Goal: Information Seeking & Learning: Learn about a topic

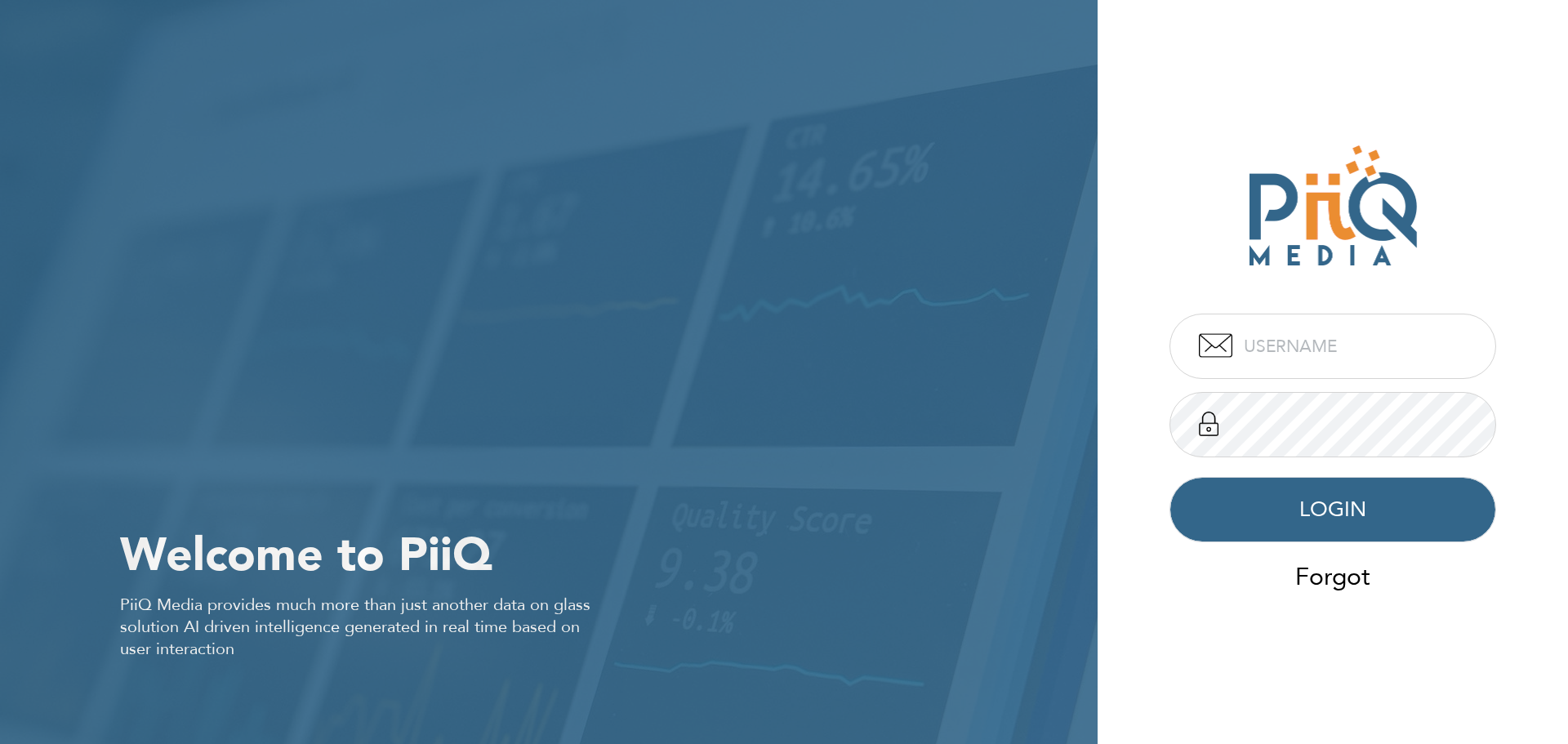
type input "admin"
click at [1343, 495] on button "LOGIN" at bounding box center [1333, 509] width 326 height 65
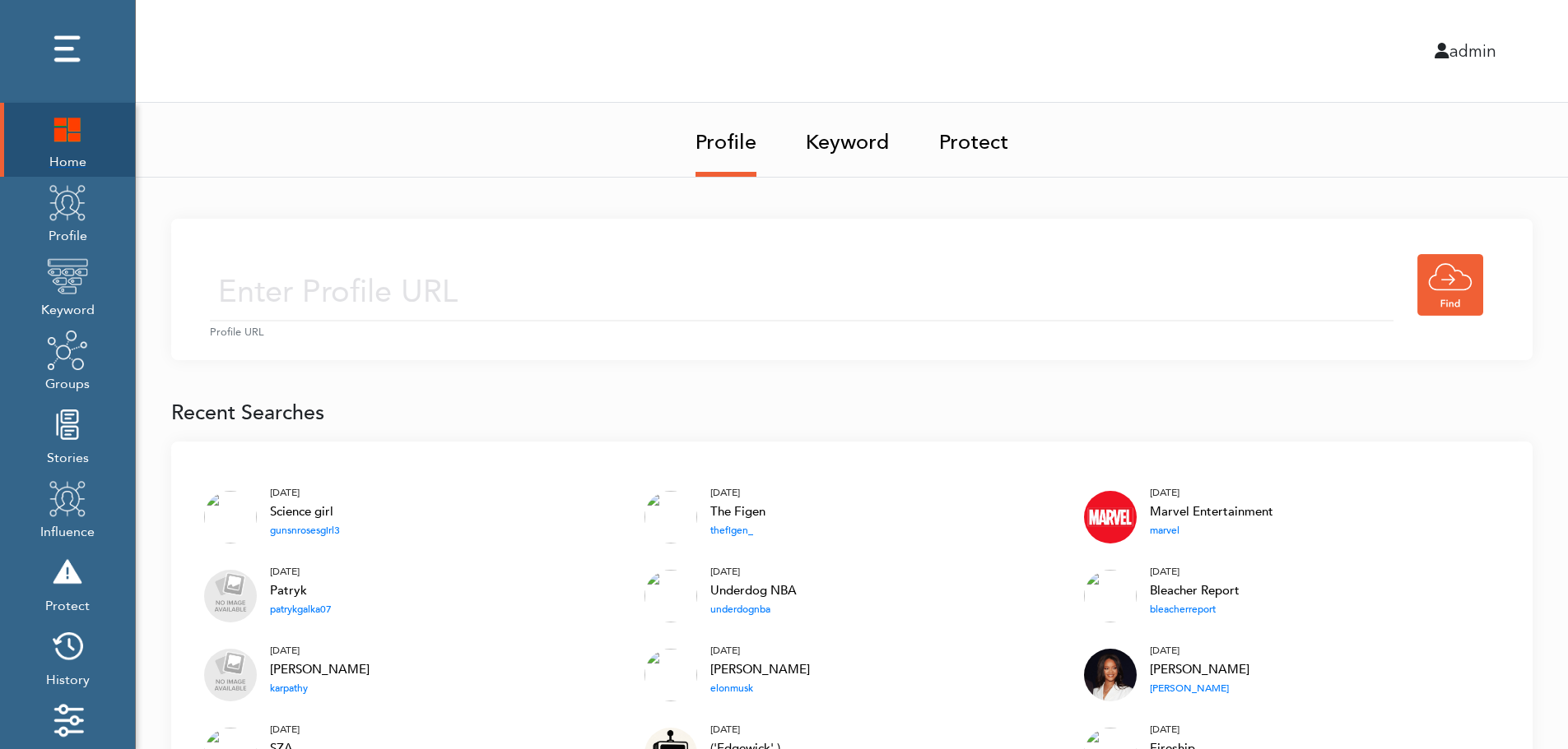
click at [57, 138] on img at bounding box center [67, 129] width 42 height 42
click at [631, 270] on input "text" at bounding box center [802, 292] width 1184 height 59
click at [609, 297] on input "text" at bounding box center [802, 292] width 1184 height 59
click at [854, 138] on link "Keyword" at bounding box center [847, 138] width 84 height 69
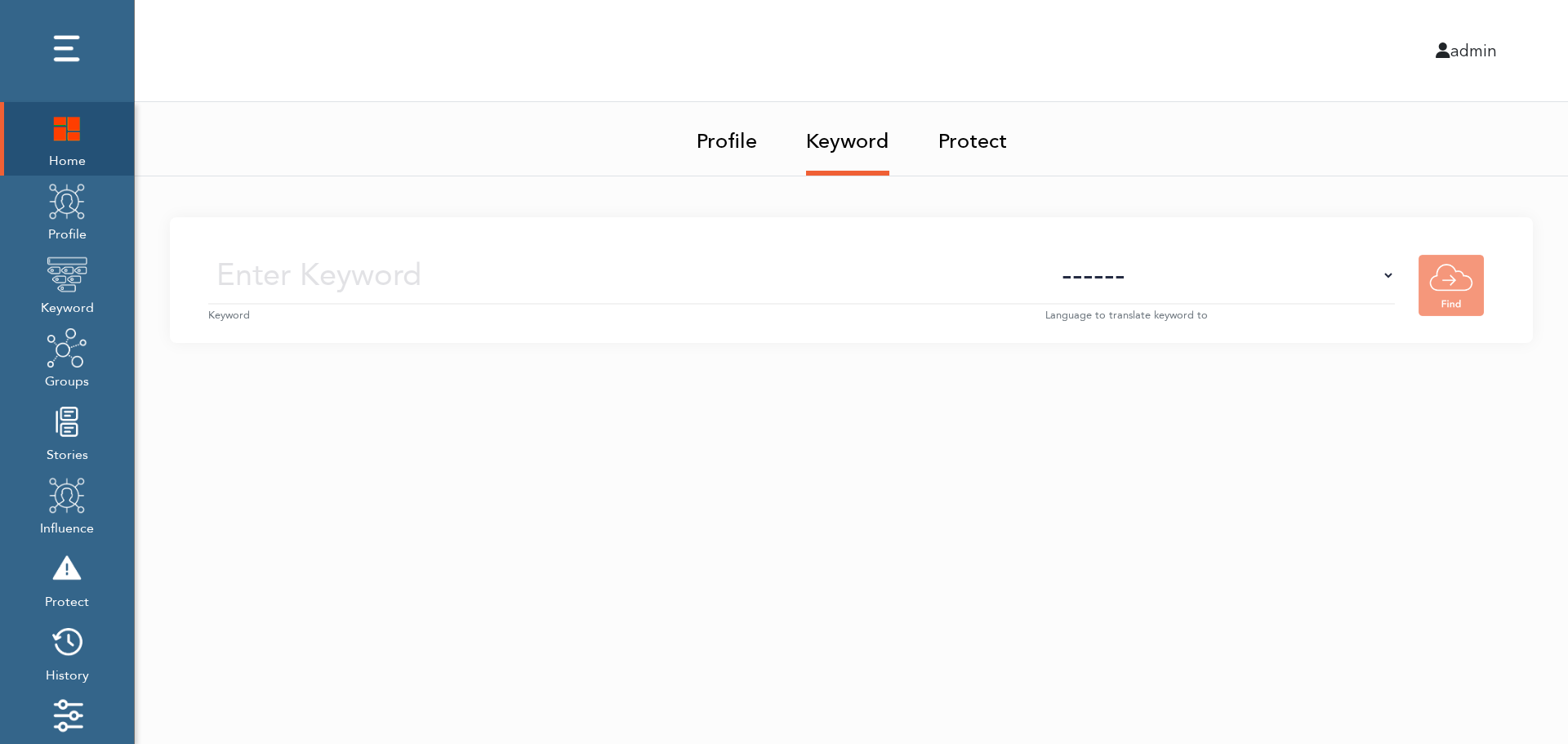
click at [659, 308] on small "Keyword" at bounding box center [627, 316] width 837 height 15
click at [678, 281] on input "text" at bounding box center [627, 276] width 837 height 58
click at [1249, 292] on select "------ Afrikaans (af) Albanian (sq) Amharic (am) Arabic (ar) Armenian (hy) Azer…" at bounding box center [1219, 276] width 349 height 58
click at [1252, 284] on select "------ Afrikaans (af) Albanian (sq) Amharic (am) Arabic (ar) Armenian (hy) Azer…" at bounding box center [1219, 276] width 349 height 58
click at [58, 219] on img at bounding box center [67, 201] width 41 height 41
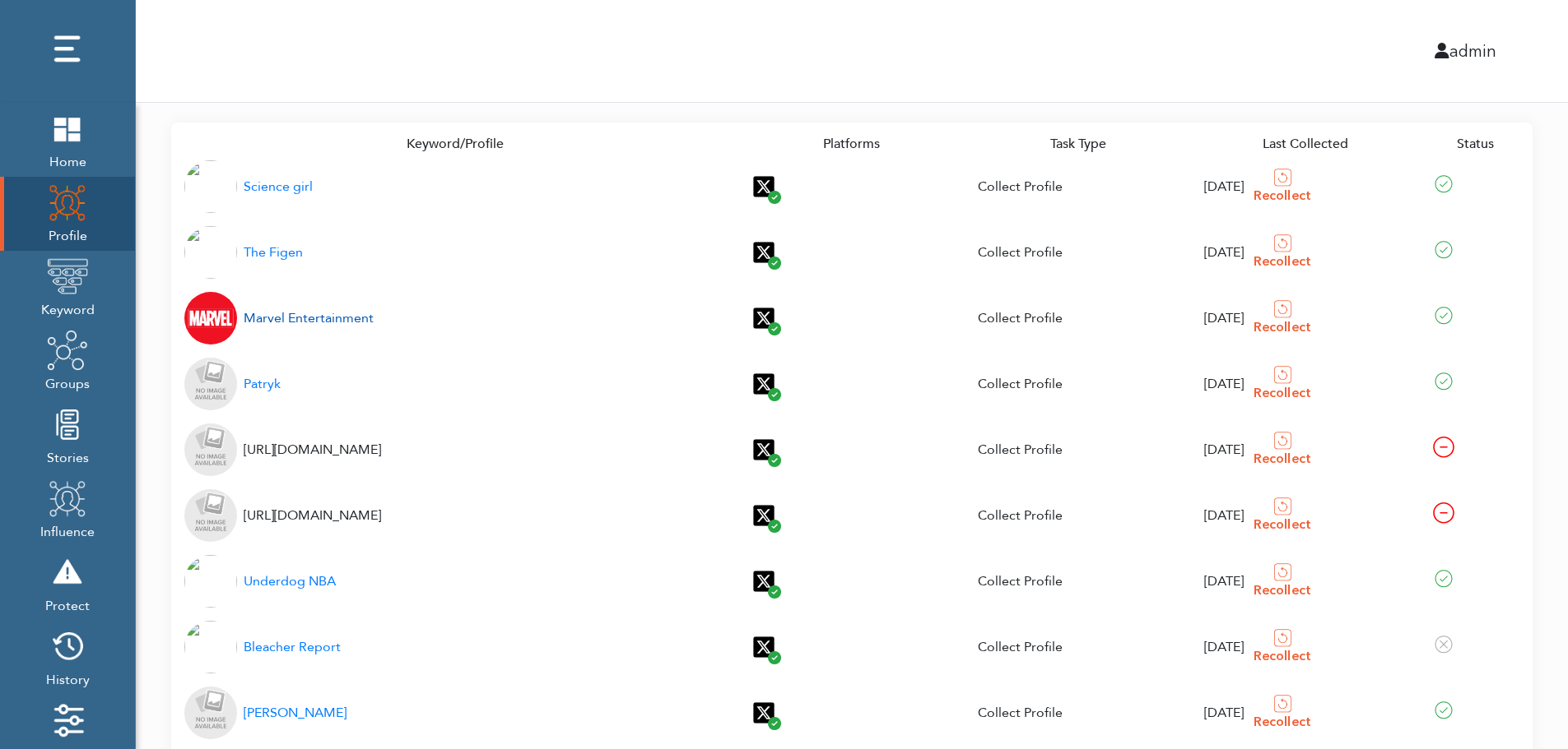
click at [288, 320] on div "Marvel Entertainment" at bounding box center [309, 318] width 130 height 20
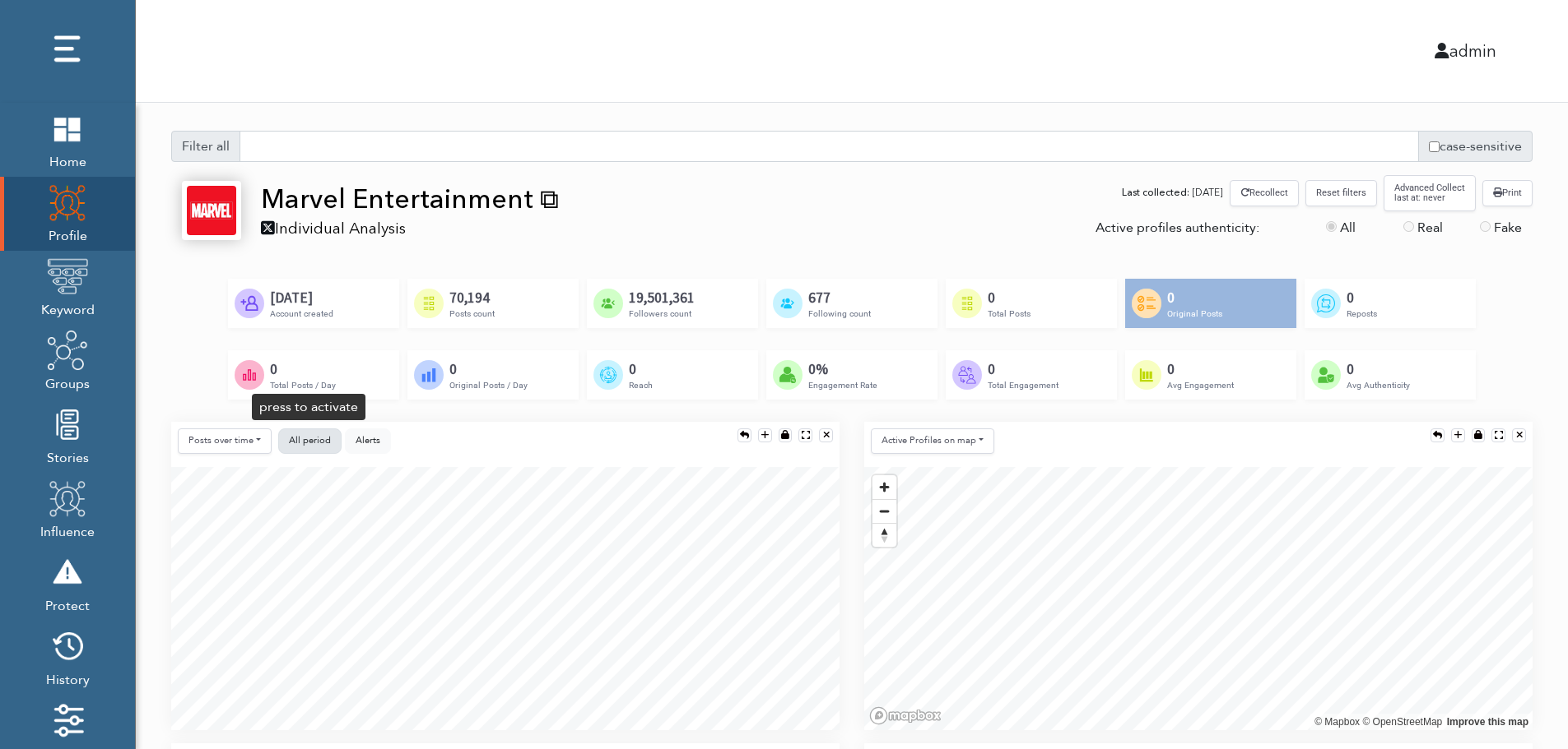
click at [309, 438] on span "All period" at bounding box center [310, 440] width 42 height 12
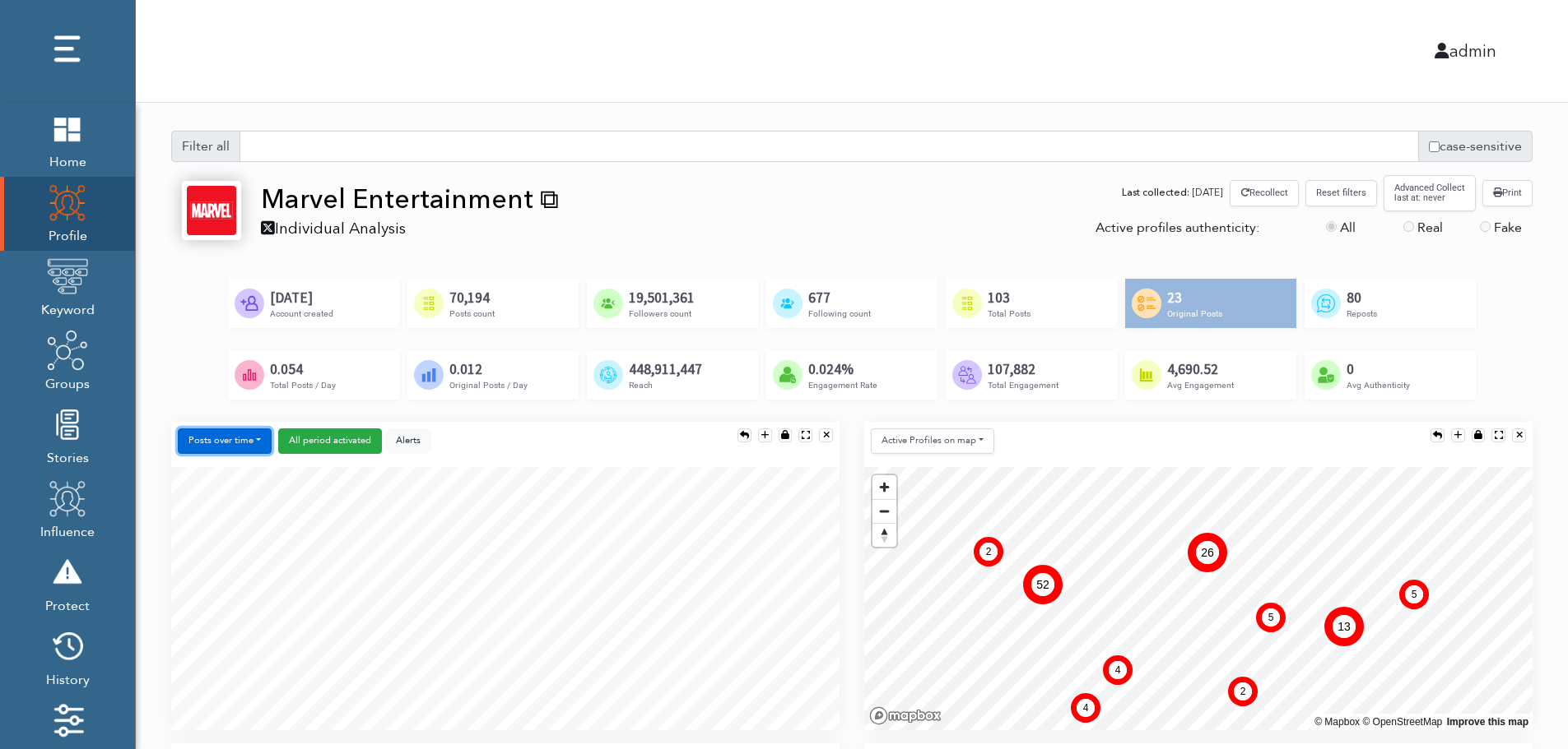
click at [239, 445] on button "Posts over time" at bounding box center [224, 441] width 93 height 25
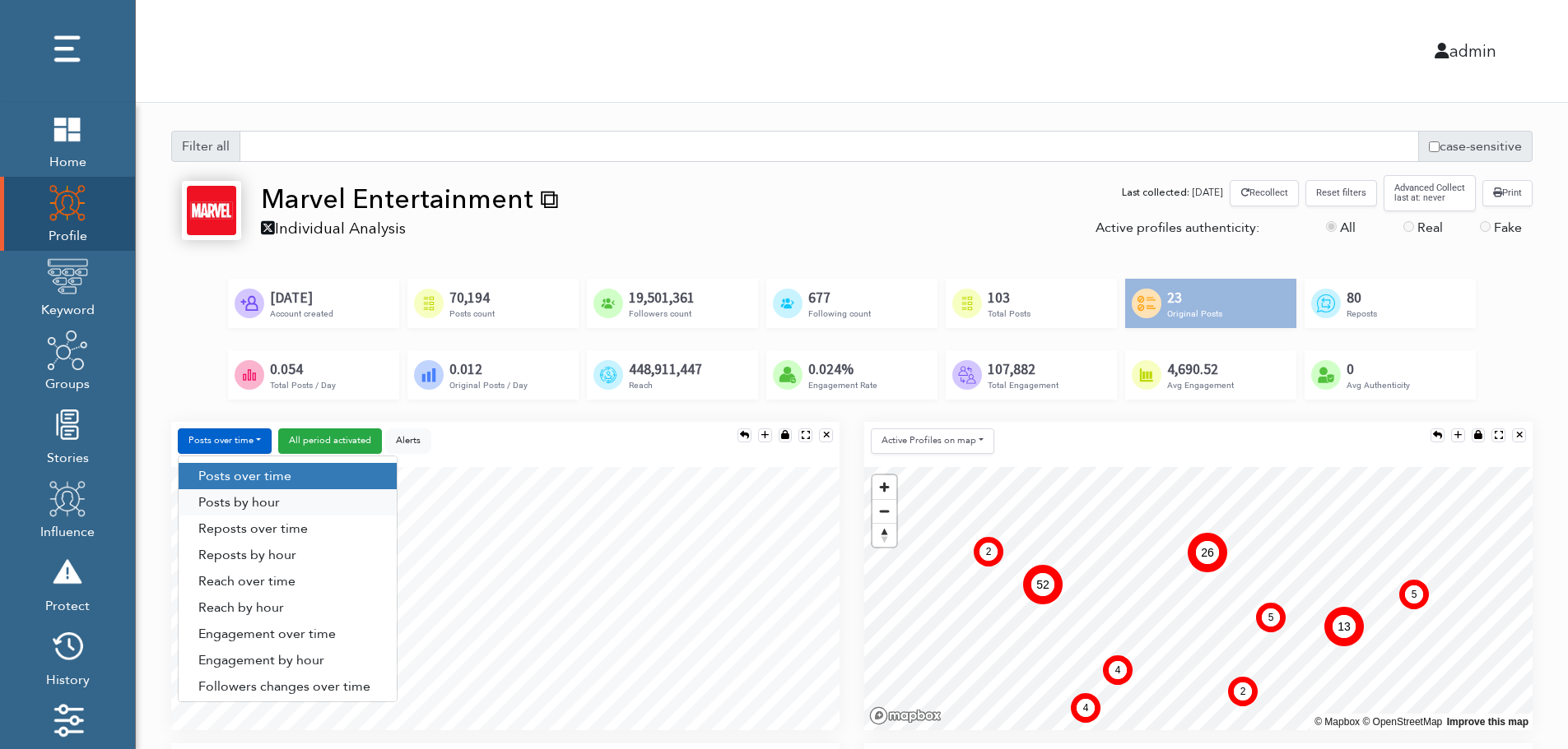
click at [285, 500] on link "Posts by hour" at bounding box center [287, 503] width 218 height 26
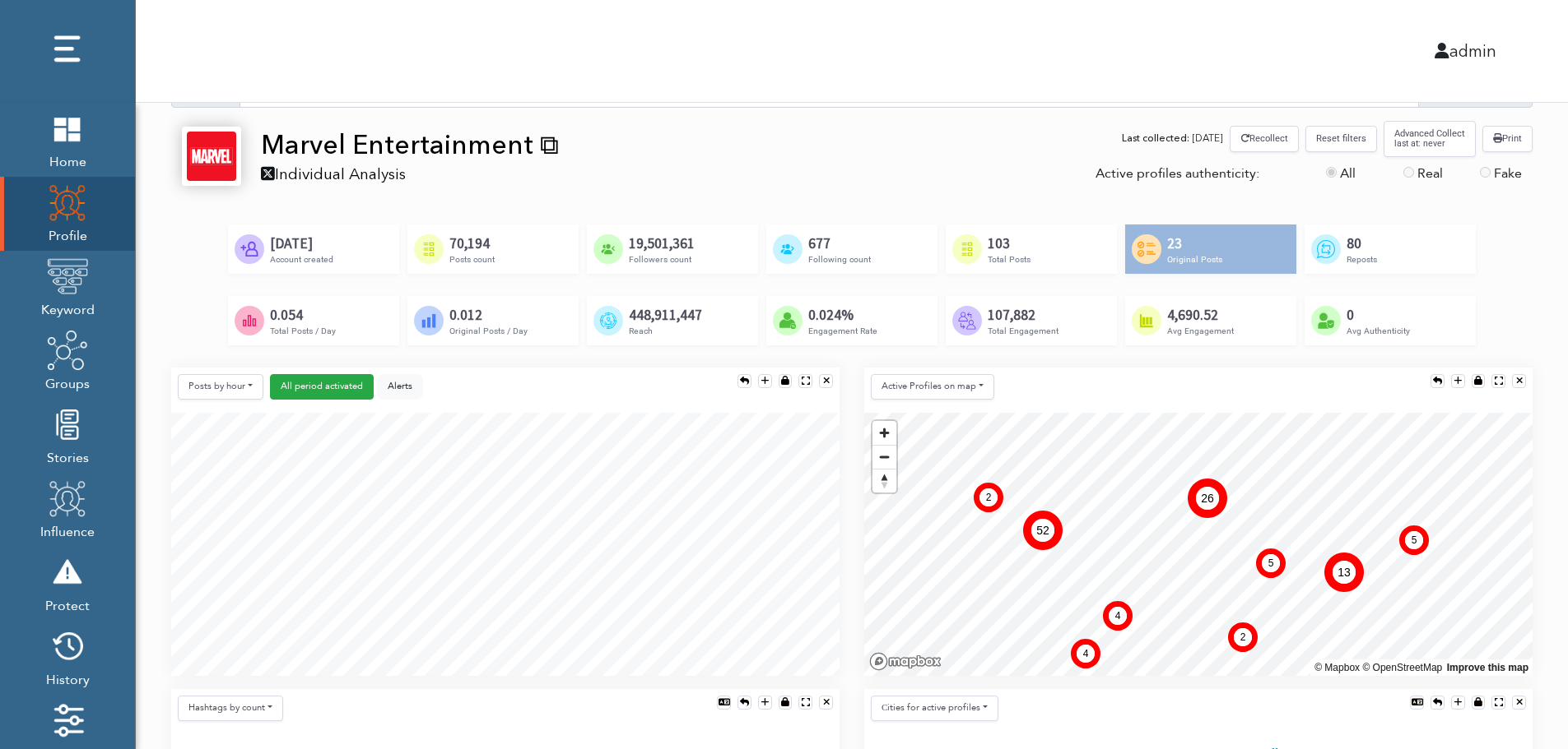
scroll to position [164, 0]
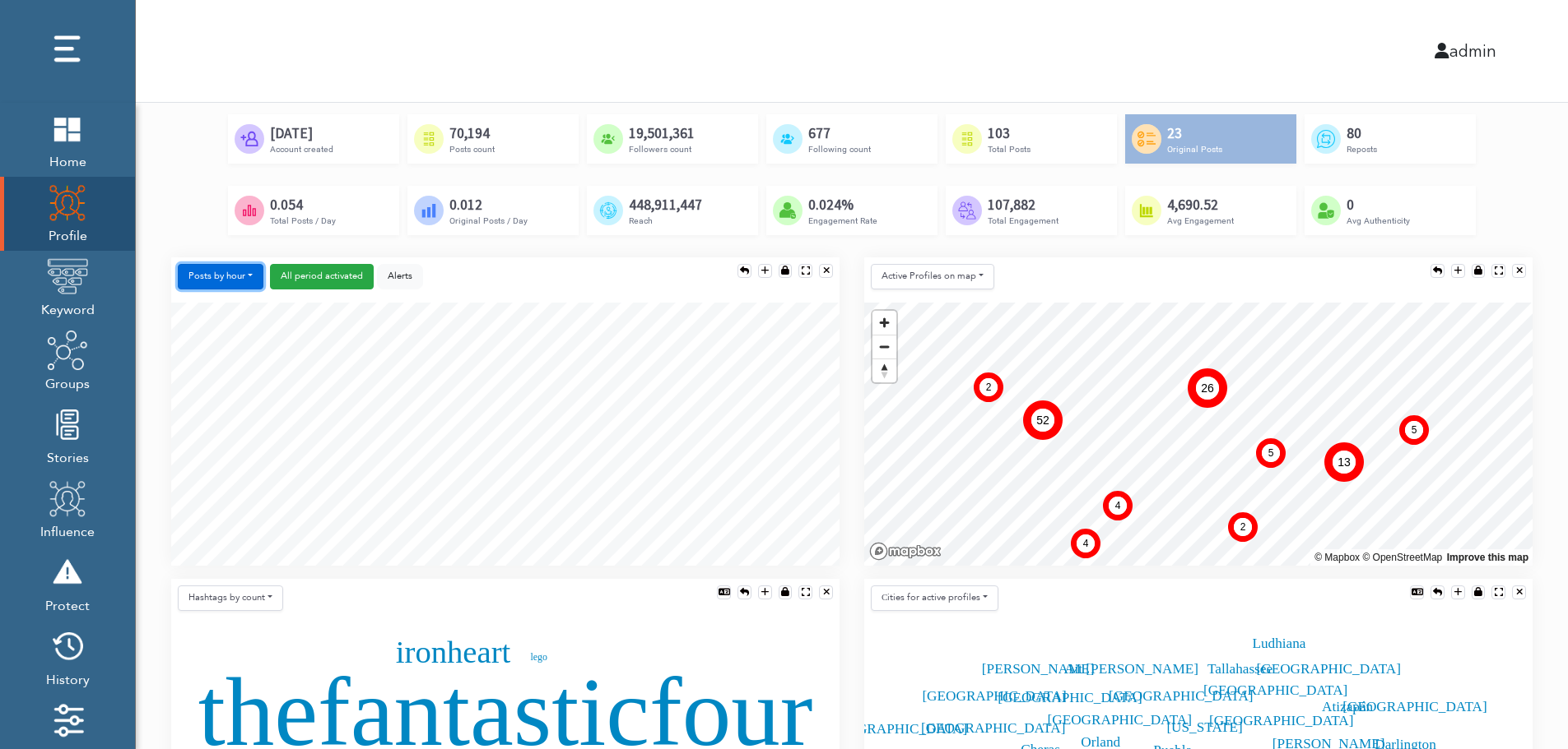
click at [222, 274] on button "Posts by hour" at bounding box center [220, 276] width 86 height 25
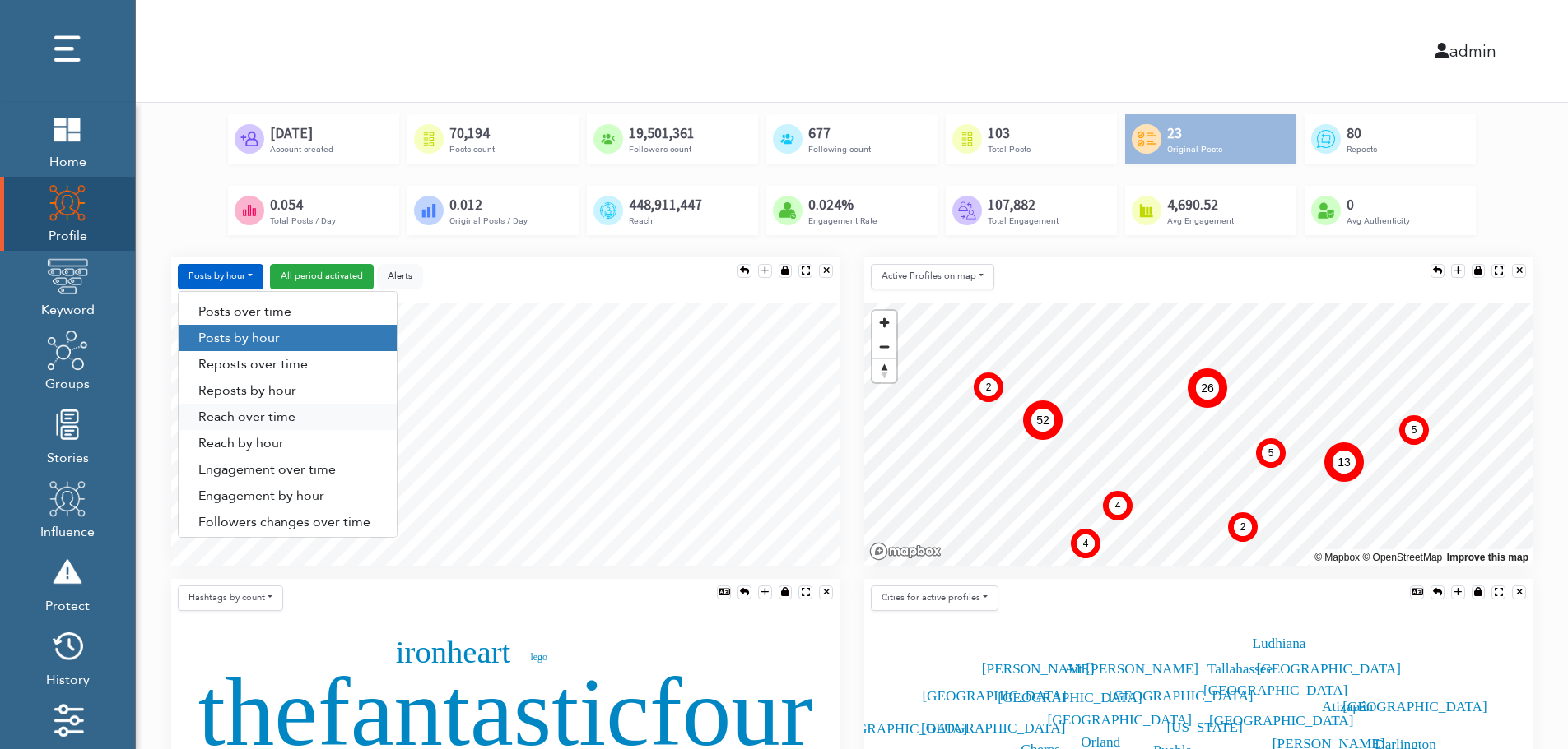
click at [226, 421] on link "Reach over time" at bounding box center [287, 417] width 218 height 26
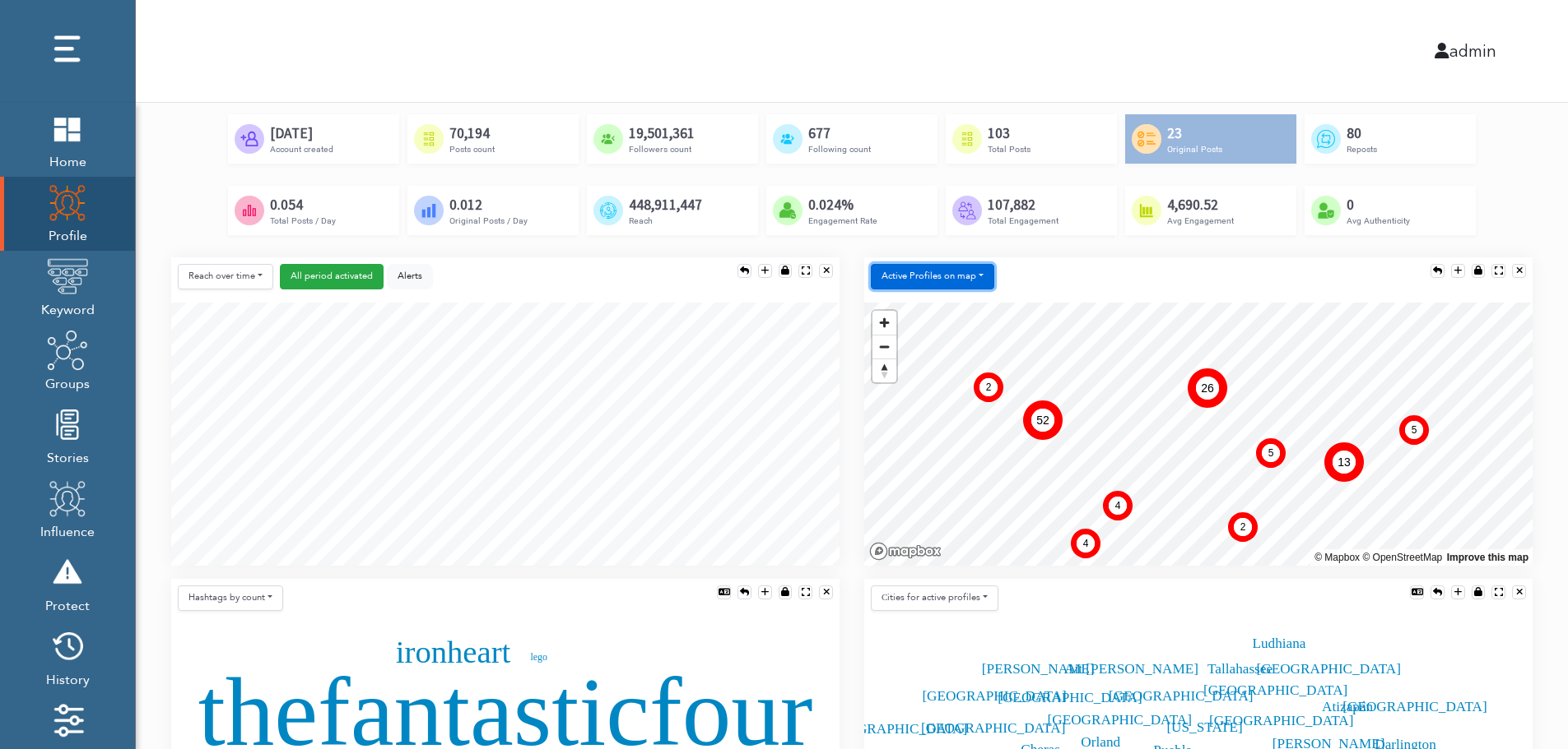
click at [926, 282] on button "Active Profiles on map" at bounding box center [932, 276] width 124 height 25
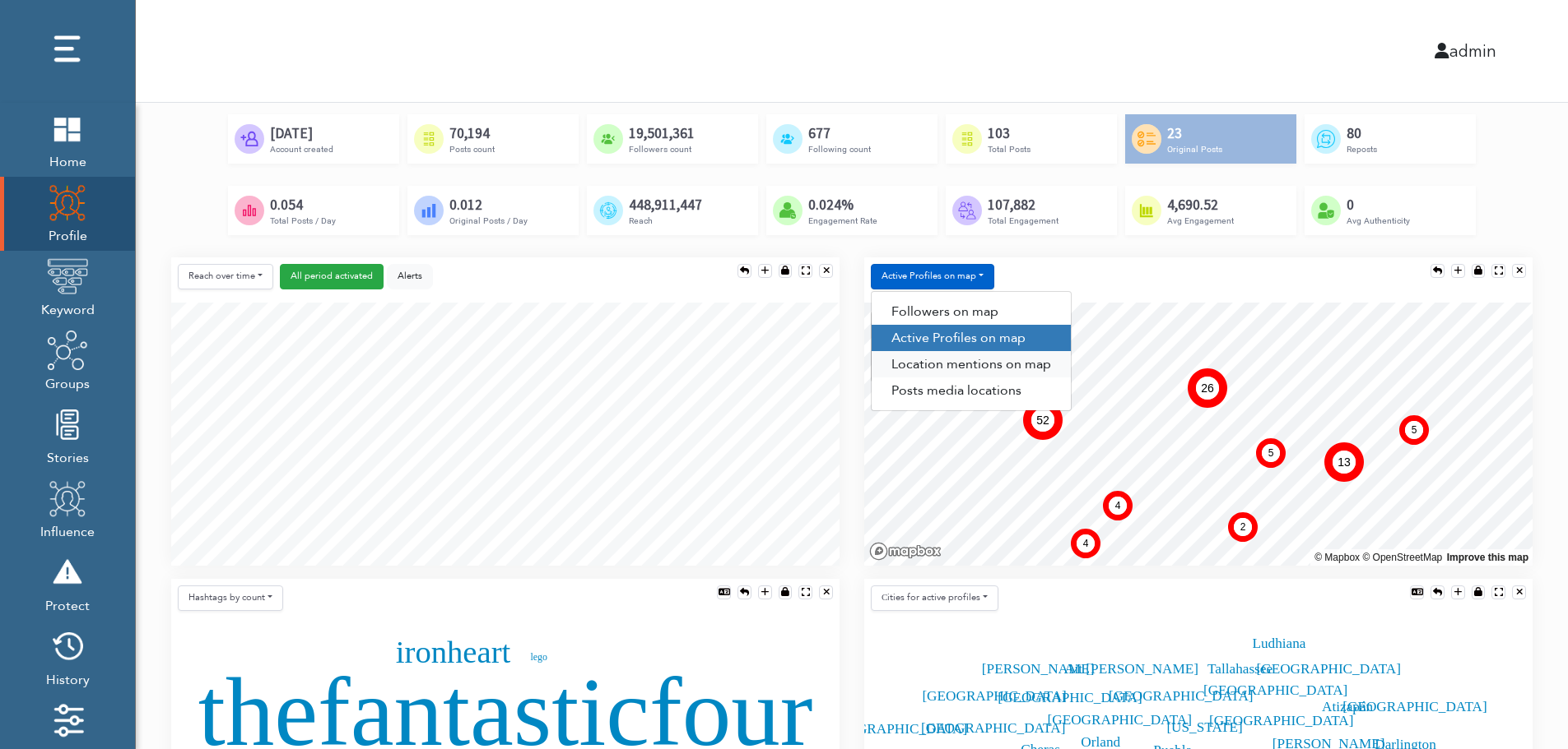
click at [1001, 366] on link "Location mentions on map" at bounding box center [971, 364] width 199 height 26
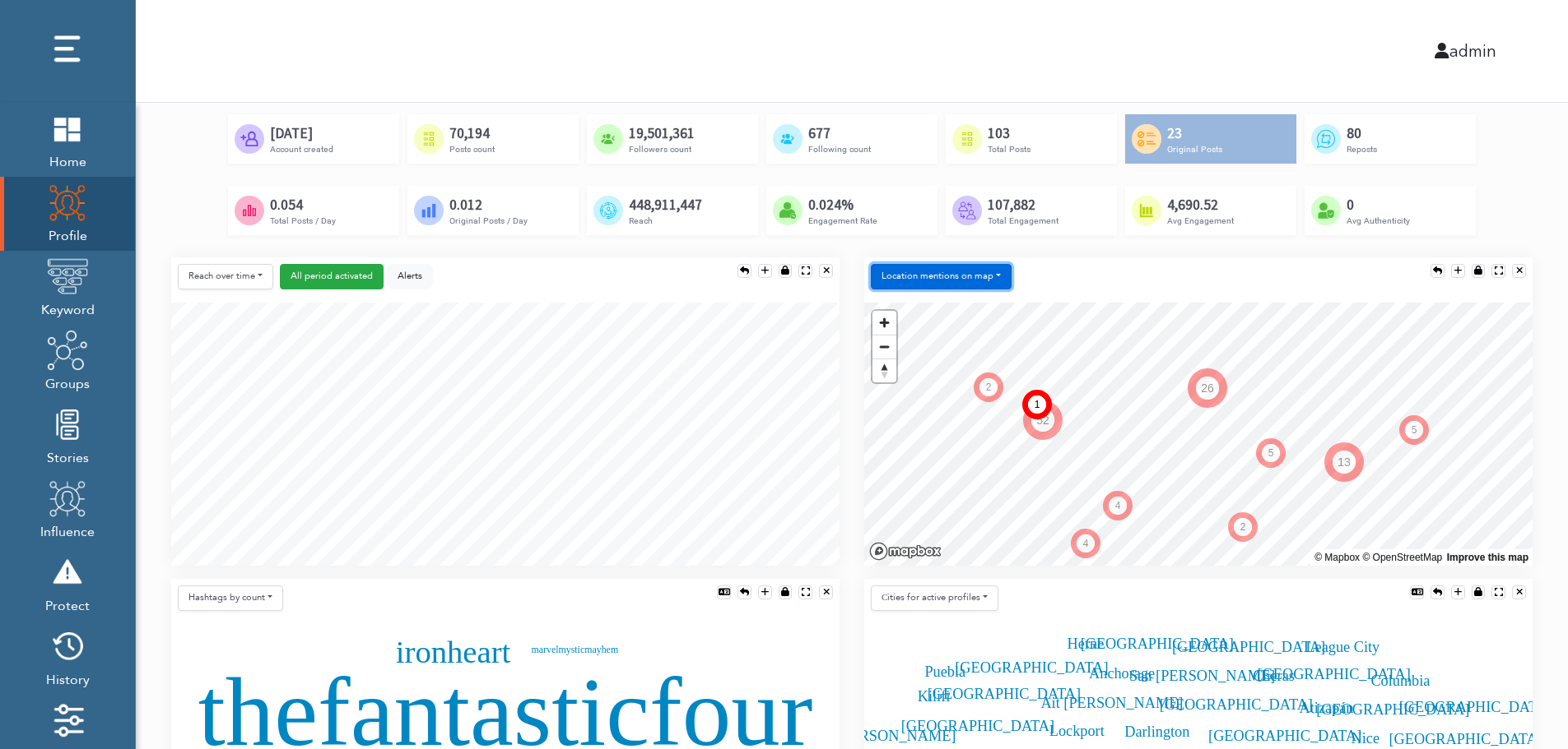
click at [993, 269] on button "Location mentions on map" at bounding box center [941, 276] width 141 height 25
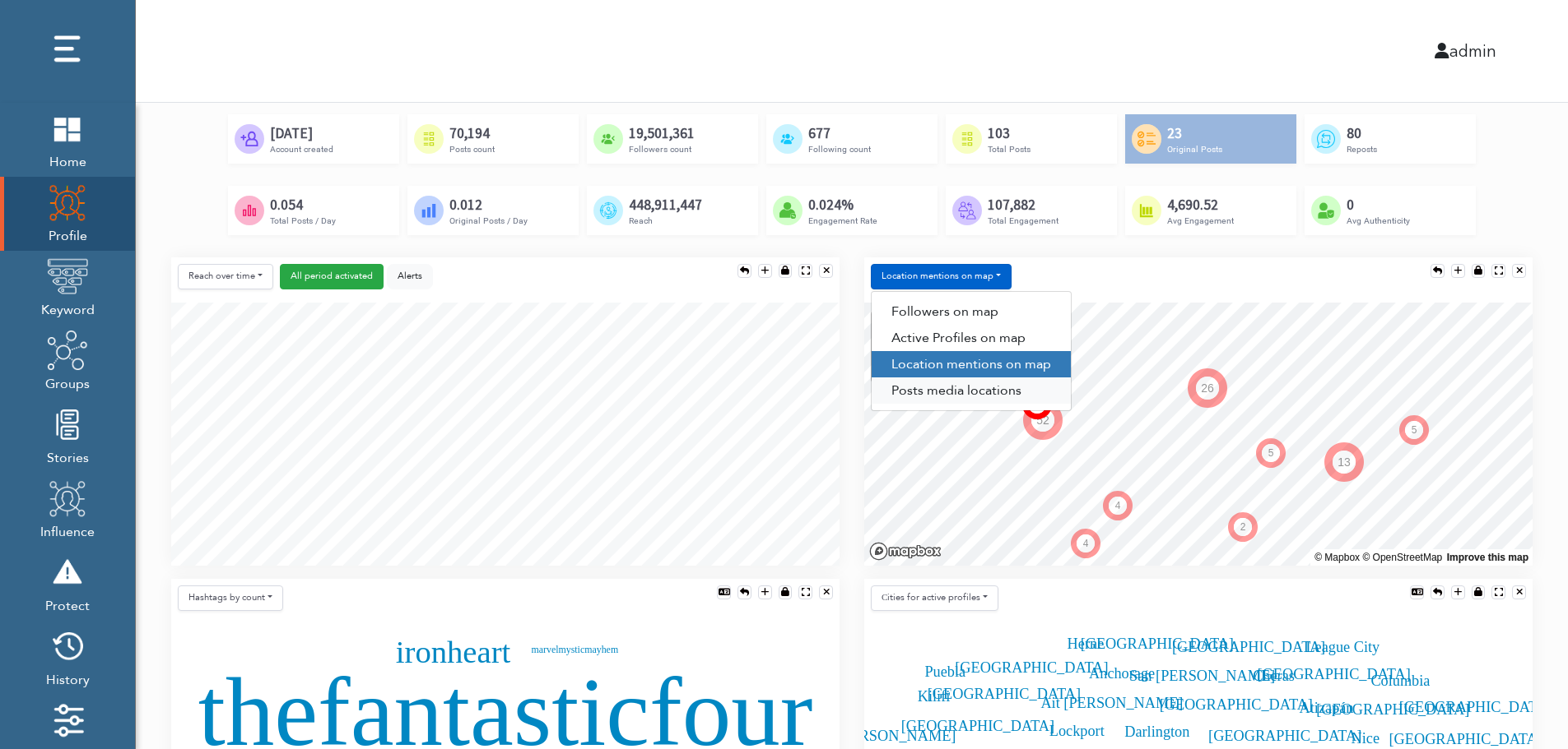
click at [960, 397] on link "Posts media locations" at bounding box center [971, 391] width 199 height 26
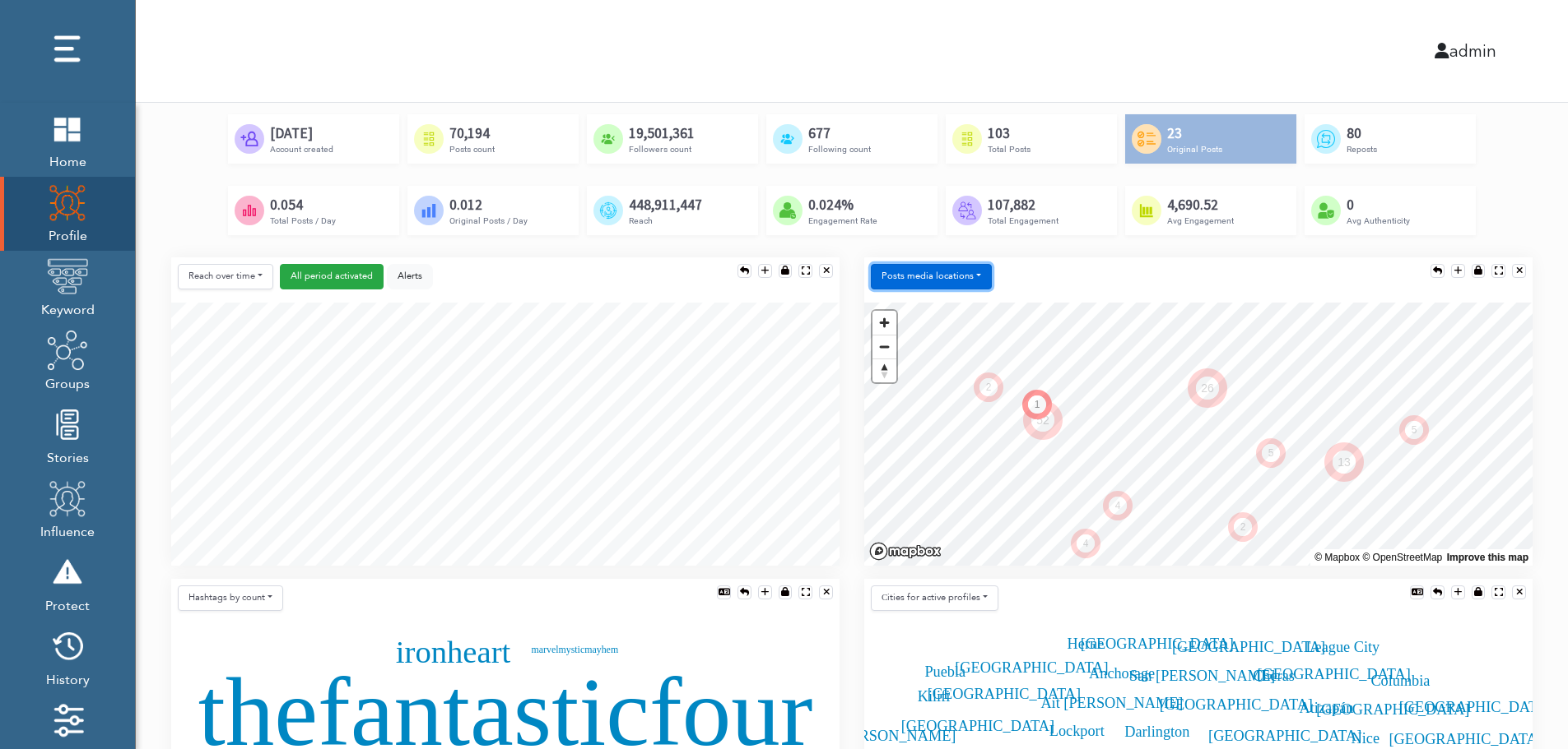
click at [956, 274] on button "Posts media locations" at bounding box center [931, 276] width 121 height 25
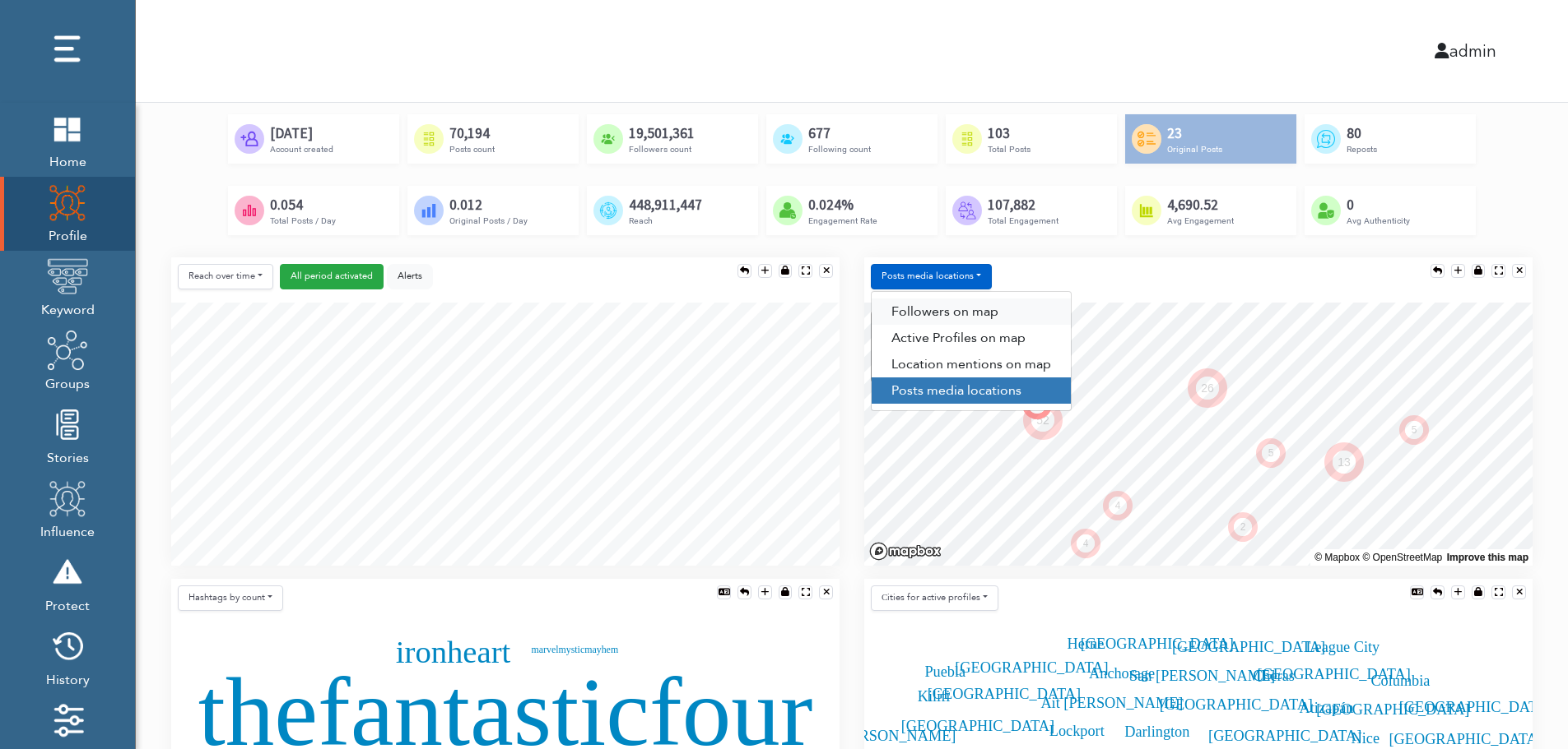
click at [954, 304] on link "Followers on map" at bounding box center [971, 311] width 199 height 26
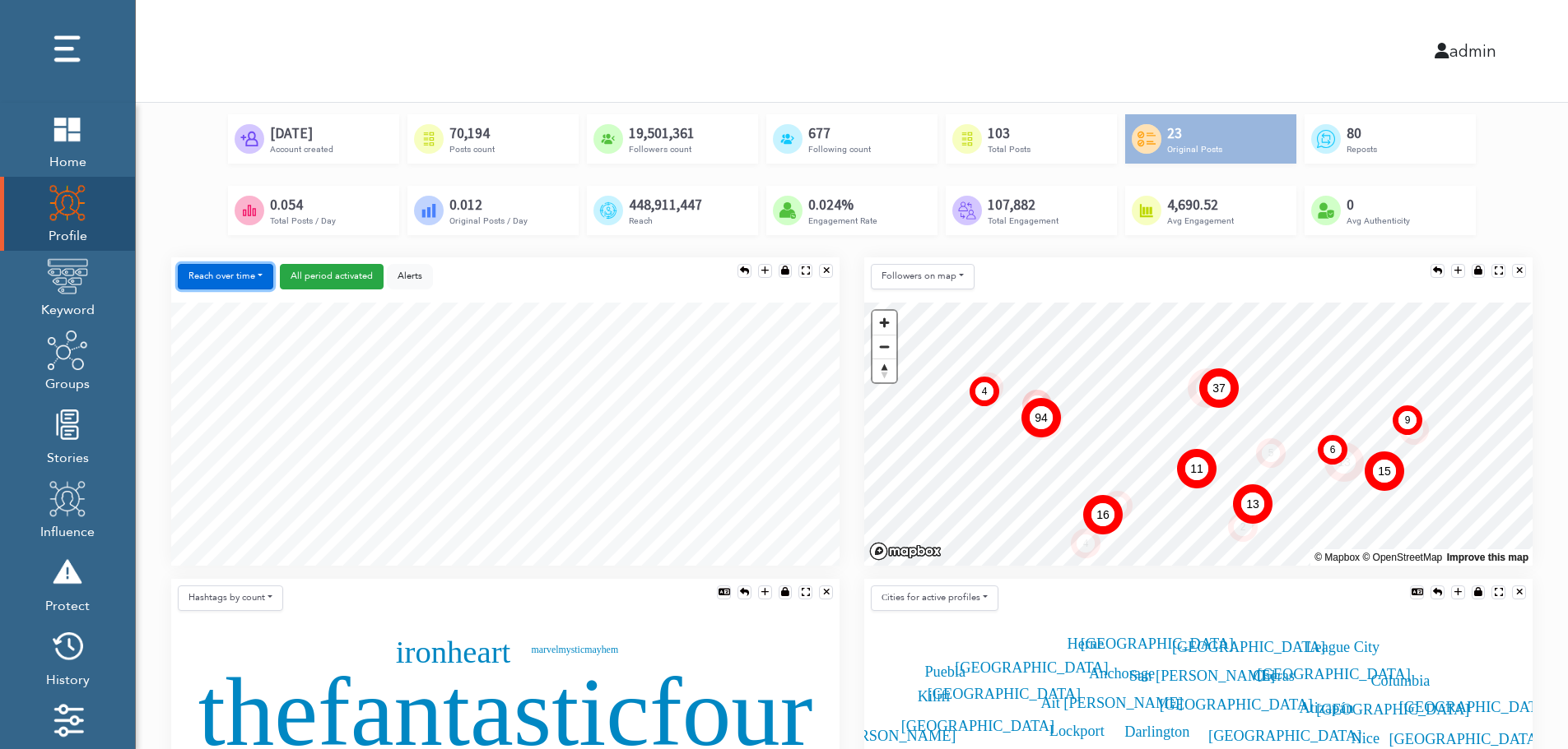
click at [196, 267] on button "Reach over time" at bounding box center [225, 276] width 95 height 25
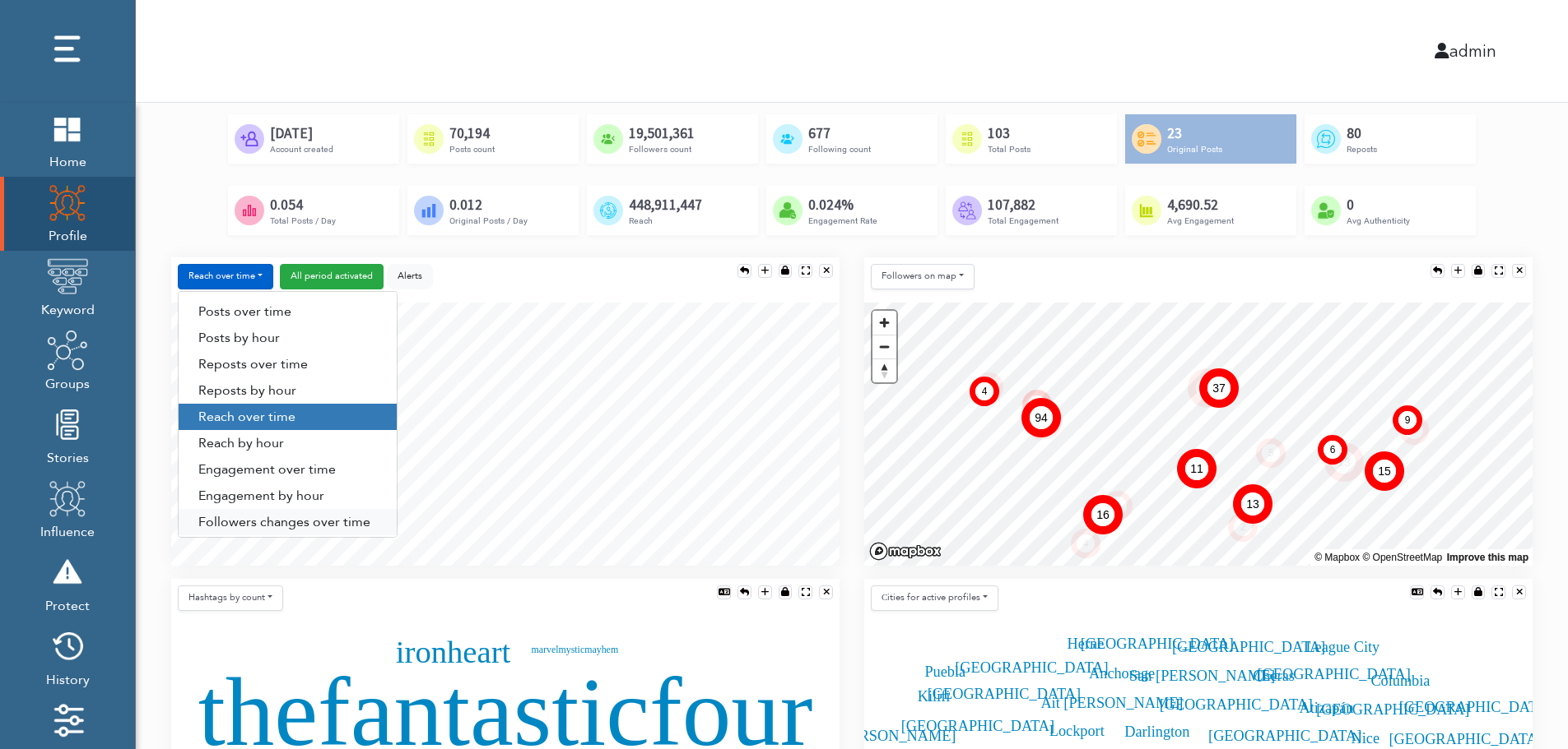
click at [245, 521] on link "Followers changes over time" at bounding box center [287, 522] width 218 height 26
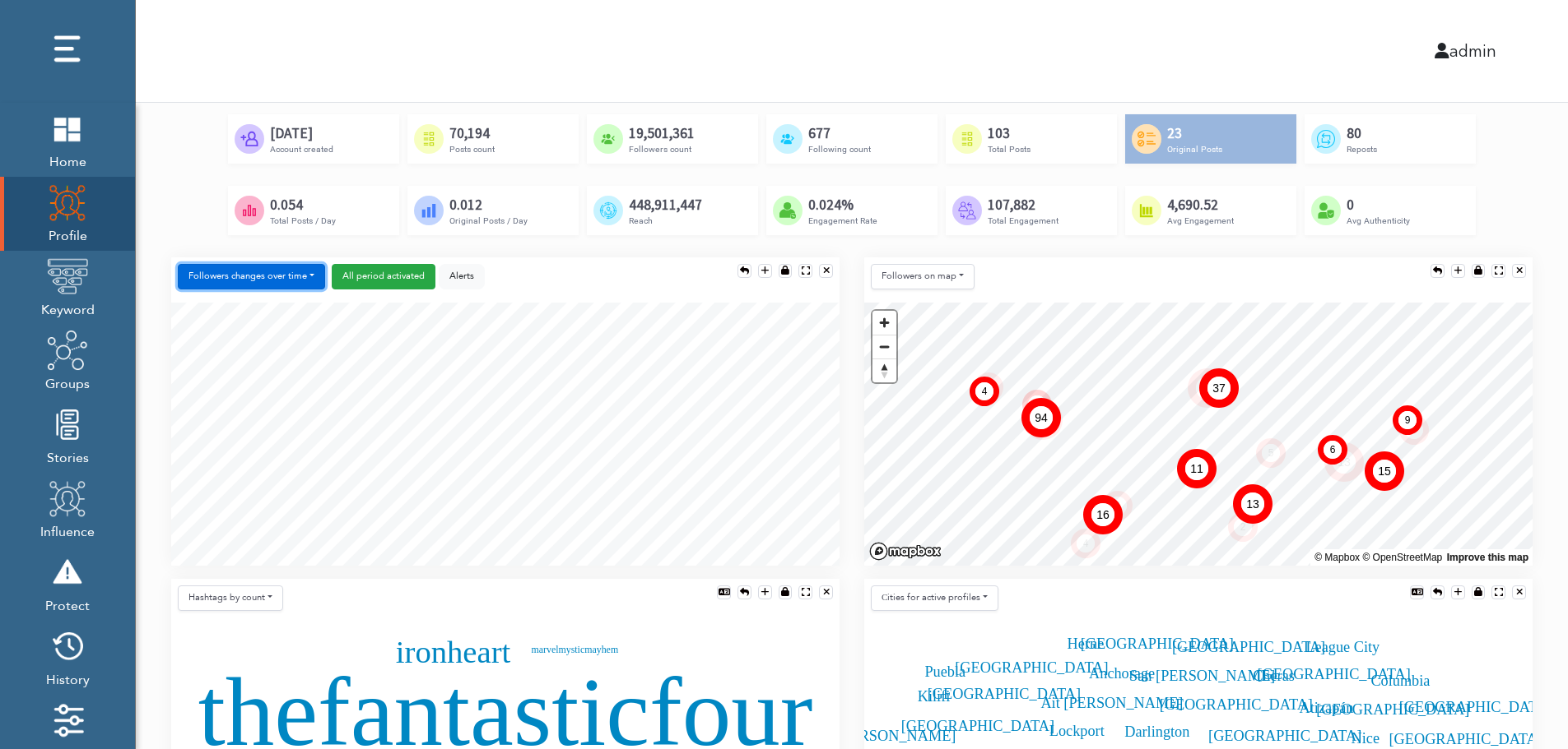
click at [276, 278] on button "Followers changes over time" at bounding box center [251, 276] width 147 height 25
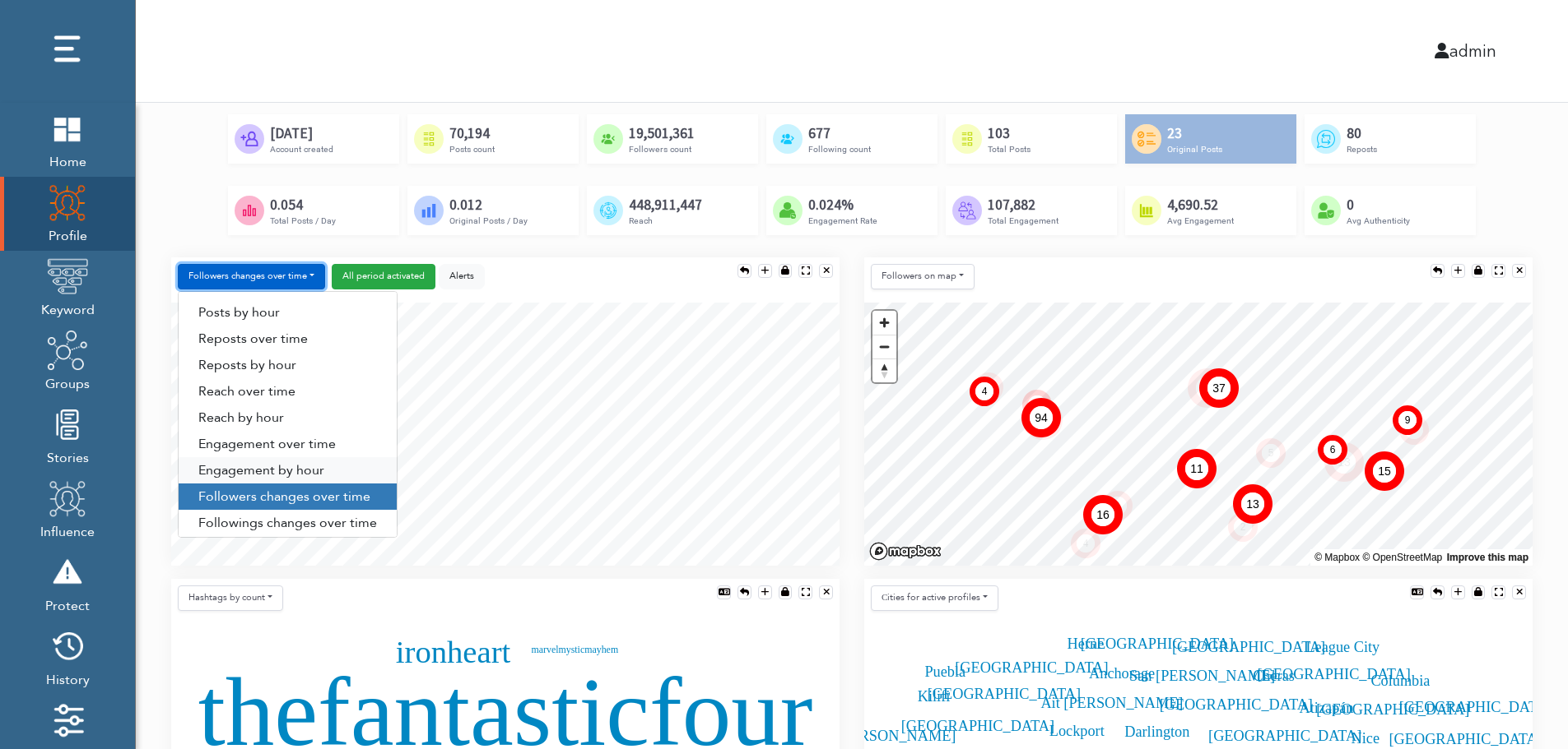
scroll to position [84, 0]
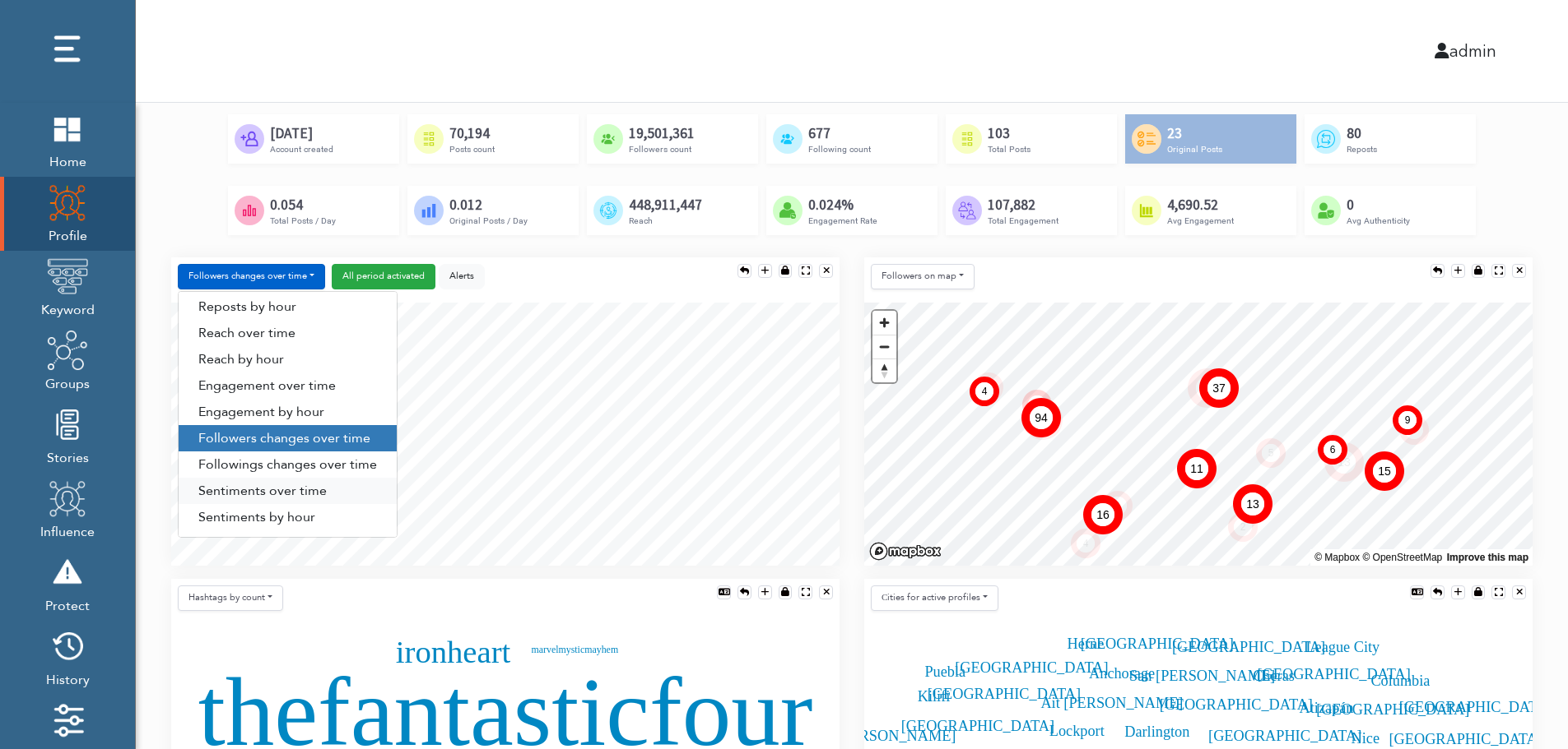
click at [269, 492] on link "Sentiments over time" at bounding box center [287, 491] width 218 height 26
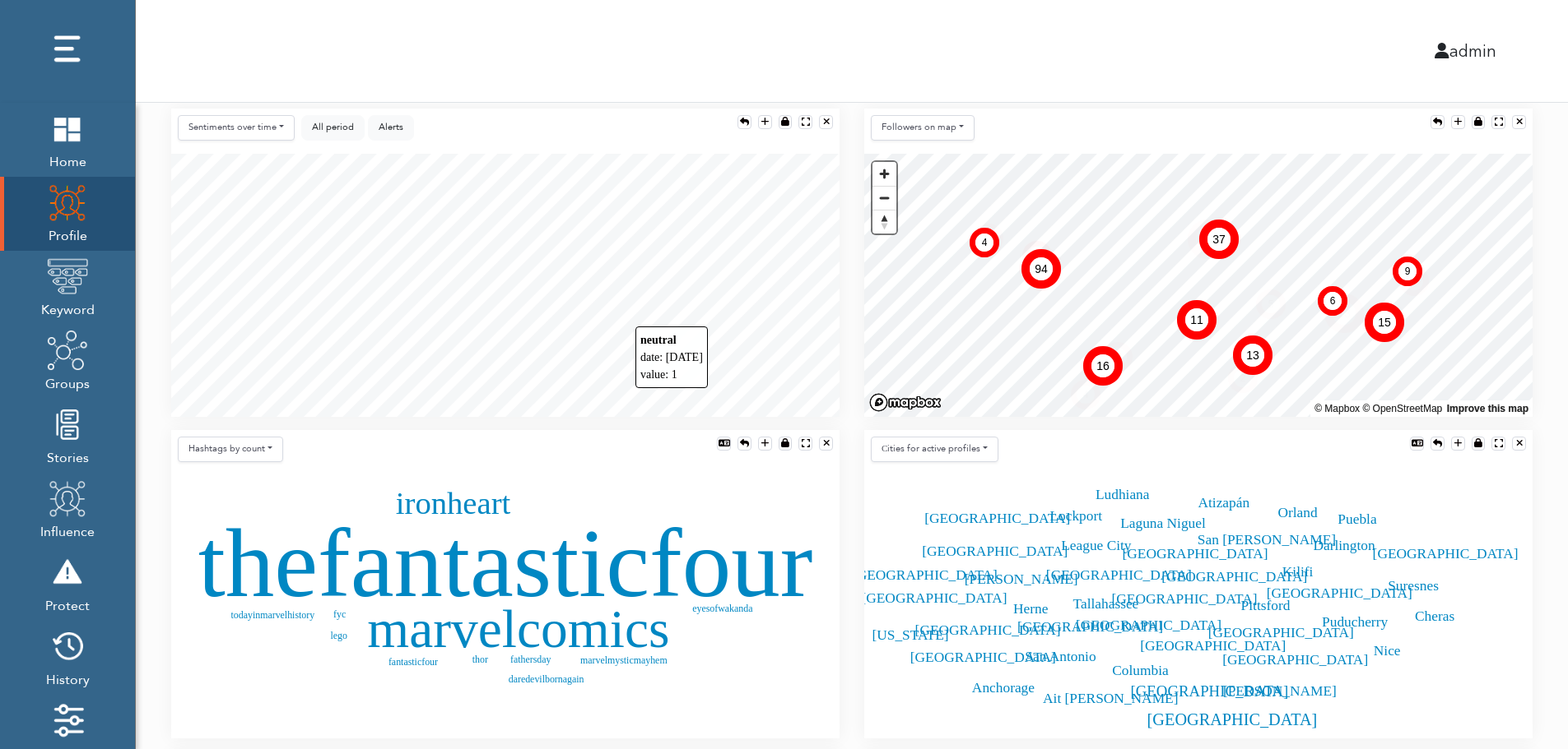
scroll to position [329, 0]
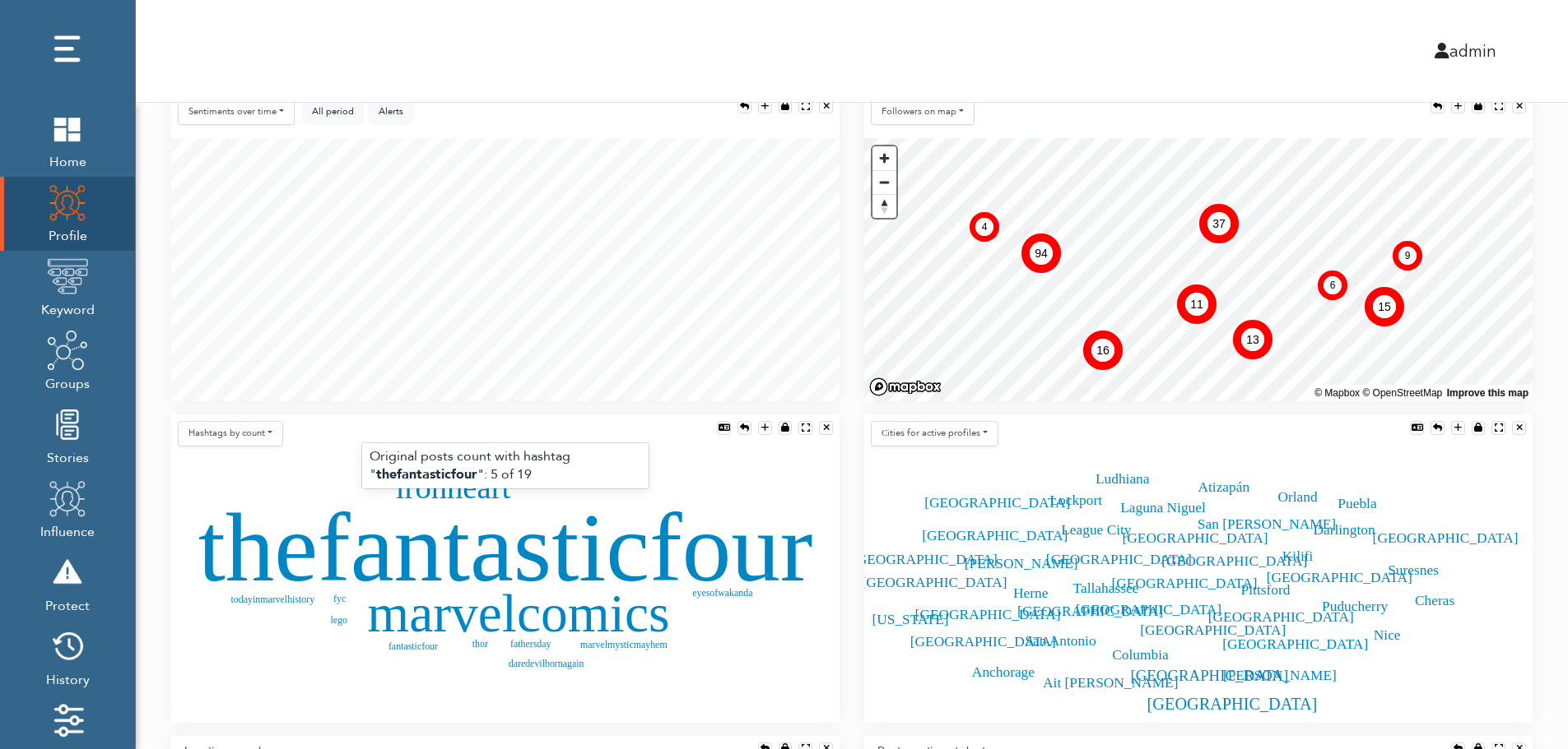
click at [459, 554] on text "thefantasticfour" at bounding box center [505, 547] width 614 height 109
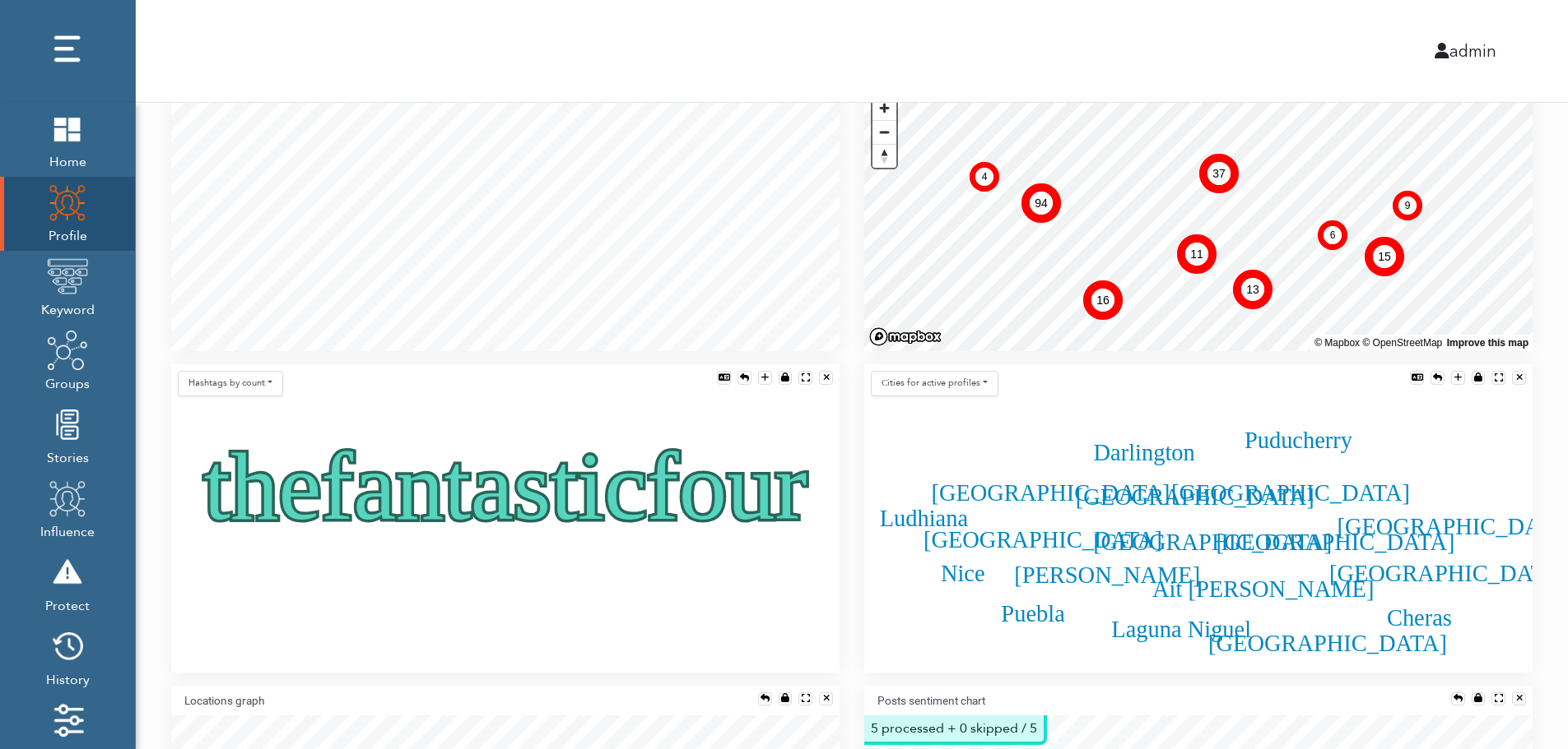
scroll to position [395, 0]
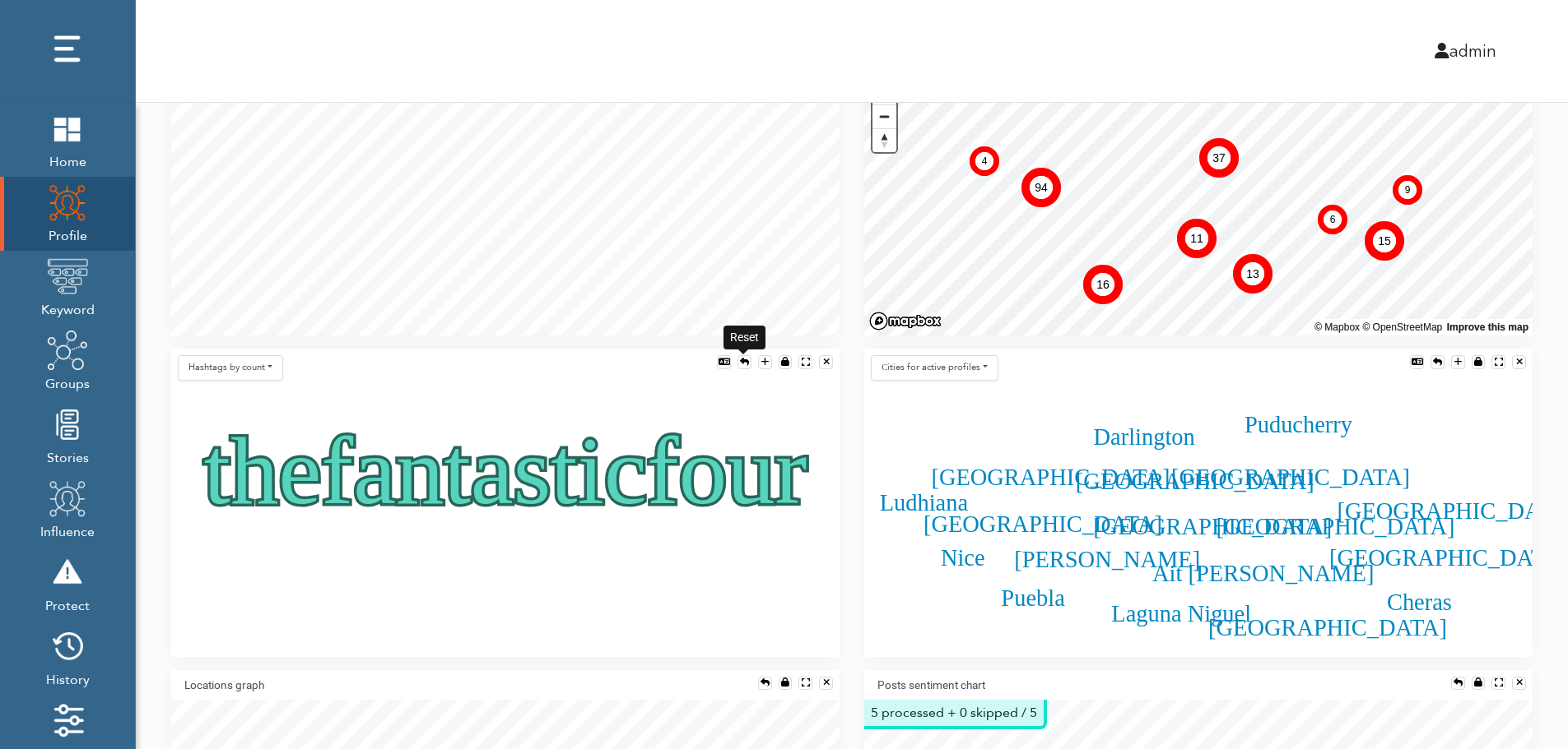
click at [742, 362] on div at bounding box center [744, 362] width 9 height 9
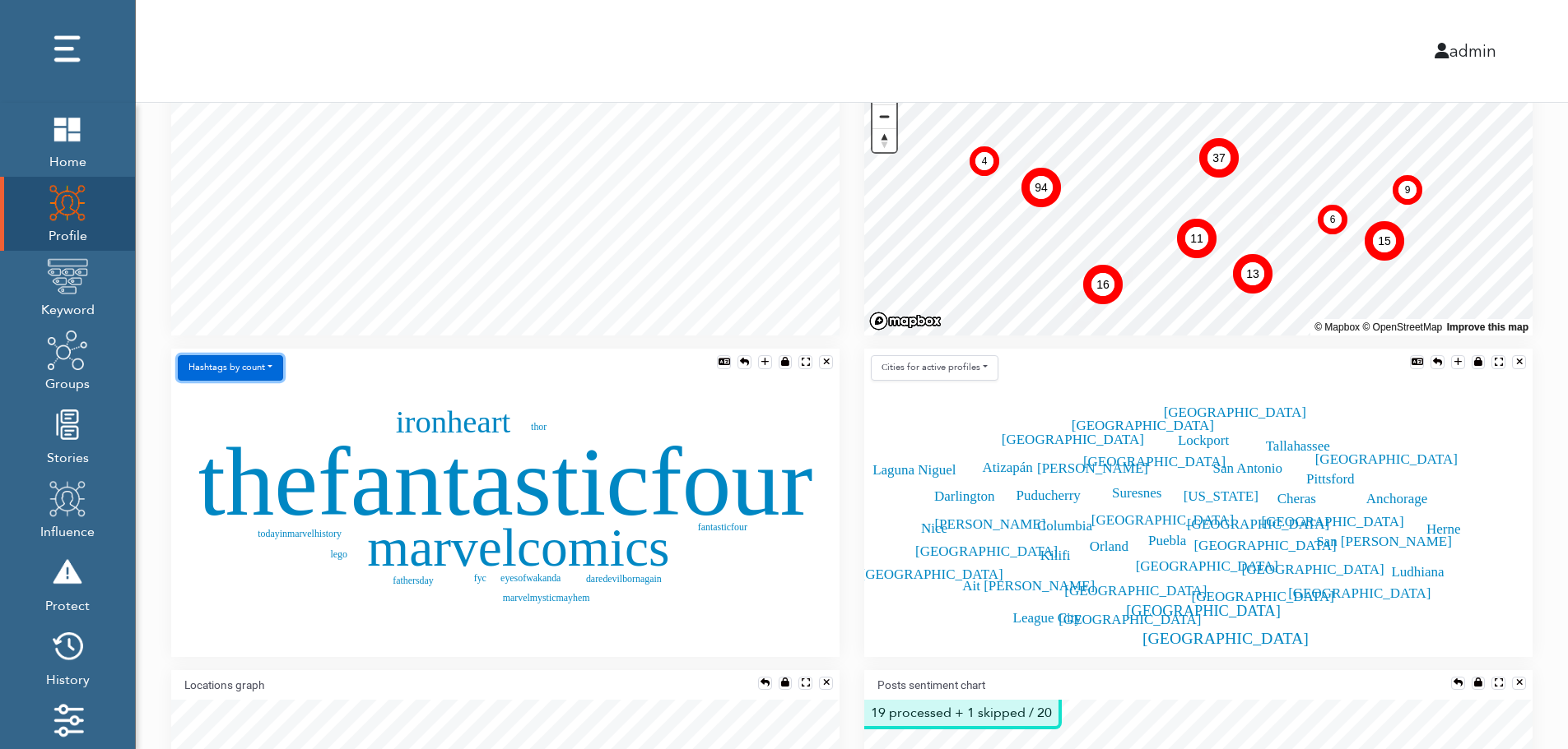
click at [248, 373] on button "Hashtags by count" at bounding box center [230, 368] width 106 height 25
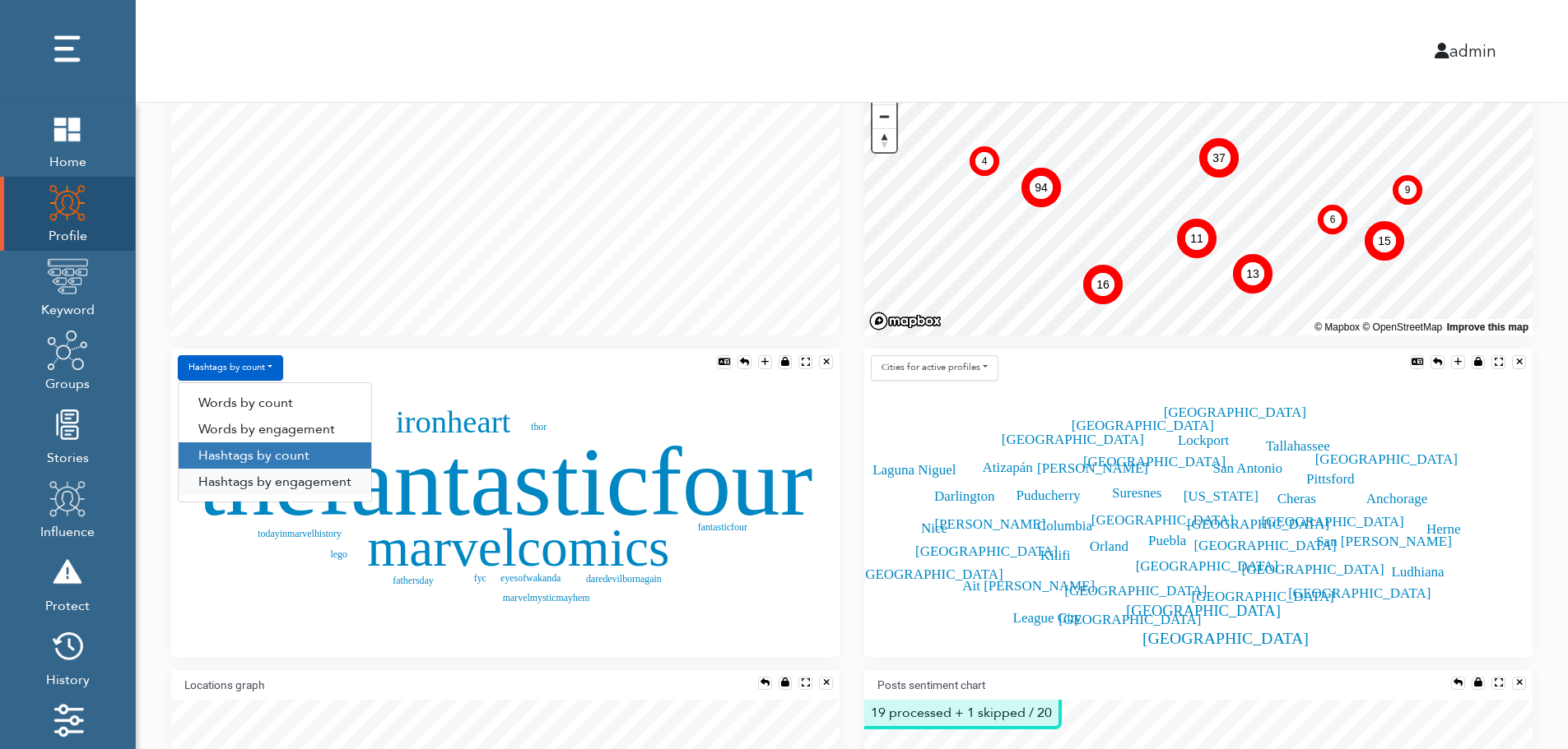
click at [248, 483] on link "Hashtags by engagement" at bounding box center [274, 482] width 193 height 26
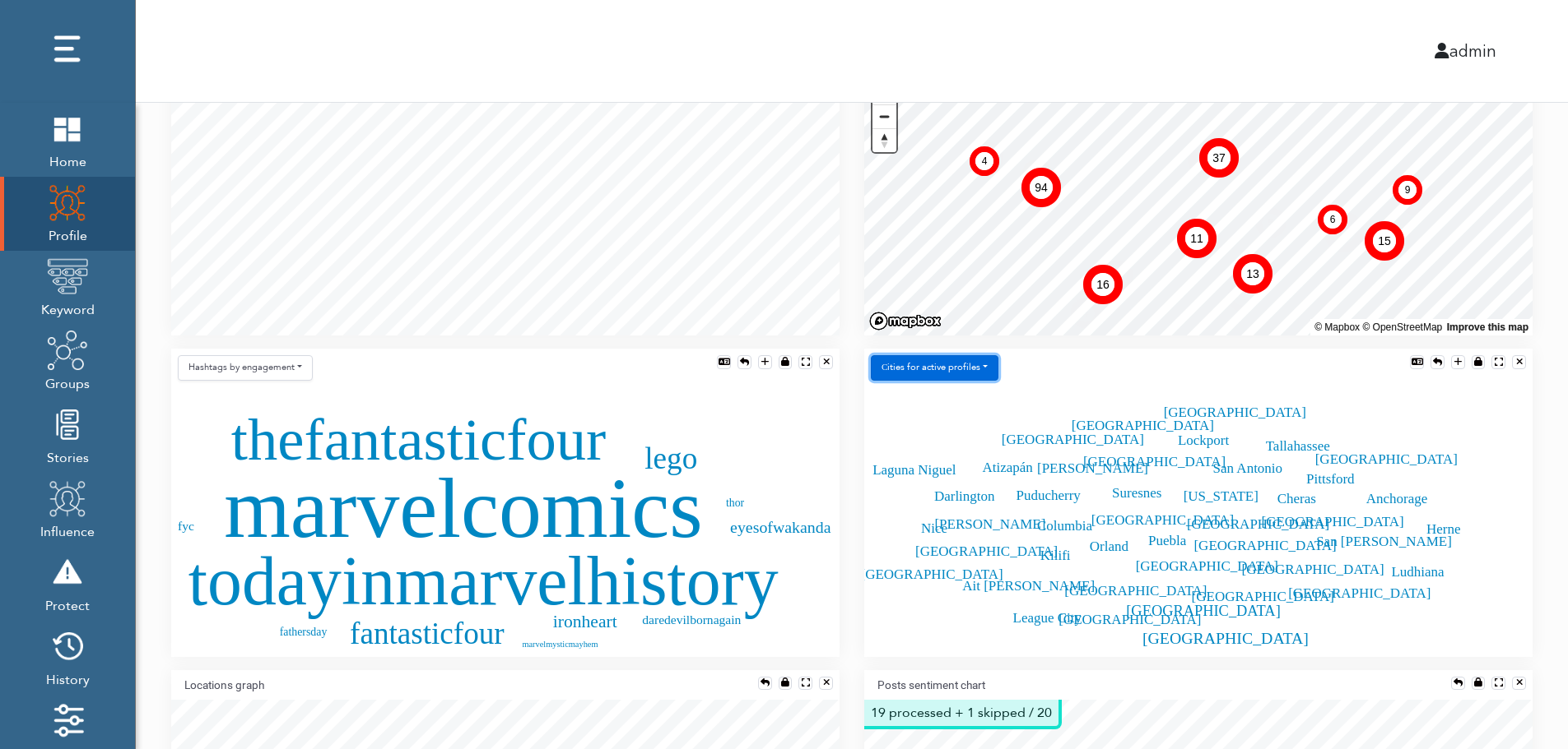
click at [972, 368] on button "Сities for active profiles" at bounding box center [934, 368] width 127 height 25
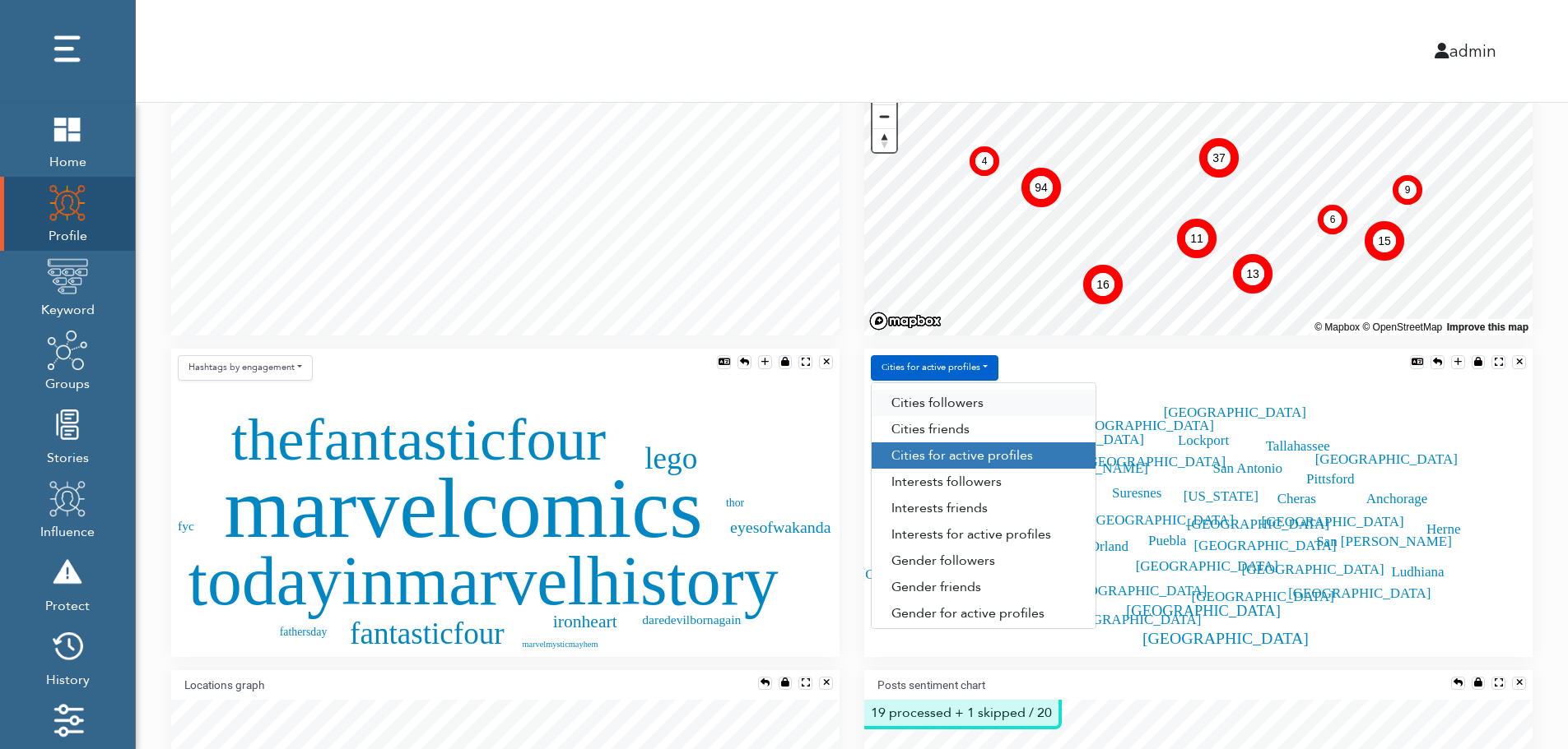
click at [984, 404] on link "Сities followers" at bounding box center [983, 403] width 224 height 26
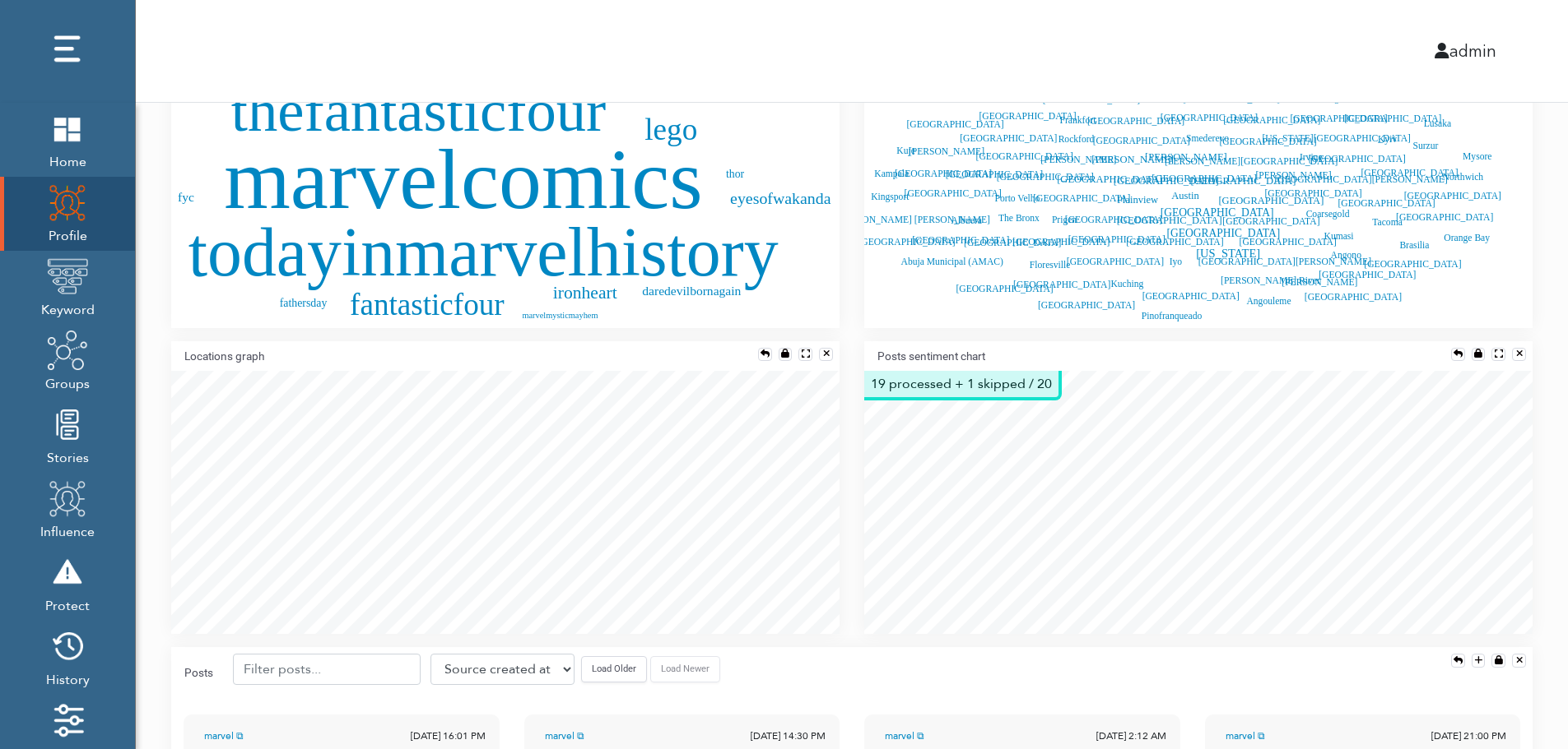
scroll to position [757, 0]
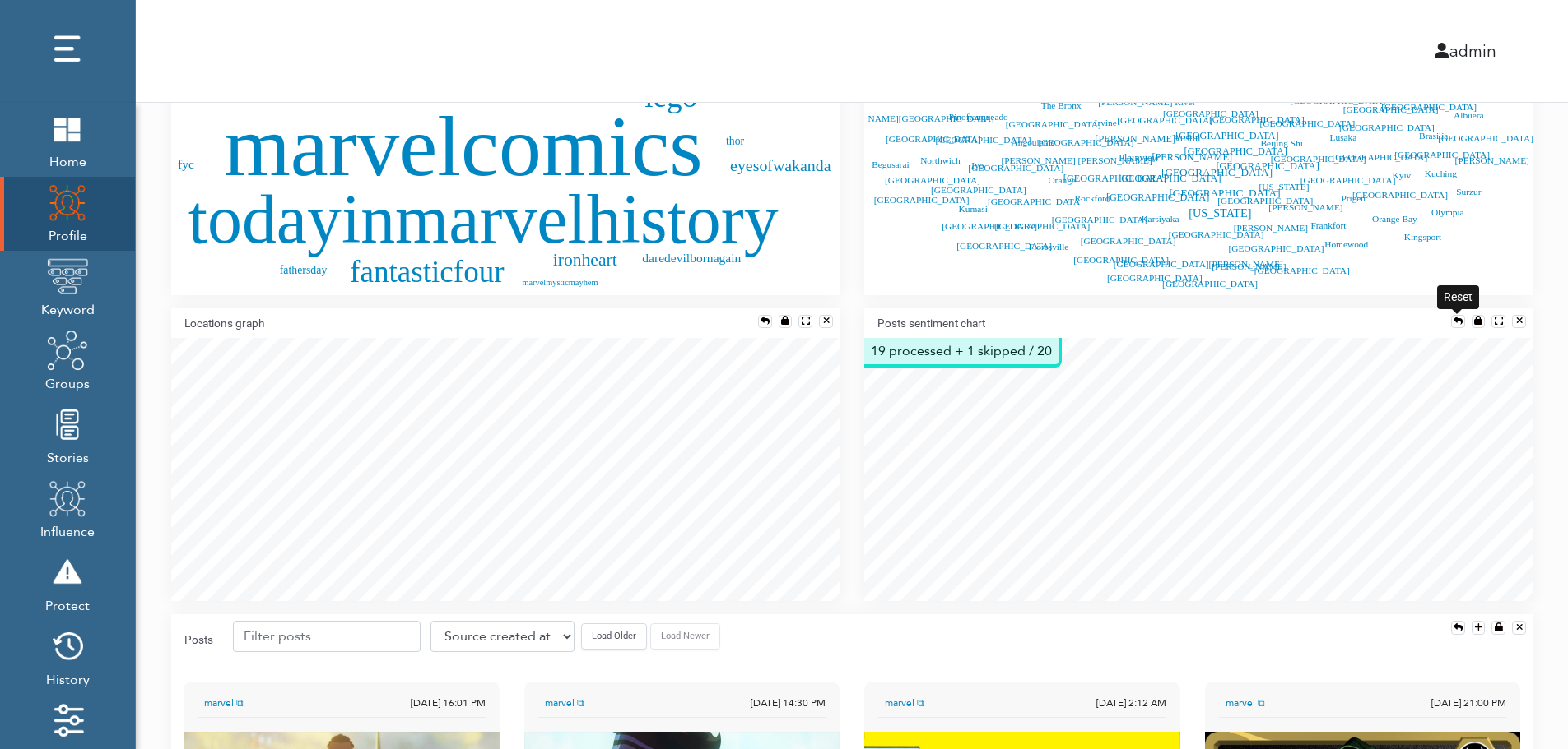
click at [1455, 317] on div at bounding box center [1458, 321] width 9 height 9
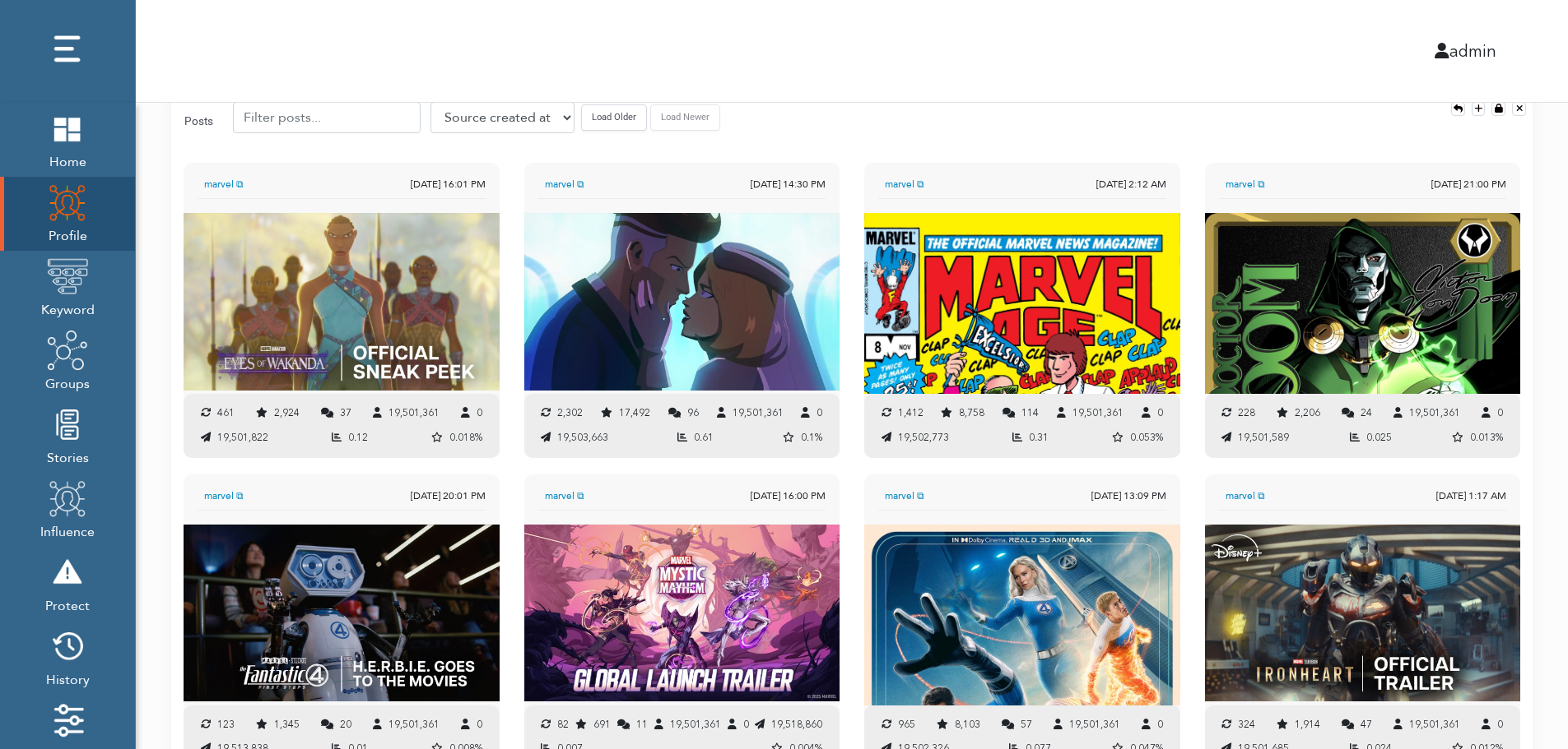
scroll to position [1263, 0]
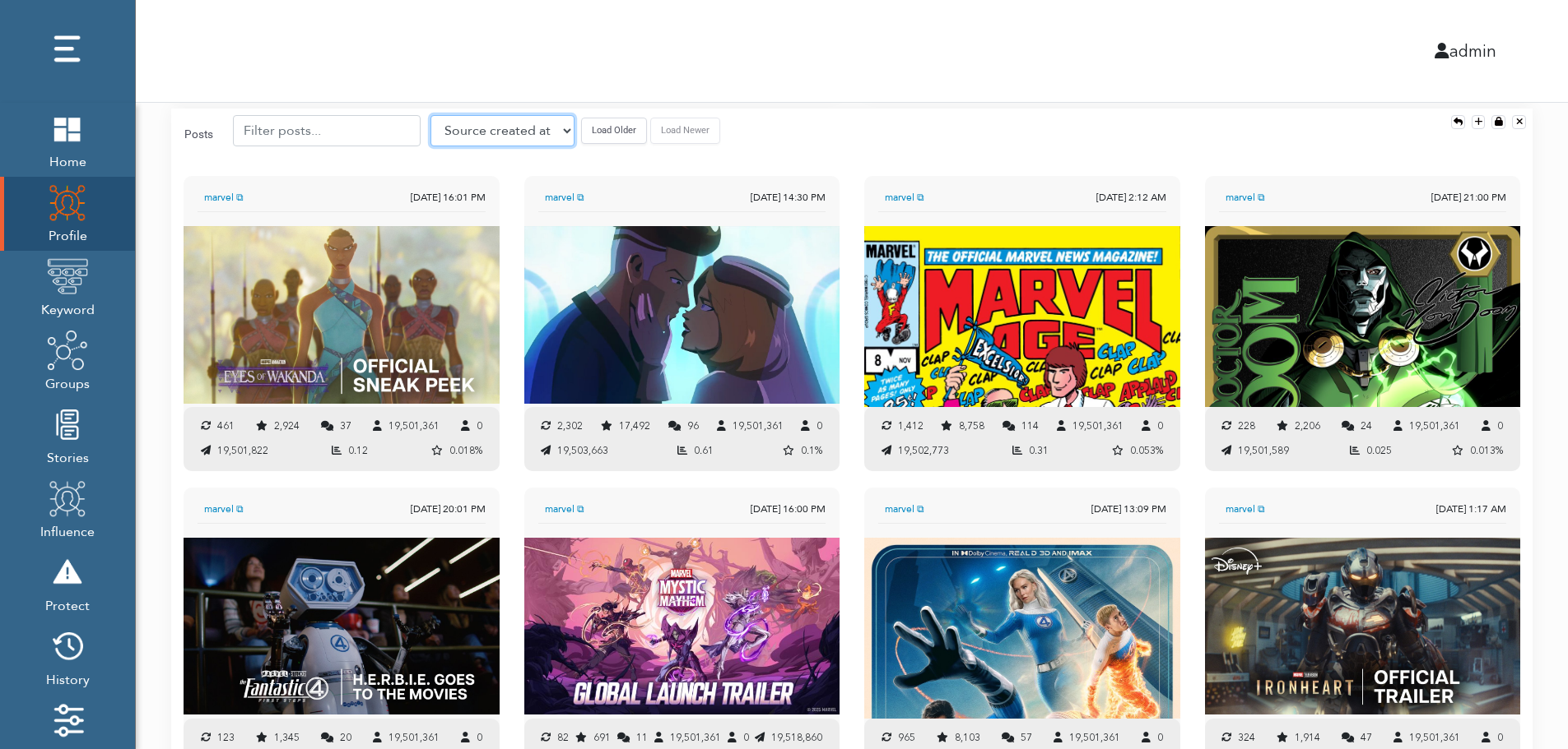
click at [473, 128] on select "Source created at Retweets Likes/favorites Followers Friends Reach Retweet rate…" at bounding box center [502, 131] width 144 height 31
click at [430, 115] on select "Source created at Retweets Likes/favorites Followers Friends Reach Retweet rate…" at bounding box center [502, 131] width 144 height 31
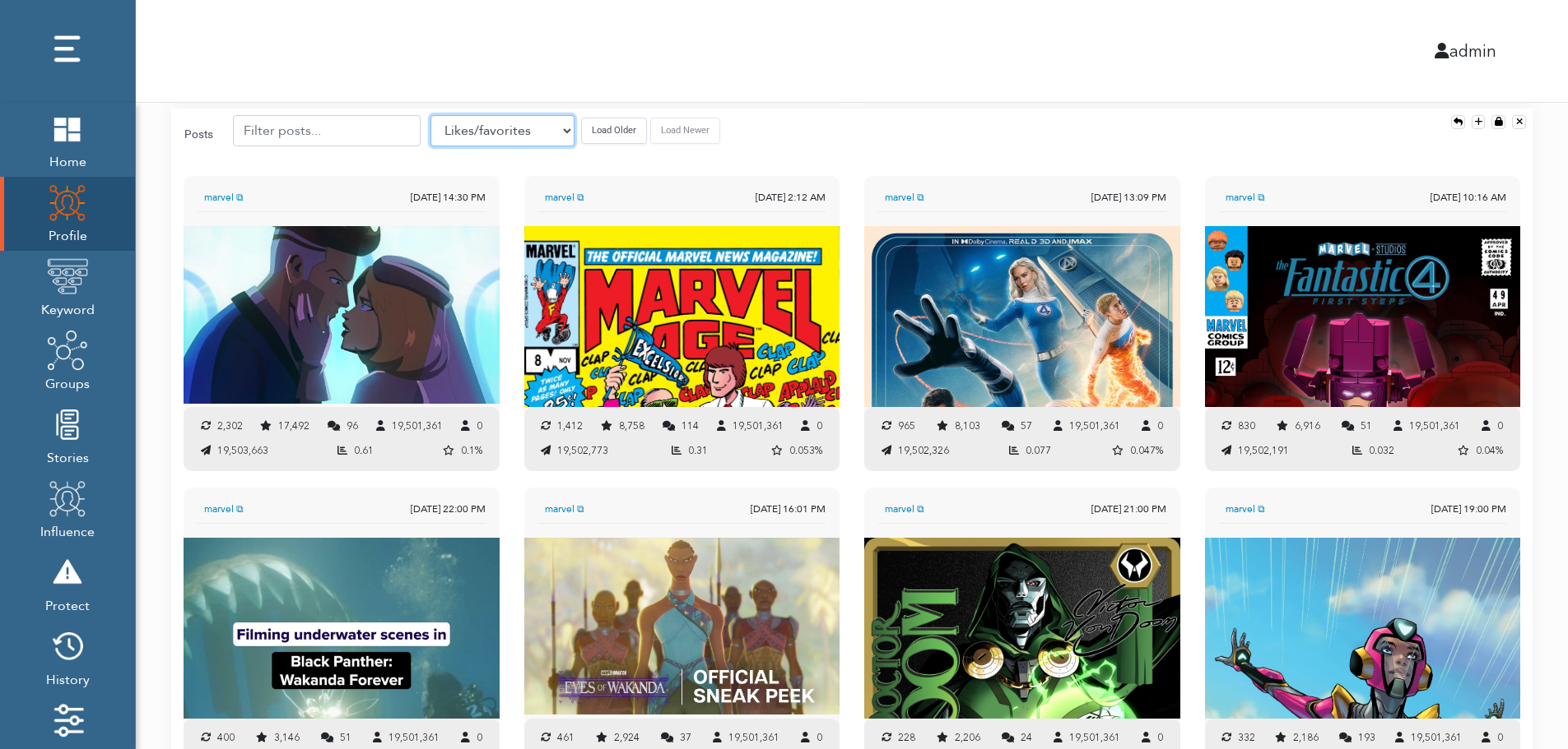
click at [479, 136] on select "Source created at Retweets Likes/favorites Followers Friends Reach Retweet rate…" at bounding box center [502, 131] width 144 height 31
select select "authenticity"
click at [430, 115] on select "Source created at Retweets Likes/favorites Followers Friends Reach Retweet rate…" at bounding box center [502, 131] width 144 height 31
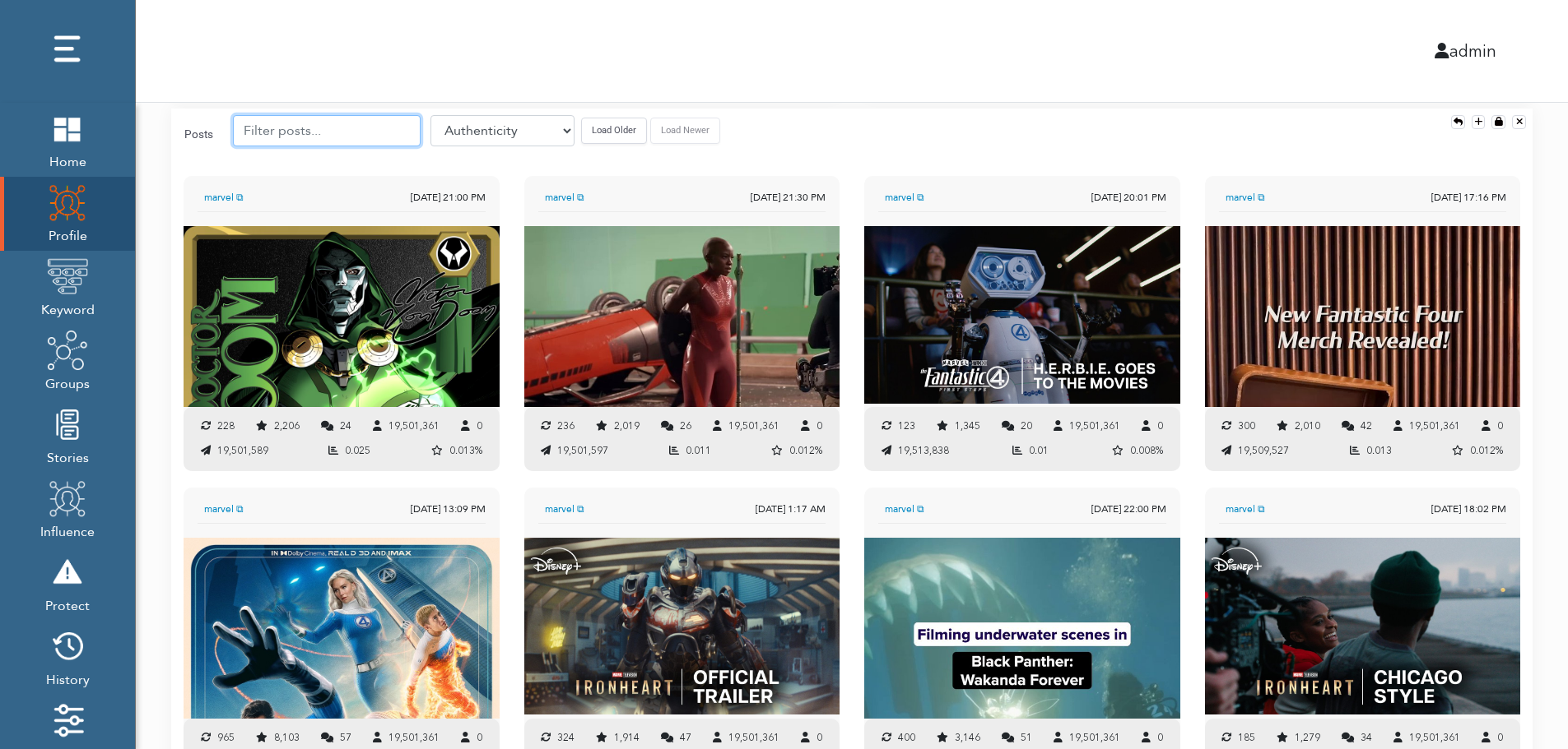
click at [322, 130] on input "text" at bounding box center [326, 131] width 188 height 31
click at [582, 126] on button "Load Older" at bounding box center [614, 130] width 66 height 25
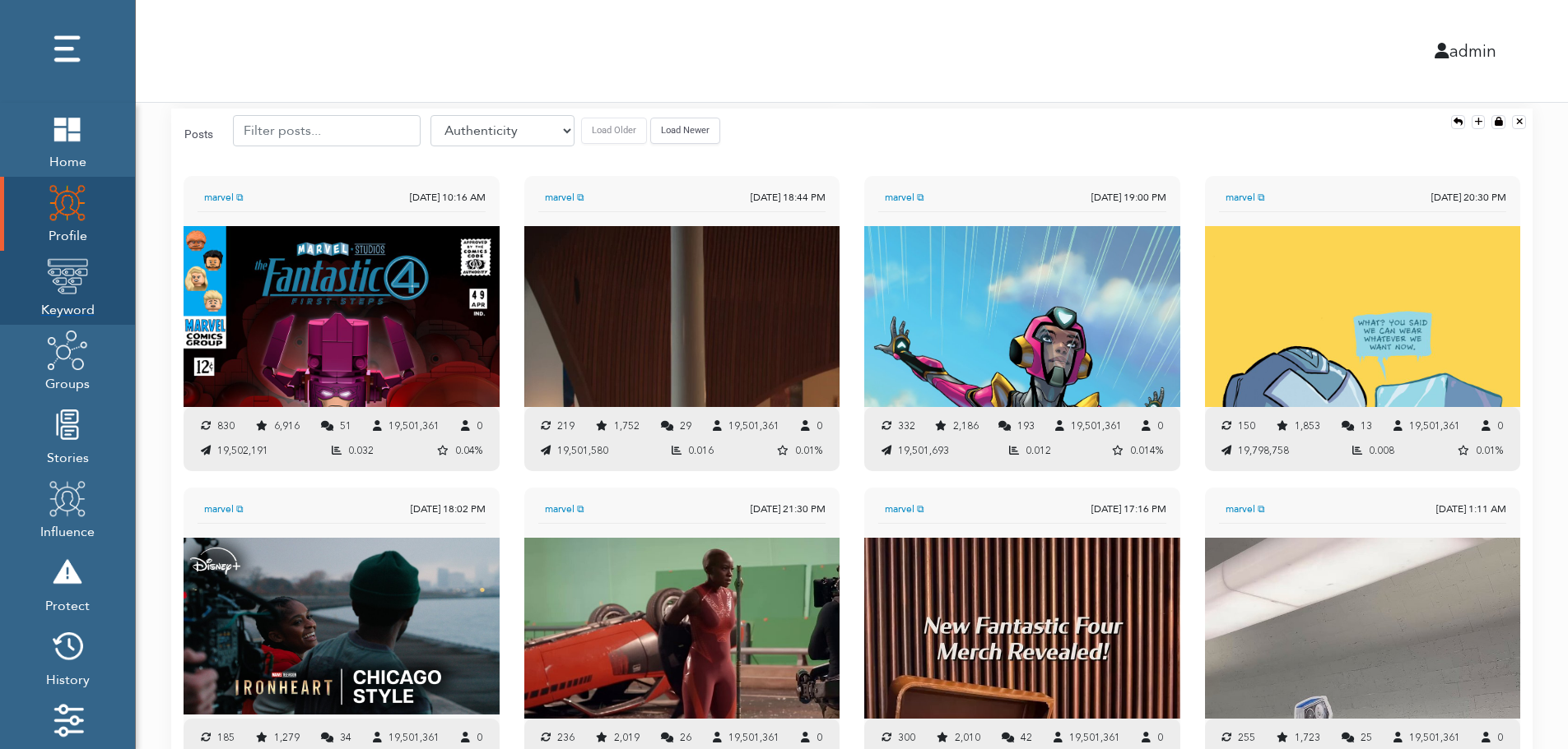
click at [72, 279] on img at bounding box center [67, 277] width 42 height 42
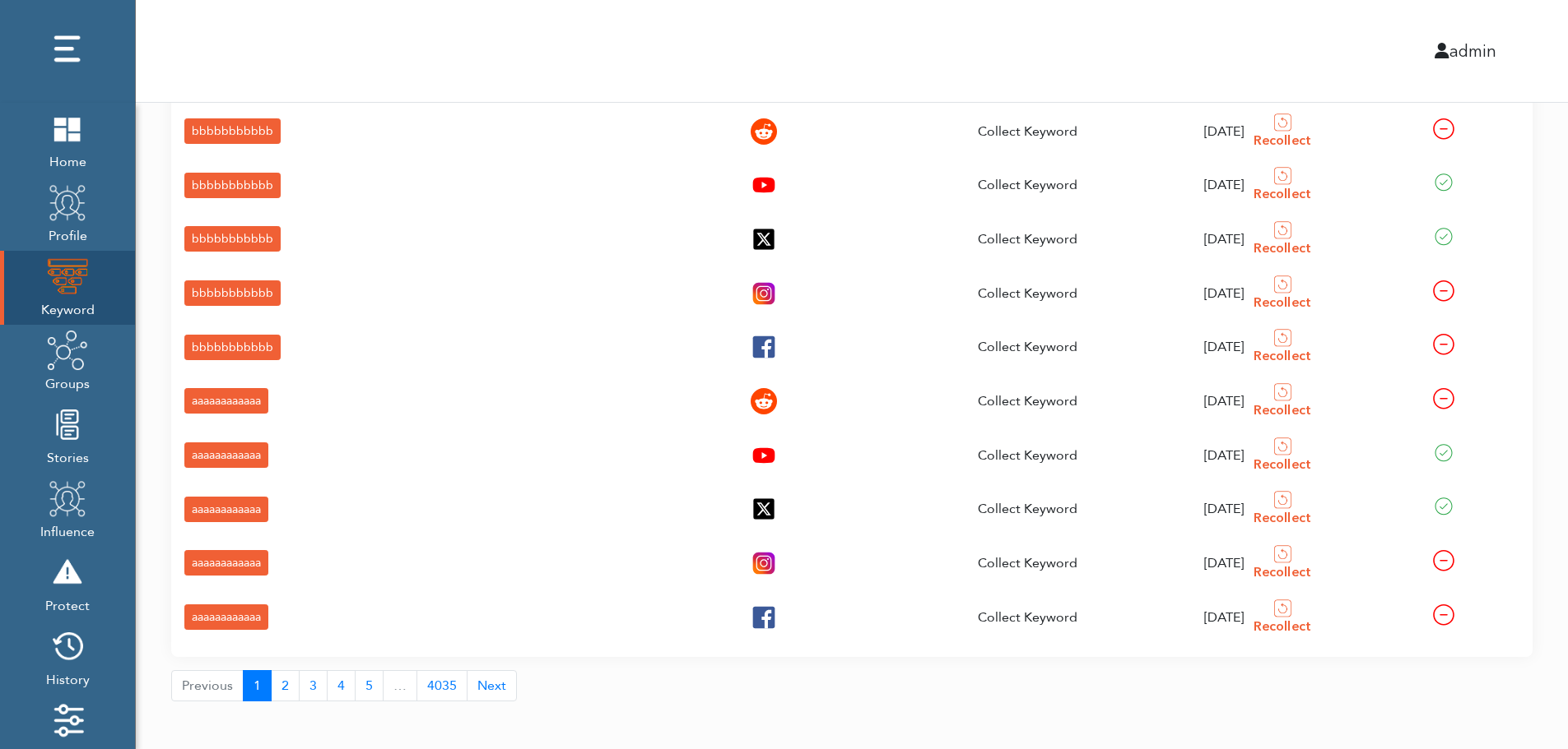
scroll to position [59, 0]
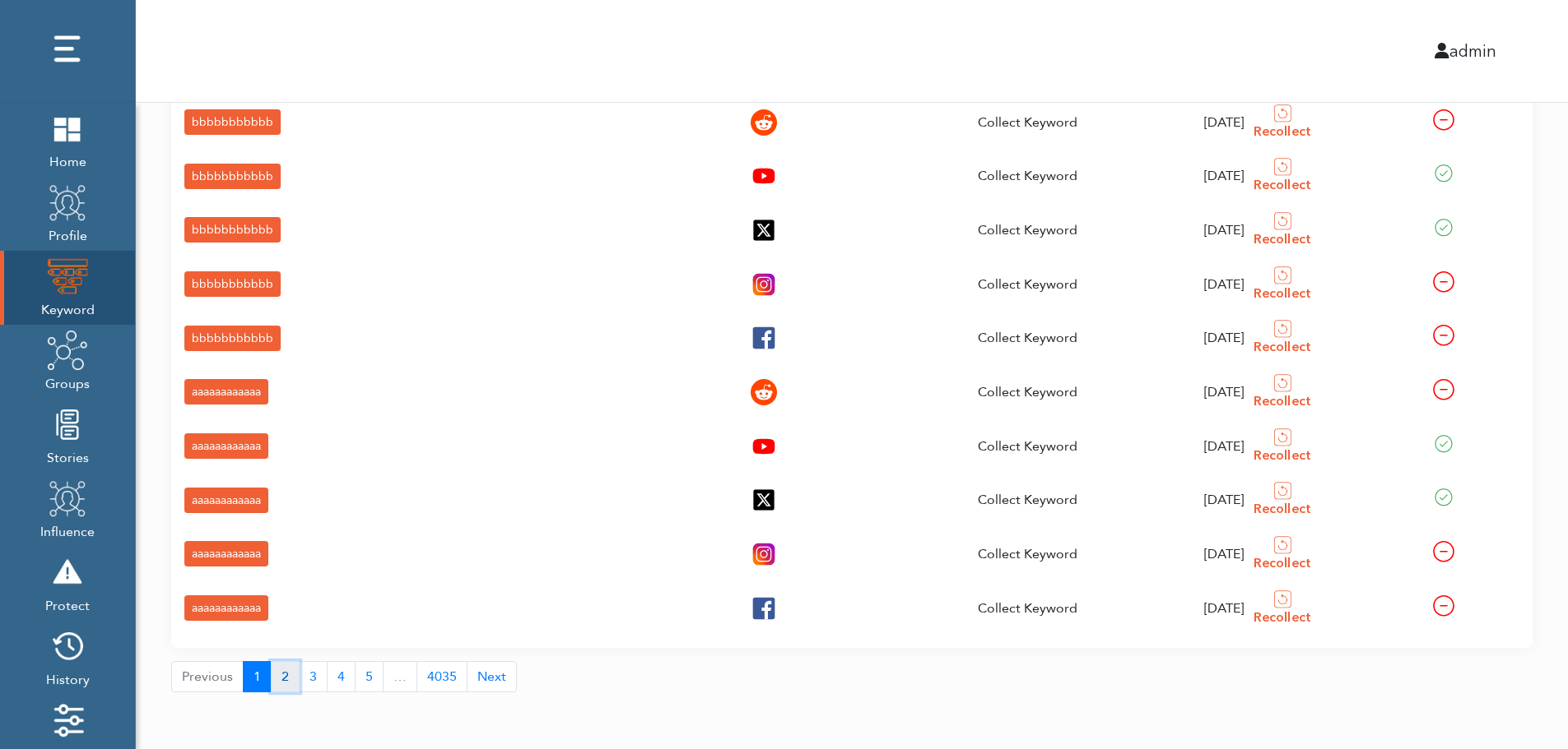
click at [280, 681] on button "2" at bounding box center [285, 677] width 29 height 31
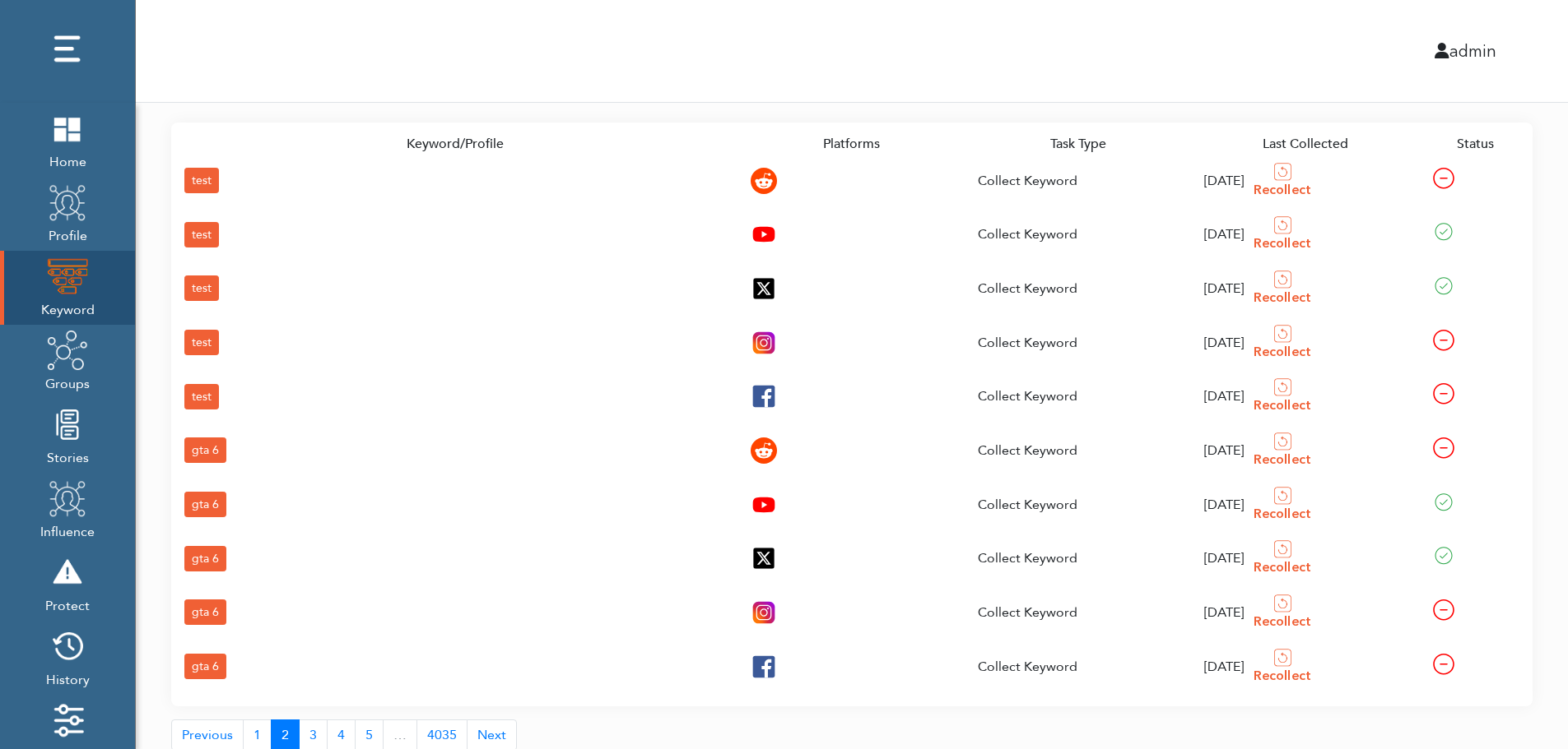
click at [204, 662] on div "gta 6" at bounding box center [205, 666] width 42 height 25
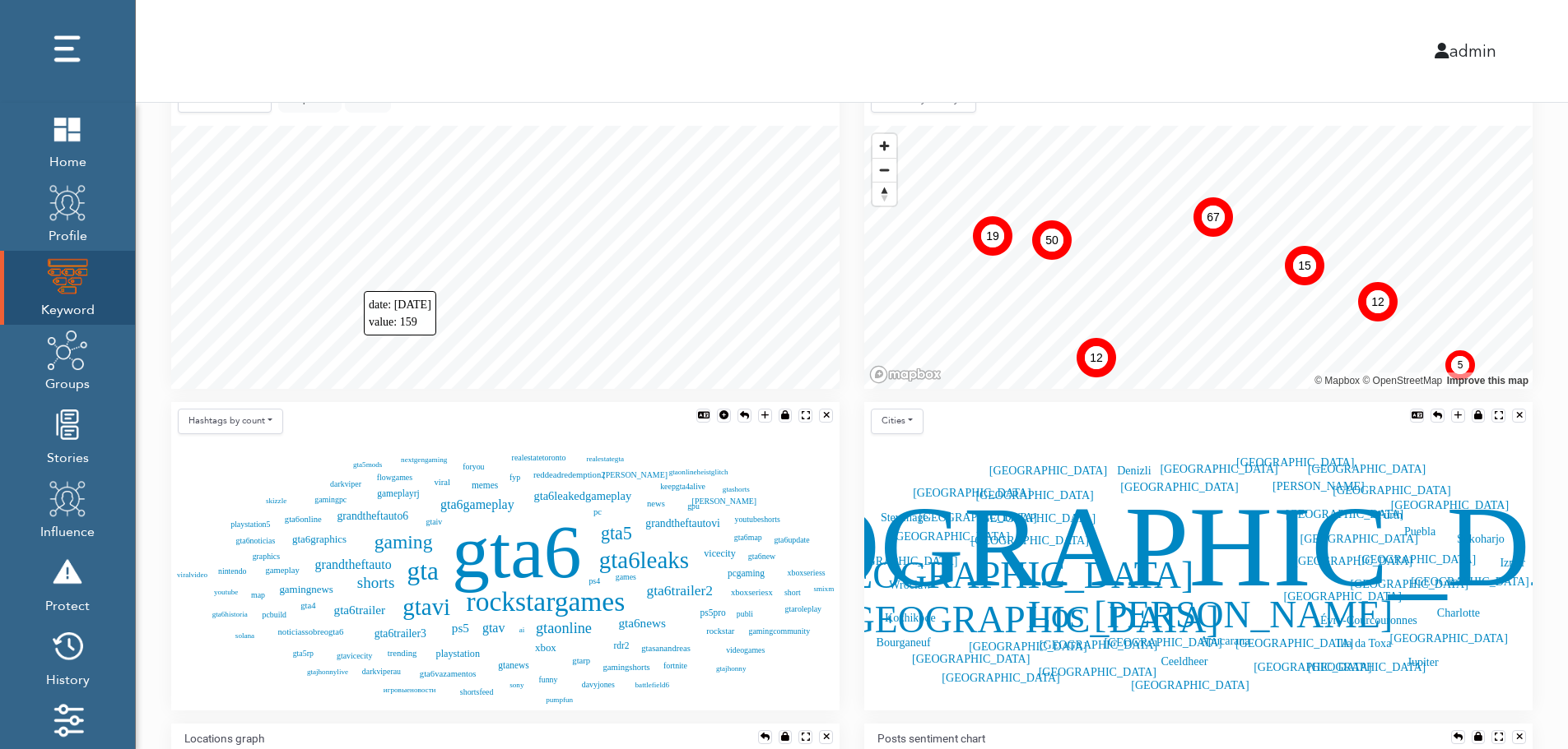
scroll to position [366, 0]
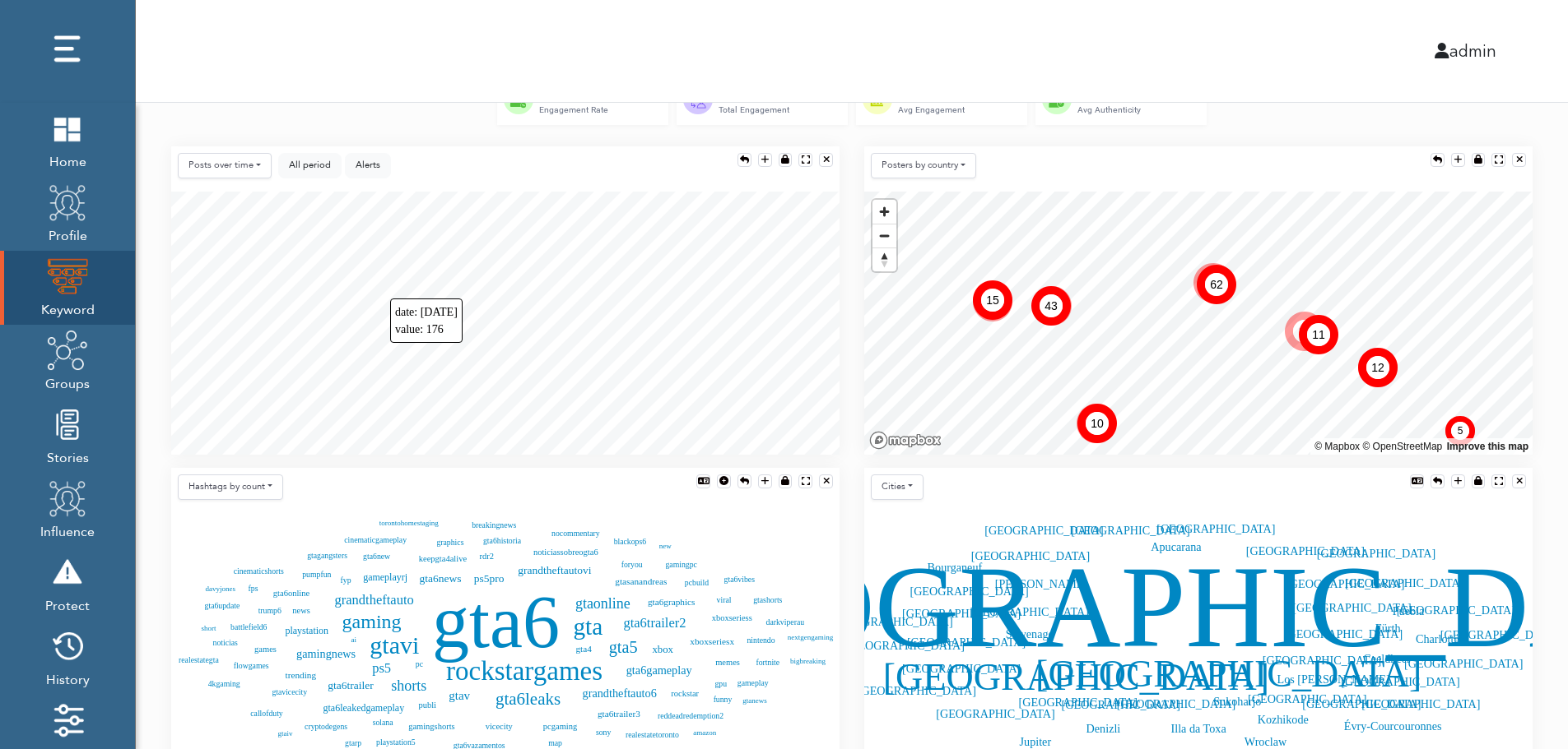
scroll to position [300, 0]
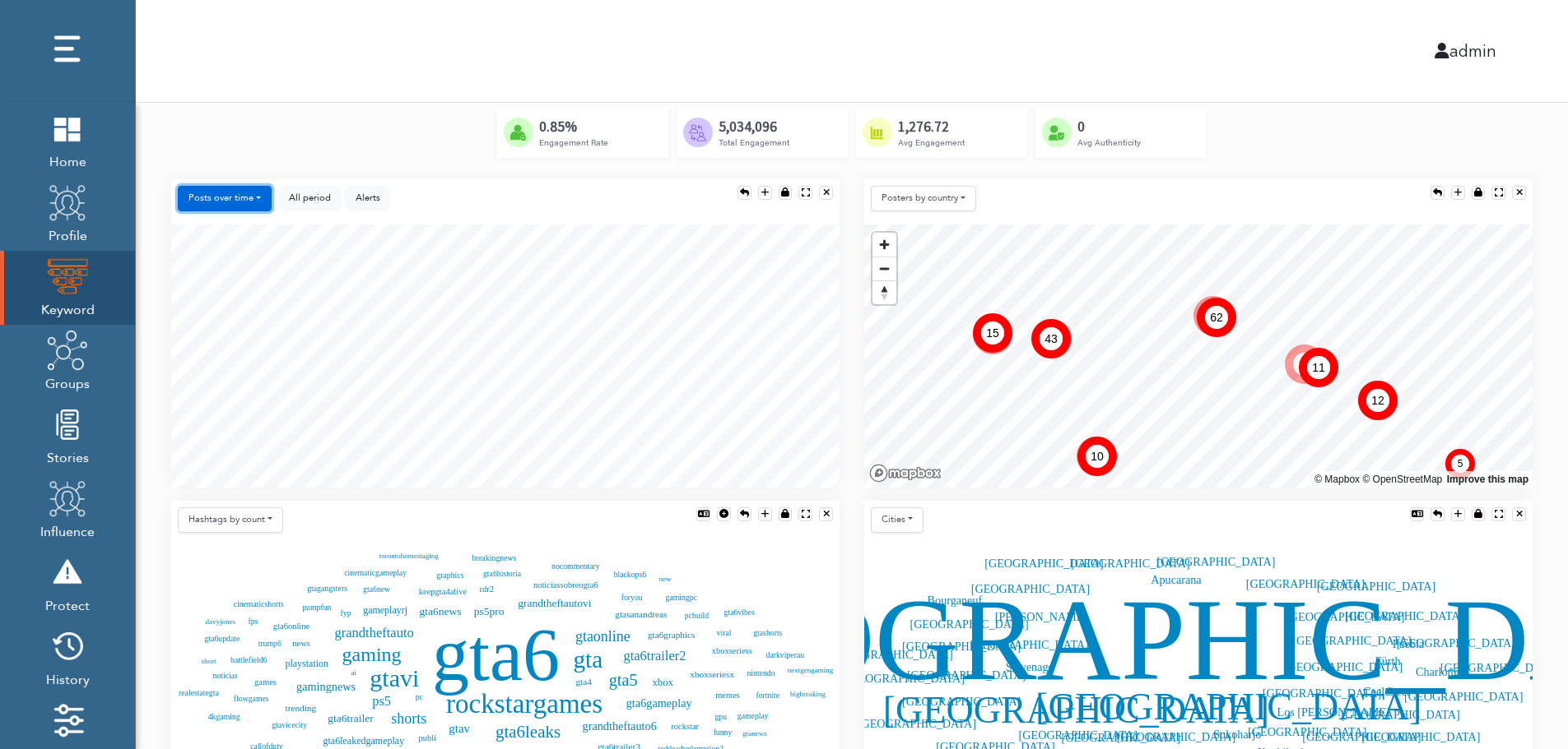
click at [240, 195] on button "Posts over time" at bounding box center [224, 198] width 93 height 25
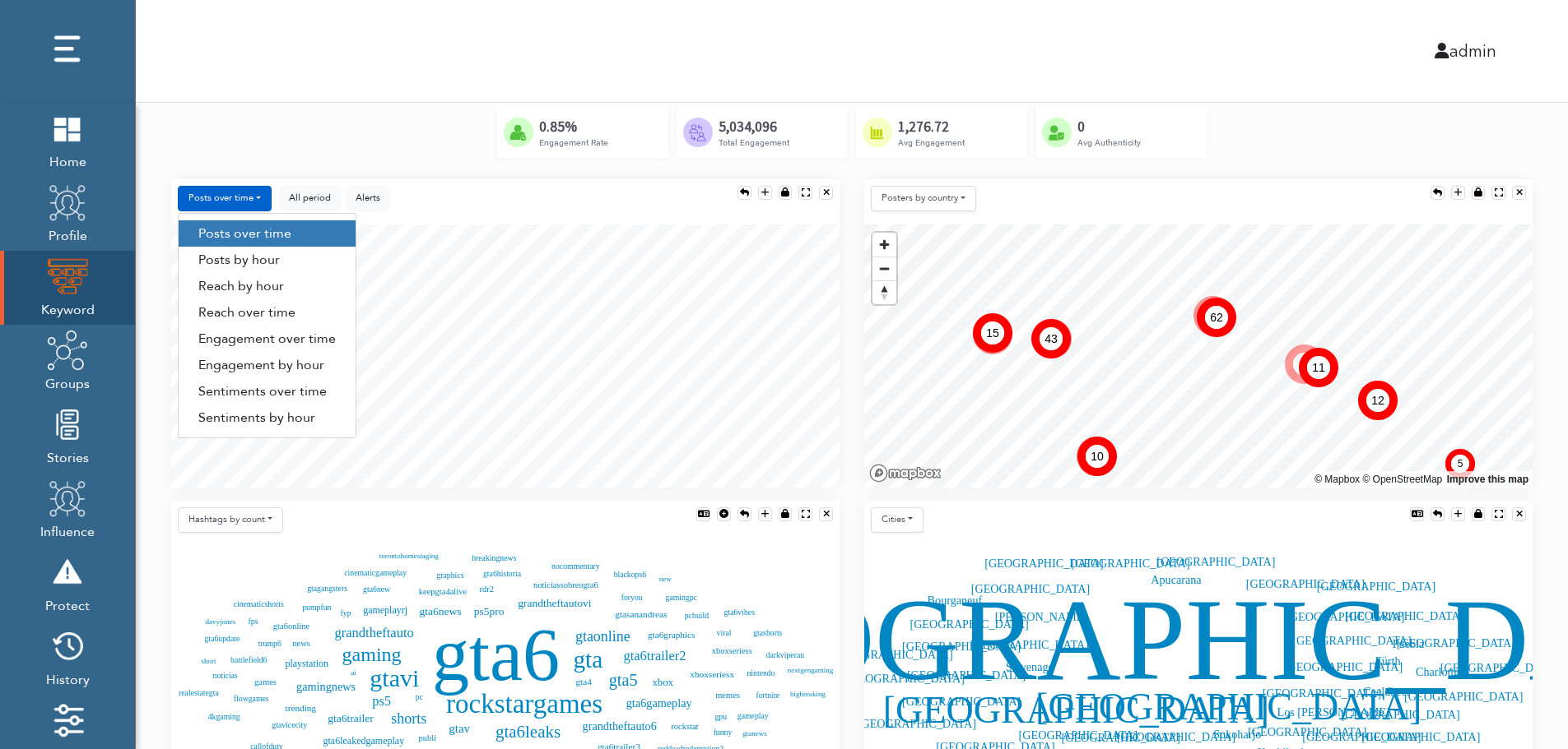
click at [315, 370] on link "Engagement by hour" at bounding box center [267, 365] width 177 height 26
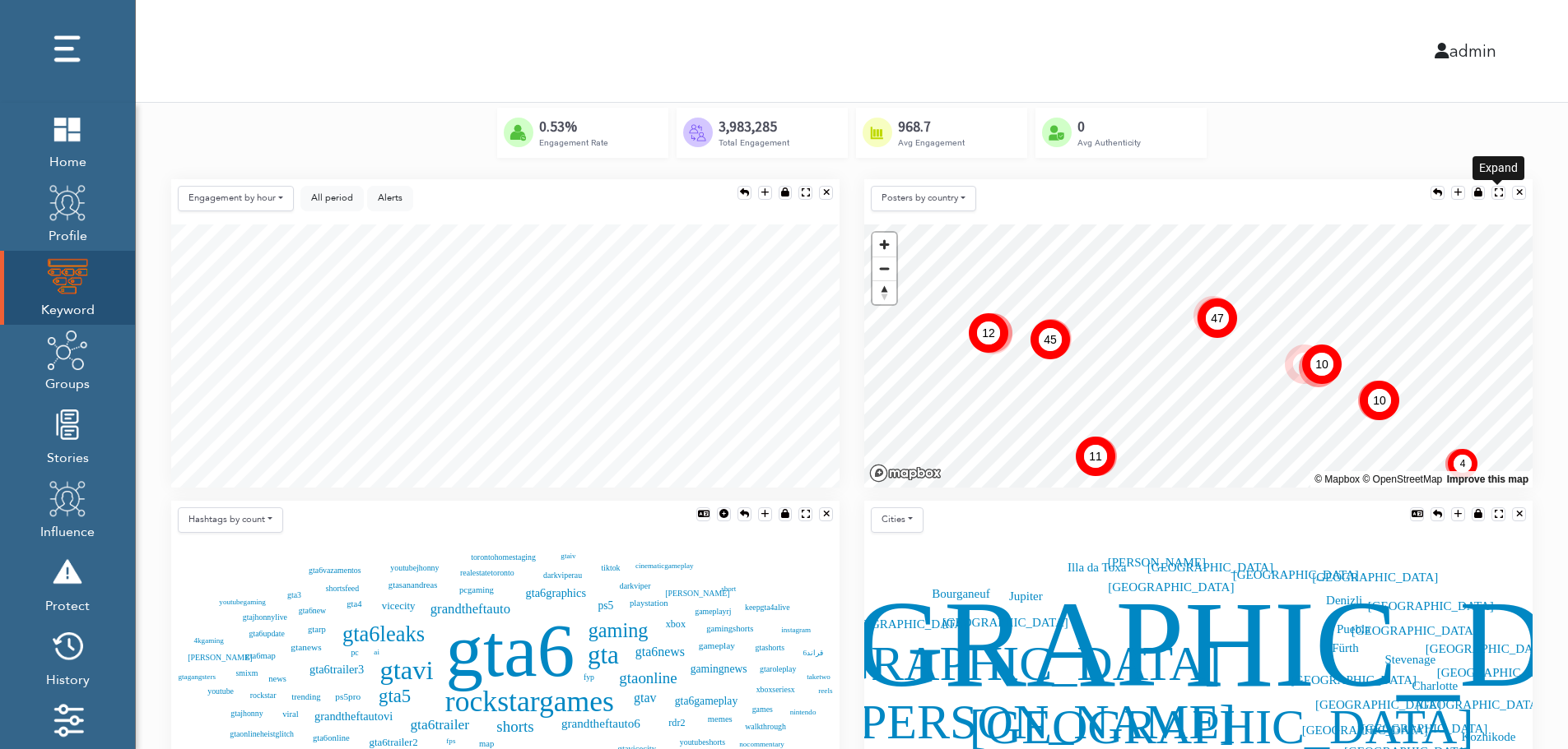
click at [1497, 189] on div at bounding box center [1499, 193] width 9 height 9
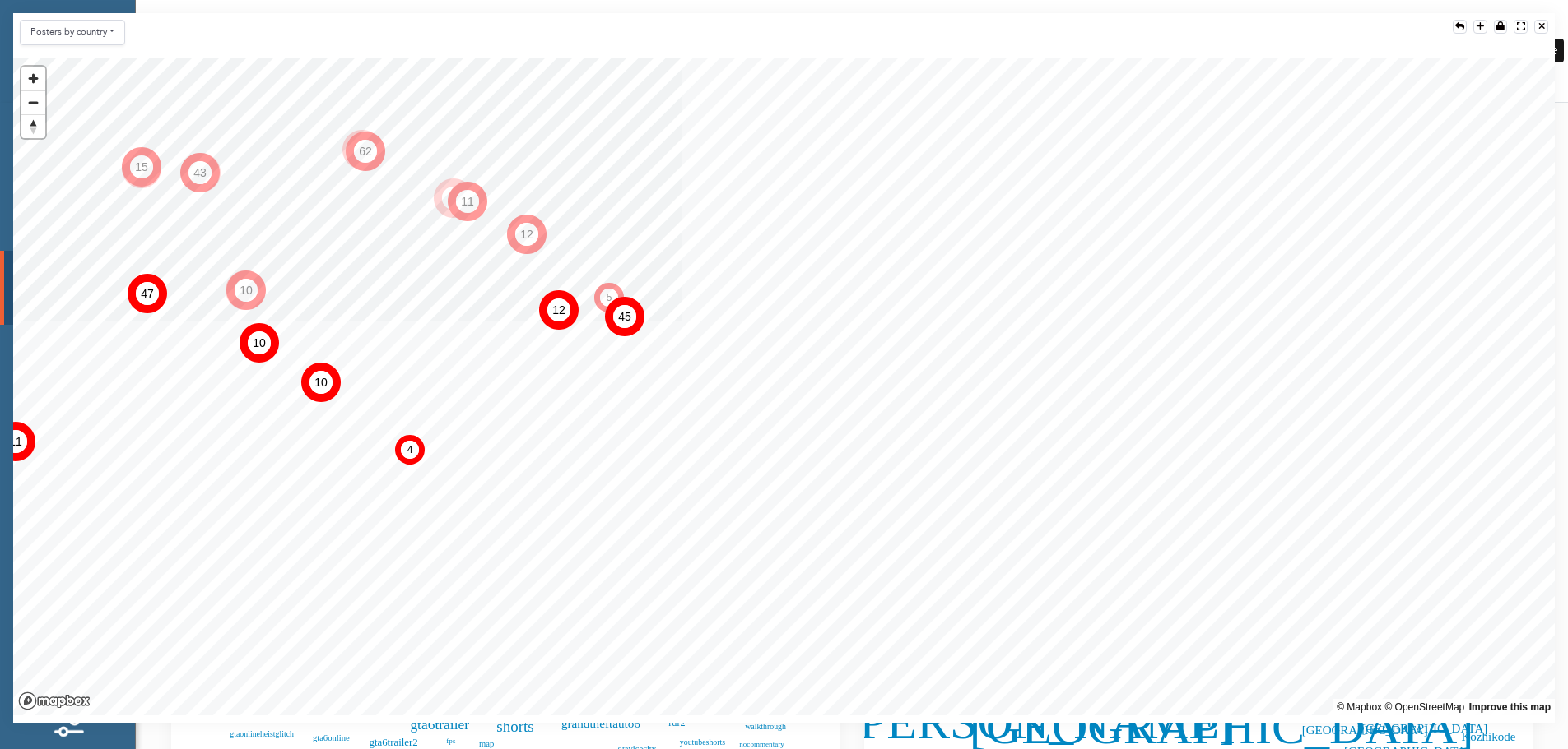
click at [1543, 25] on div at bounding box center [1542, 27] width 7 height 9
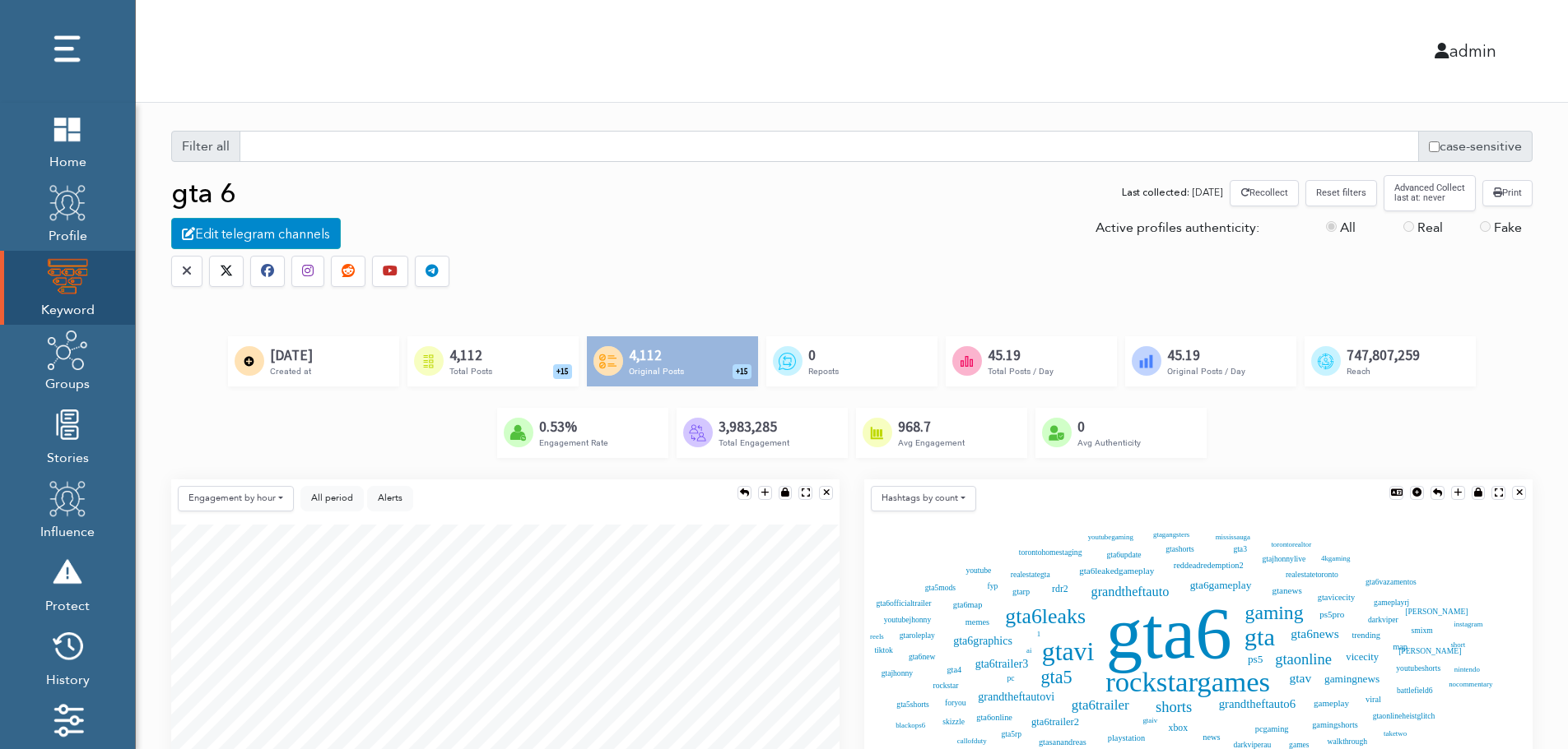
click at [517, 359] on div "Created by Alfredo @ IconsAlfredo.com from the Noun Project 4,112 Total Posts +…" at bounding box center [493, 361] width 171 height 49
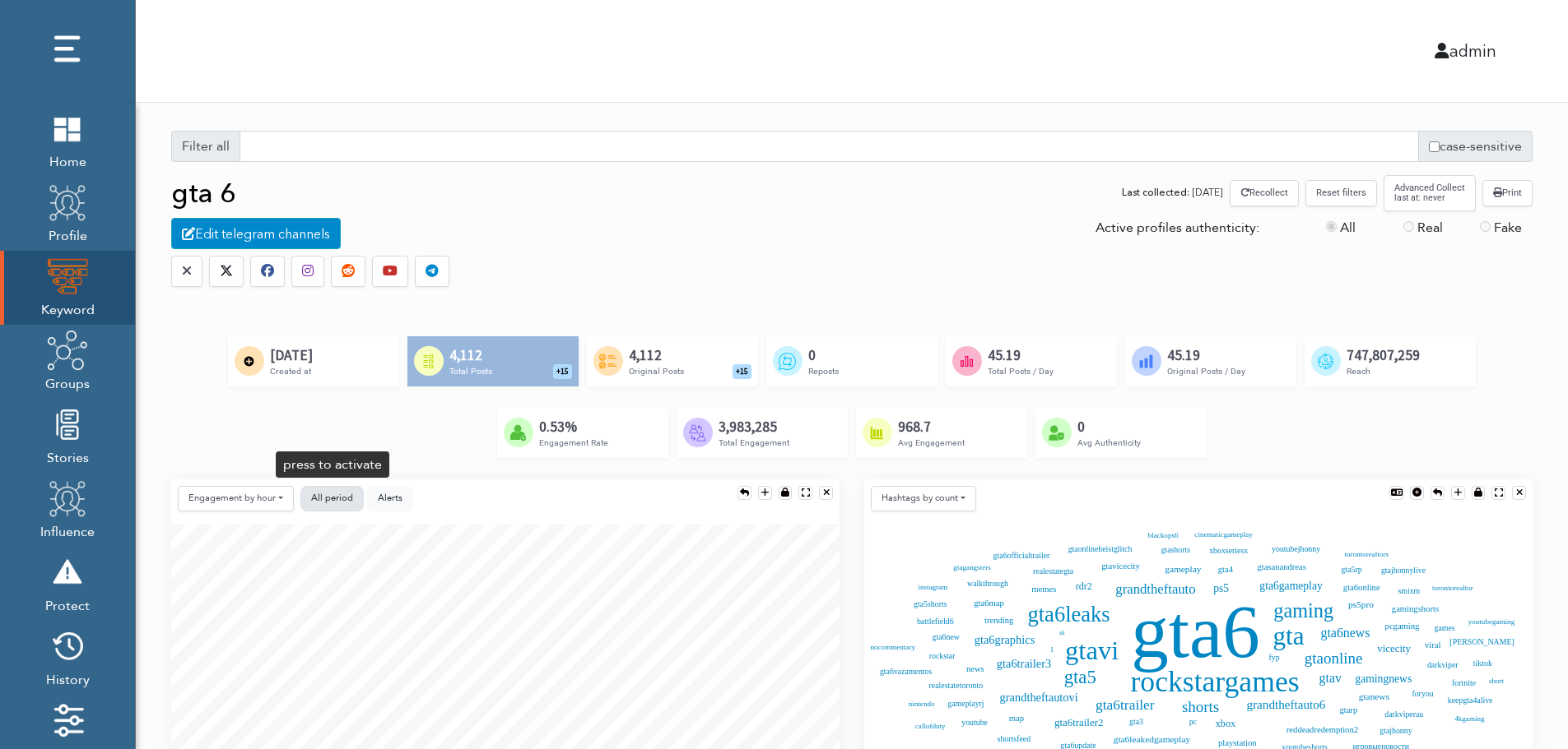
click at [341, 490] on button "All period" at bounding box center [331, 498] width 63 height 25
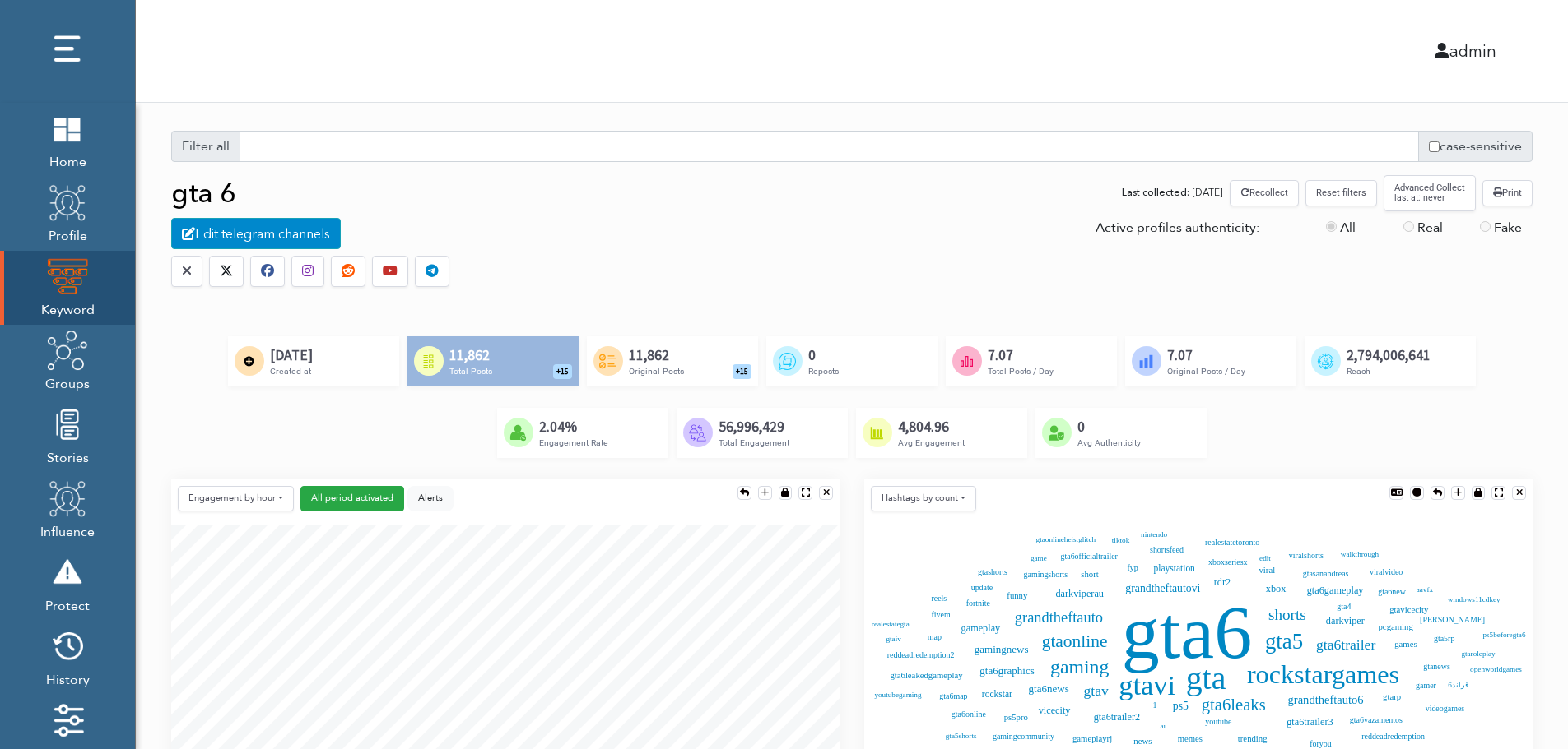
click at [1344, 196] on button "Reset filters" at bounding box center [1340, 192] width 72 height 25
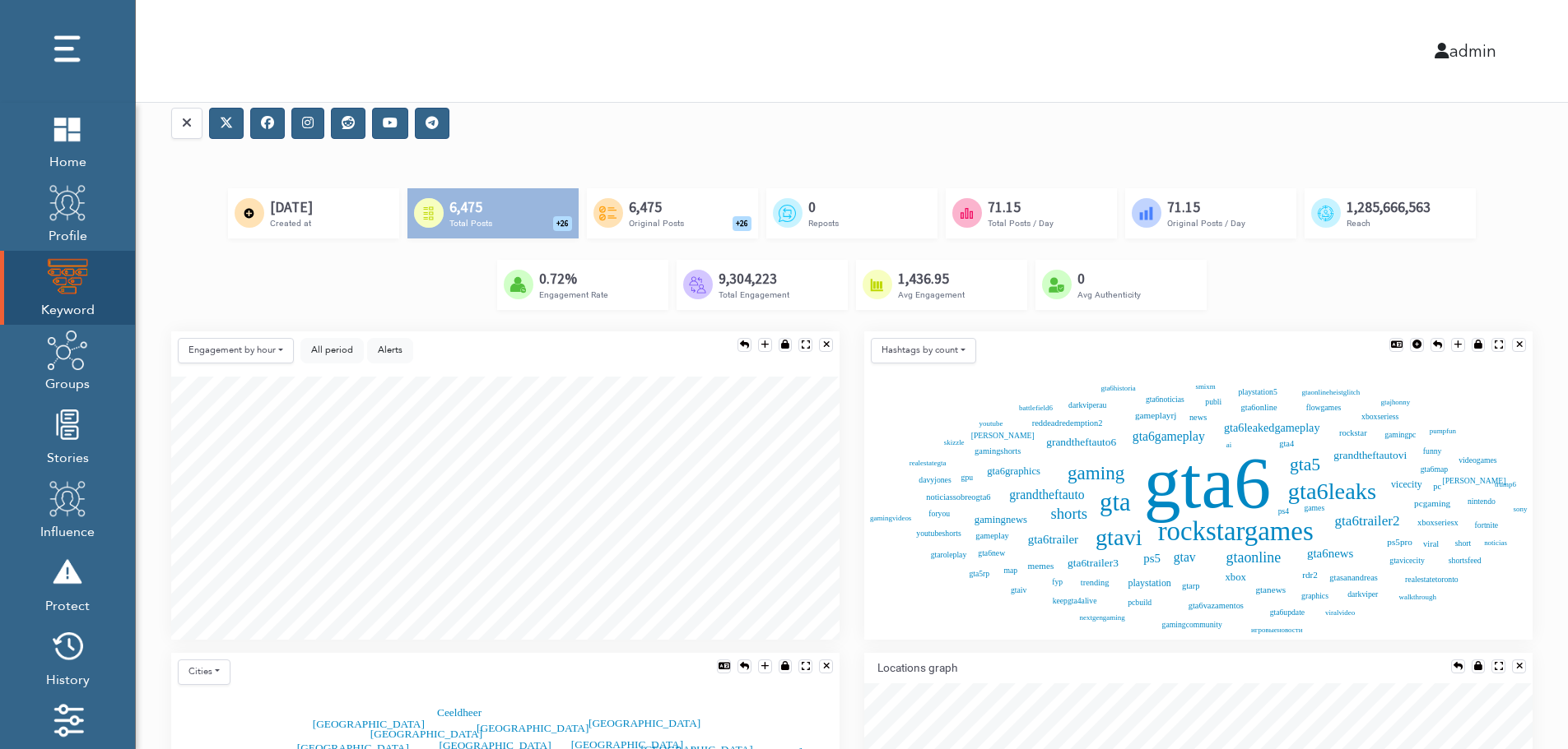
scroll to position [164, 0]
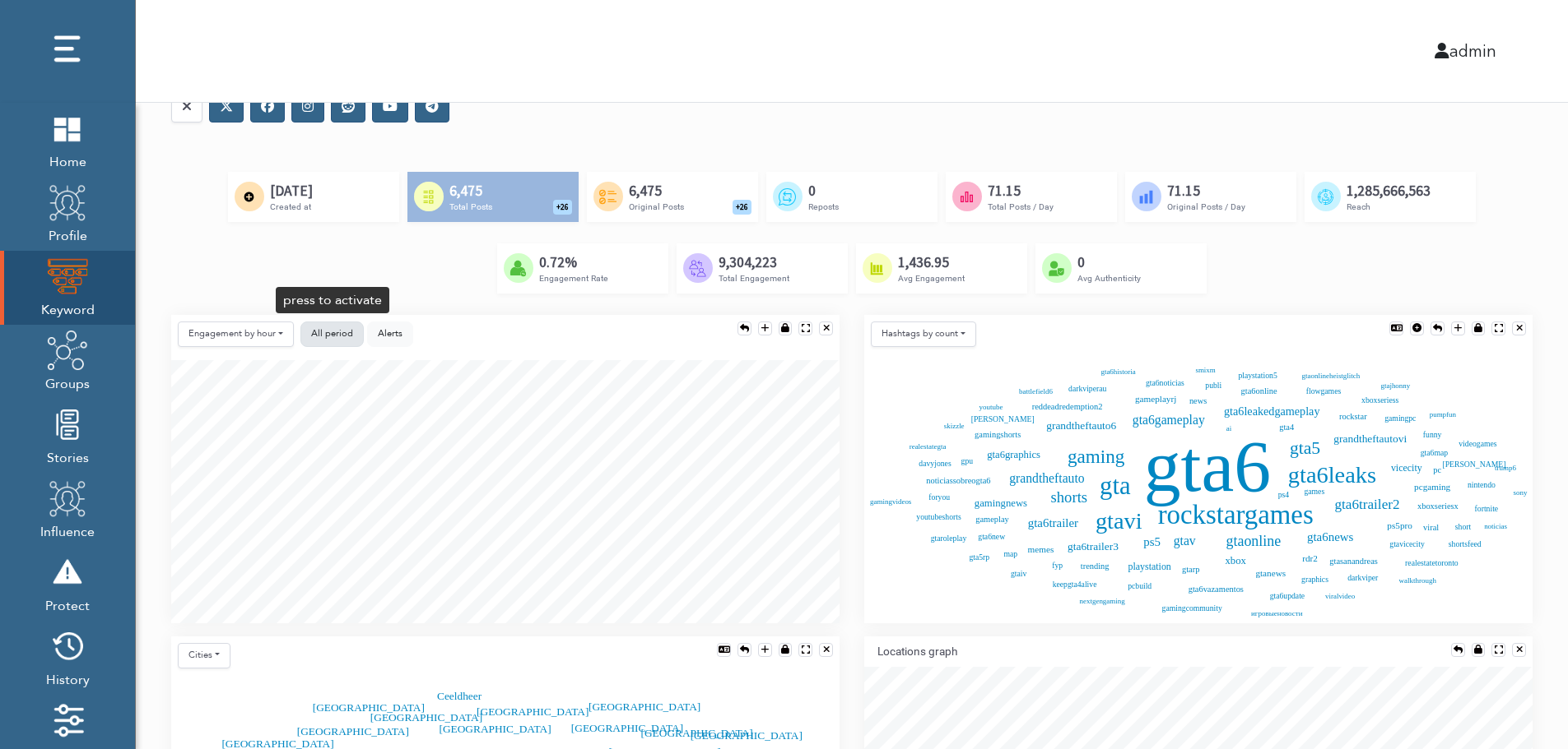
click at [307, 333] on button "All period" at bounding box center [331, 334] width 63 height 25
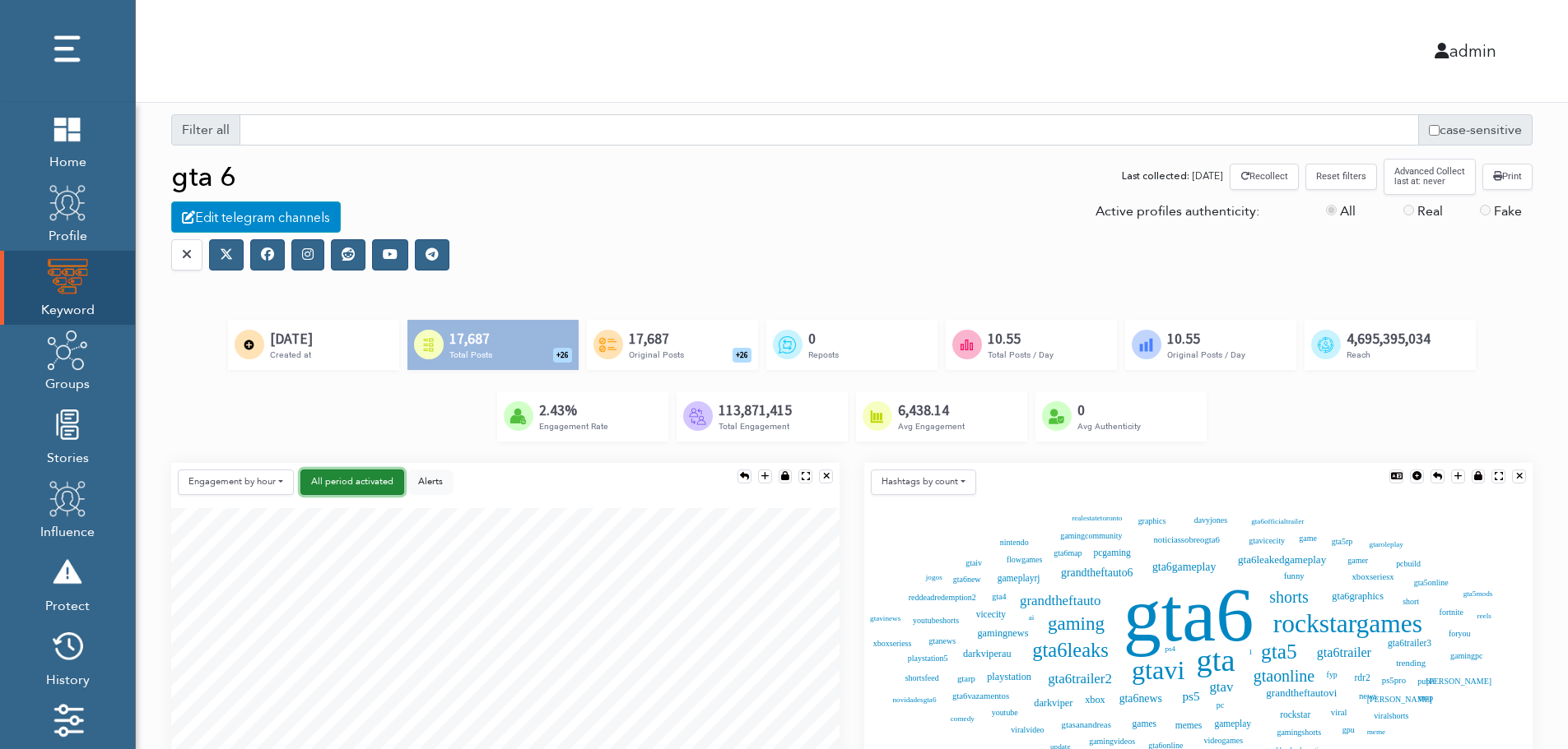
scroll to position [0, 0]
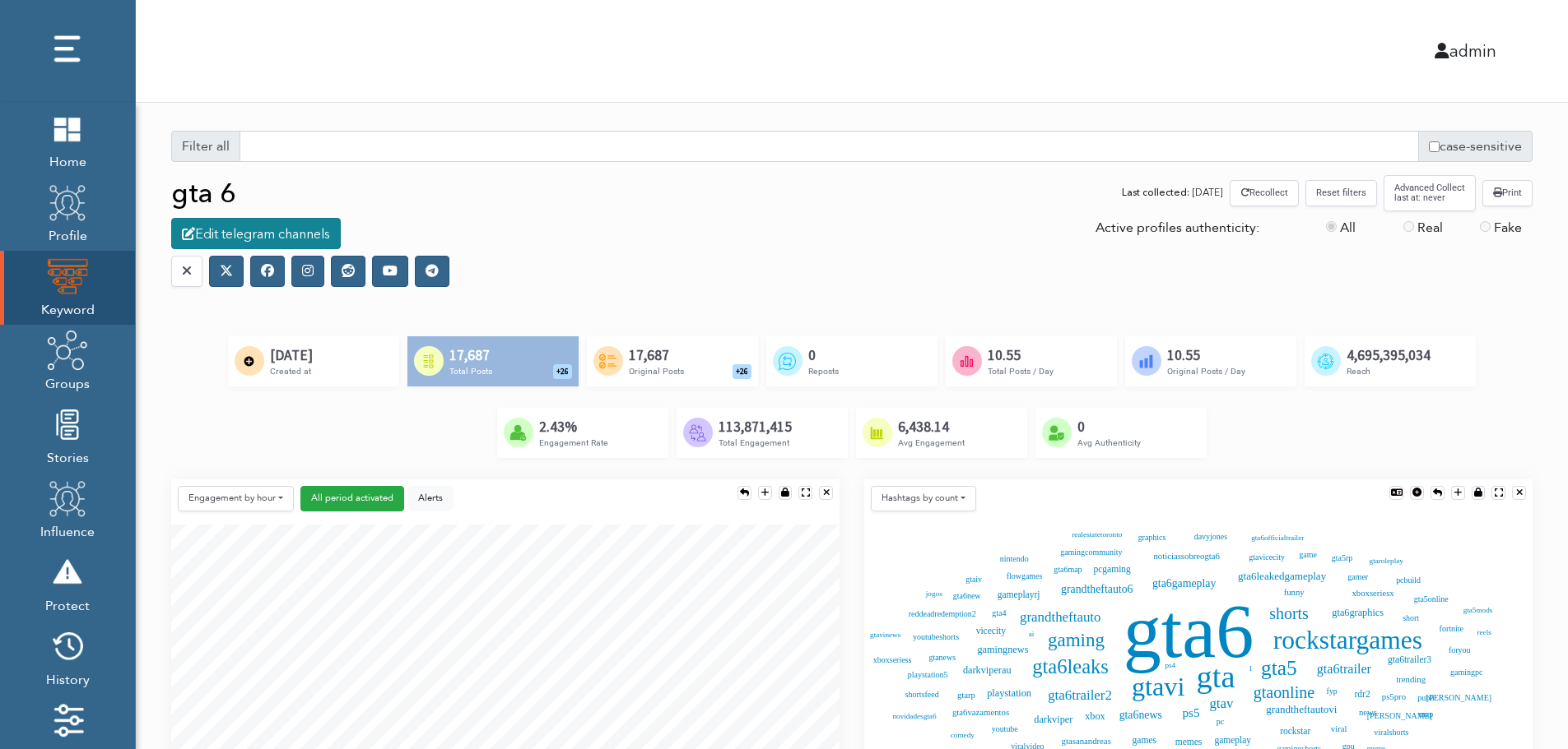
click at [273, 235] on div "Edit telegram channels" at bounding box center [256, 234] width 170 height 31
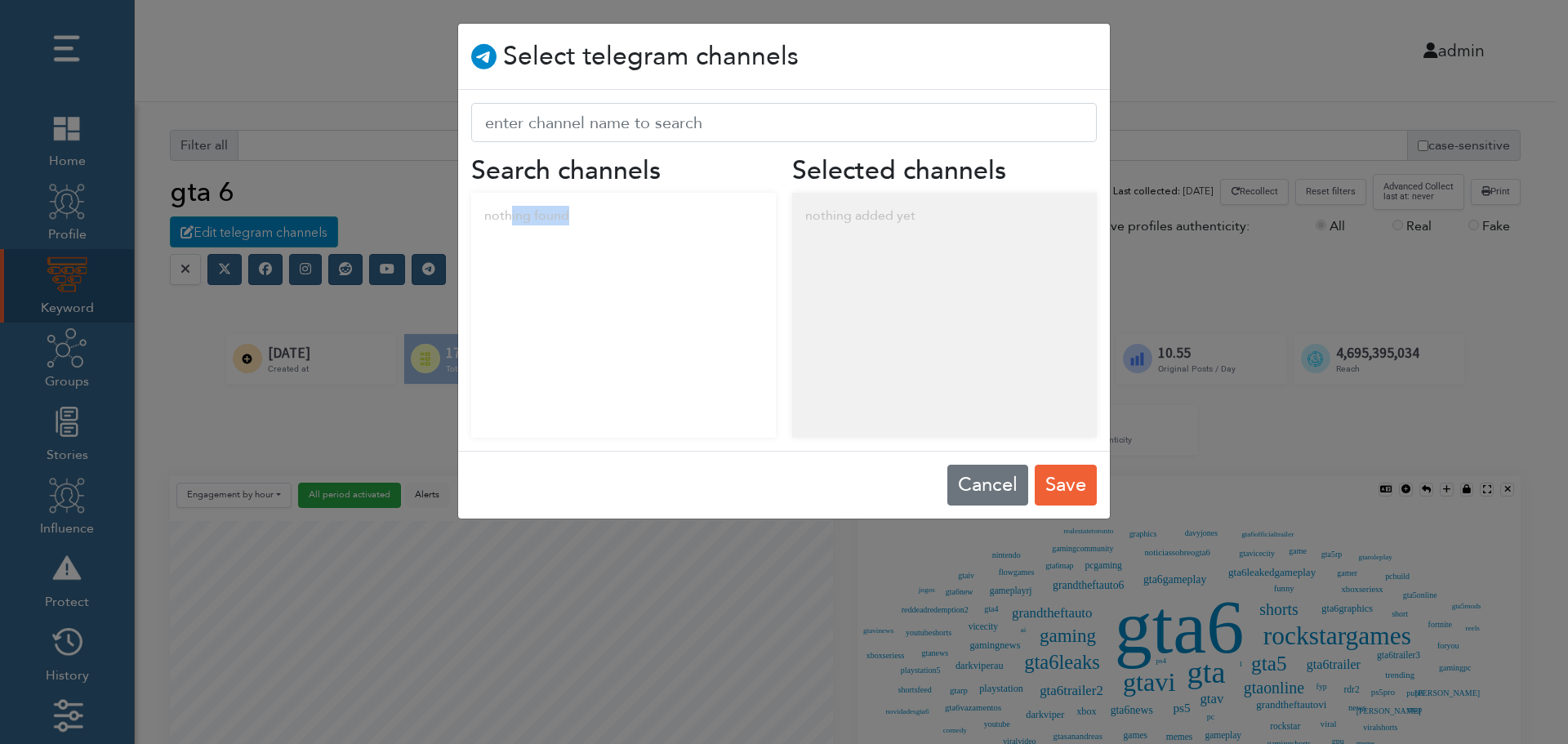
drag, startPoint x: 509, startPoint y: 219, endPoint x: 646, endPoint y: 234, distance: 137.8
click at [646, 234] on div "nothing found" at bounding box center [623, 215] width 305 height 46
click at [911, 214] on div "nothing added yet" at bounding box center [945, 215] width 305 height 46
click at [976, 481] on button "Cancel" at bounding box center [988, 485] width 81 height 41
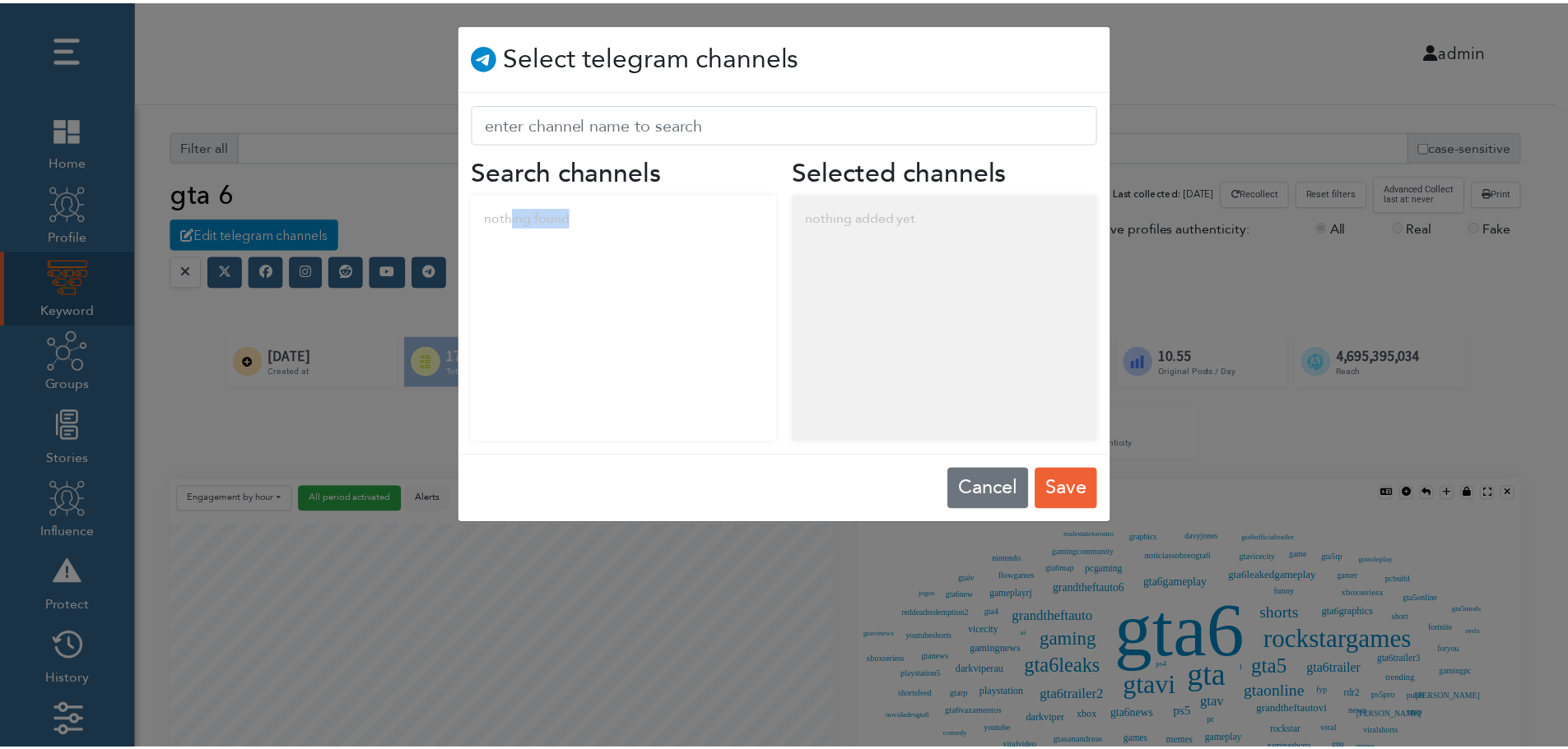
scroll to position [9, 9]
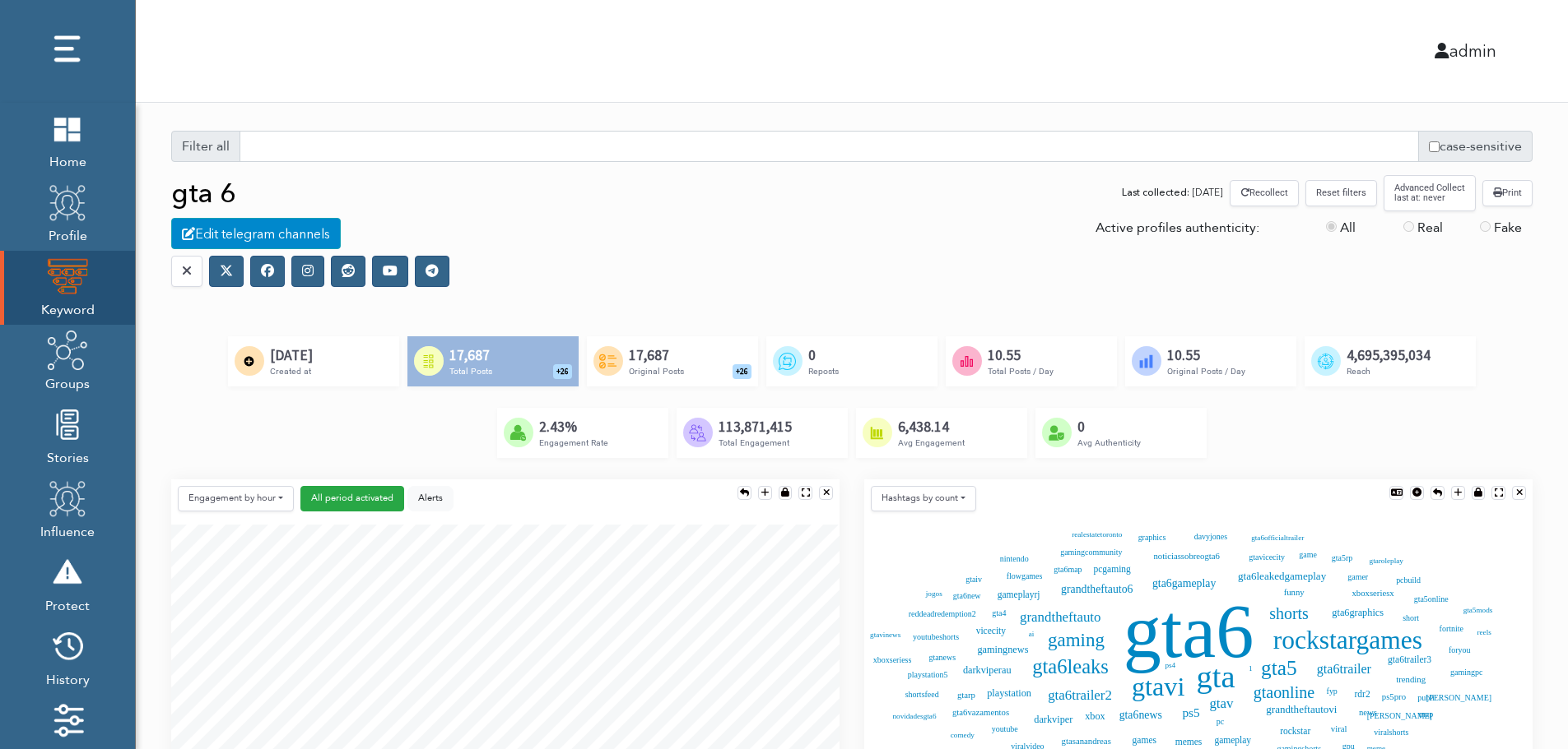
click at [267, 276] on icon at bounding box center [267, 270] width 13 height 13
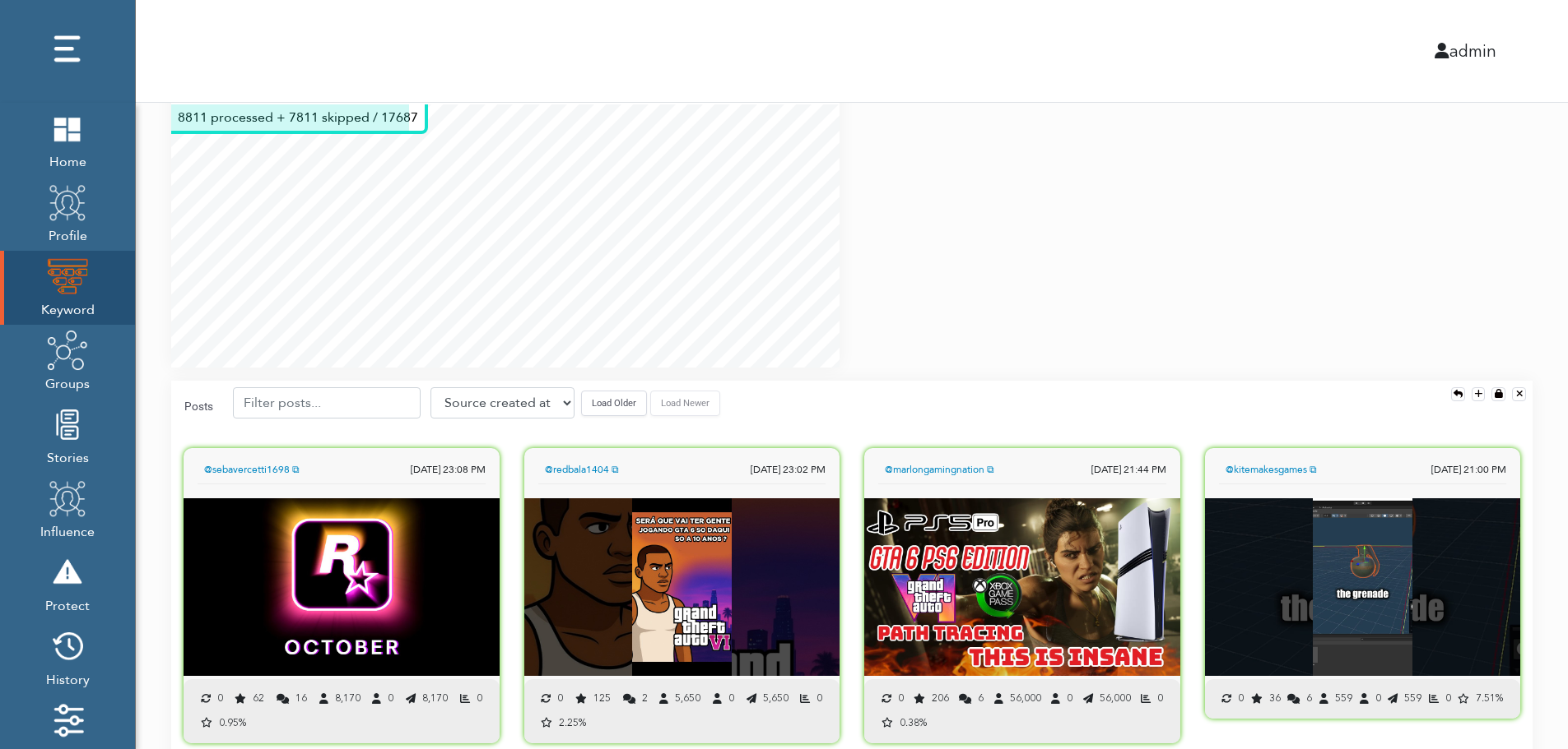
scroll to position [1151, 0]
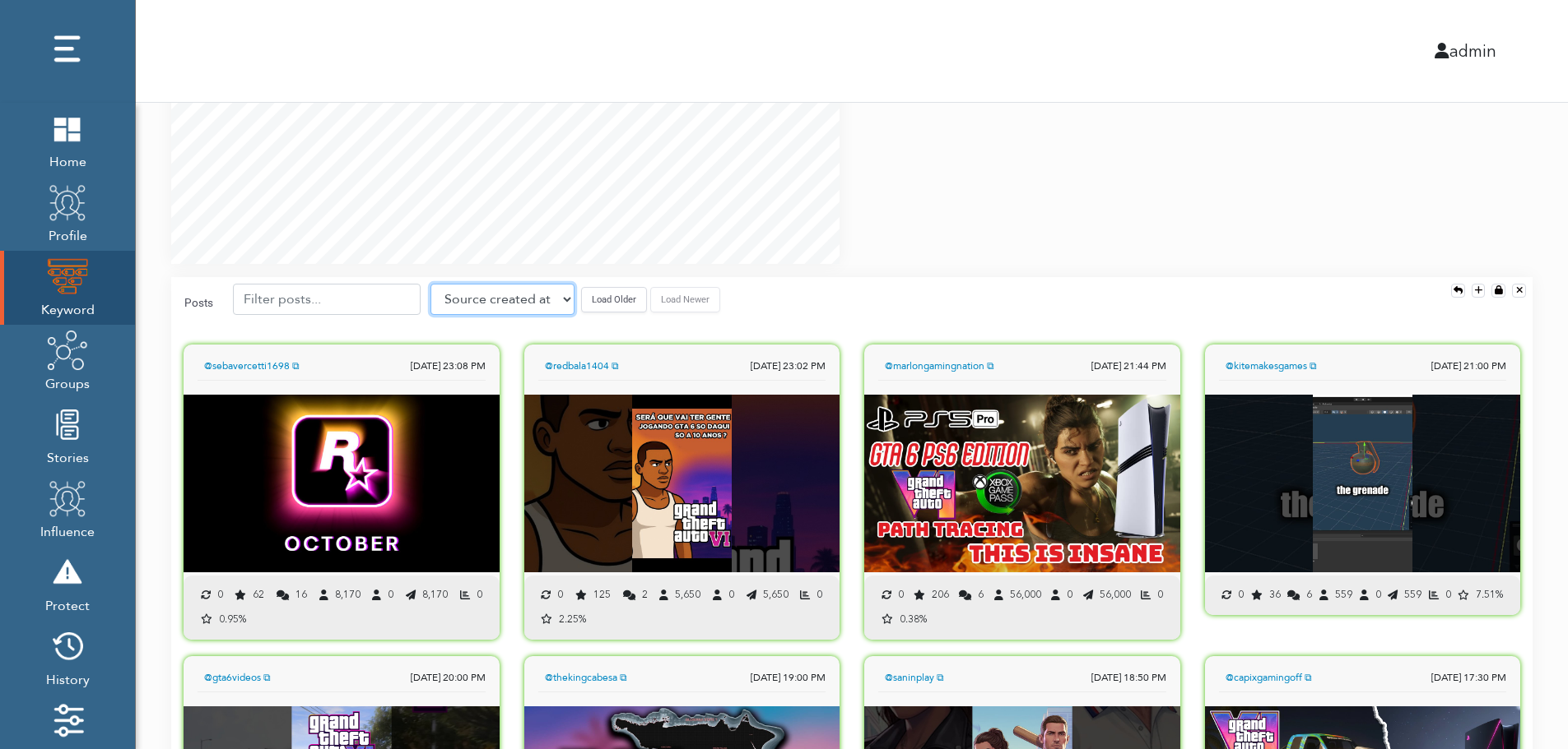
click at [498, 303] on select "Source created at Retweets Likes/favorites Followers Friends Reach Retweet rate…" at bounding box center [502, 299] width 144 height 31
click at [430, 284] on select "Source created at Retweets Likes/favorites Followers Friends Reach Retweet rate…" at bounding box center [502, 299] width 144 height 31
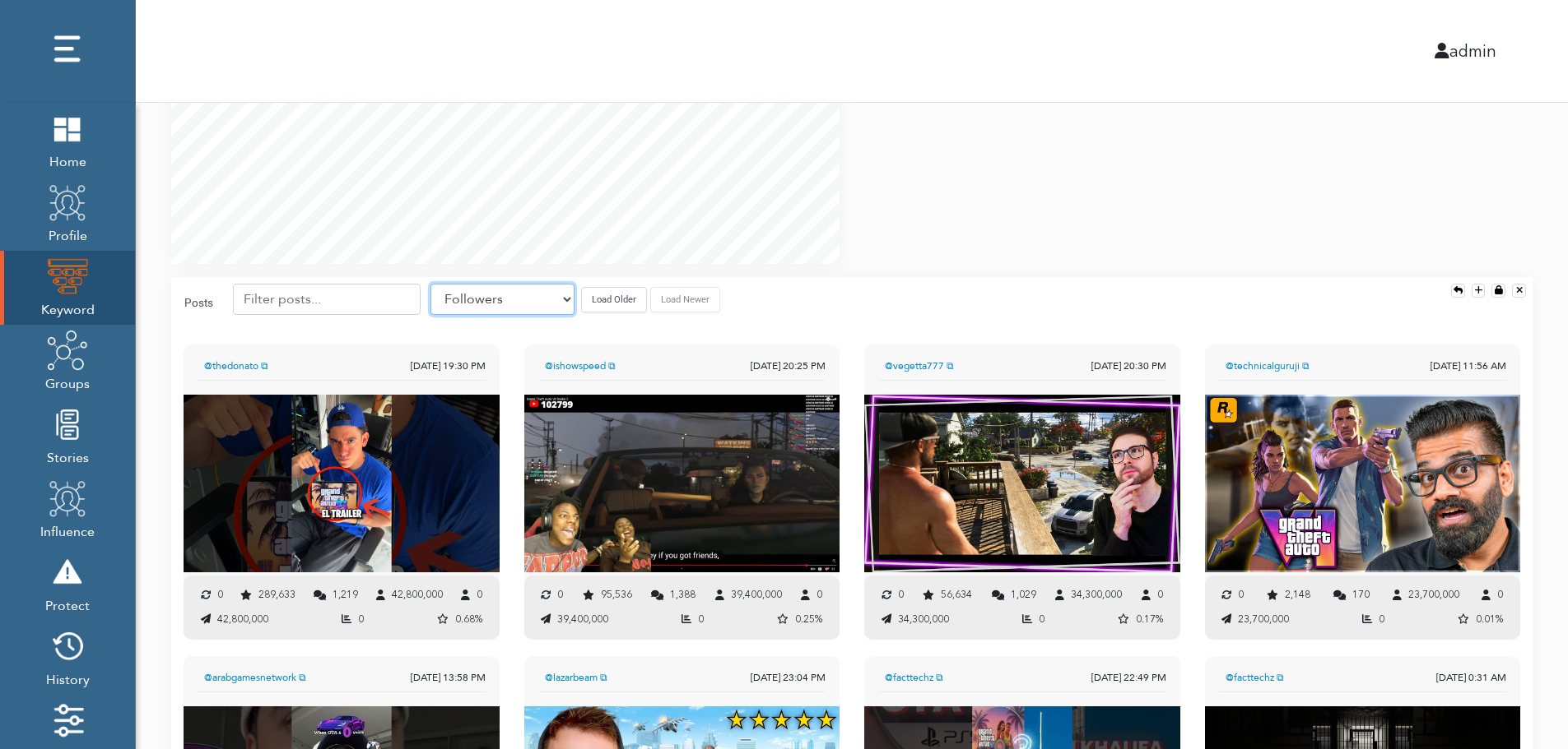
click at [525, 294] on select "Source created at Retweets Likes/favorites Followers Friends Reach Retweet rate…" at bounding box center [502, 299] width 144 height 31
select select "share_rate"
click at [430, 284] on select "Source created at Retweets Likes/favorites Followers Friends Reach Retweet rate…" at bounding box center [502, 299] width 144 height 31
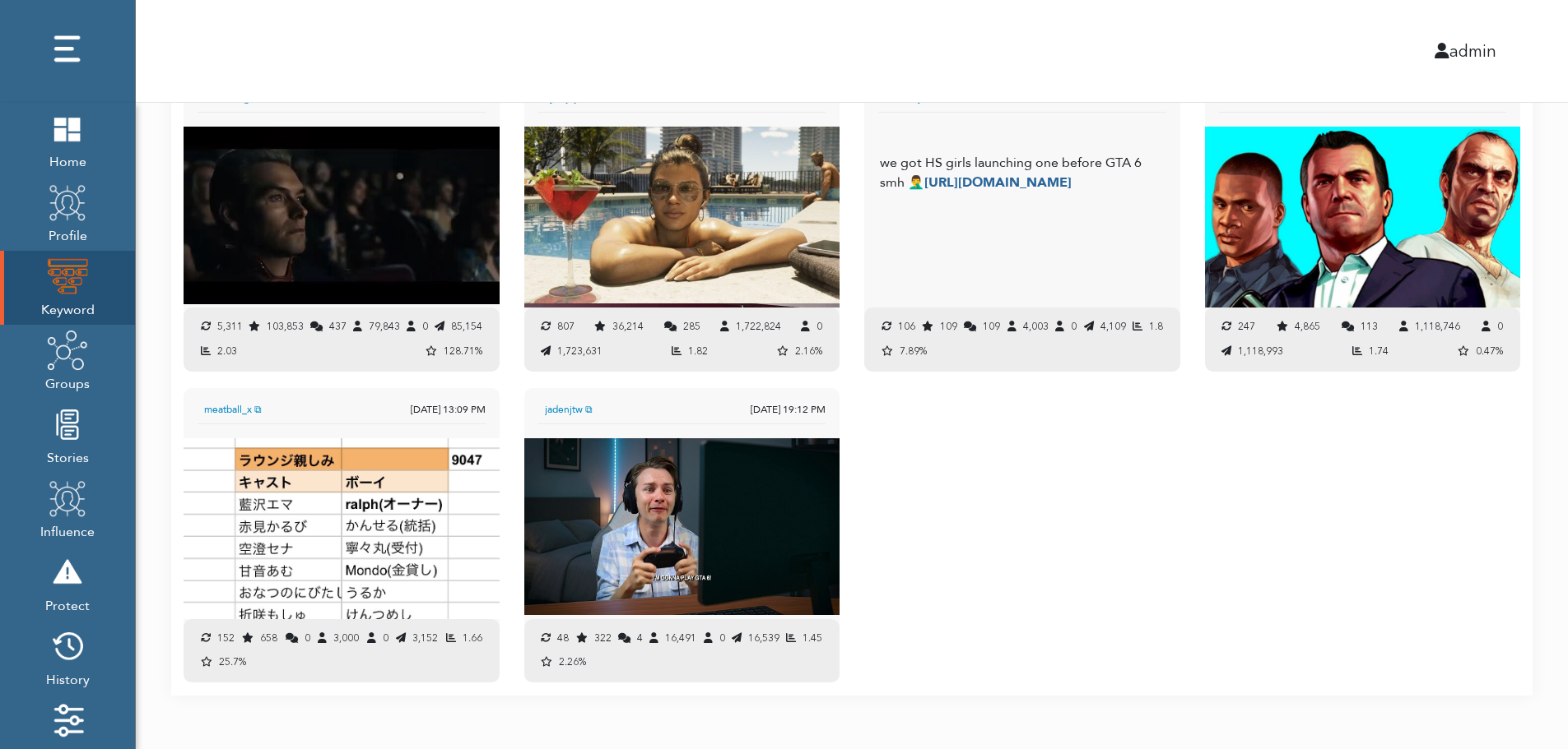
scroll to position [1748, 0]
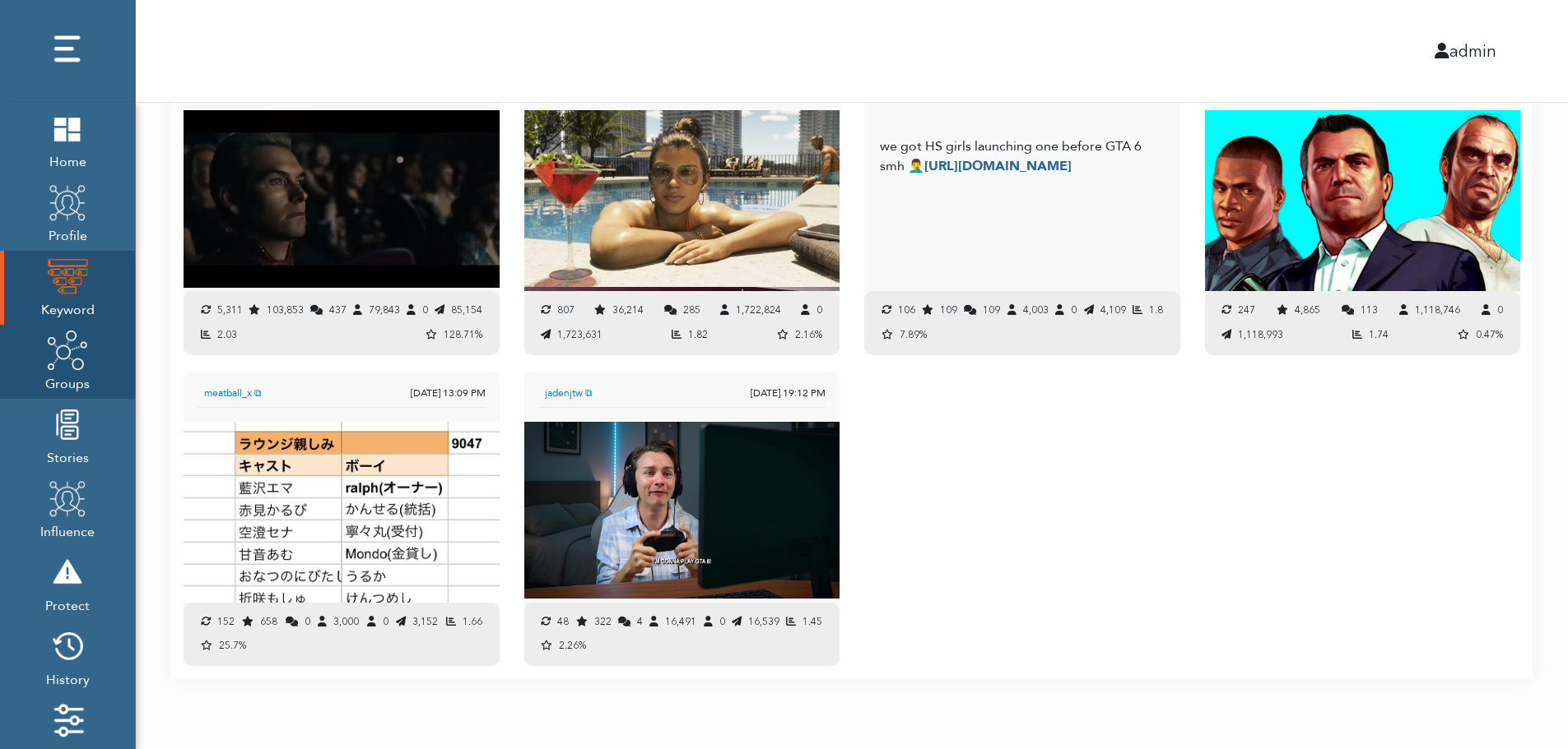
click at [67, 374] on span "Groups" at bounding box center [67, 382] width 44 height 23
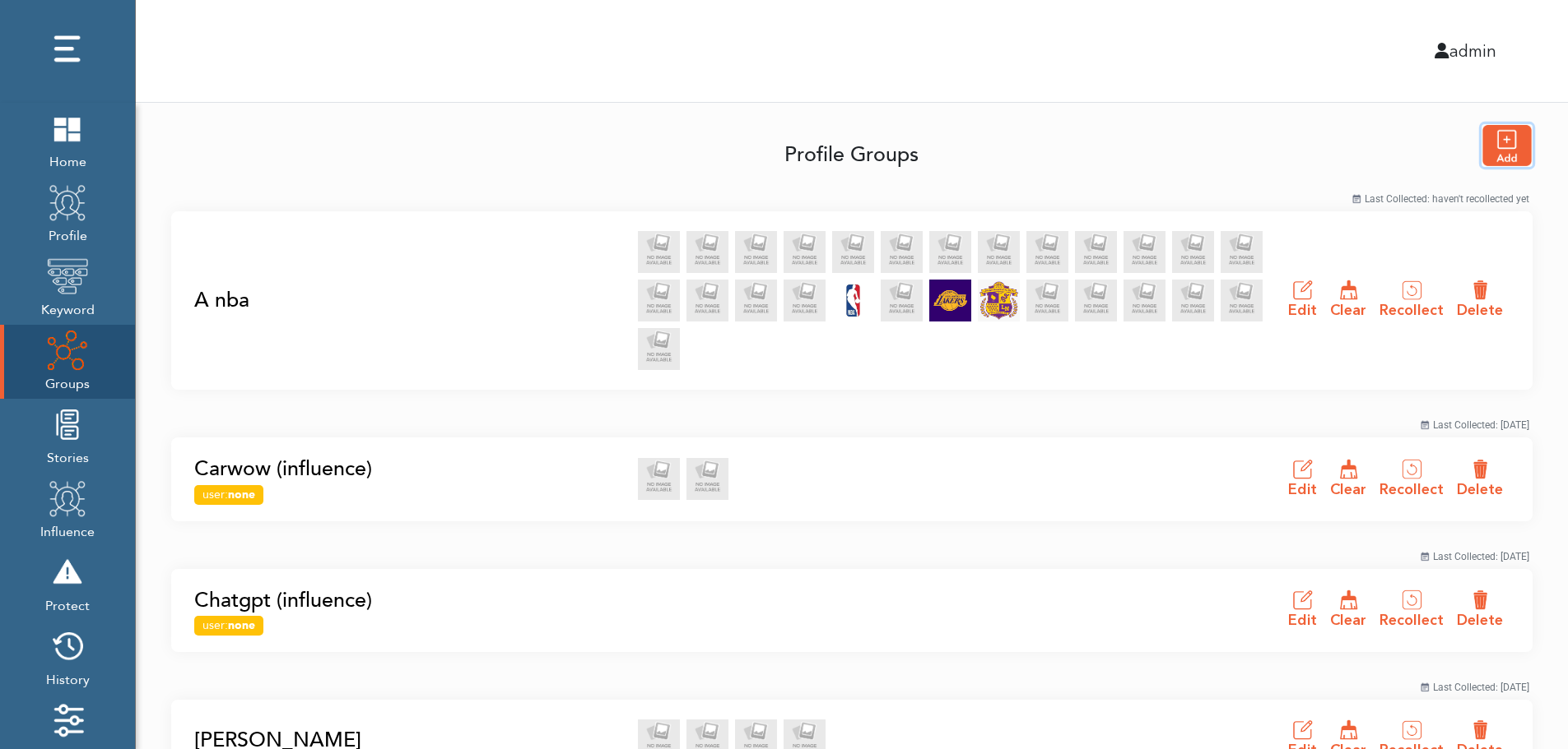
click at [1512, 144] on img "button" at bounding box center [1507, 146] width 49 height 42
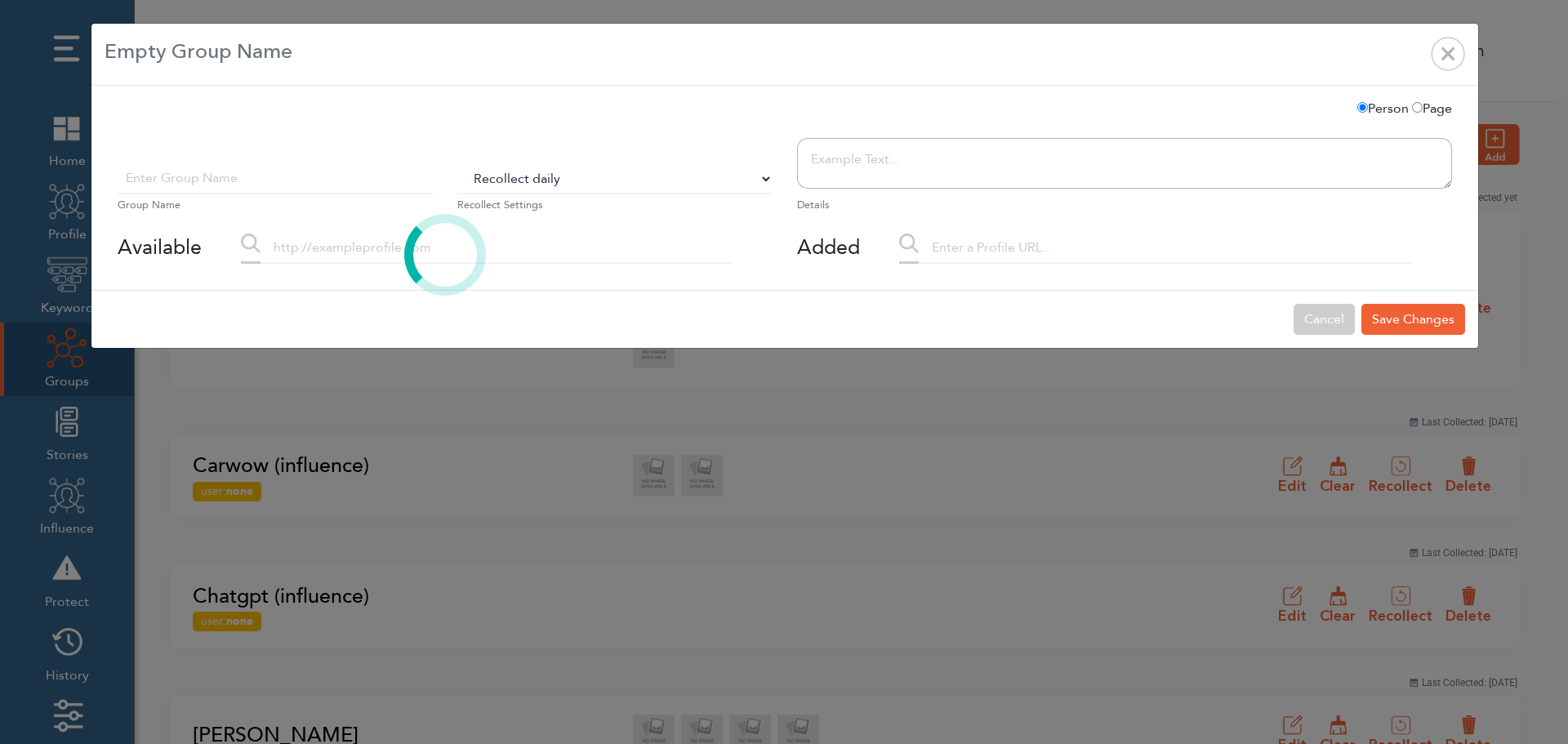
click at [515, 181] on select "Do Not Recollect Recollect every 3 hours Recollect every 6 hours Recollect ever…" at bounding box center [615, 179] width 315 height 31
select select "0"
click at [458, 163] on select "Do Not Recollect Recollect every 3 hours Recollect every 6 hours Recollect ever…" at bounding box center [615, 179] width 315 height 31
click at [364, 257] on div at bounding box center [445, 254] width 679 height 44
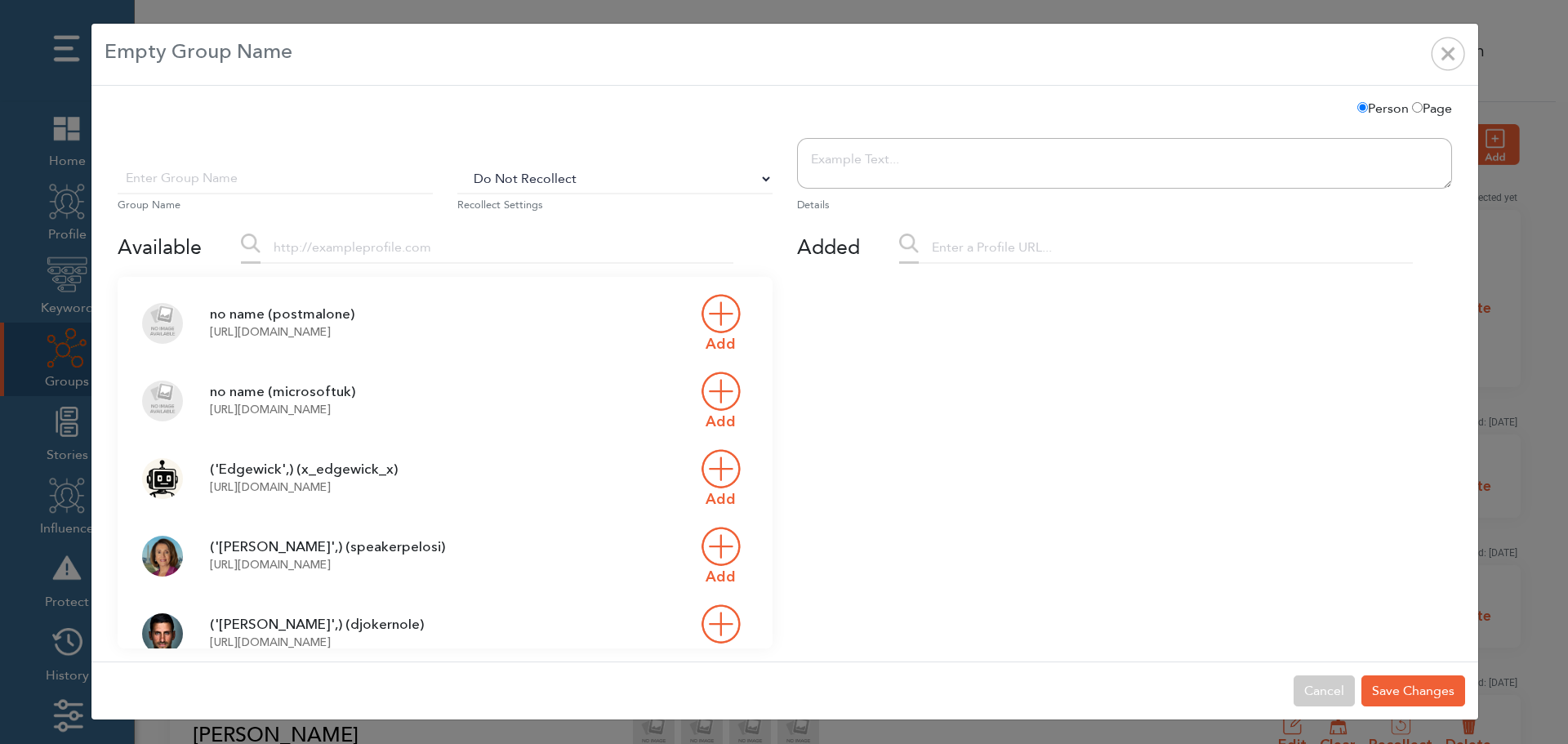
click at [308, 186] on input "text" at bounding box center [275, 179] width 315 height 31
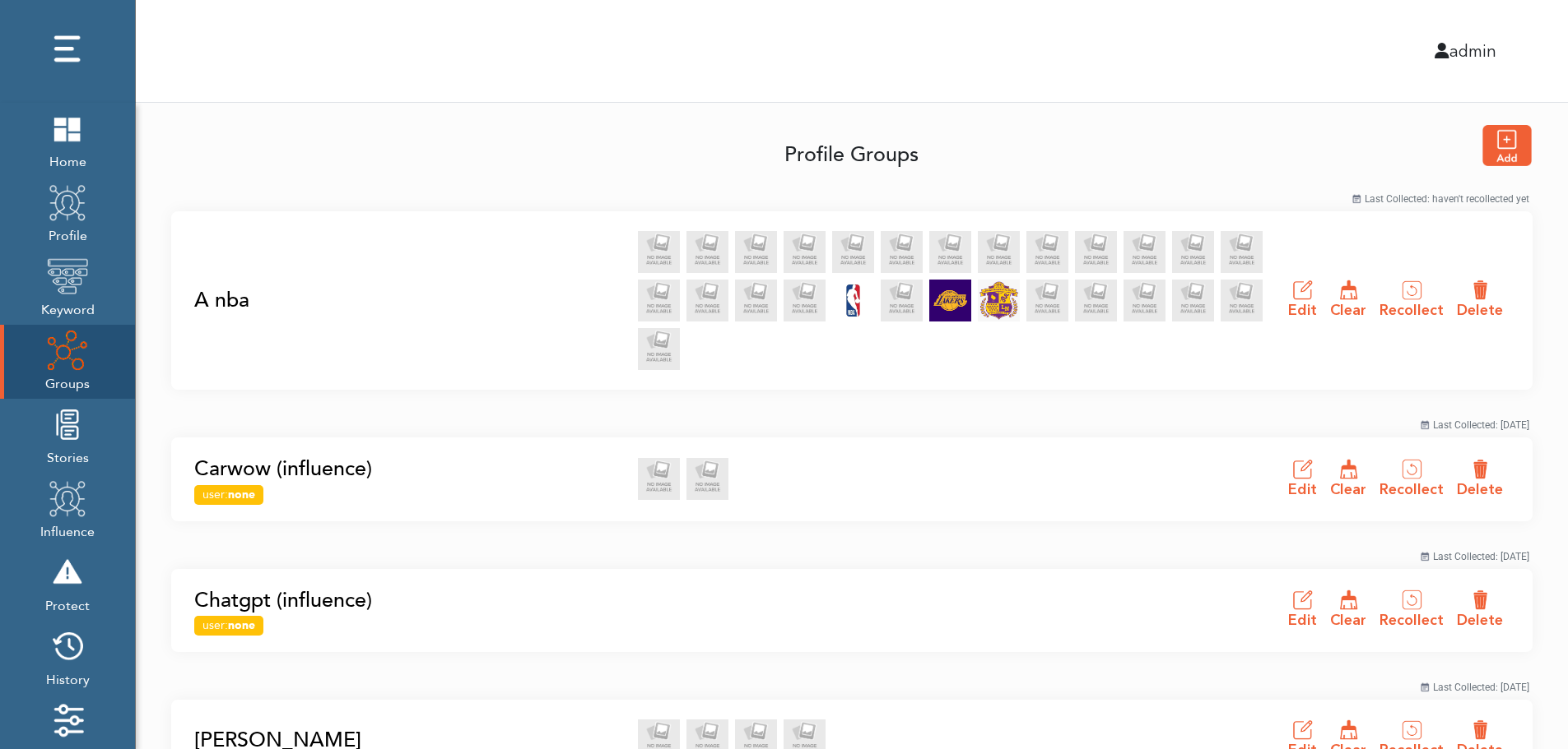
click at [217, 299] on link "A nba" at bounding box center [410, 301] width 434 height 31
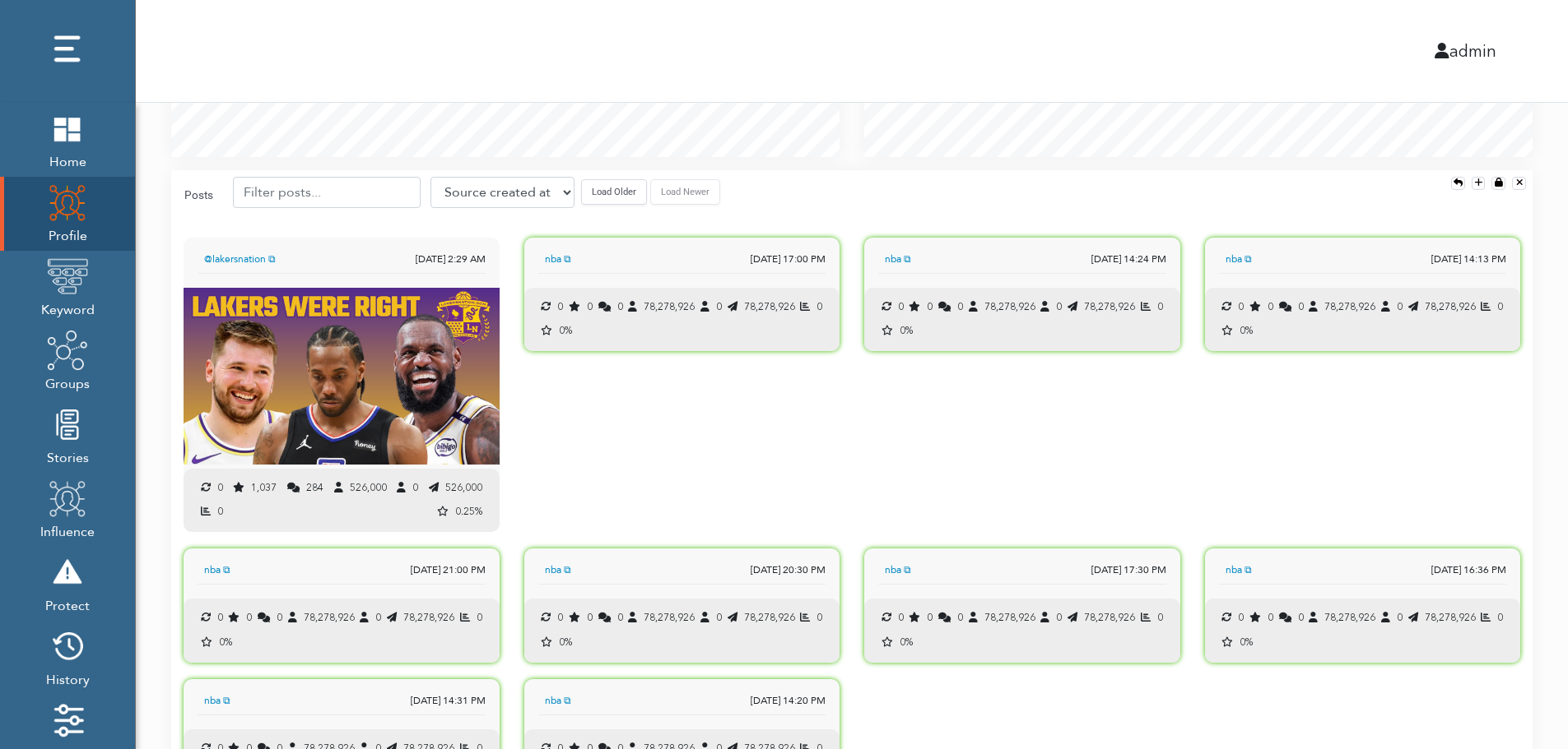
scroll to position [1636, 0]
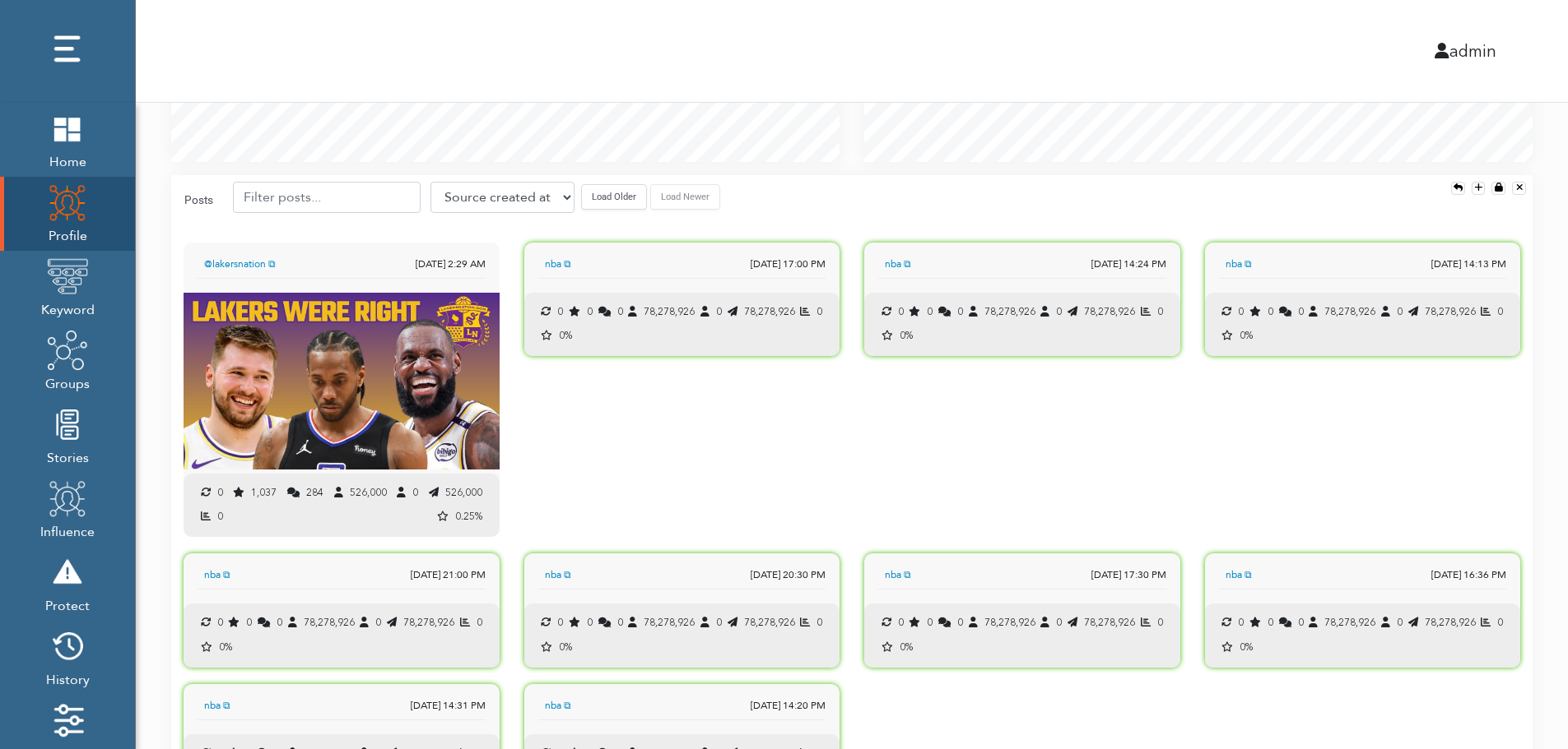
click at [601, 206] on button "Load Older" at bounding box center [614, 196] width 66 height 25
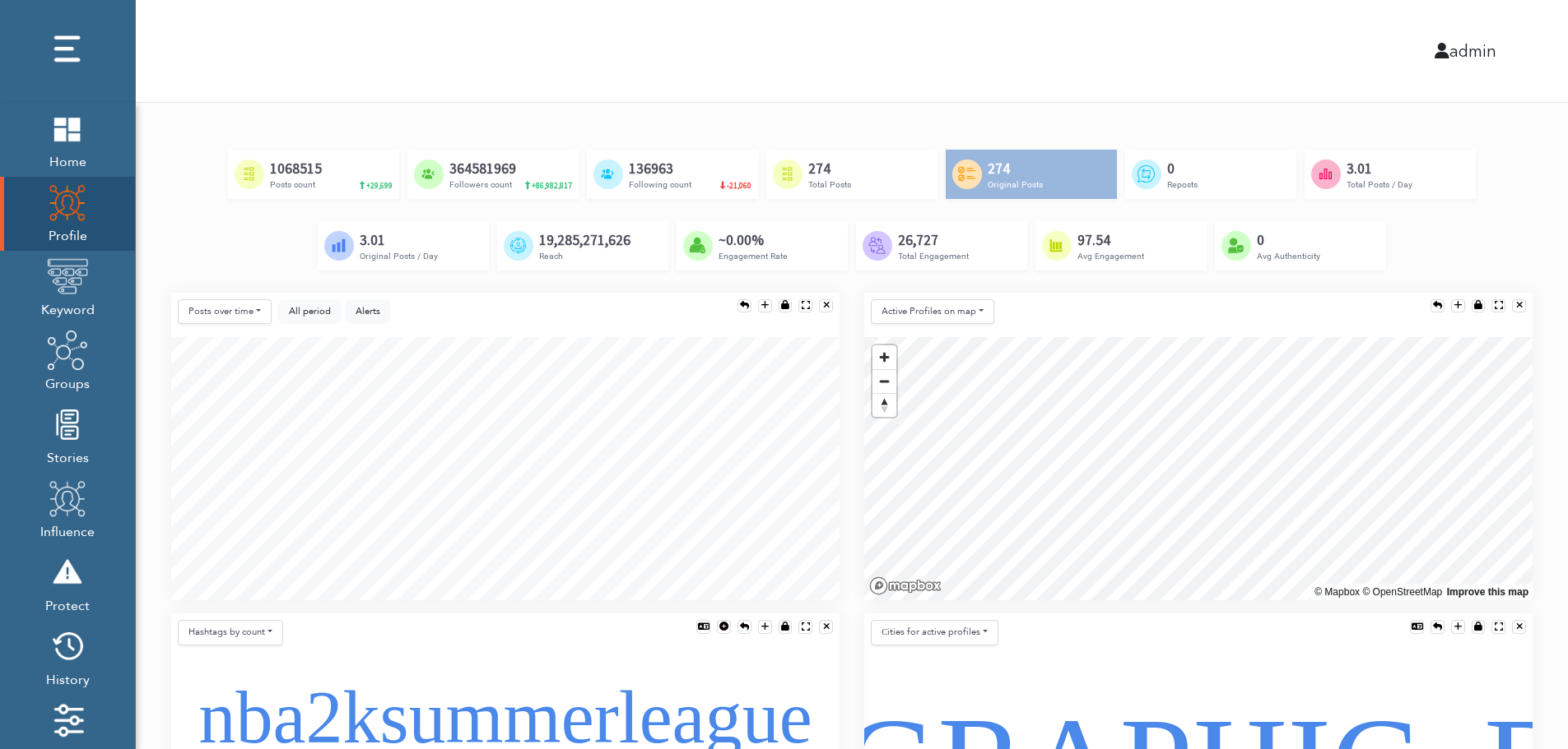
scroll to position [0, 0]
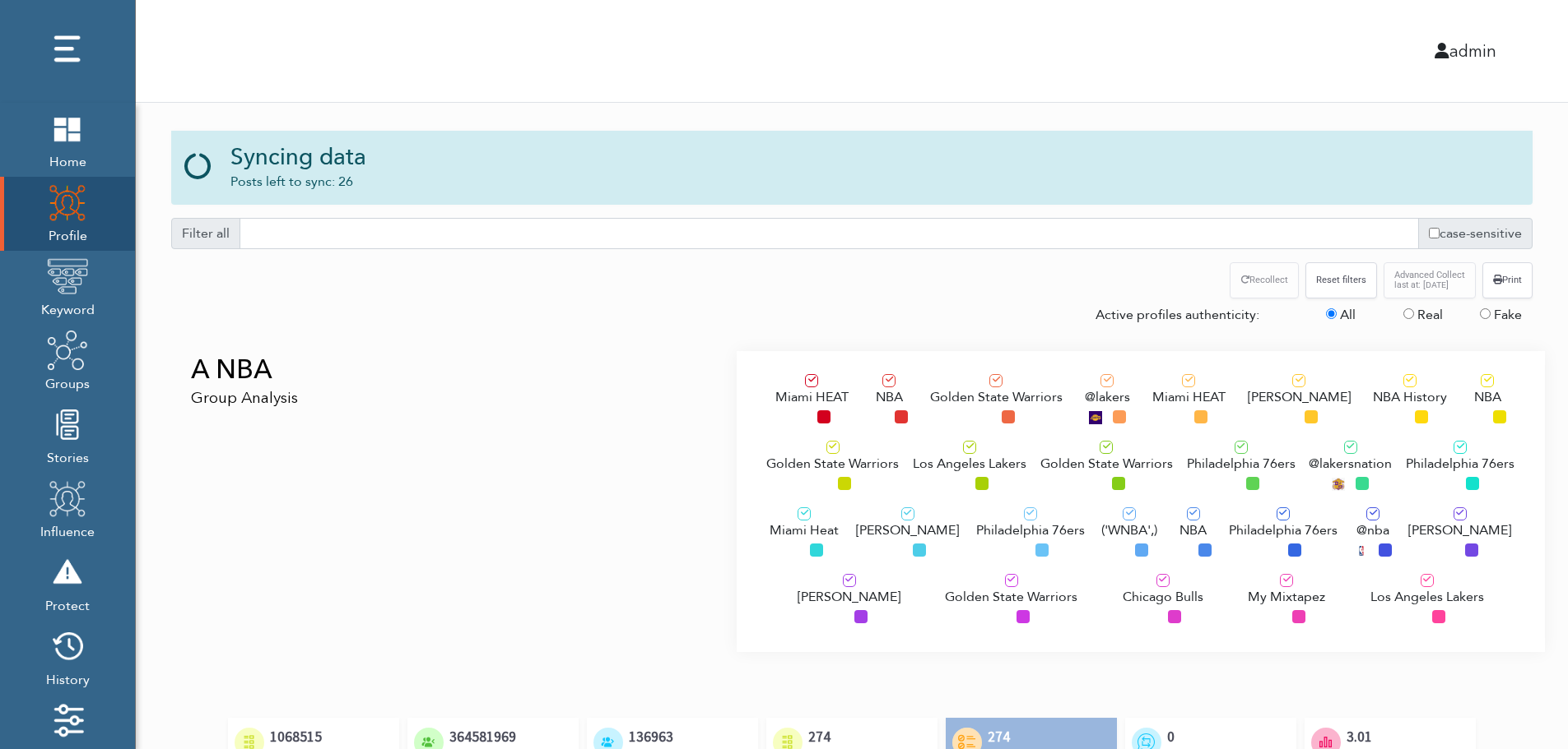
click at [305, 447] on div "A NBA Group Analysis" at bounding box center [448, 502] width 578 height 301
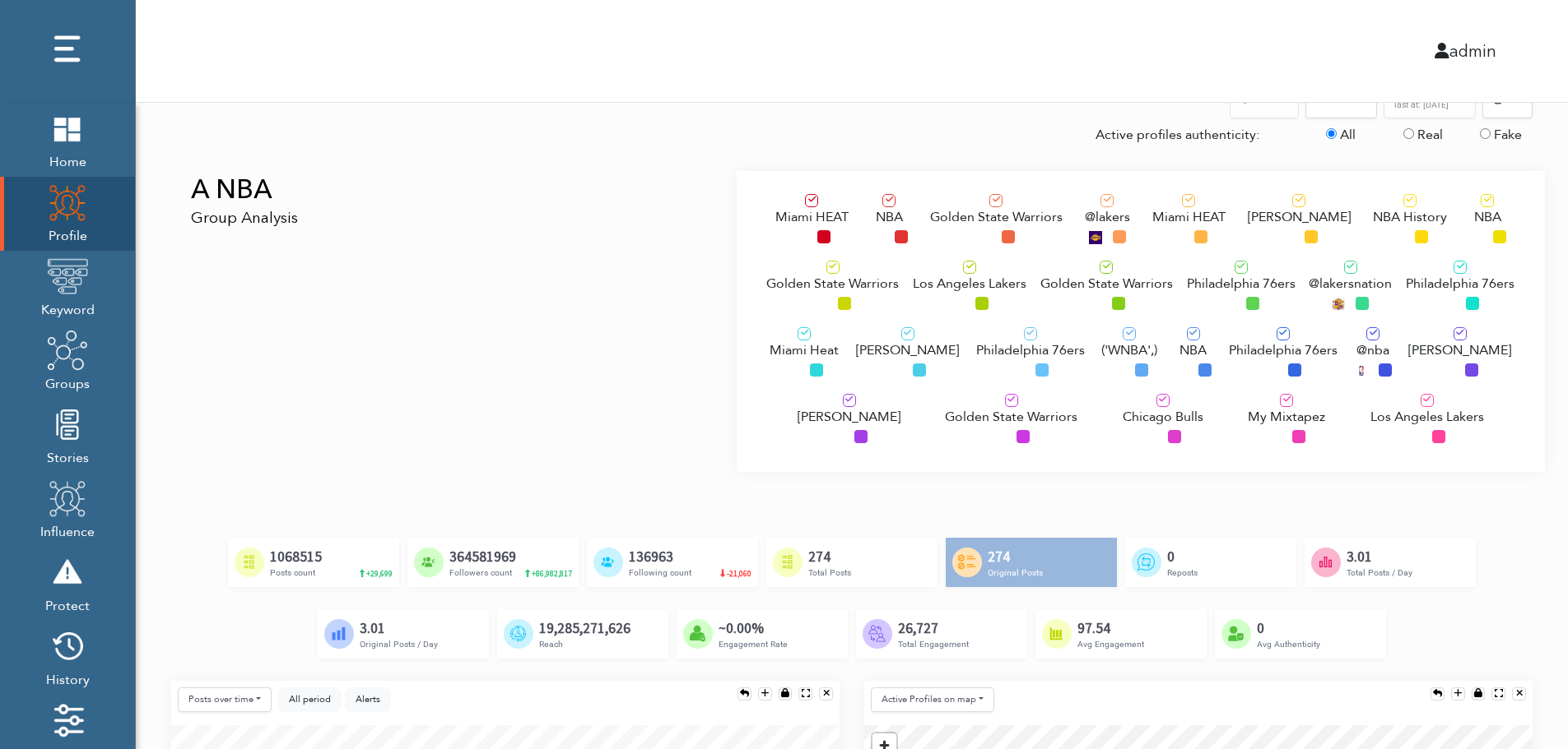
scroll to position [164, 0]
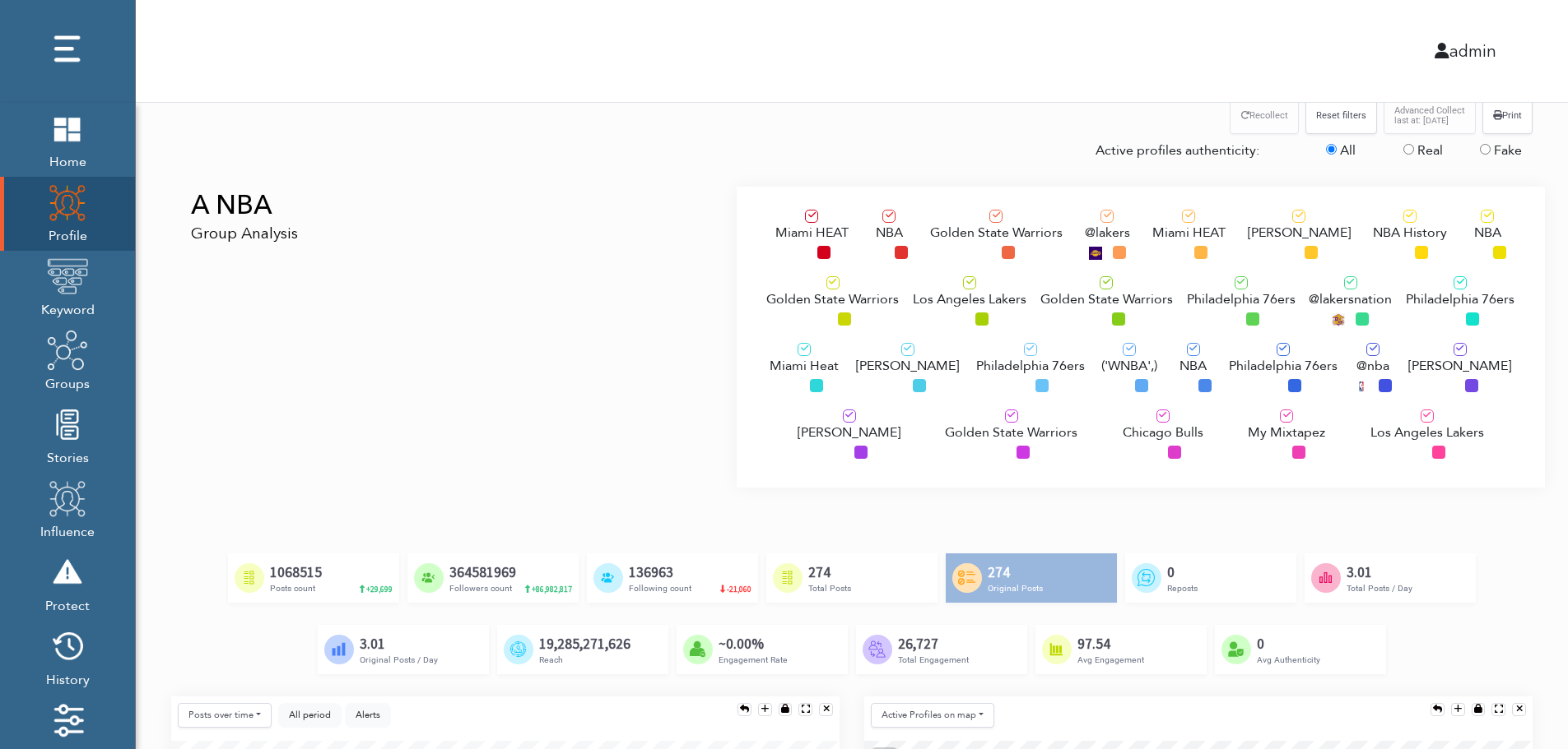
click at [947, 297] on span "Los Angeles Lakers" at bounding box center [969, 299] width 113 height 20
click at [984, 382] on div "Philadelphia 76ers" at bounding box center [1031, 371] width 109 height 55
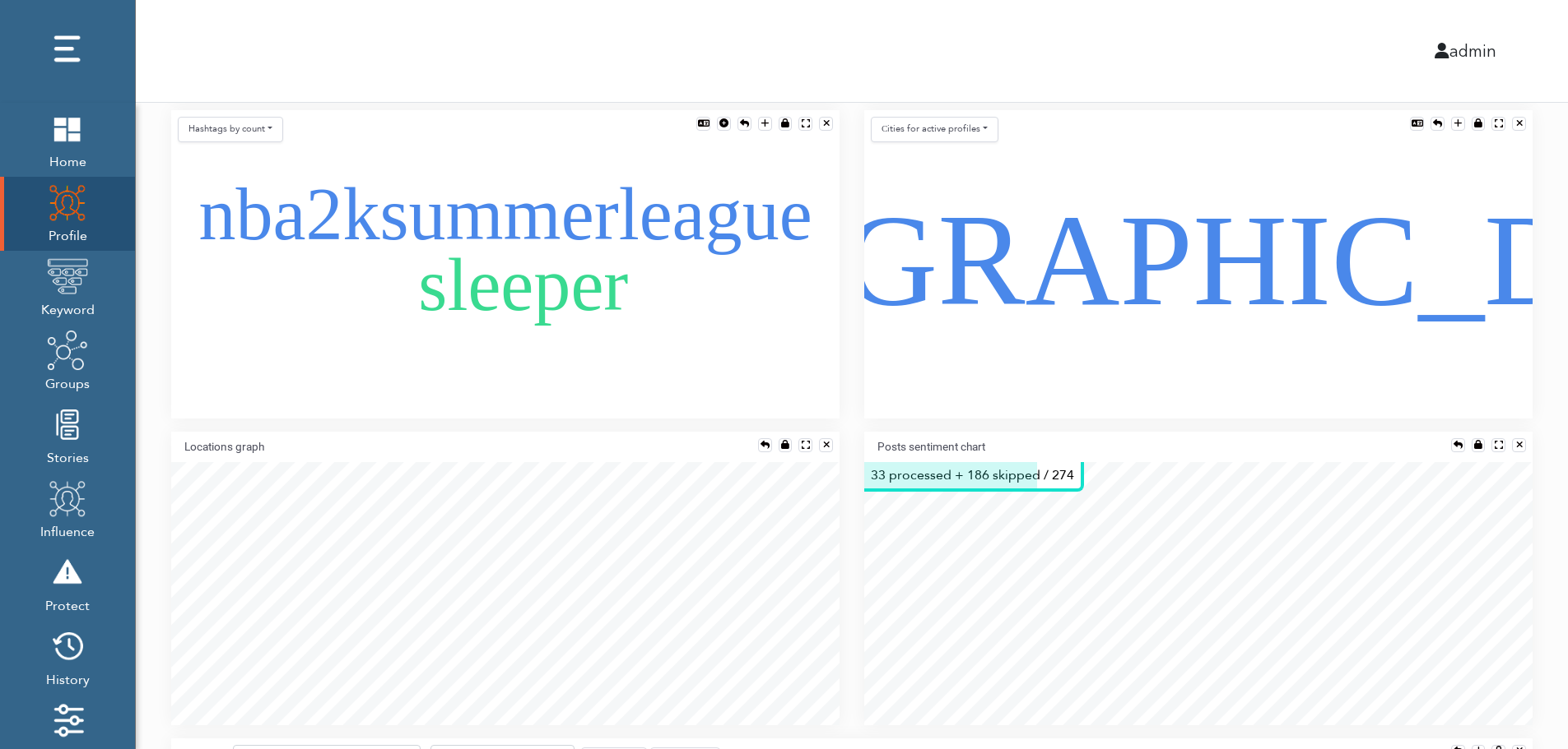
scroll to position [1053, 0]
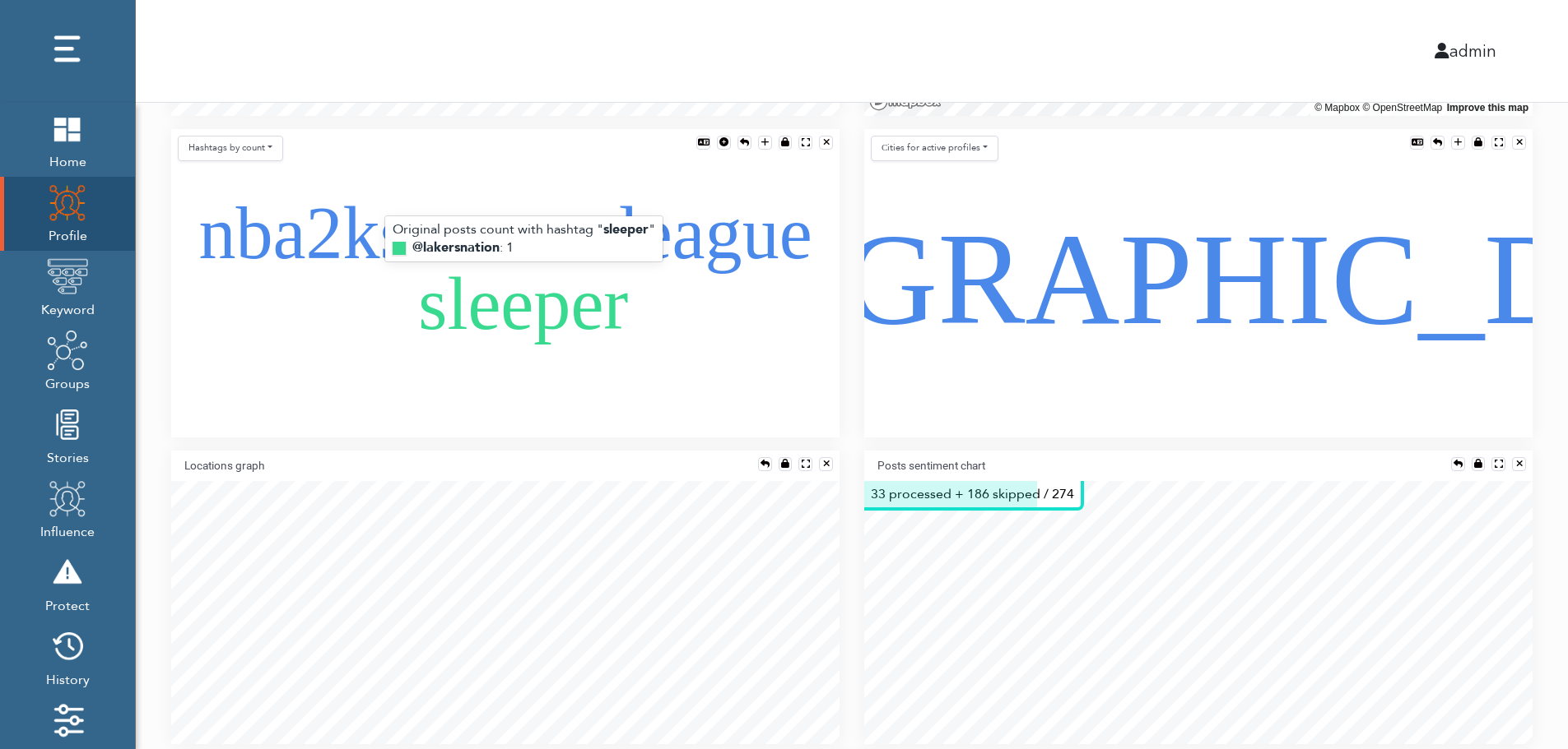
click at [491, 335] on text "sleeper" at bounding box center [523, 304] width 210 height 81
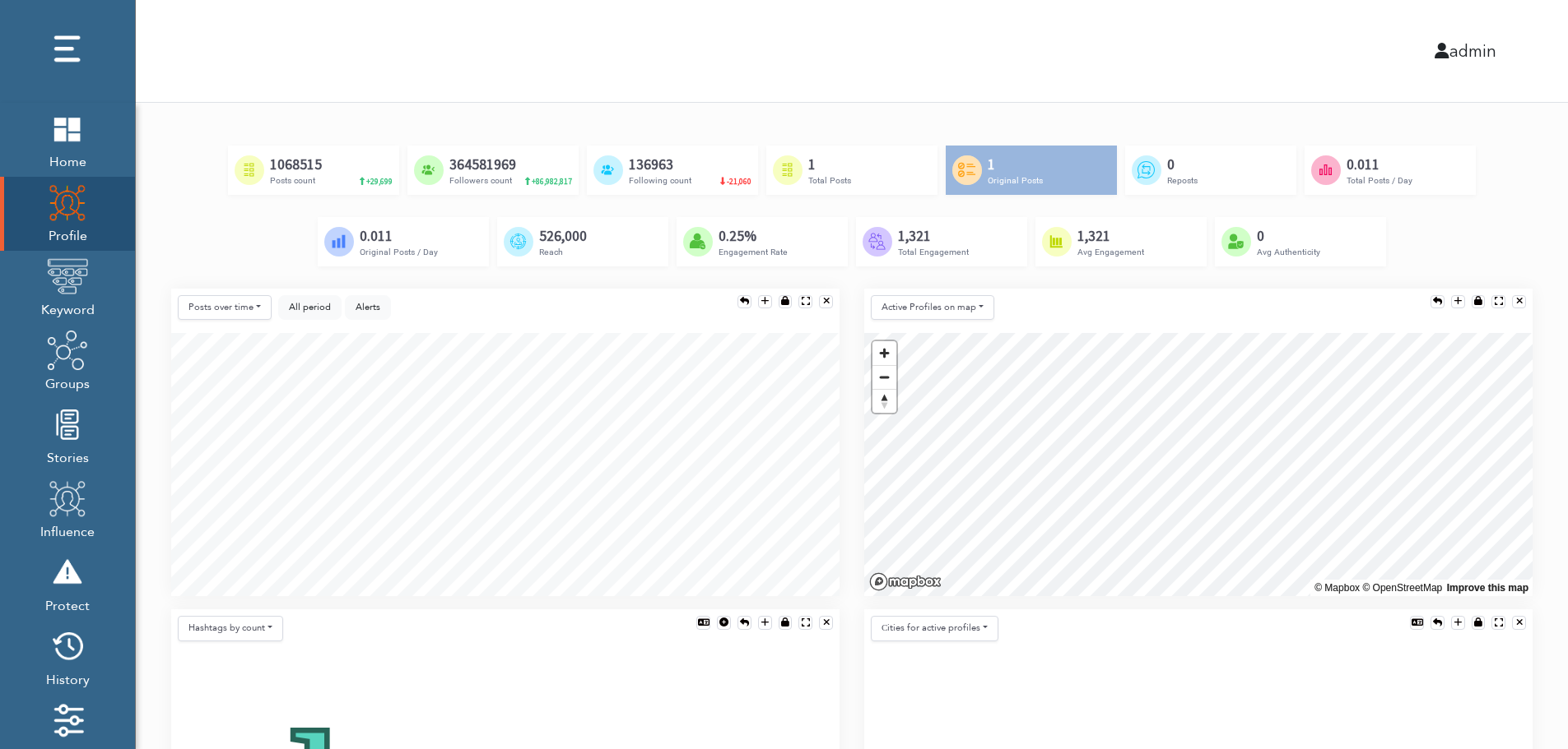
scroll to position [560, 0]
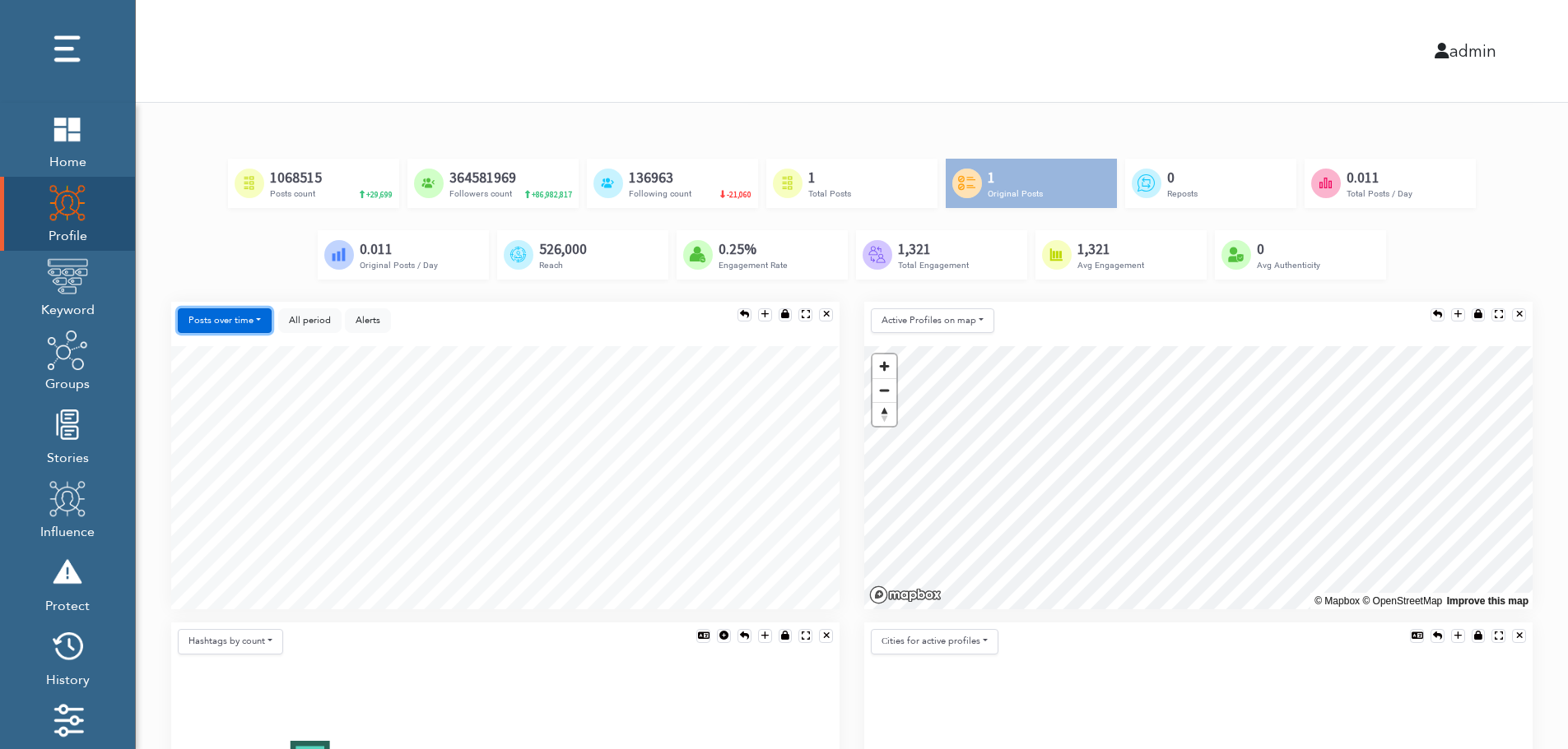
click at [202, 319] on button "Posts over time" at bounding box center [224, 321] width 93 height 25
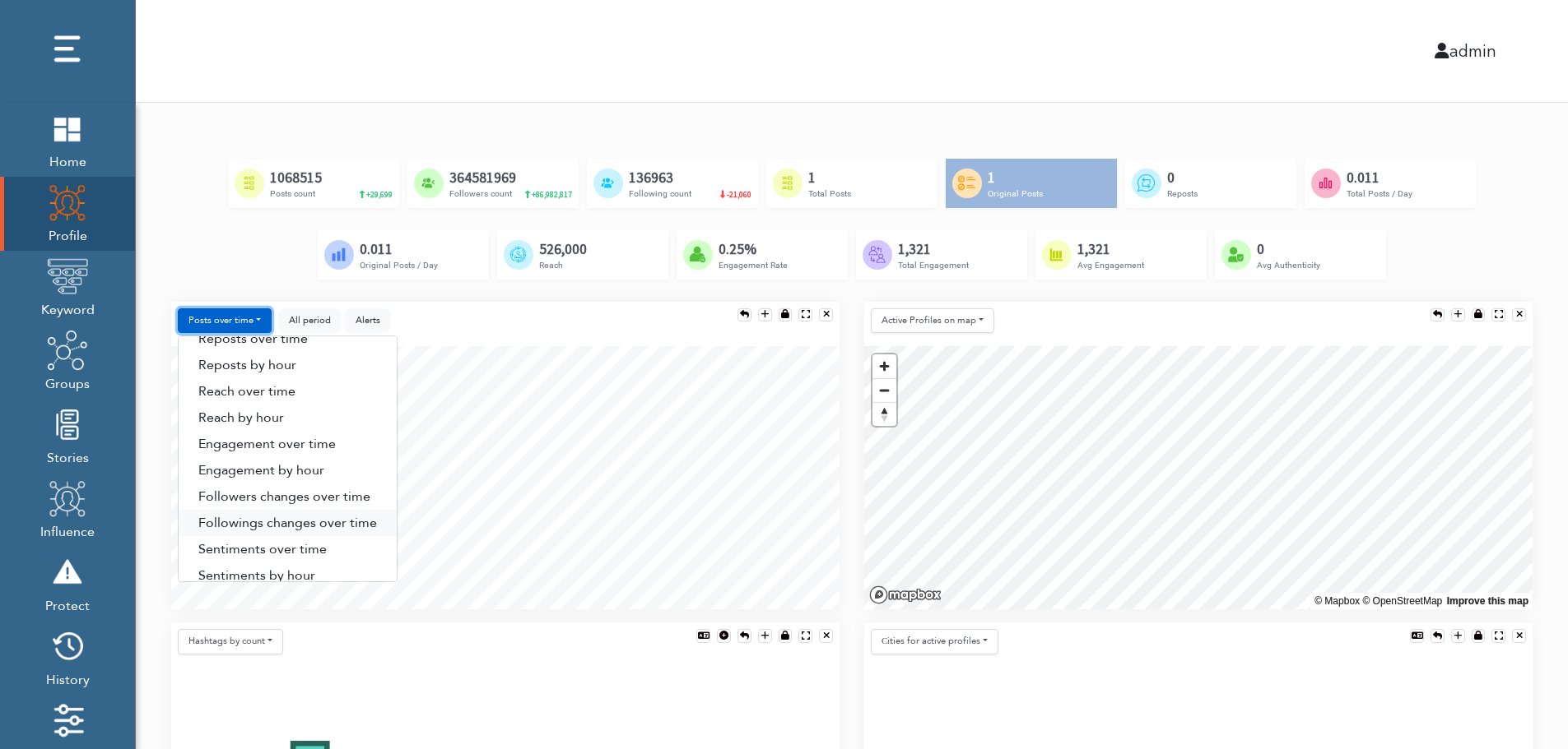
scroll to position [84, 0]
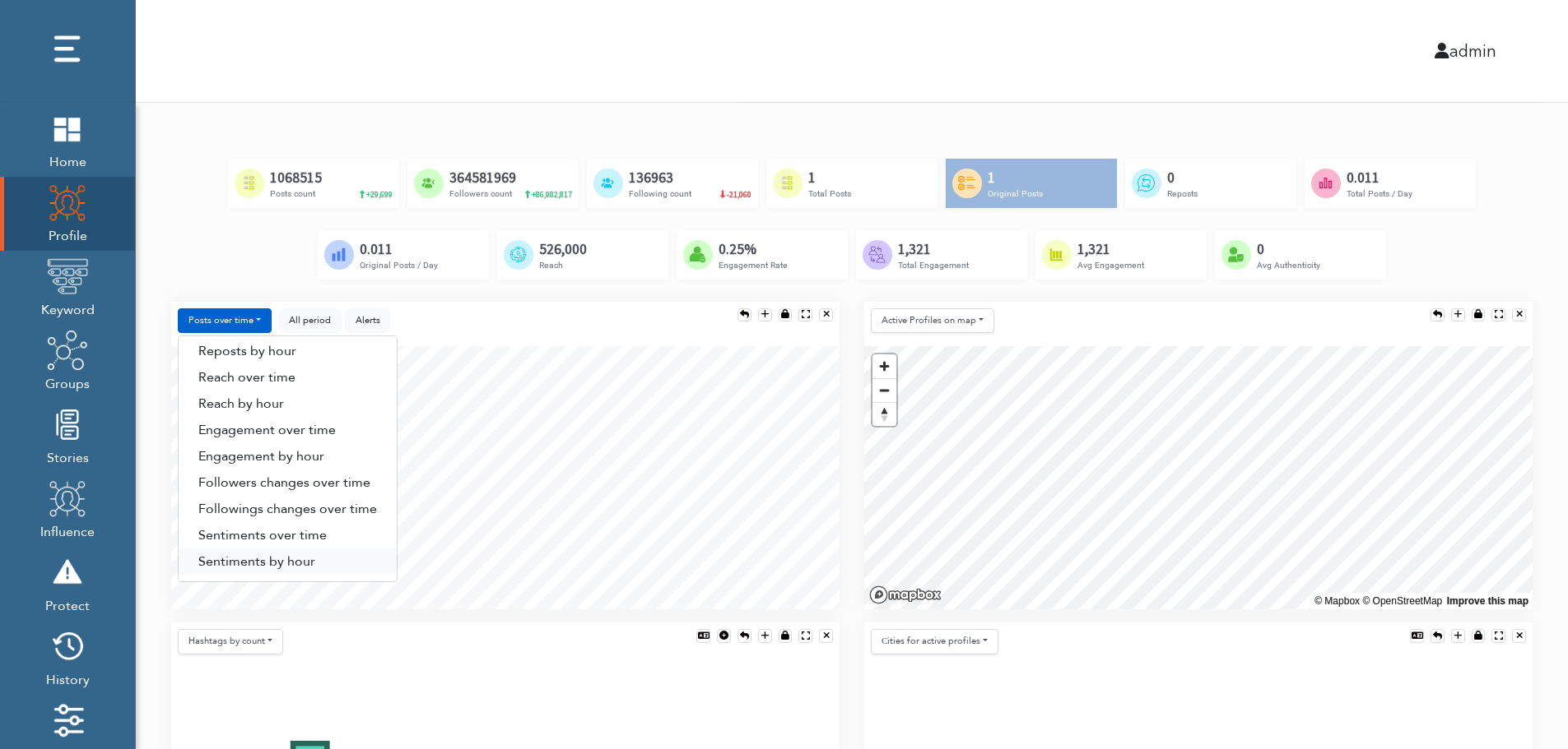
click at [303, 563] on link "Sentiments by hour" at bounding box center [287, 561] width 218 height 26
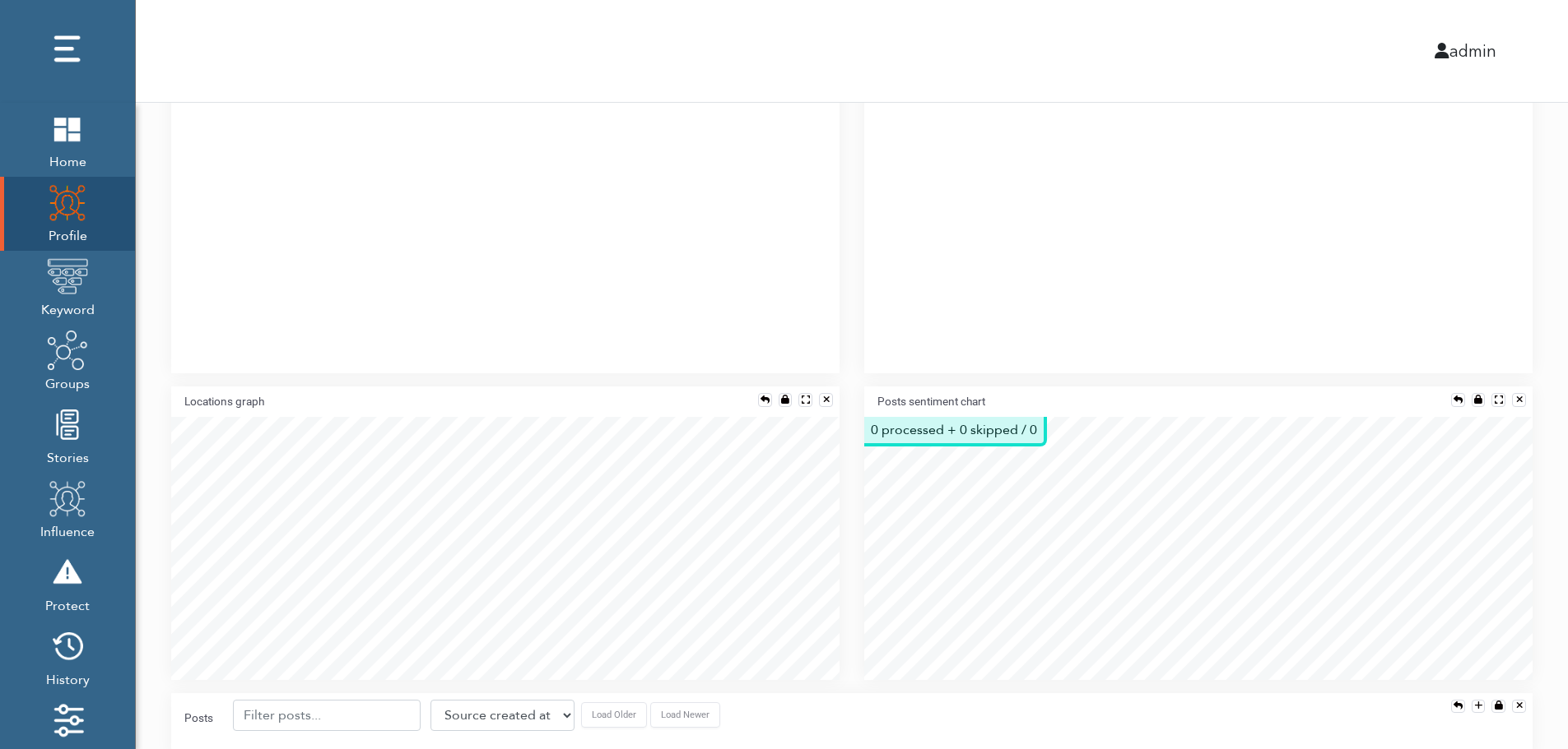
scroll to position [1195, 0]
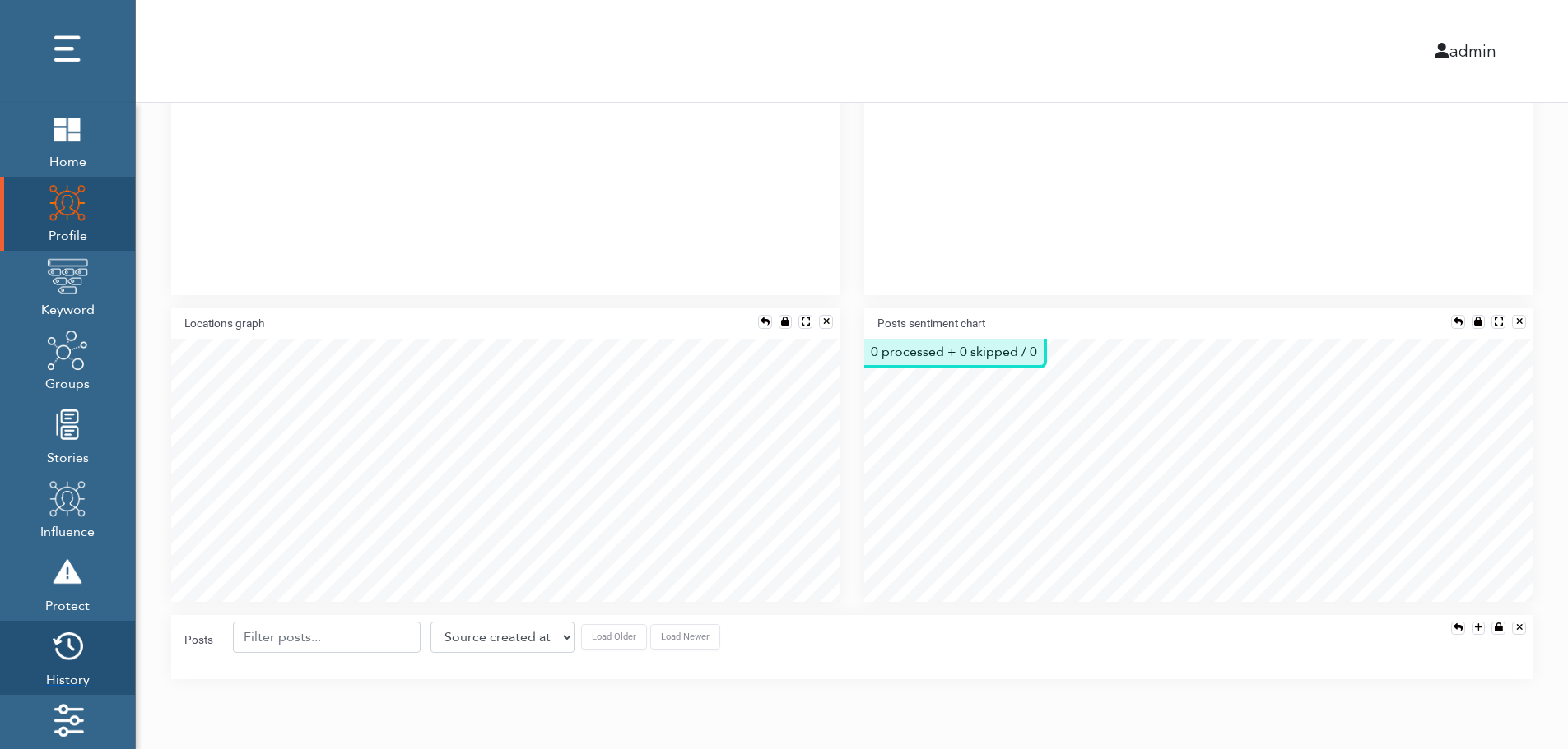
click at [63, 655] on img at bounding box center [67, 647] width 42 height 42
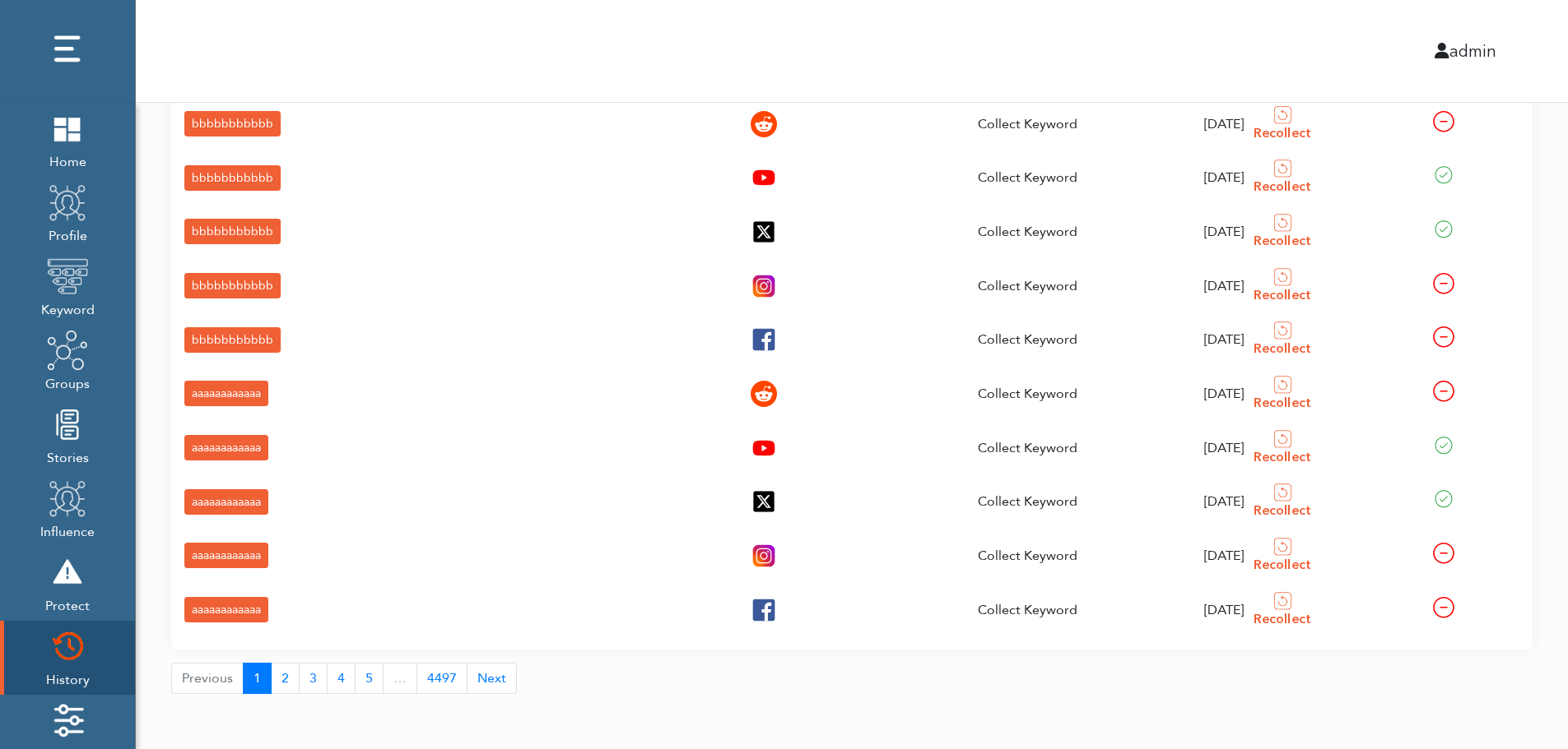
scroll to position [245, 0]
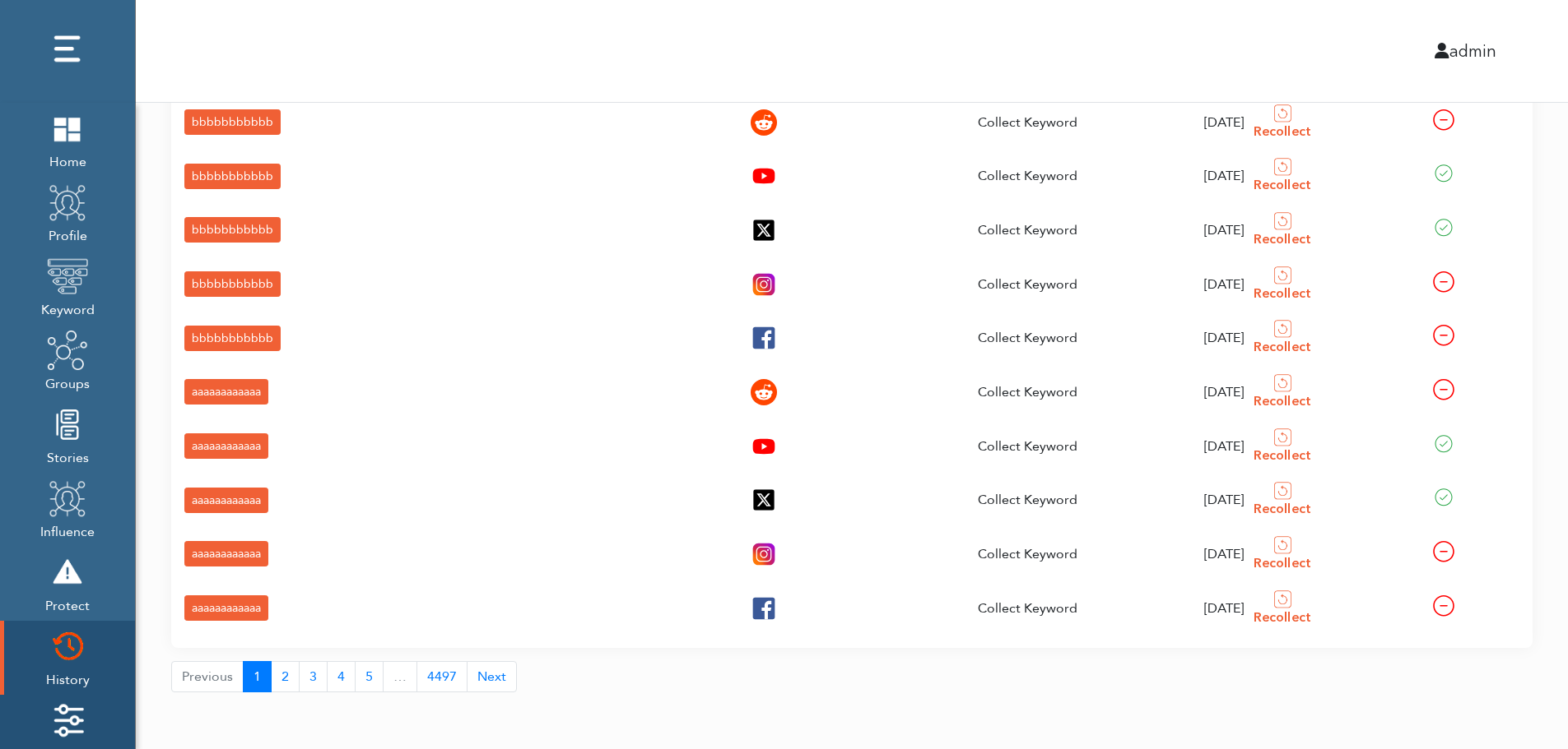
click at [53, 712] on img at bounding box center [67, 720] width 42 height 42
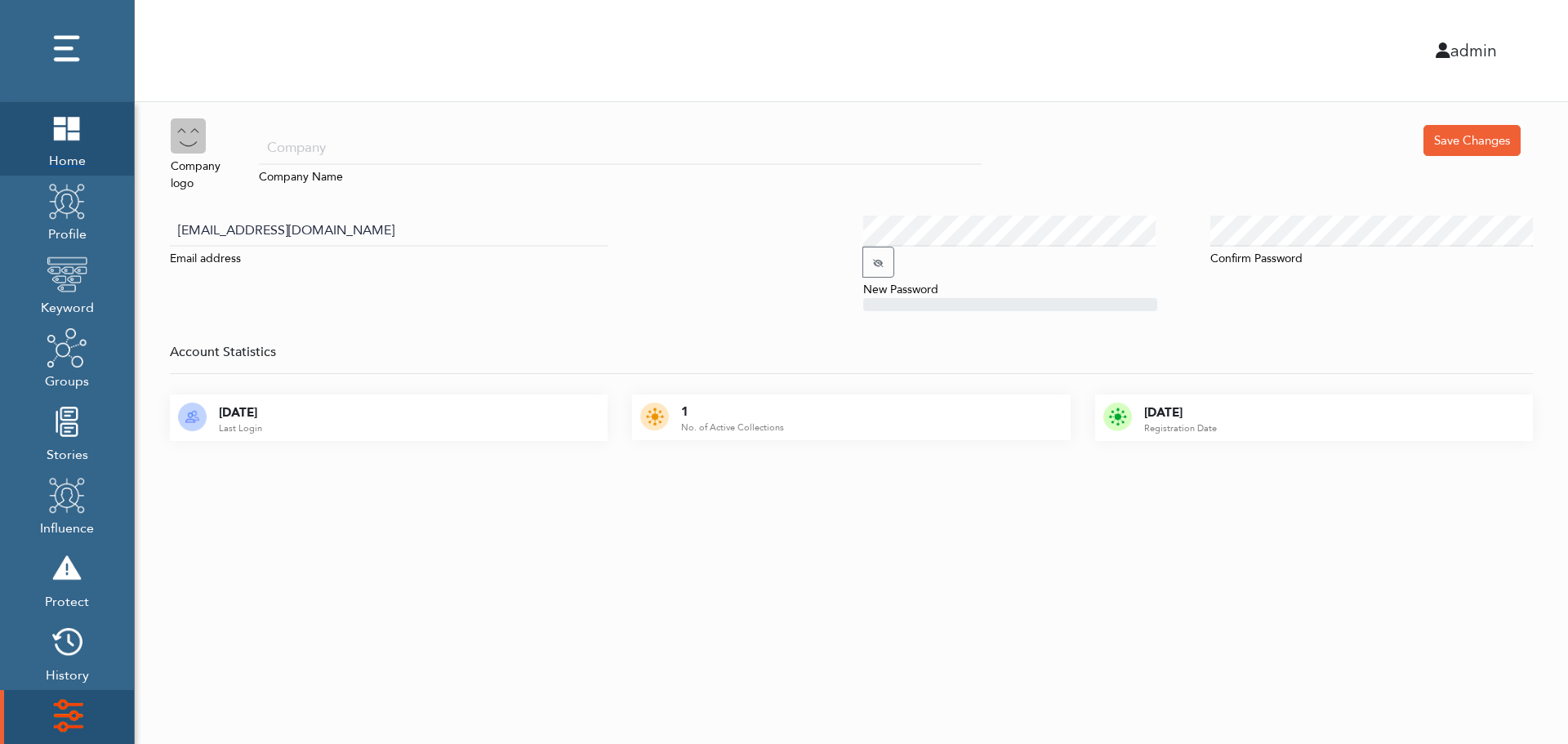
click at [59, 149] on span "Home" at bounding box center [67, 159] width 41 height 23
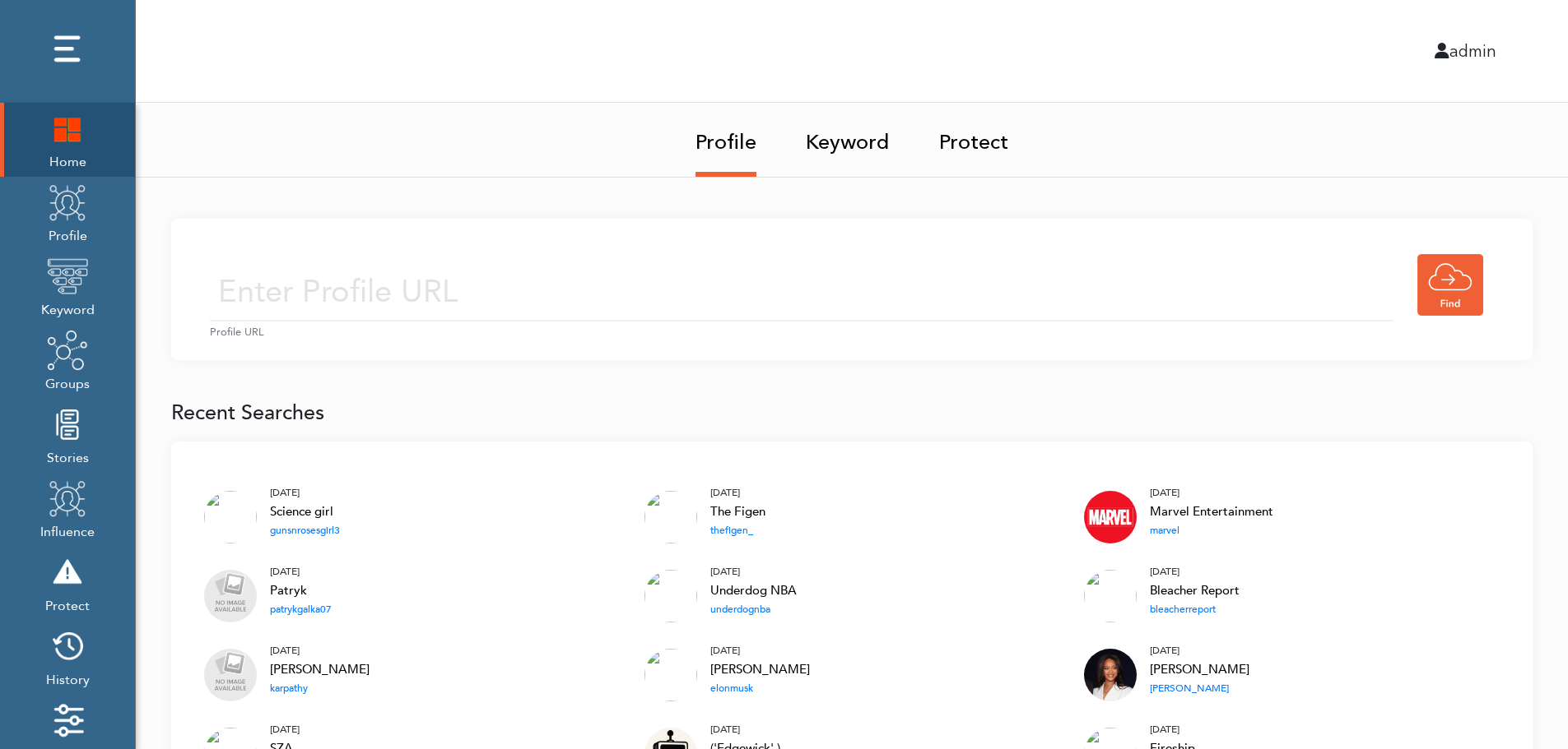
click at [57, 138] on img at bounding box center [67, 129] width 42 height 42
click at [631, 270] on input "text" at bounding box center [802, 292] width 1184 height 59
click at [609, 297] on input "text" at bounding box center [802, 292] width 1184 height 59
click at [854, 138] on link "Keyword" at bounding box center [847, 138] width 84 height 69
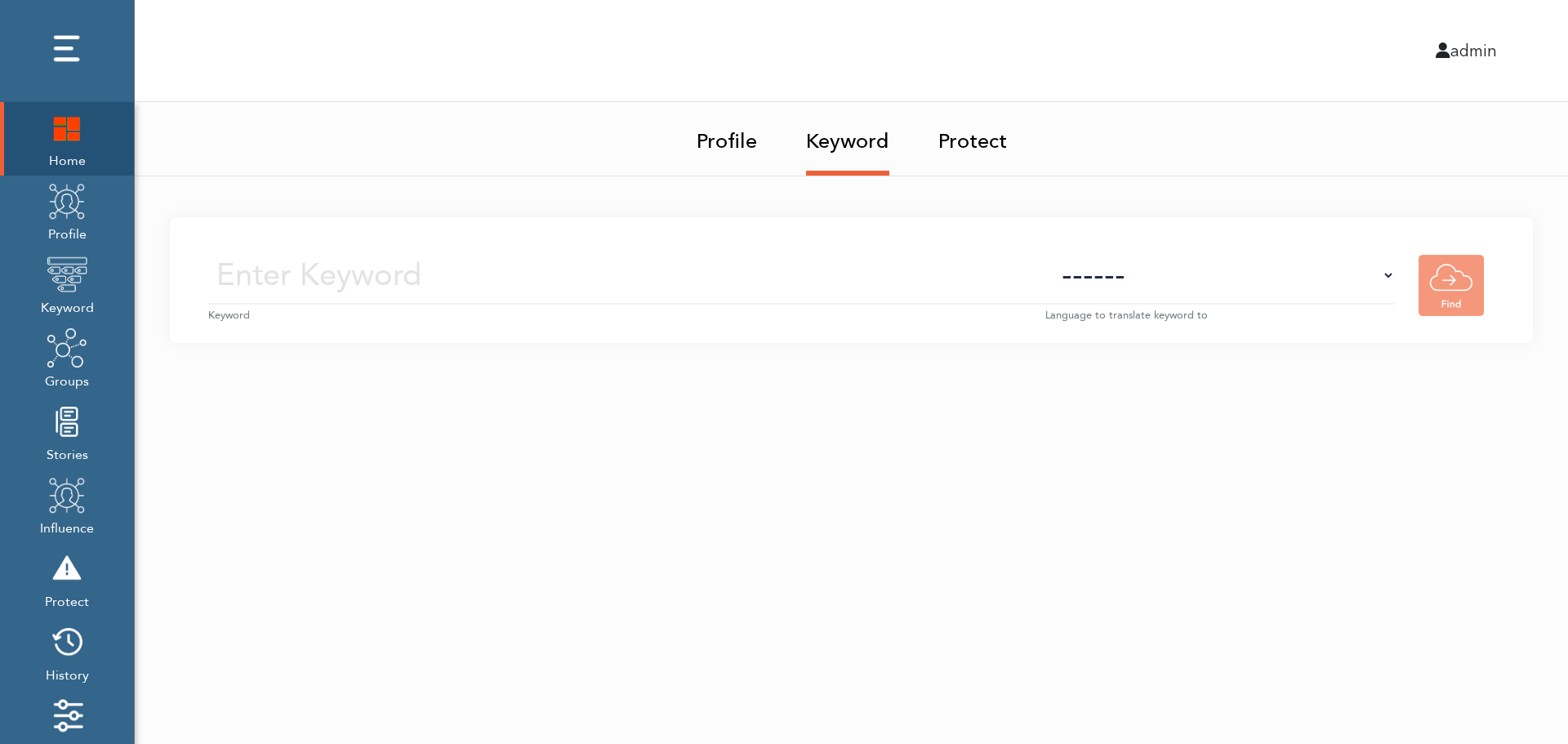
click at [659, 308] on small "Keyword" at bounding box center [627, 316] width 837 height 15
click at [678, 281] on input "text" at bounding box center [627, 276] width 837 height 58
click at [1249, 292] on select "------ Afrikaans (af) Albanian (sq) Amharic (am) Arabic (ar) Armenian (hy) Azer…" at bounding box center [1219, 276] width 349 height 58
click at [1252, 284] on select "------ Afrikaans (af) Albanian (sq) Amharic (am) Arabic (ar) Armenian (hy) Azer…" at bounding box center [1219, 276] width 349 height 58
click at [58, 219] on img at bounding box center [67, 201] width 41 height 41
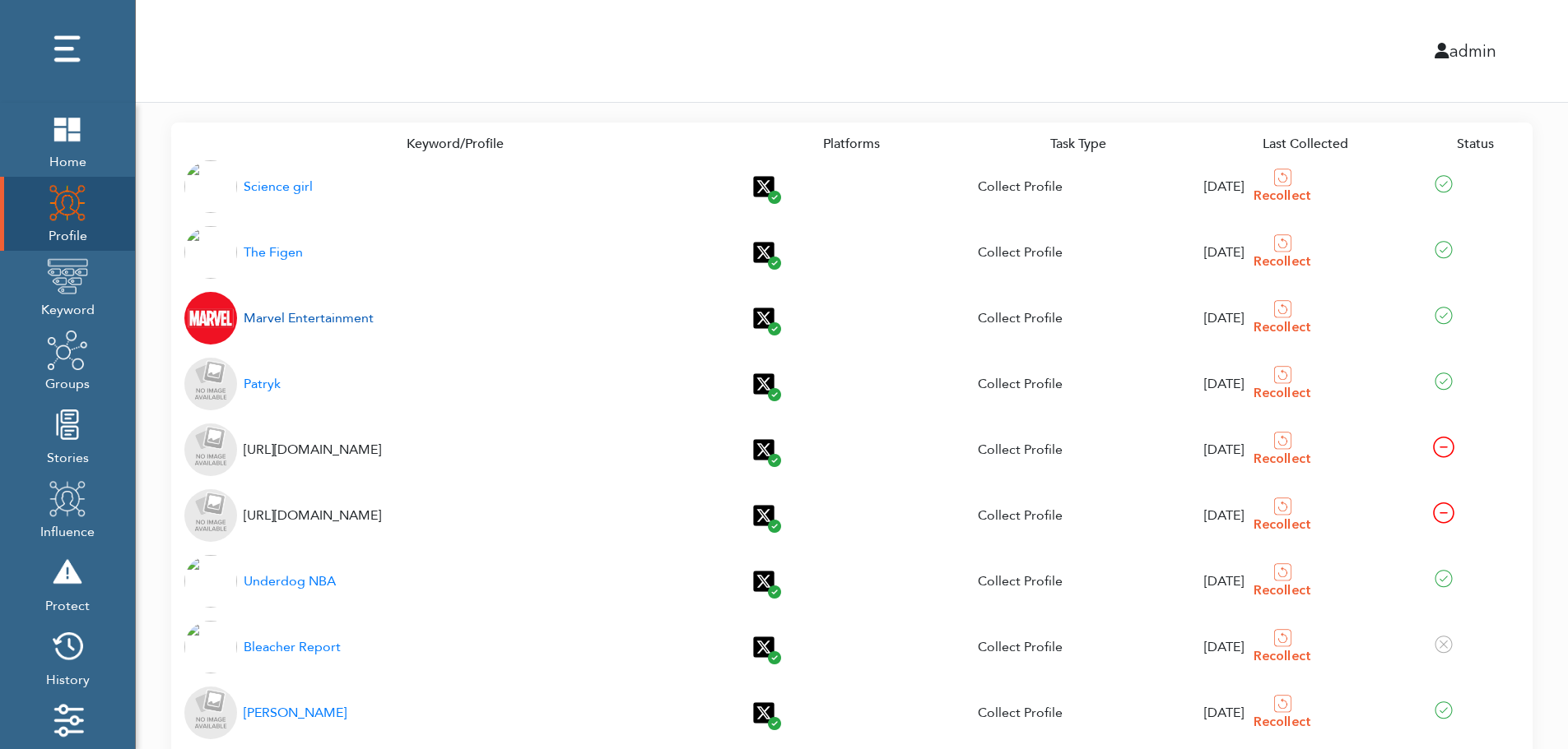
click at [288, 320] on div "Marvel Entertainment" at bounding box center [309, 318] width 130 height 20
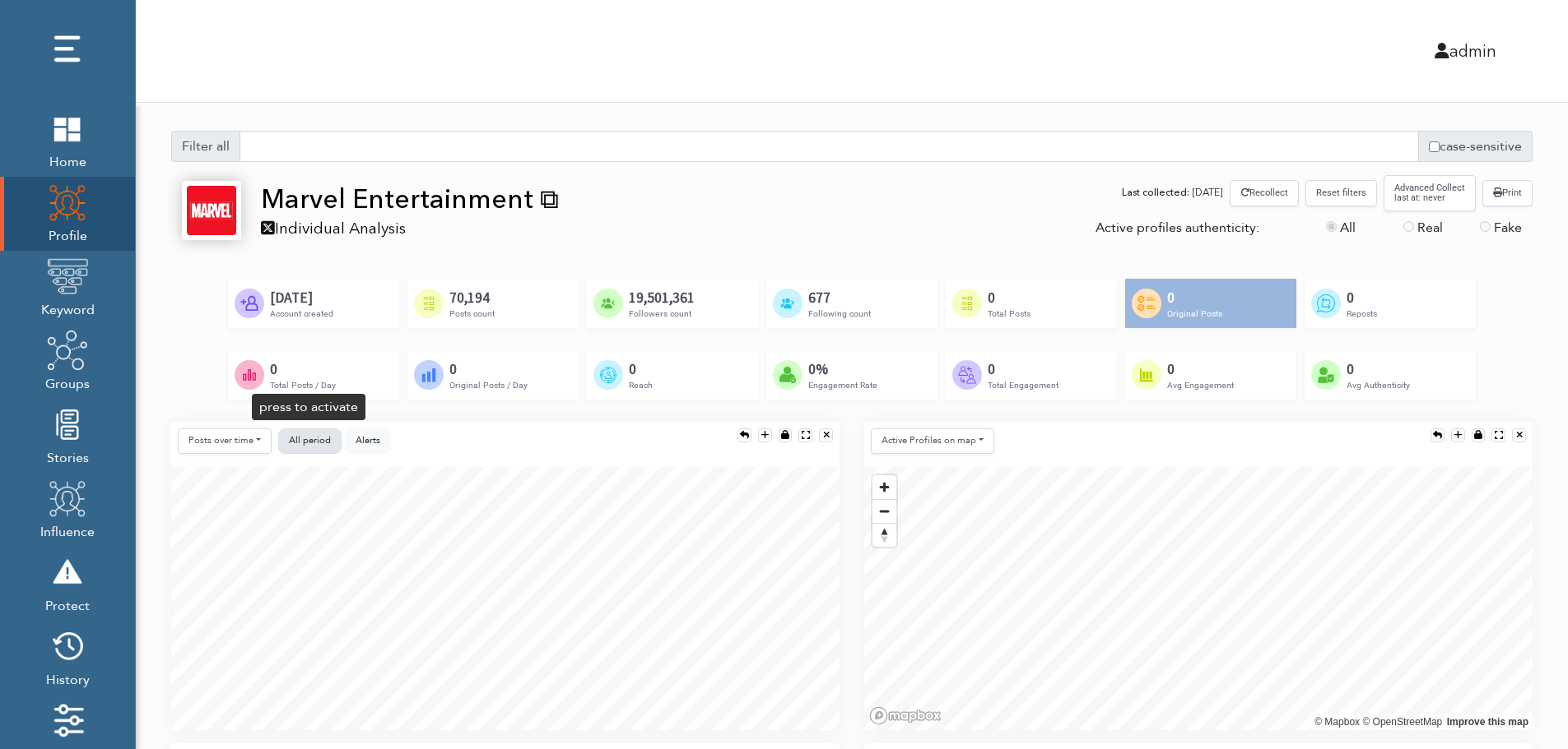
click at [309, 438] on span "All period" at bounding box center [310, 440] width 42 height 12
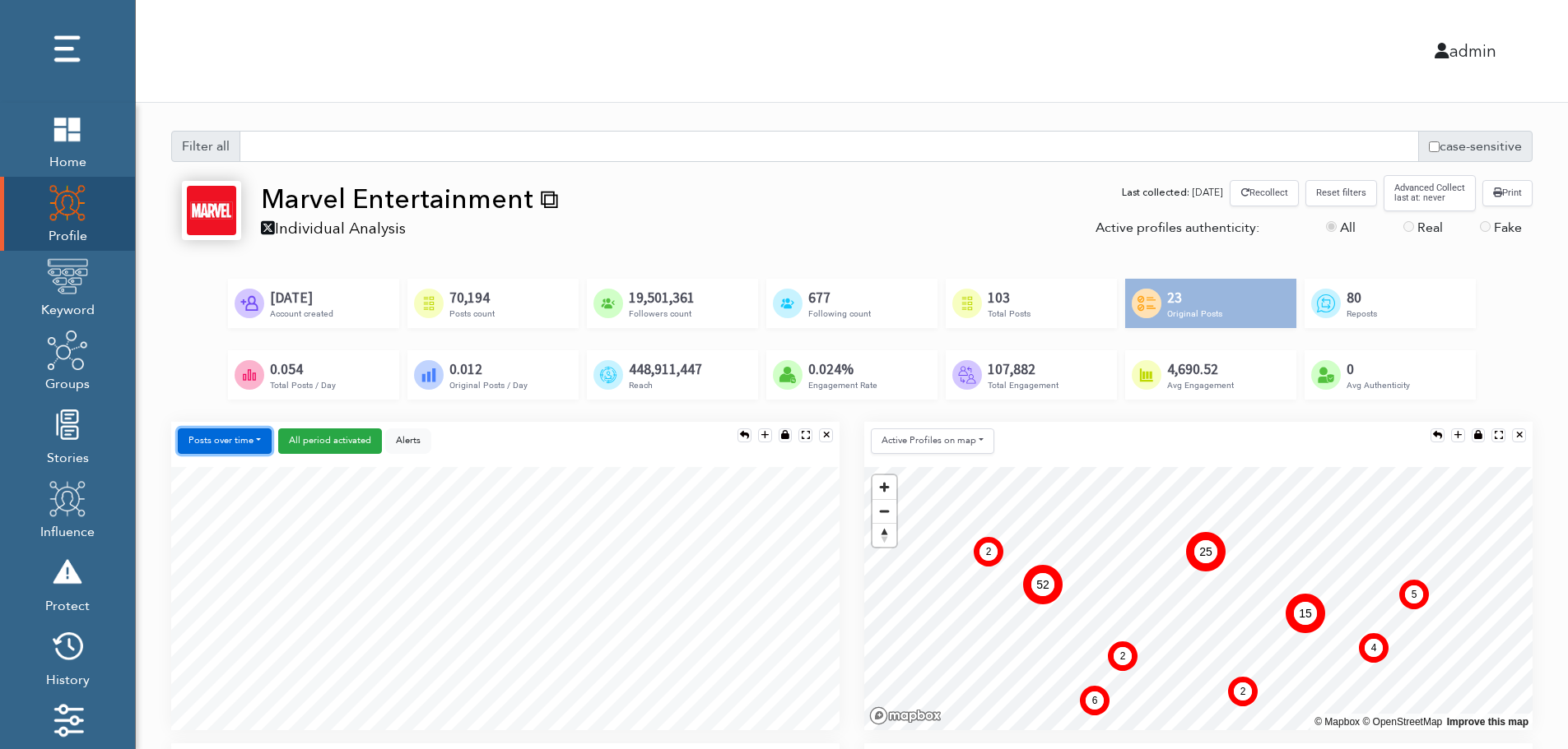
click at [239, 445] on button "Posts over time" at bounding box center [224, 441] width 93 height 25
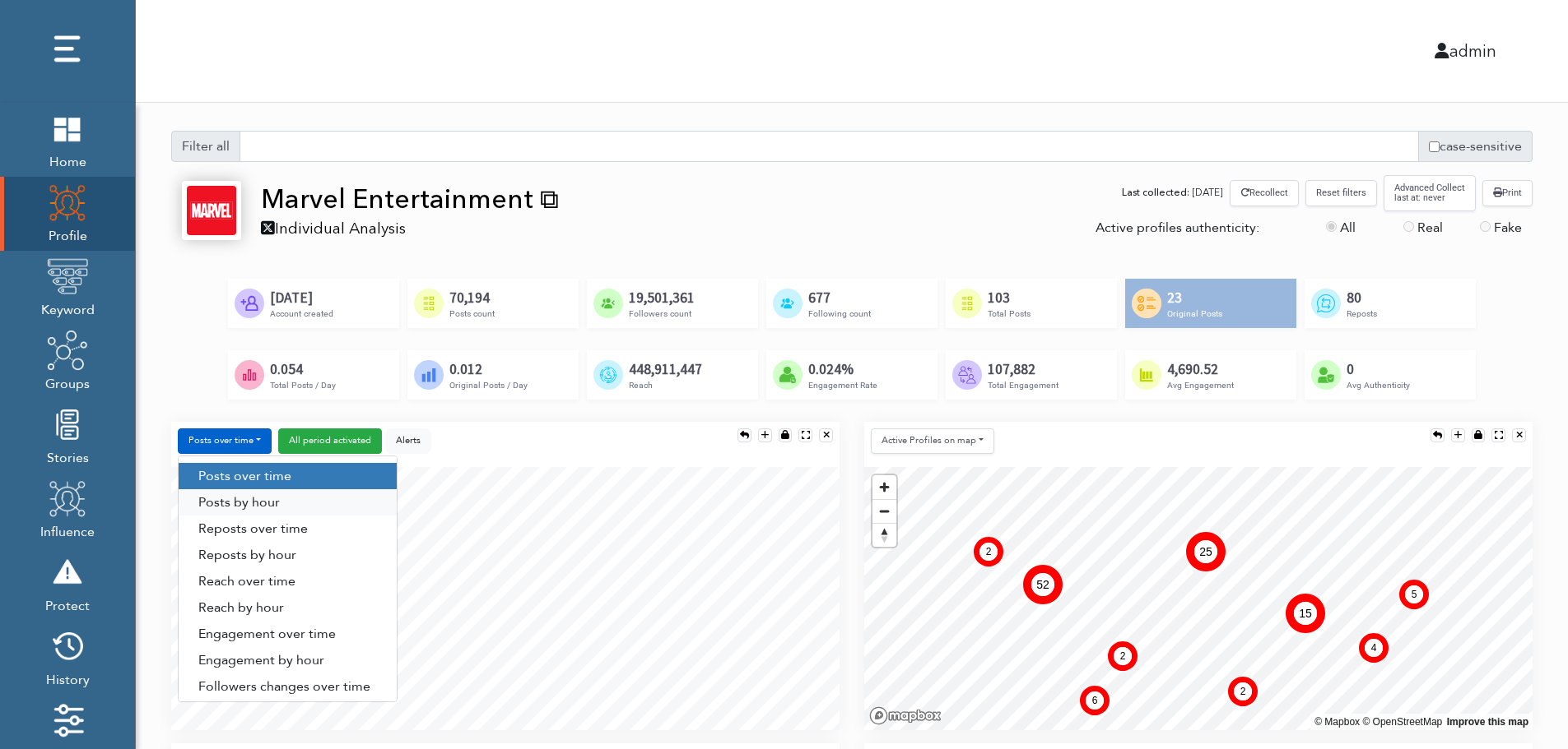
click at [285, 500] on link "Posts by hour" at bounding box center [287, 503] width 218 height 26
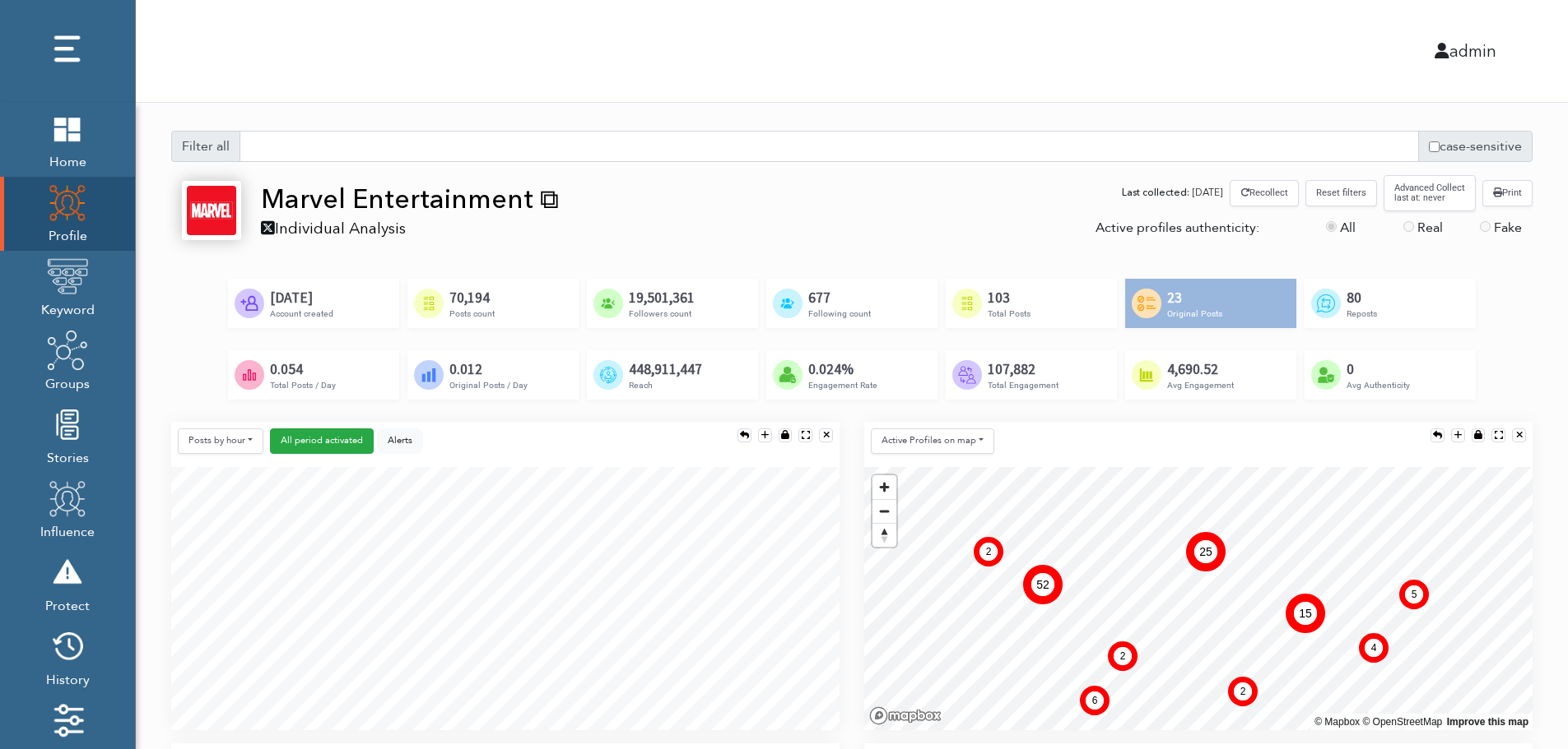
scroll to position [164, 0]
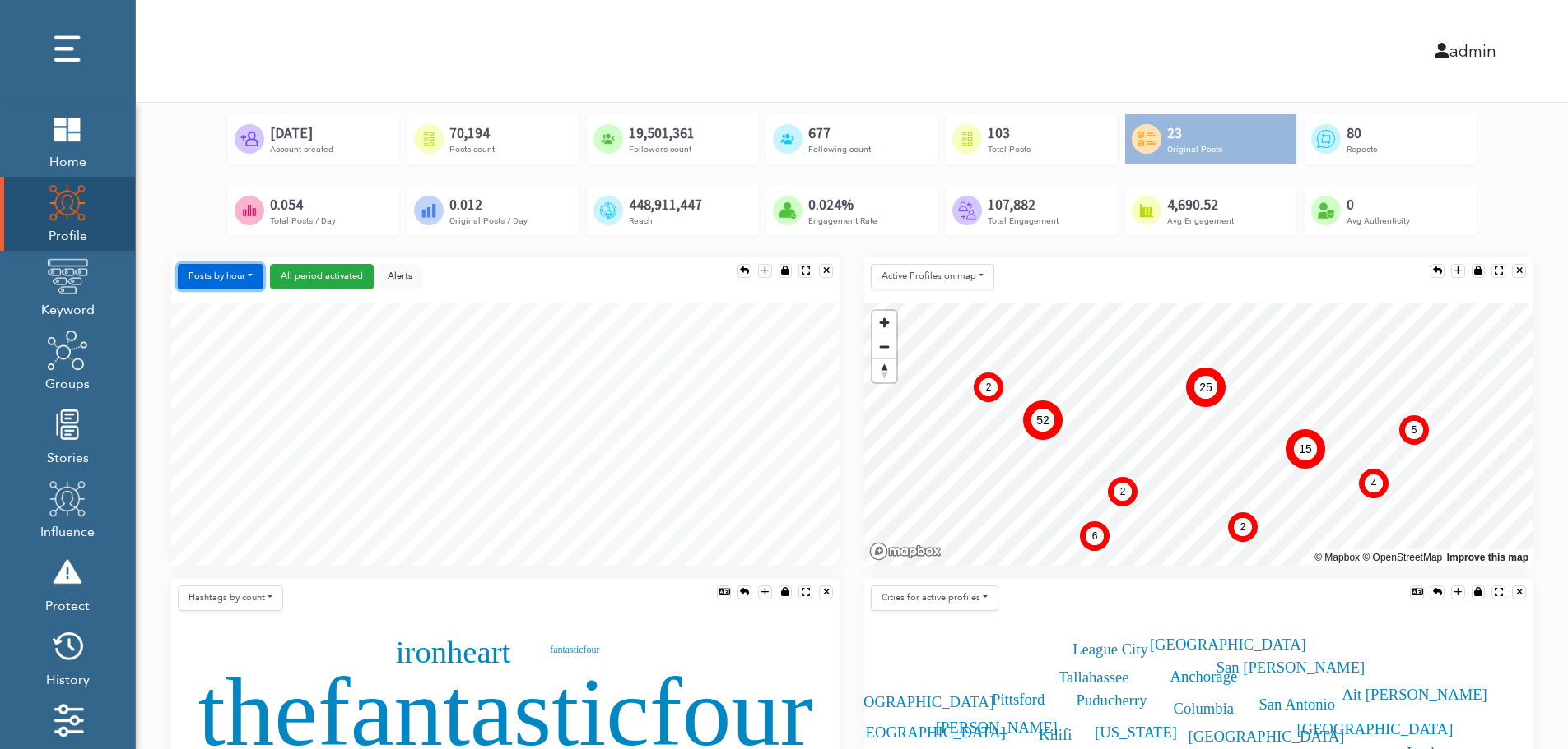
click at [222, 274] on button "Posts by hour" at bounding box center [220, 276] width 86 height 25
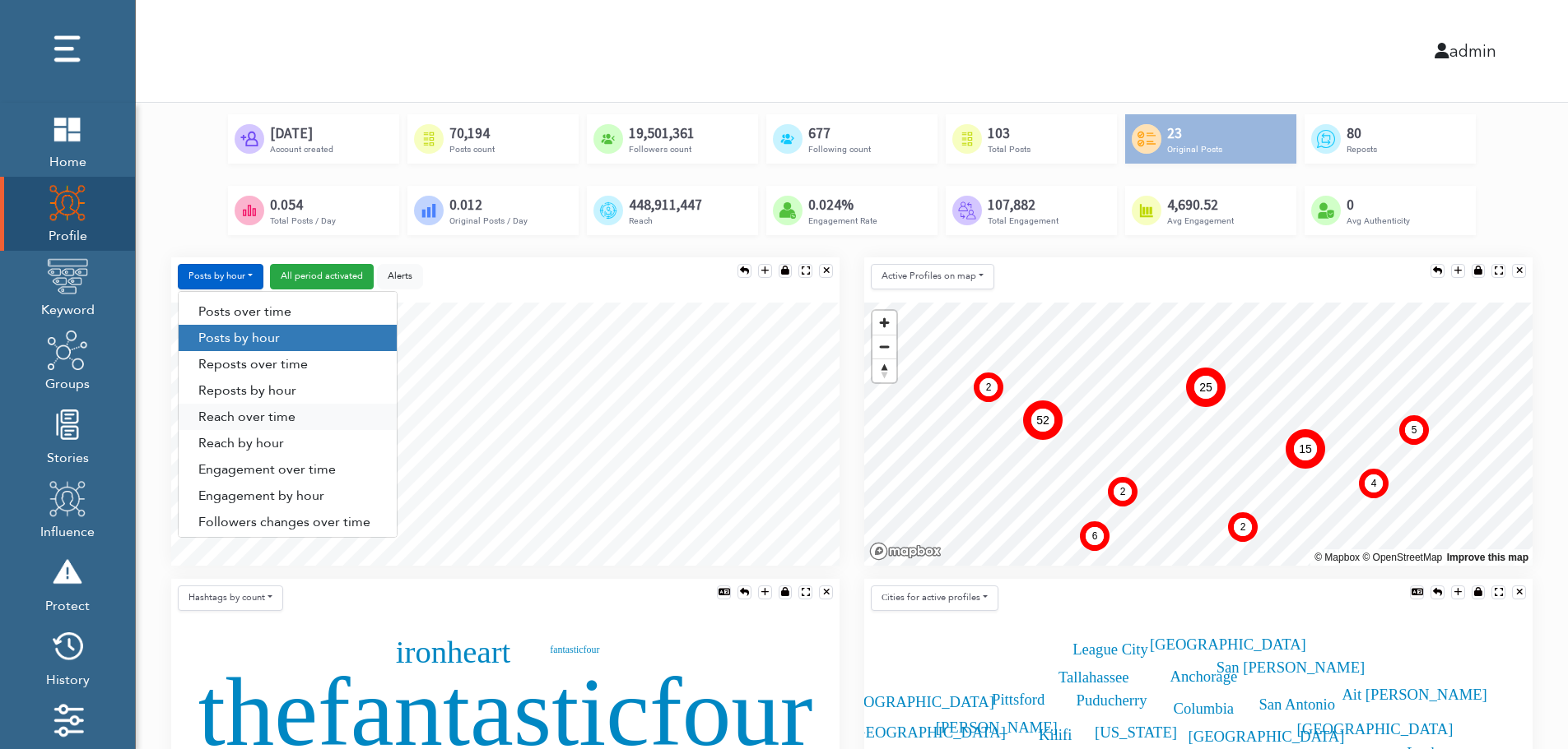
click at [226, 421] on link "Reach over time" at bounding box center [287, 417] width 218 height 26
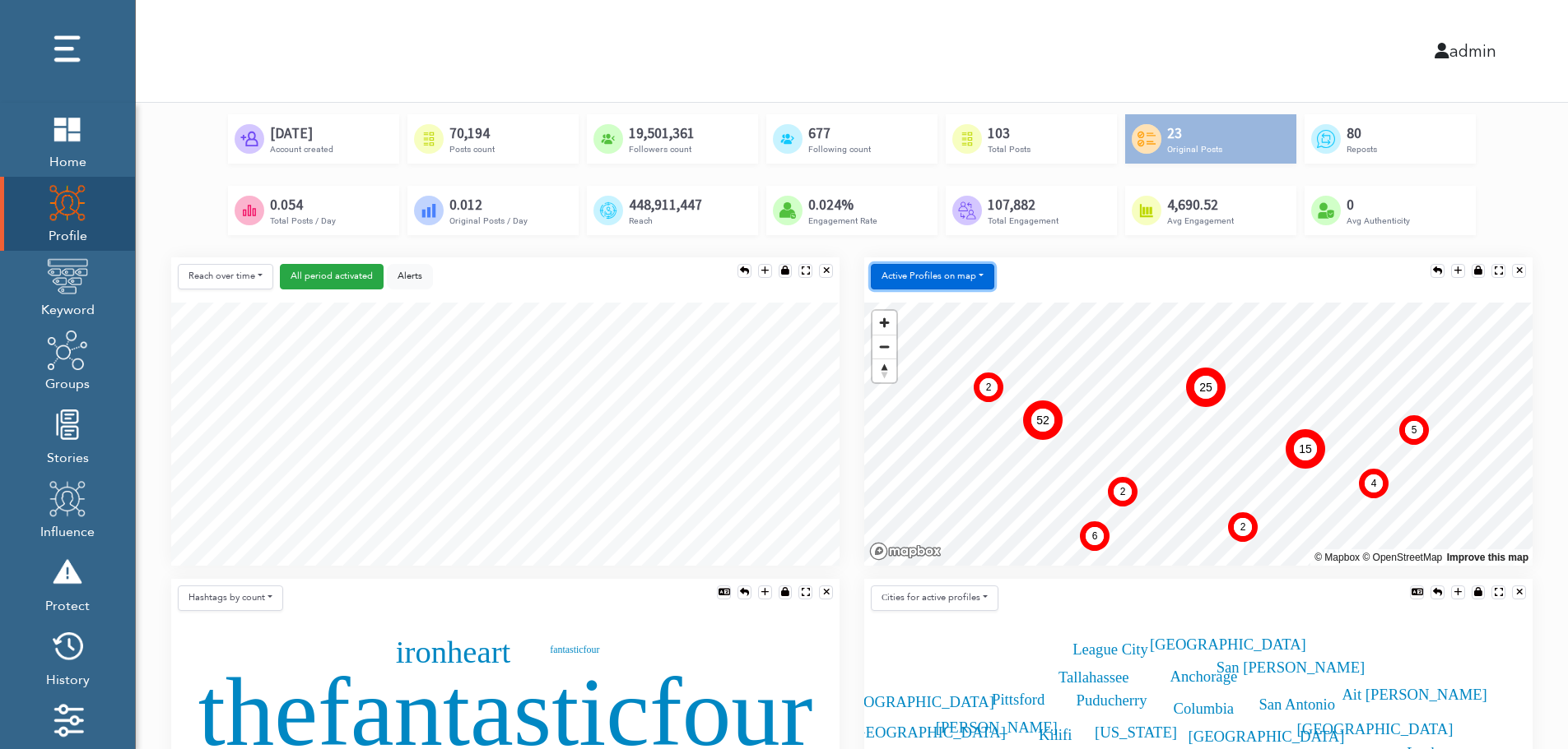
click at [926, 282] on button "Active Profiles on map" at bounding box center [932, 276] width 124 height 25
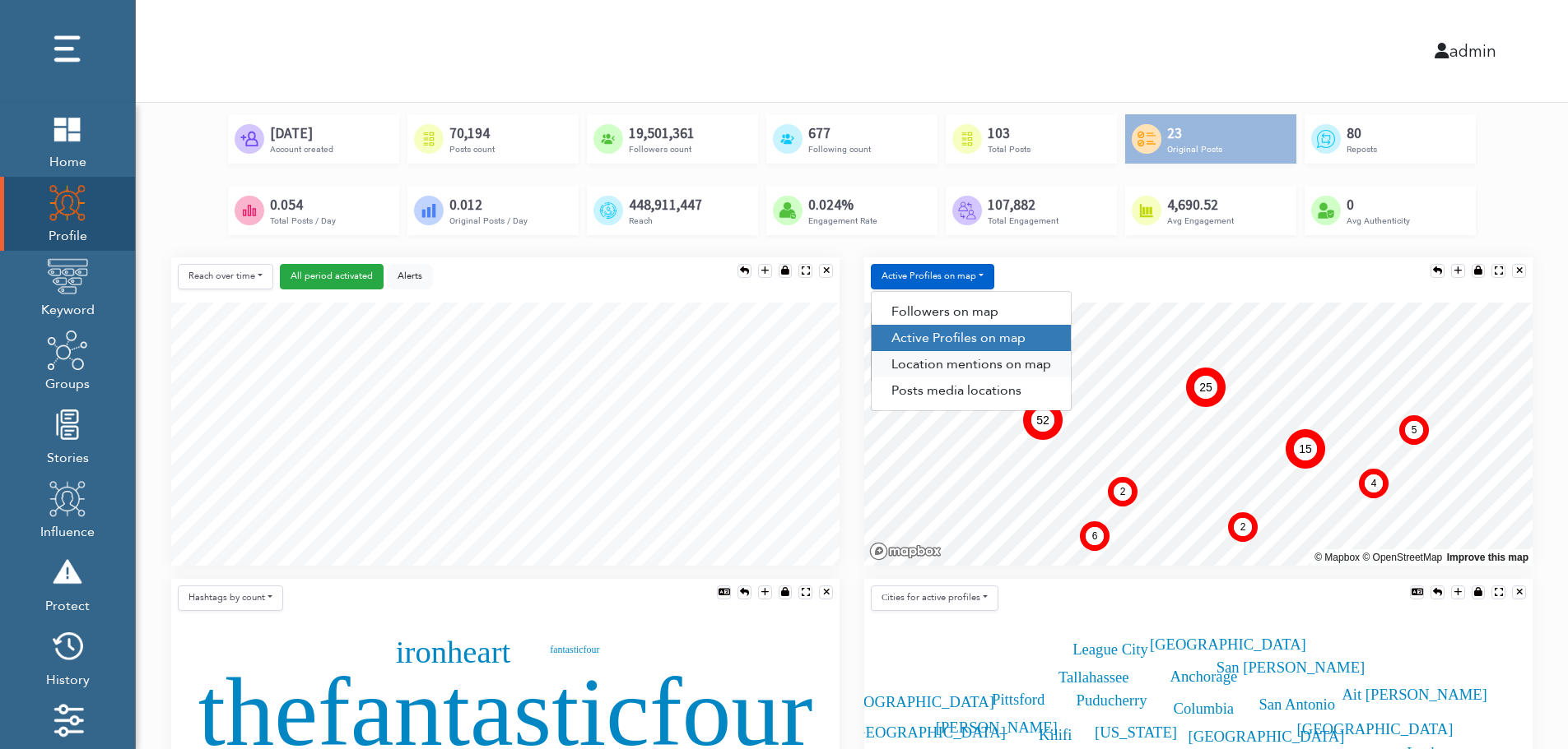
click at [1001, 366] on link "Location mentions on map" at bounding box center [971, 364] width 199 height 26
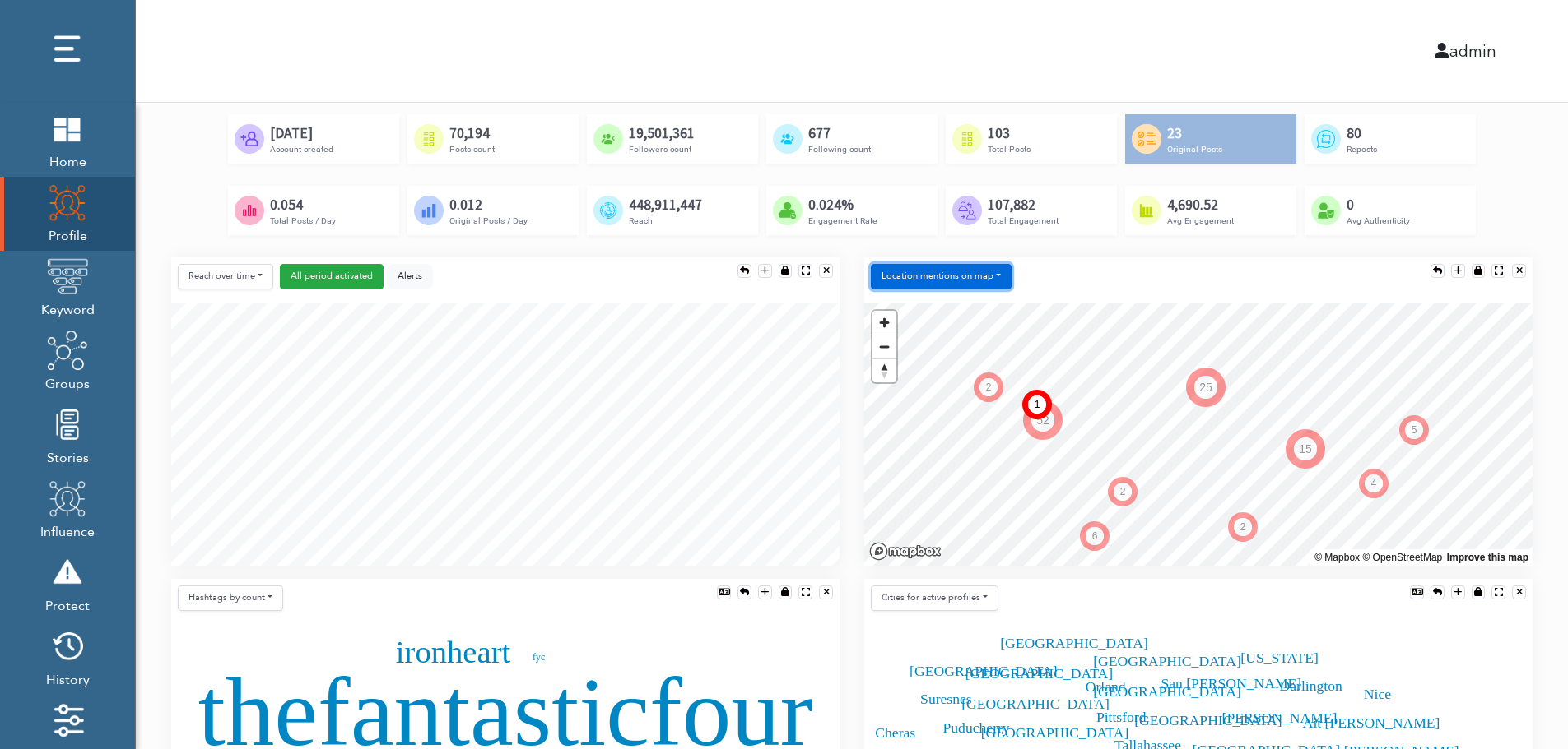
click at [993, 269] on button "Location mentions on map" at bounding box center [941, 276] width 141 height 25
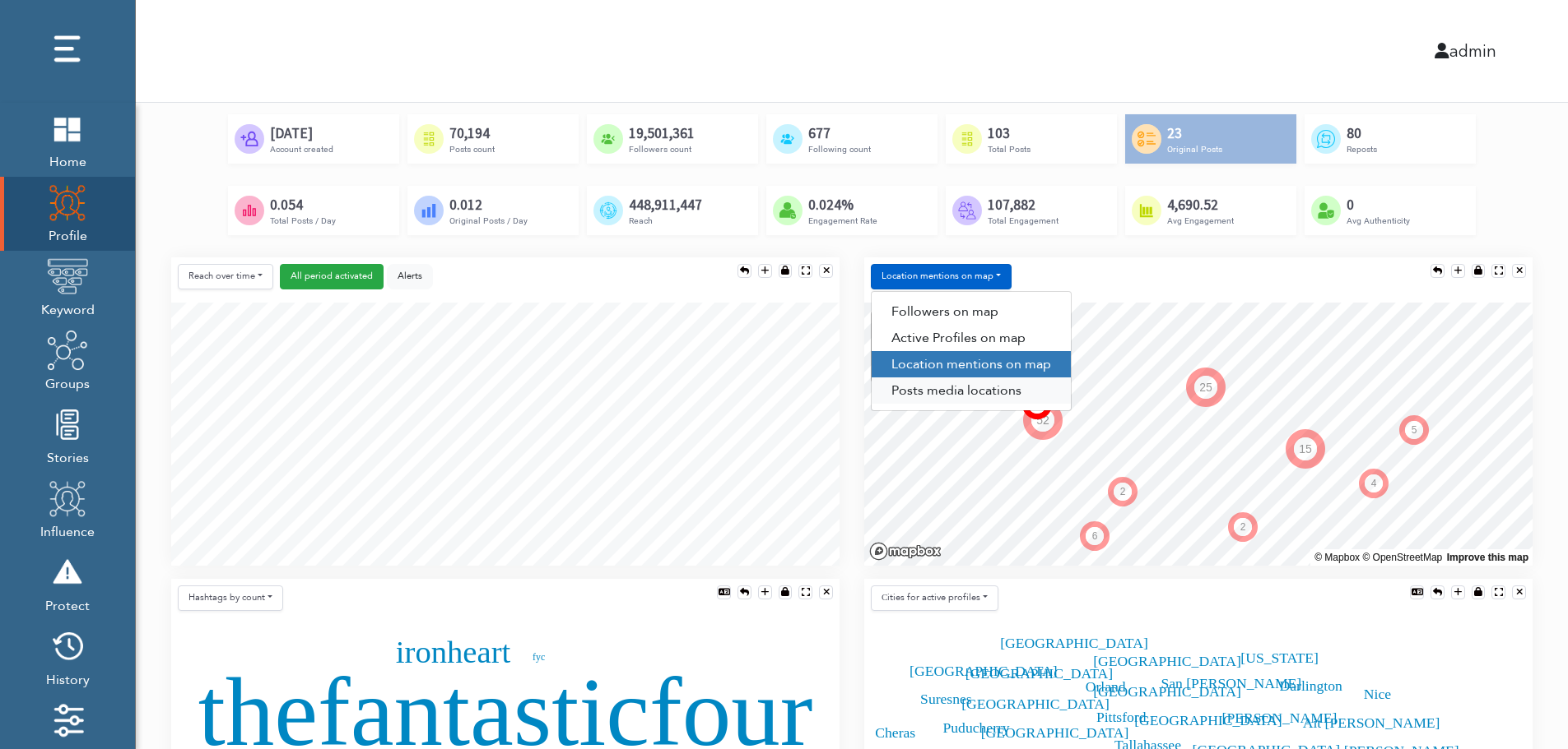
click at [960, 397] on link "Posts media locations" at bounding box center [971, 391] width 199 height 26
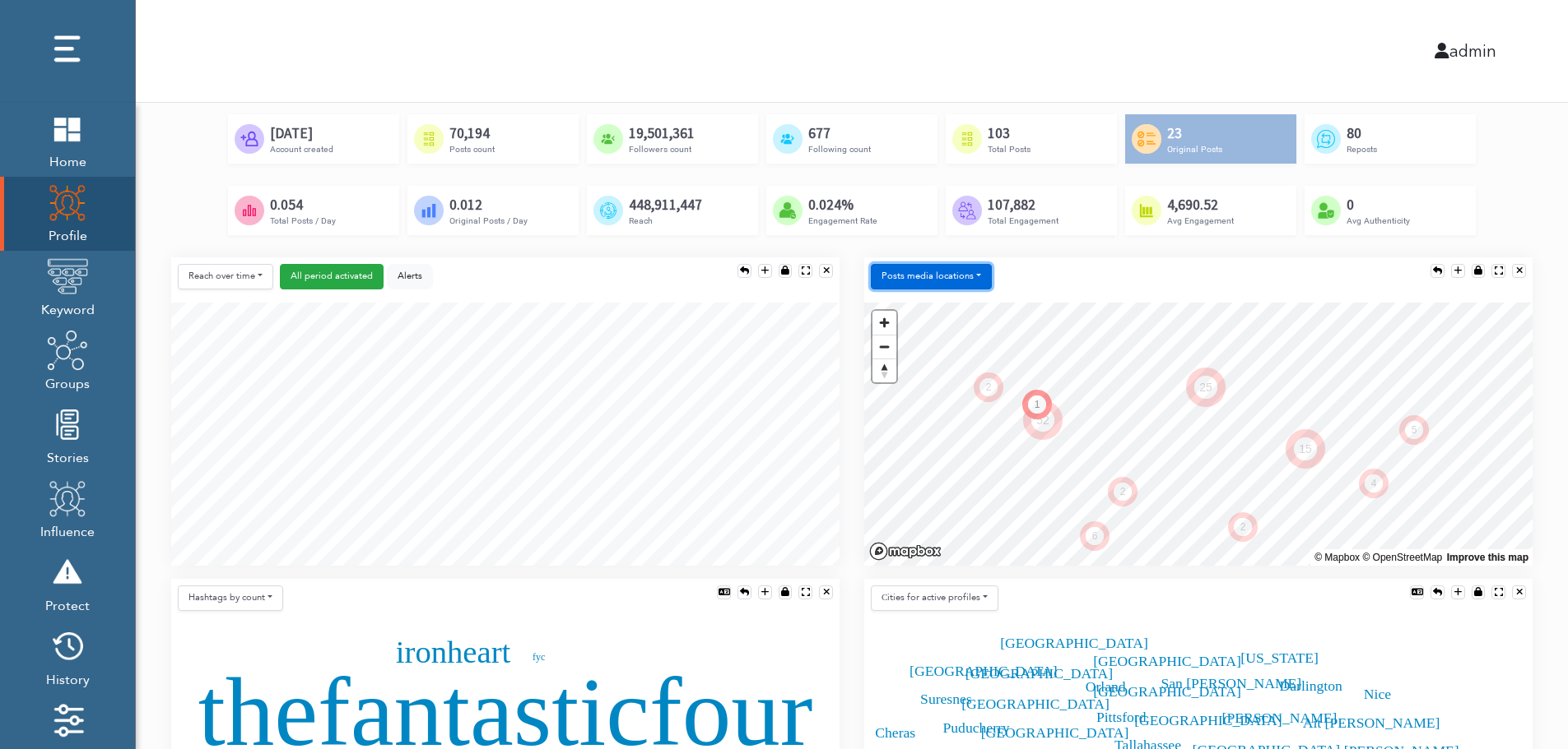
click at [956, 274] on button "Posts media locations" at bounding box center [931, 276] width 121 height 25
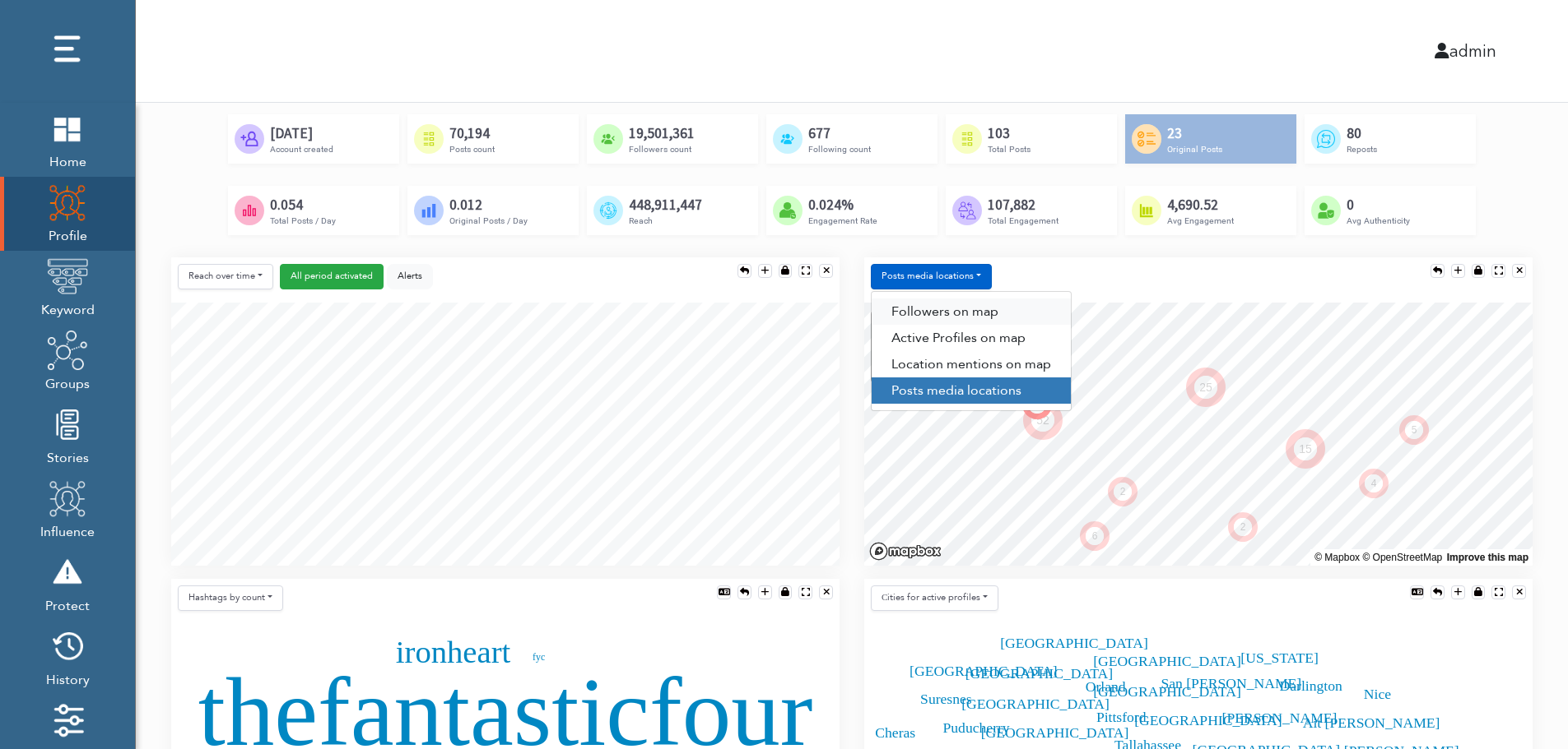
click at [954, 304] on link "Followers on map" at bounding box center [971, 311] width 199 height 26
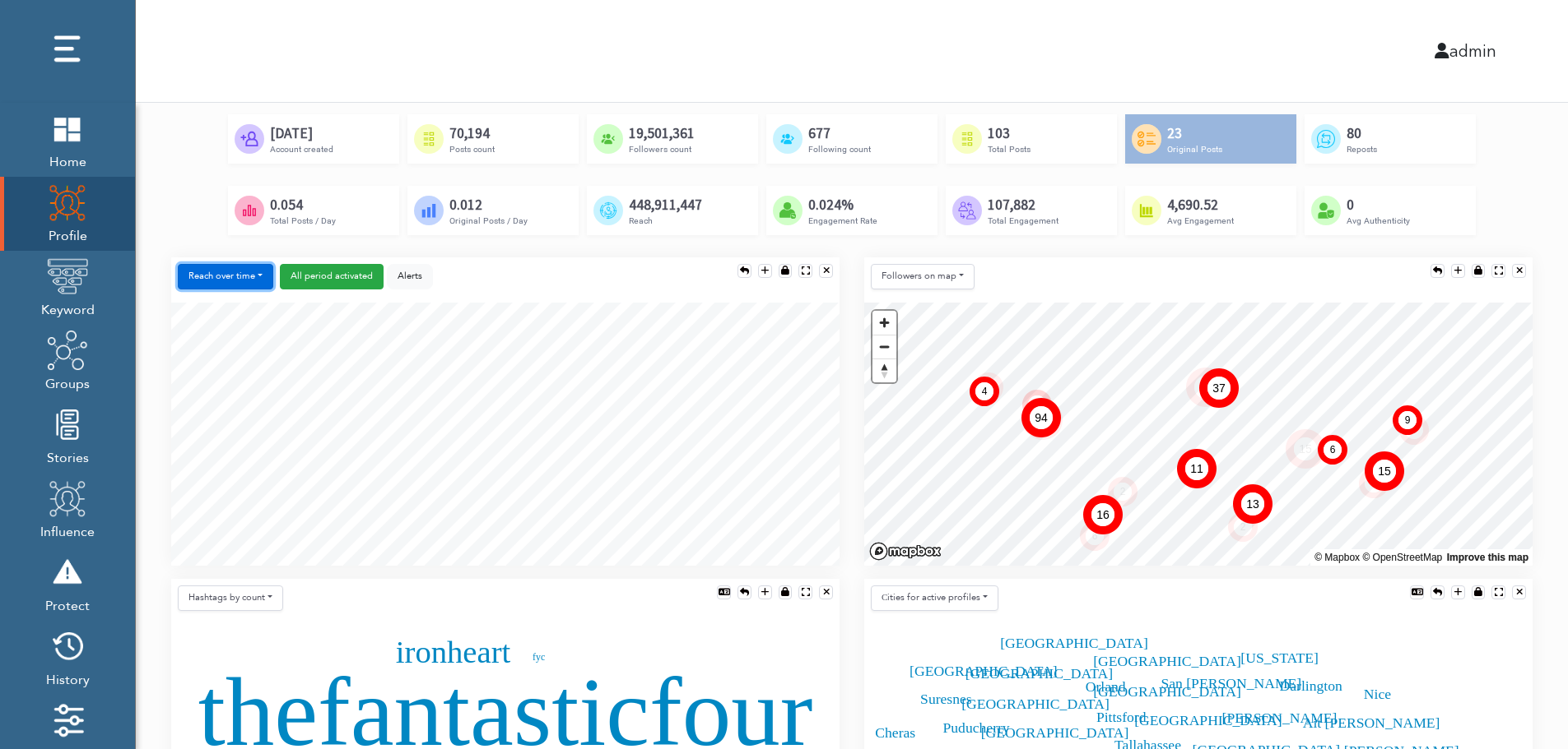
click at [196, 267] on button "Reach over time" at bounding box center [225, 276] width 95 height 25
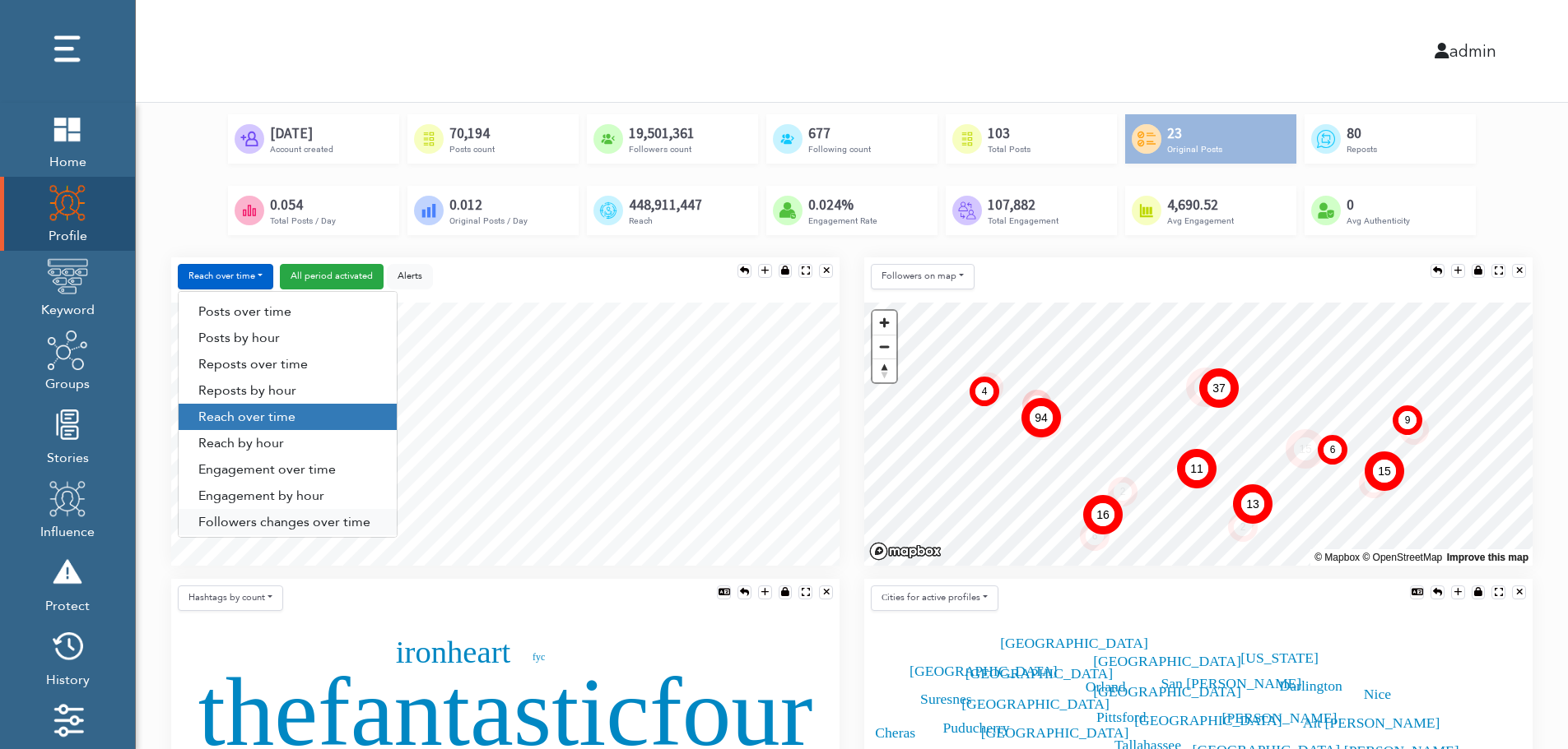
click at [245, 521] on link "Followers changes over time" at bounding box center [287, 522] width 218 height 26
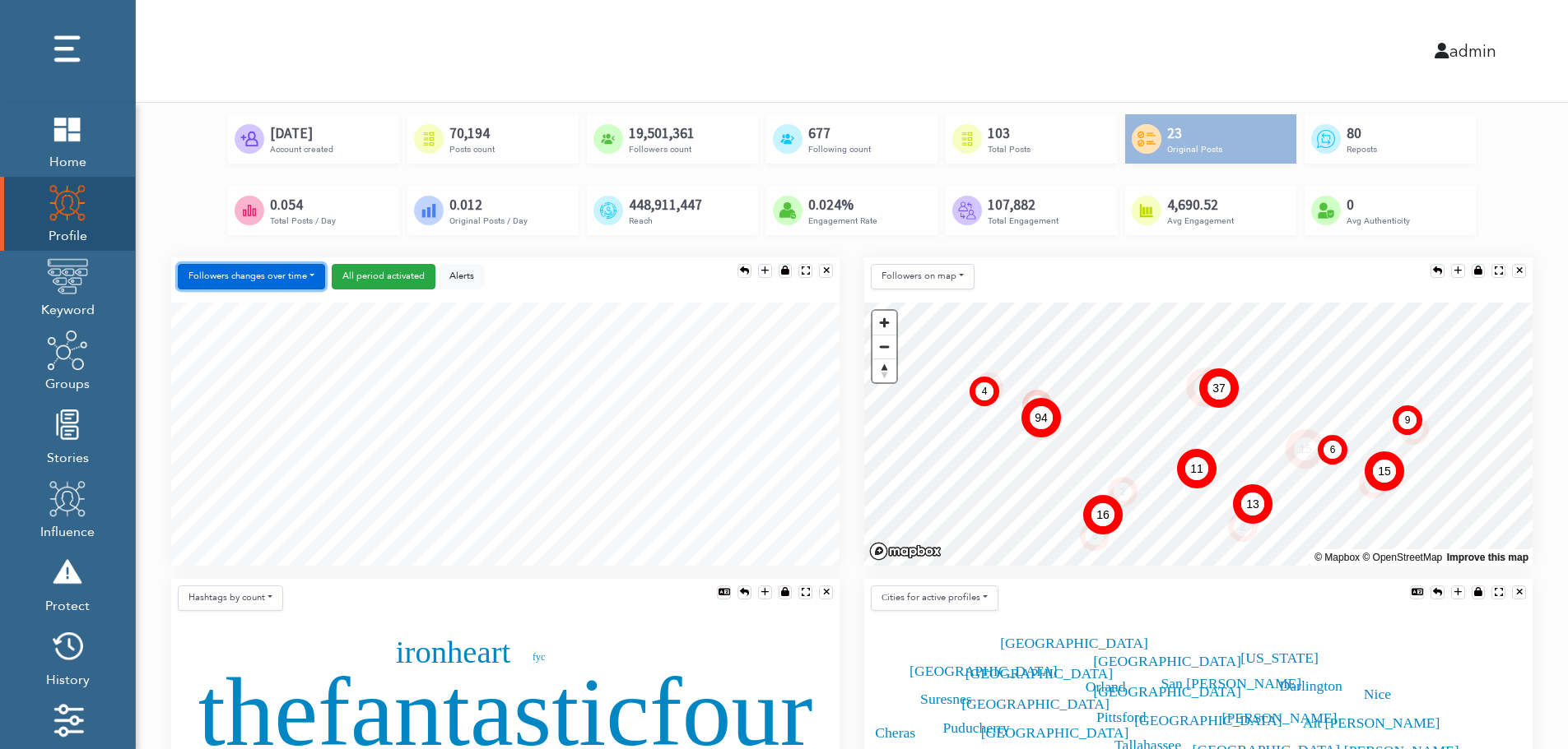
click at [276, 278] on button "Followers changes over time" at bounding box center [251, 276] width 147 height 25
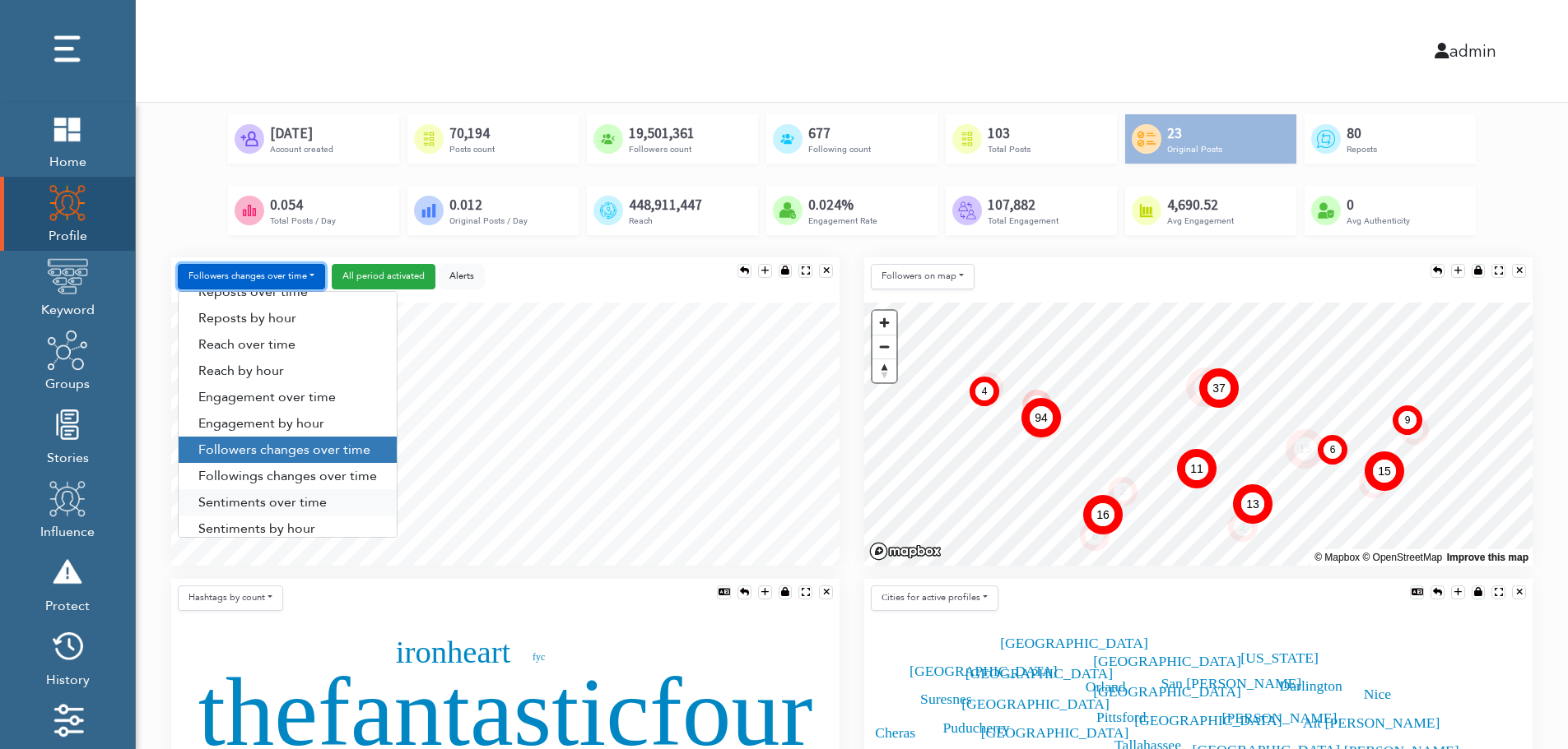
scroll to position [84, 0]
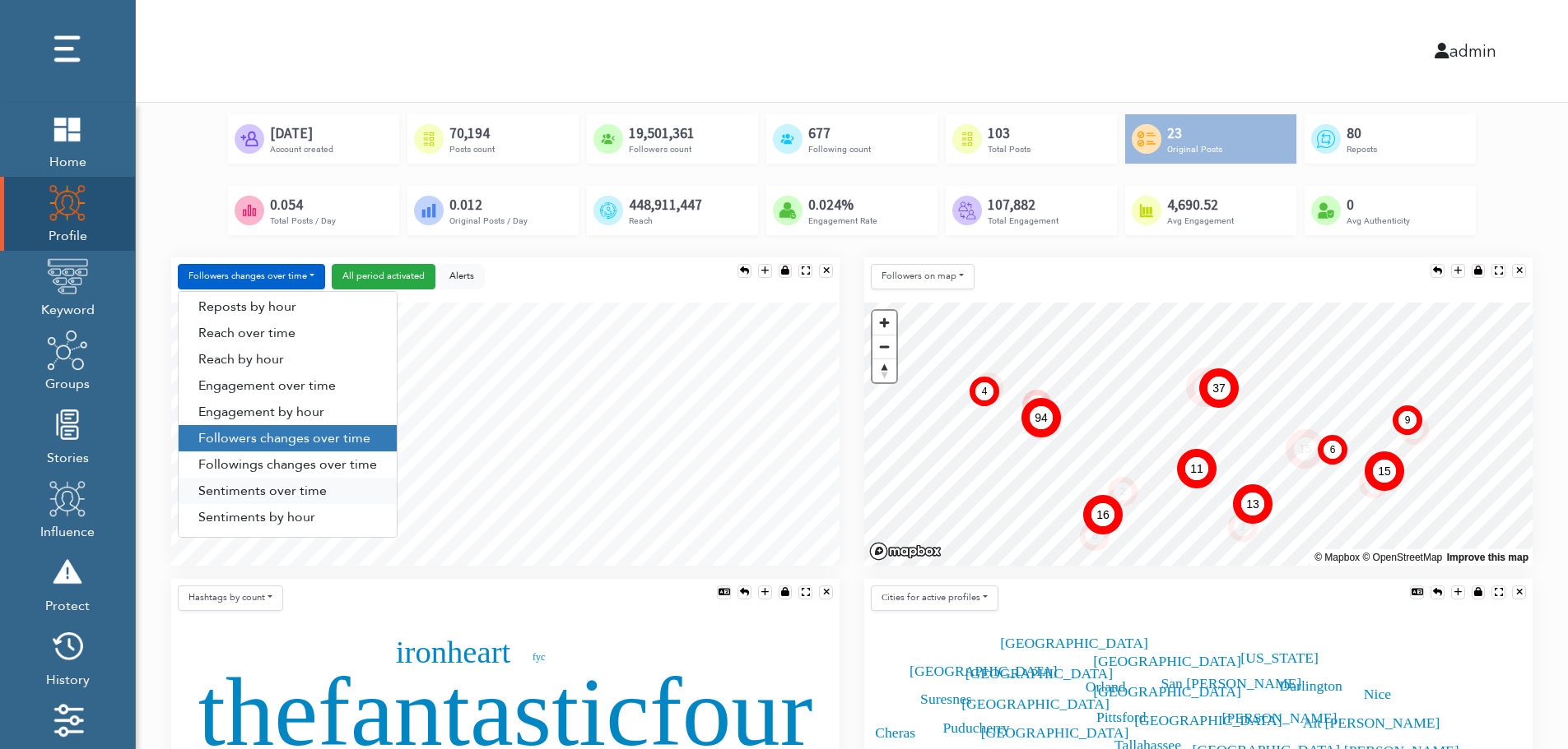
click at [269, 492] on link "Sentiments over time" at bounding box center [287, 491] width 218 height 26
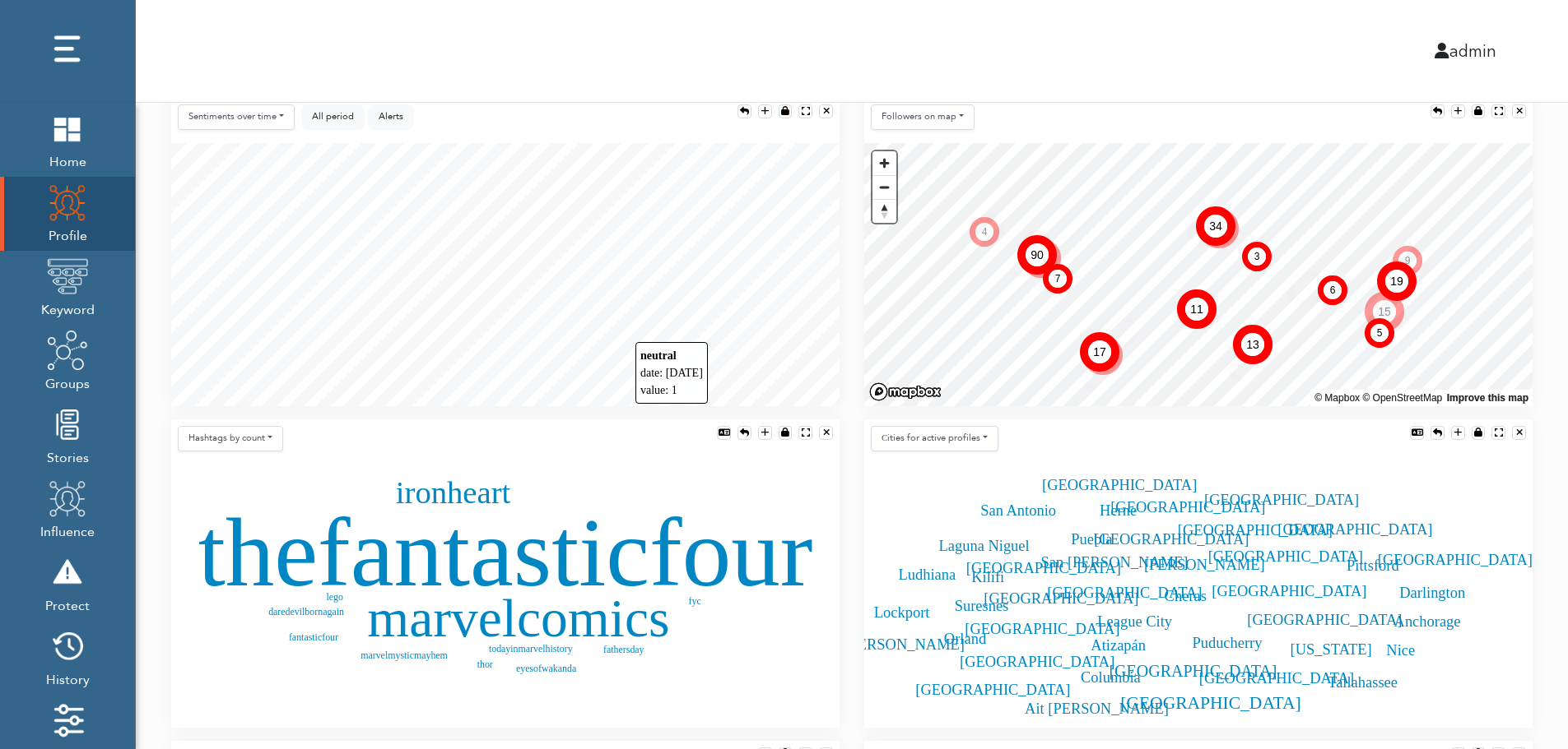
scroll to position [329, 0]
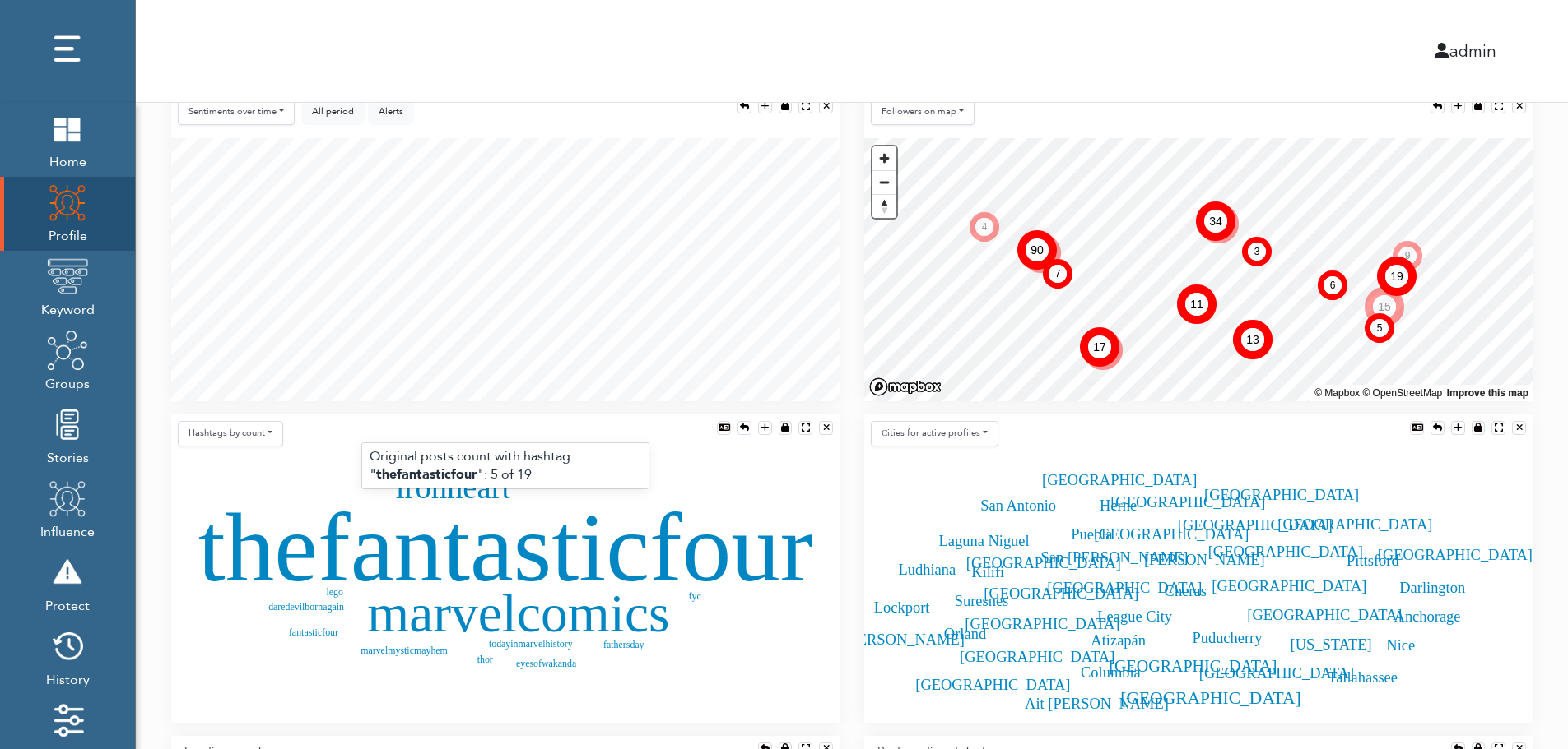
click at [459, 554] on text "thefantasticfour" at bounding box center [505, 547] width 614 height 109
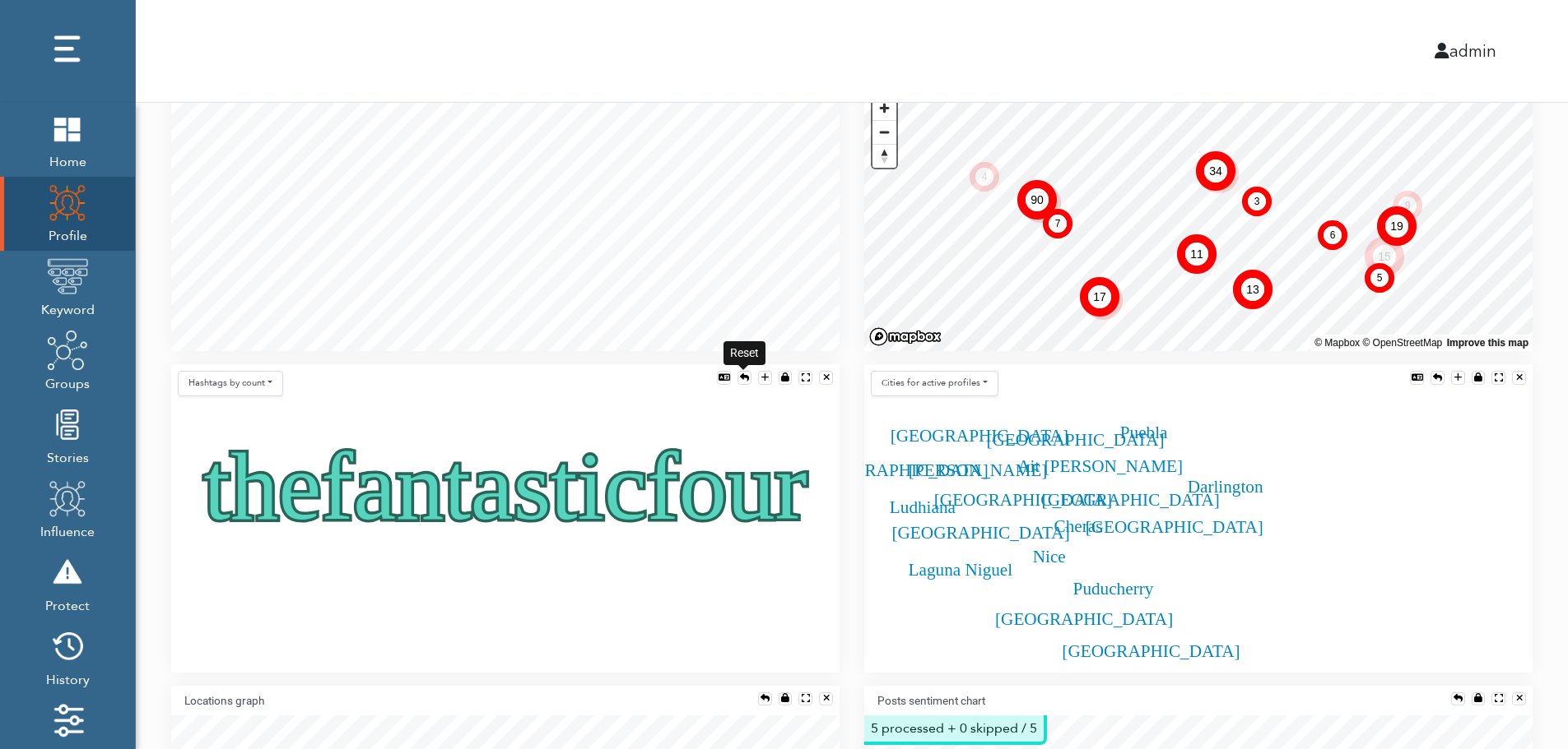
scroll to position [395, 0]
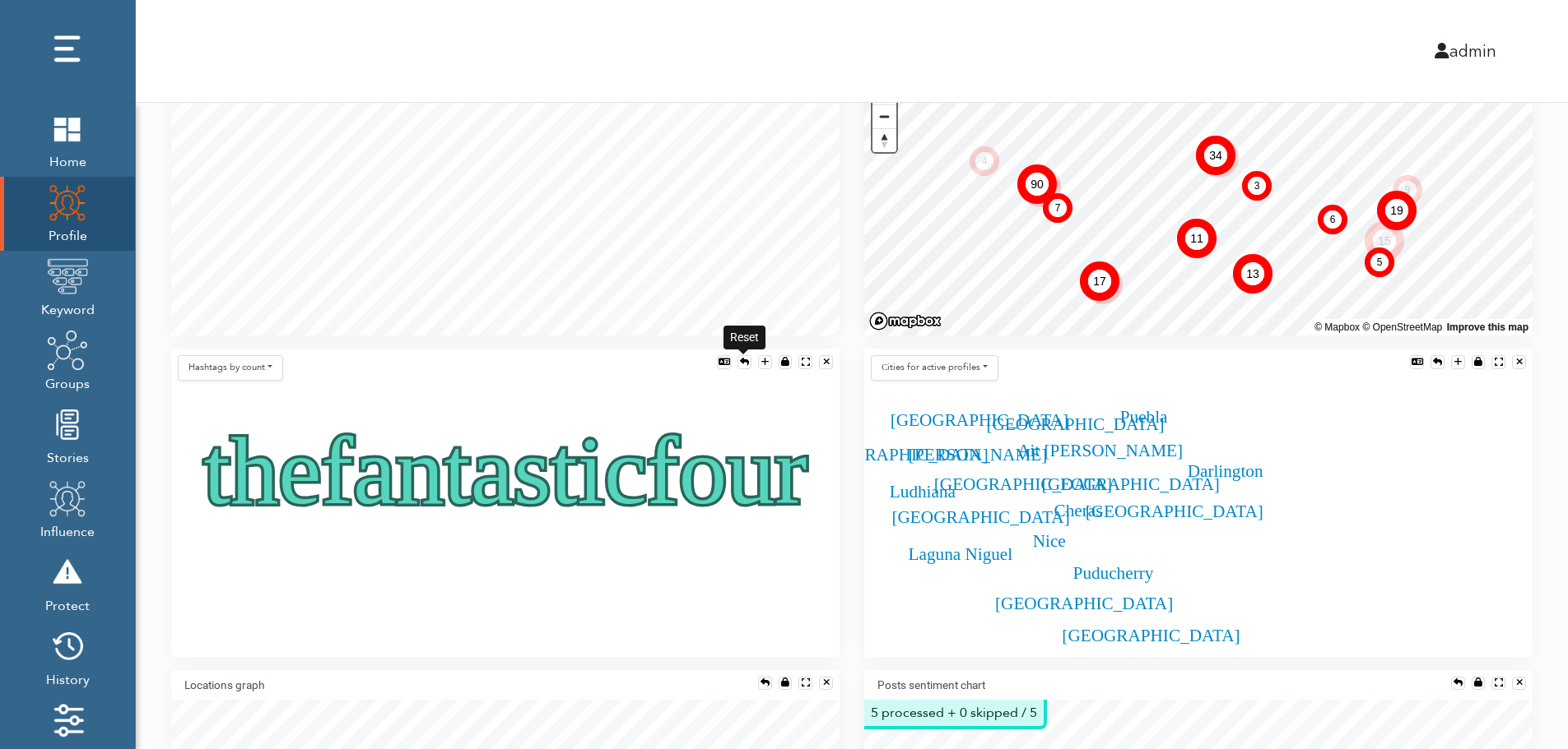
click at [742, 362] on div at bounding box center [744, 362] width 9 height 9
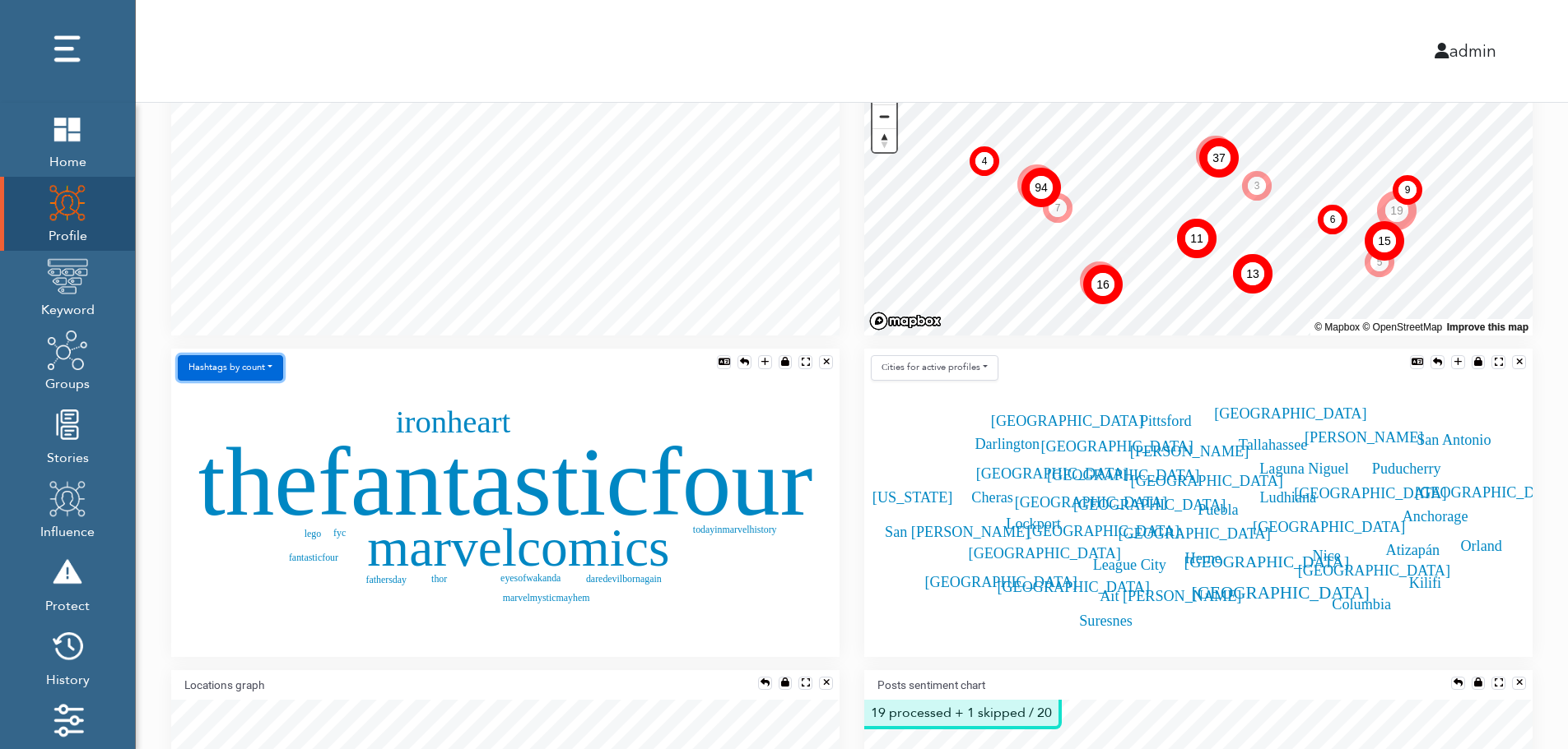
click at [248, 373] on button "Hashtags by count" at bounding box center [230, 368] width 106 height 25
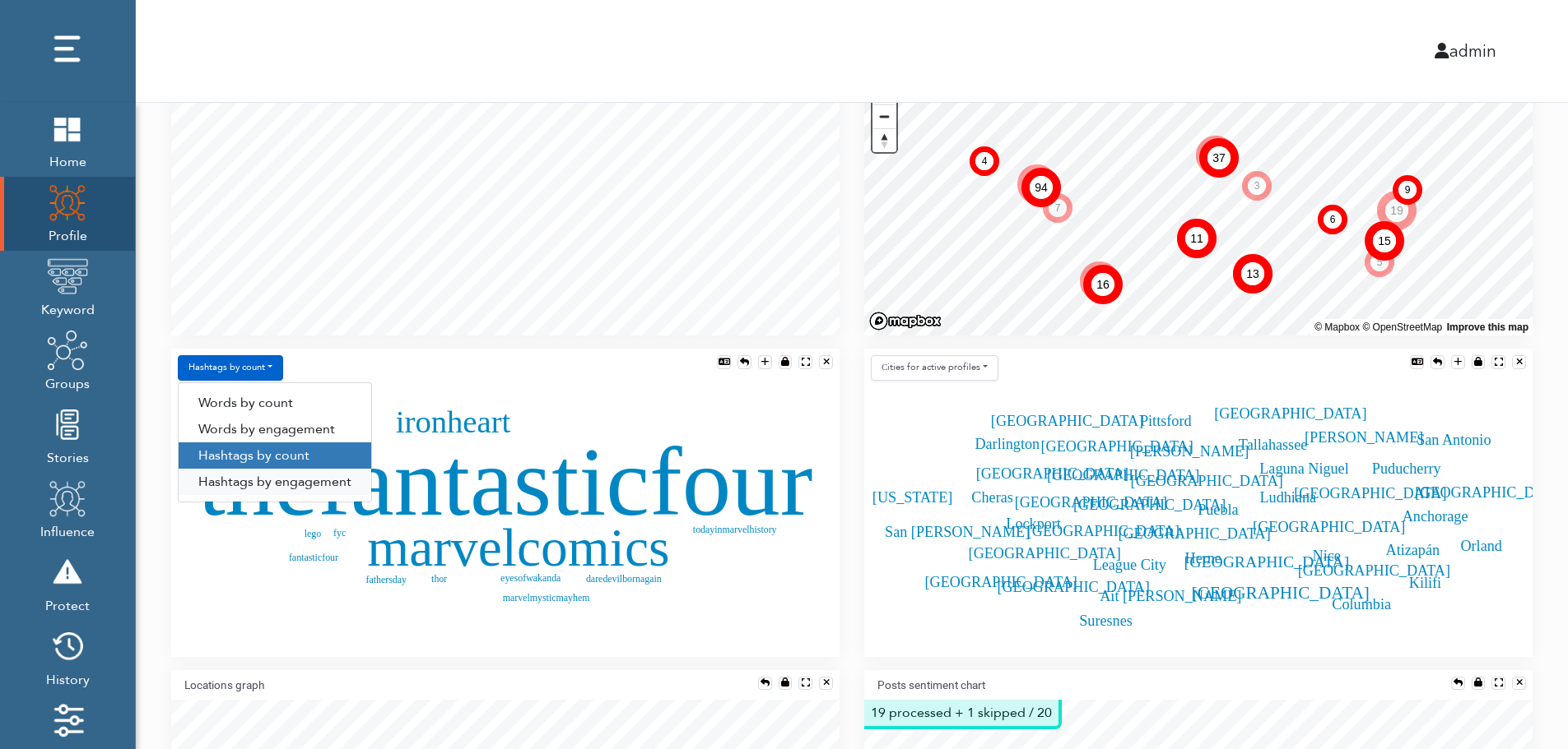
click at [248, 483] on link "Hashtags by engagement" at bounding box center [274, 482] width 193 height 26
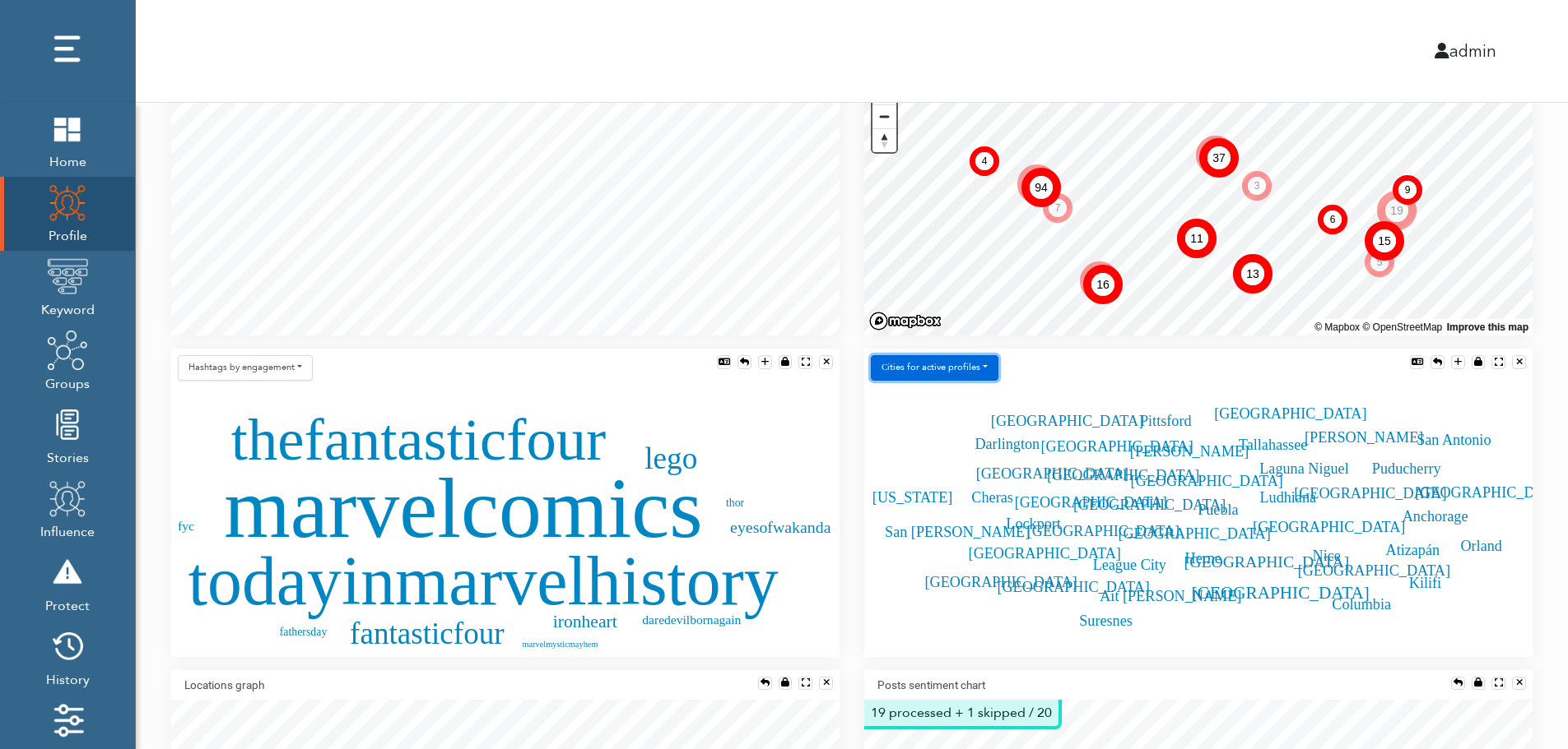
click at [972, 368] on button "Сities for active profiles" at bounding box center [934, 368] width 127 height 25
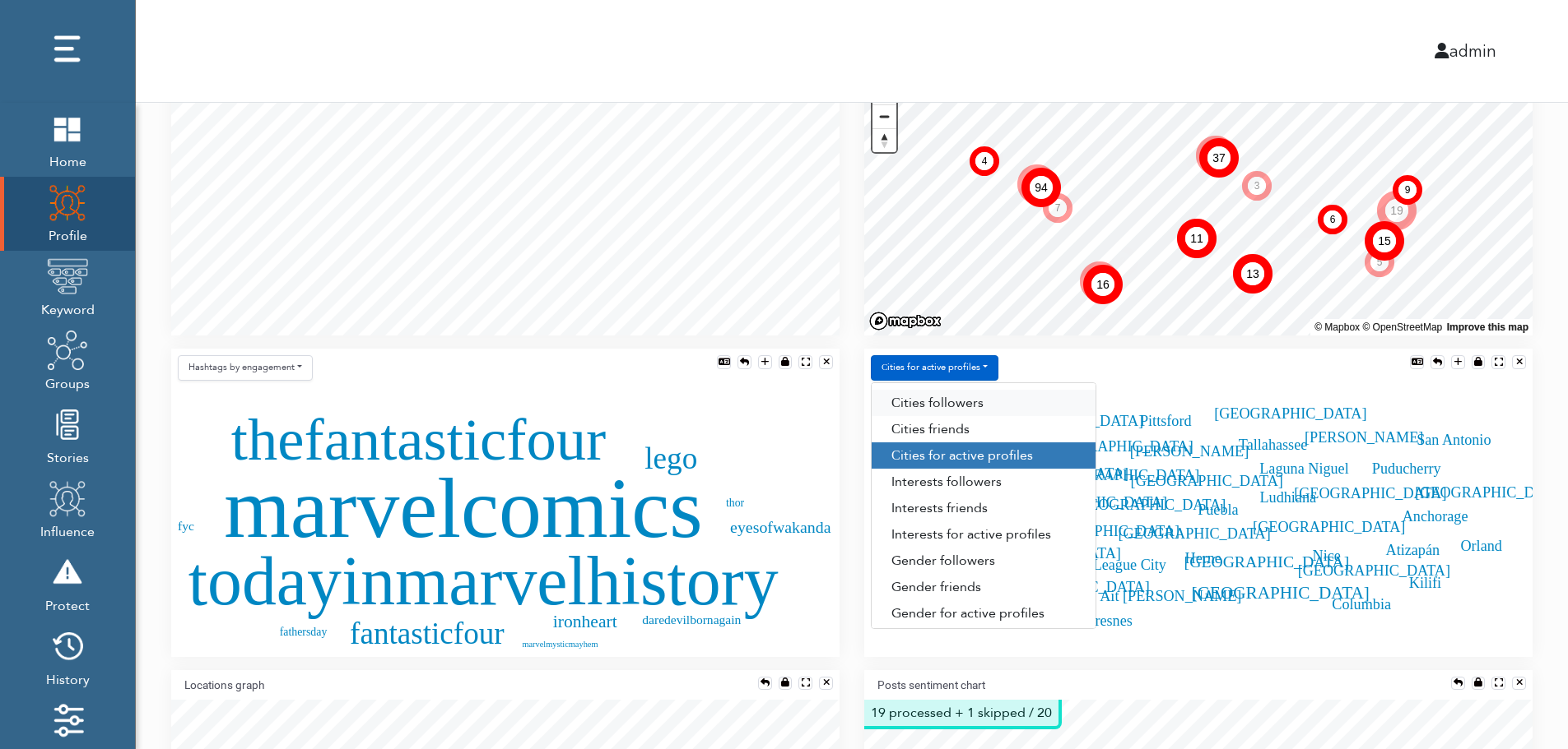
click at [984, 404] on link "Сities followers" at bounding box center [983, 403] width 224 height 26
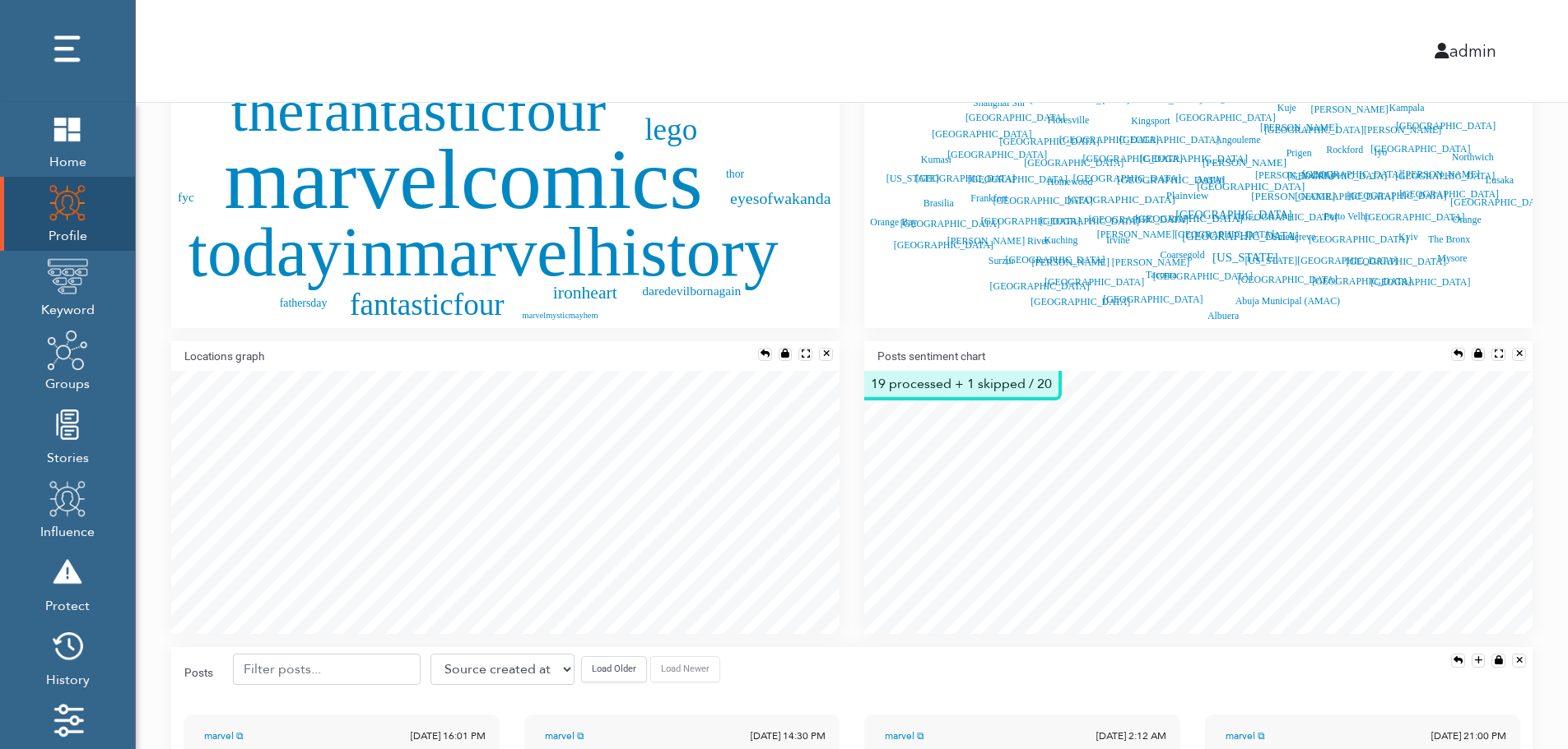
scroll to position [757, 0]
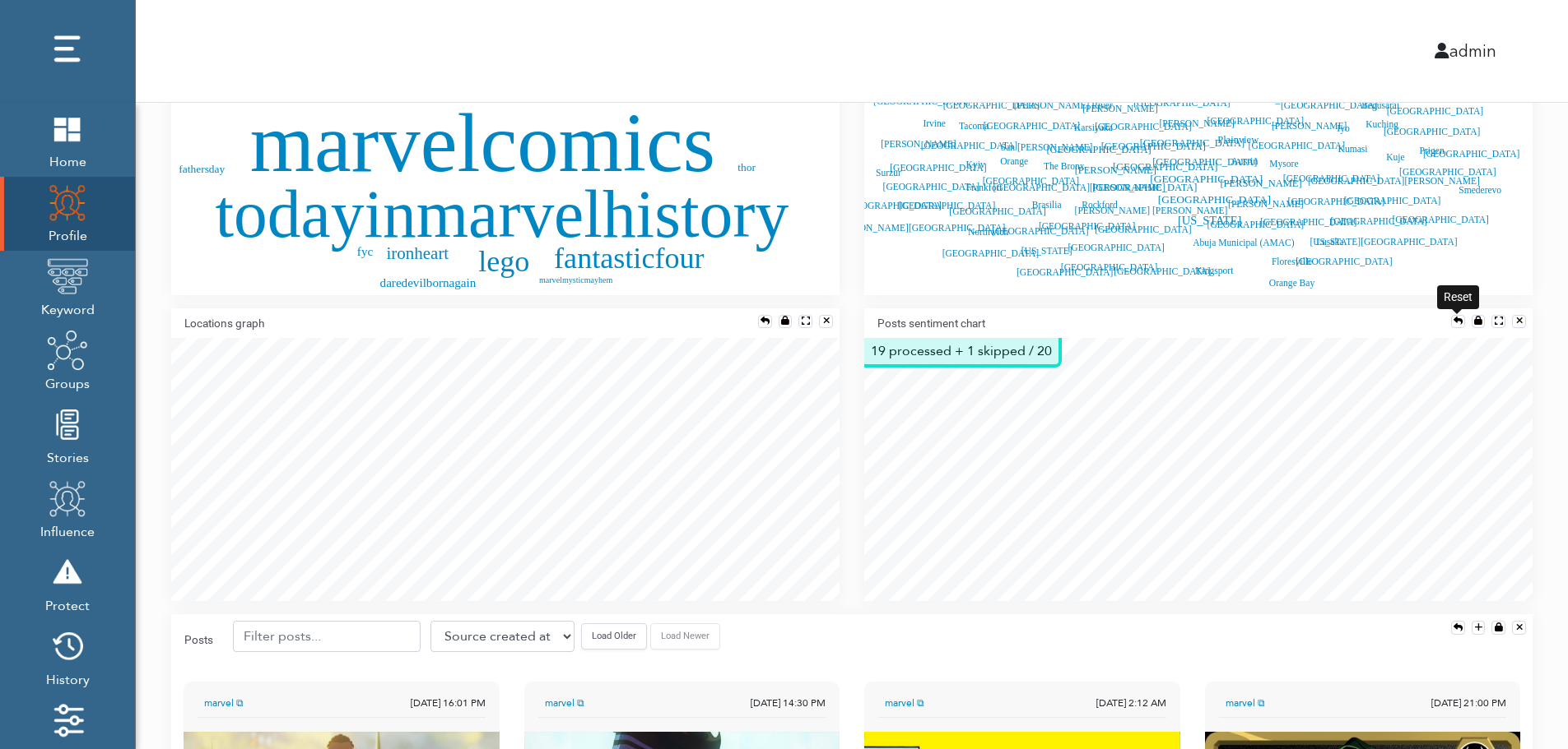
click at [1455, 317] on div at bounding box center [1458, 321] width 9 height 9
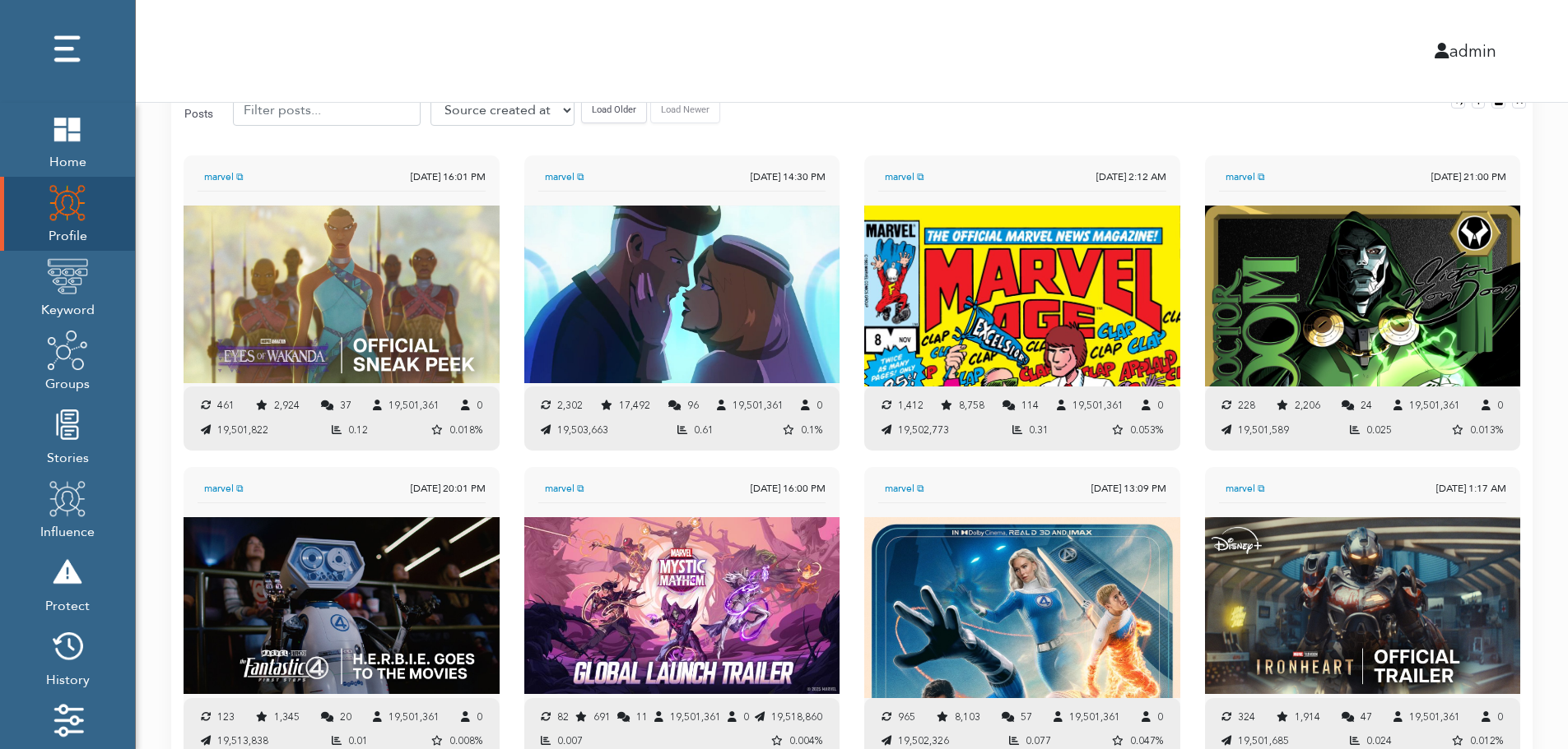
scroll to position [1263, 0]
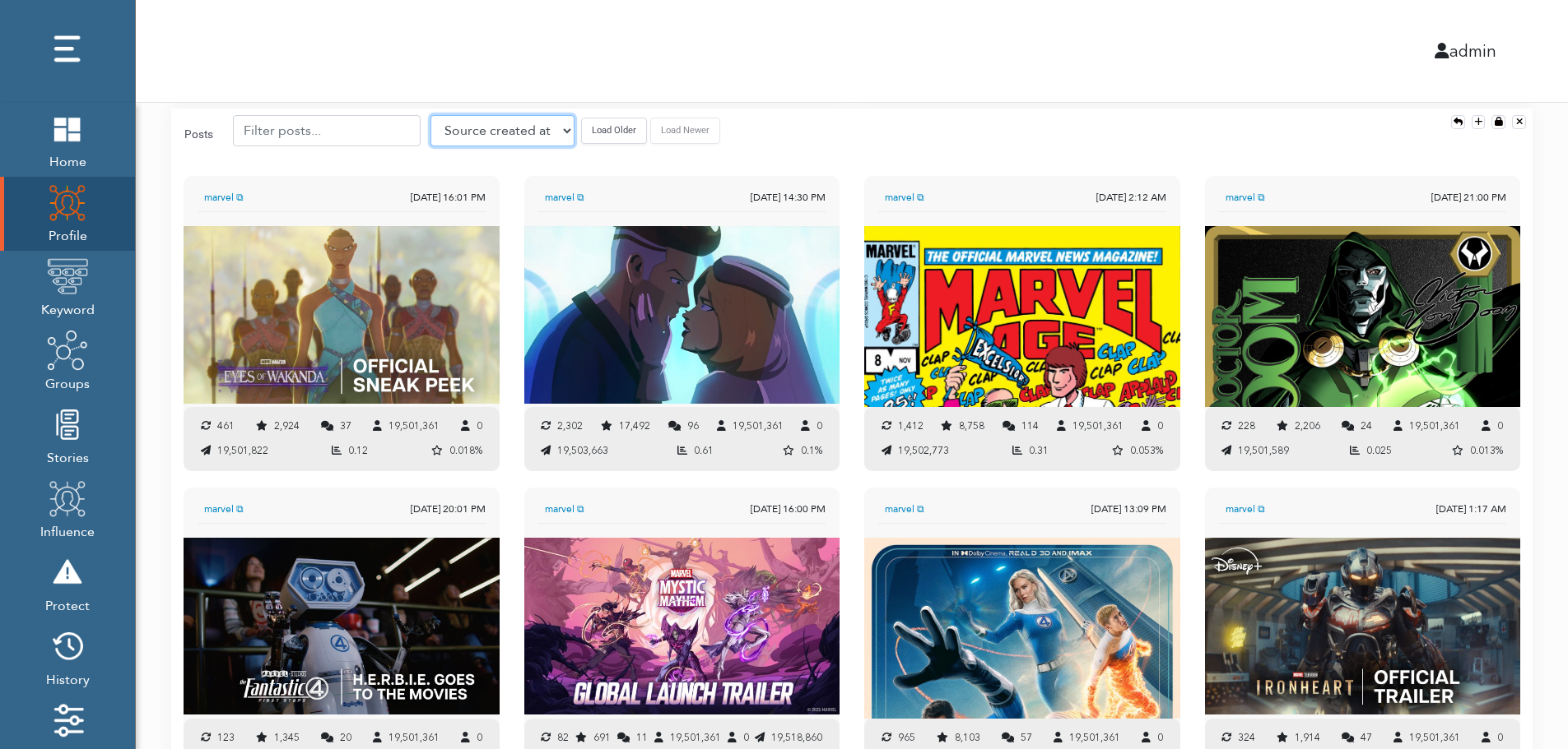
click at [473, 128] on select "Source created at Retweets Likes/favorites Followers Friends Reach Retweet rate…" at bounding box center [502, 131] width 144 height 31
click at [430, 115] on select "Source created at Retweets Likes/favorites Followers Friends Reach Retweet rate…" at bounding box center [502, 131] width 144 height 31
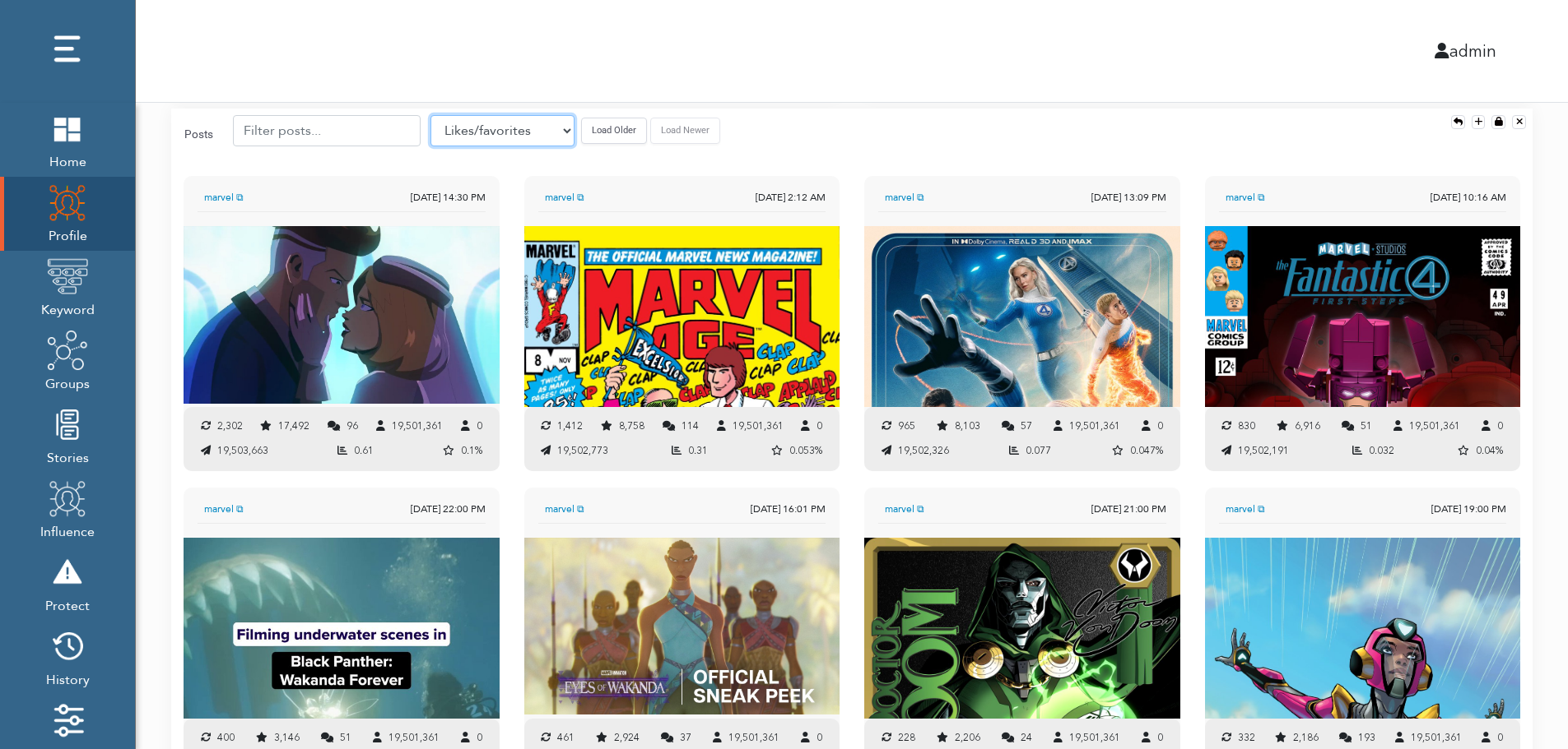
click at [479, 136] on select "Source created at Retweets Likes/favorites Followers Friends Reach Retweet rate…" at bounding box center [502, 131] width 144 height 31
select select "authenticity"
click at [430, 115] on select "Source created at Retweets Likes/favorites Followers Friends Reach Retweet rate…" at bounding box center [502, 131] width 144 height 31
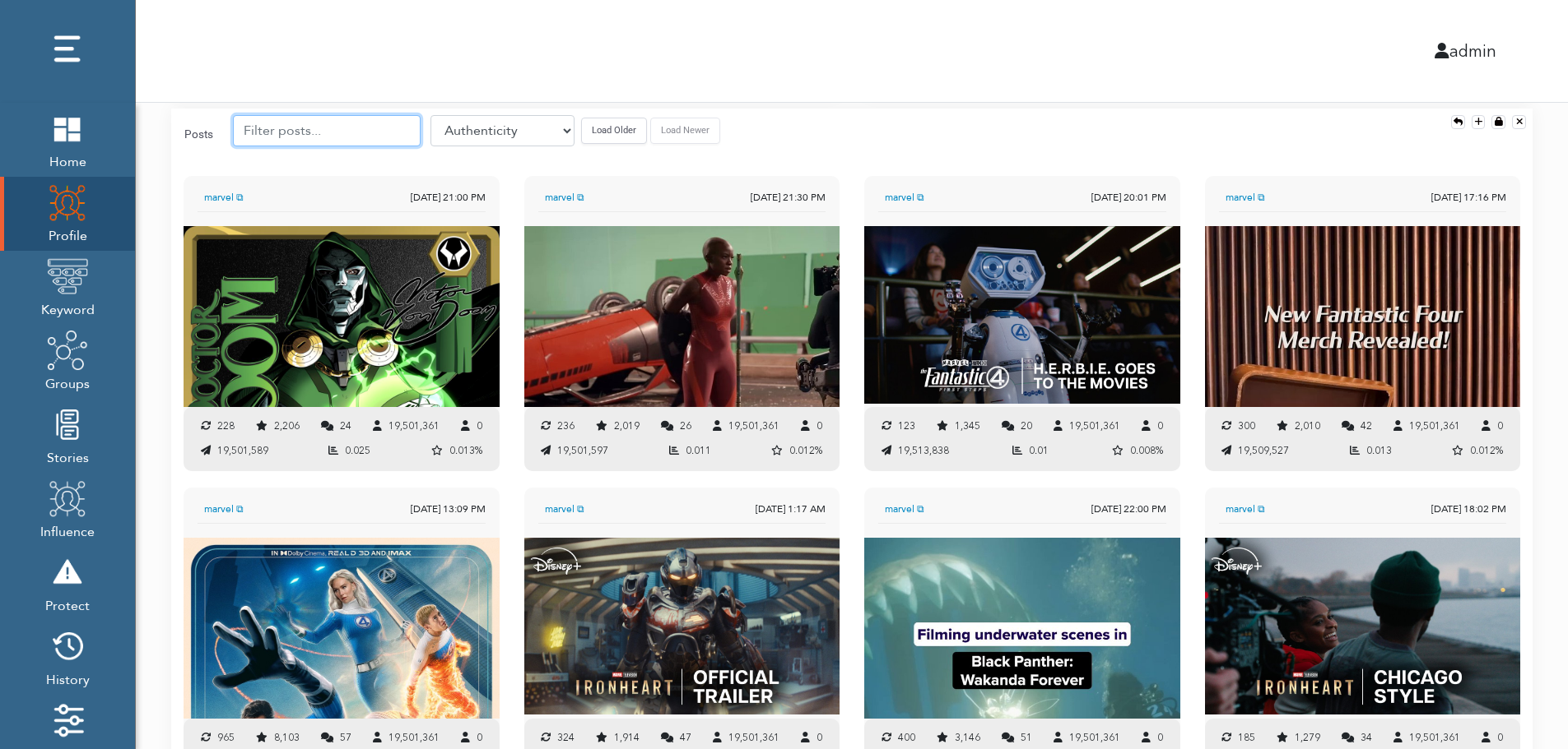
click at [322, 130] on input "text" at bounding box center [326, 131] width 188 height 31
click at [582, 126] on button "Load Older" at bounding box center [614, 130] width 66 height 25
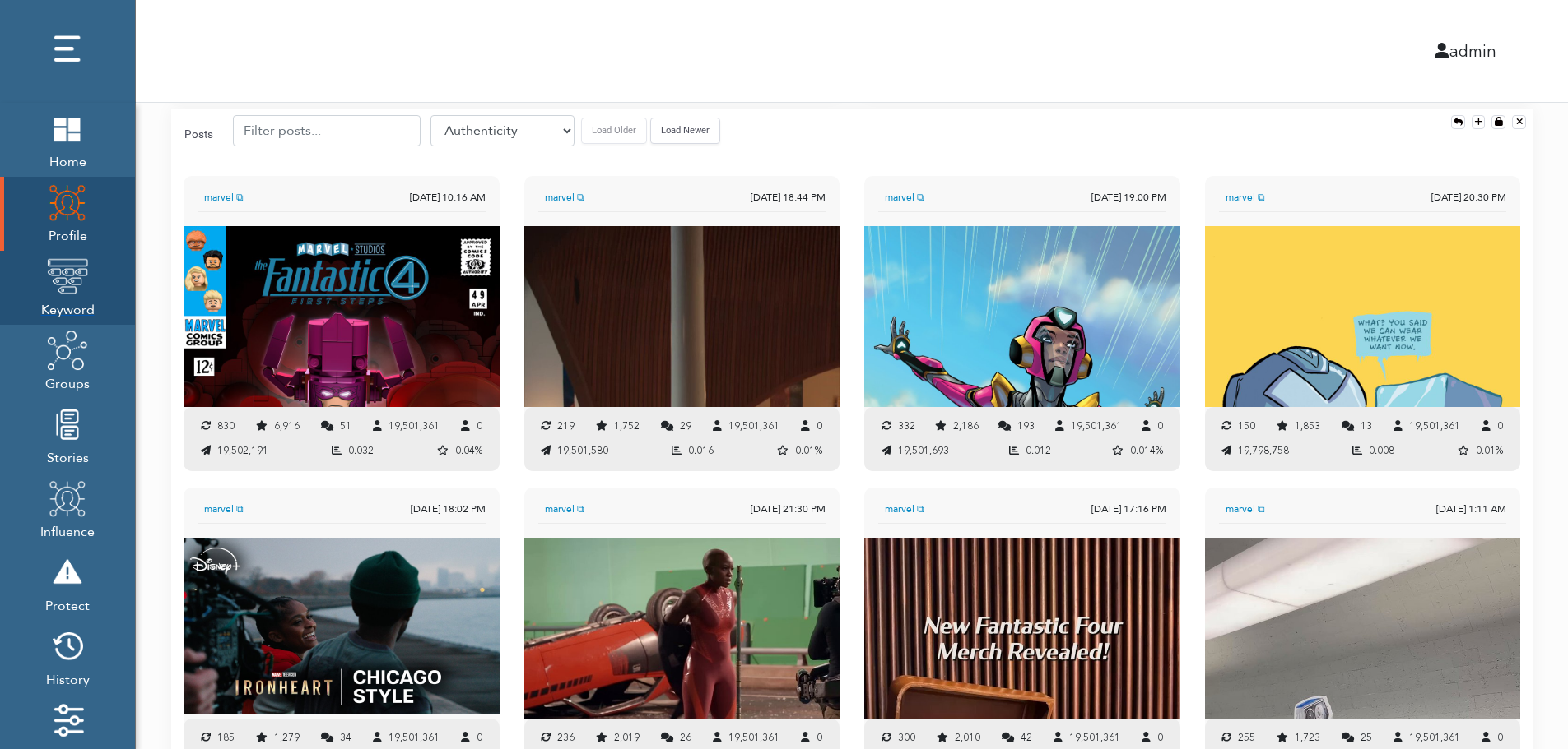
click at [72, 279] on img at bounding box center [67, 277] width 42 height 42
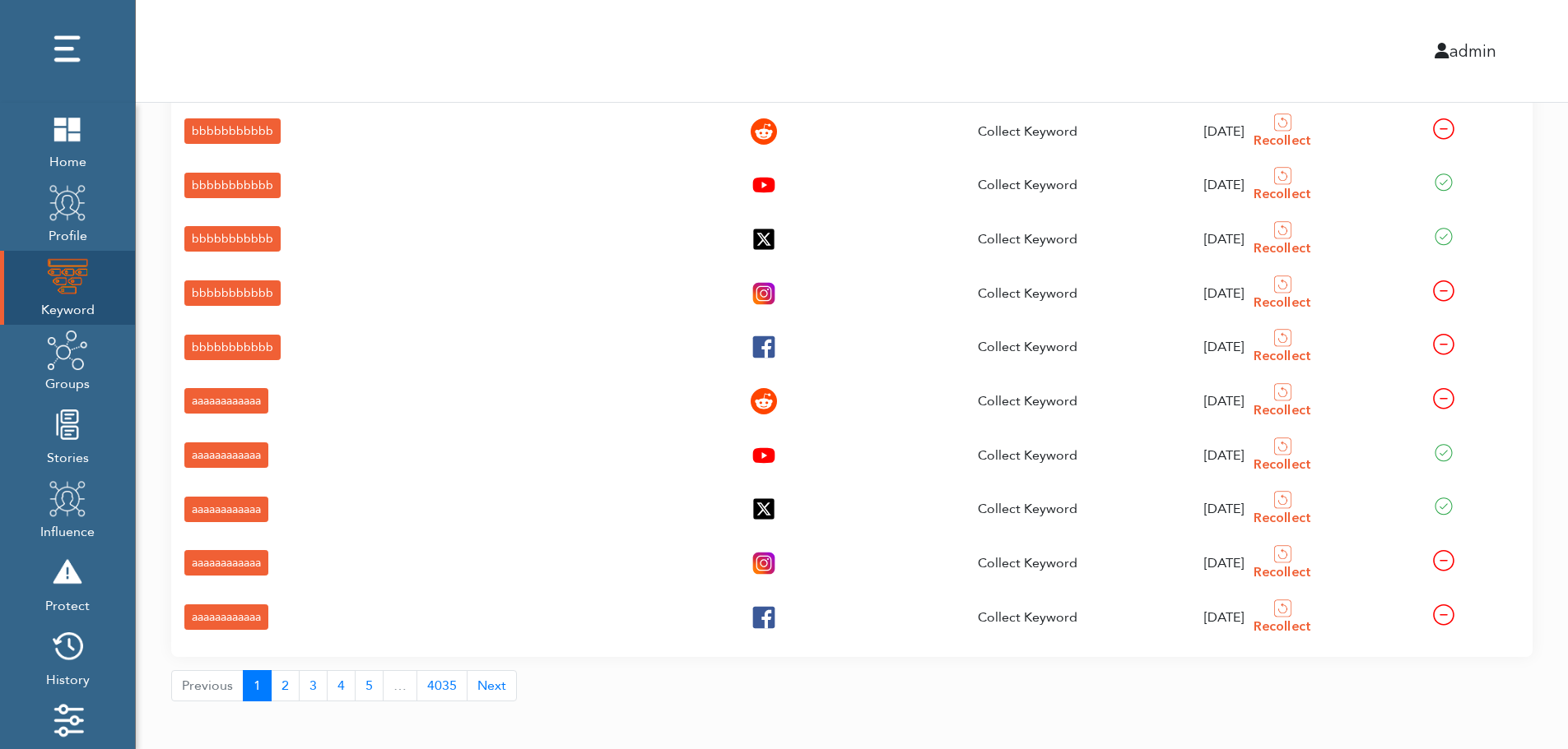
scroll to position [59, 0]
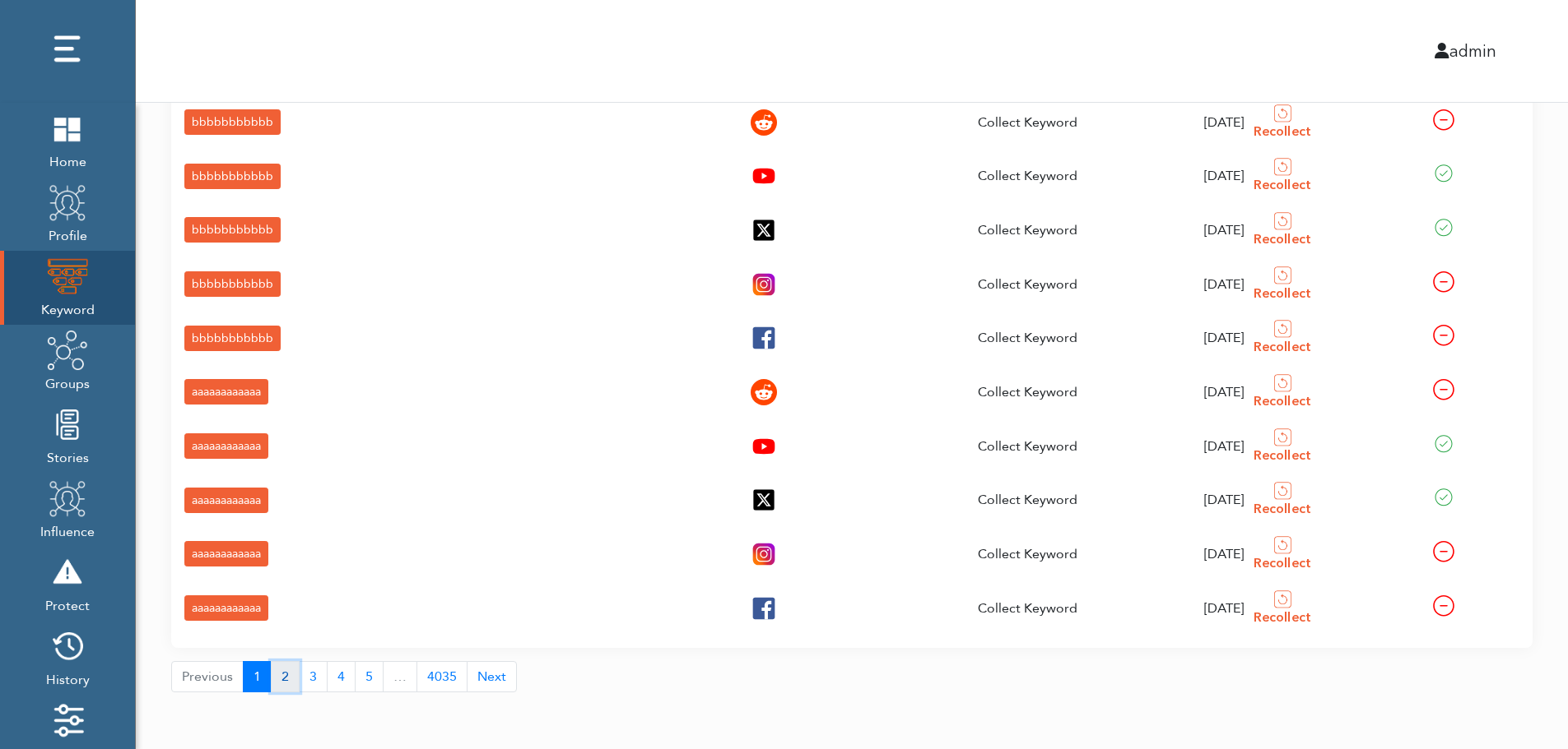
click at [280, 681] on button "2" at bounding box center [285, 677] width 29 height 31
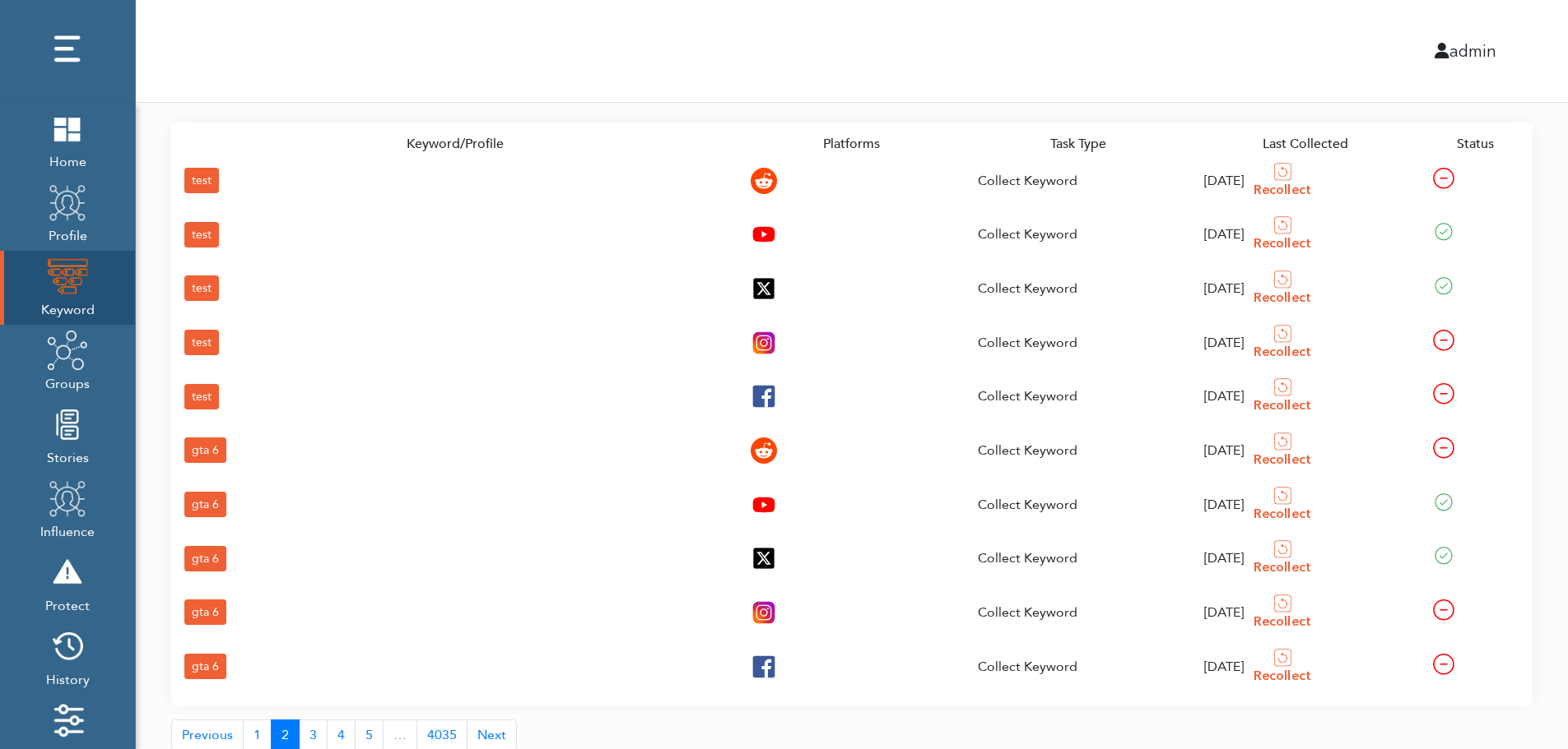
click at [204, 662] on div "gta 6" at bounding box center [205, 666] width 42 height 25
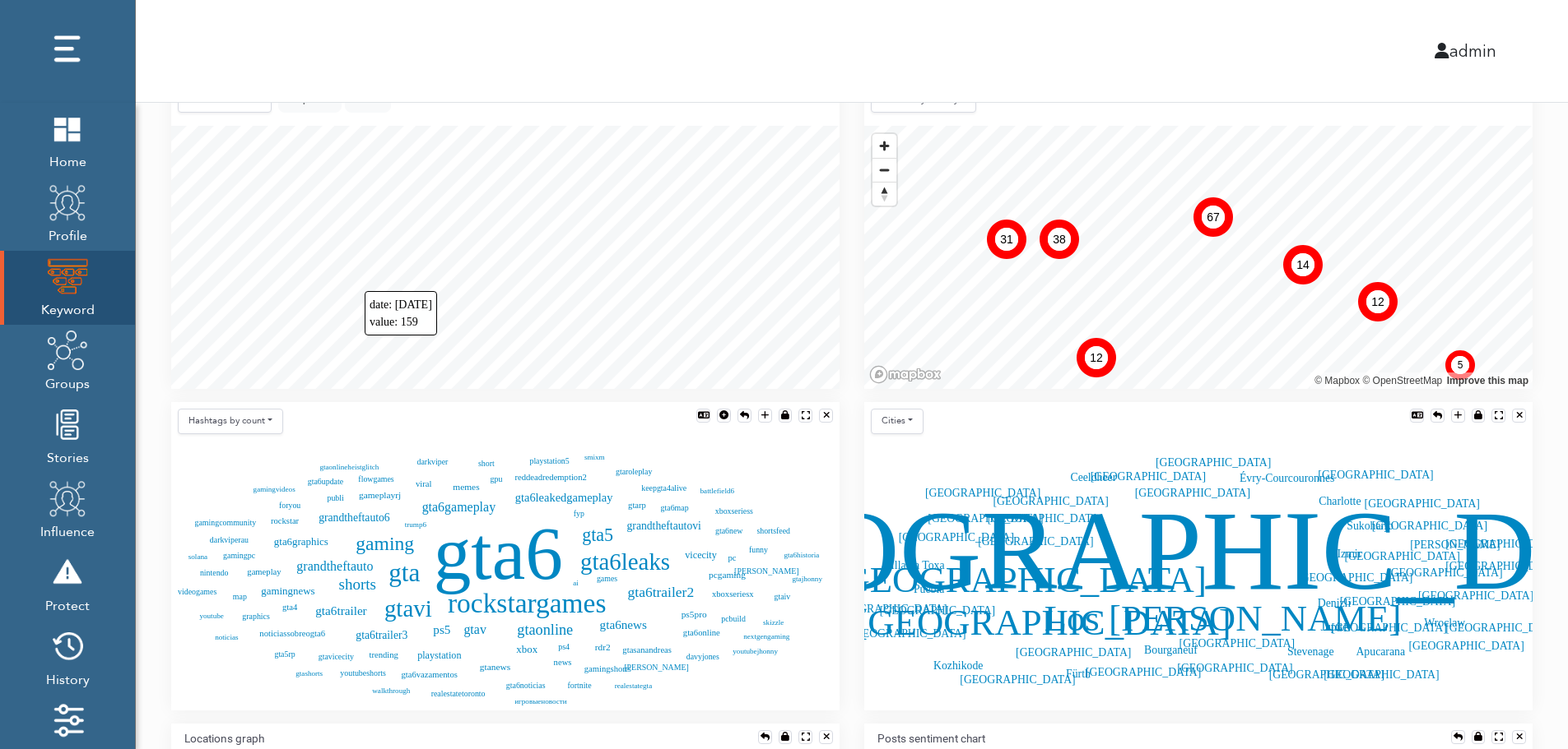
scroll to position [366, 0]
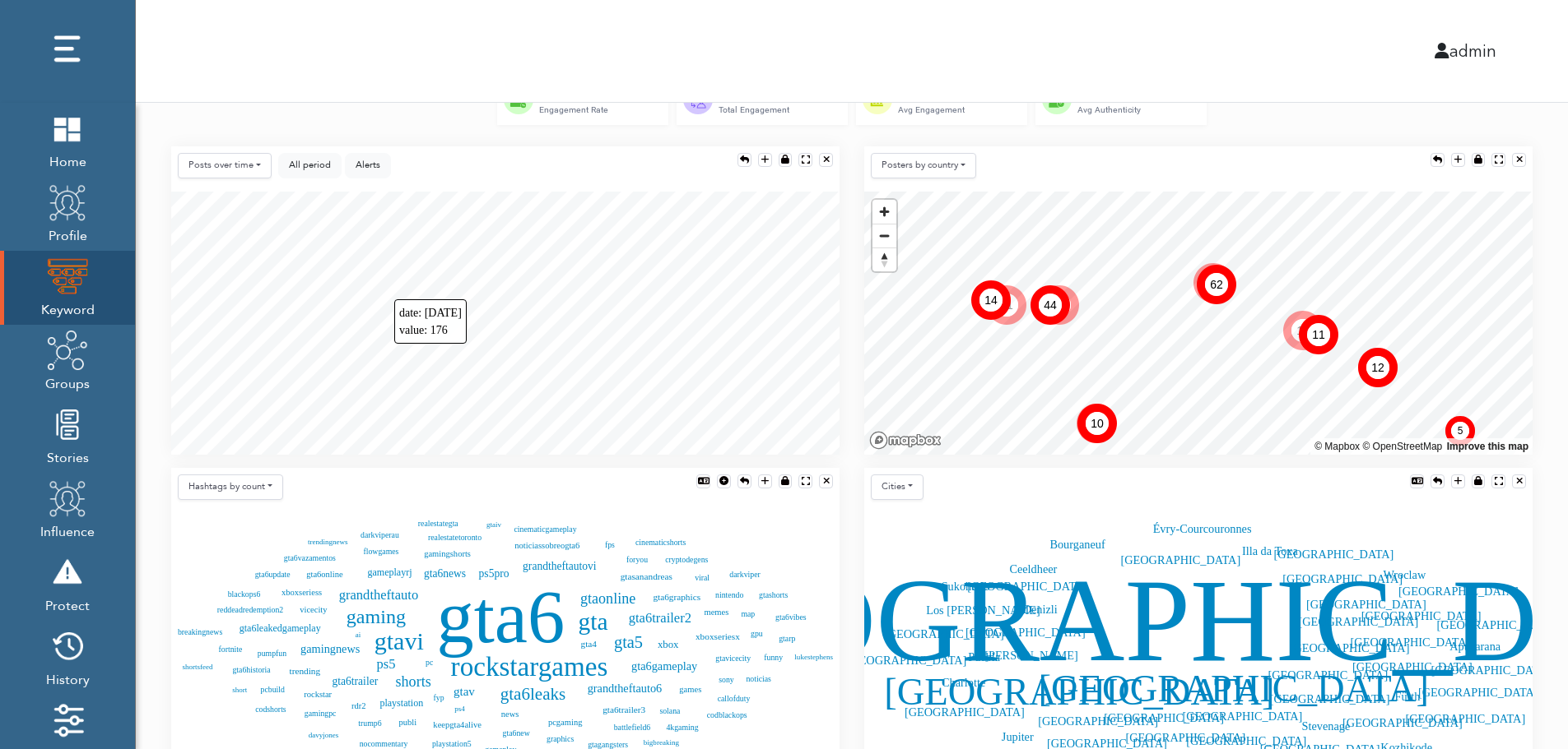
scroll to position [300, 0]
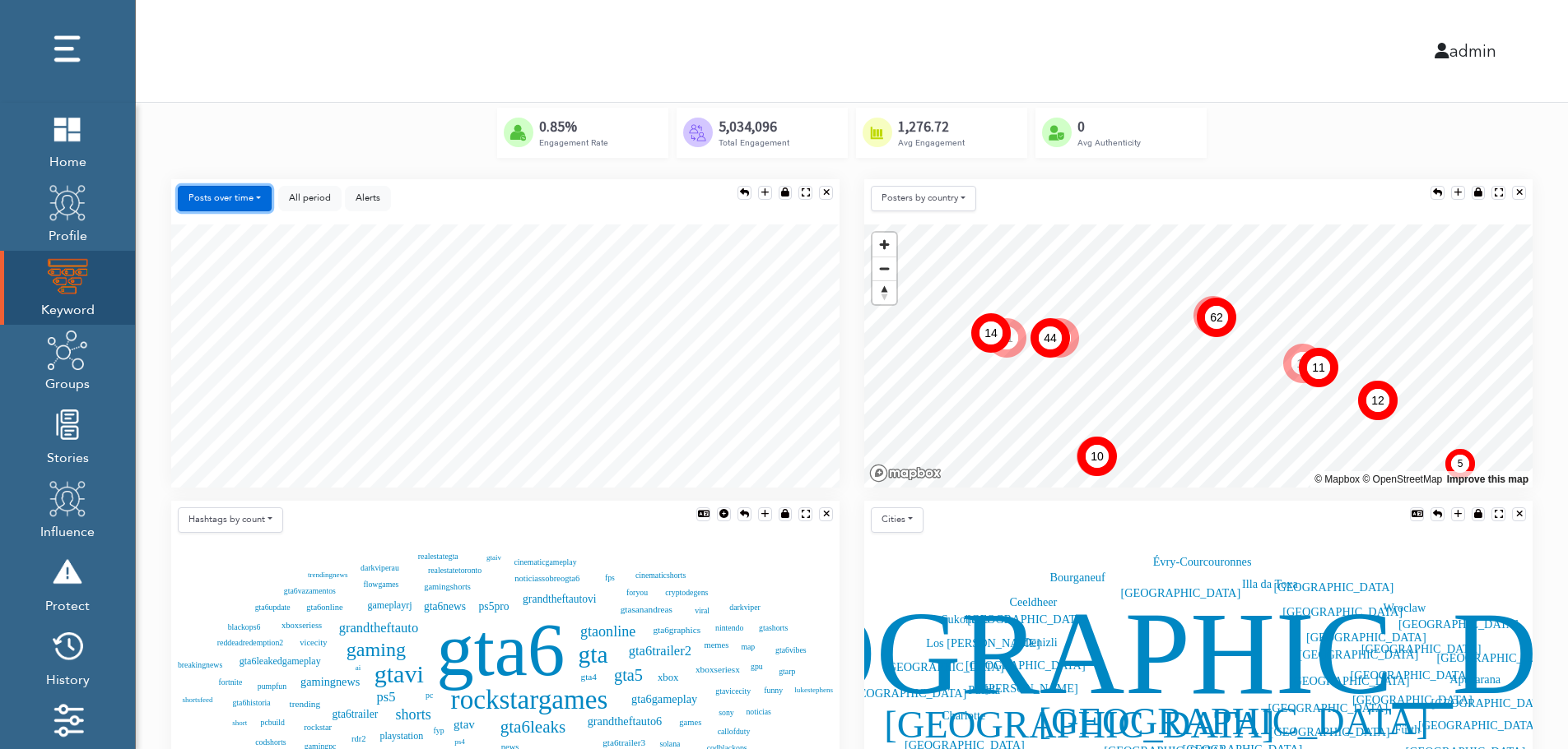
click at [240, 195] on button "Posts over time" at bounding box center [224, 198] width 93 height 25
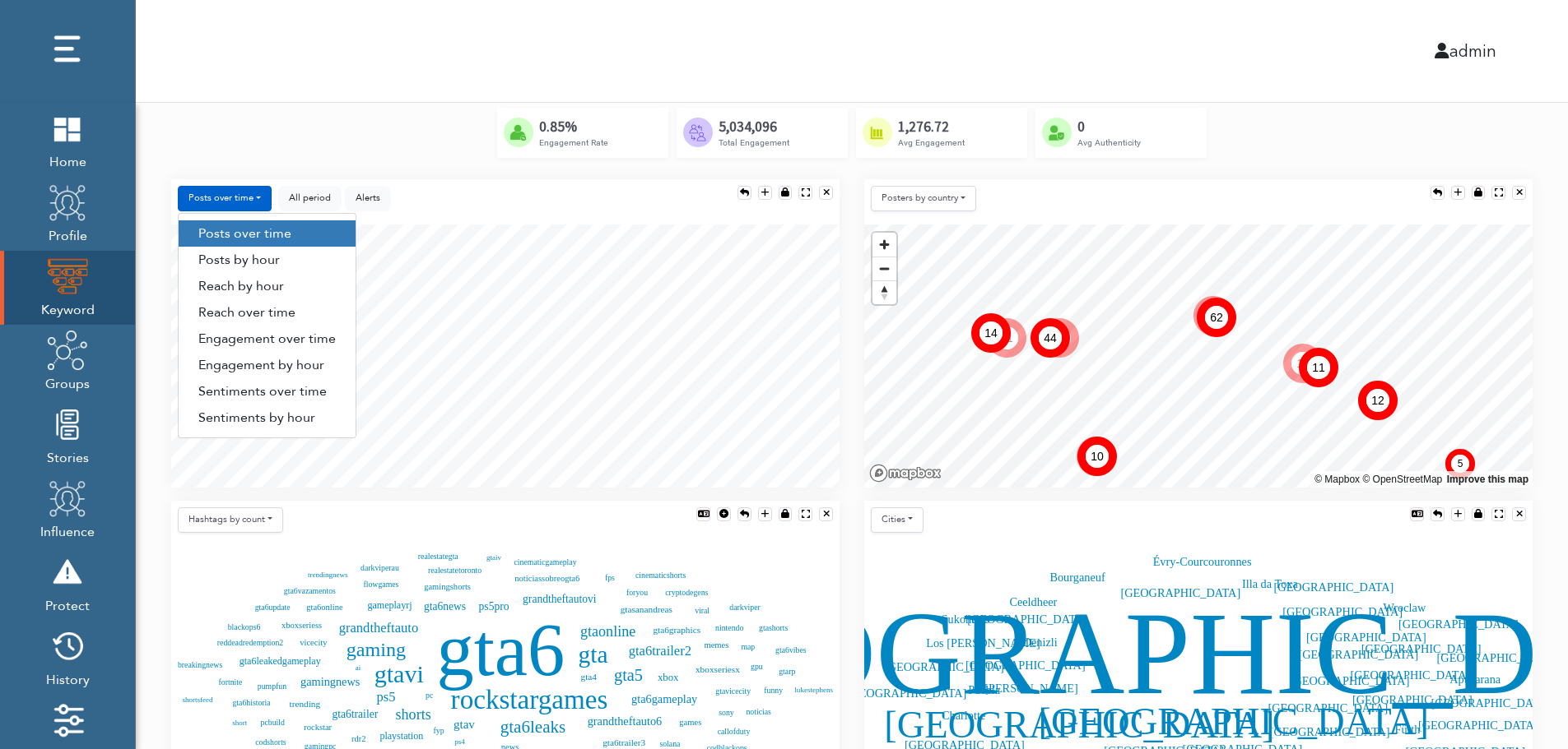
click at [315, 370] on link "Engagement by hour" at bounding box center [267, 365] width 177 height 26
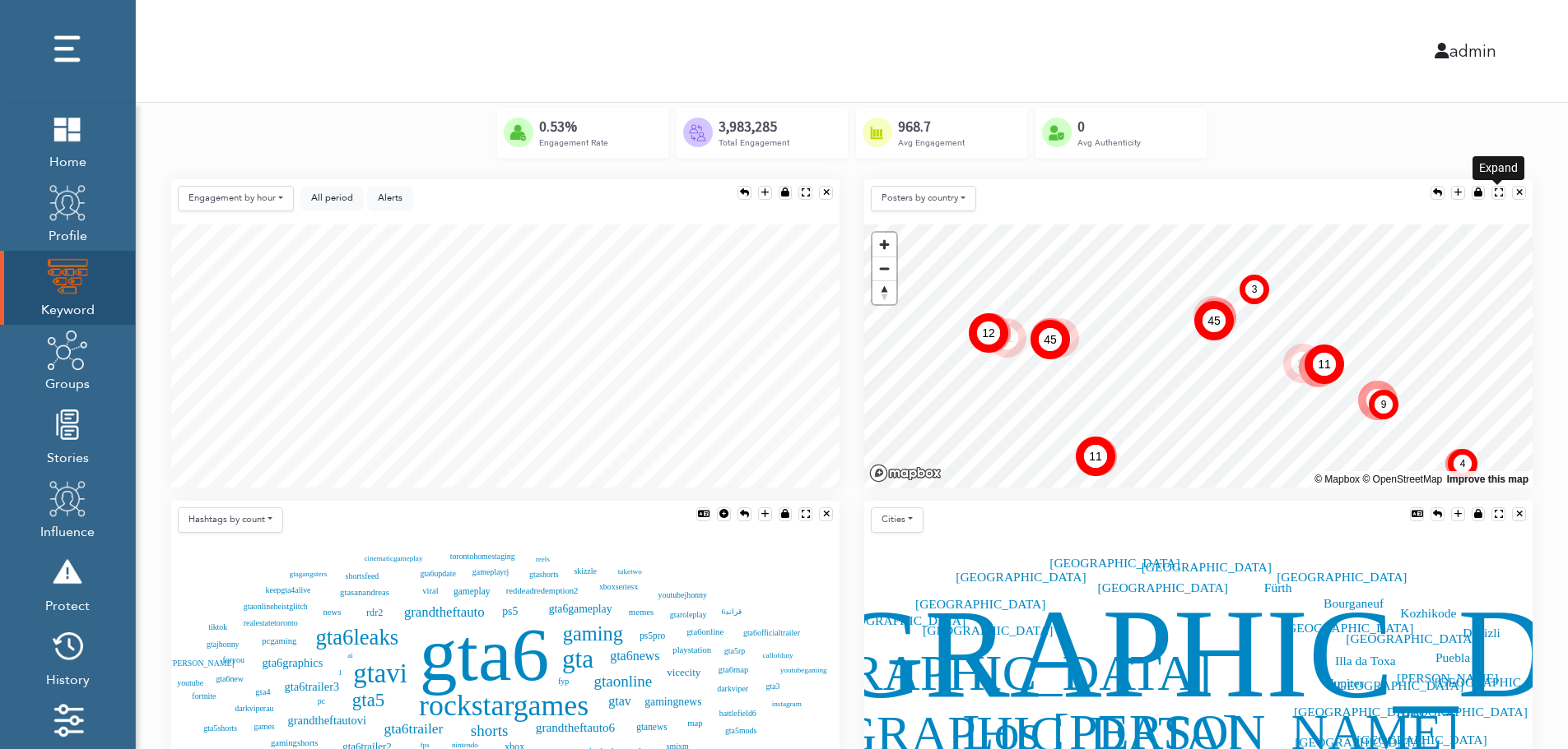
click at [1497, 189] on div at bounding box center [1499, 193] width 9 height 9
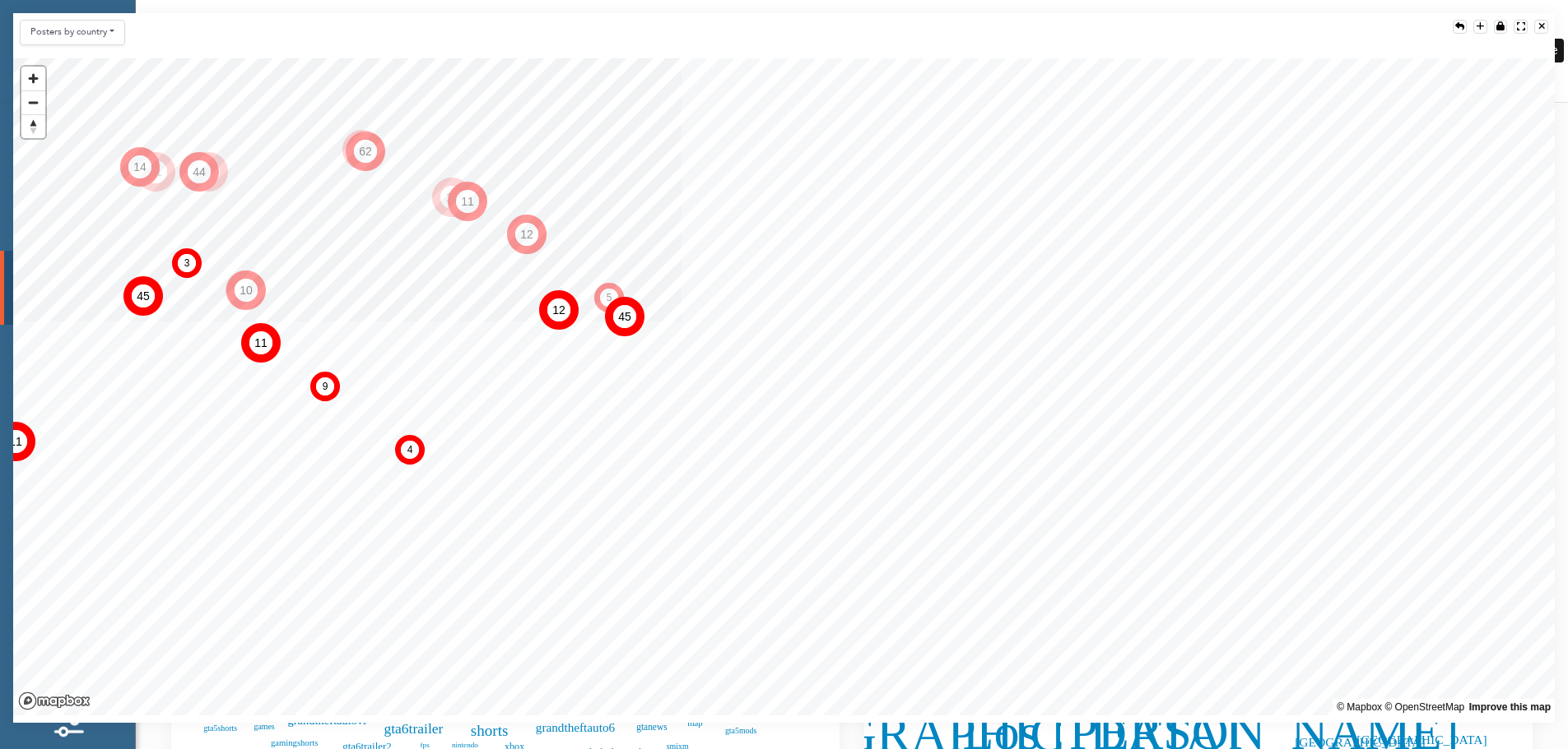
click at [1543, 25] on div at bounding box center [1542, 27] width 7 height 9
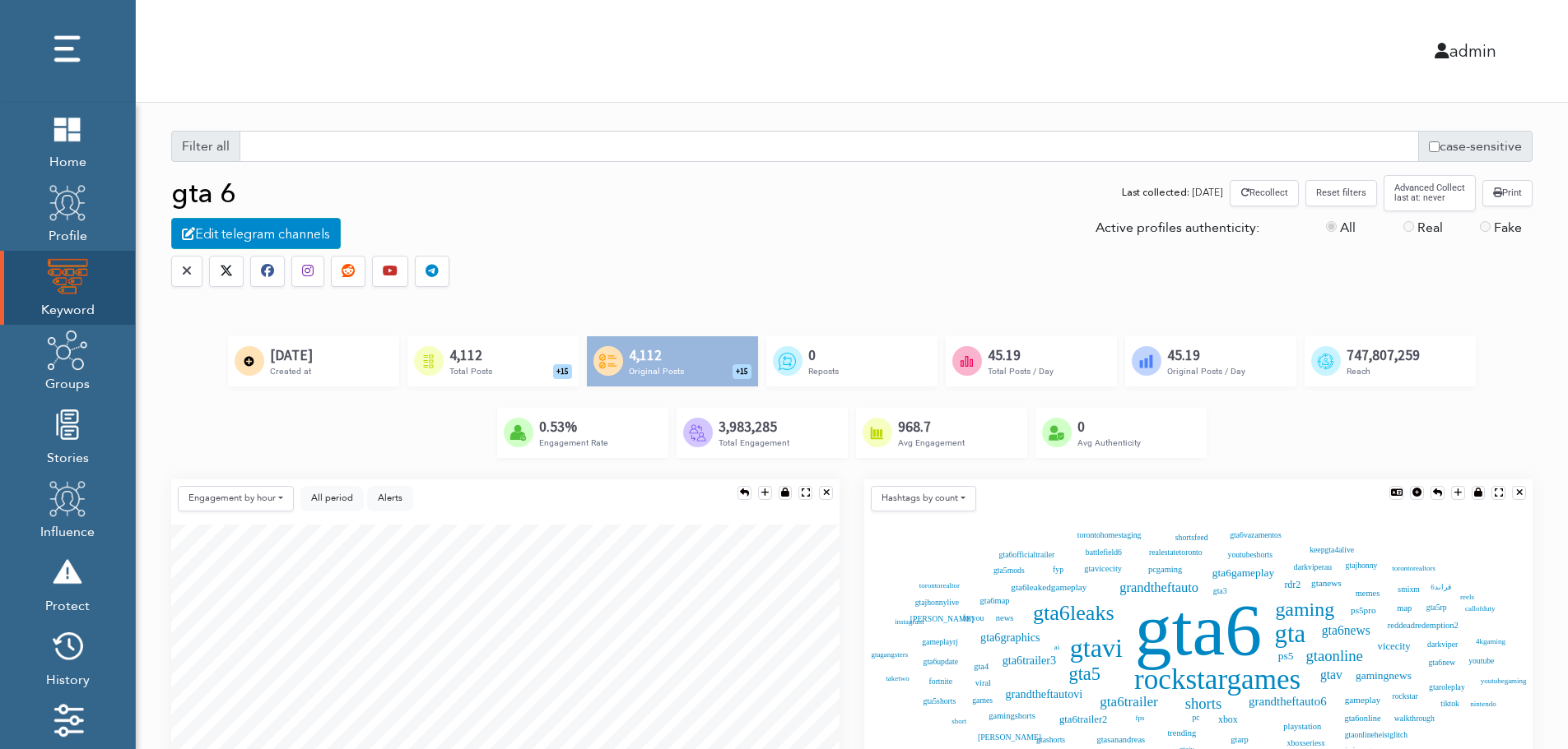
click at [517, 359] on div "Created by Alfredo @ IconsAlfredo.com from the Noun Project 4,112 Total Posts +…" at bounding box center [493, 361] width 171 height 49
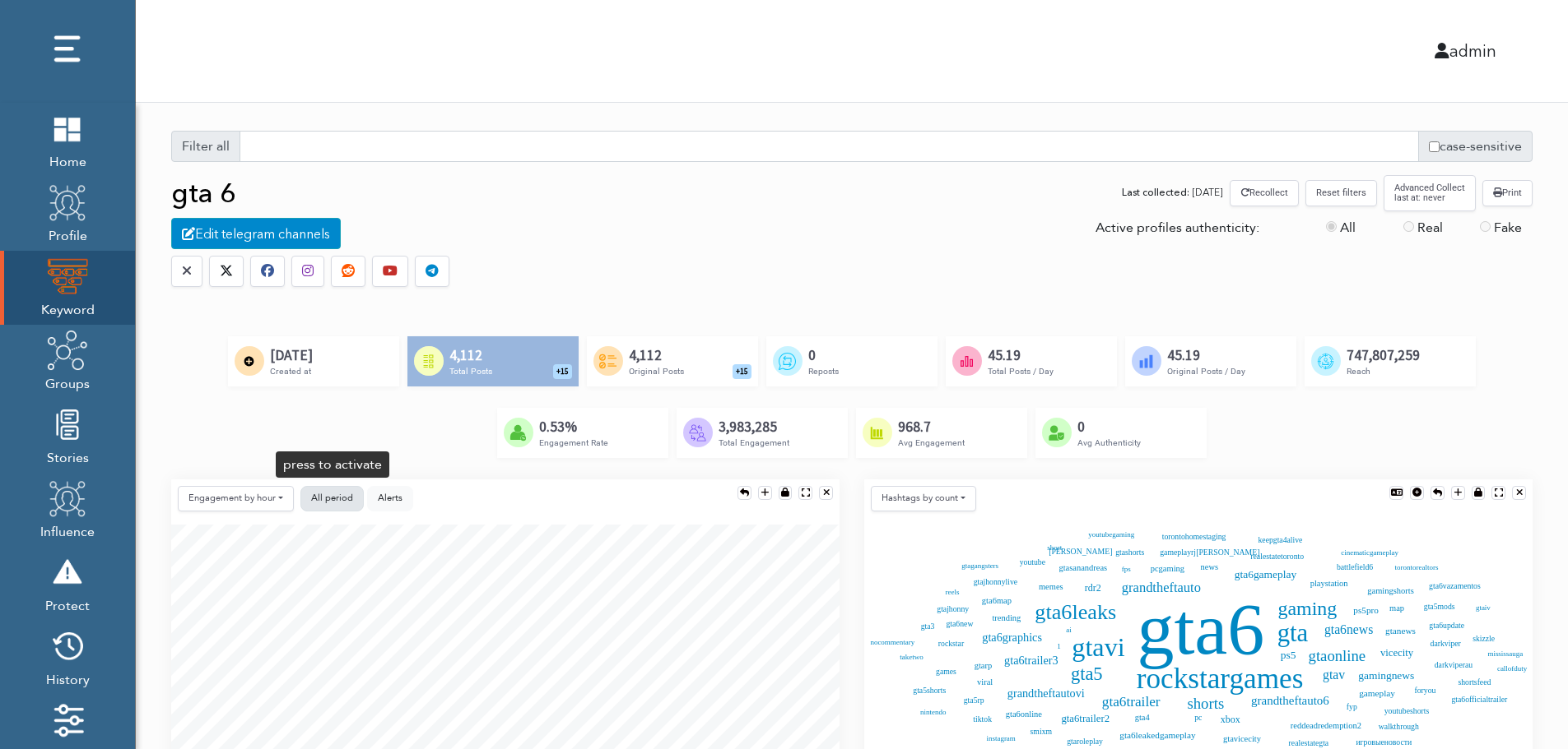
click at [341, 490] on button "All period" at bounding box center [331, 498] width 63 height 25
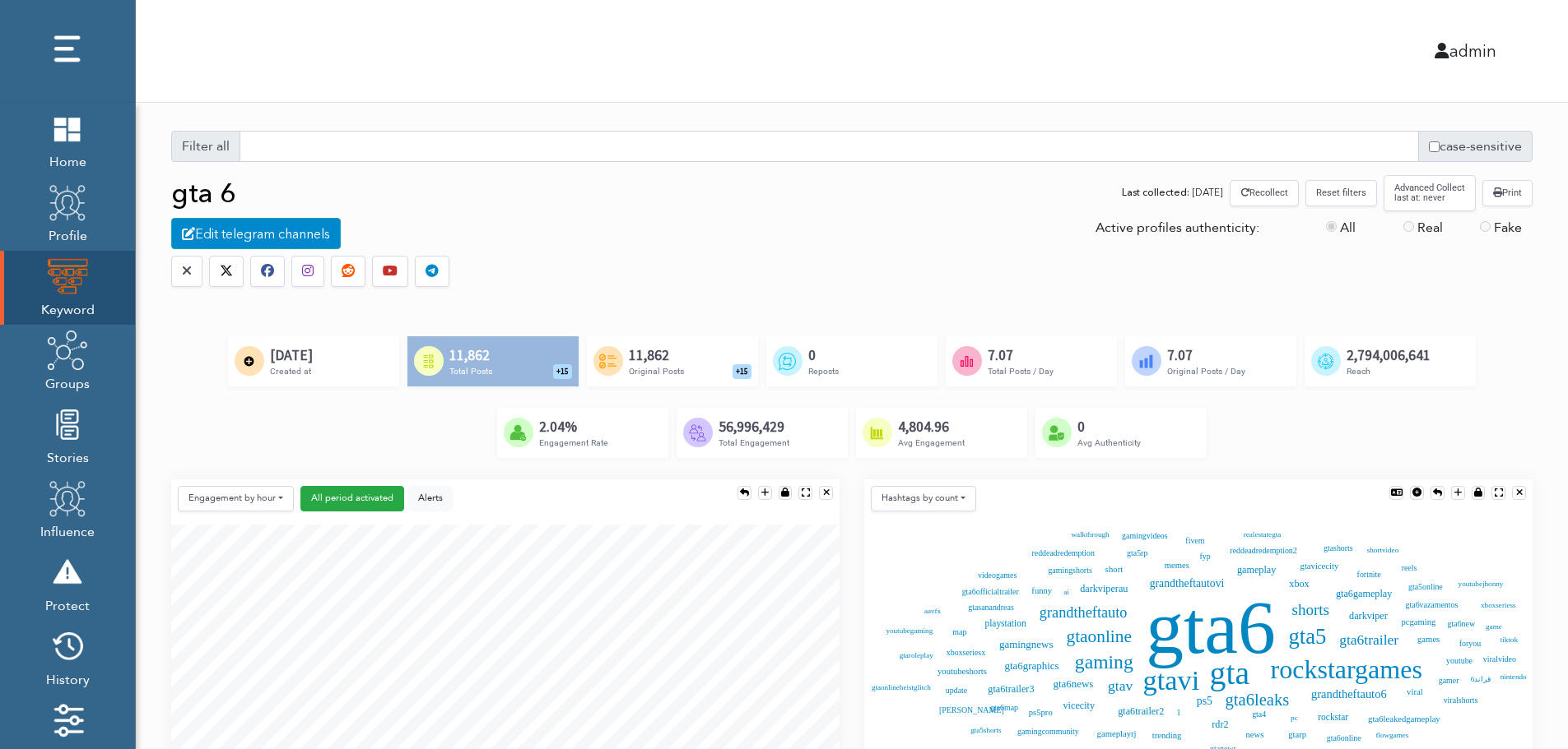
click at [1344, 196] on button "Reset filters" at bounding box center [1340, 192] width 72 height 25
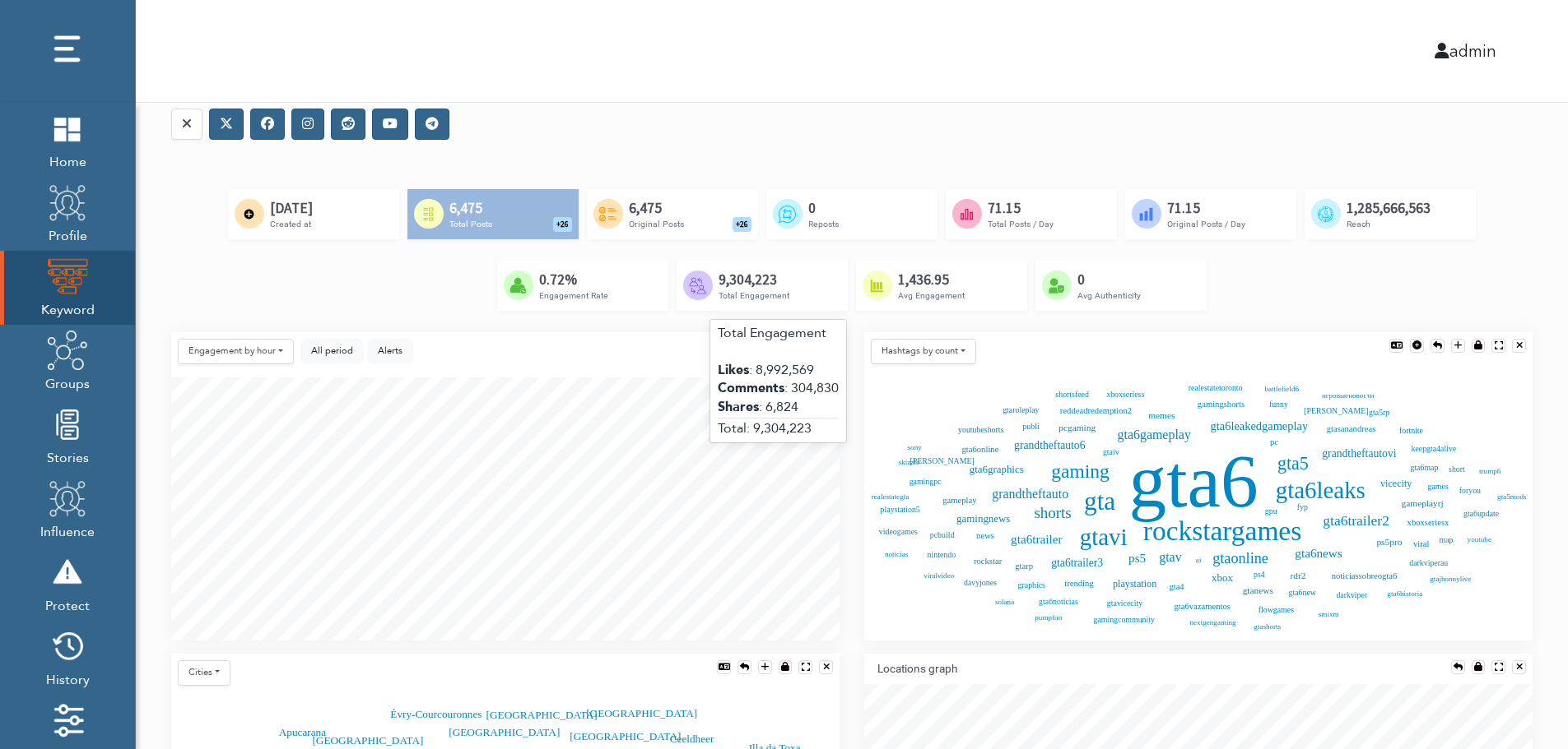
scroll to position [164, 0]
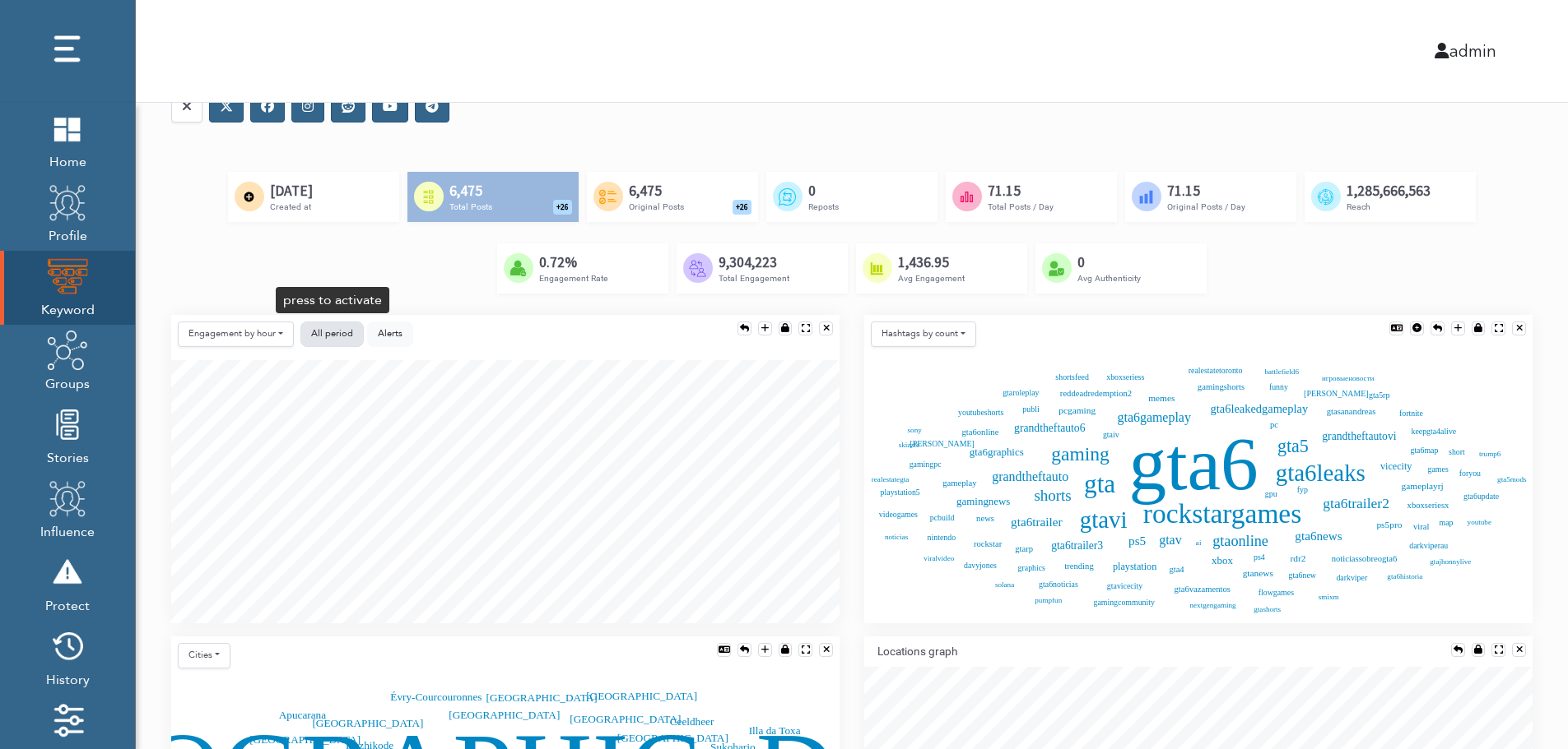
click at [307, 333] on button "All period" at bounding box center [331, 334] width 63 height 25
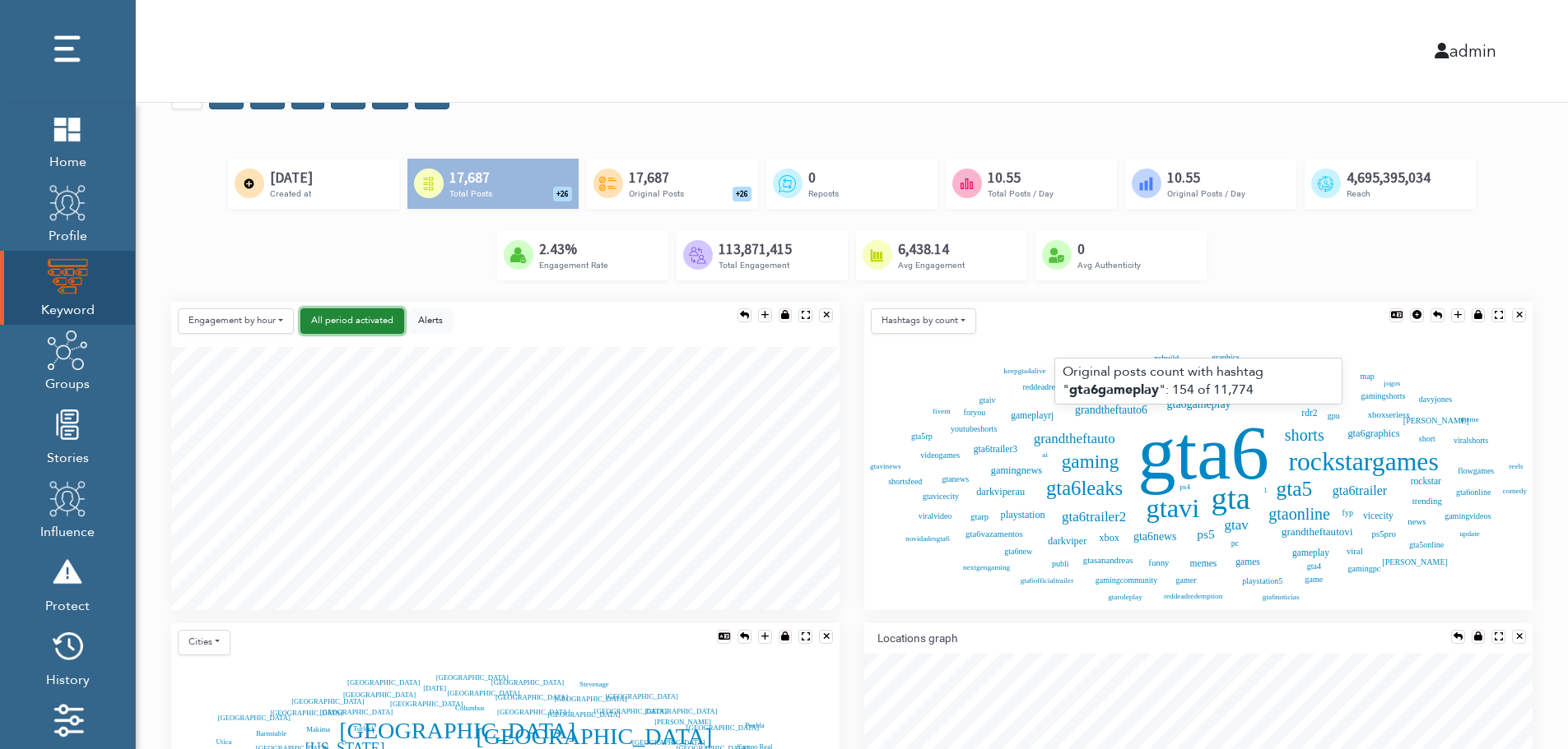
scroll to position [0, 0]
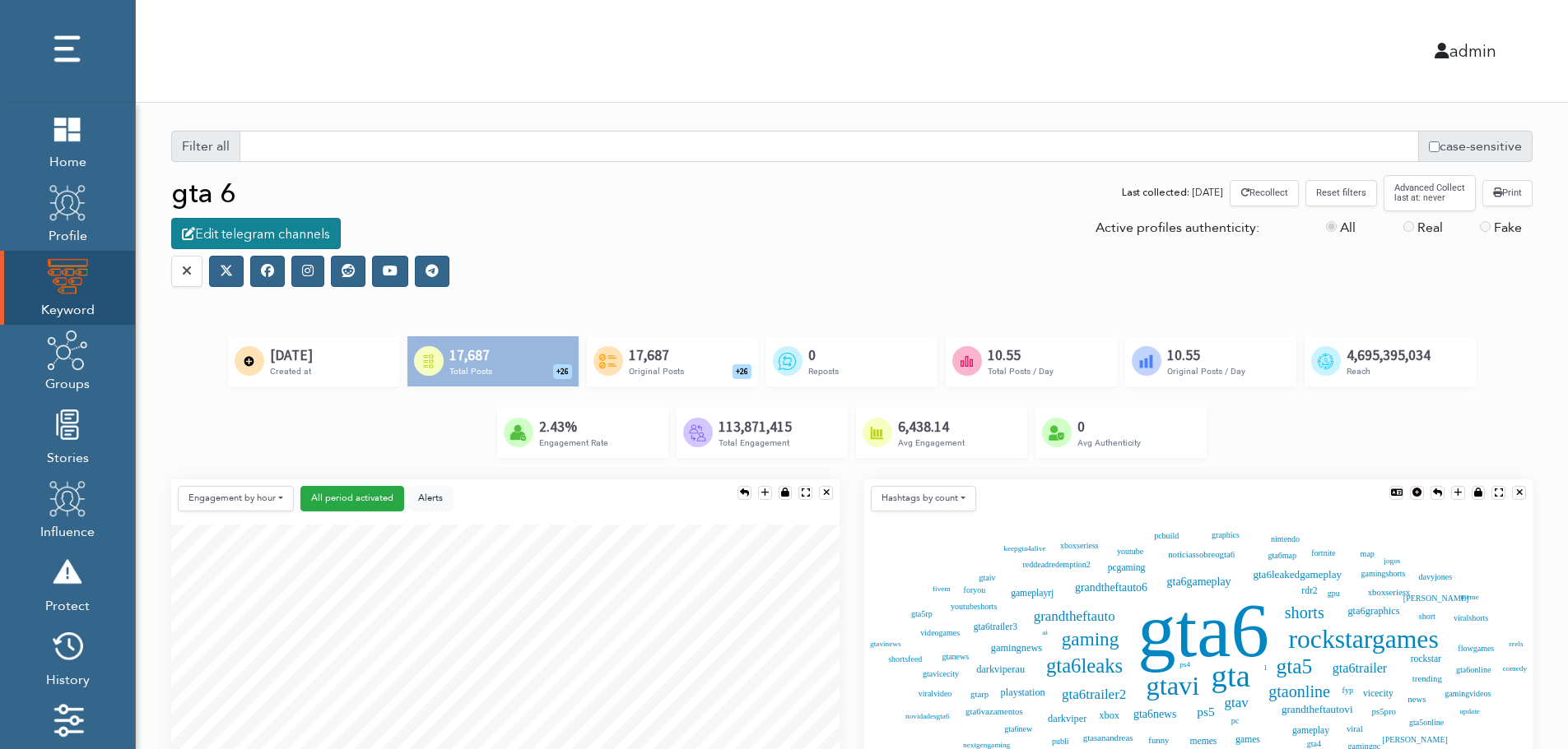
click at [273, 235] on div "Edit telegram channels" at bounding box center [256, 234] width 170 height 31
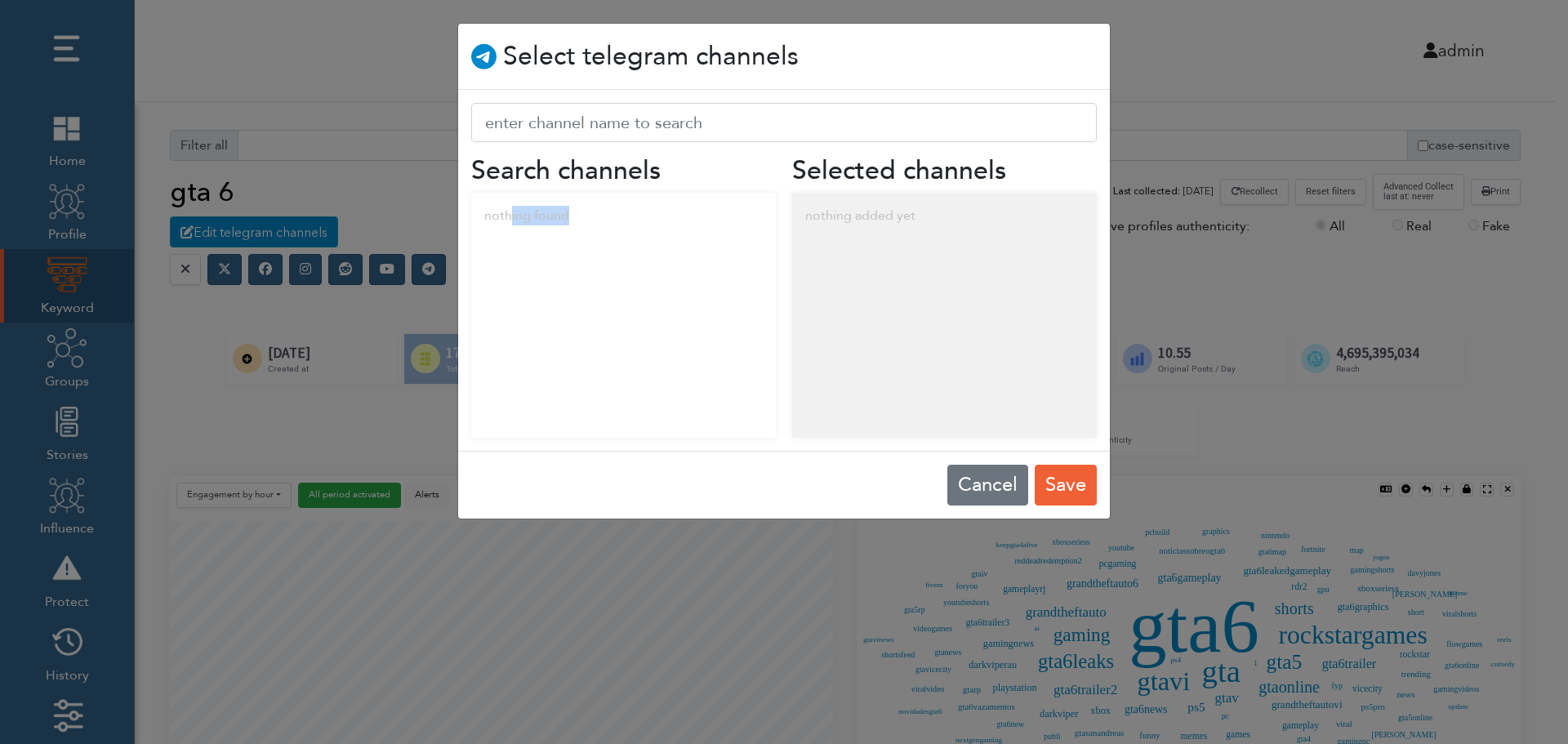
drag, startPoint x: 509, startPoint y: 219, endPoint x: 646, endPoint y: 234, distance: 137.8
click at [646, 234] on div "nothing found" at bounding box center [623, 215] width 305 height 46
click at [911, 214] on div "nothing added yet" at bounding box center [945, 215] width 305 height 46
click at [976, 481] on button "Cancel" at bounding box center [988, 485] width 81 height 41
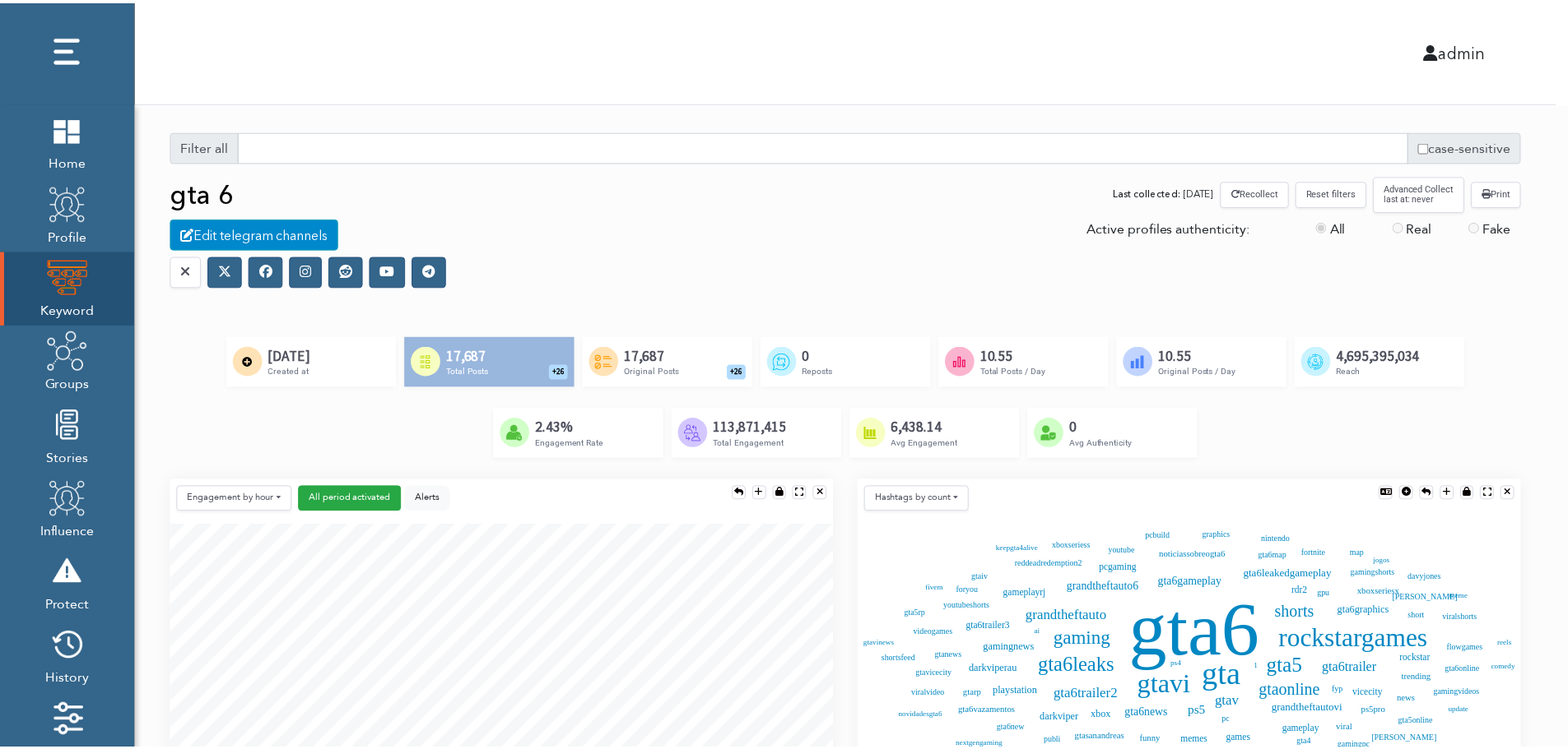
scroll to position [9, 9]
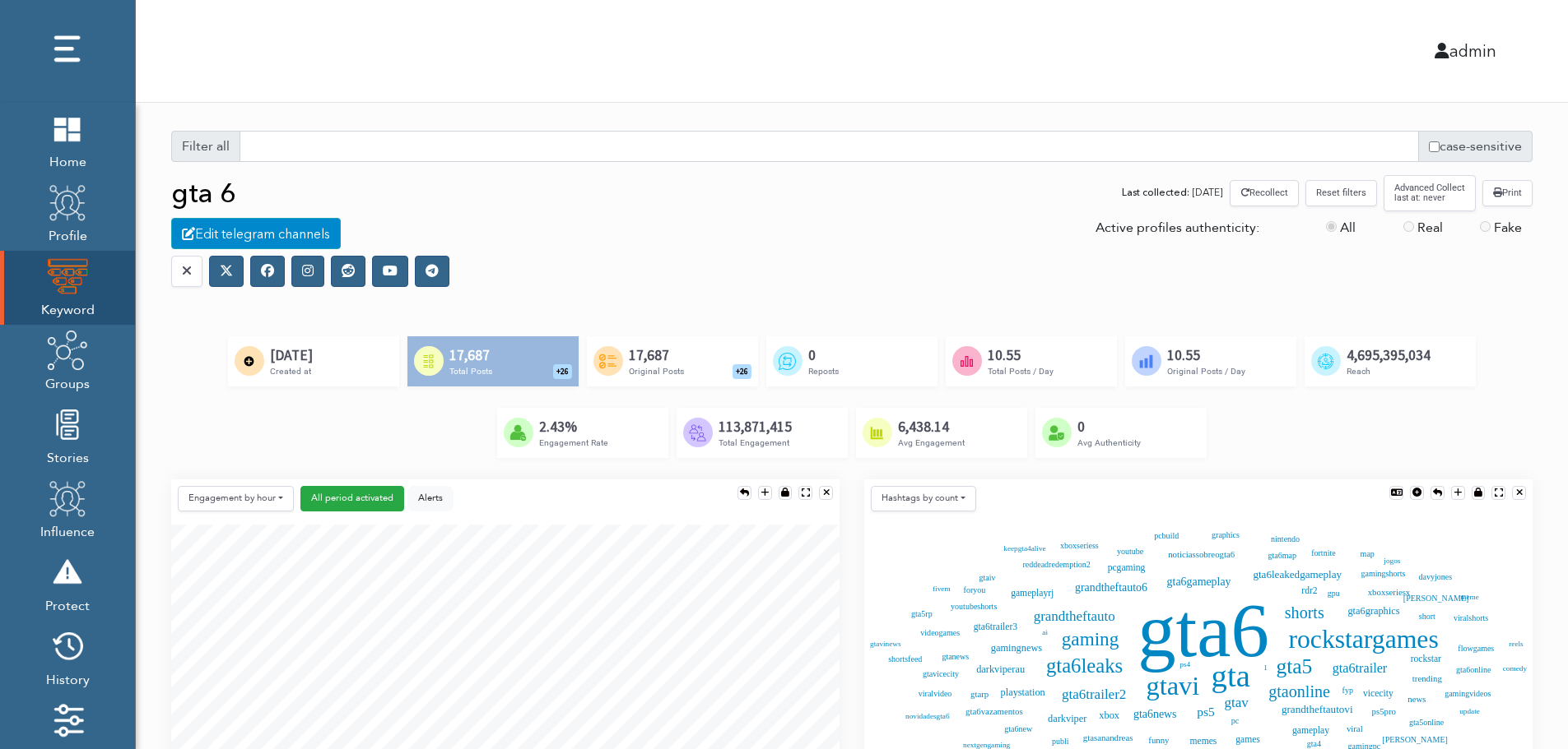
click at [267, 276] on icon at bounding box center [267, 270] width 13 height 13
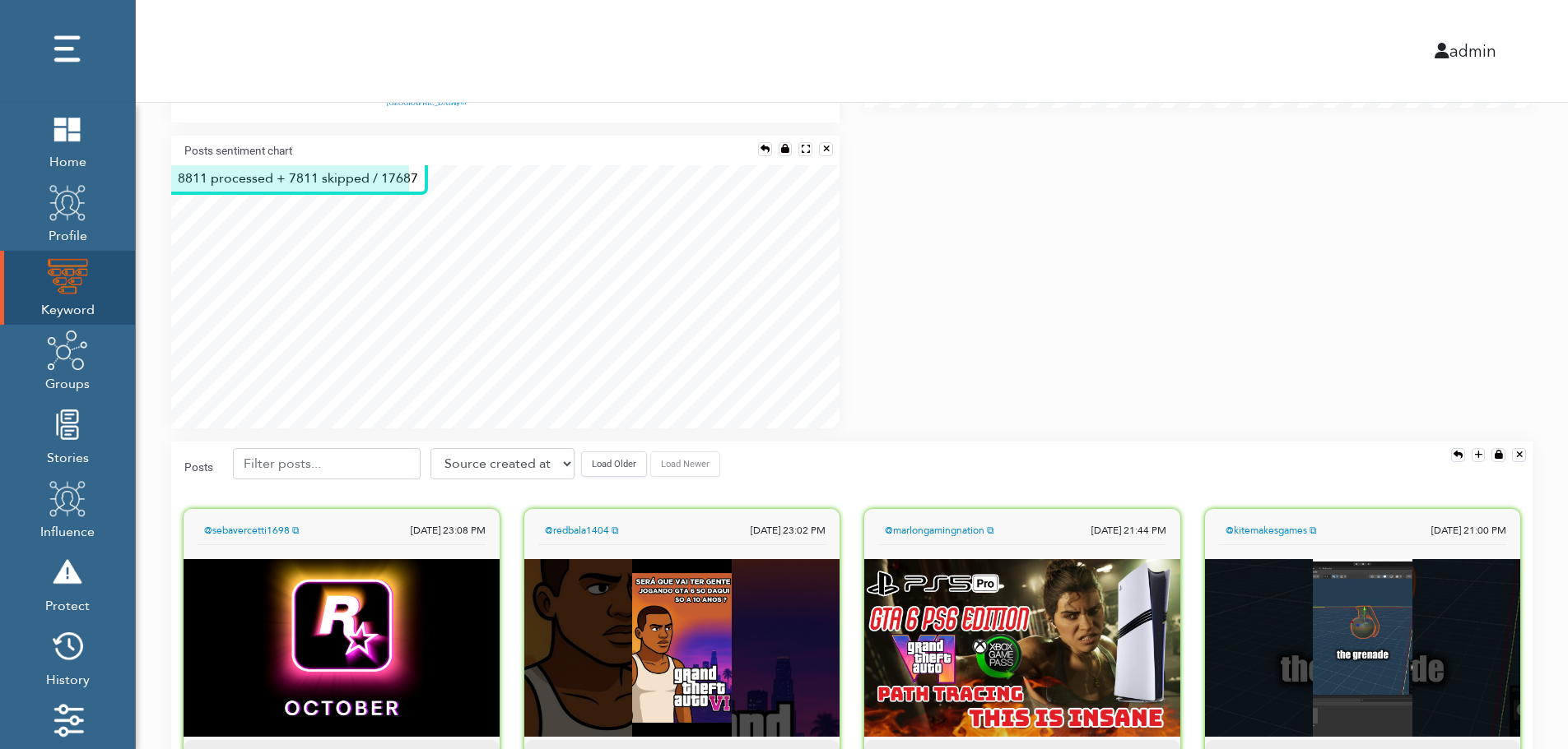
scroll to position [1151, 0]
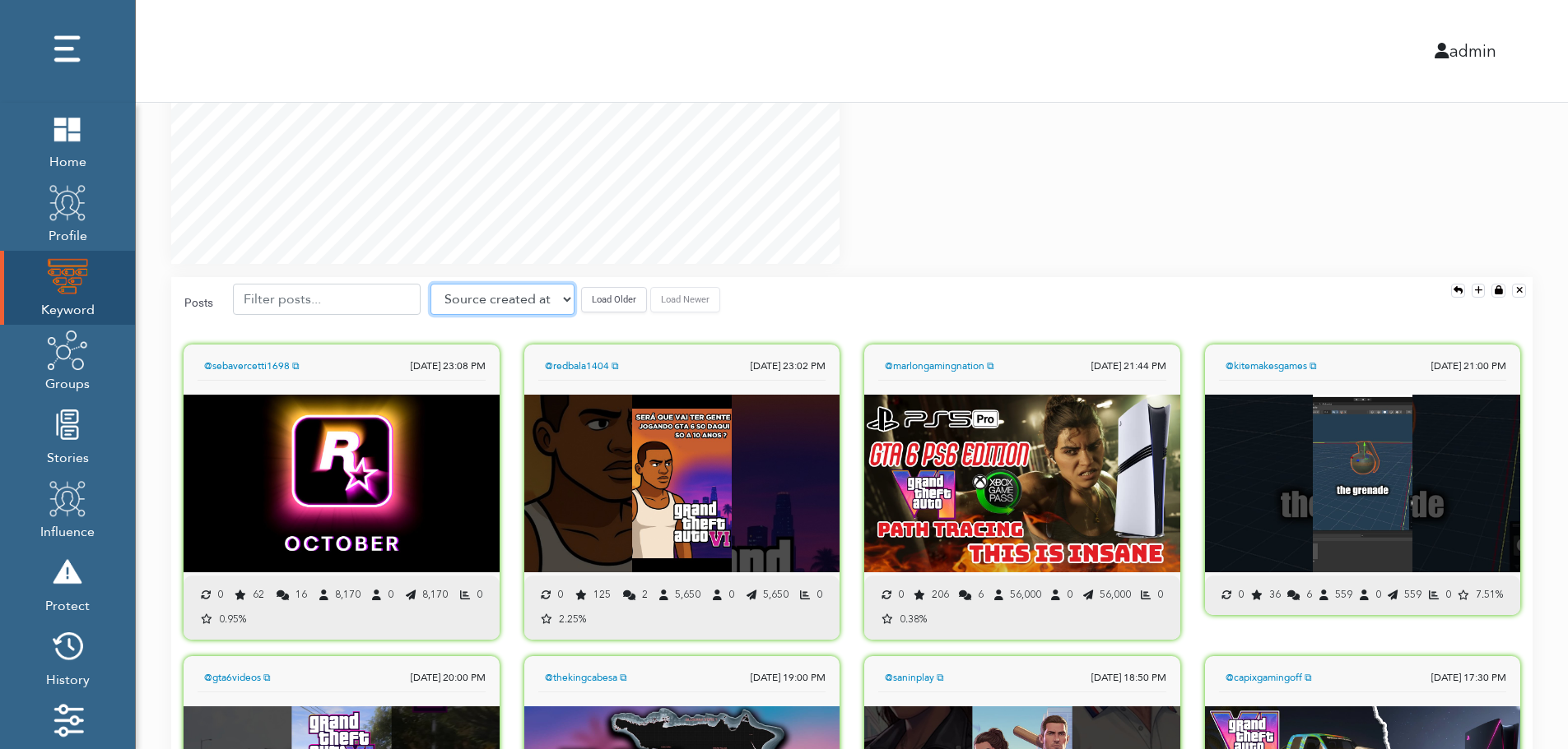
click at [498, 303] on select "Source created at Retweets Likes/favorites Followers Friends Reach Retweet rate…" at bounding box center [502, 299] width 144 height 31
click at [430, 284] on select "Source created at Retweets Likes/favorites Followers Friends Reach Retweet rate…" at bounding box center [502, 299] width 144 height 31
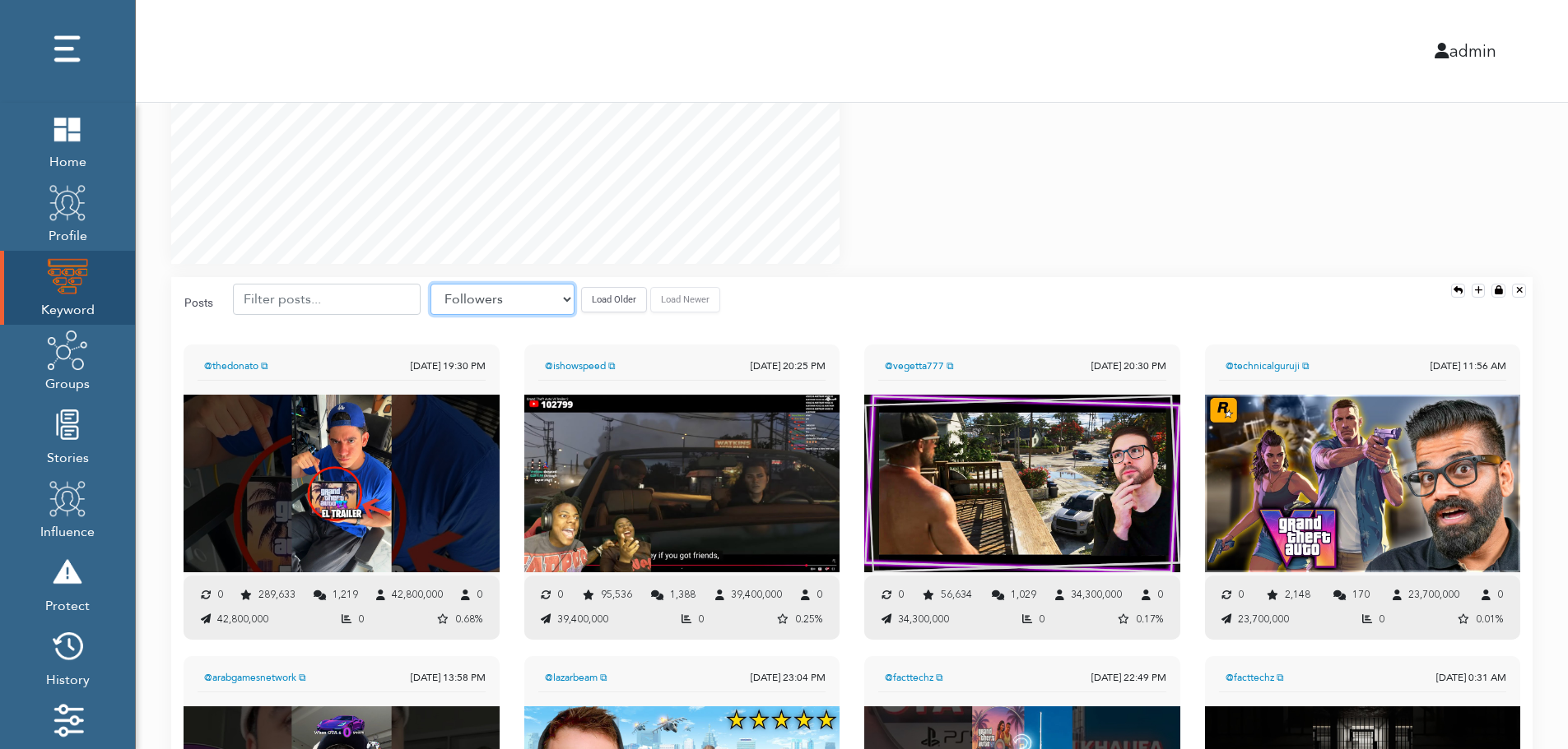
click at [525, 294] on select "Source created at Retweets Likes/favorites Followers Friends Reach Retweet rate…" at bounding box center [502, 299] width 144 height 31
select select "share_rate"
click at [430, 284] on select "Source created at Retweets Likes/favorites Followers Friends Reach Retweet rate…" at bounding box center [502, 299] width 144 height 31
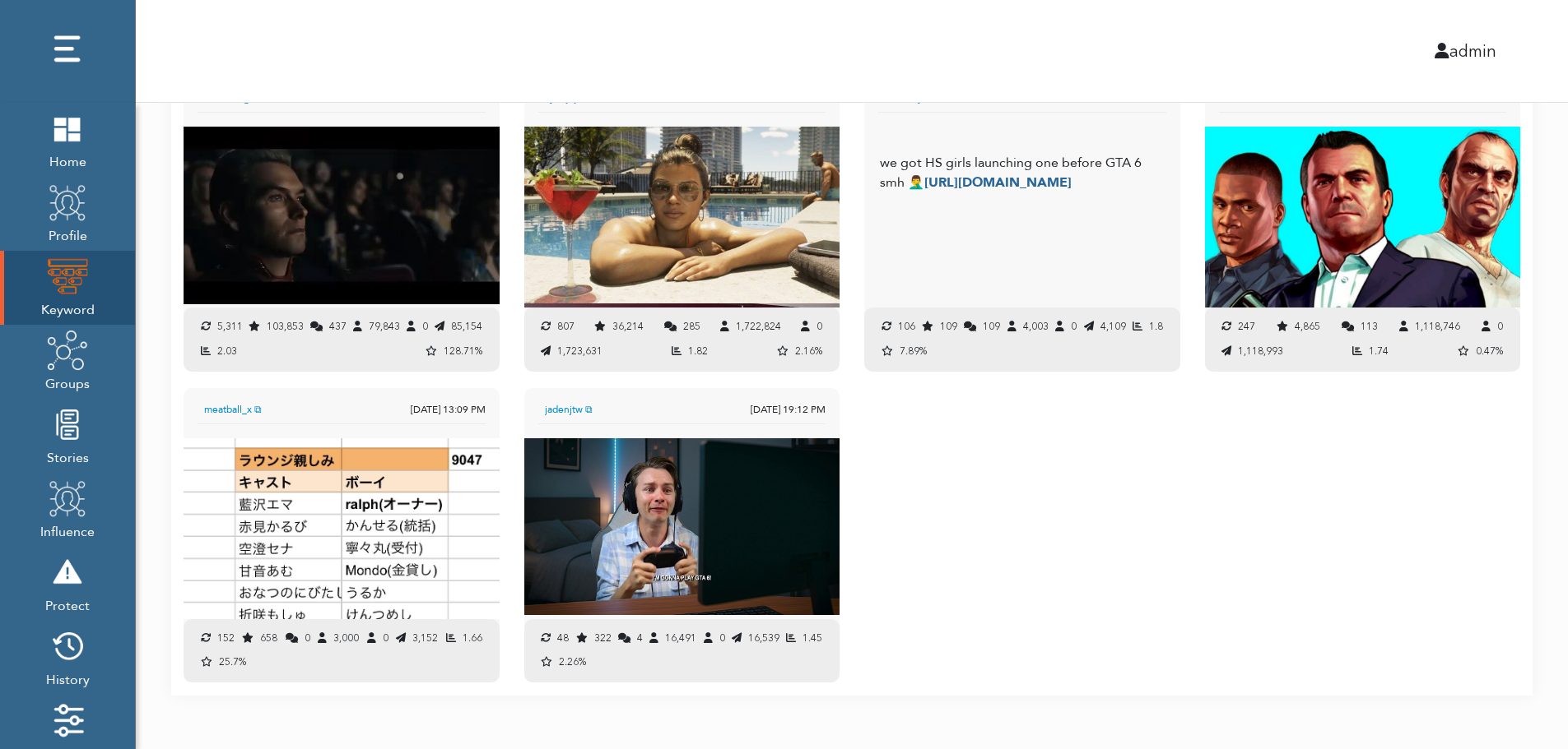
scroll to position [1748, 0]
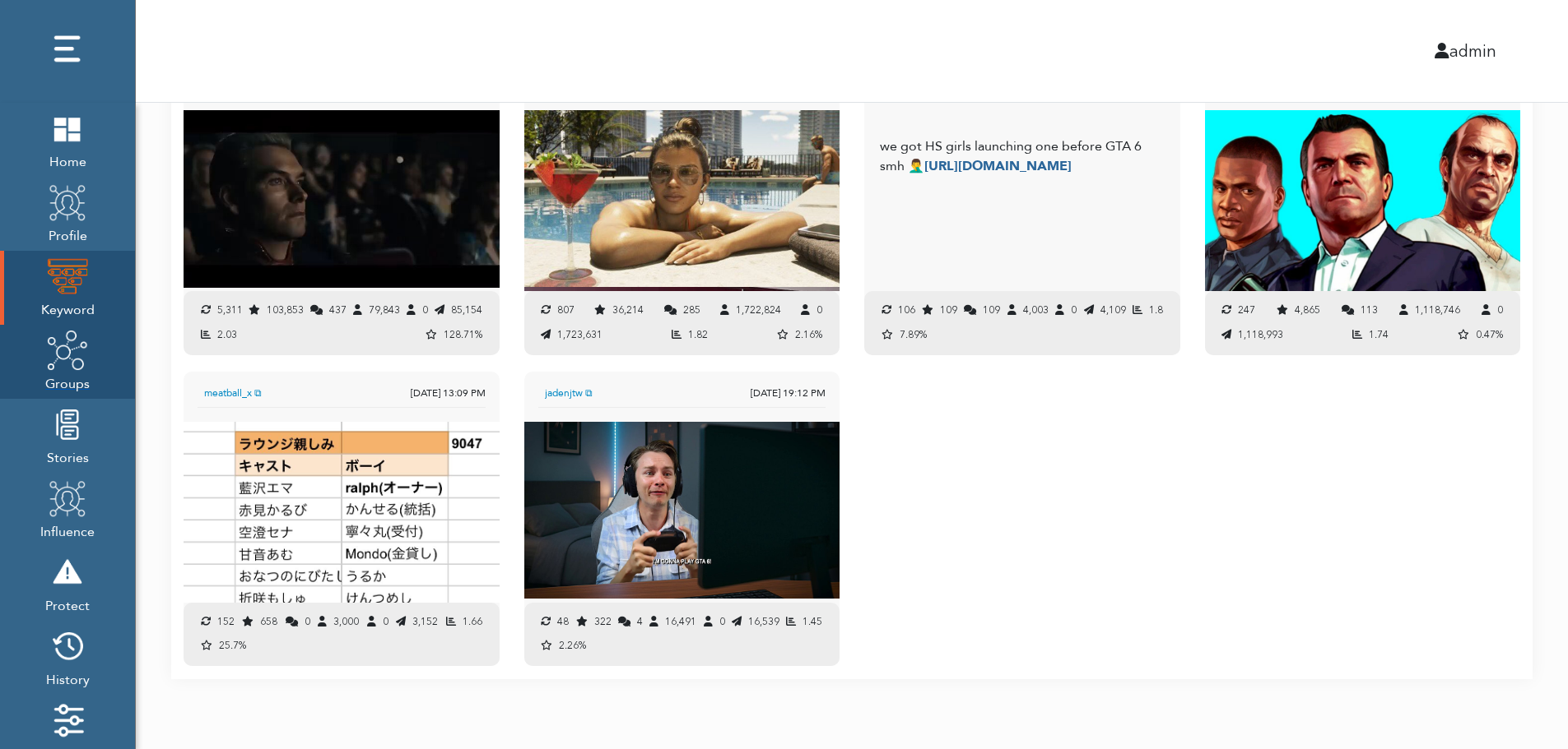
click at [67, 374] on span "Groups" at bounding box center [67, 382] width 44 height 23
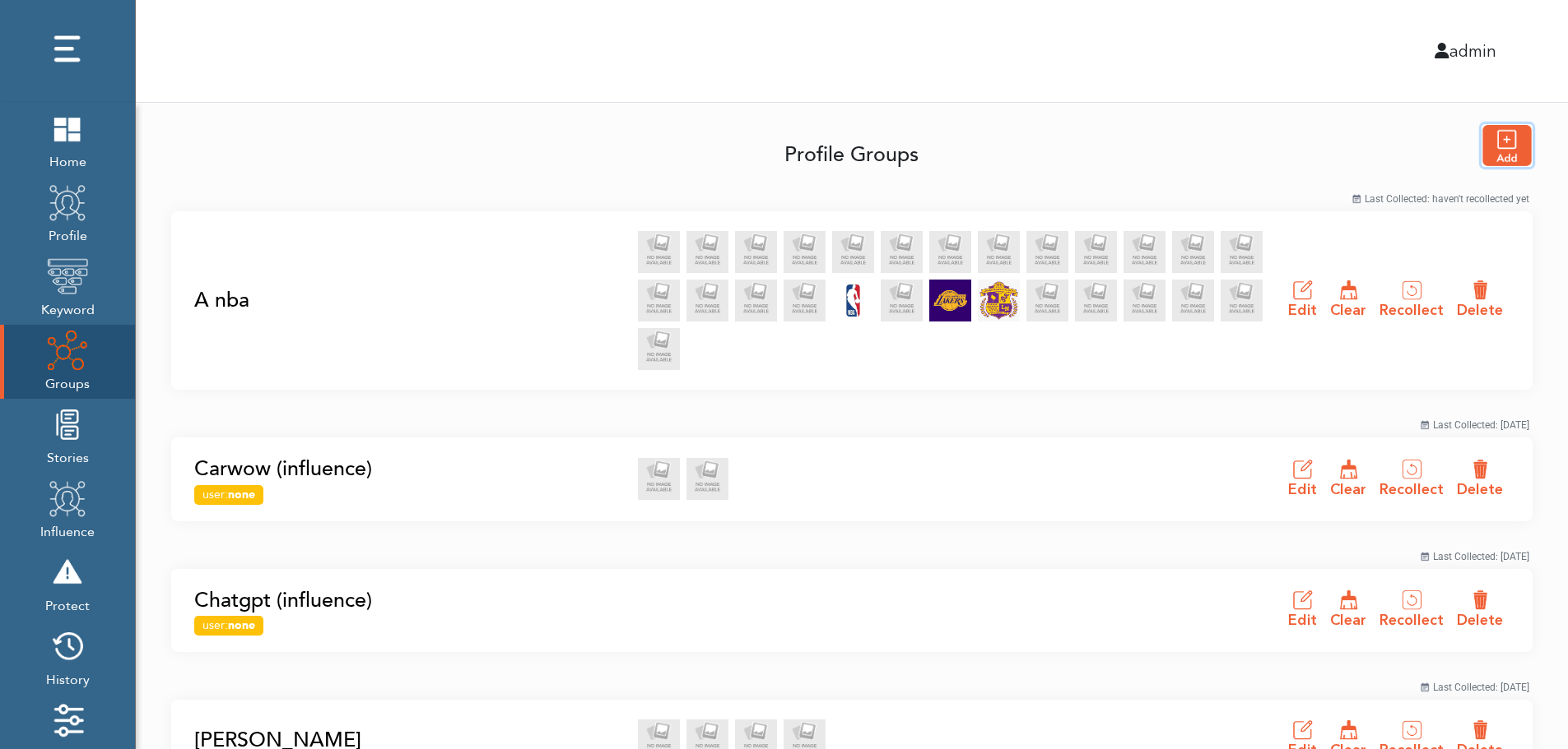
click at [1512, 144] on img "button" at bounding box center [1507, 146] width 49 height 42
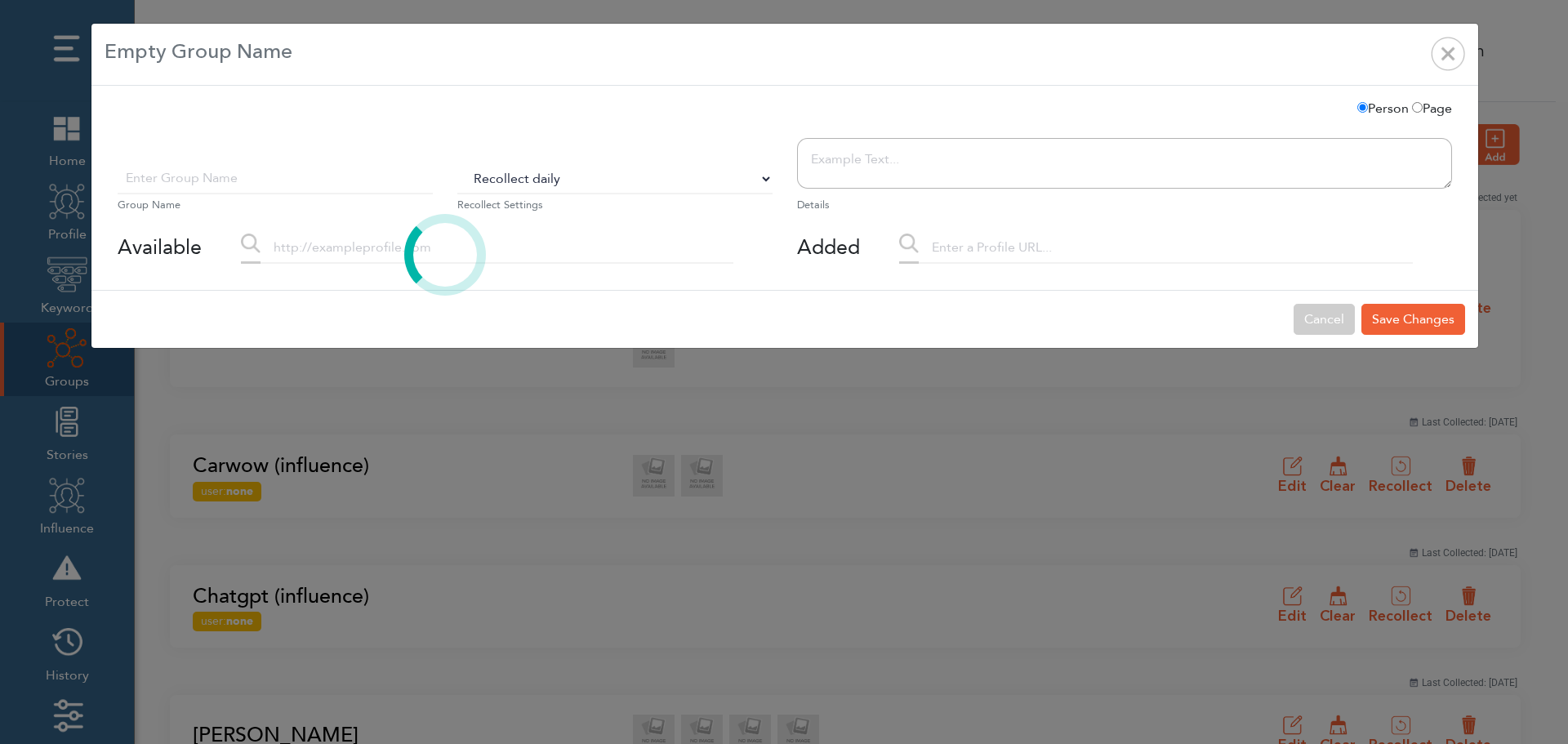
click at [515, 181] on select "Do Not Recollect Recollect every 3 hours Recollect every 6 hours Recollect ever…" at bounding box center [615, 179] width 315 height 31
select select "0"
click at [458, 163] on select "Do Not Recollect Recollect every 3 hours Recollect every 6 hours Recollect ever…" at bounding box center [615, 179] width 315 height 31
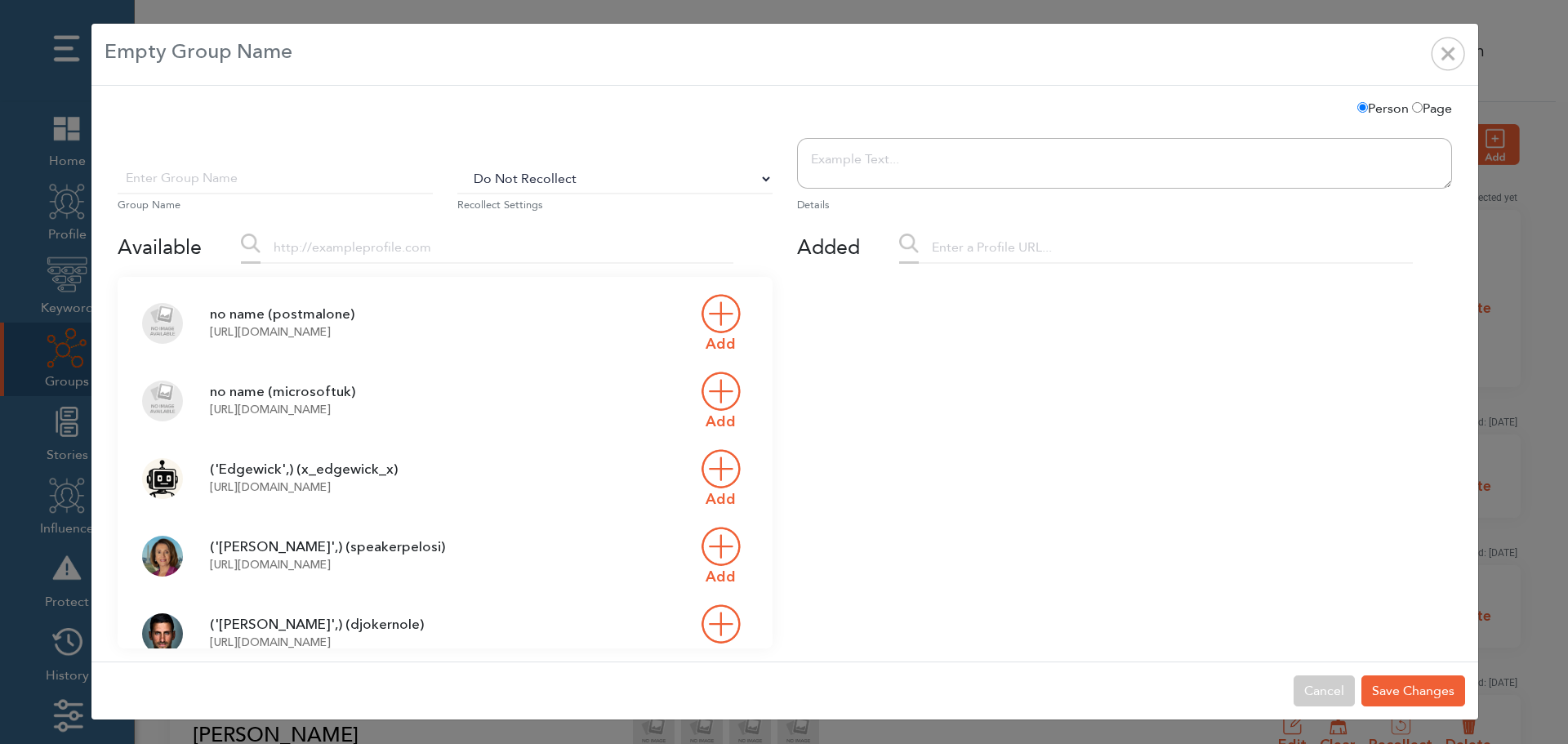
click at [364, 257] on input "text" at bounding box center [496, 248] width 473 height 31
click at [308, 186] on input "text" at bounding box center [275, 179] width 315 height 31
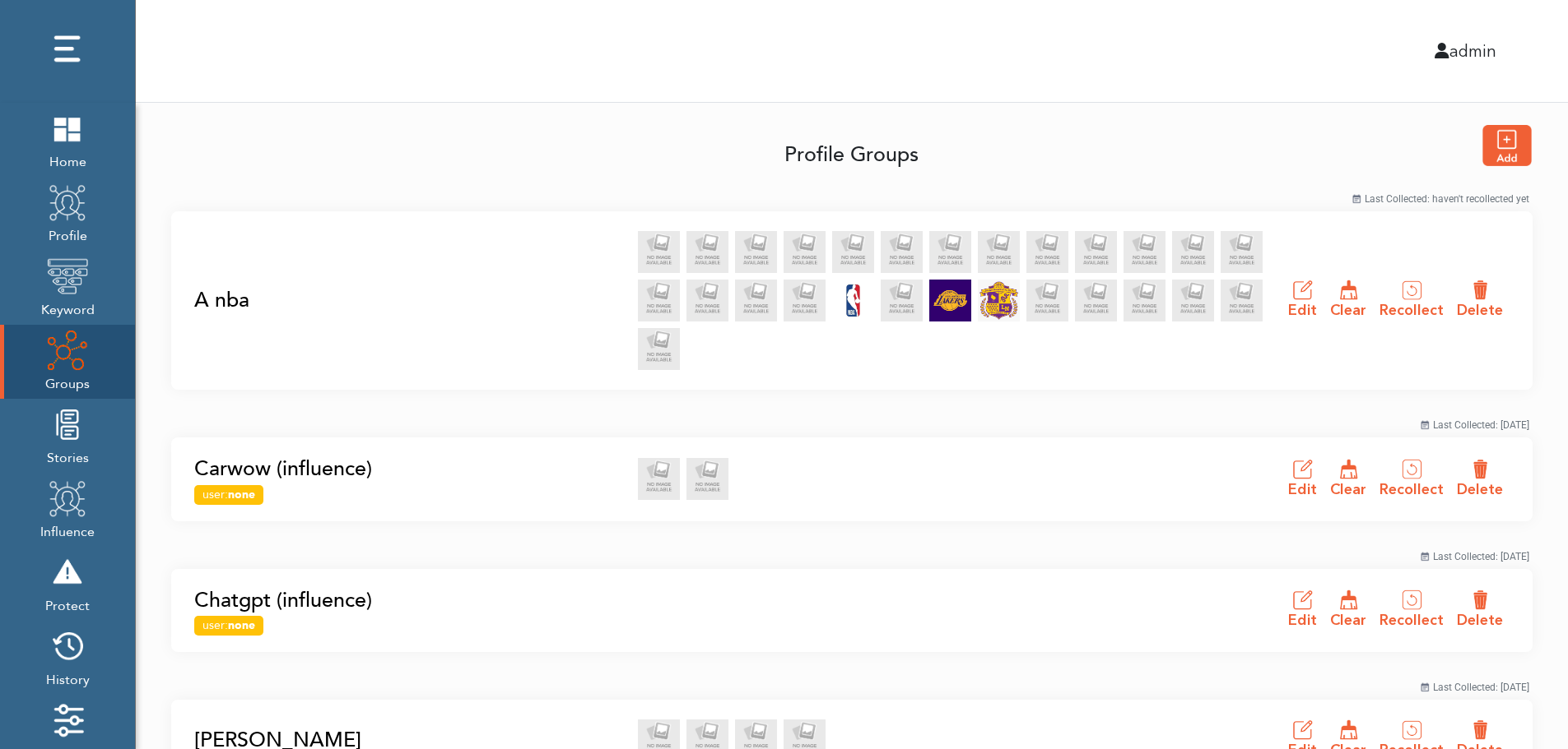
click at [217, 299] on link "A nba" at bounding box center [410, 301] width 434 height 31
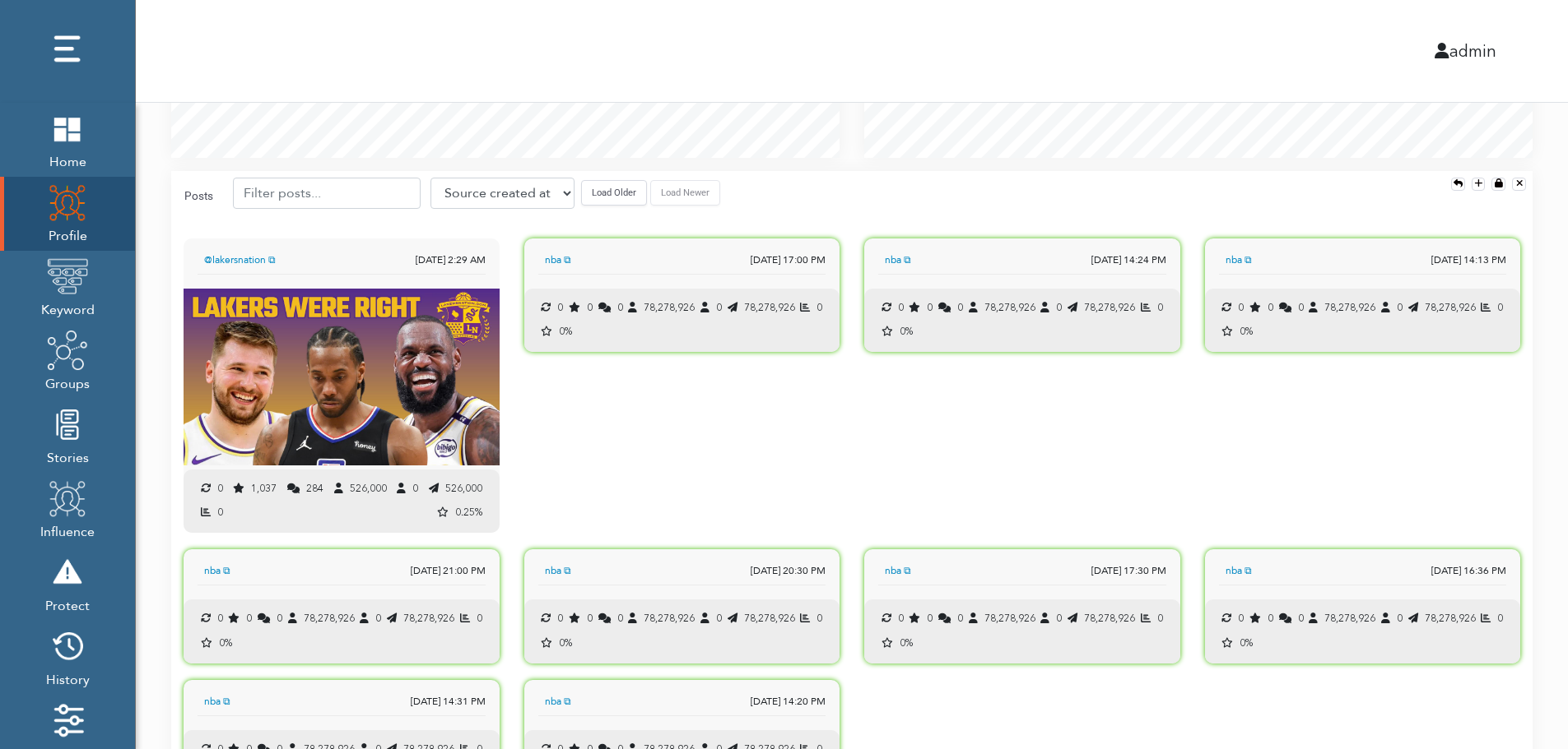
scroll to position [1636, 0]
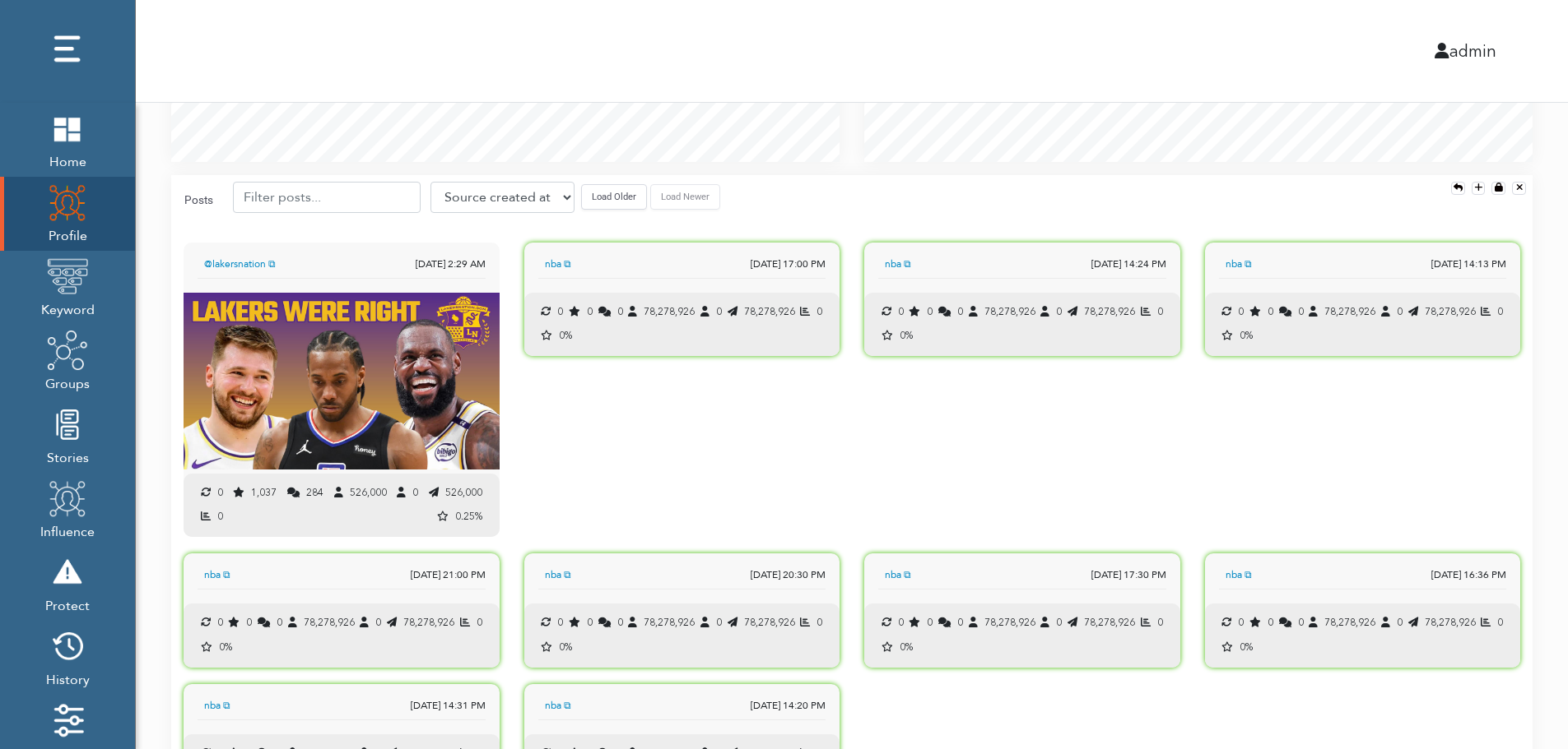
click at [601, 206] on button "Load Older" at bounding box center [614, 196] width 66 height 25
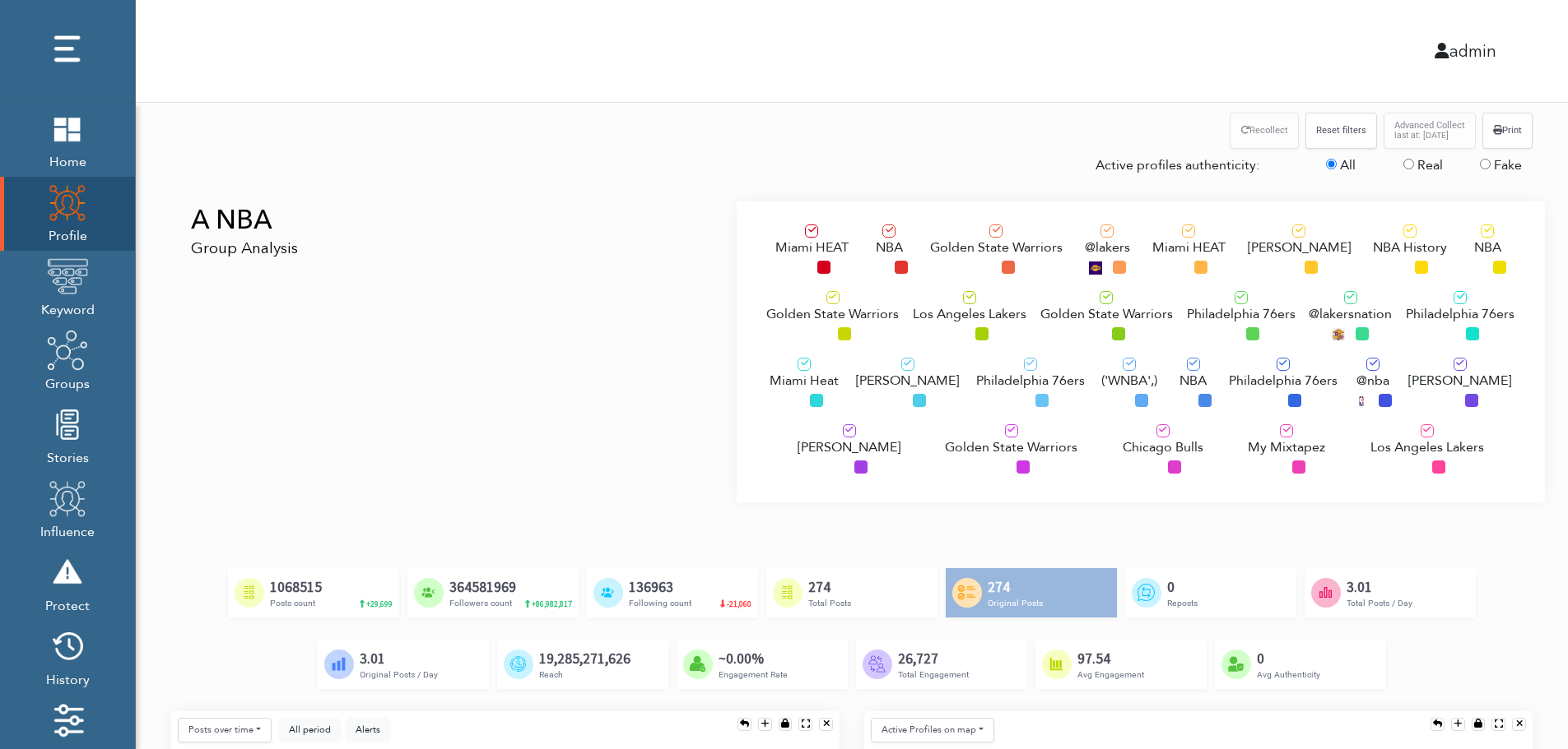
scroll to position [0, 0]
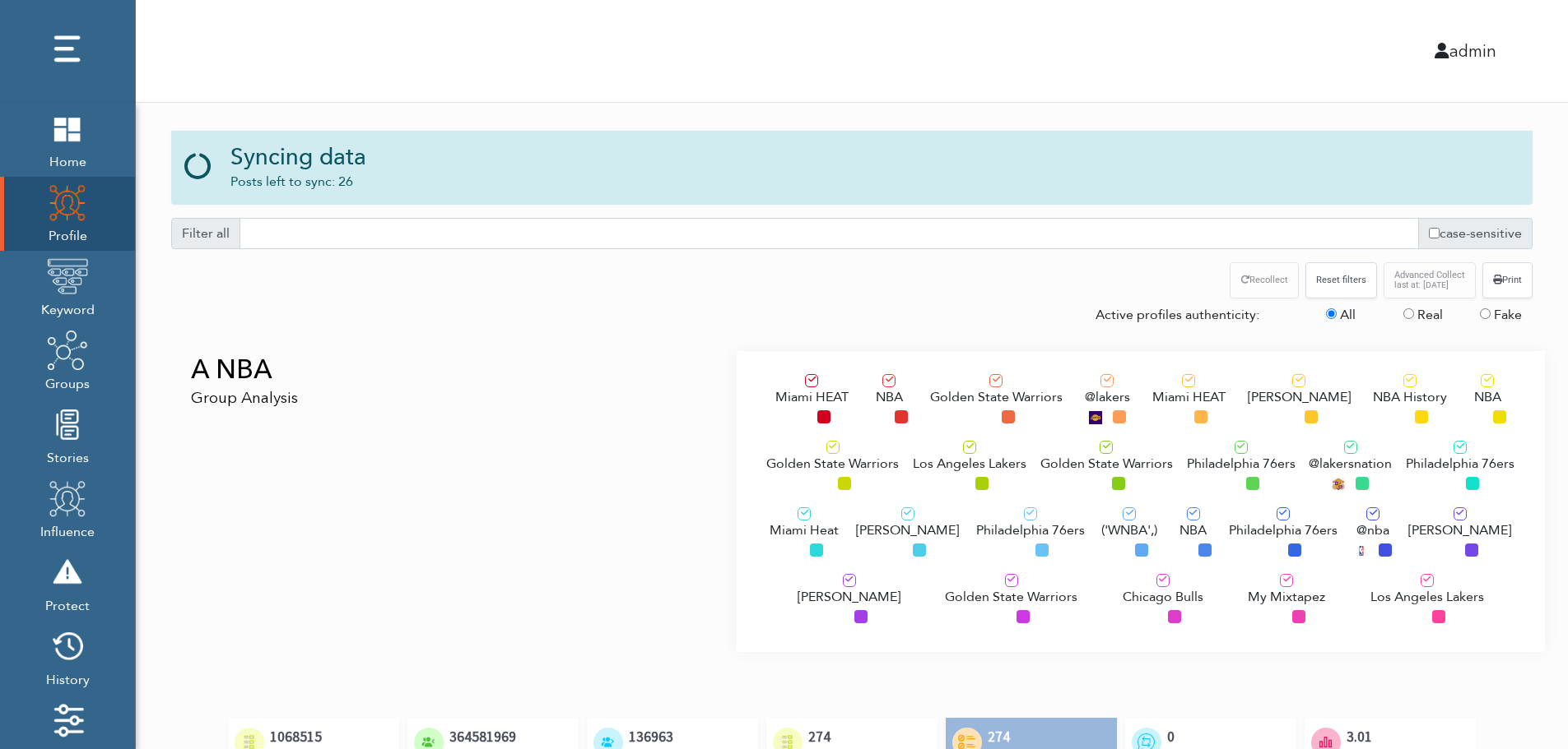
click at [305, 447] on div "A NBA Group Analysis" at bounding box center [448, 502] width 578 height 301
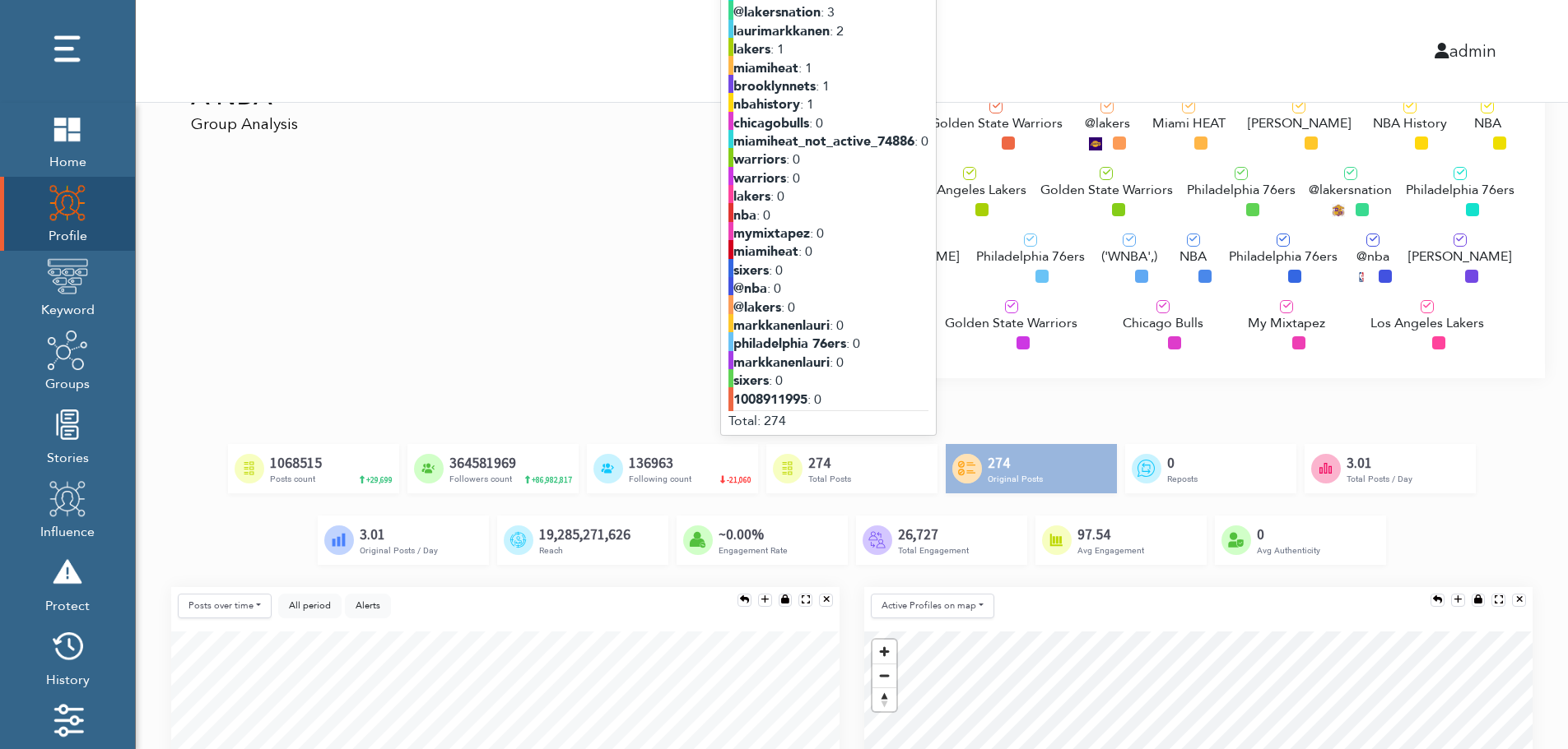
scroll to position [164, 0]
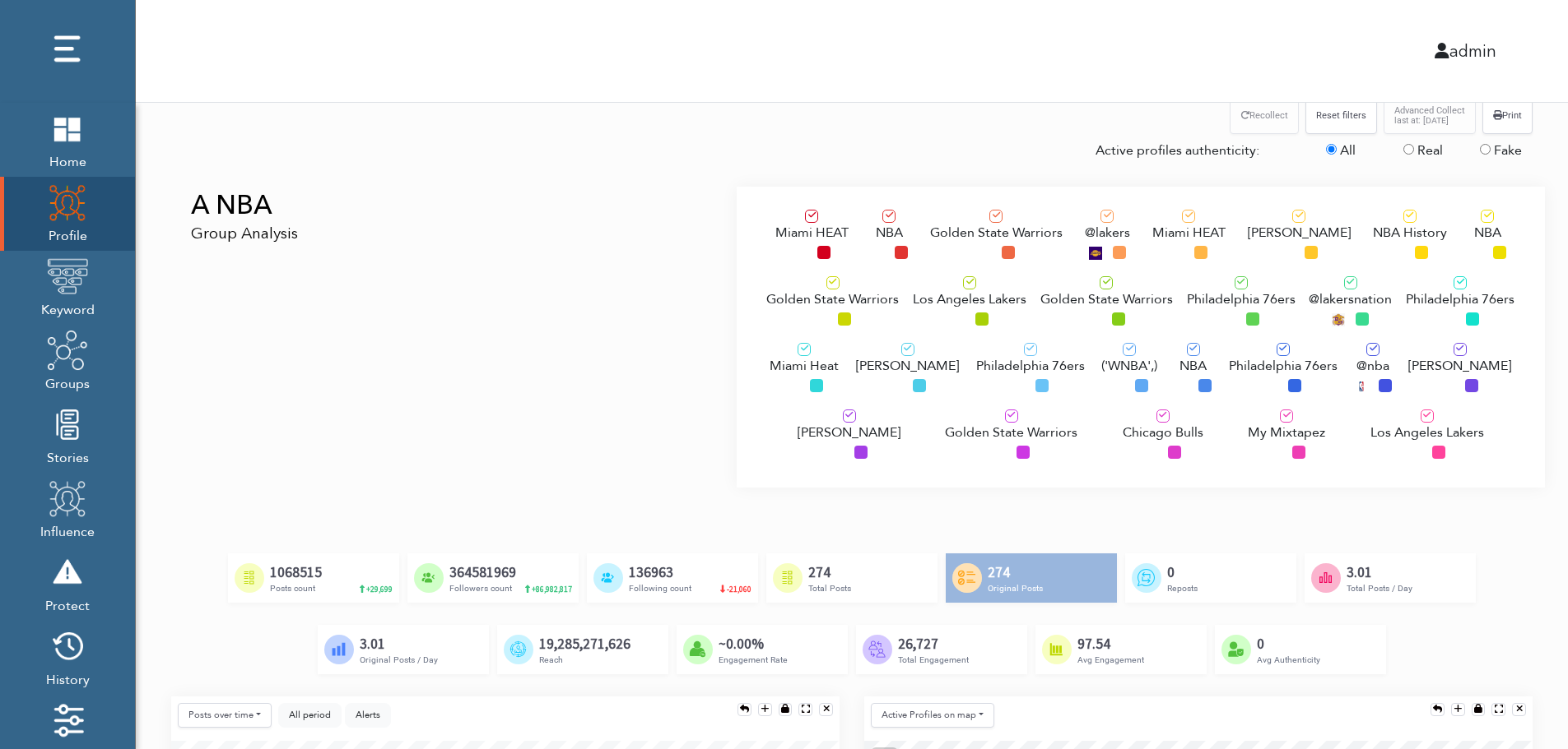
click at [947, 297] on span "Los Angeles Lakers" at bounding box center [969, 299] width 113 height 20
click at [984, 382] on div "Philadelphia 76ers" at bounding box center [1031, 371] width 109 height 55
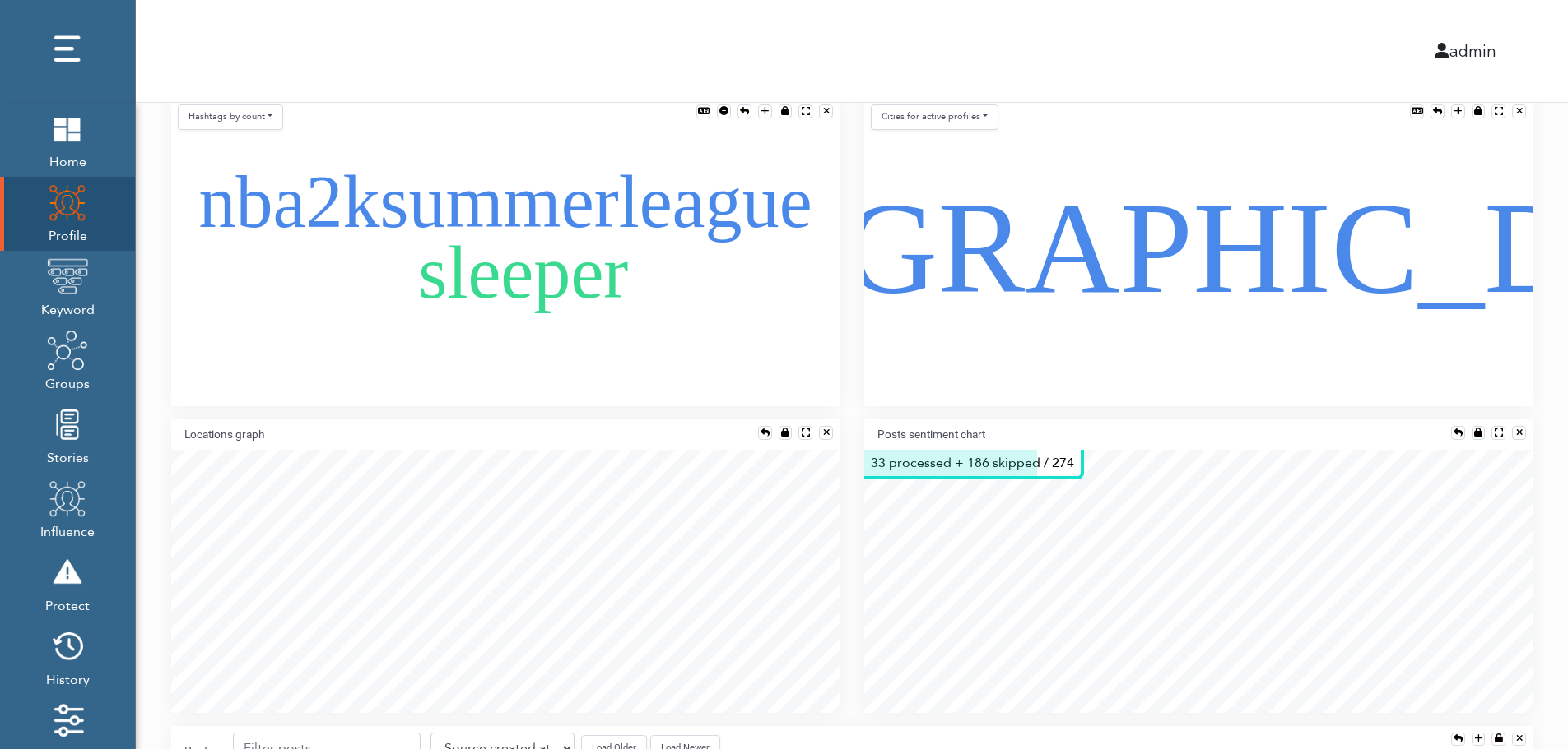
scroll to position [1053, 0]
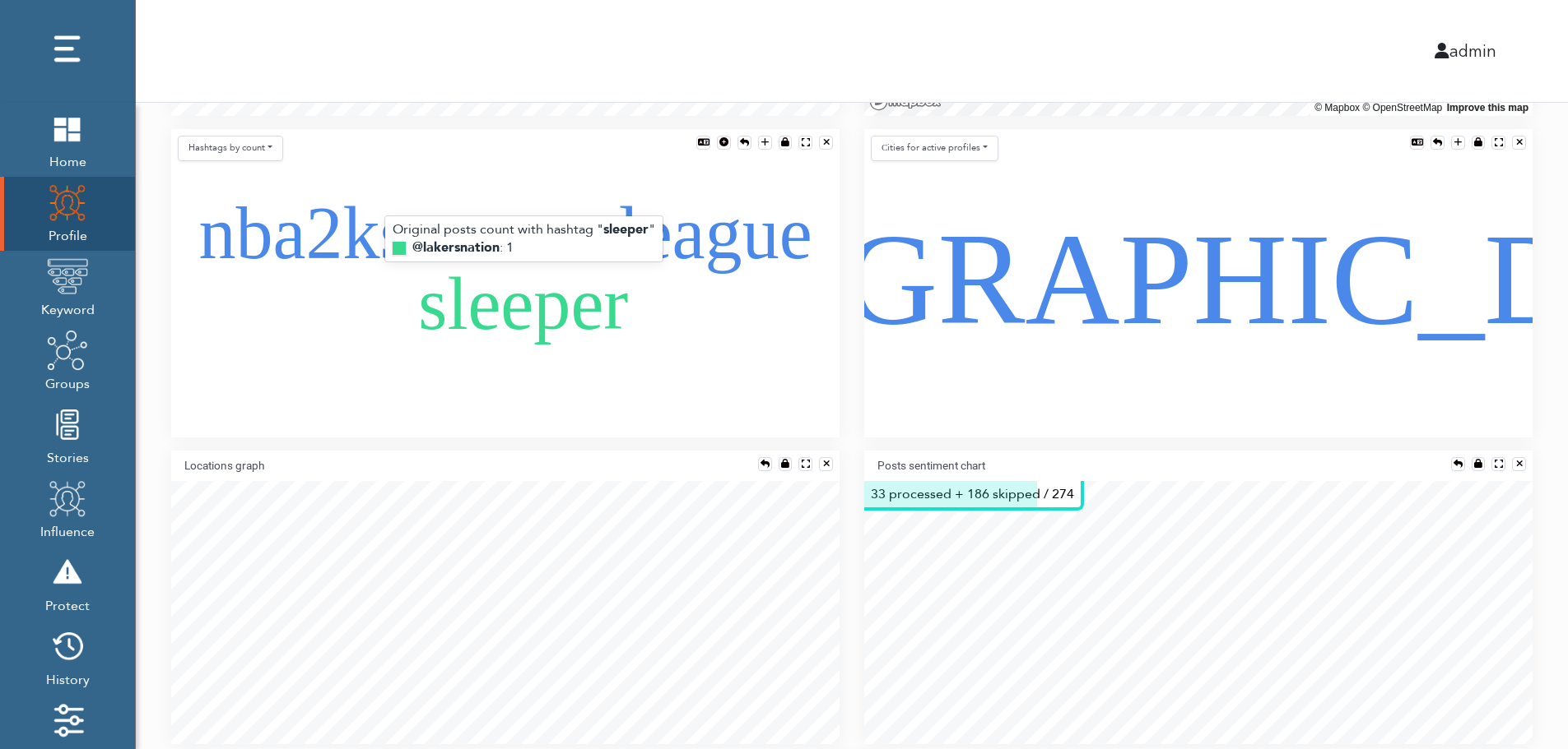
click at [491, 335] on text "sleeper" at bounding box center [523, 304] width 210 height 81
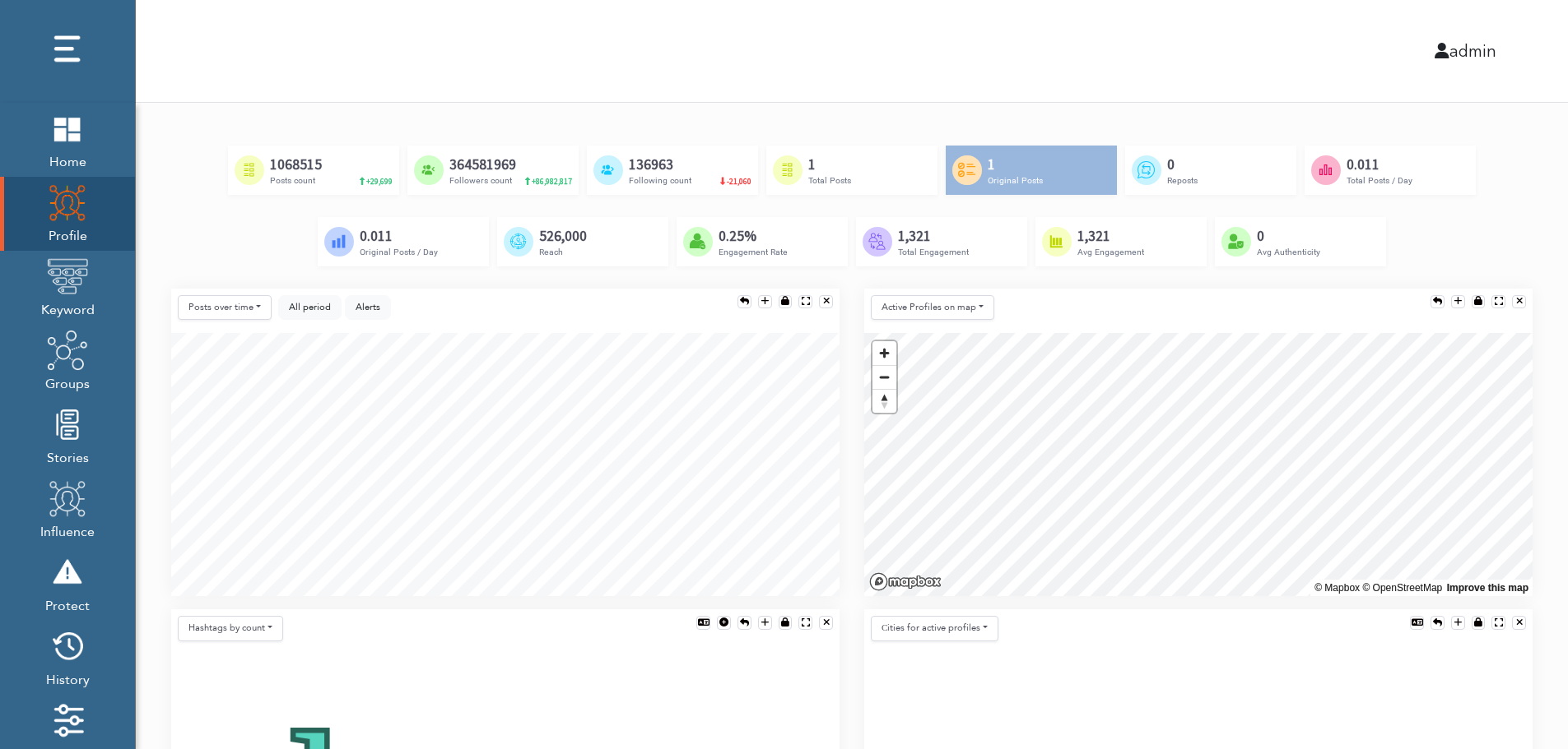
scroll to position [560, 0]
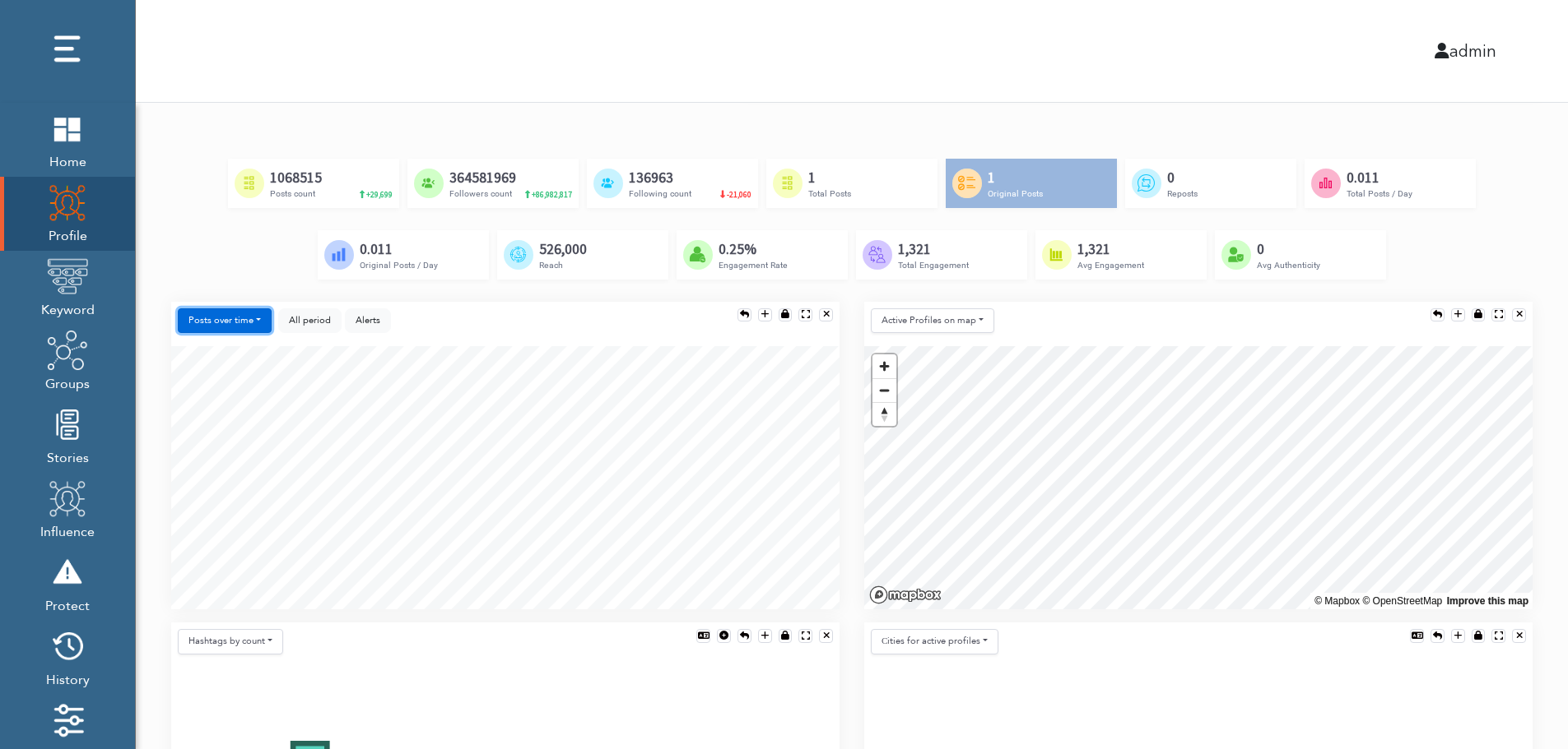
click at [202, 319] on button "Posts over time" at bounding box center [224, 321] width 93 height 25
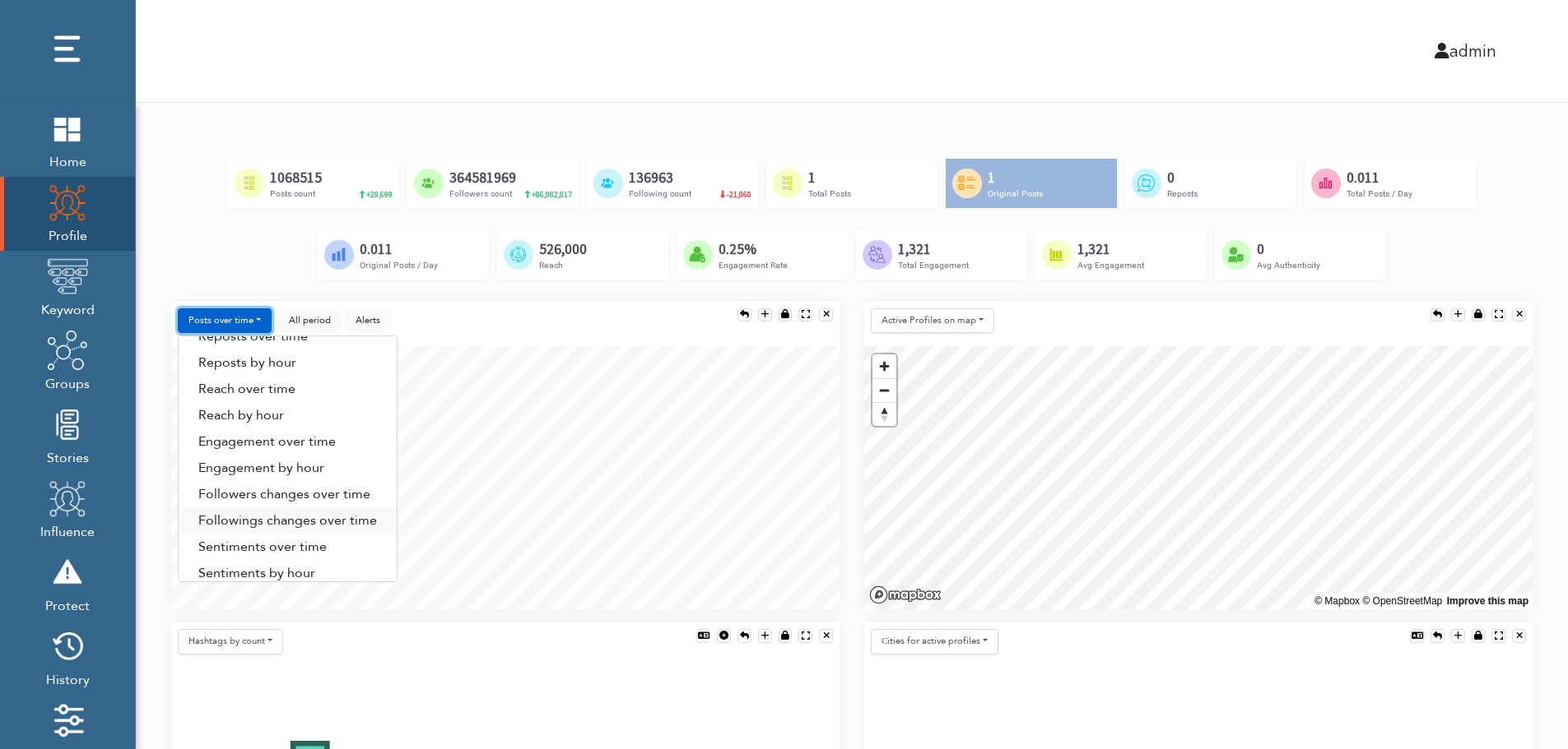
scroll to position [84, 0]
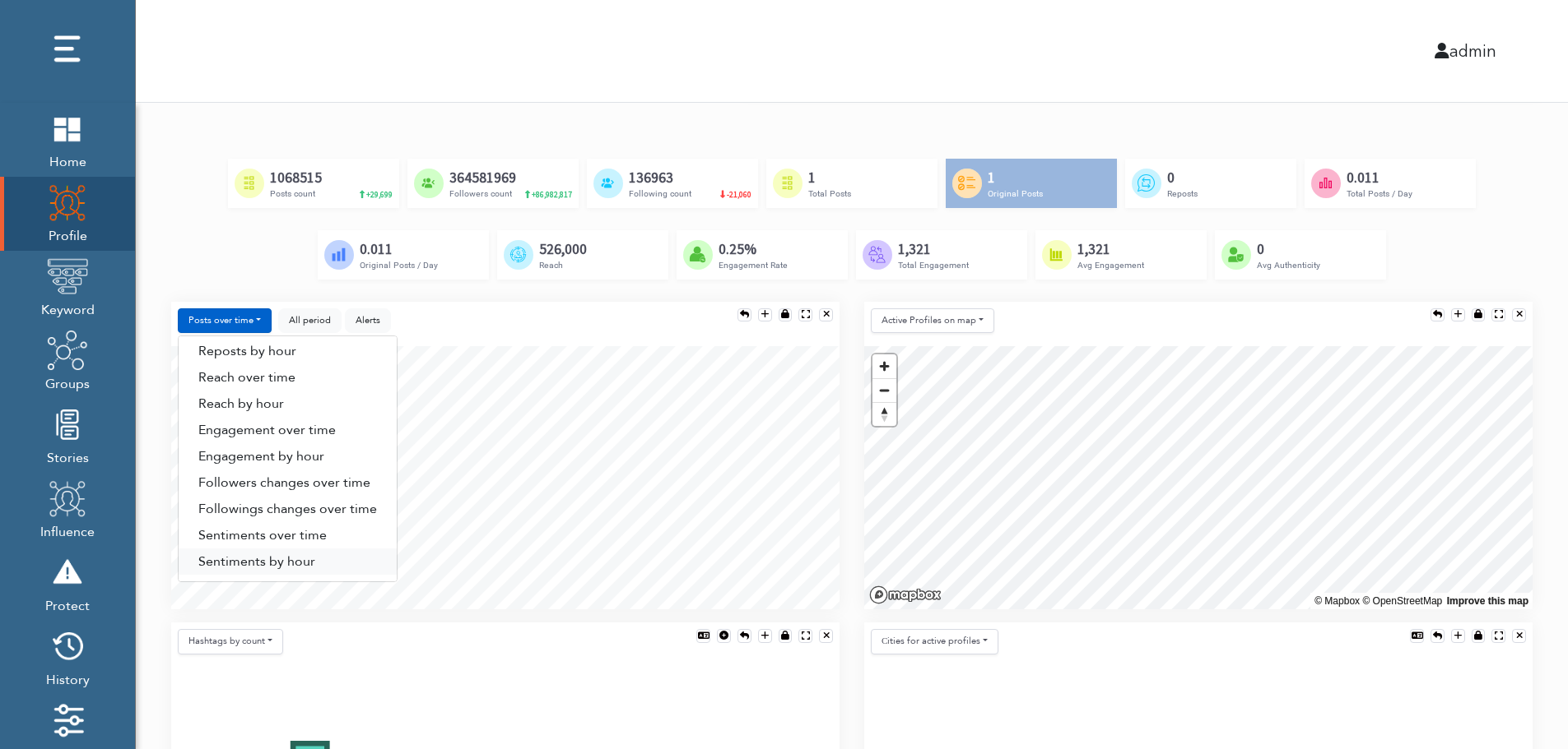
click at [303, 563] on link "Sentiments by hour" at bounding box center [287, 561] width 218 height 26
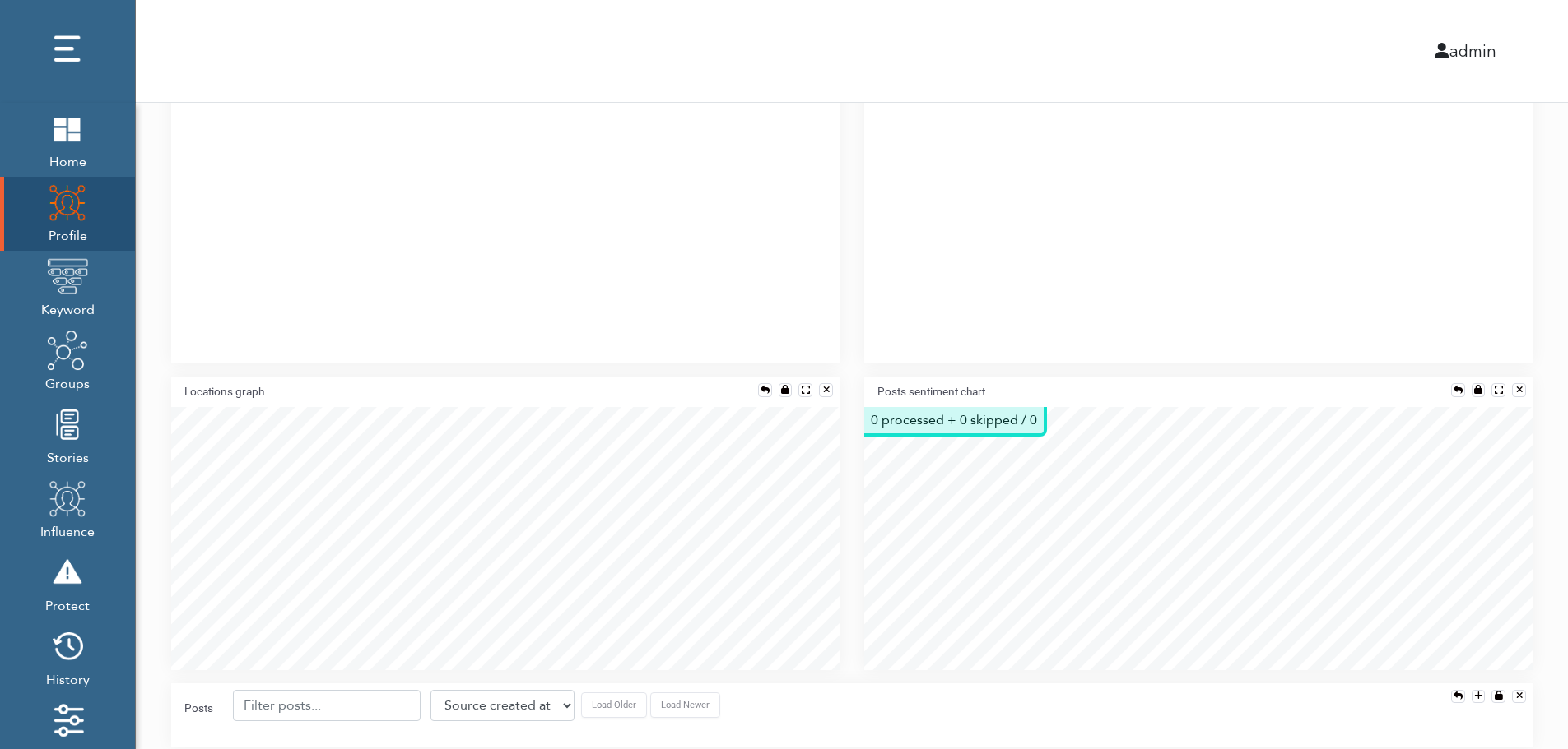
scroll to position [1195, 0]
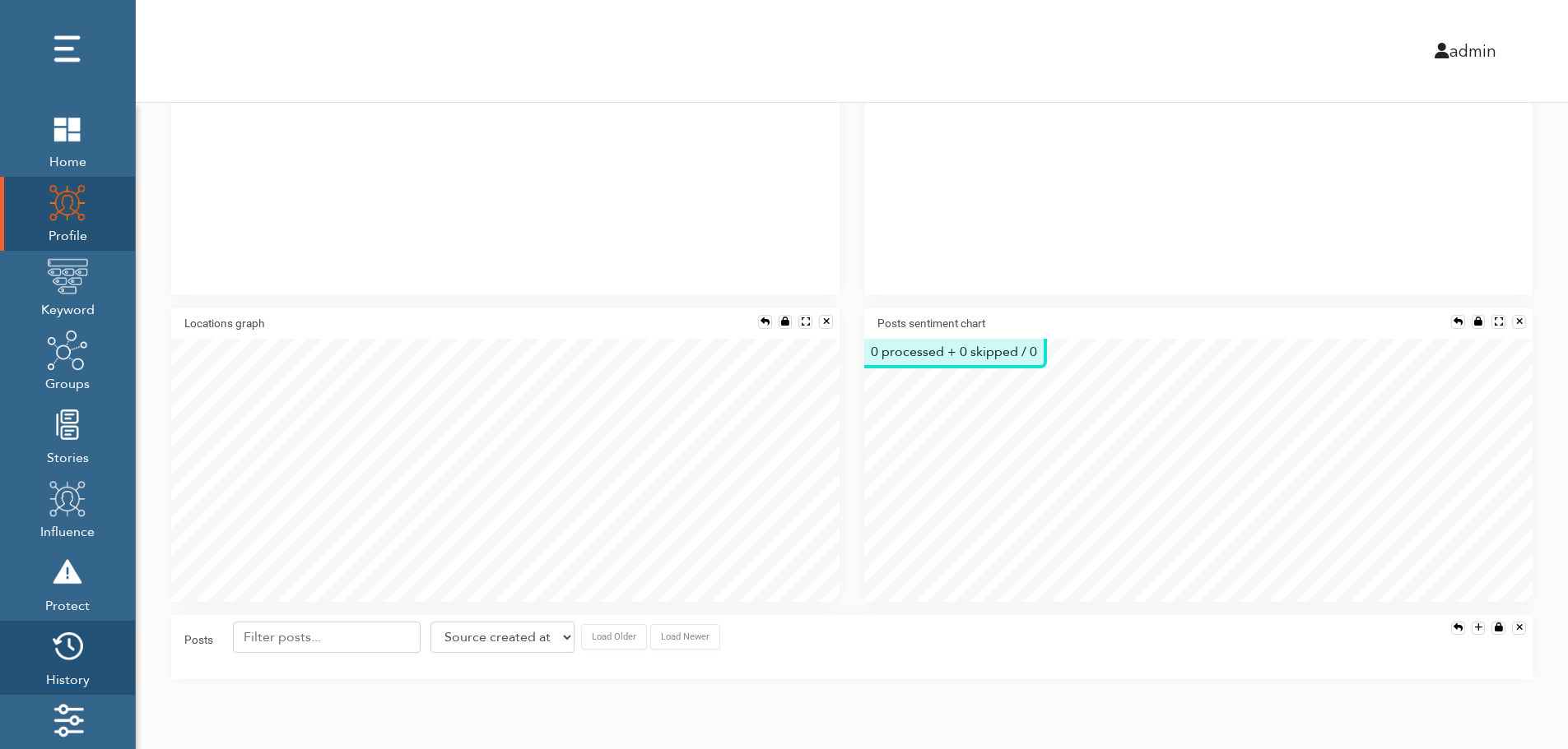
click at [63, 655] on img at bounding box center [67, 647] width 42 height 42
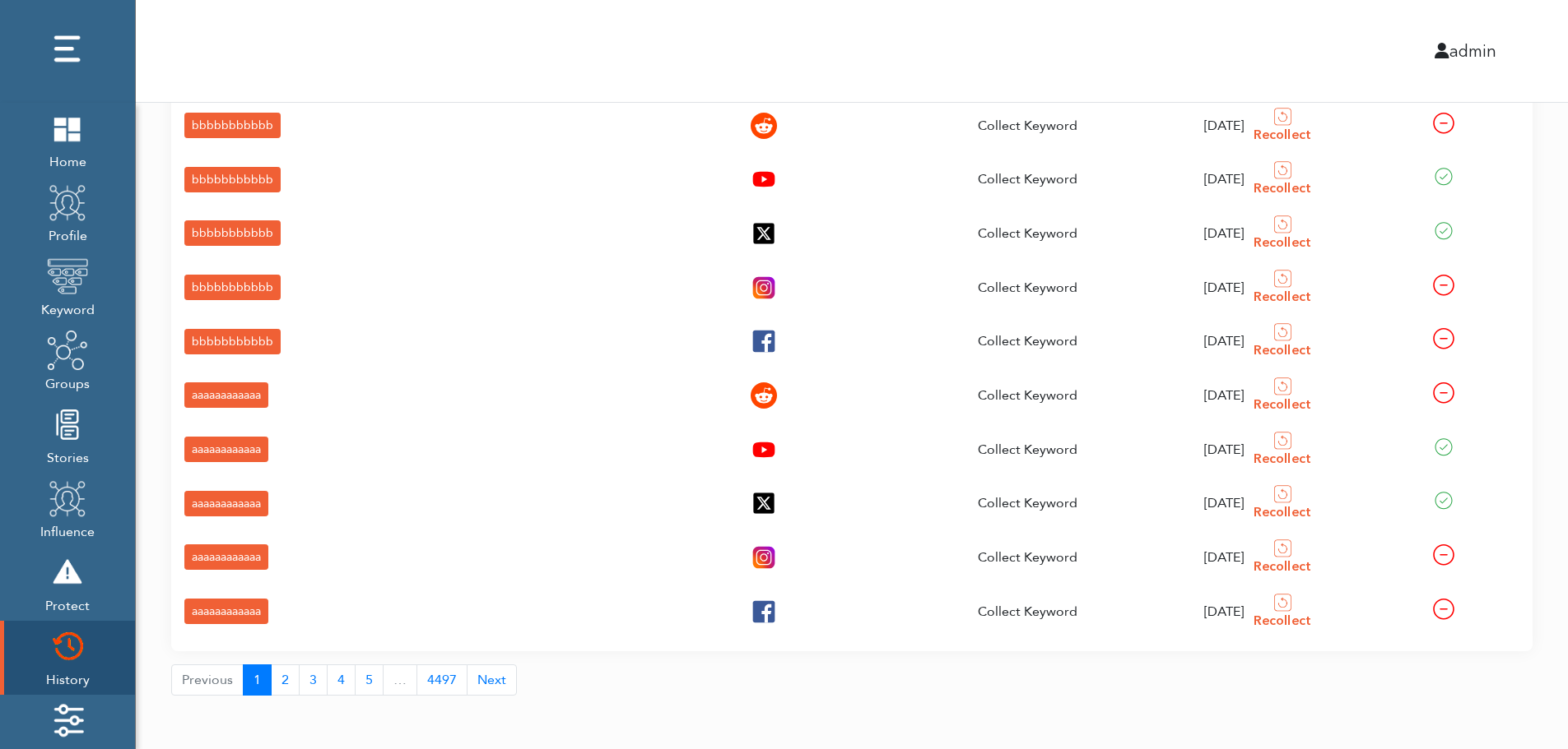
scroll to position [245, 0]
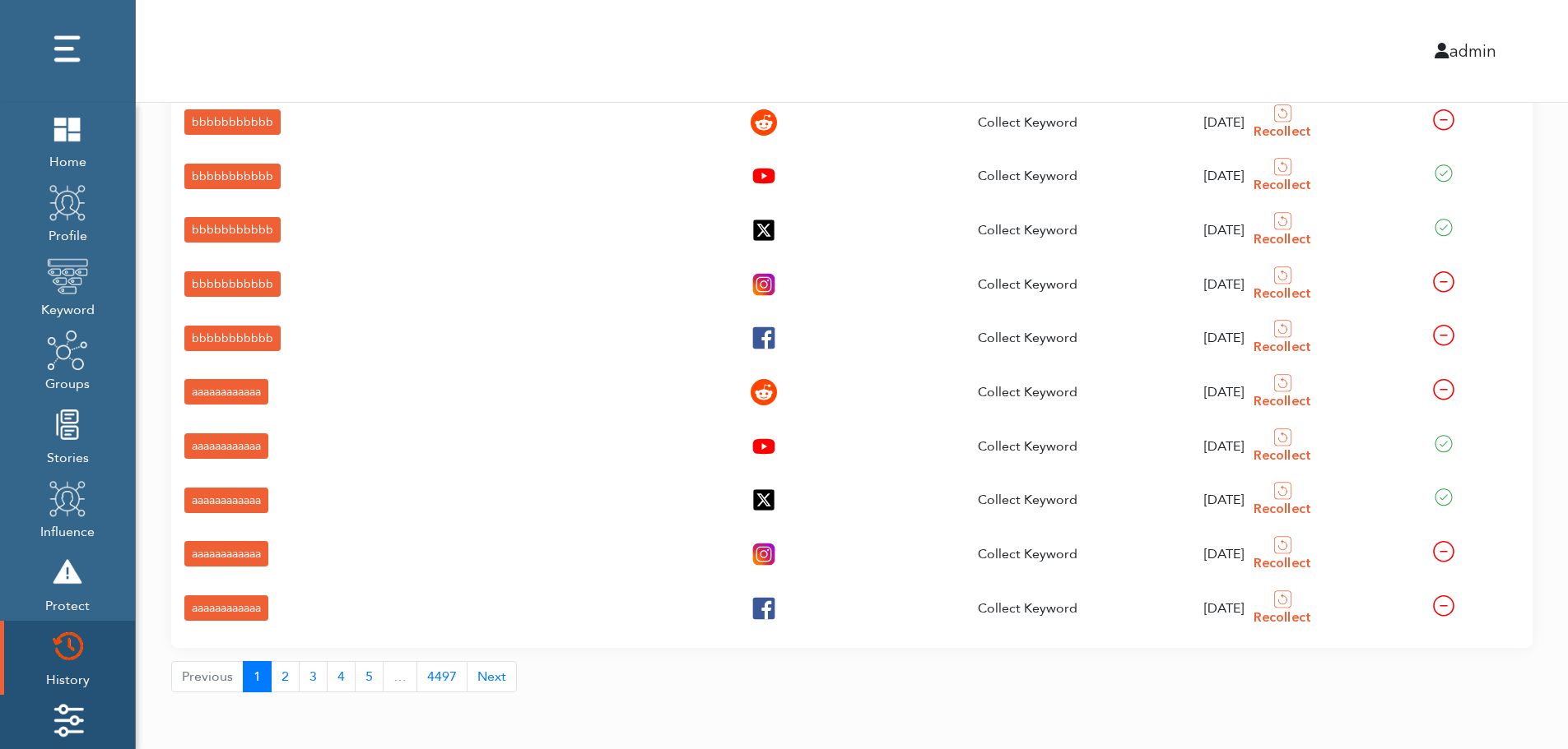
click at [53, 712] on img at bounding box center [67, 720] width 42 height 42
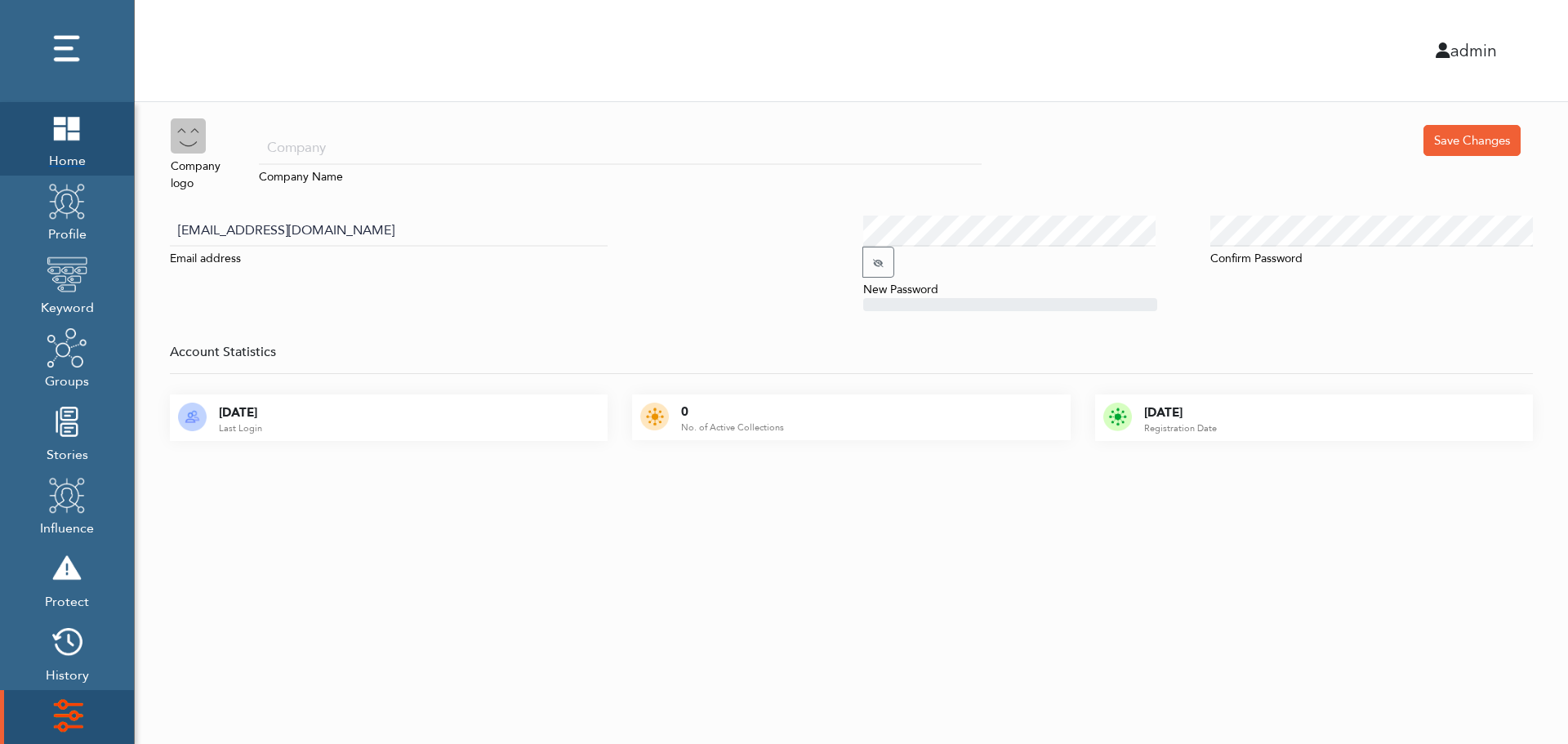
click at [59, 149] on span "Home" at bounding box center [67, 159] width 41 height 23
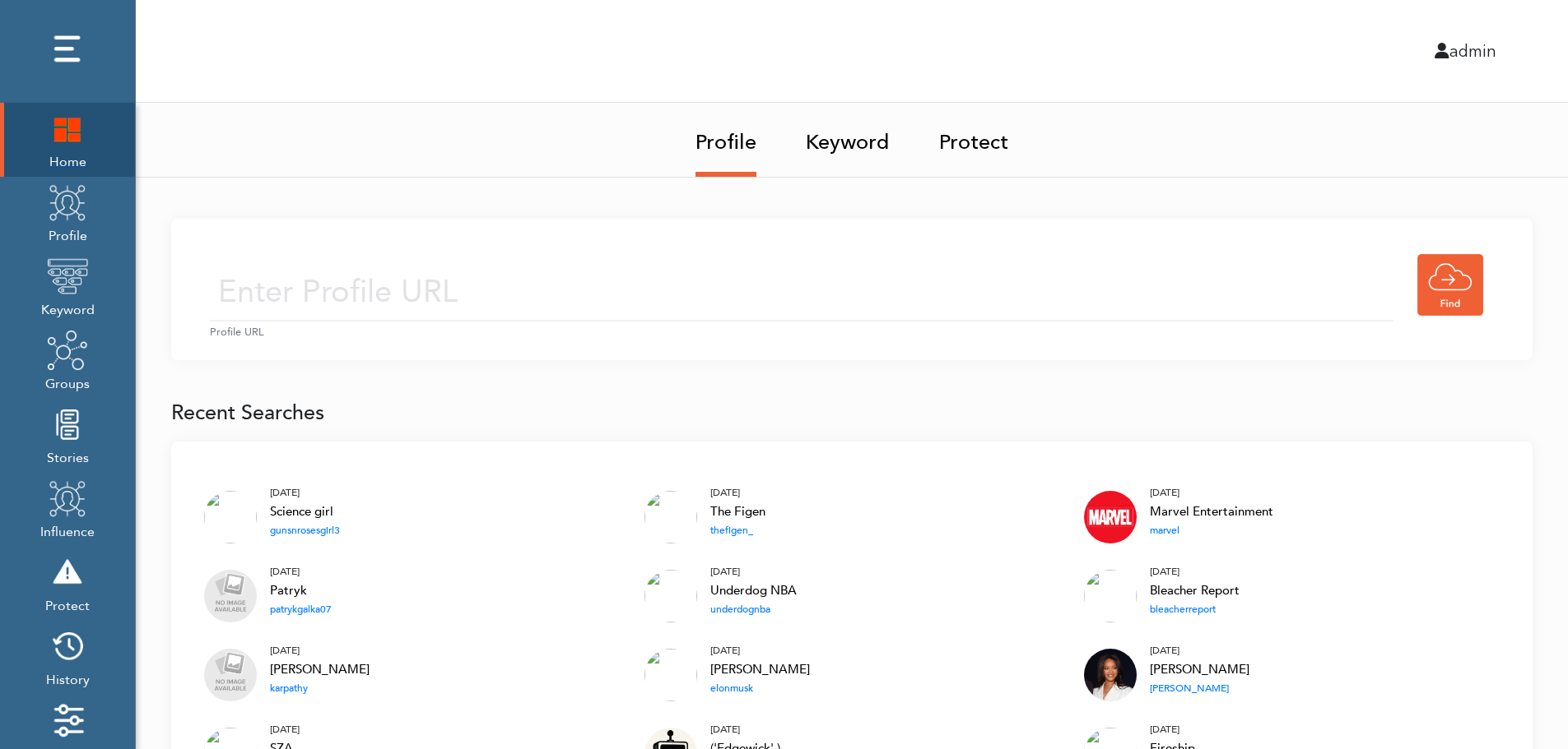
click at [57, 138] on img at bounding box center [67, 129] width 42 height 42
click at [631, 270] on input "text" at bounding box center [802, 292] width 1184 height 59
click at [609, 297] on input "text" at bounding box center [802, 292] width 1184 height 59
click at [854, 138] on link "Keyword" at bounding box center [847, 138] width 84 height 69
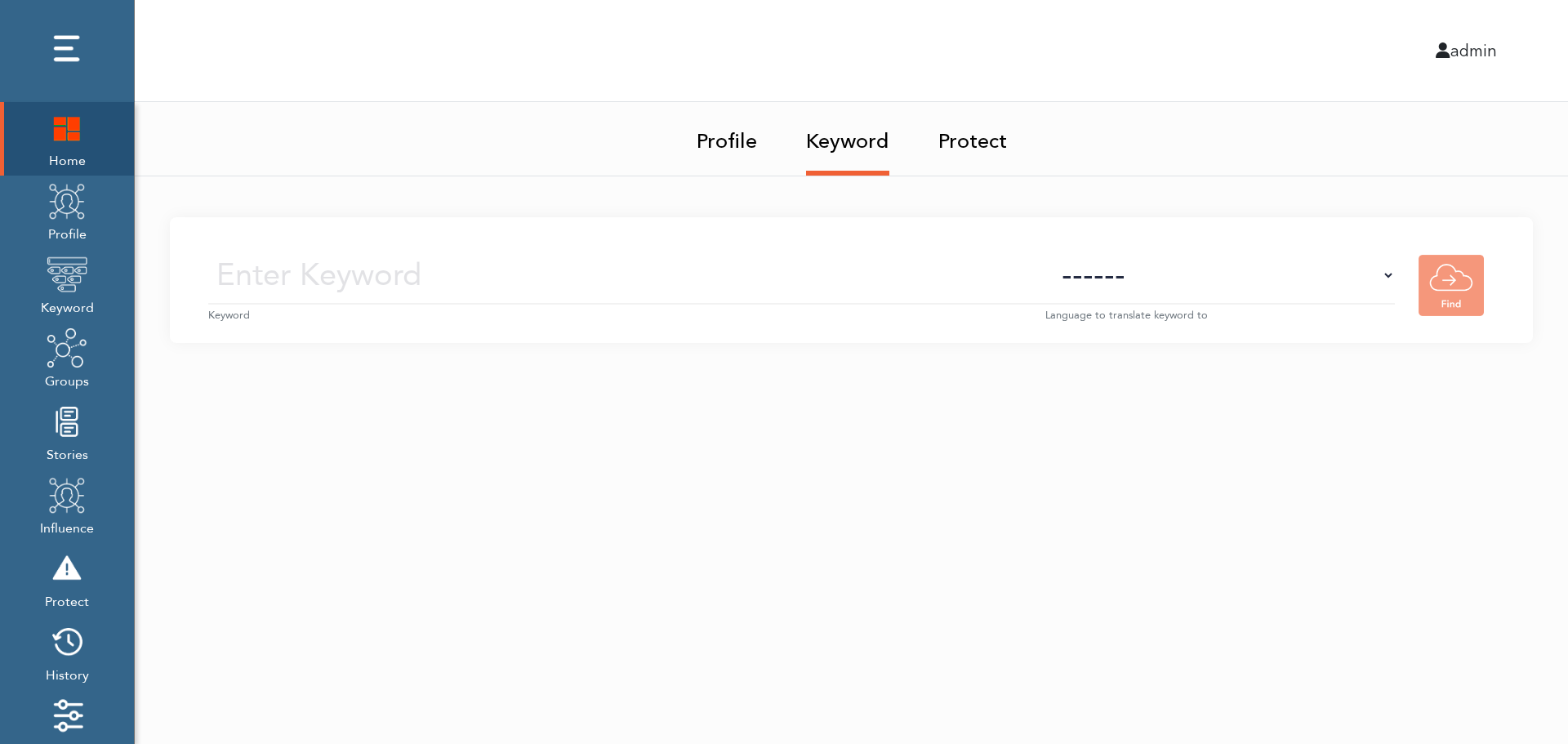
click at [659, 308] on small "Keyword" at bounding box center [627, 316] width 837 height 15
click at [678, 281] on input "text" at bounding box center [627, 276] width 837 height 58
click at [1249, 292] on select "------ Afrikaans (af) Albanian (sq) Amharic (am) Arabic (ar) Armenian (hy) Azer…" at bounding box center [1219, 276] width 349 height 58
click at [1252, 284] on select "------ Afrikaans (af) Albanian (sq) Amharic (am) Arabic (ar) Armenian (hy) Azer…" at bounding box center [1219, 276] width 349 height 58
click at [58, 219] on img at bounding box center [67, 201] width 41 height 41
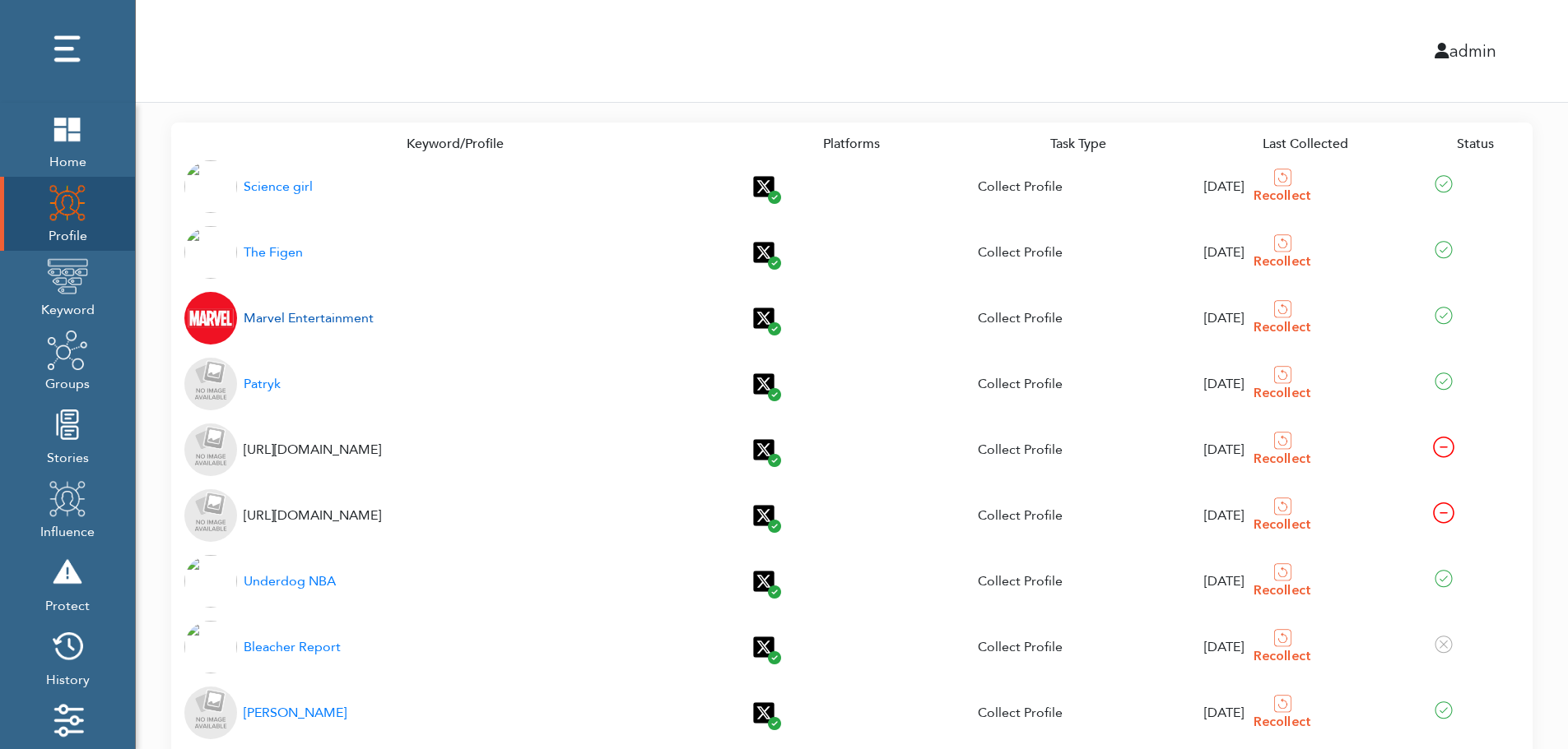
click at [288, 320] on div "Marvel Entertainment" at bounding box center [309, 318] width 130 height 20
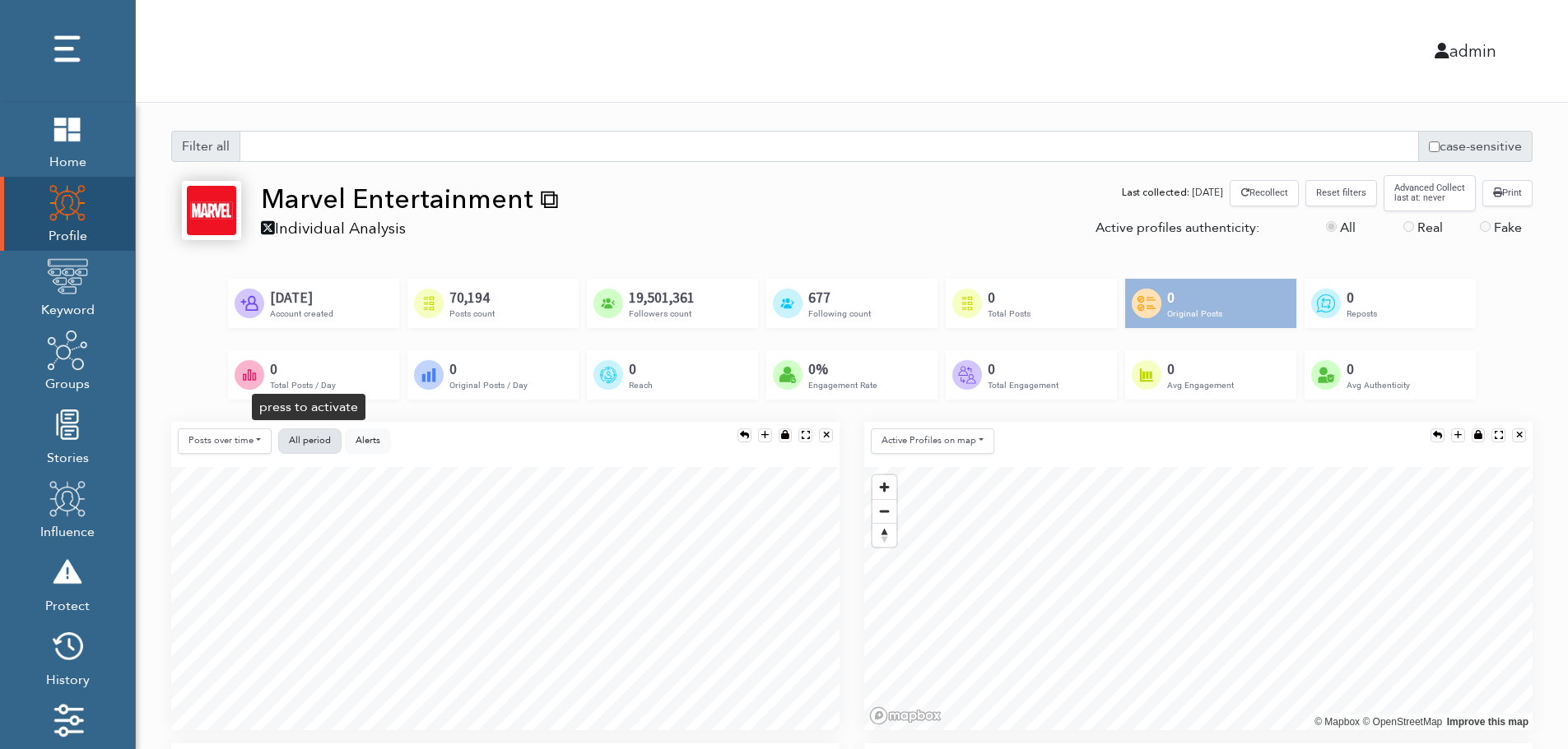
click at [309, 438] on span "All period" at bounding box center [310, 440] width 42 height 12
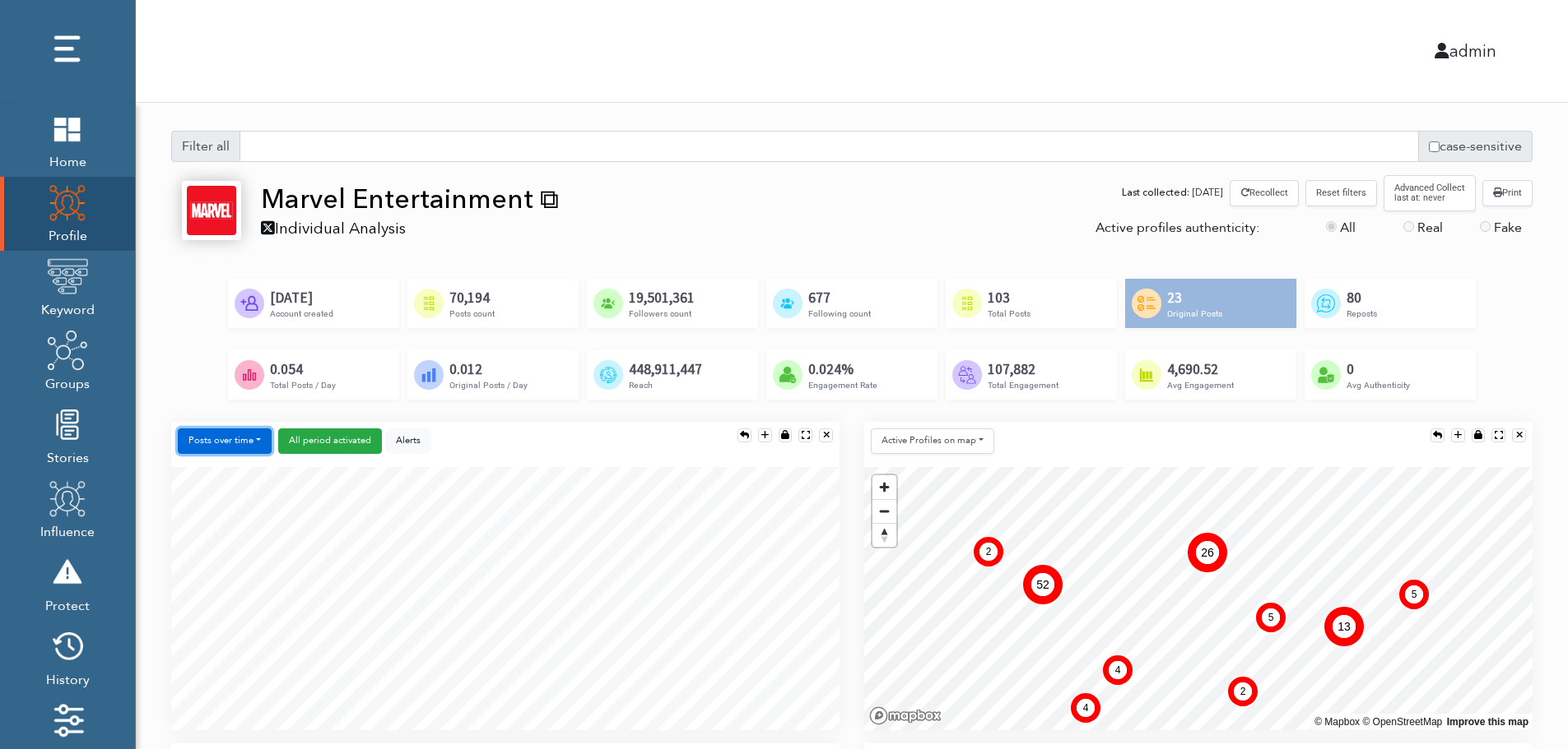
click at [239, 445] on button "Posts over time" at bounding box center [224, 441] width 93 height 25
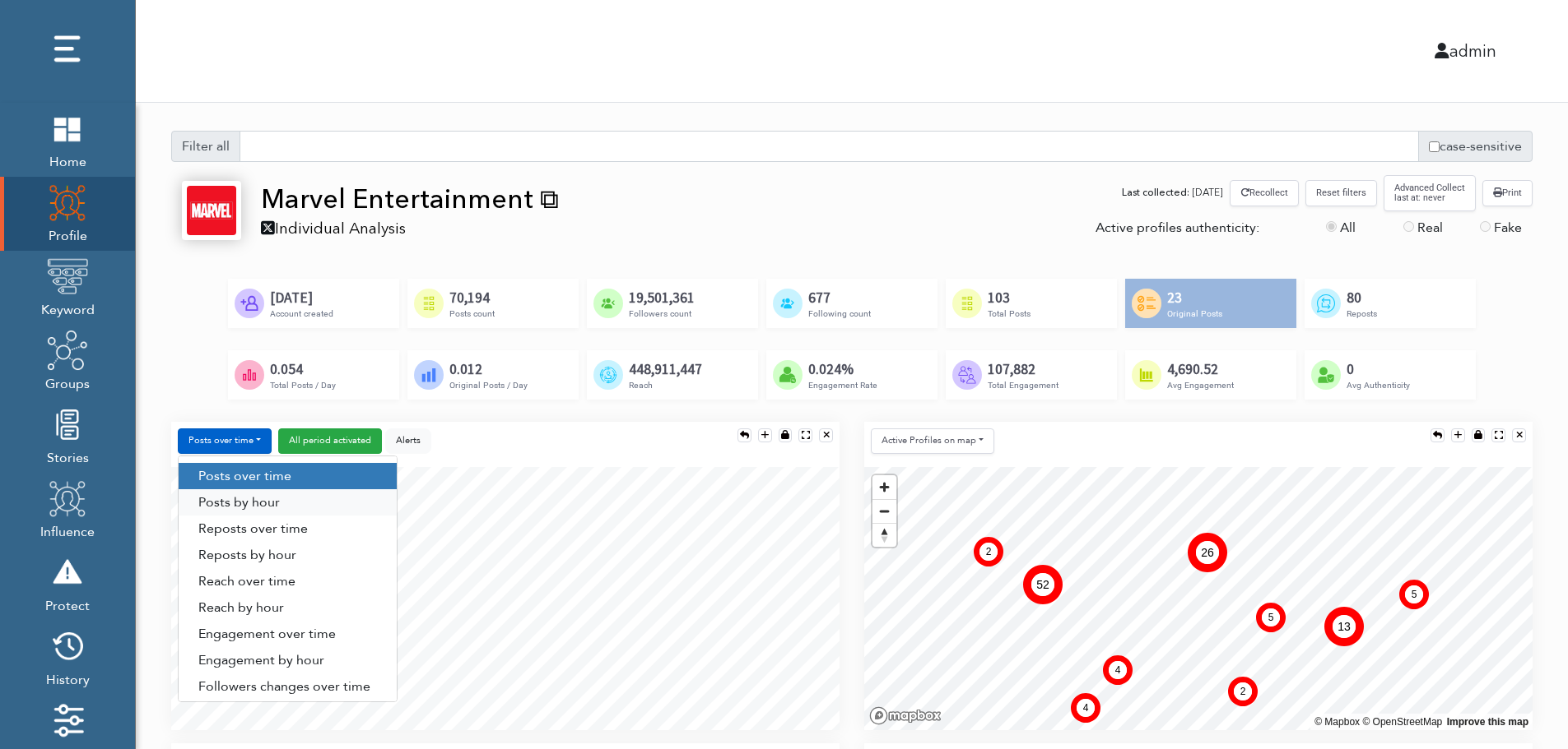
click at [285, 500] on link "Posts by hour" at bounding box center [287, 503] width 218 height 26
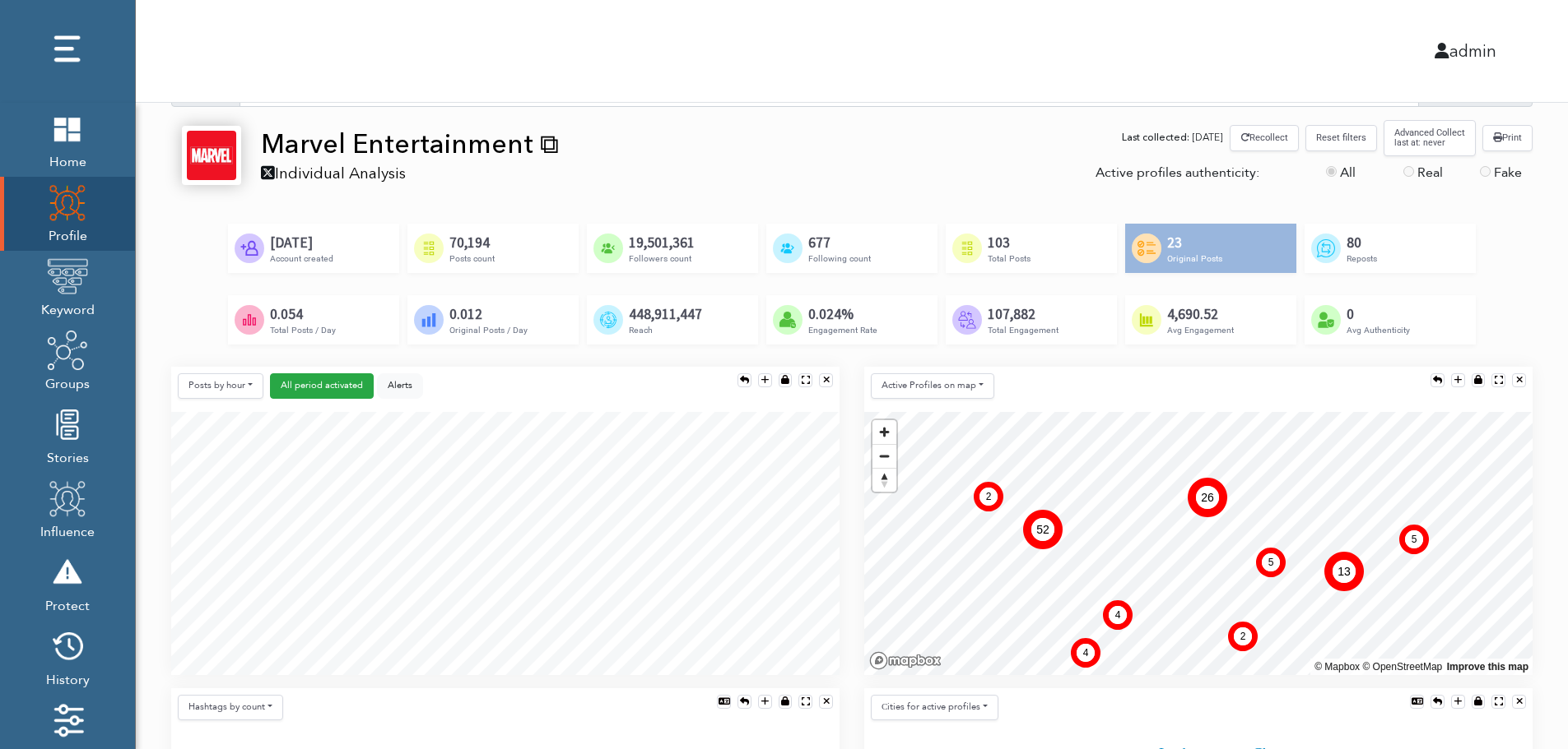
scroll to position [164, 0]
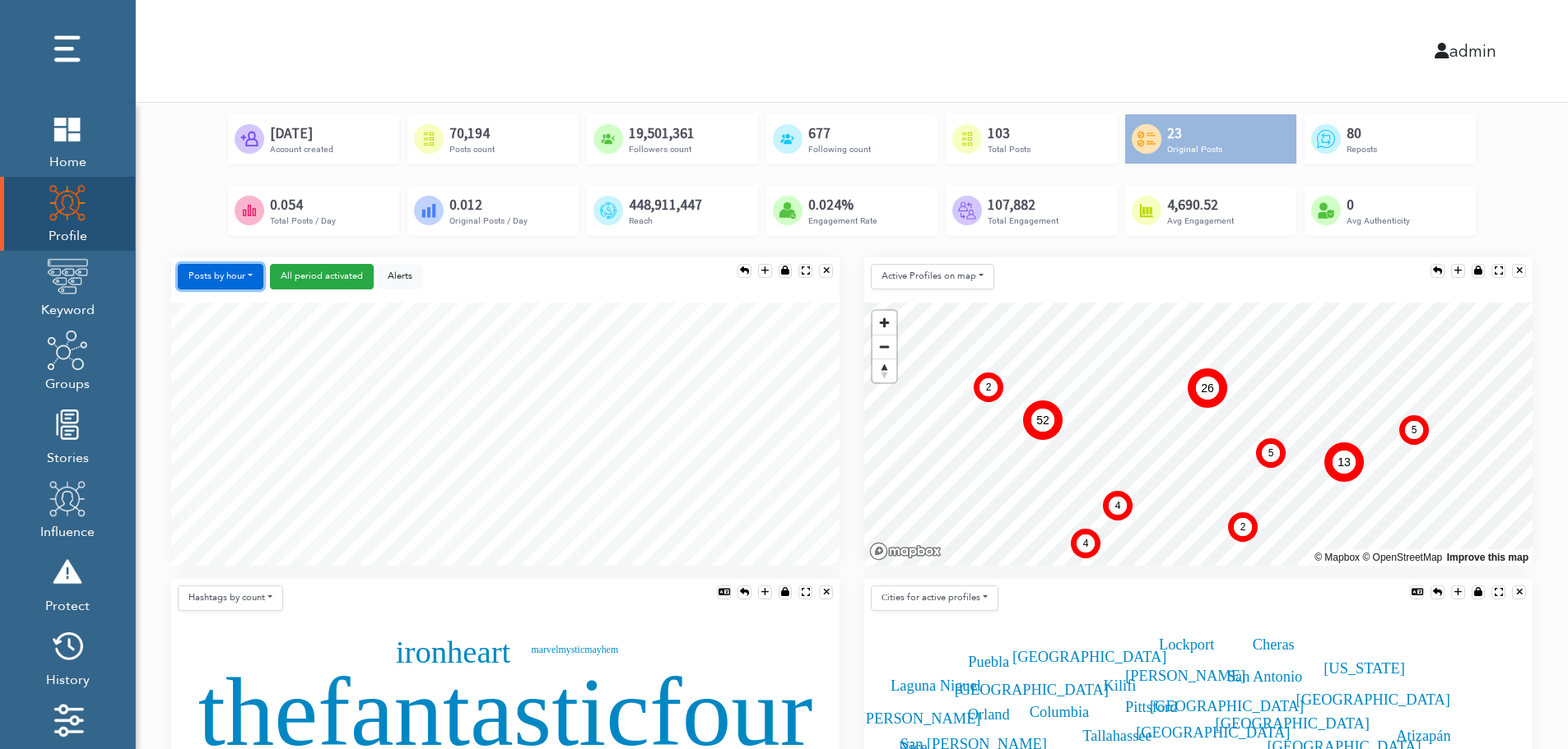
click at [222, 274] on button "Posts by hour" at bounding box center [220, 276] width 86 height 25
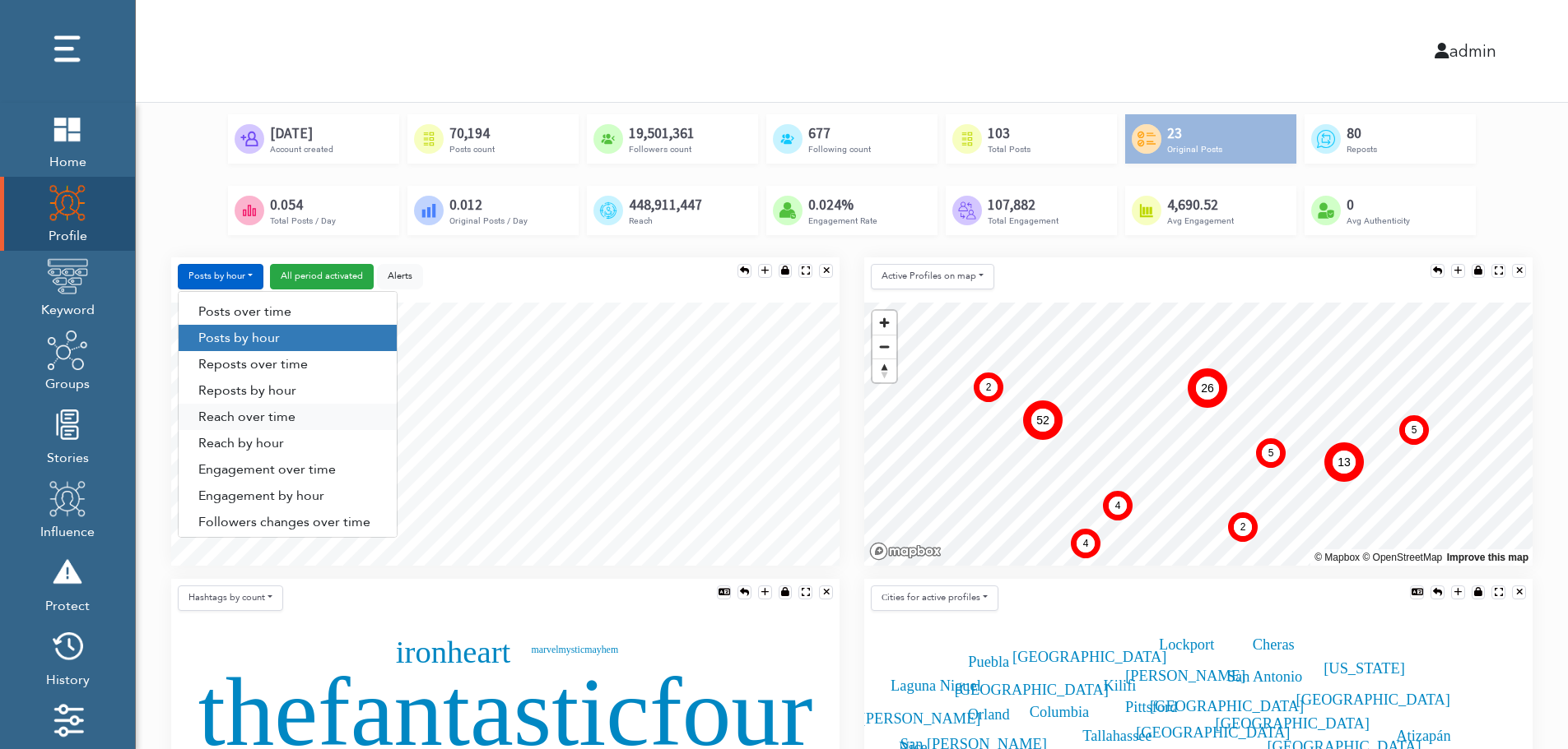
click at [226, 421] on link "Reach over time" at bounding box center [287, 417] width 218 height 26
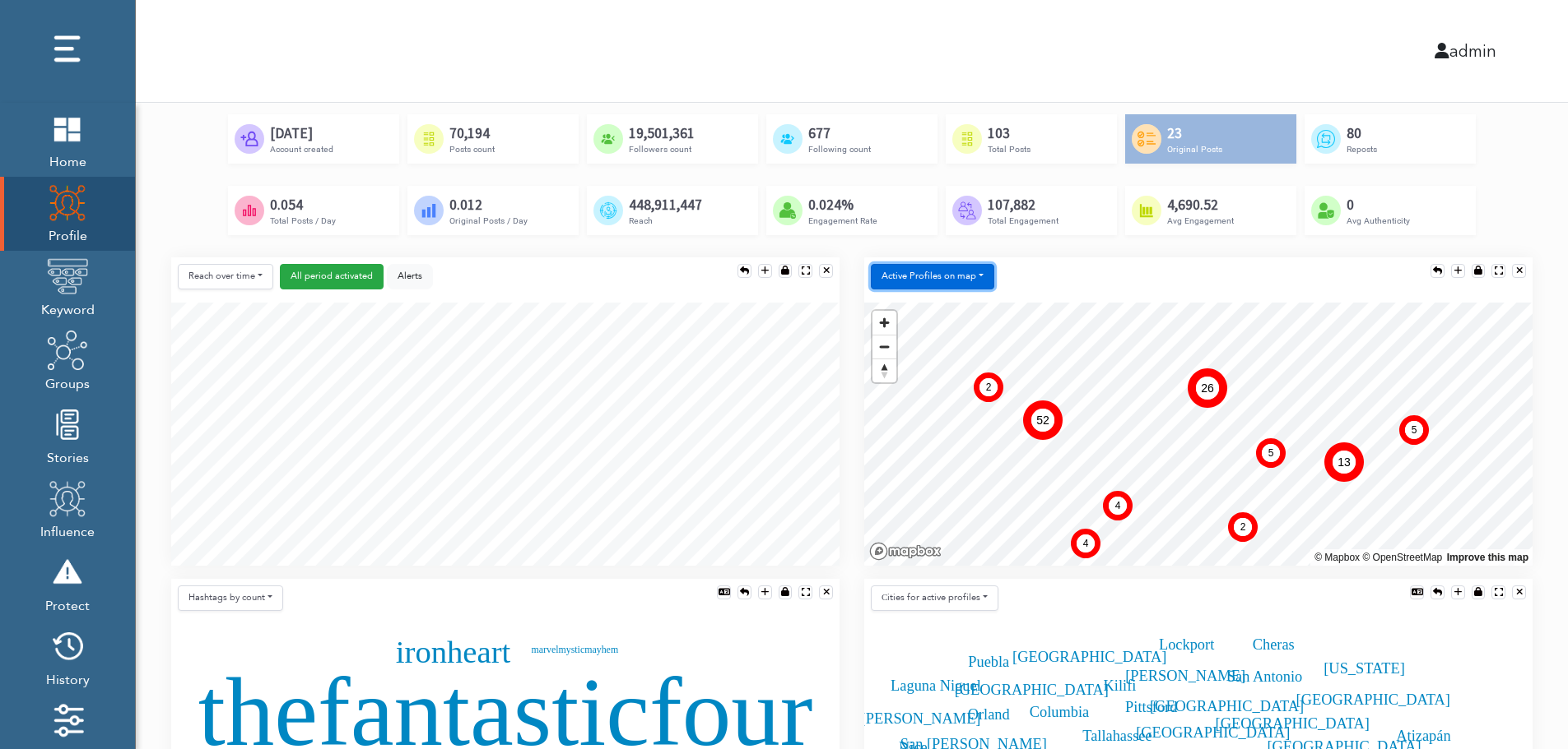
click at [926, 282] on button "Active Profiles on map" at bounding box center [932, 276] width 124 height 25
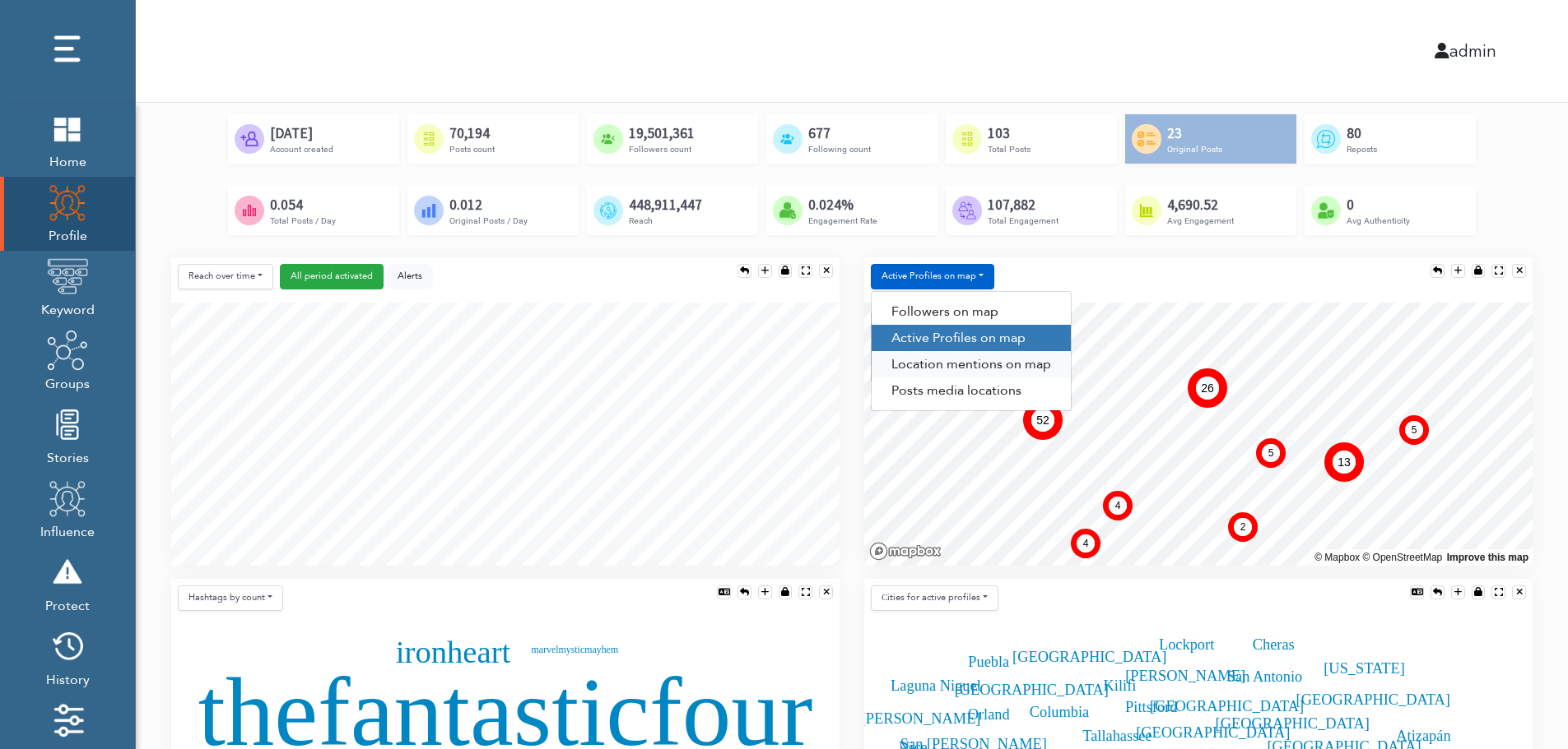
click at [1001, 366] on link "Location mentions on map" at bounding box center [971, 364] width 199 height 26
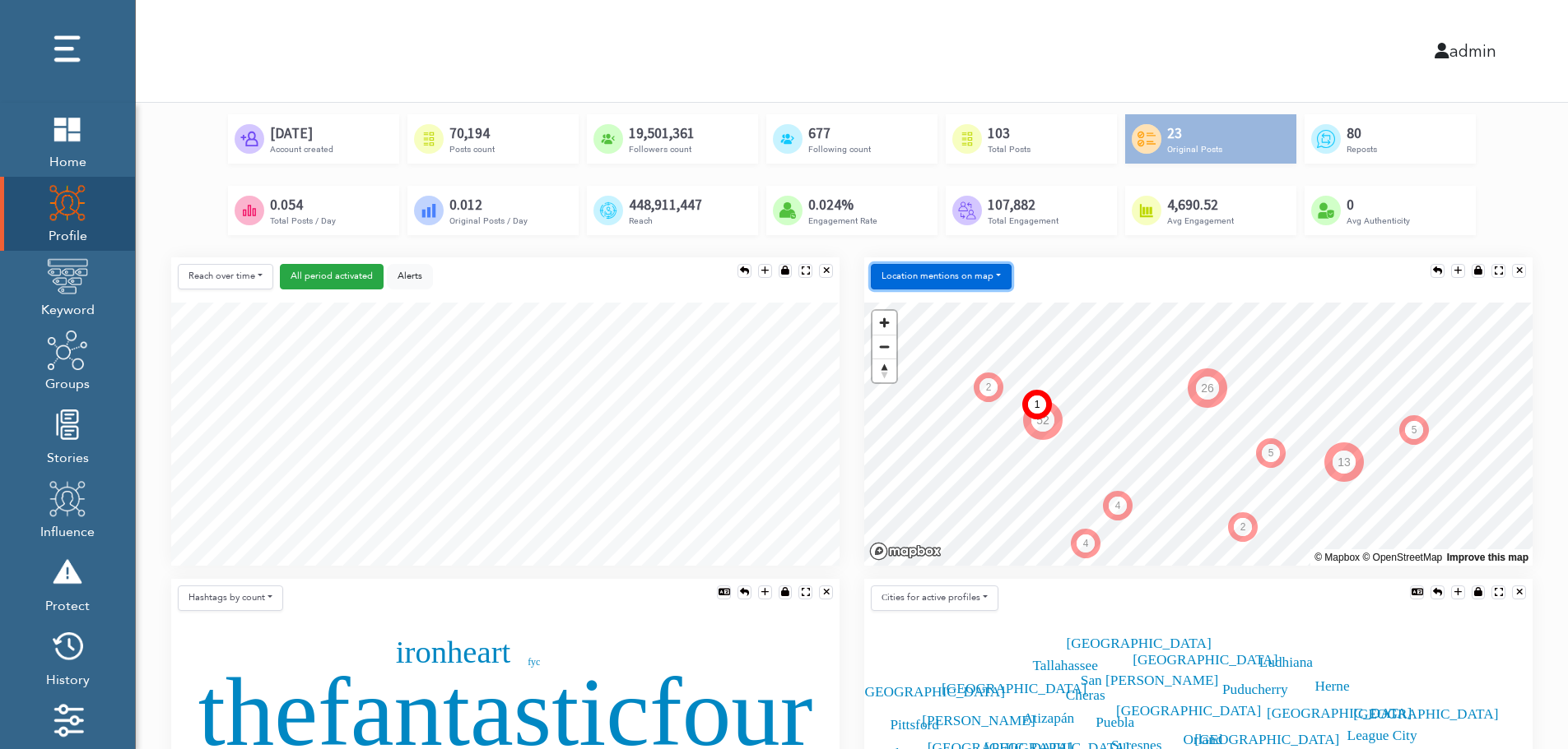
click at [993, 269] on button "Location mentions on map" at bounding box center [941, 276] width 141 height 25
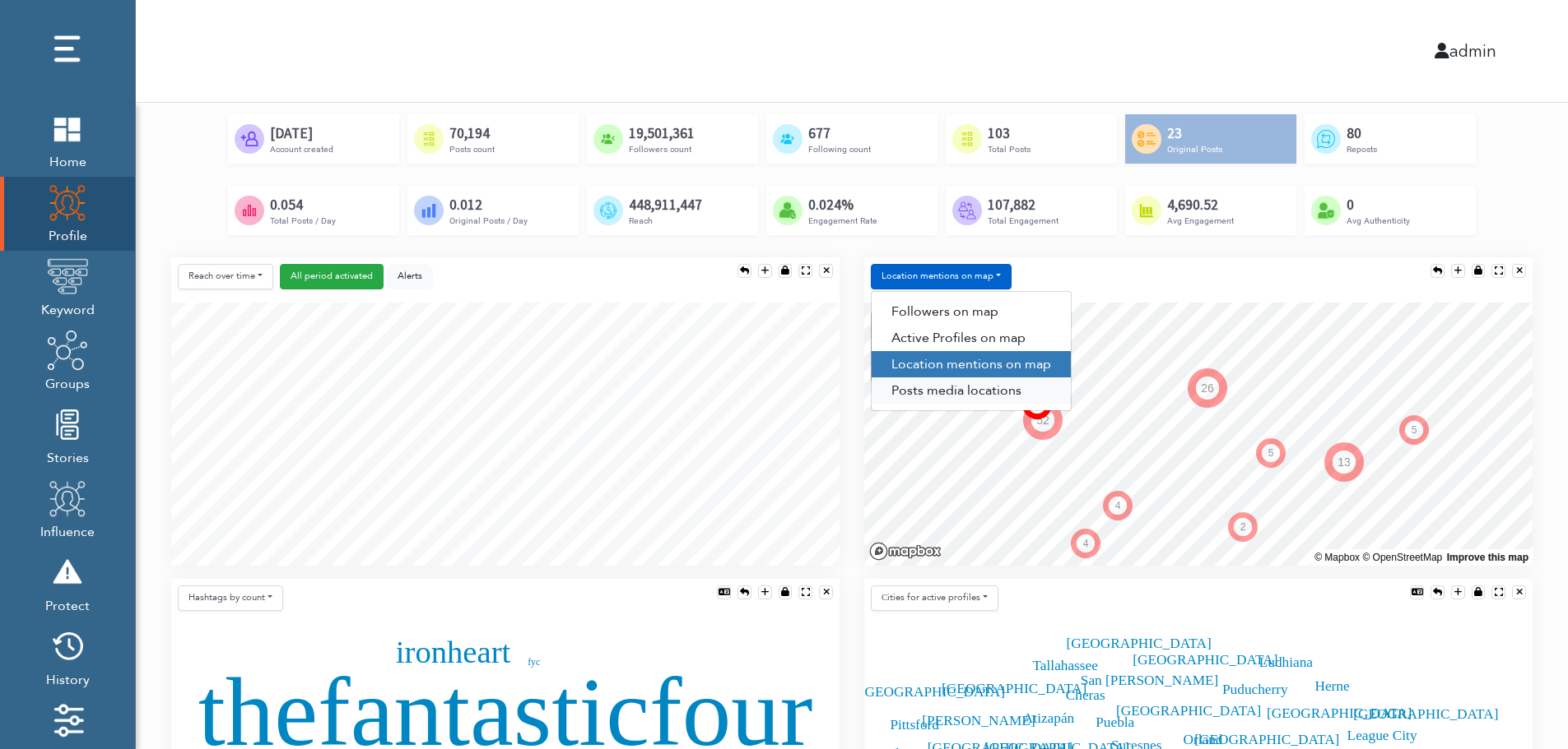
click at [960, 397] on link "Posts media locations" at bounding box center [971, 391] width 199 height 26
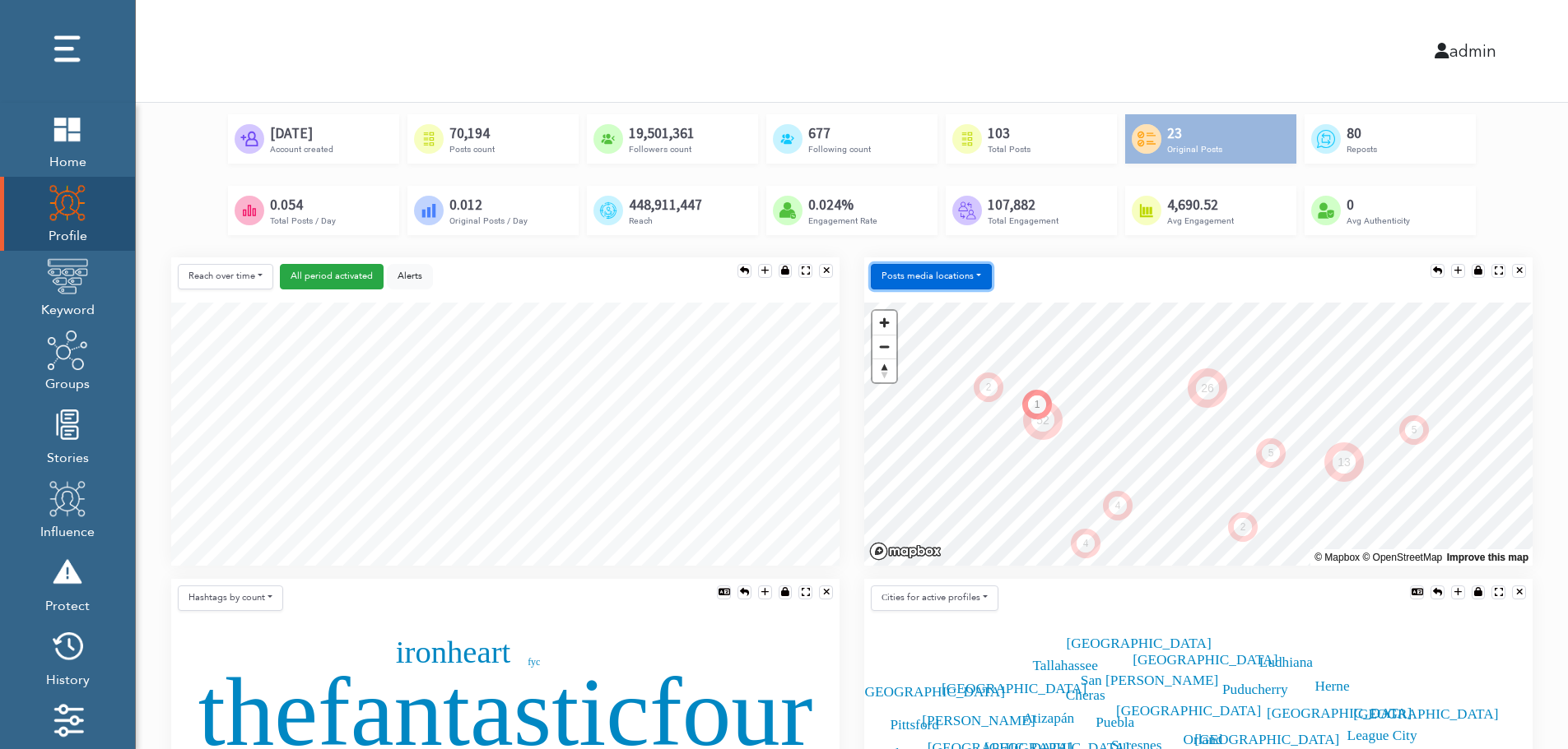
click at [956, 274] on button "Posts media locations" at bounding box center [931, 276] width 121 height 25
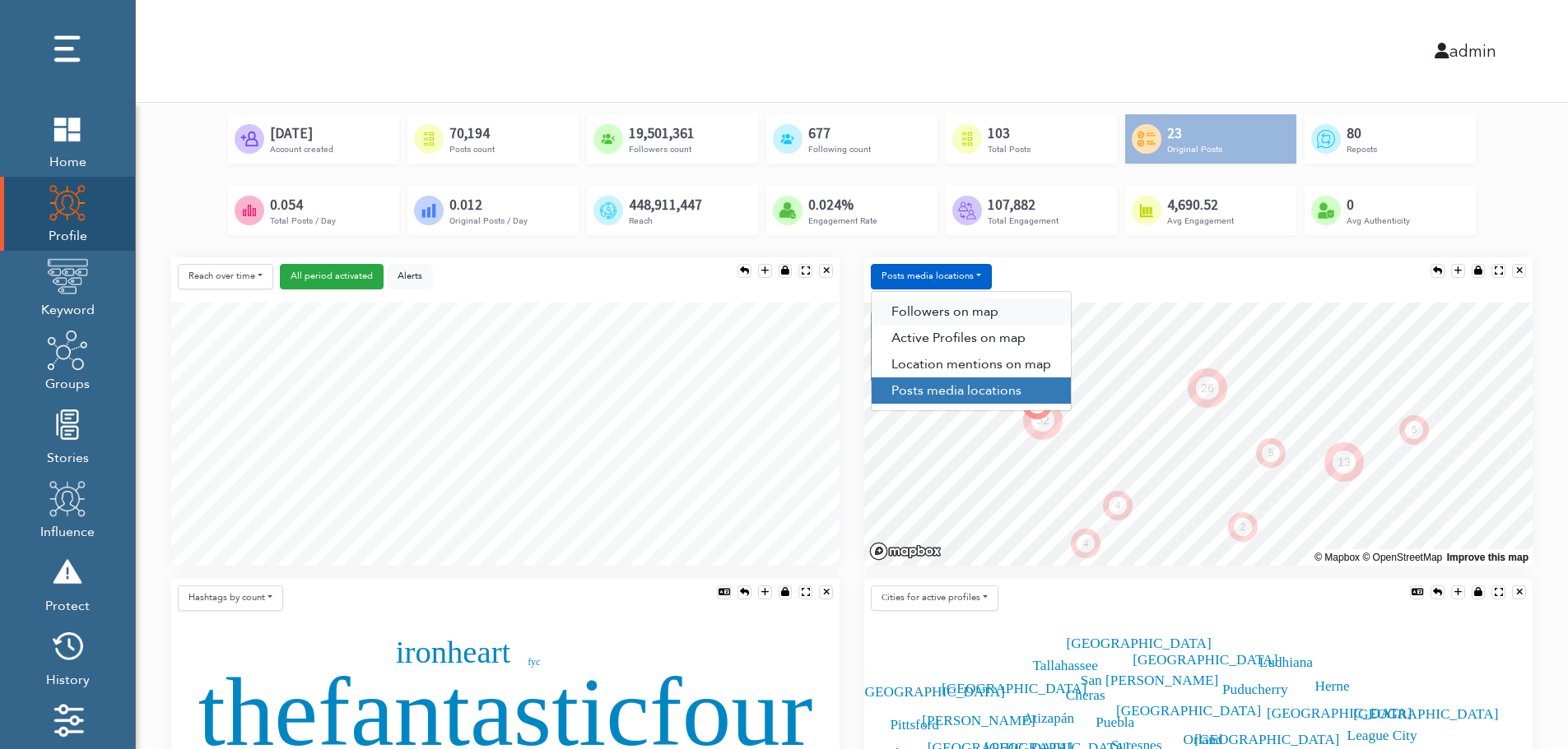
click at [954, 304] on link "Followers on map" at bounding box center [971, 311] width 199 height 26
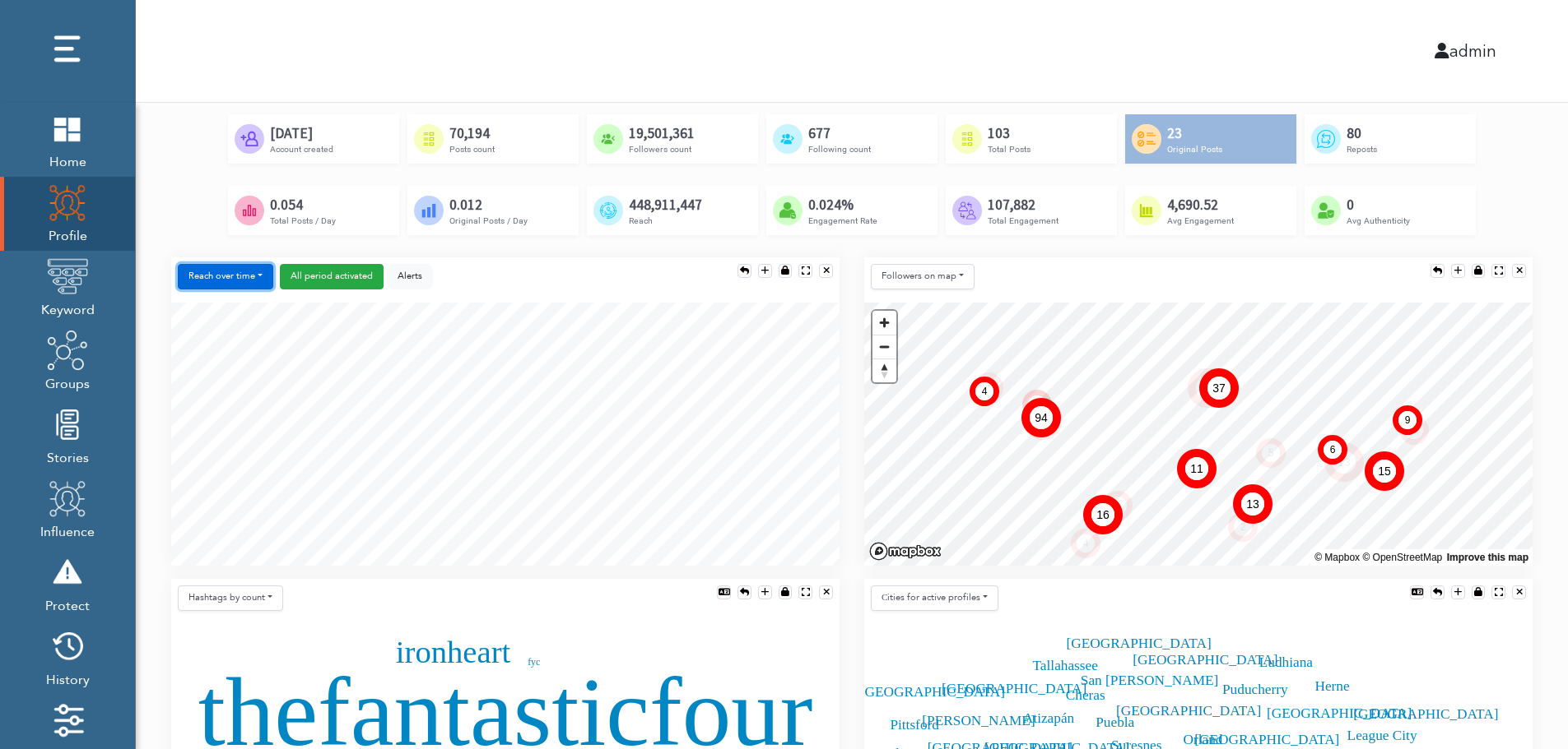
click at [196, 267] on button "Reach over time" at bounding box center [225, 276] width 95 height 25
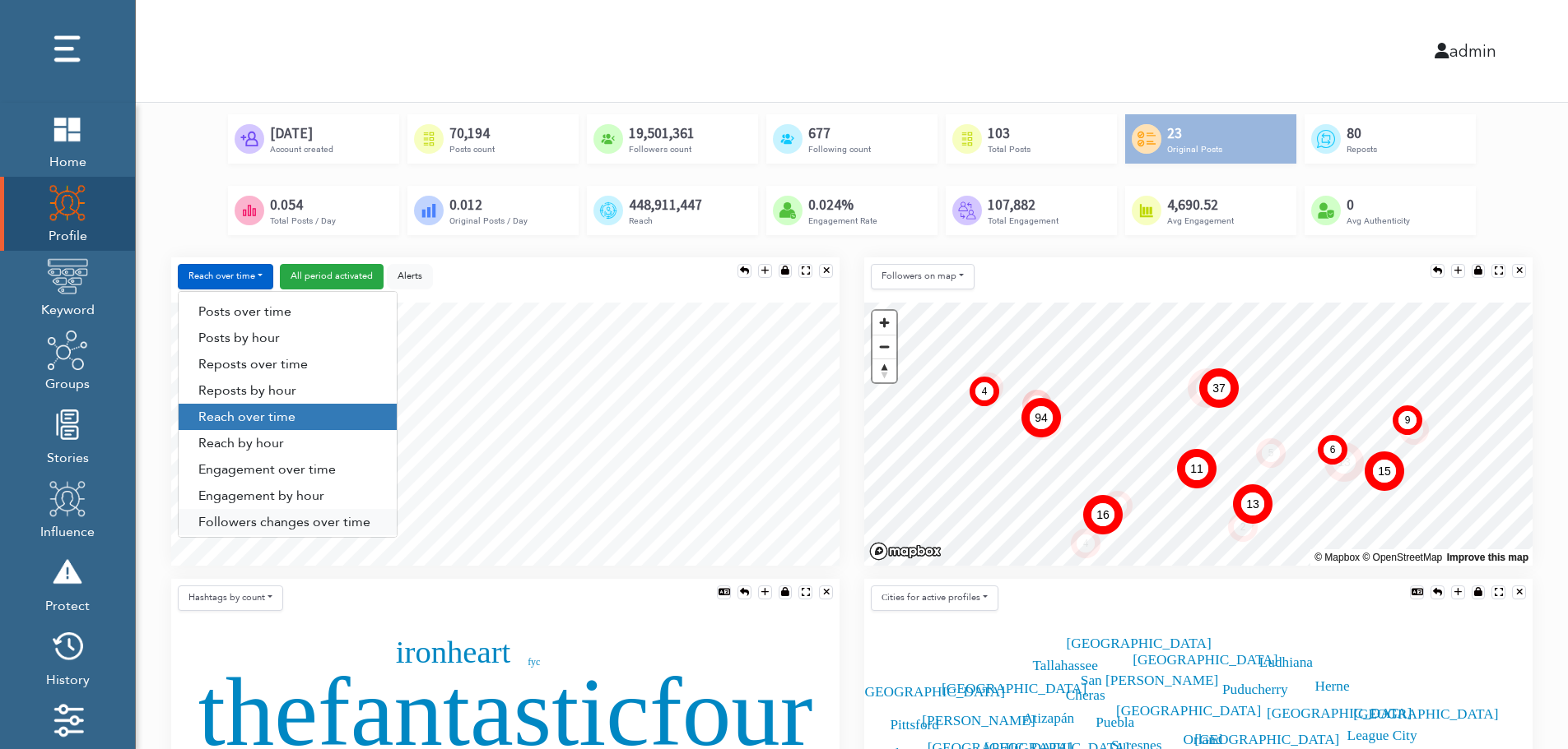
click at [245, 521] on link "Followers changes over time" at bounding box center [287, 522] width 218 height 26
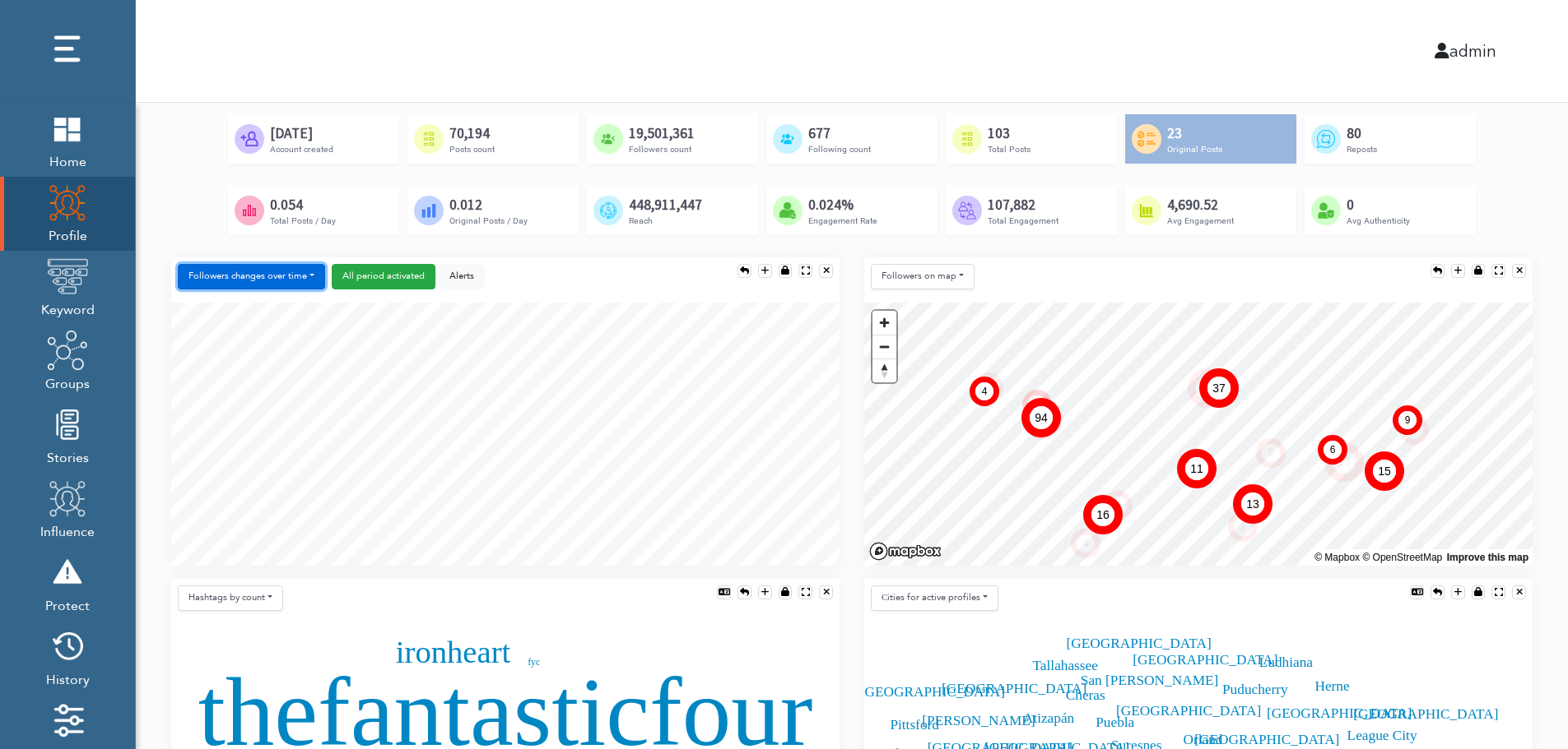
click at [276, 278] on button "Followers changes over time" at bounding box center [251, 276] width 147 height 25
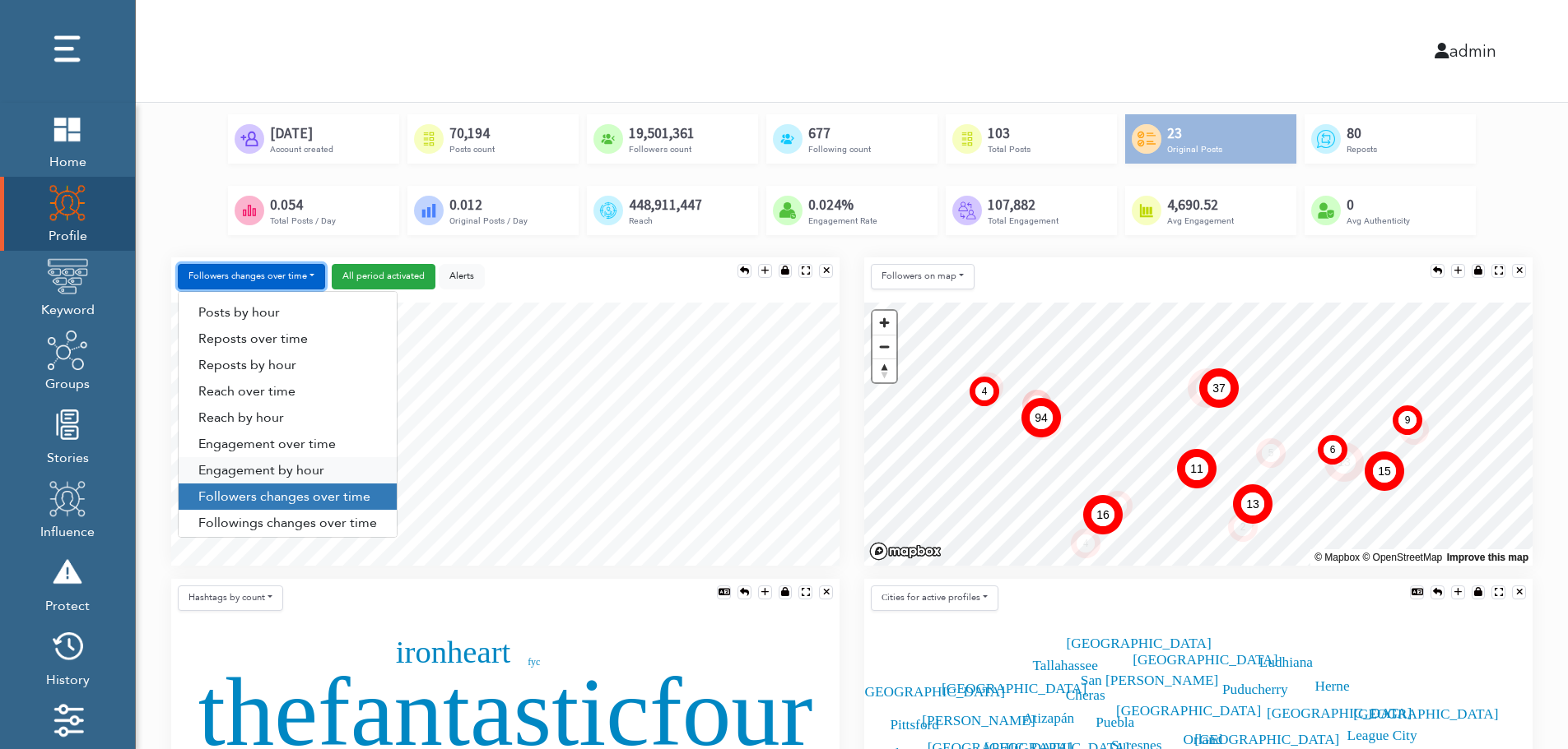
scroll to position [84, 0]
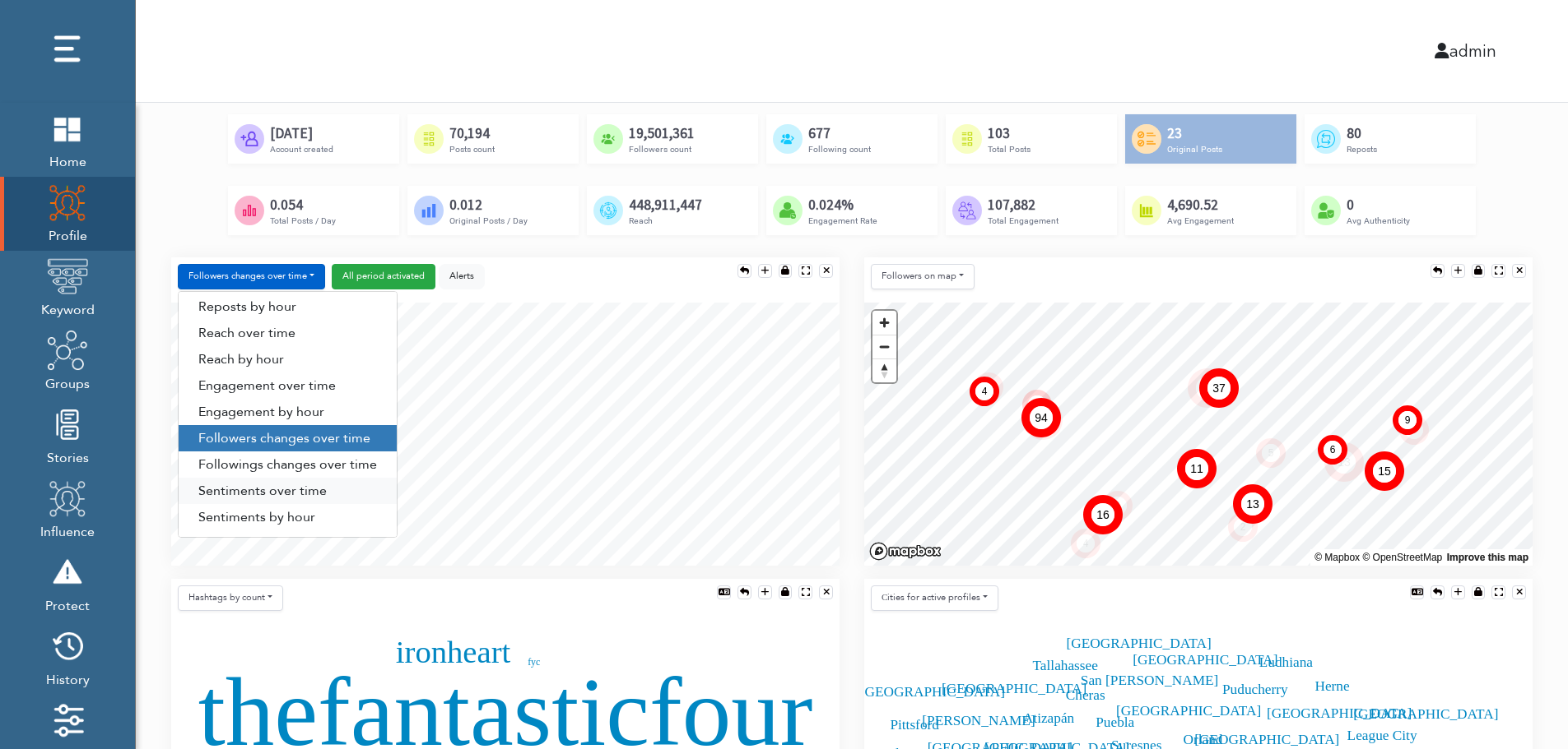
click at [269, 492] on link "Sentiments over time" at bounding box center [287, 491] width 218 height 26
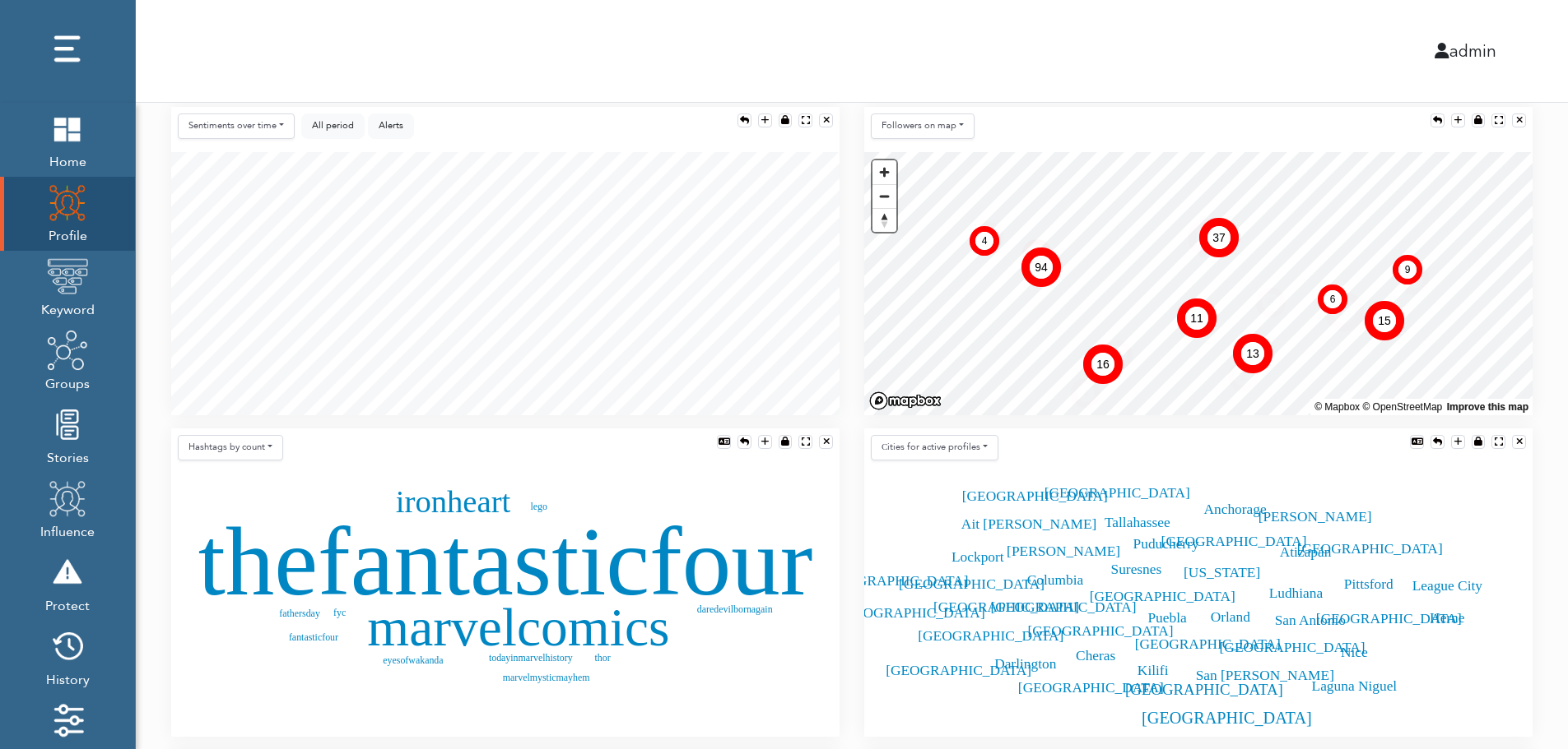
scroll to position [329, 0]
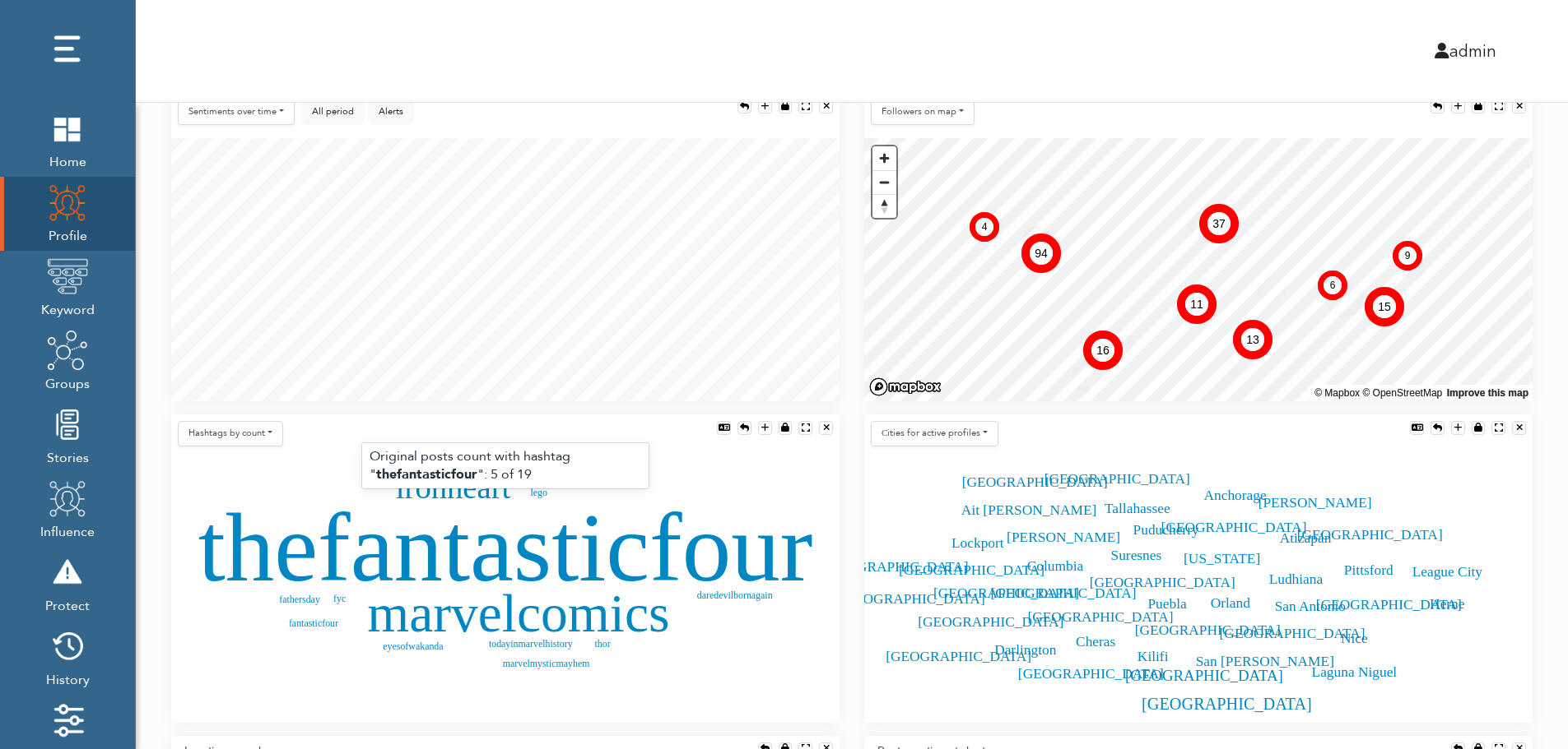
click at [459, 554] on text "thefantasticfour" at bounding box center [505, 547] width 614 height 109
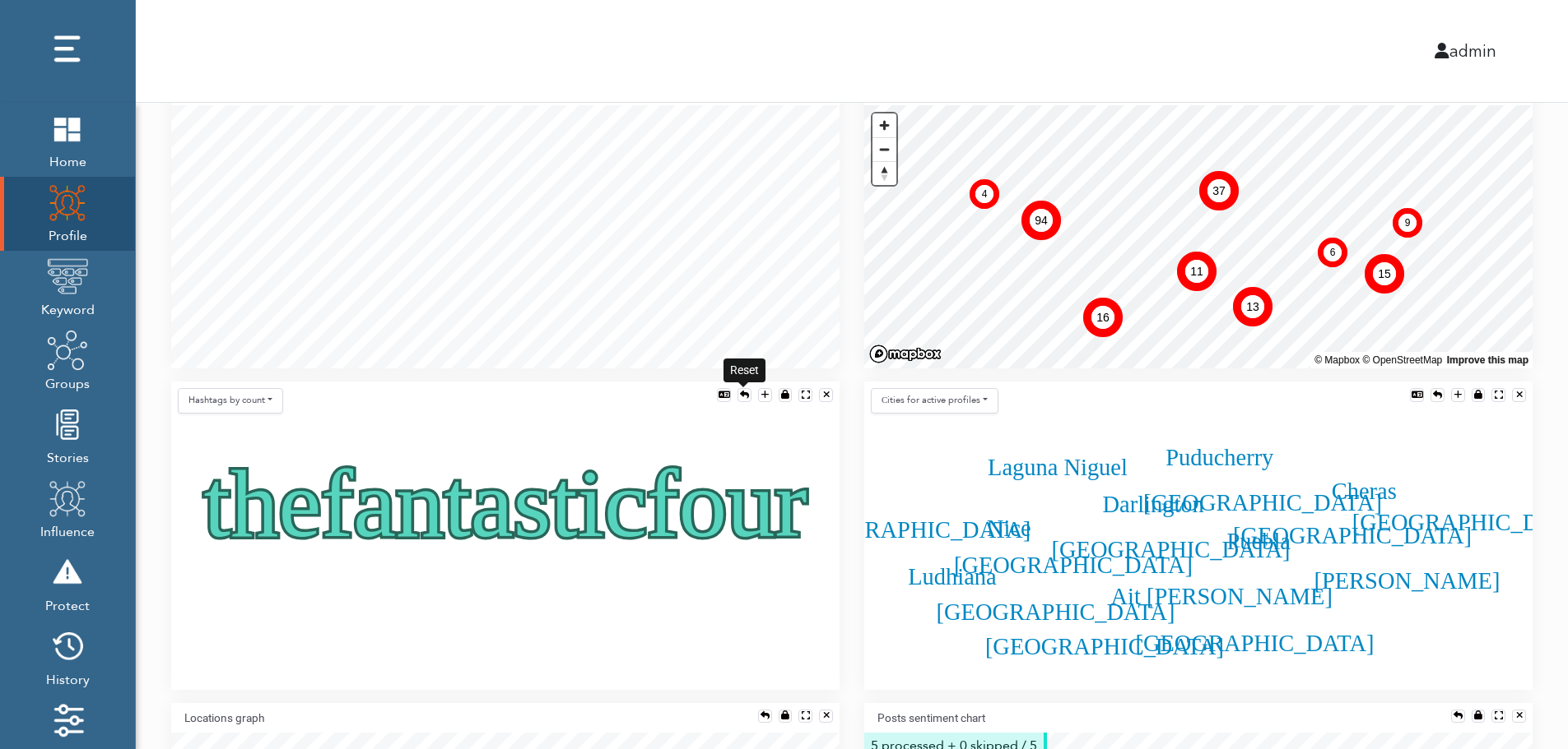
scroll to position [395, 0]
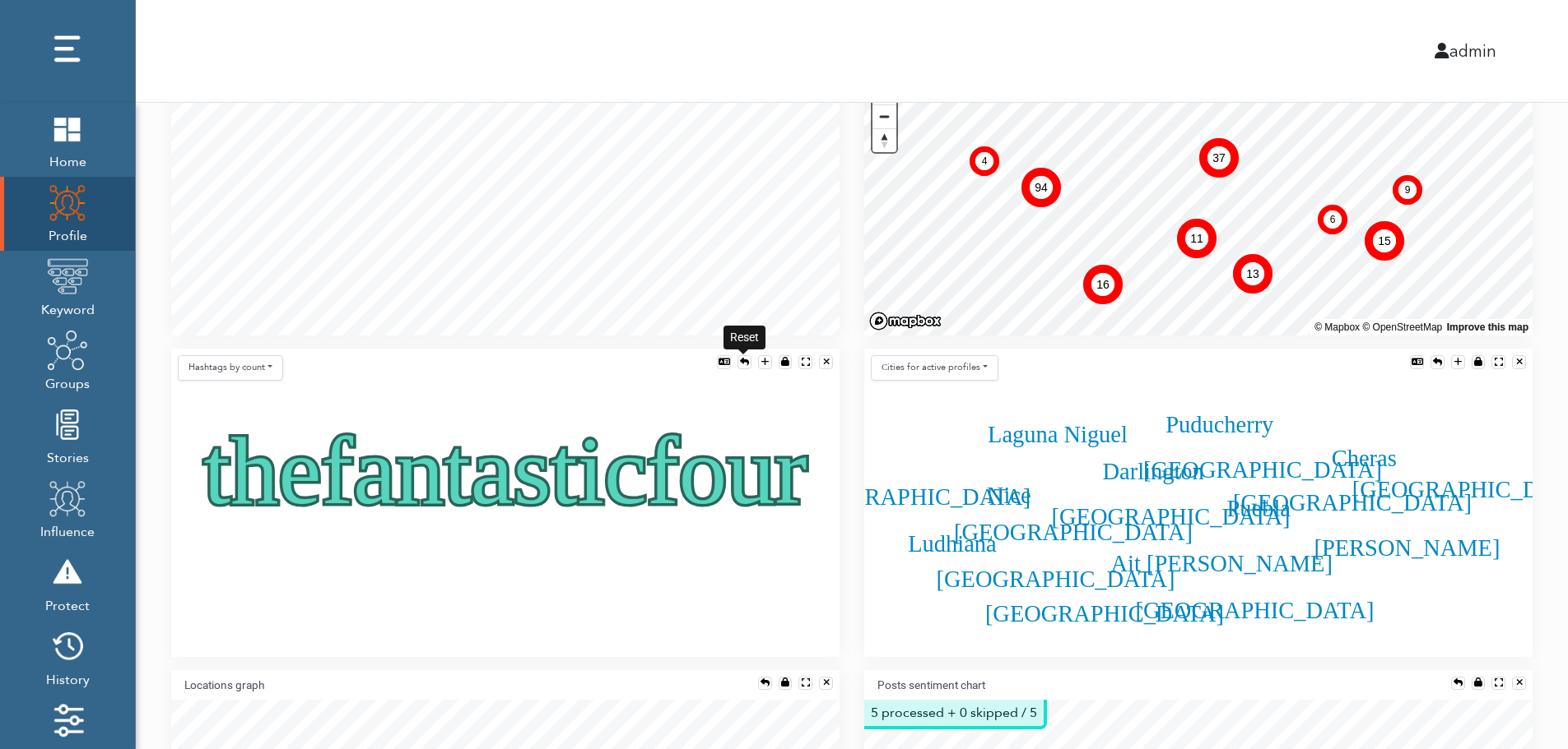
click at [742, 362] on div at bounding box center [744, 362] width 9 height 9
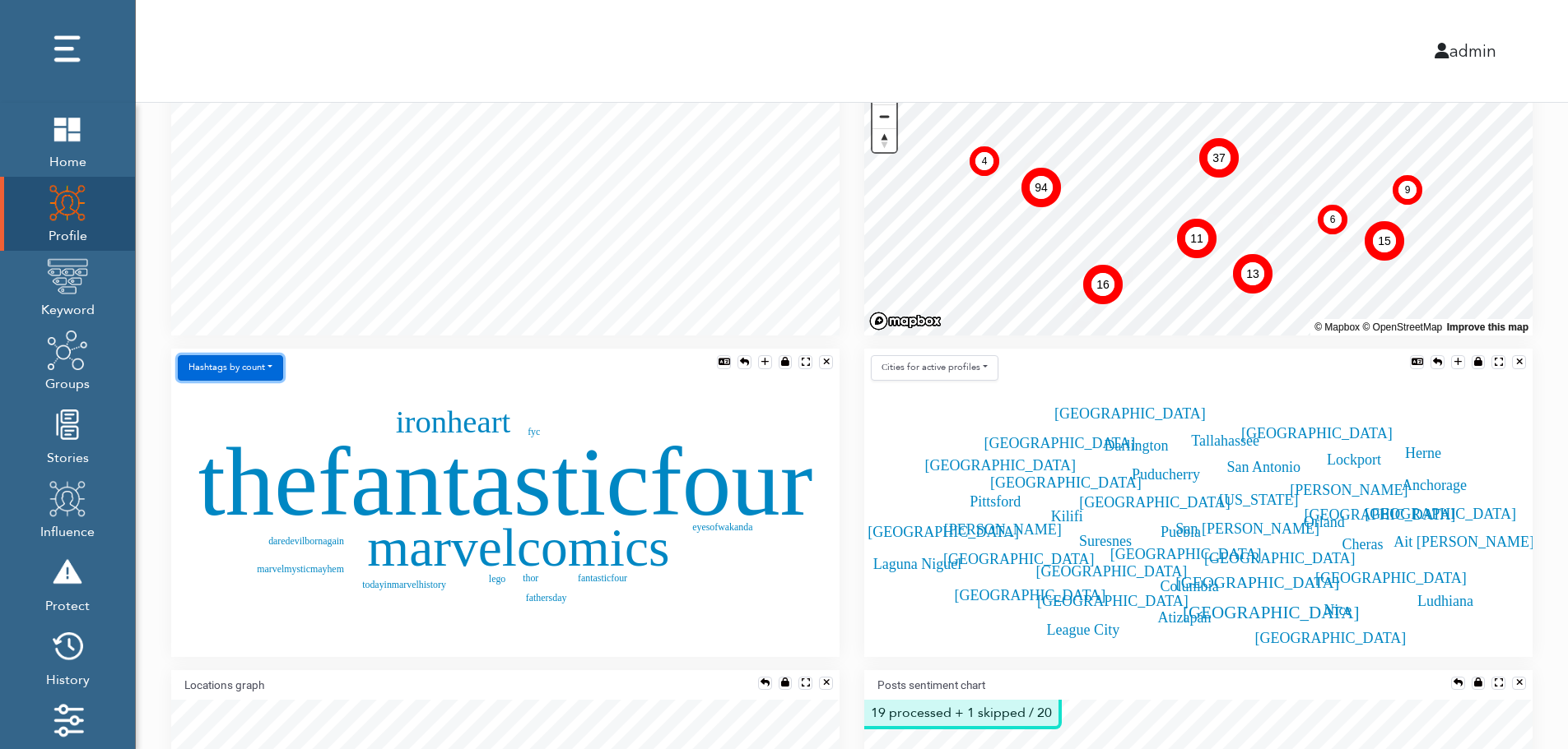
click at [248, 373] on button "Hashtags by count" at bounding box center [230, 368] width 106 height 25
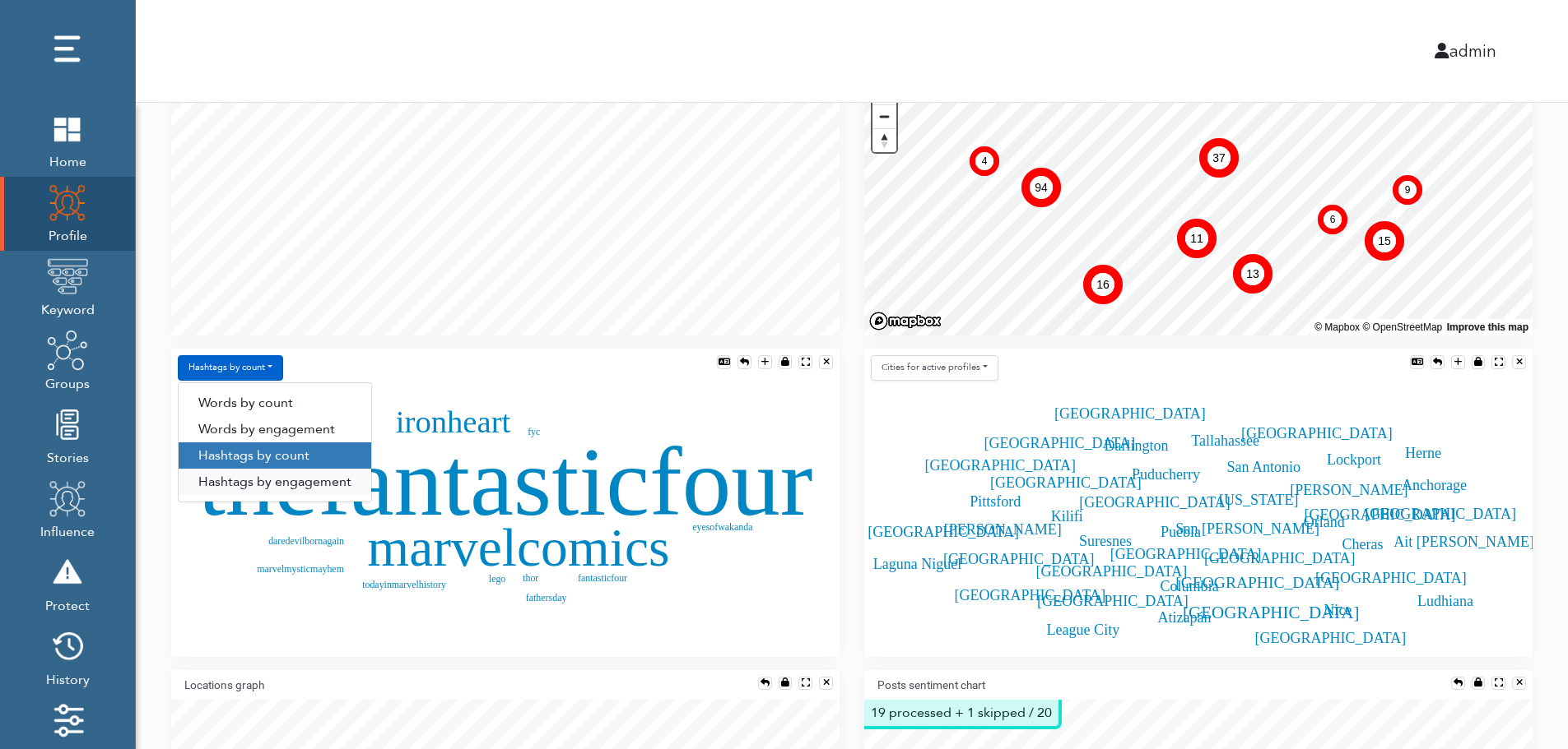
click at [248, 483] on link "Hashtags by engagement" at bounding box center [274, 482] width 193 height 26
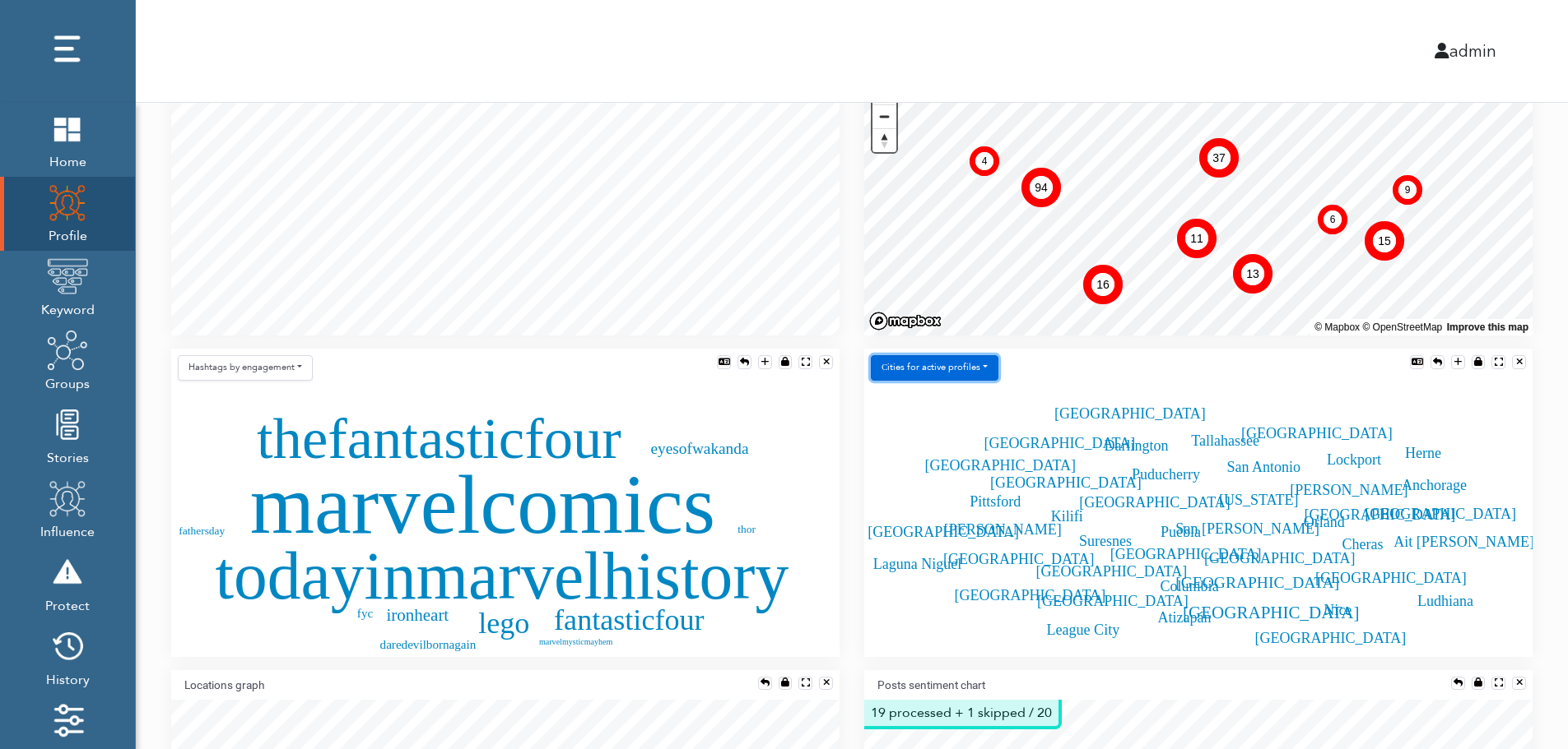
click at [972, 368] on button "Сities for active profiles" at bounding box center [934, 368] width 127 height 25
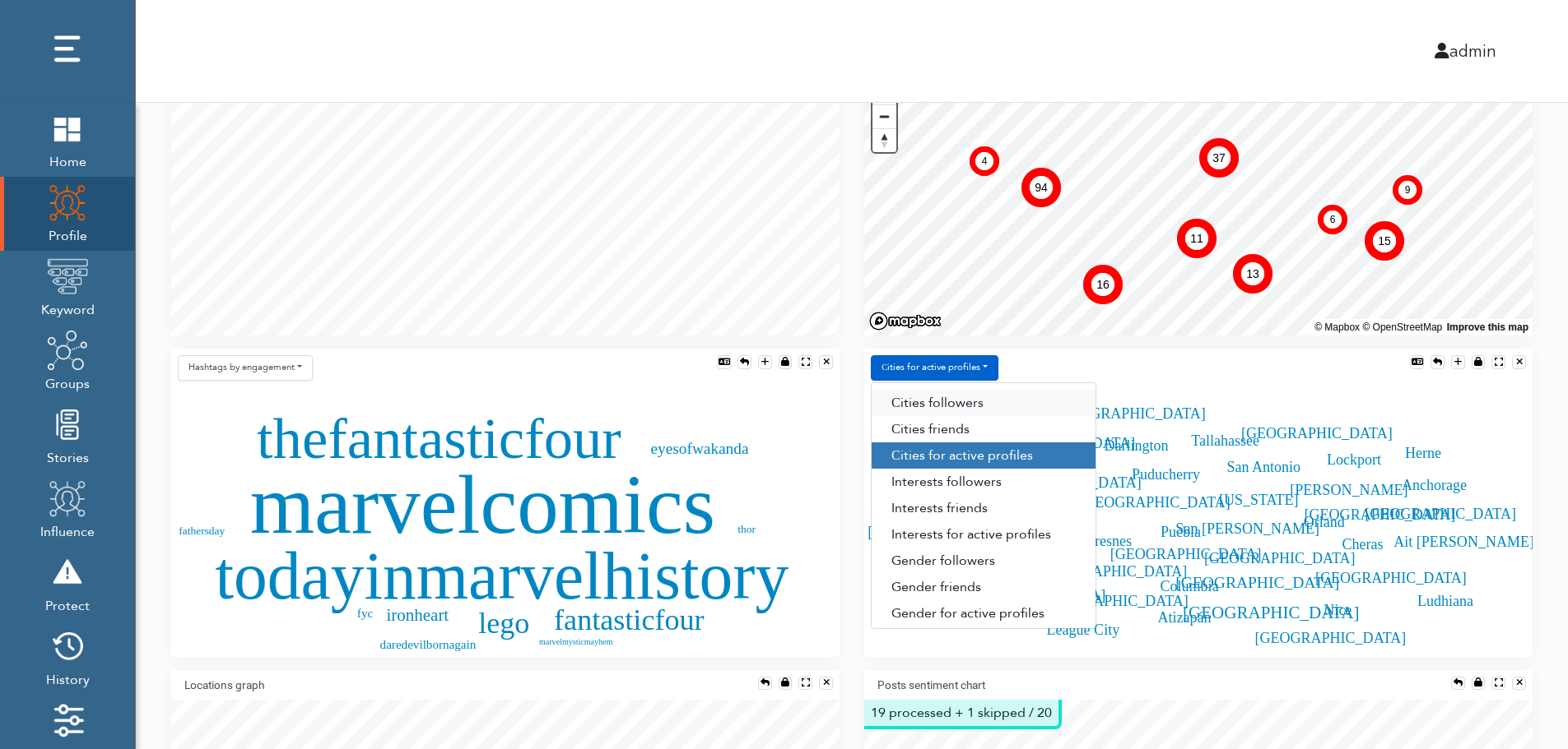
click at [984, 404] on link "Сities followers" at bounding box center [983, 403] width 224 height 26
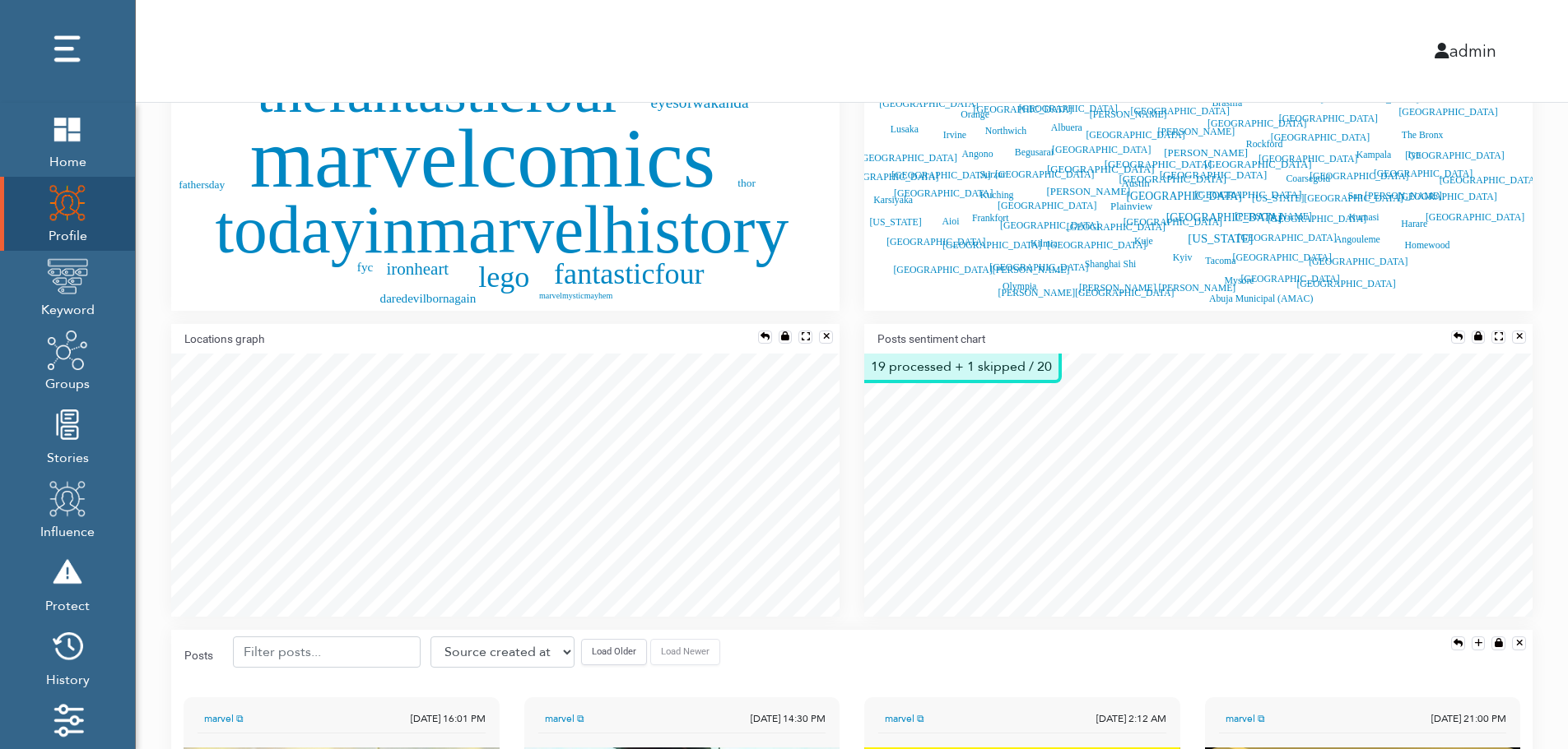
scroll to position [757, 0]
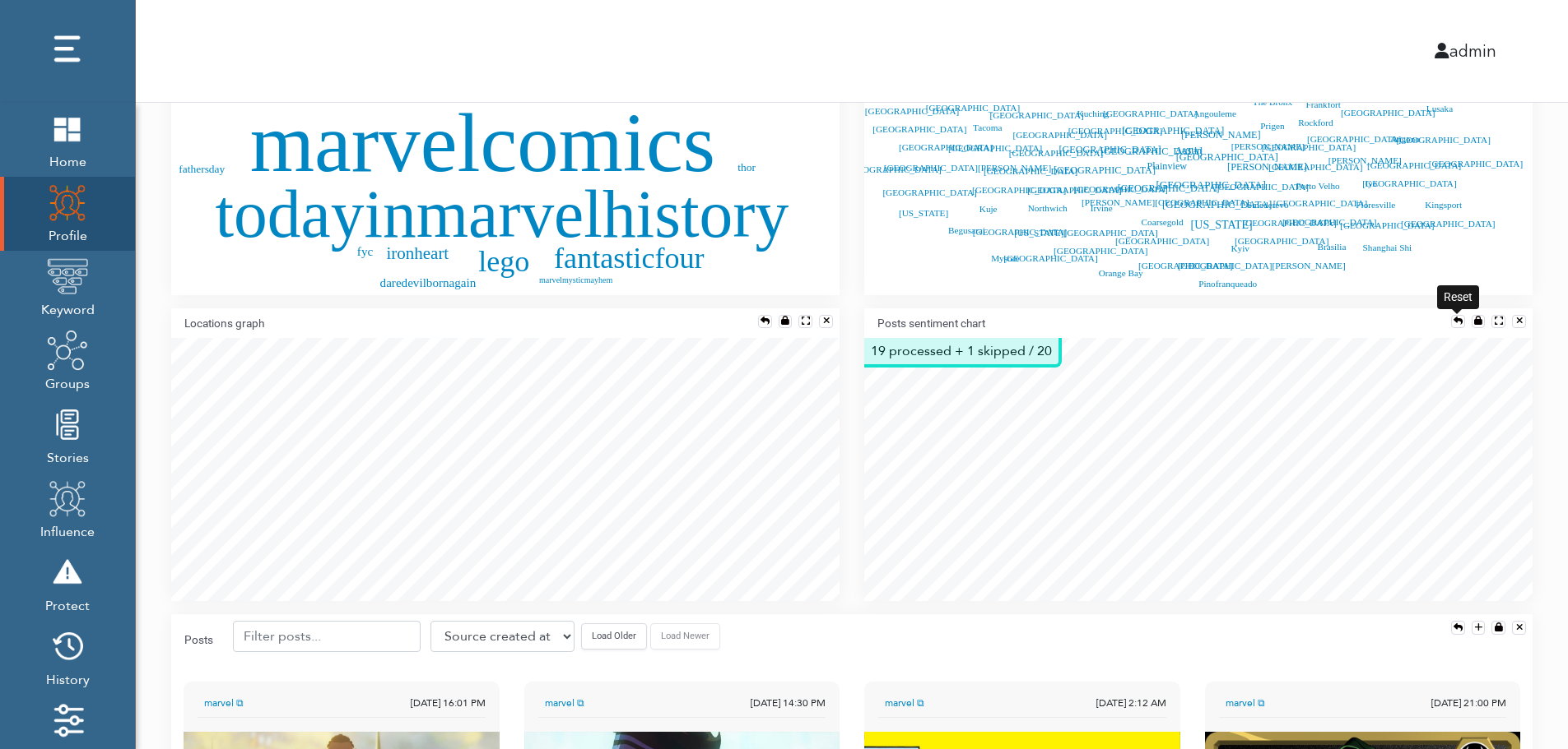
click at [1455, 317] on div at bounding box center [1458, 321] width 9 height 9
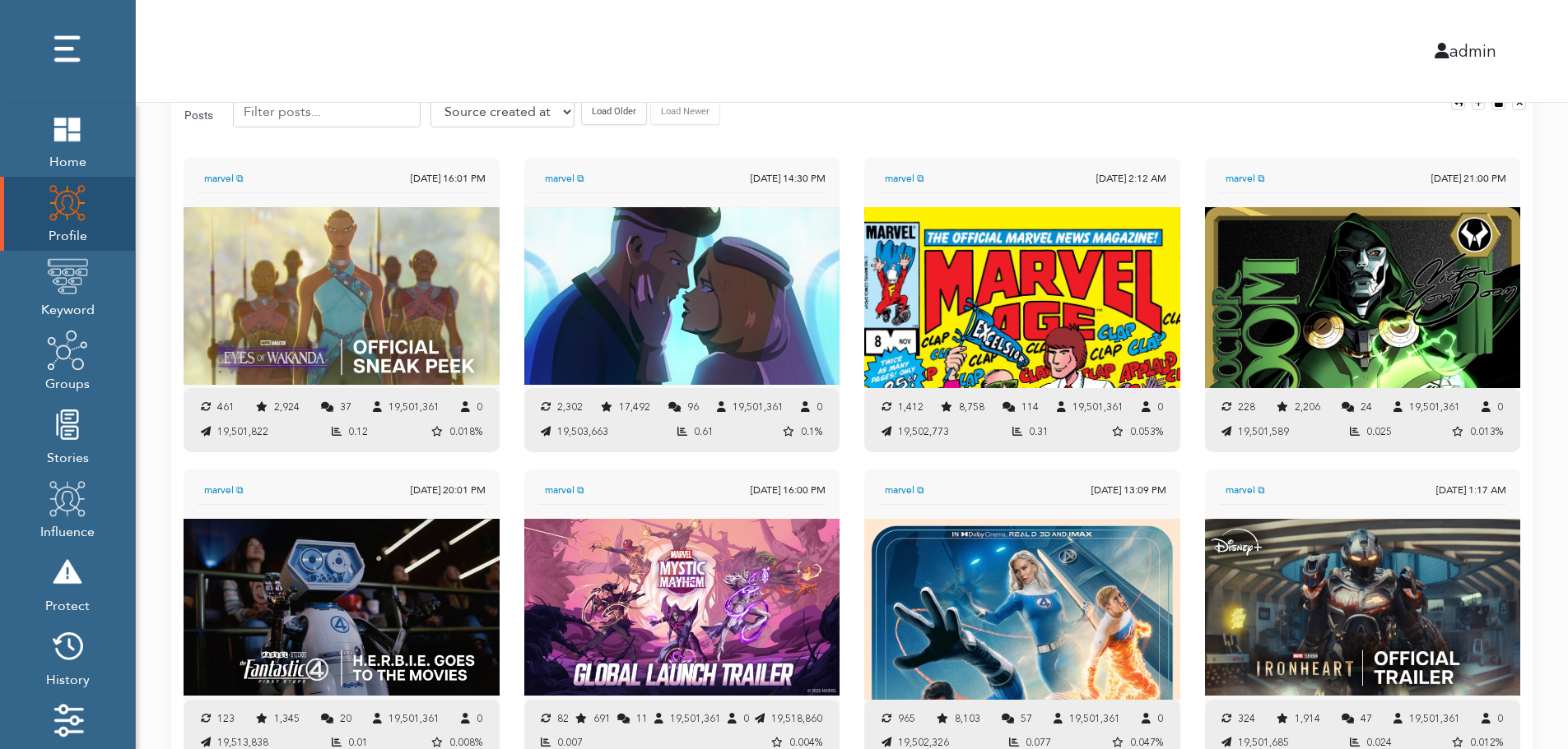
scroll to position [1263, 0]
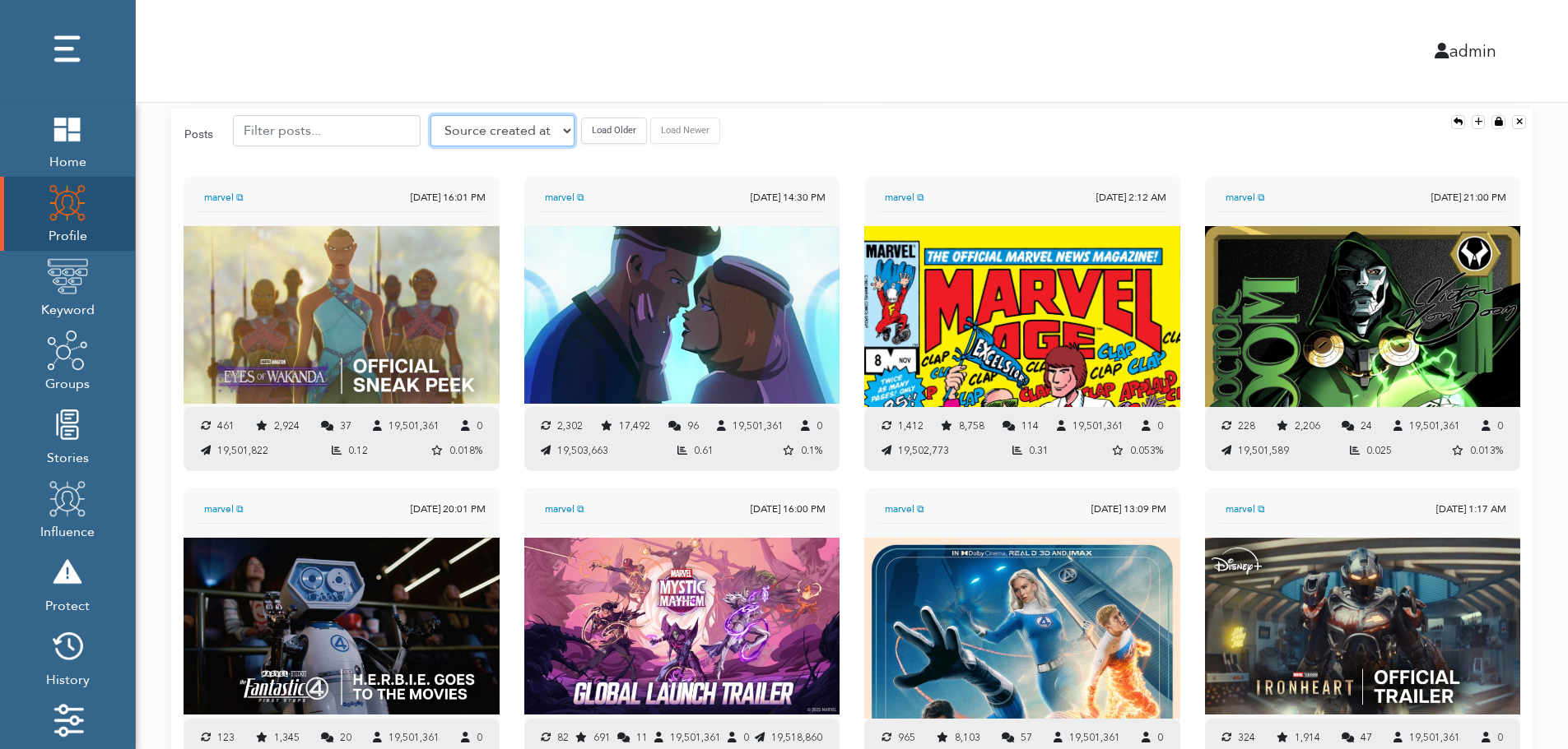
click at [473, 128] on select "Source created at Retweets Likes/favorites Followers Friends Reach Retweet rate…" at bounding box center [502, 131] width 144 height 31
click at [430, 115] on select "Source created at Retweets Likes/favorites Followers Friends Reach Retweet rate…" at bounding box center [502, 131] width 144 height 31
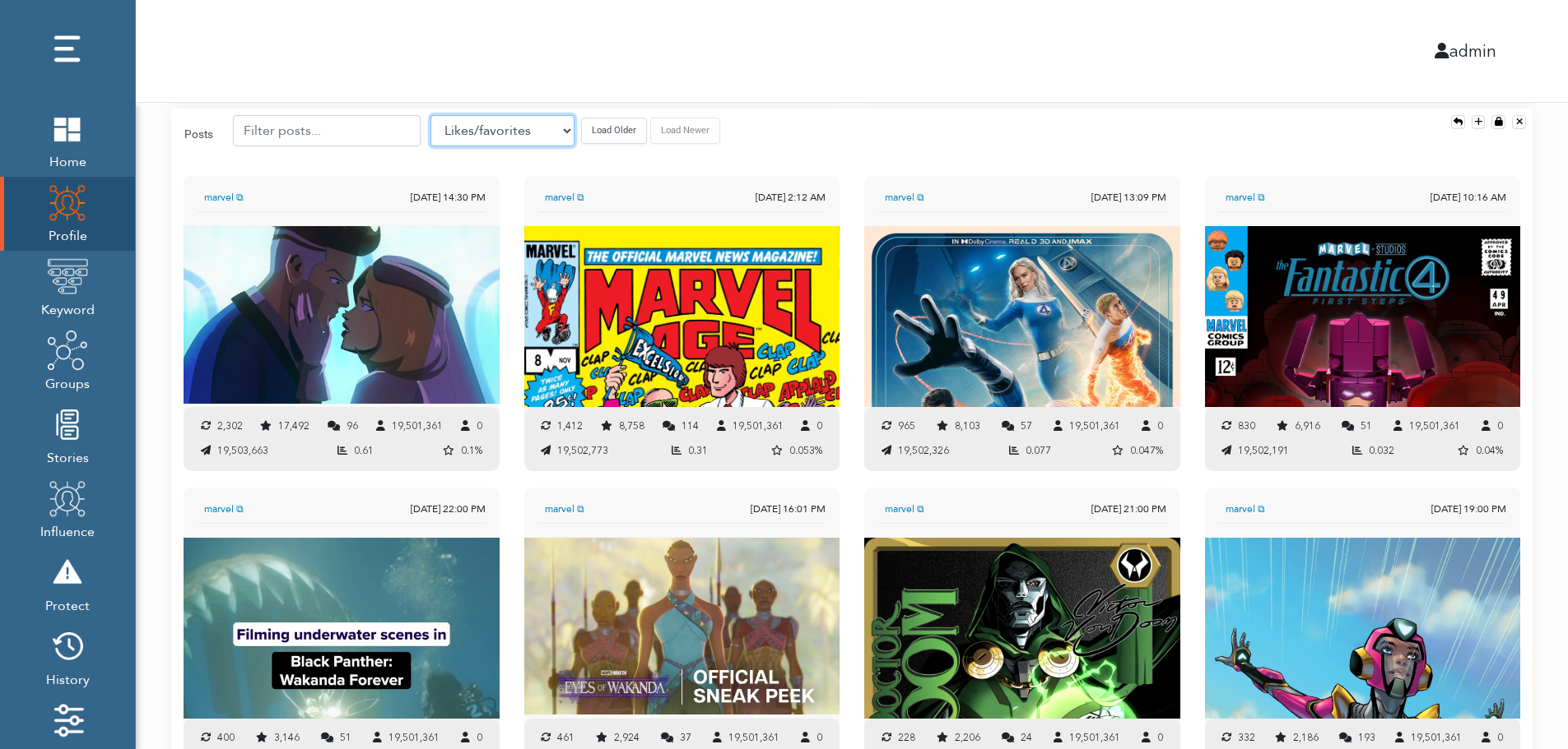
click at [479, 136] on select "Source created at Retweets Likes/favorites Followers Friends Reach Retweet rate…" at bounding box center [502, 131] width 144 height 31
select select "authenticity"
click at [430, 115] on select "Source created at Retweets Likes/favorites Followers Friends Reach Retweet rate…" at bounding box center [502, 131] width 144 height 31
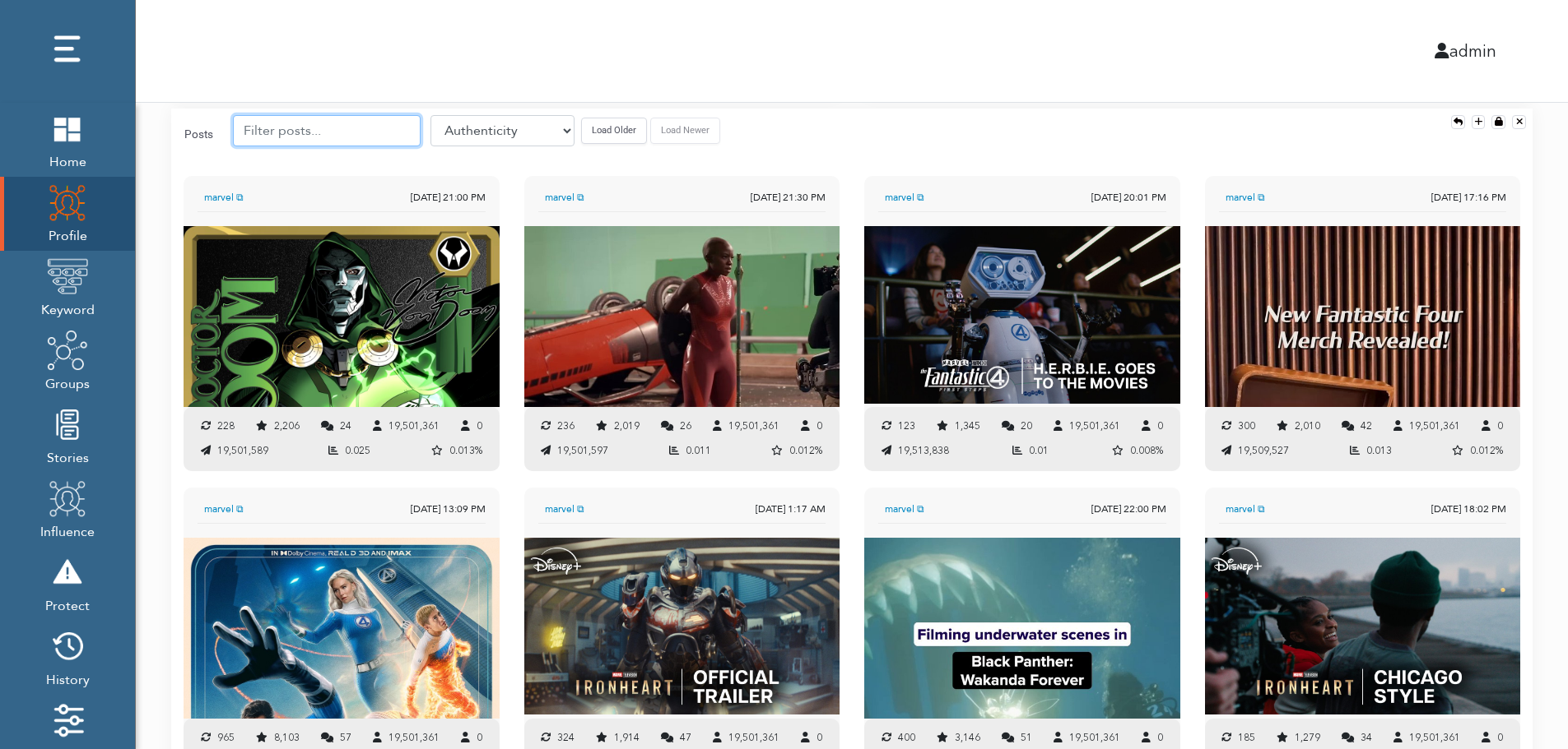
click at [322, 130] on input "text" at bounding box center [326, 131] width 188 height 31
click at [582, 126] on button "Load Older" at bounding box center [614, 130] width 66 height 25
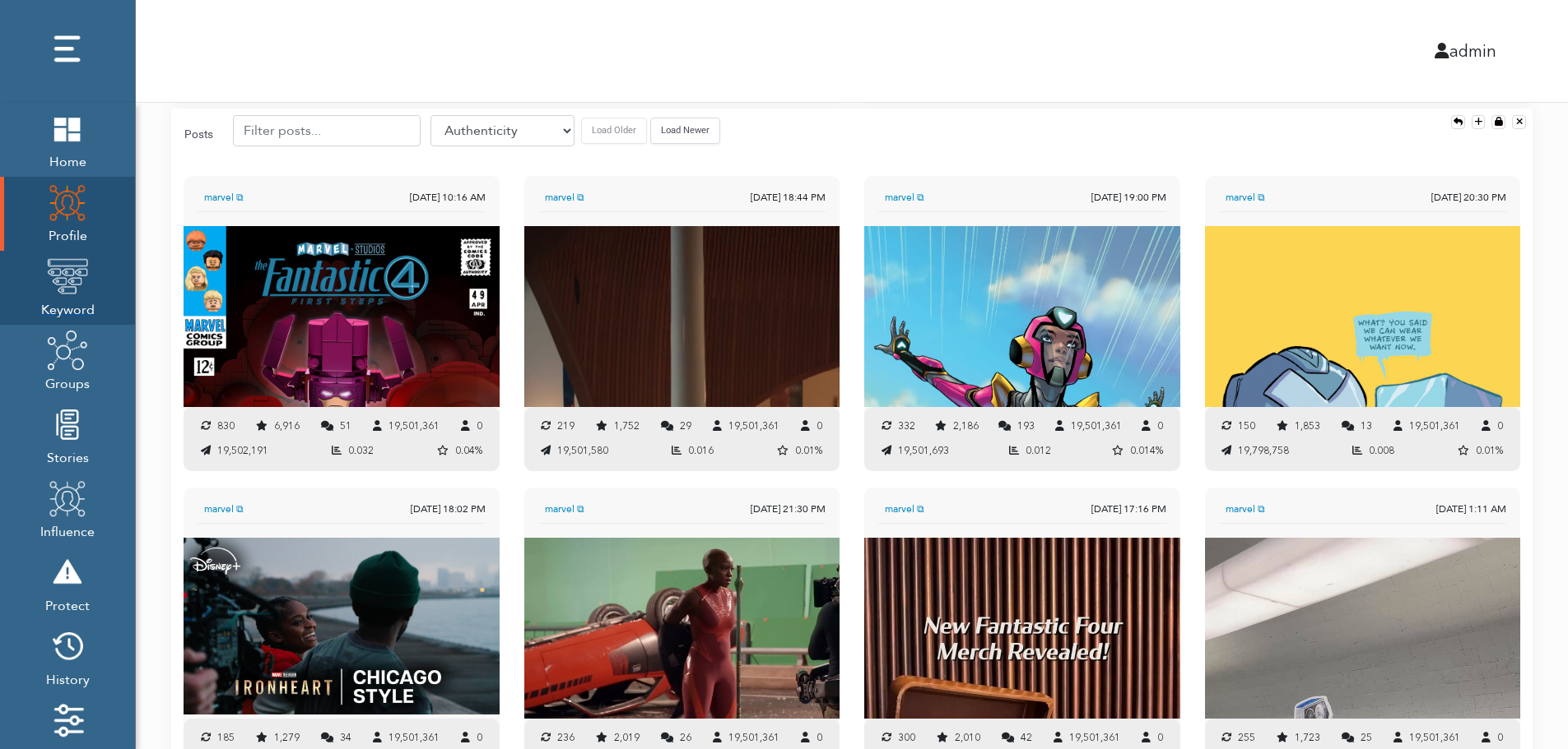
click at [72, 279] on img at bounding box center [67, 277] width 42 height 42
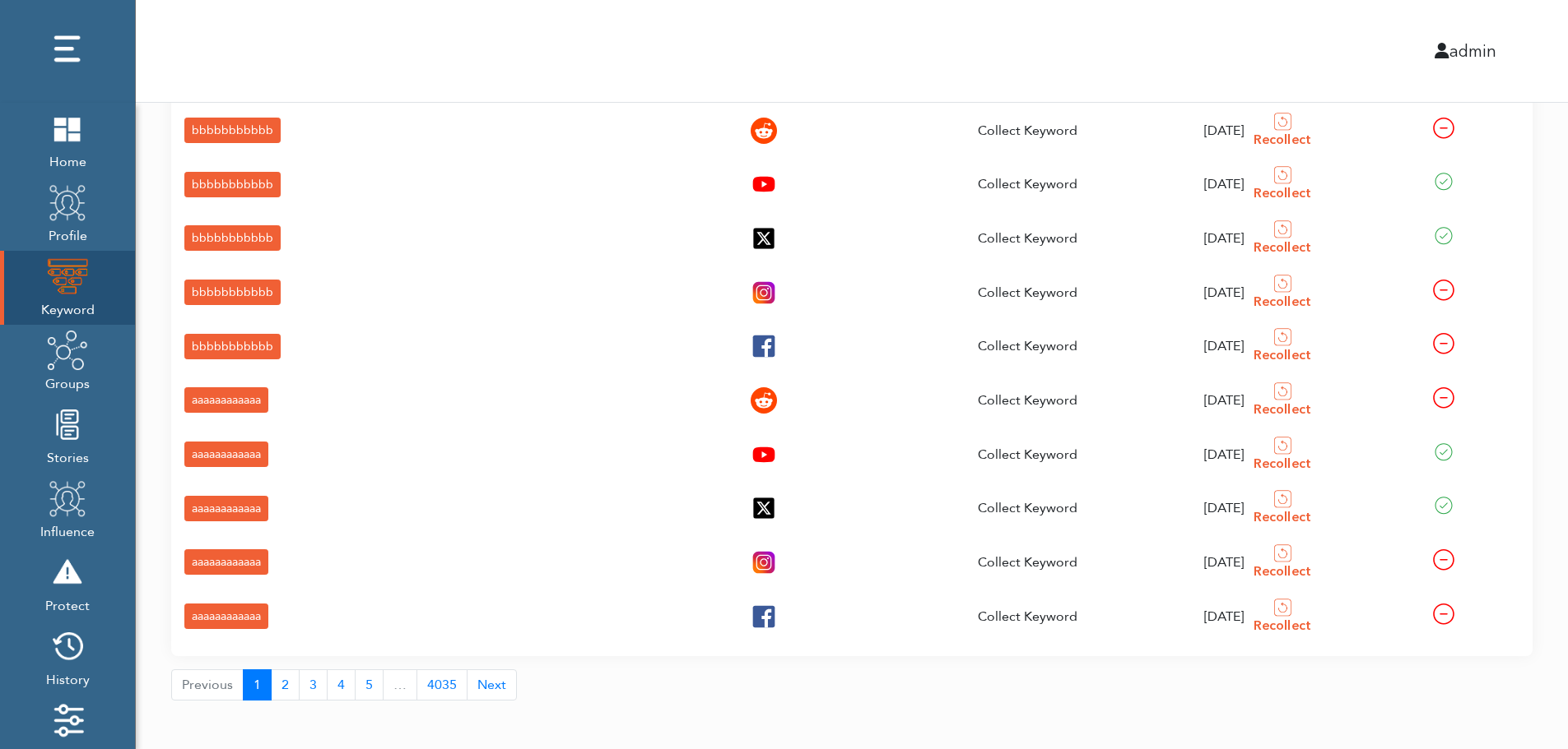
scroll to position [59, 0]
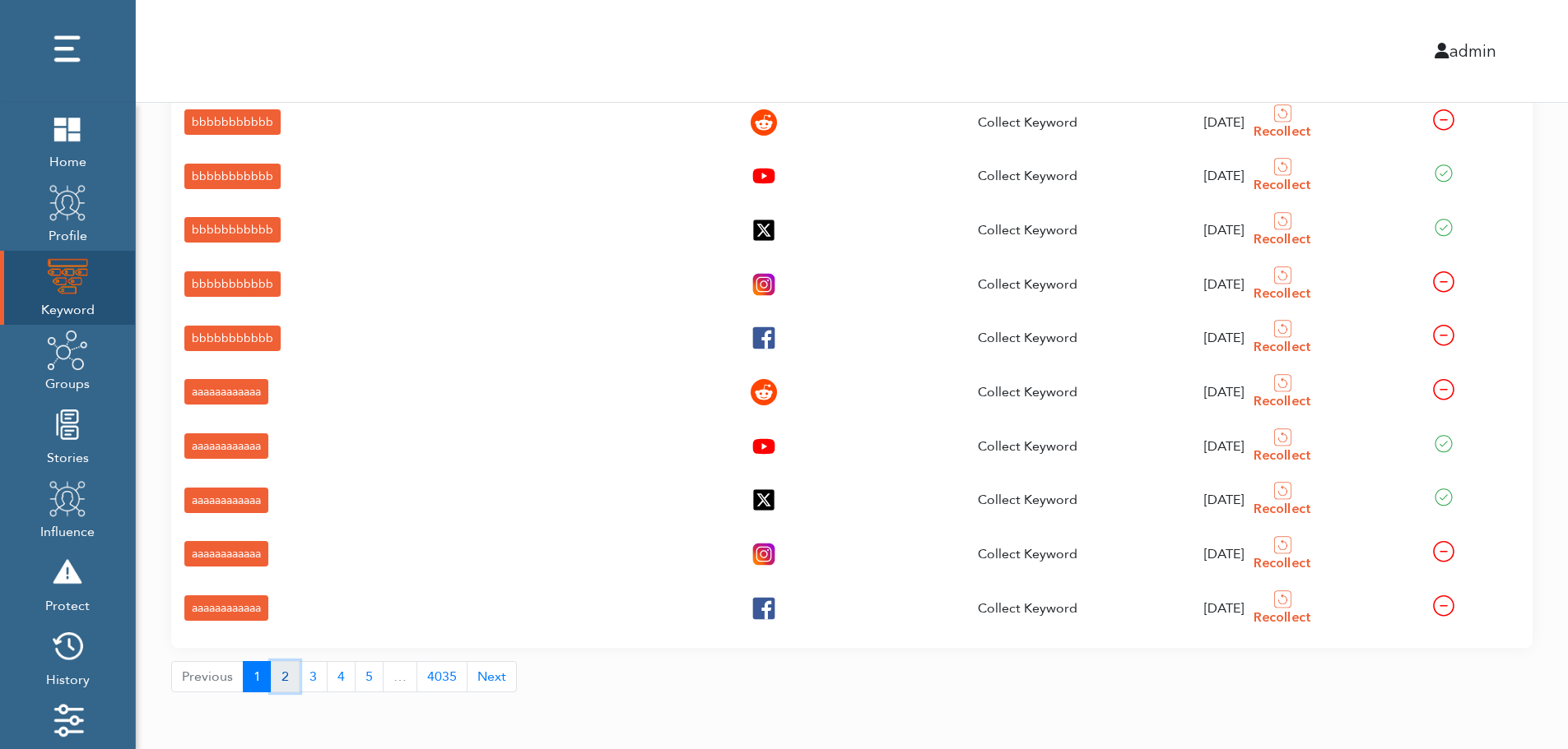
click at [280, 681] on button "2" at bounding box center [285, 677] width 29 height 31
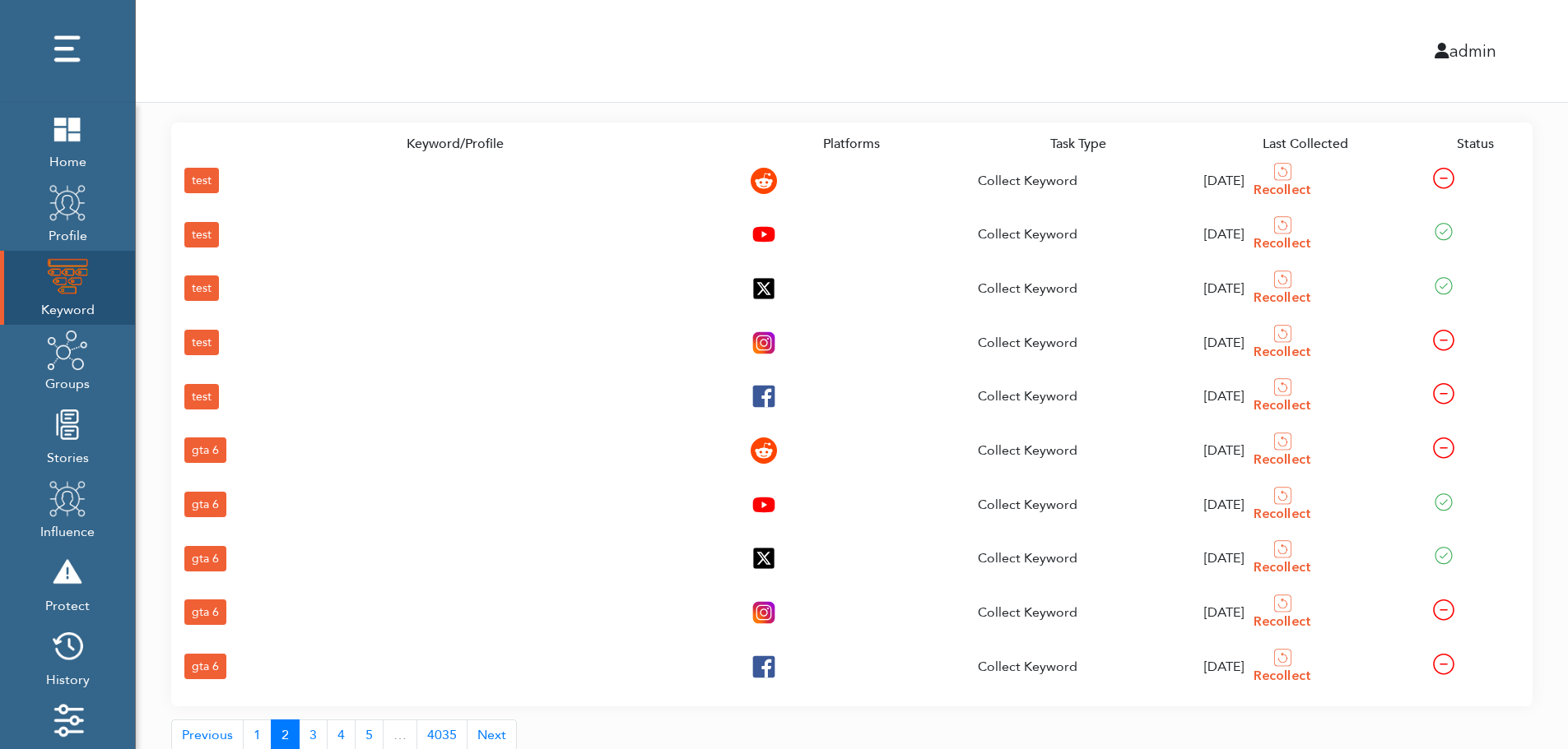
click at [204, 662] on div "gta 6" at bounding box center [205, 666] width 42 height 25
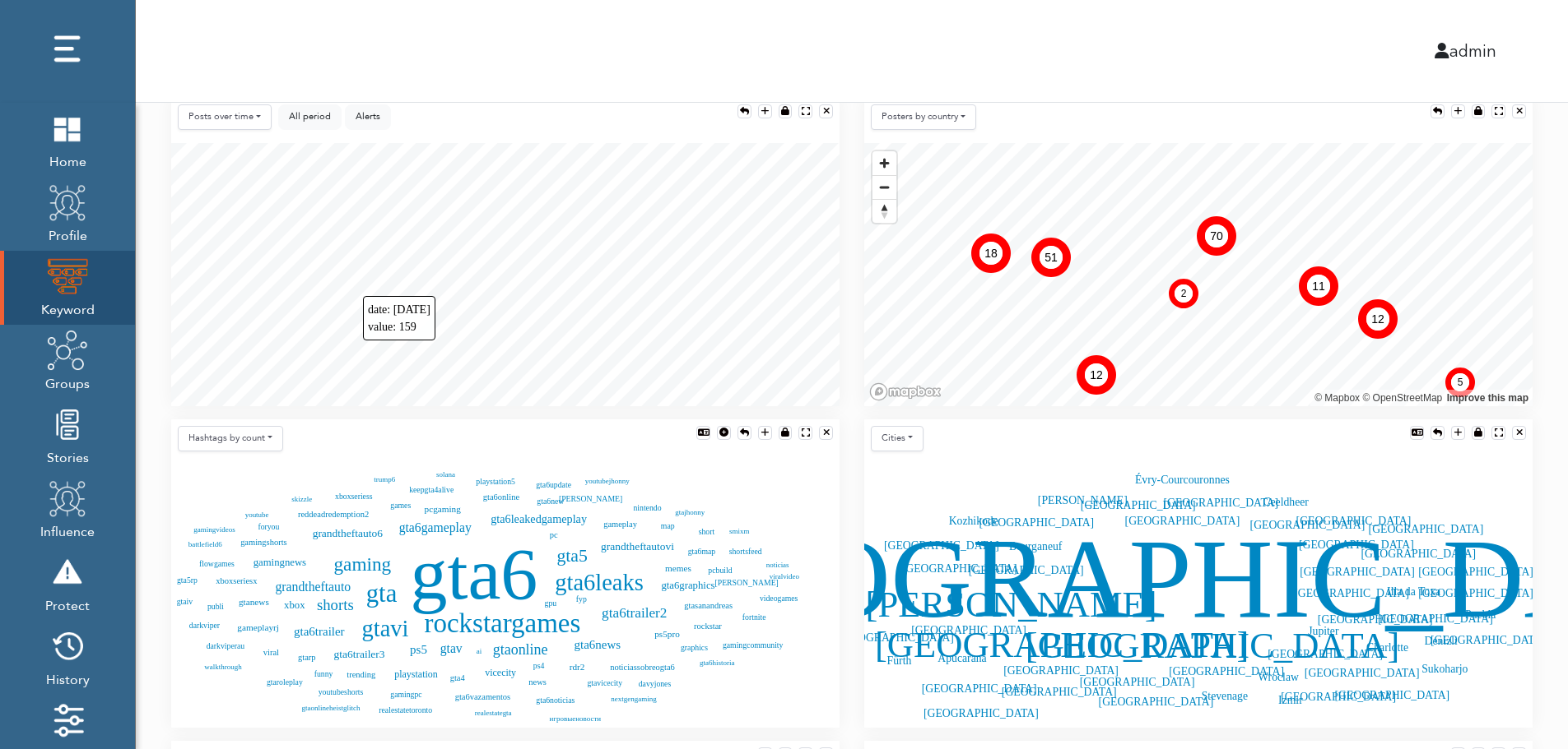
scroll to position [366, 0]
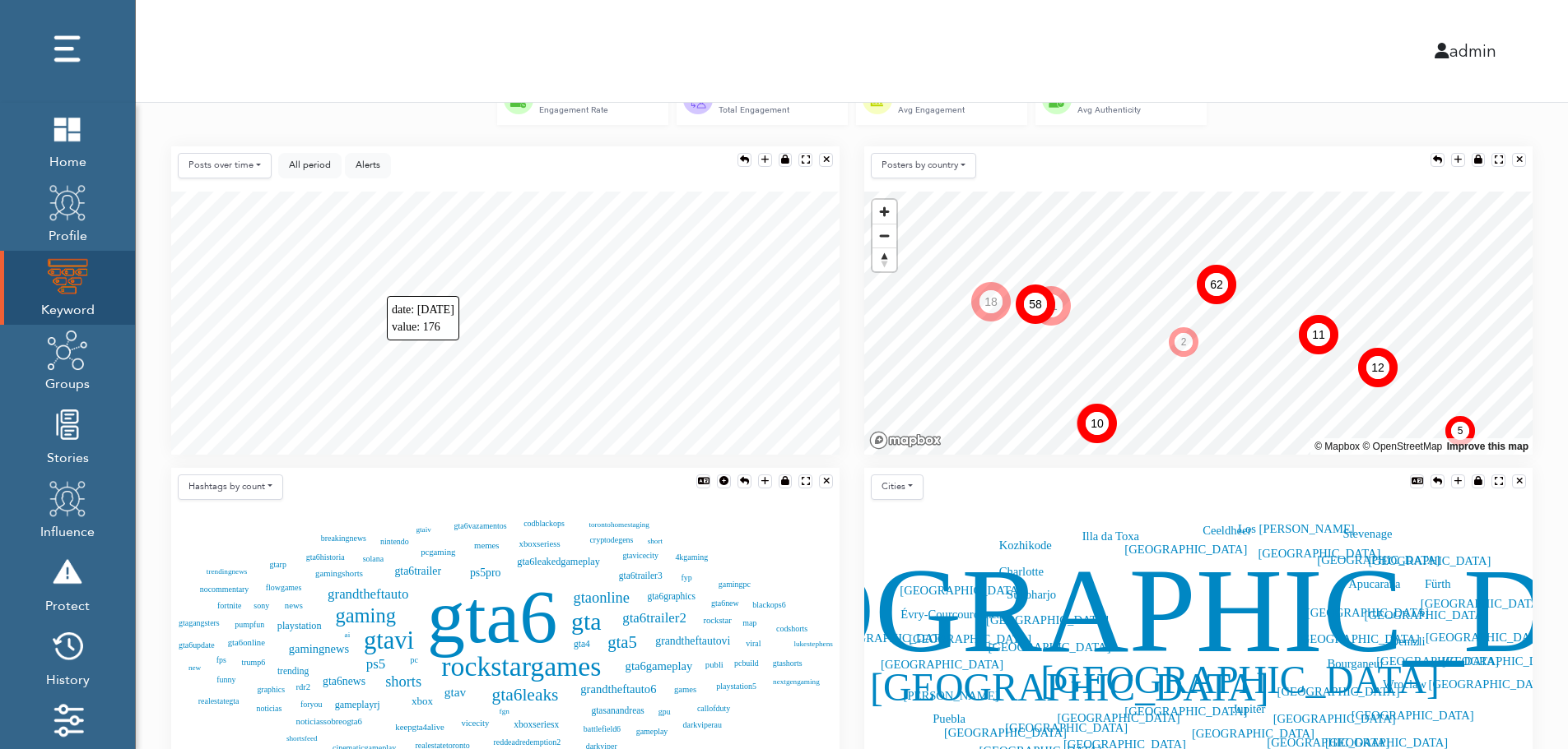
scroll to position [300, 0]
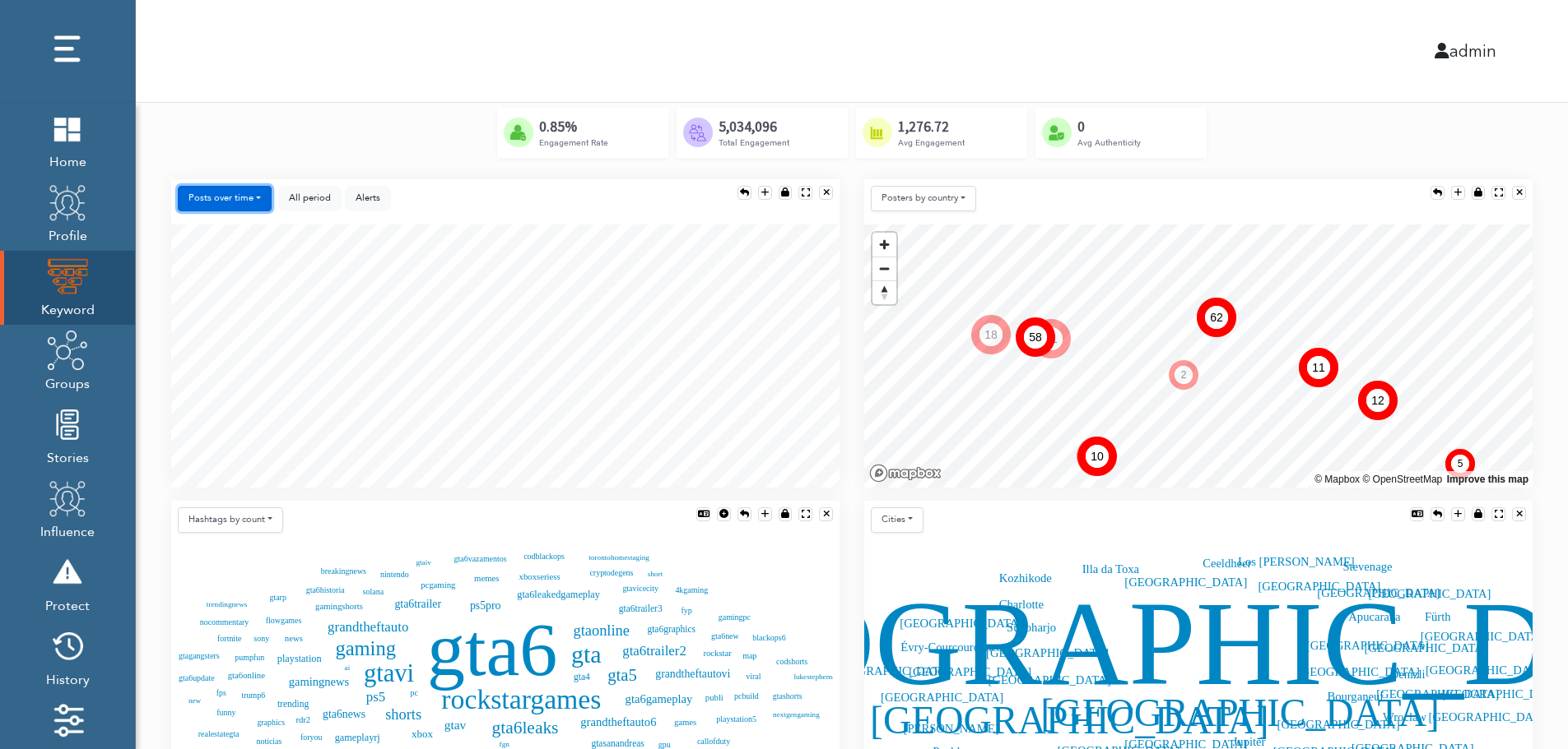
click at [240, 195] on button "Posts over time" at bounding box center [224, 198] width 93 height 25
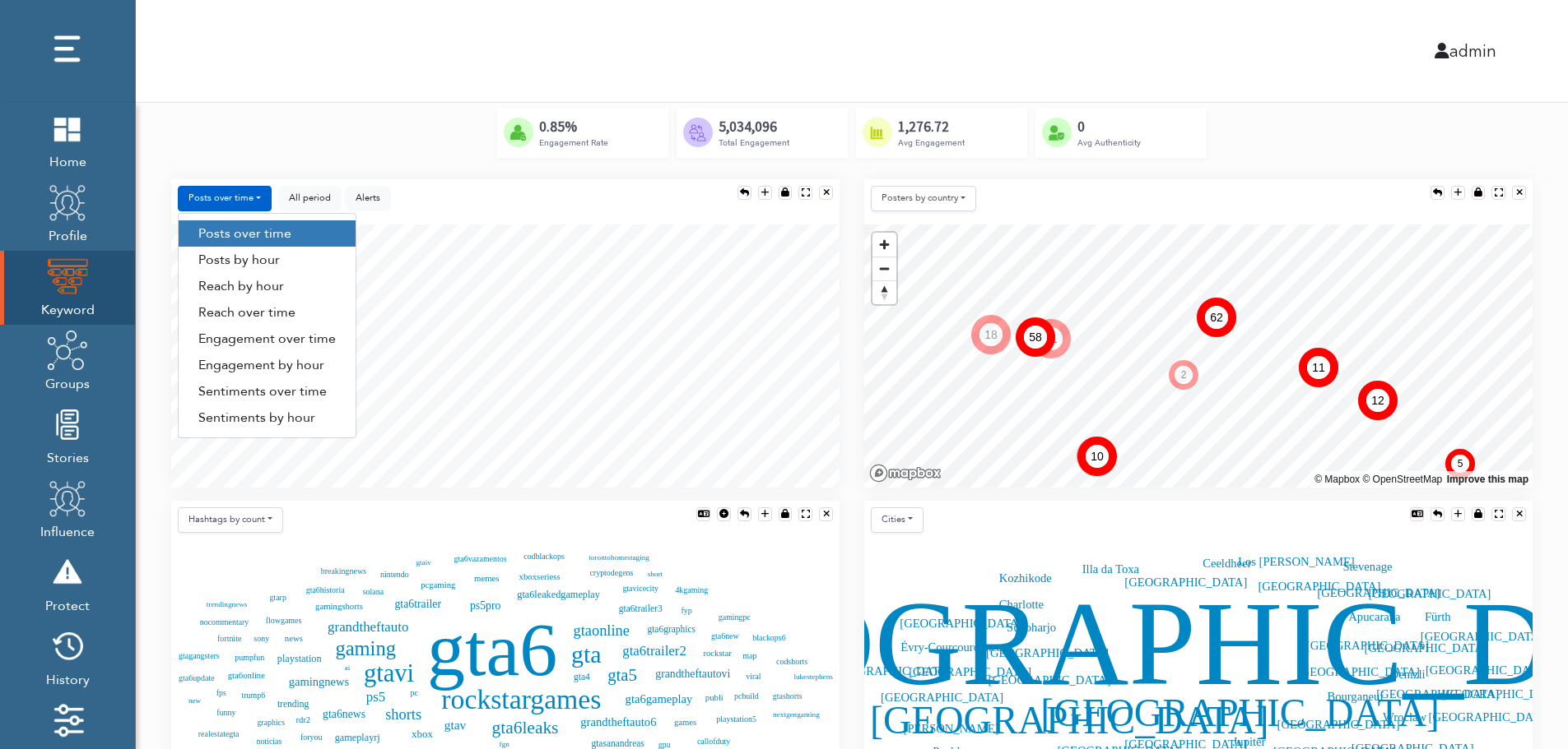
click at [315, 370] on link "Engagement by hour" at bounding box center [267, 365] width 177 height 26
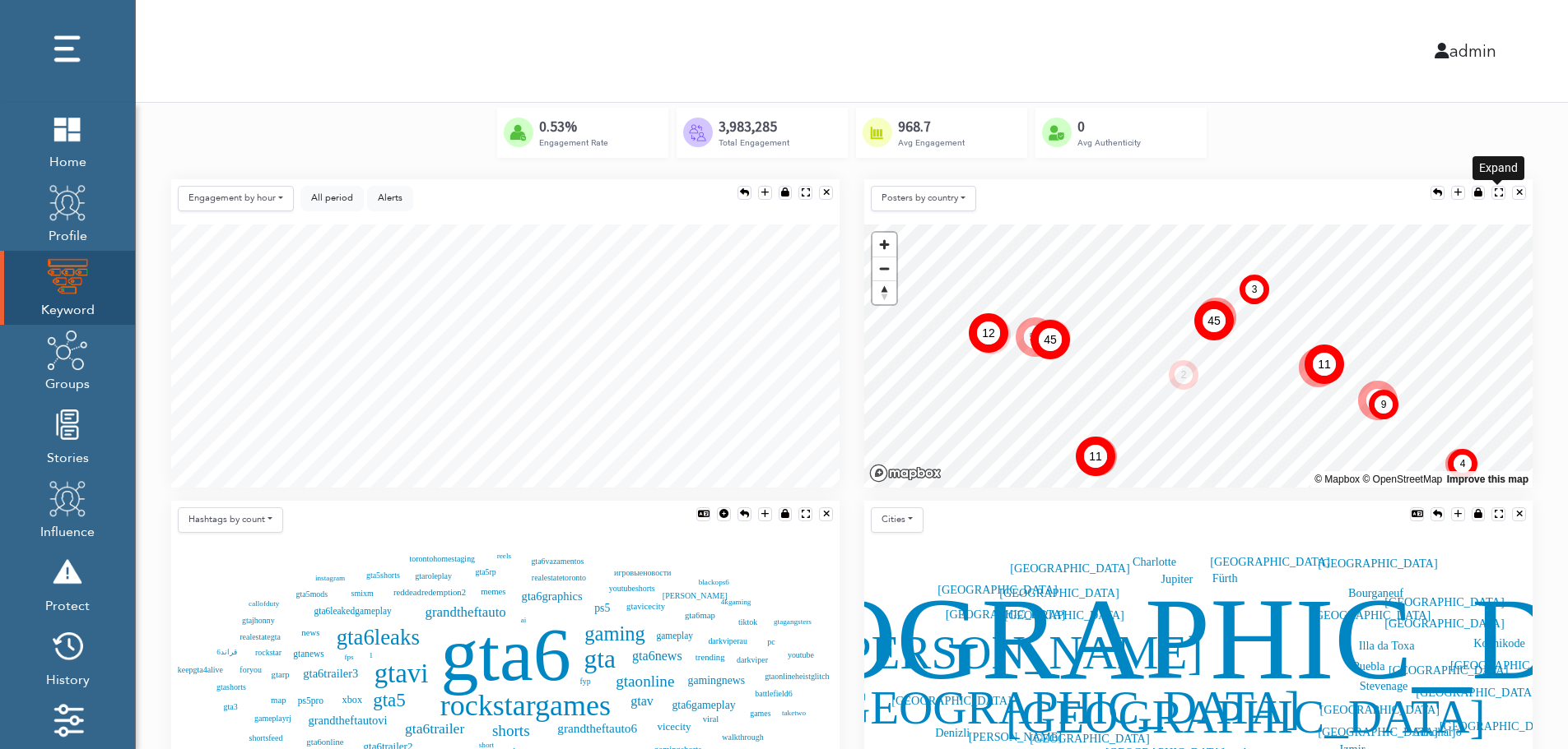
click at [1497, 189] on div at bounding box center [1499, 193] width 9 height 9
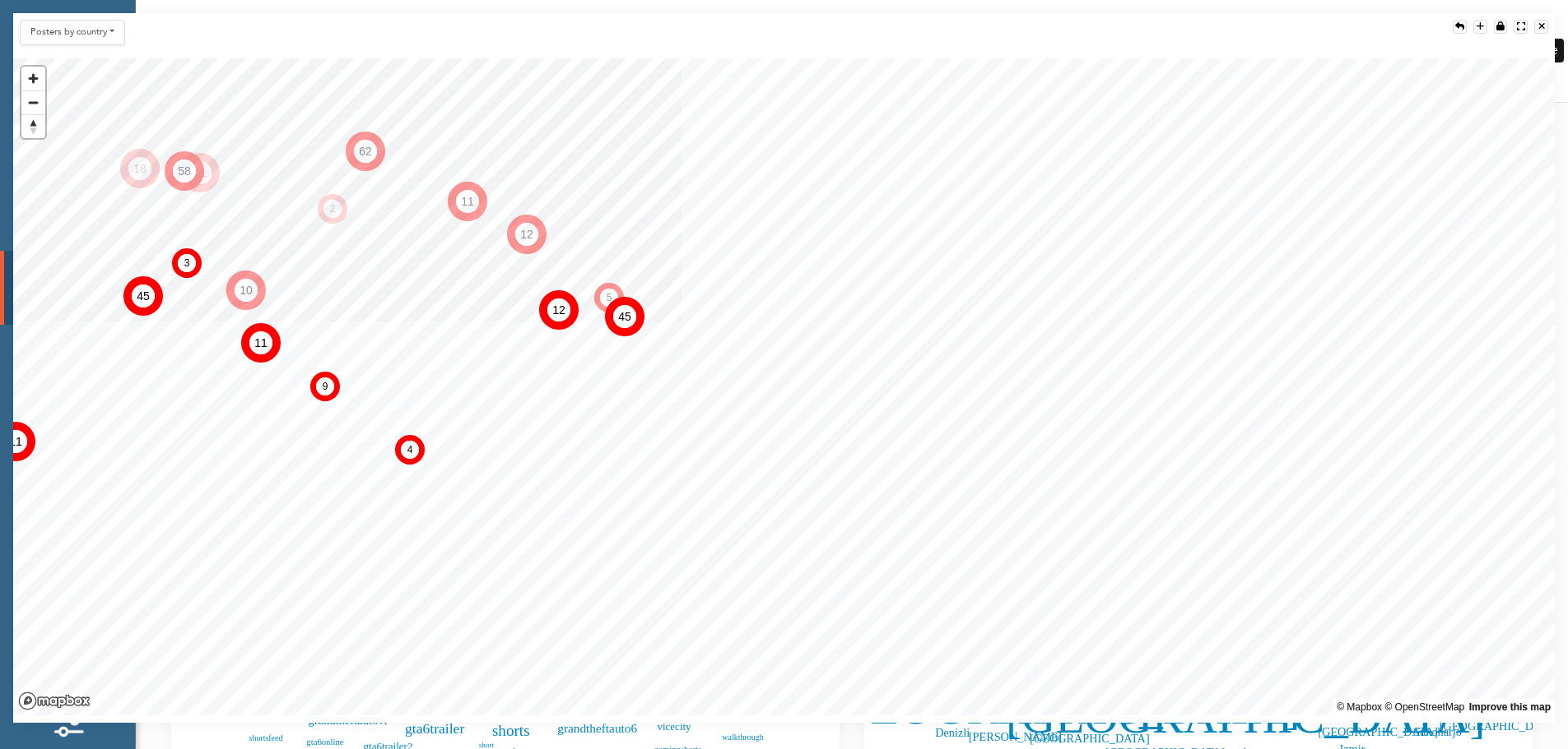
click at [1543, 25] on div at bounding box center [1542, 27] width 7 height 9
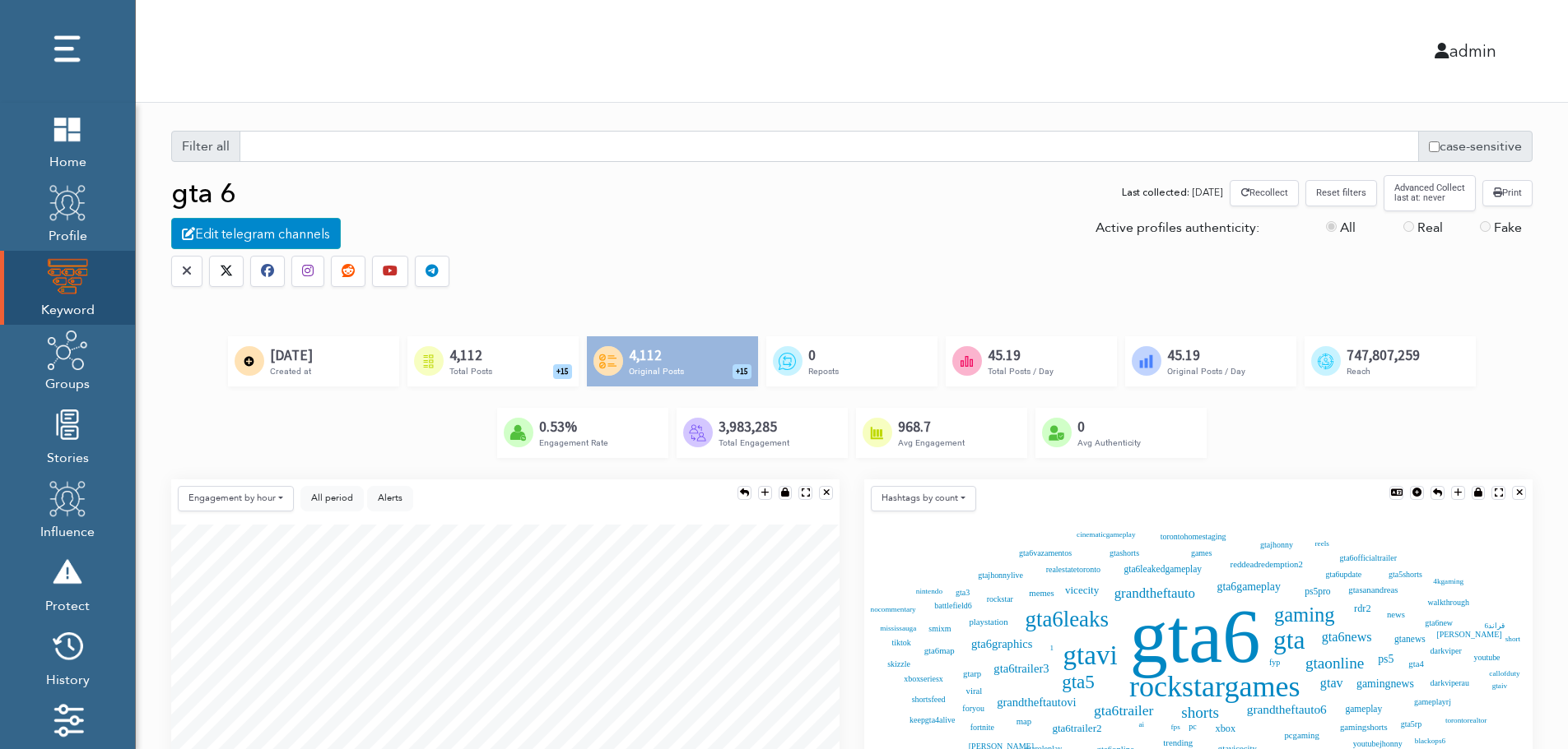
click at [517, 359] on div "Created by [PERSON_NAME] @ [DOMAIN_NAME] from the Noun Project 4,112 Total Post…" at bounding box center [493, 361] width 171 height 49
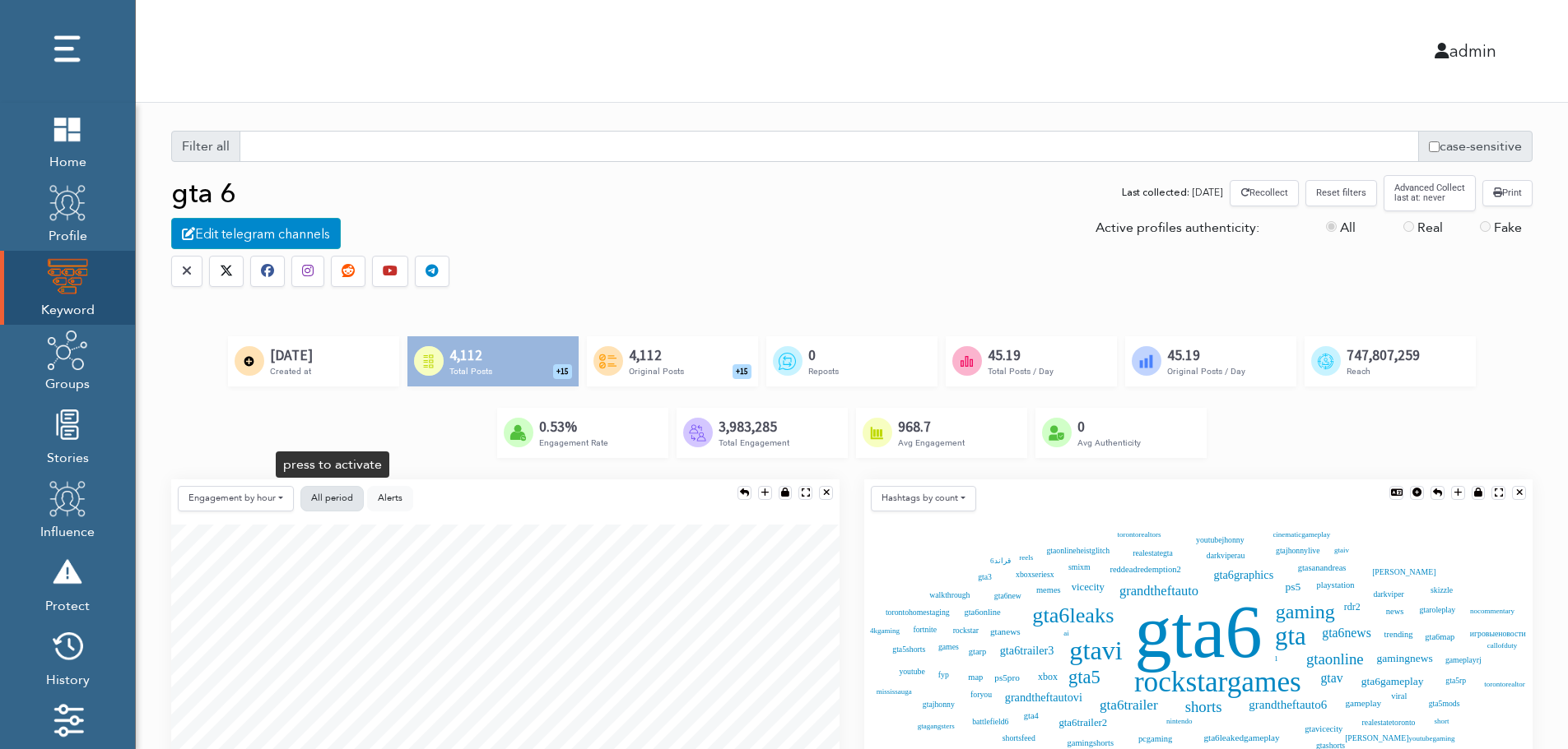
click at [341, 490] on button "All period" at bounding box center [331, 498] width 63 height 25
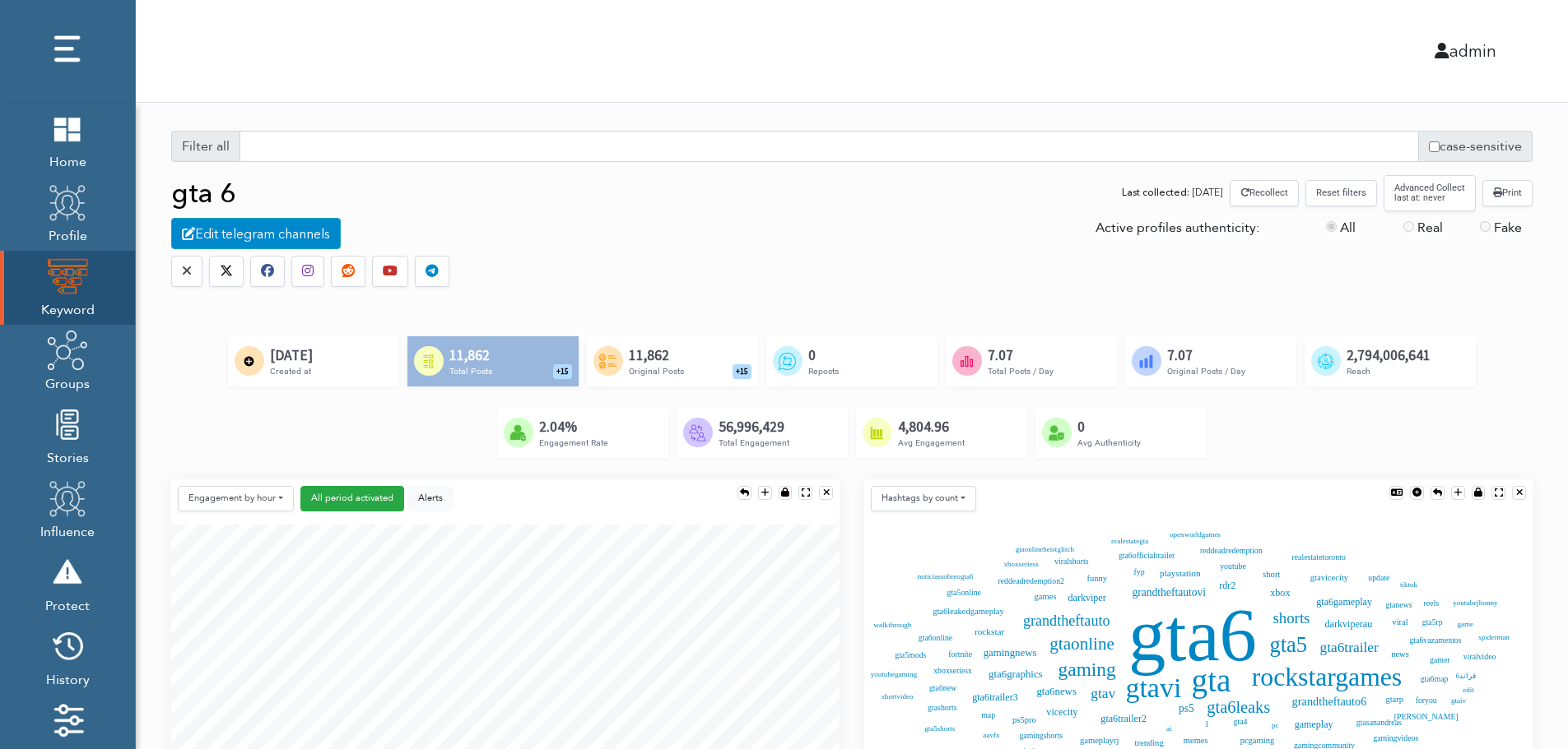
click at [1344, 196] on button "Reset filters" at bounding box center [1340, 192] width 72 height 25
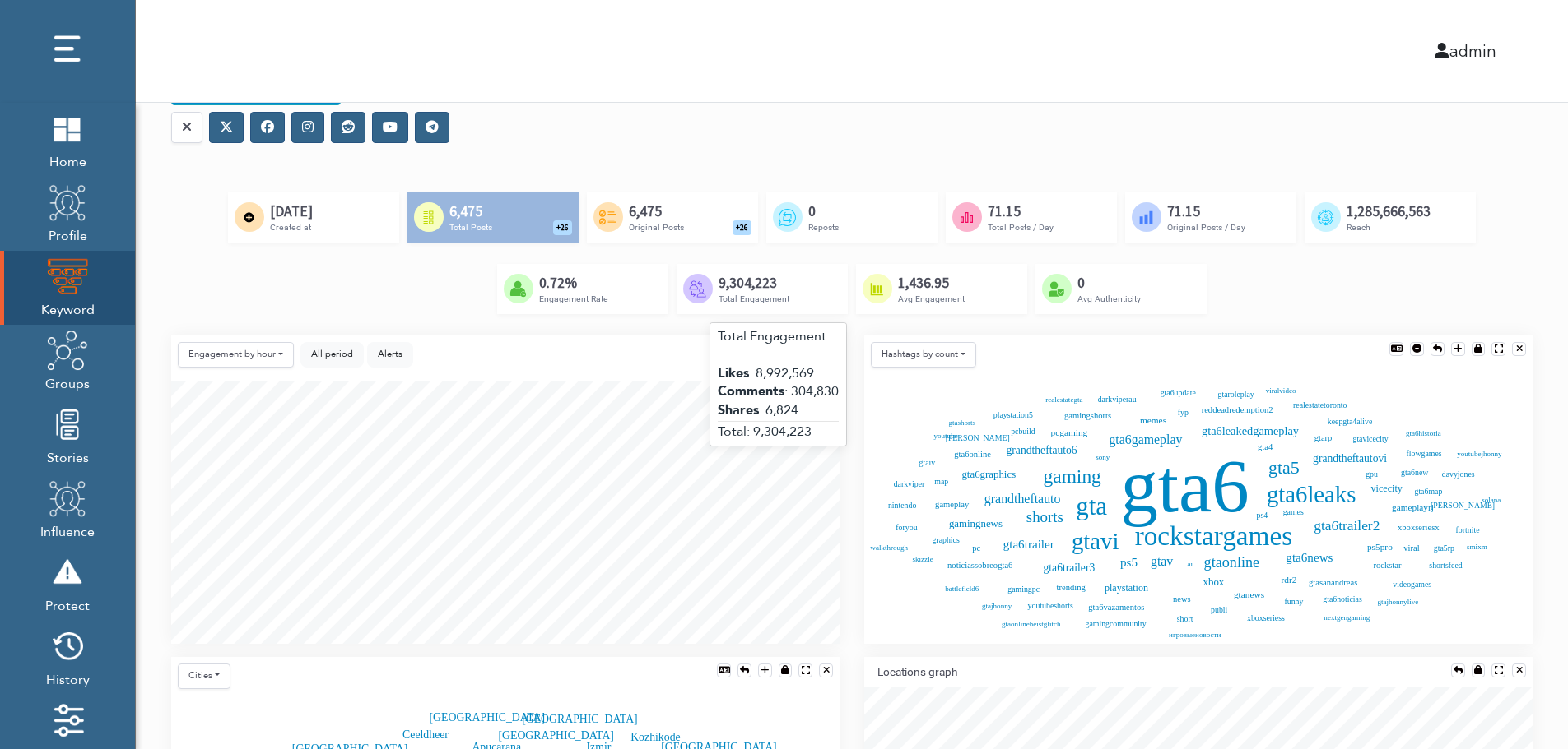
scroll to position [164, 0]
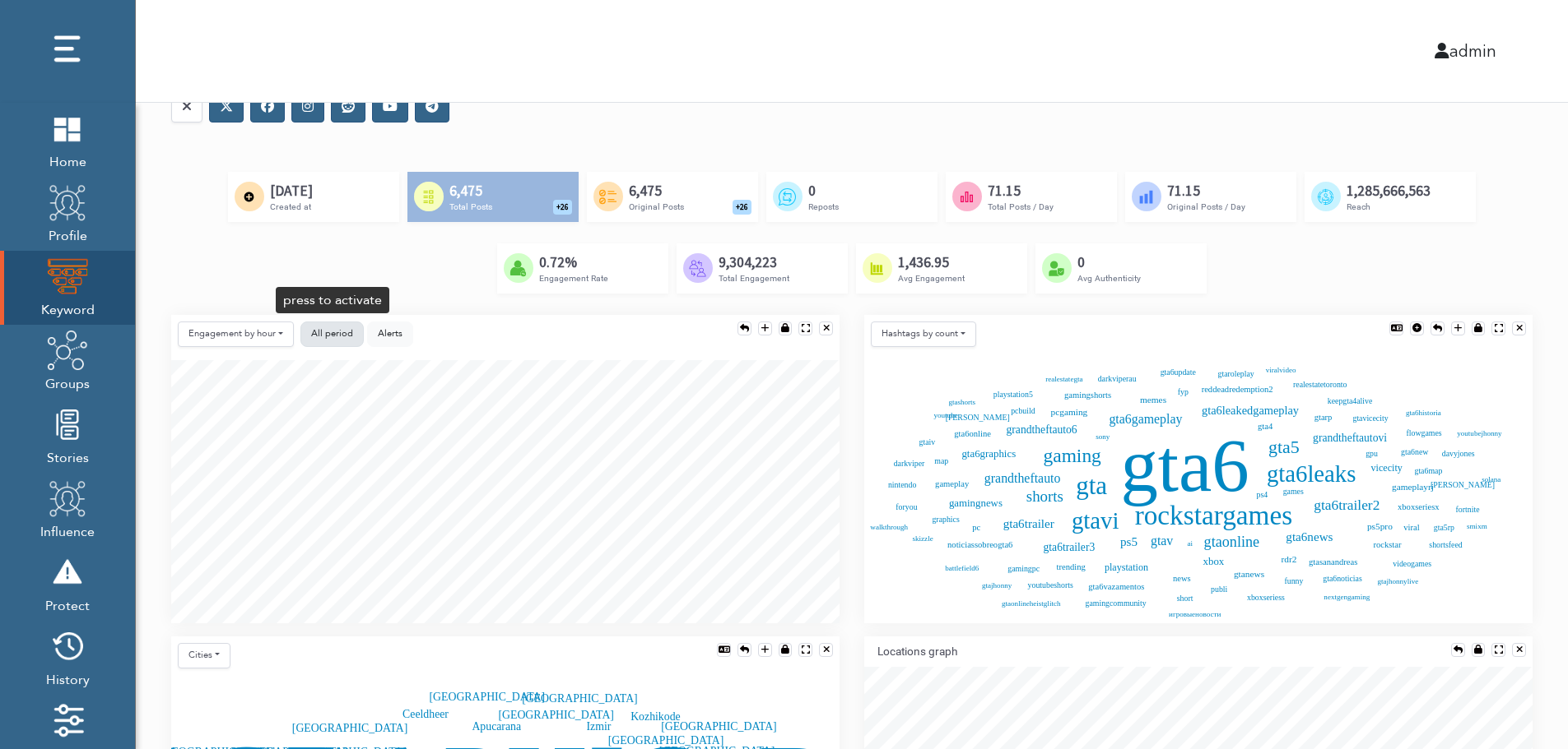
click at [307, 333] on button "All period" at bounding box center [331, 334] width 63 height 25
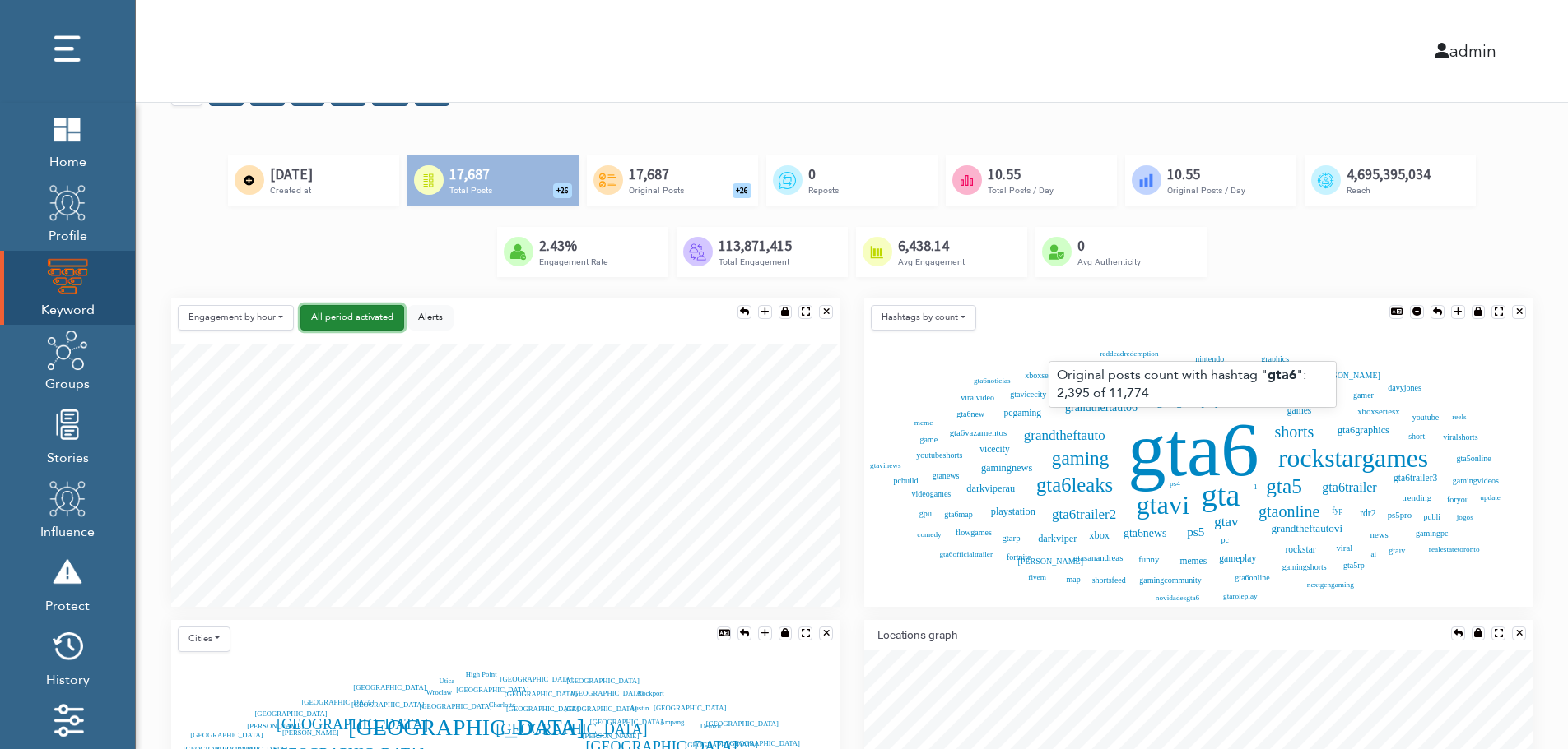
scroll to position [0, 0]
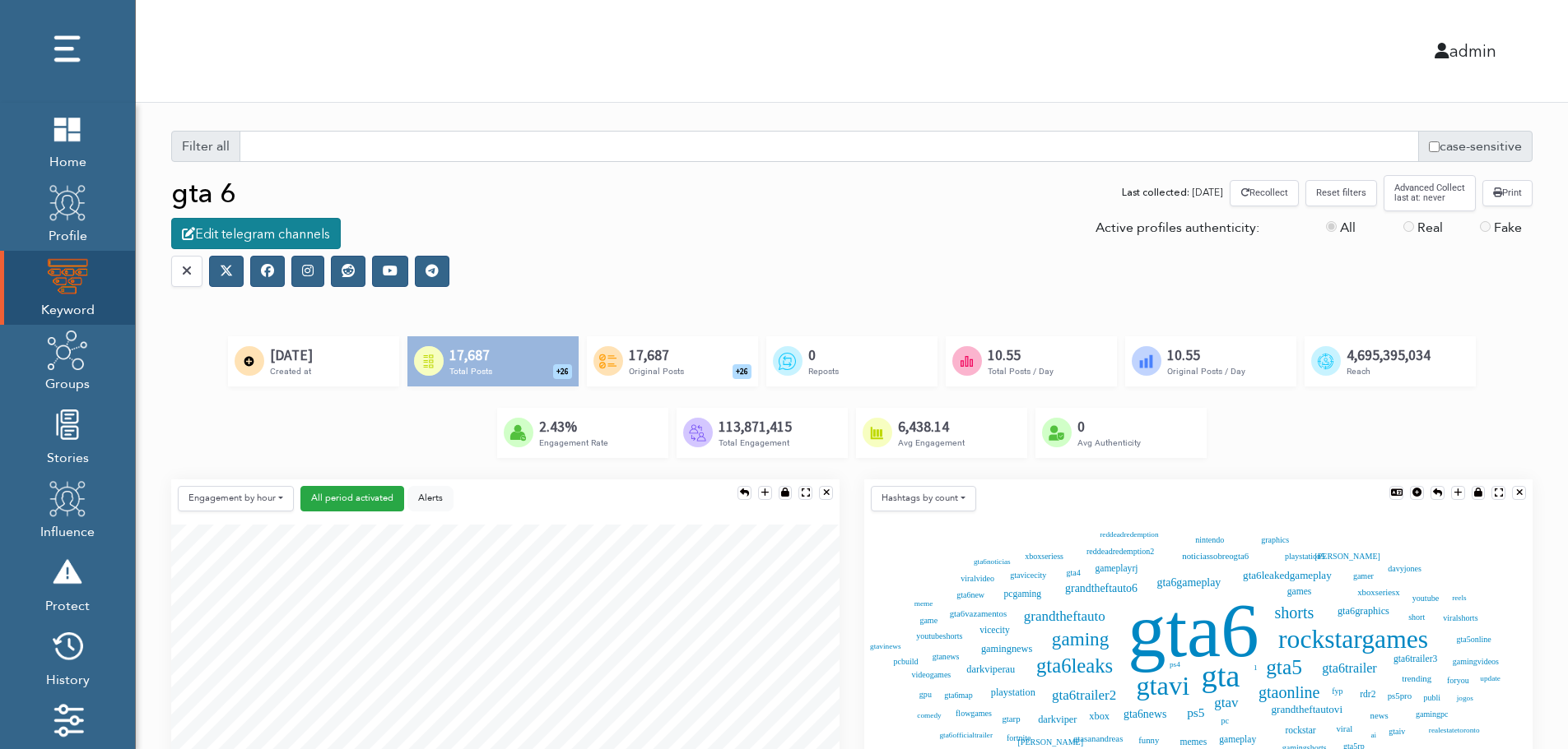
click at [273, 235] on div "Edit telegram channels" at bounding box center [256, 234] width 170 height 31
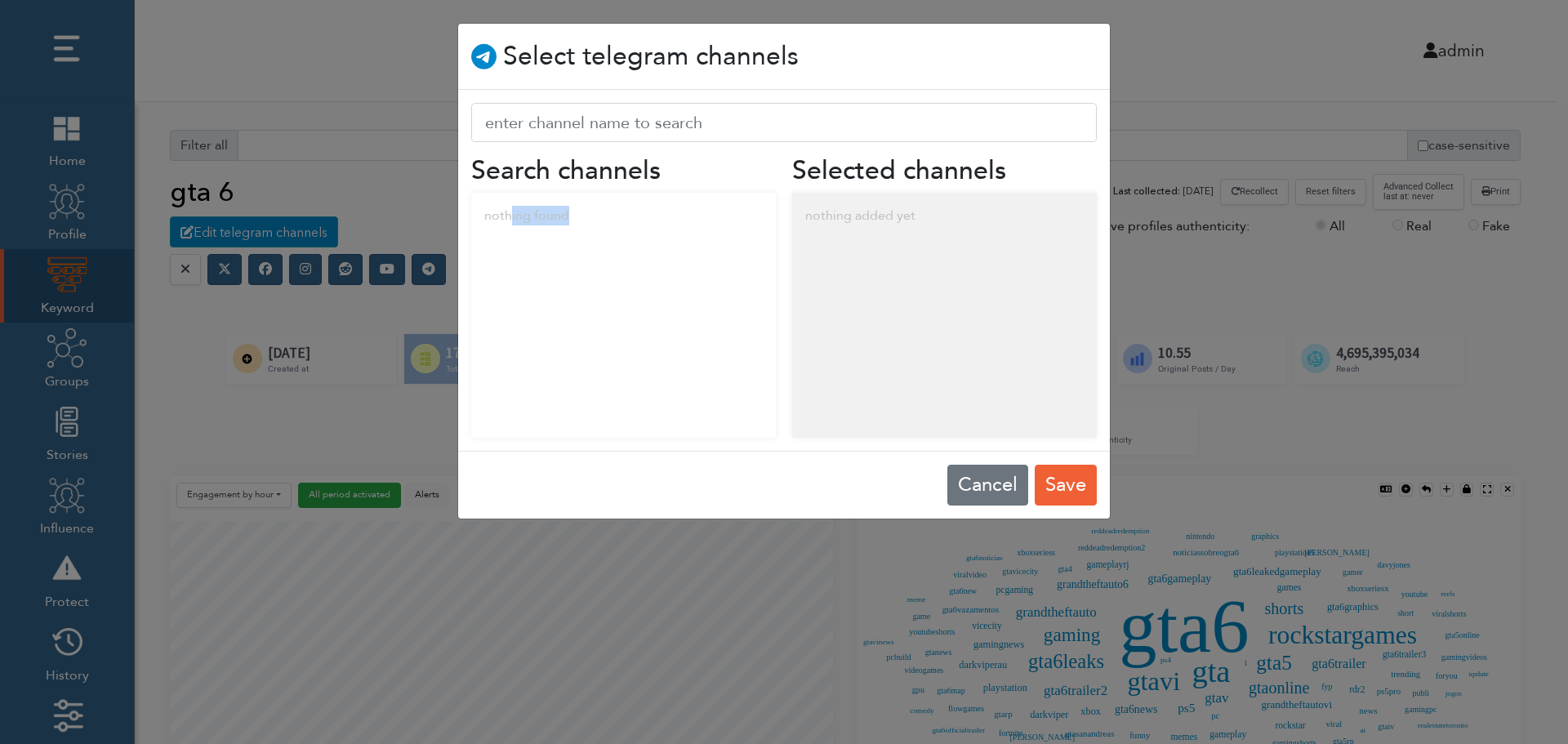
drag, startPoint x: 509, startPoint y: 219, endPoint x: 646, endPoint y: 234, distance: 137.8
click at [646, 234] on div "nothing found" at bounding box center [623, 215] width 305 height 46
click at [911, 214] on div "nothing added yet" at bounding box center [945, 215] width 305 height 46
click at [976, 481] on button "Cancel" at bounding box center [988, 485] width 81 height 41
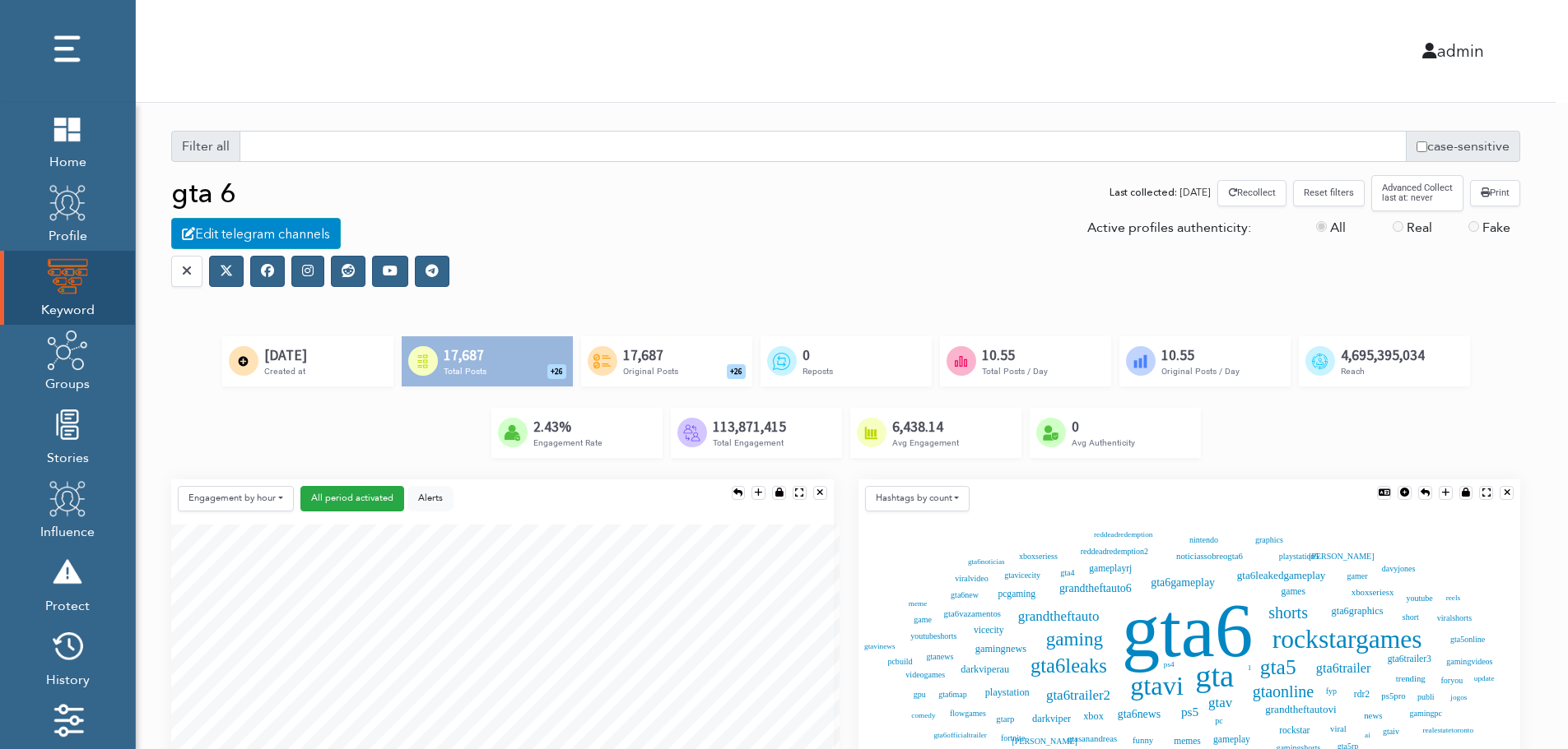
scroll to position [9, 9]
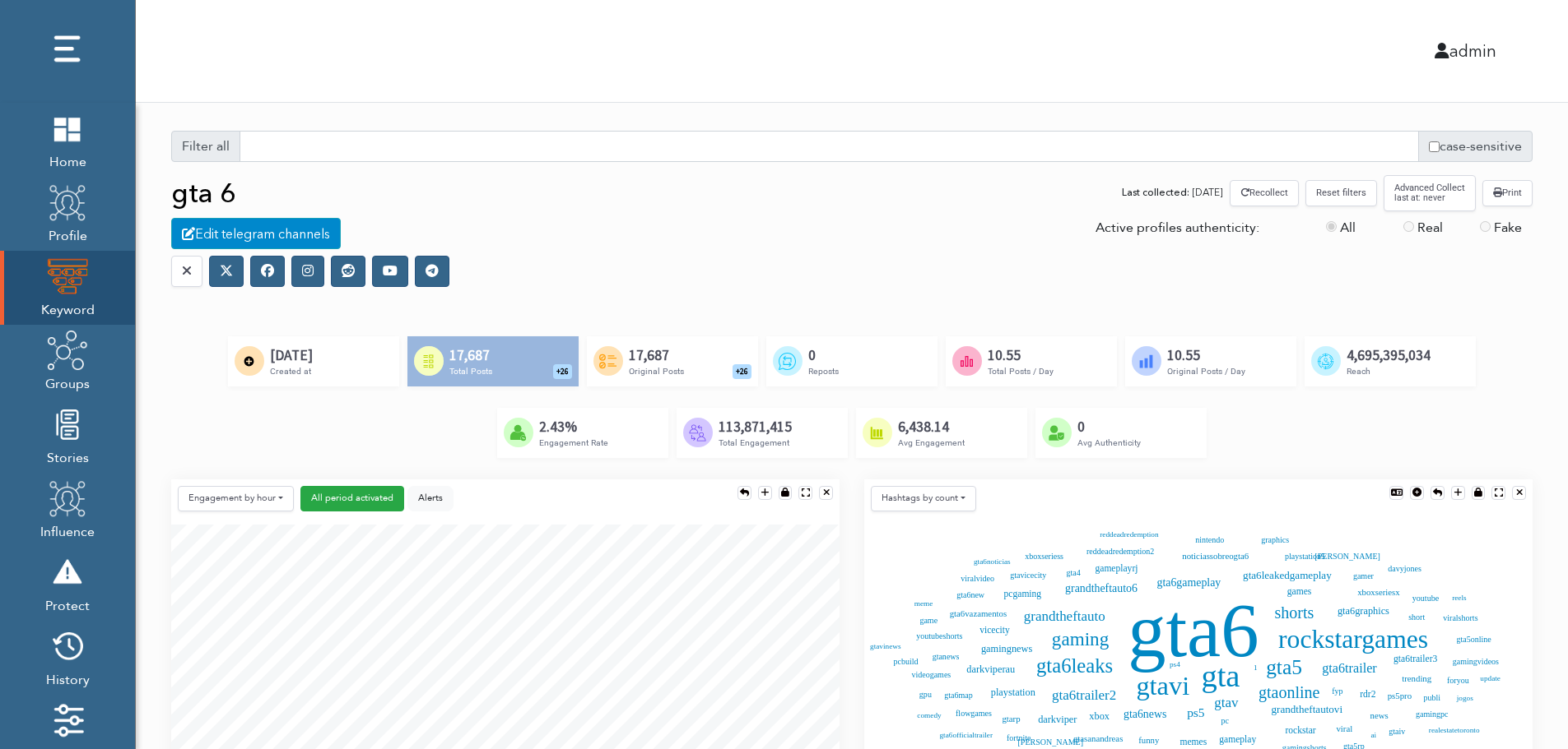
click at [267, 276] on icon at bounding box center [267, 270] width 13 height 13
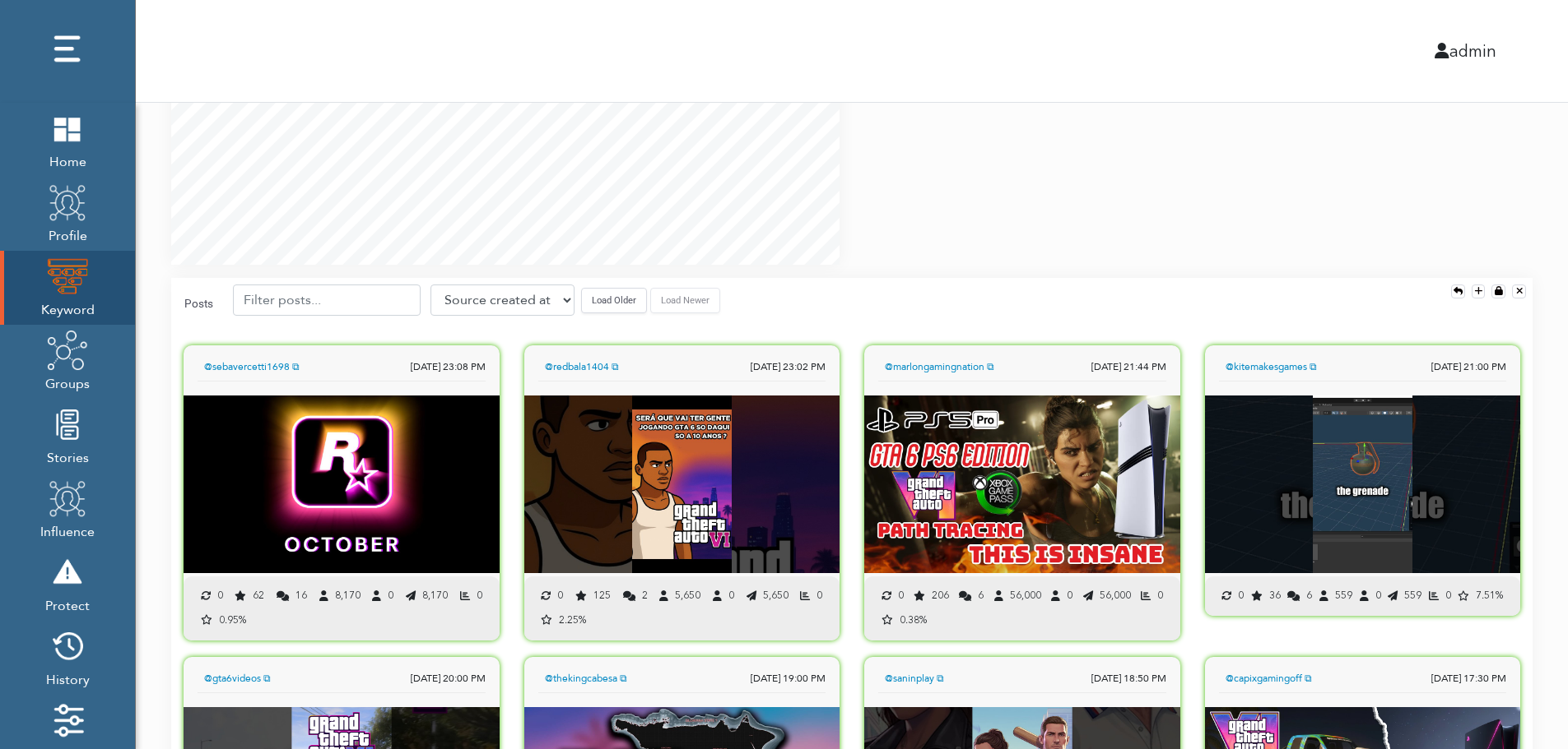
scroll to position [1151, 0]
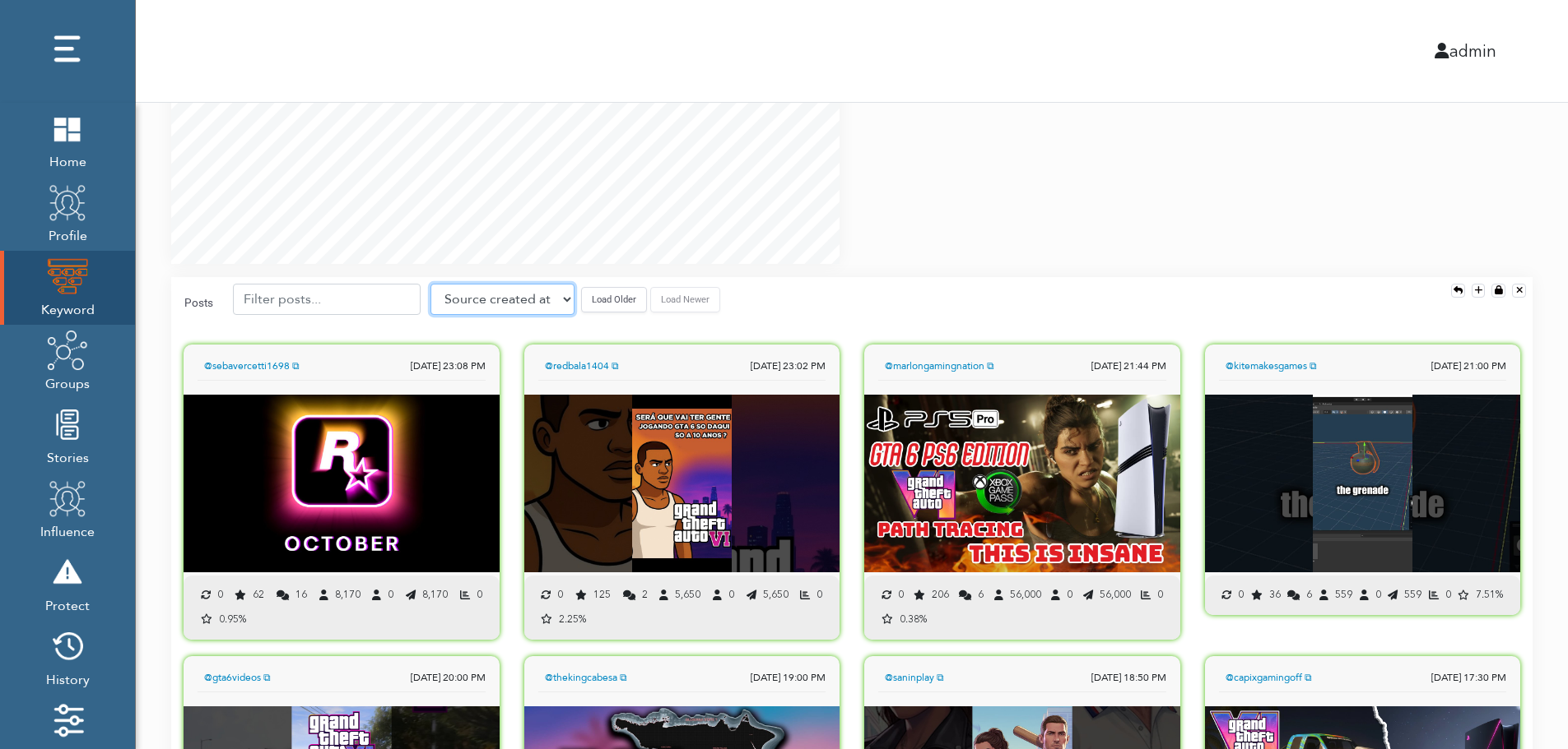
click at [498, 303] on select "Source created at Retweets Likes/favorites Followers Friends Reach Retweet rate…" at bounding box center [502, 299] width 144 height 31
click at [430, 284] on select "Source created at Retweets Likes/favorites Followers Friends Reach Retweet rate…" at bounding box center [502, 299] width 144 height 31
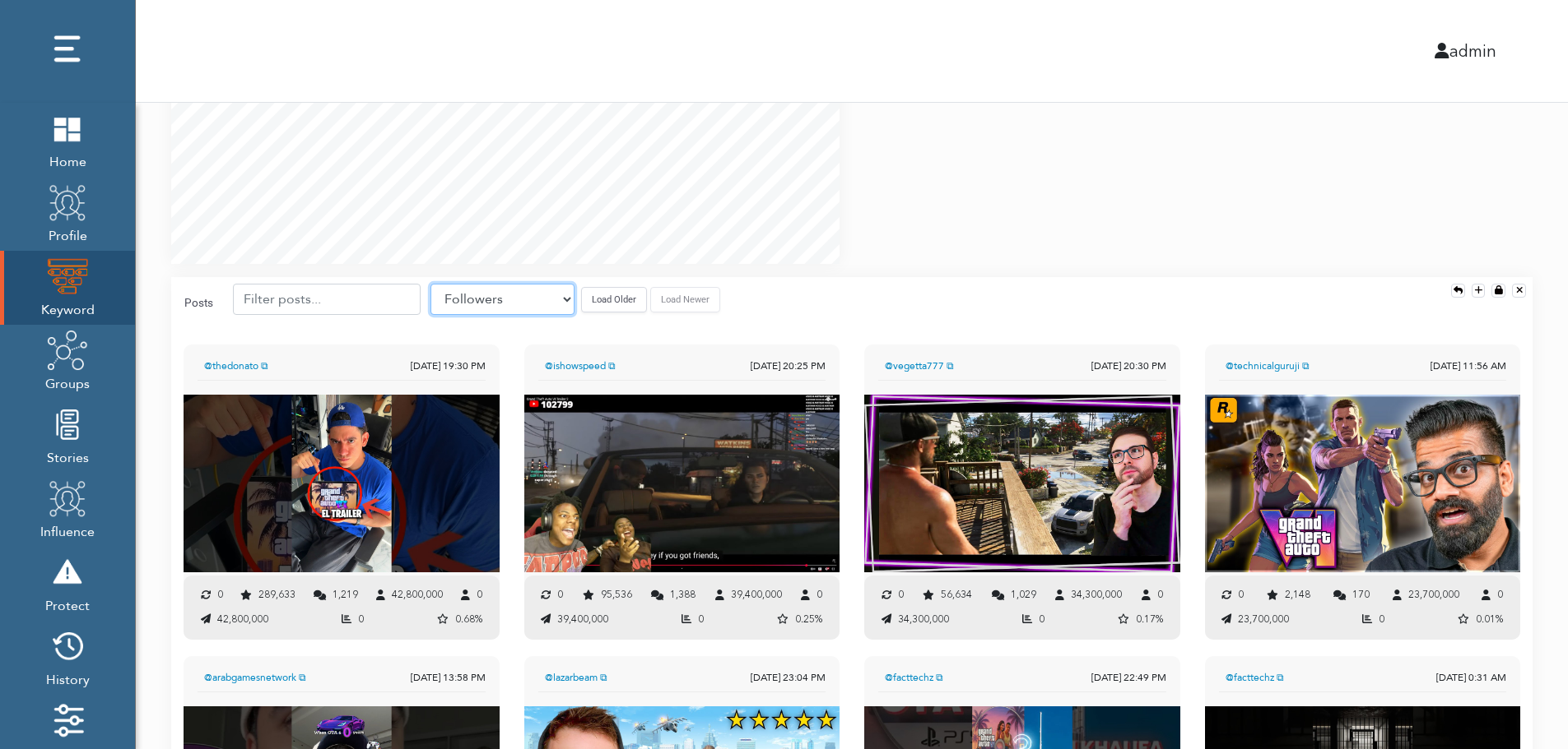
click at [525, 294] on select "Source created at Retweets Likes/favorites Followers Friends Reach Retweet rate…" at bounding box center [502, 299] width 144 height 31
select select "share_rate"
click at [430, 284] on select "Source created at Retweets Likes/favorites Followers Friends Reach Retweet rate…" at bounding box center [502, 299] width 144 height 31
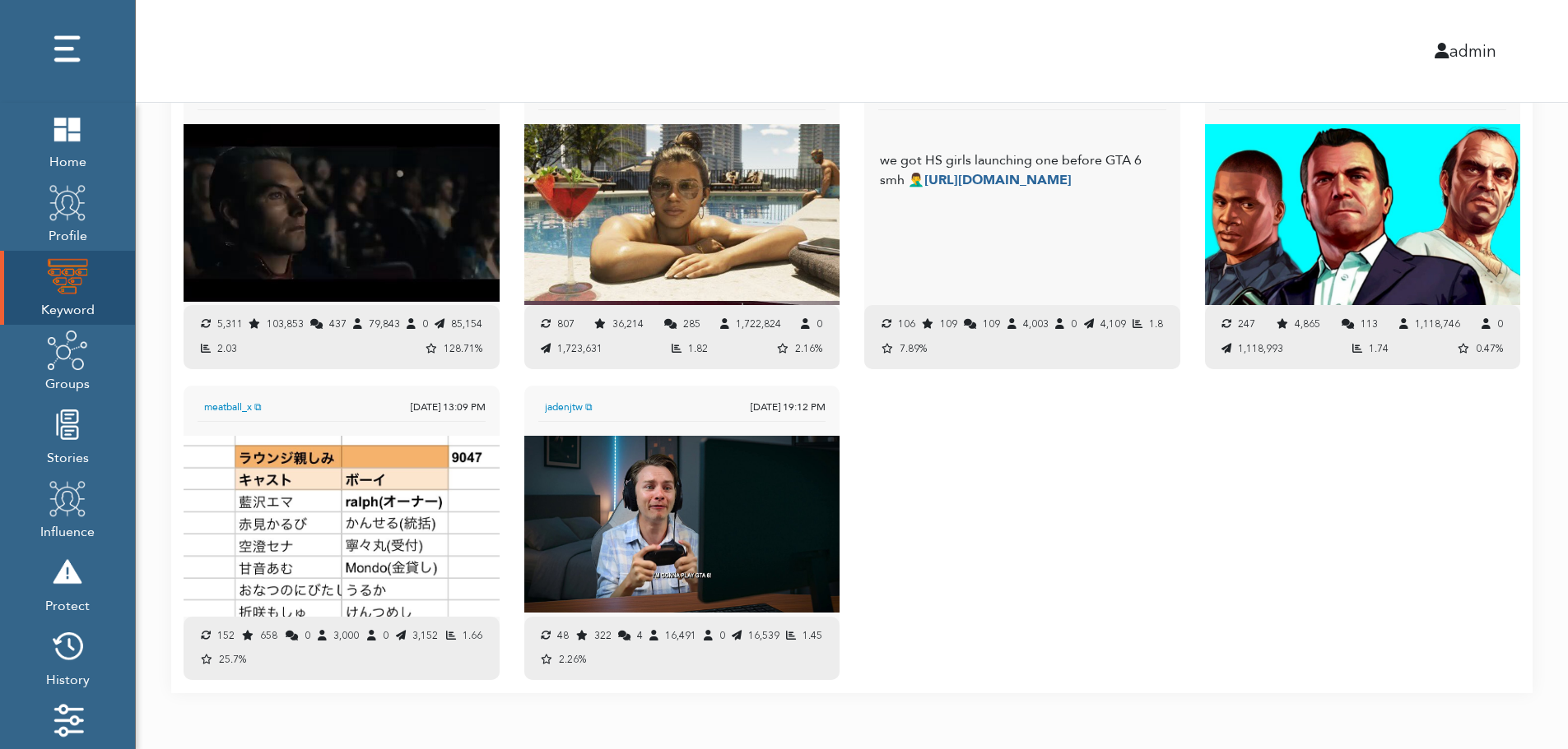
scroll to position [1748, 0]
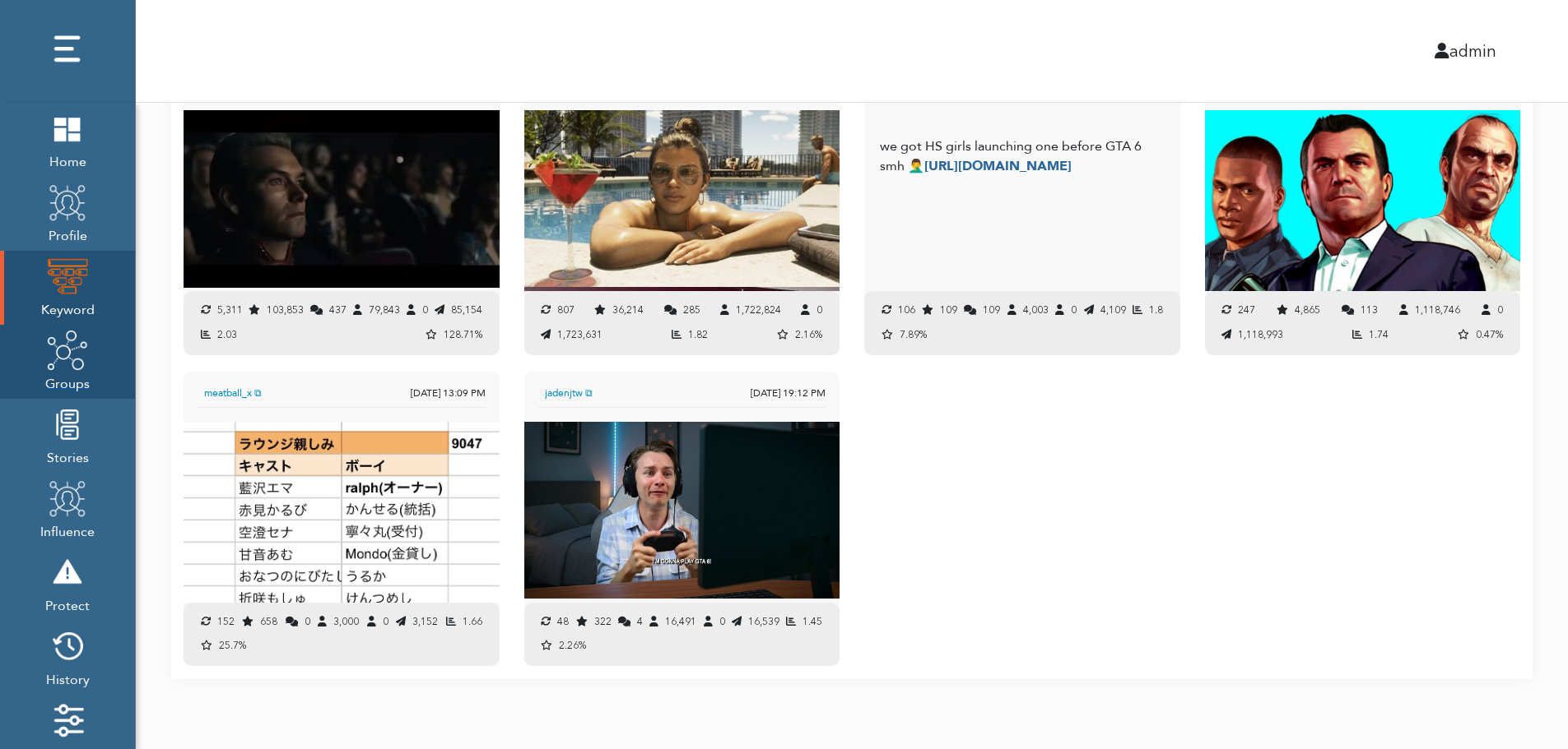
click at [67, 374] on span "Groups" at bounding box center [67, 382] width 44 height 23
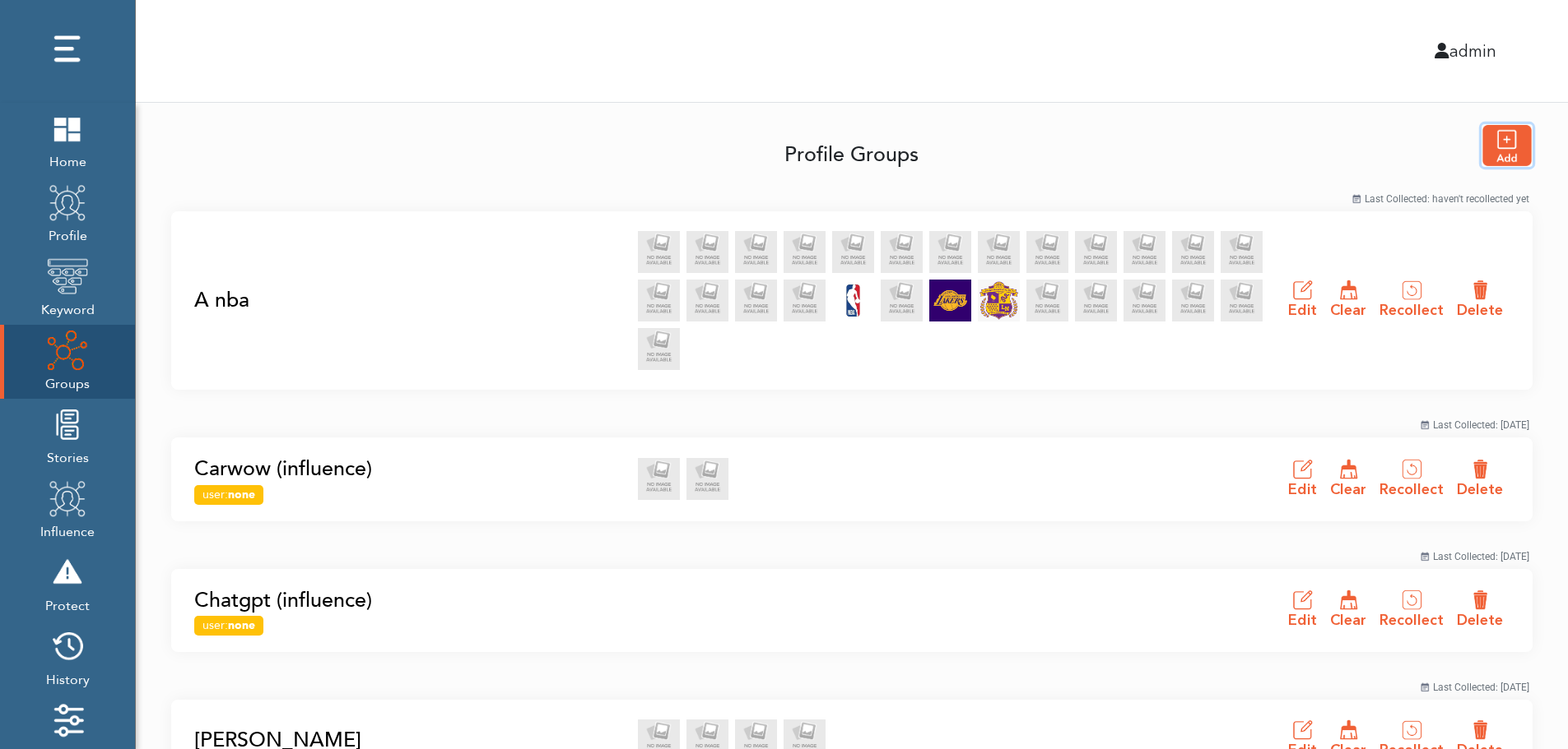
click at [1512, 144] on img "button" at bounding box center [1507, 146] width 49 height 42
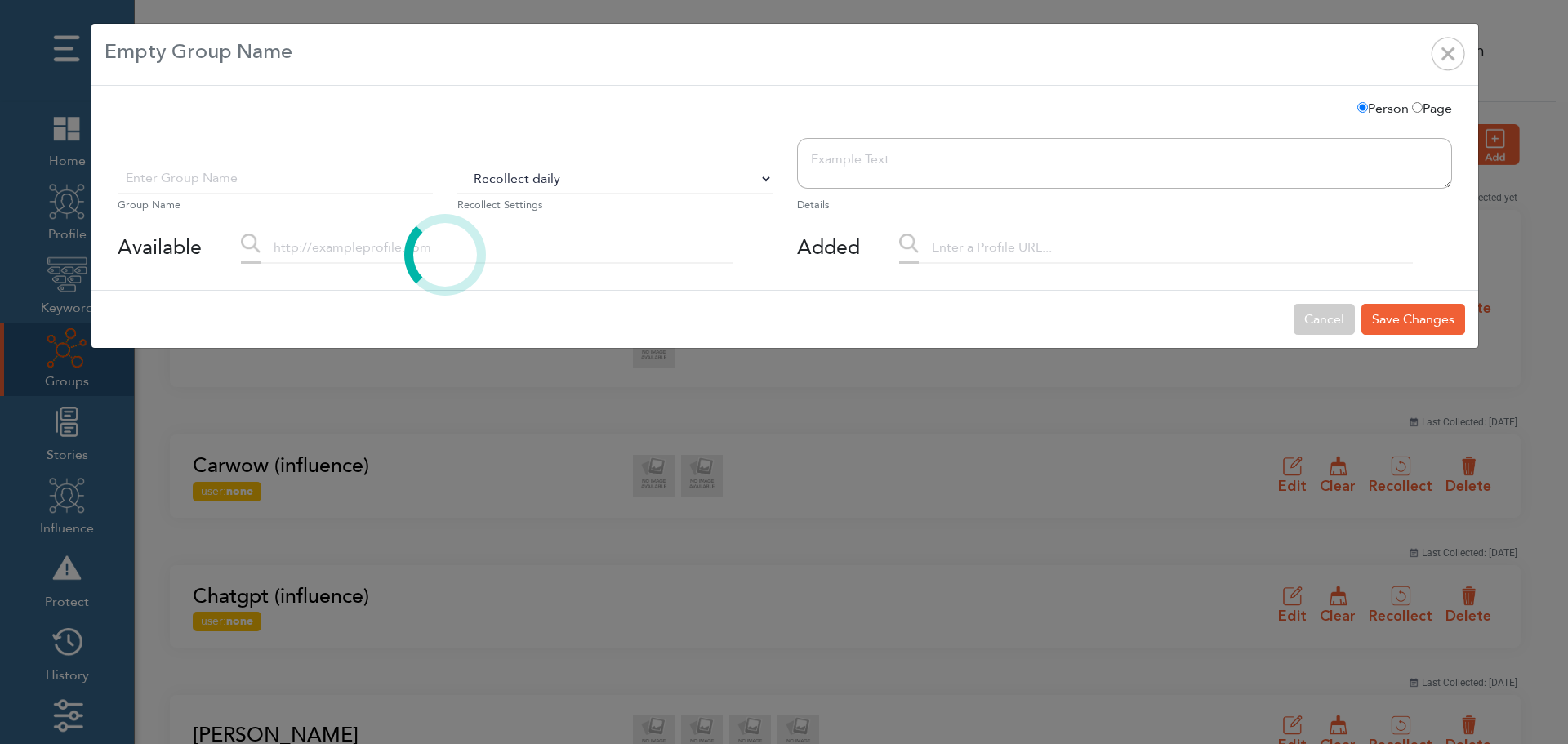
click at [515, 181] on select "Do Not Recollect Recollect every 3 hours Recollect every 6 hours Recollect ever…" at bounding box center [615, 179] width 315 height 31
select select "0"
click at [458, 163] on select "Do Not Recollect Recollect every 3 hours Recollect every 6 hours Recollect ever…" at bounding box center [615, 179] width 315 height 31
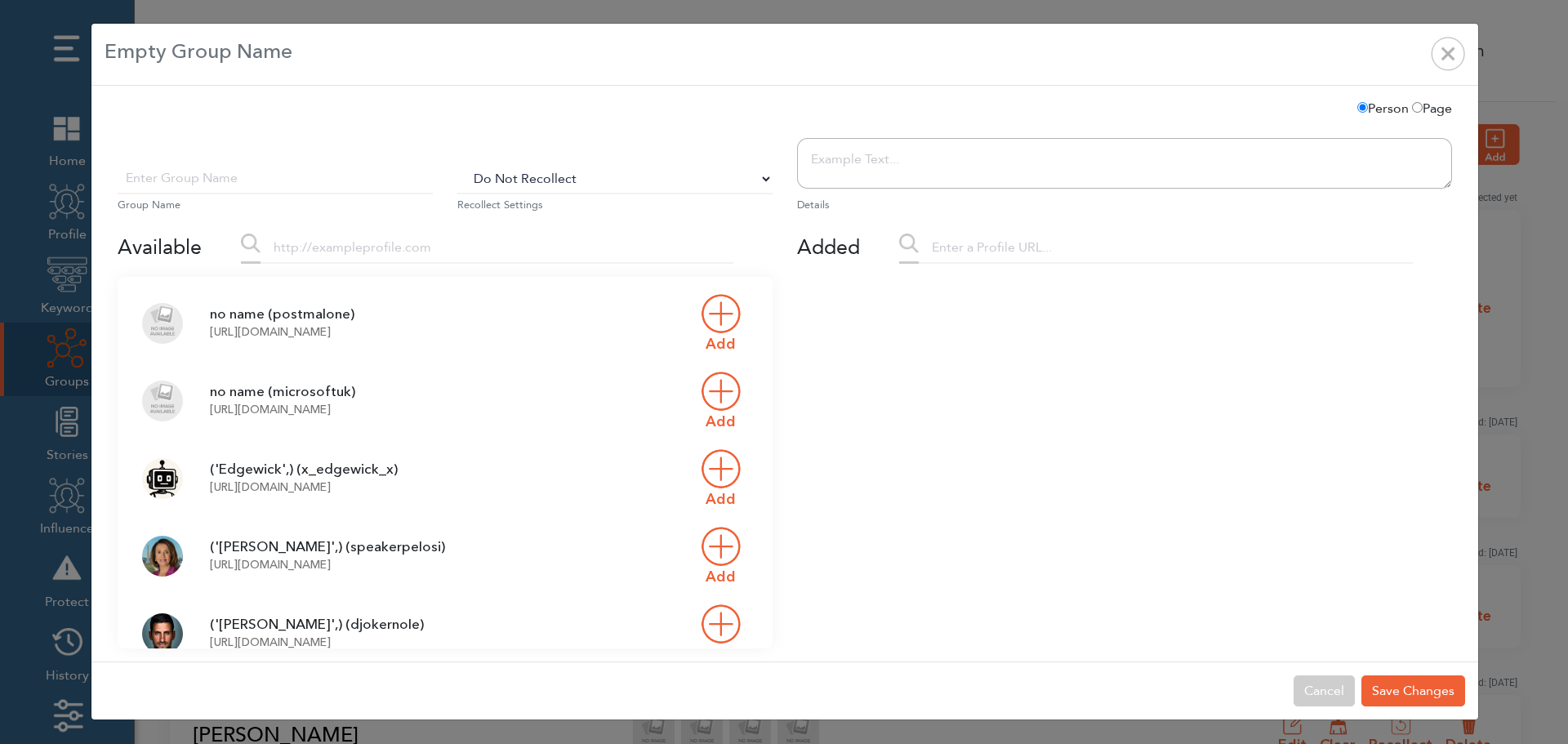
click at [364, 257] on input "text" at bounding box center [496, 248] width 473 height 31
click at [308, 186] on input "text" at bounding box center [275, 179] width 315 height 31
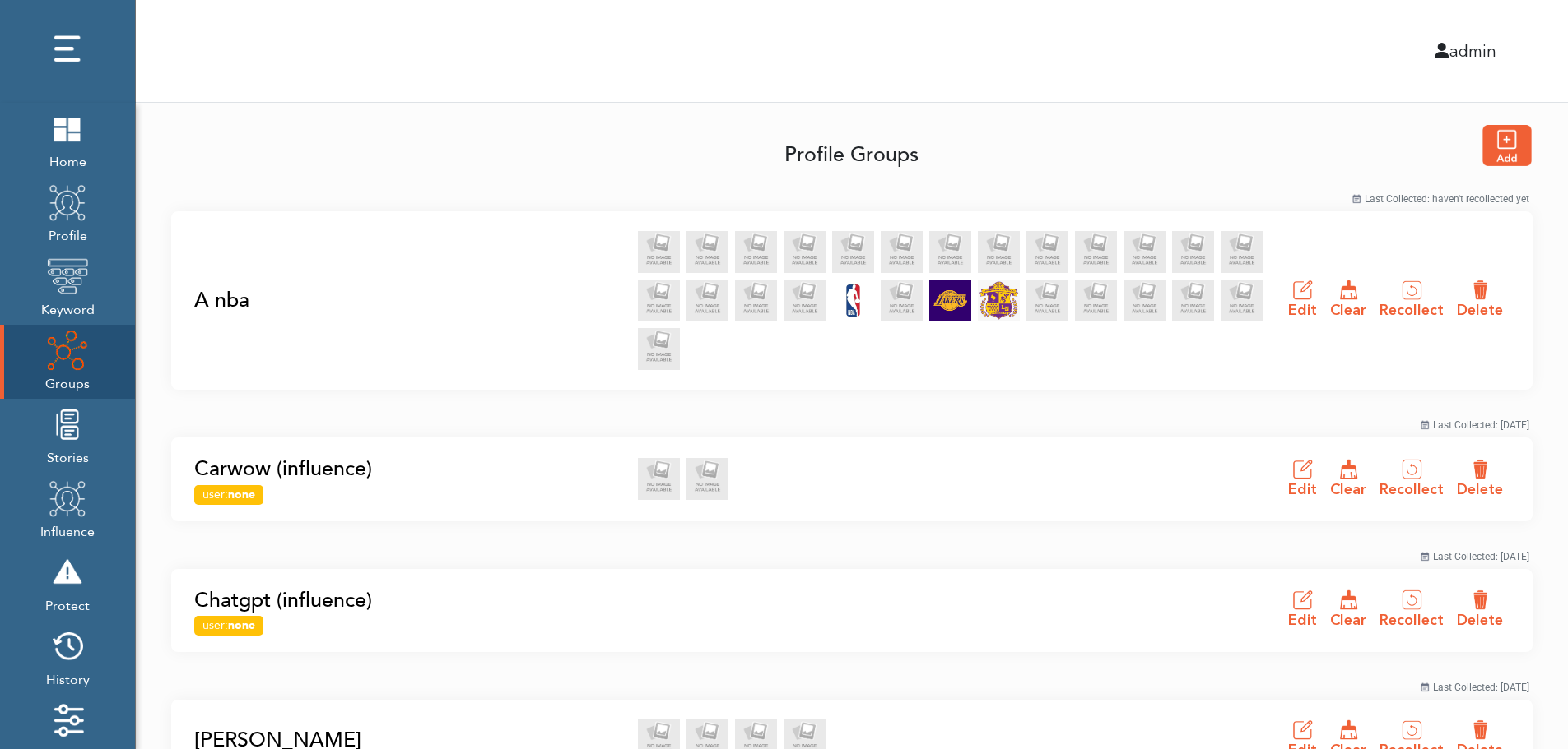
click at [217, 299] on link "A nba" at bounding box center [410, 301] width 434 height 31
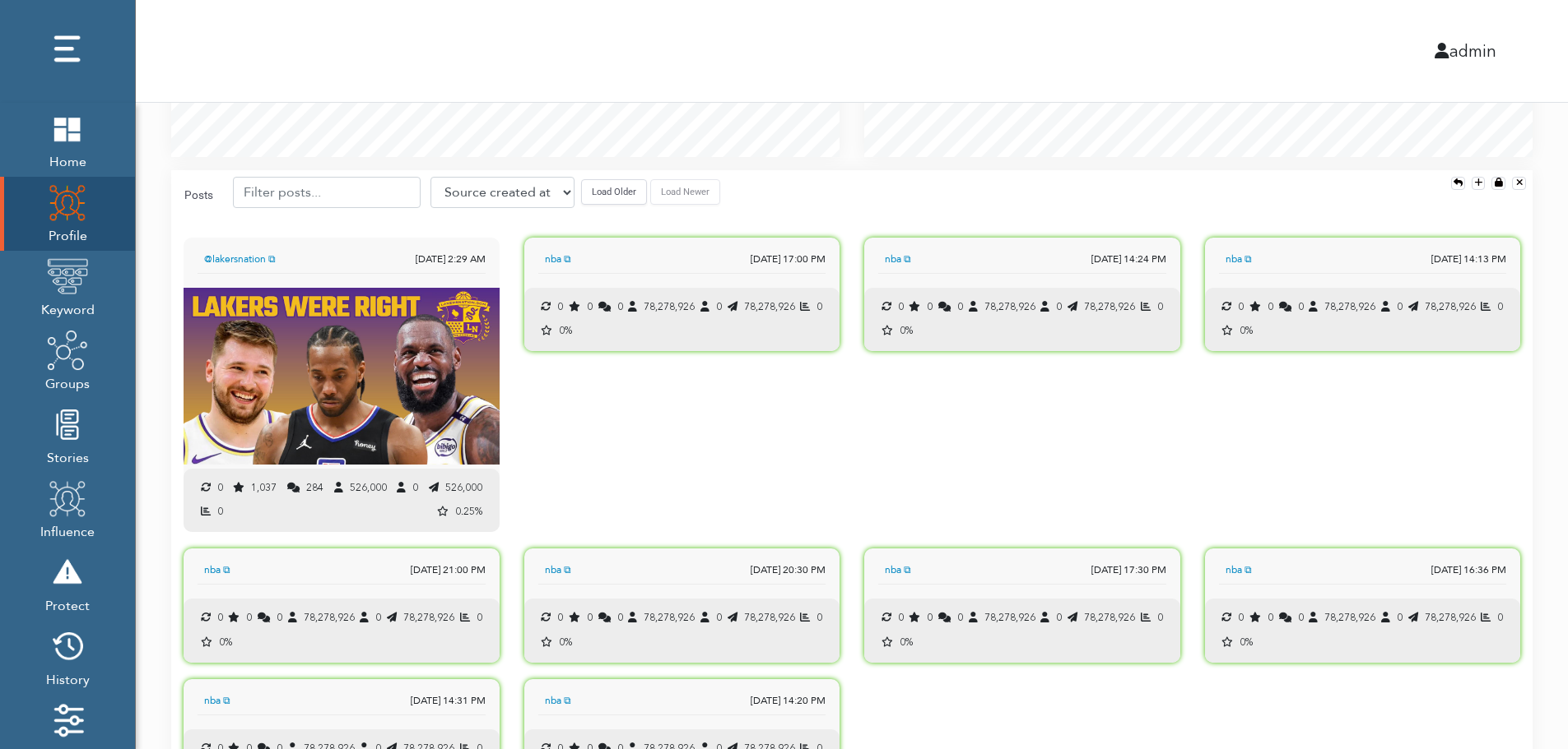
scroll to position [1636, 0]
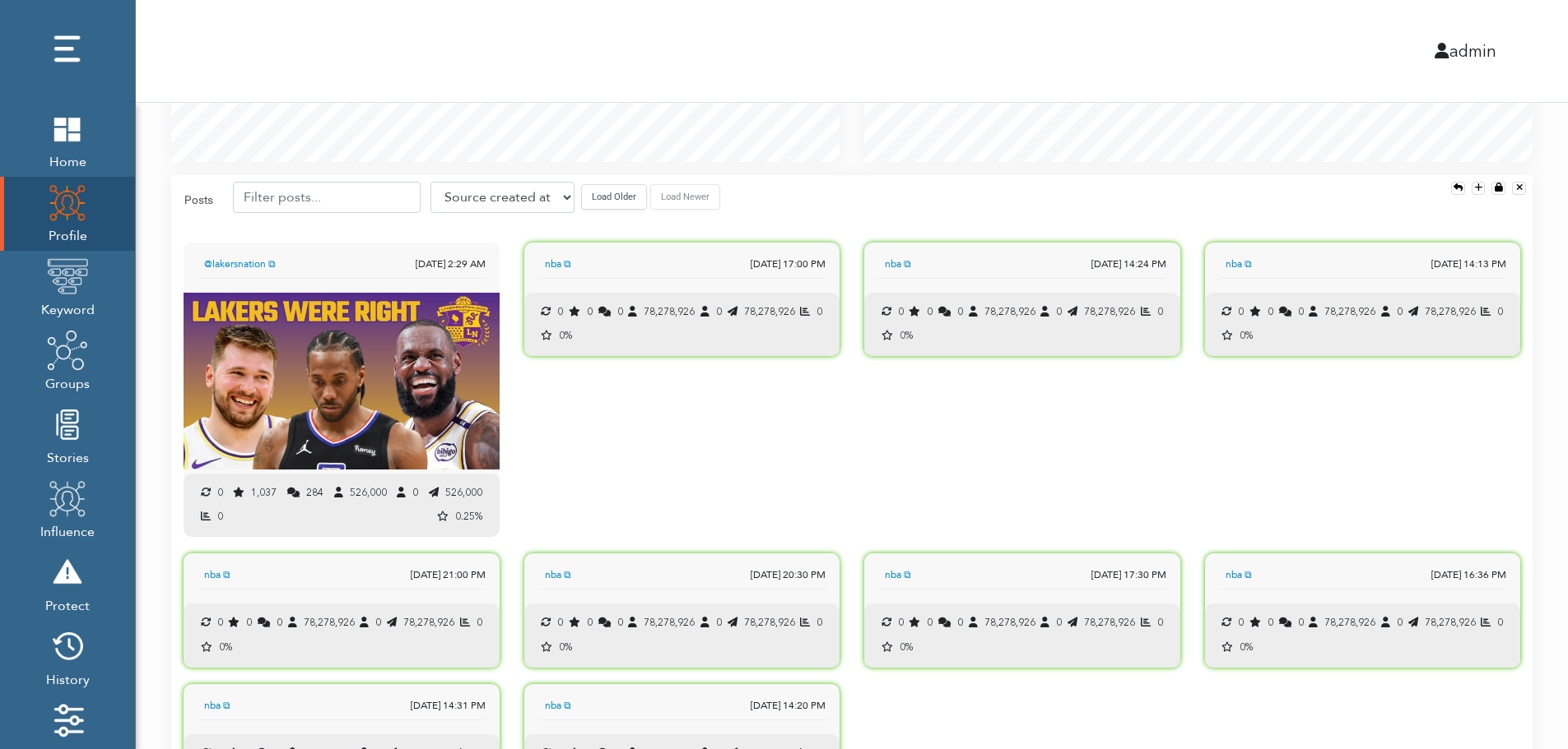
click at [601, 206] on button "Load Older" at bounding box center [614, 196] width 66 height 25
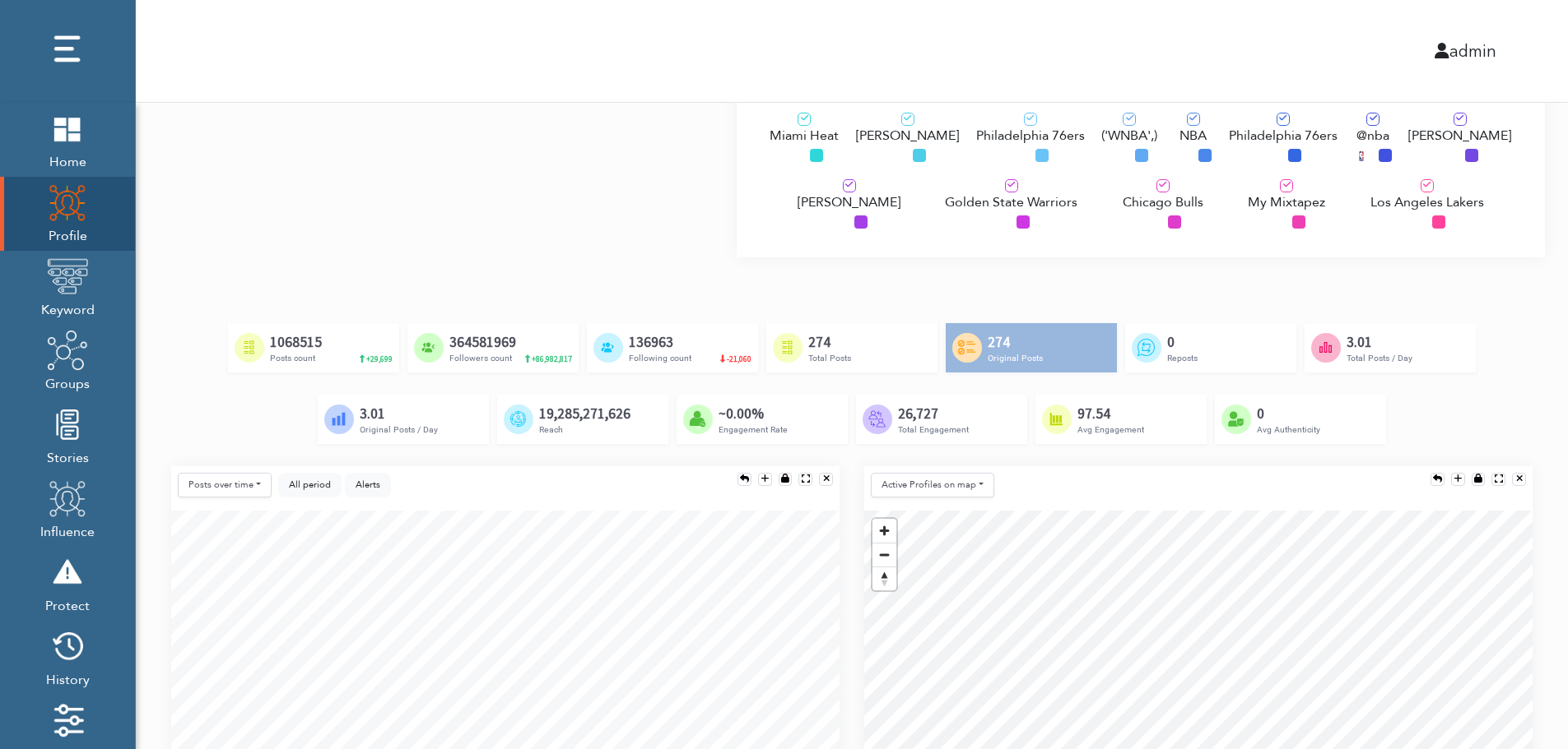
scroll to position [0, 0]
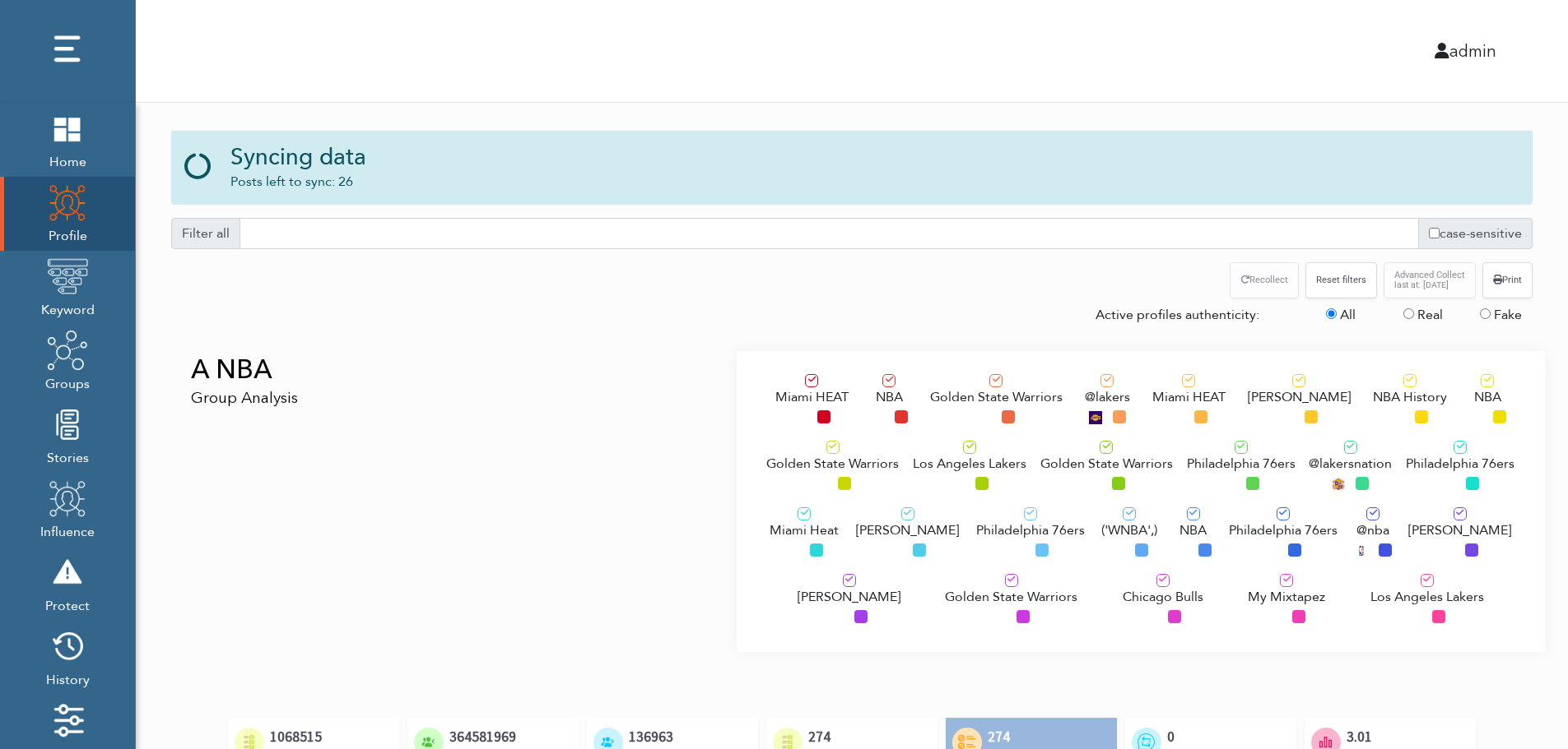
click at [305, 447] on div "A NBA Group Analysis" at bounding box center [448, 502] width 578 height 301
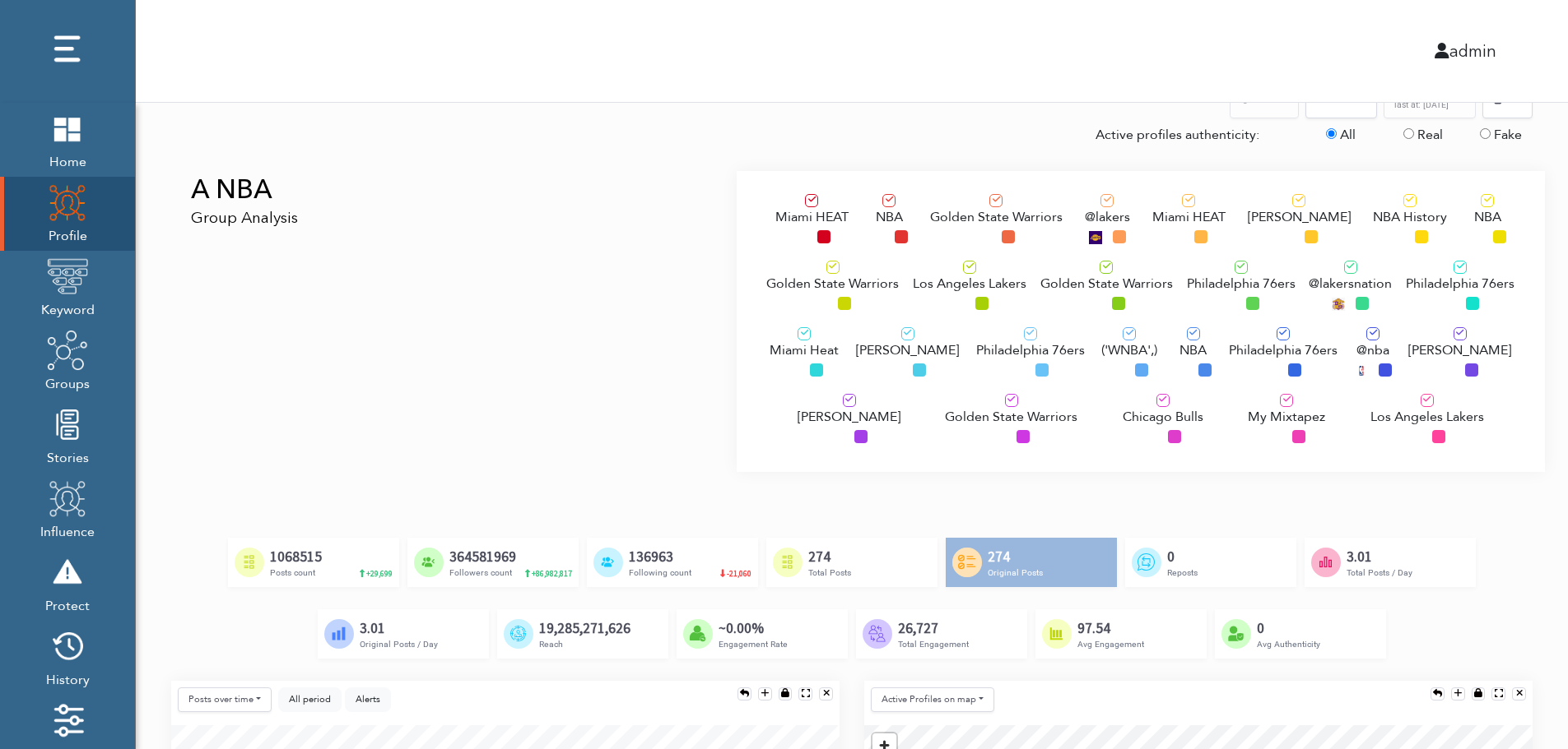
scroll to position [164, 0]
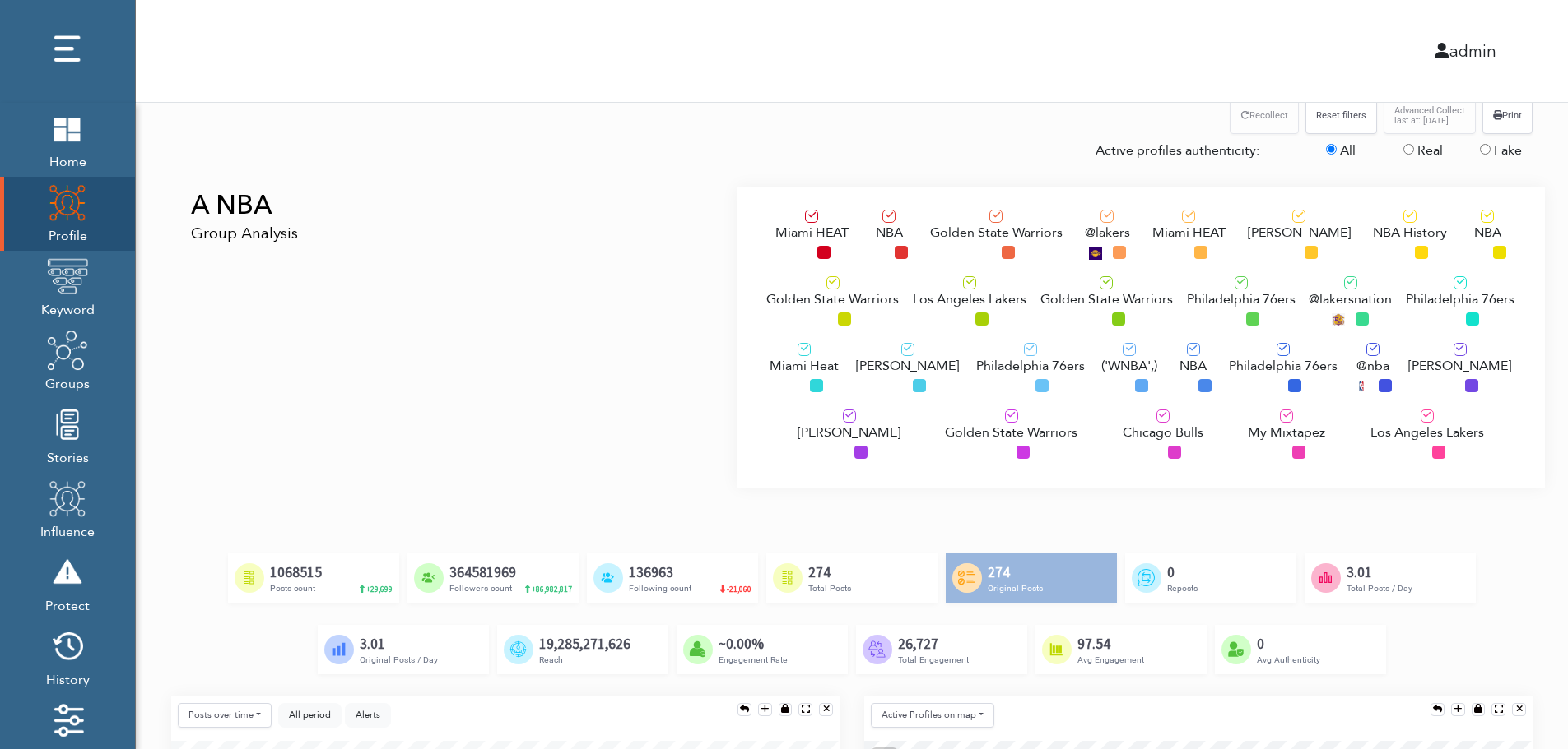
click at [947, 297] on span "Los Angeles Lakers" at bounding box center [969, 299] width 113 height 20
click at [984, 382] on div "Philadelphia 76ers" at bounding box center [1031, 371] width 109 height 55
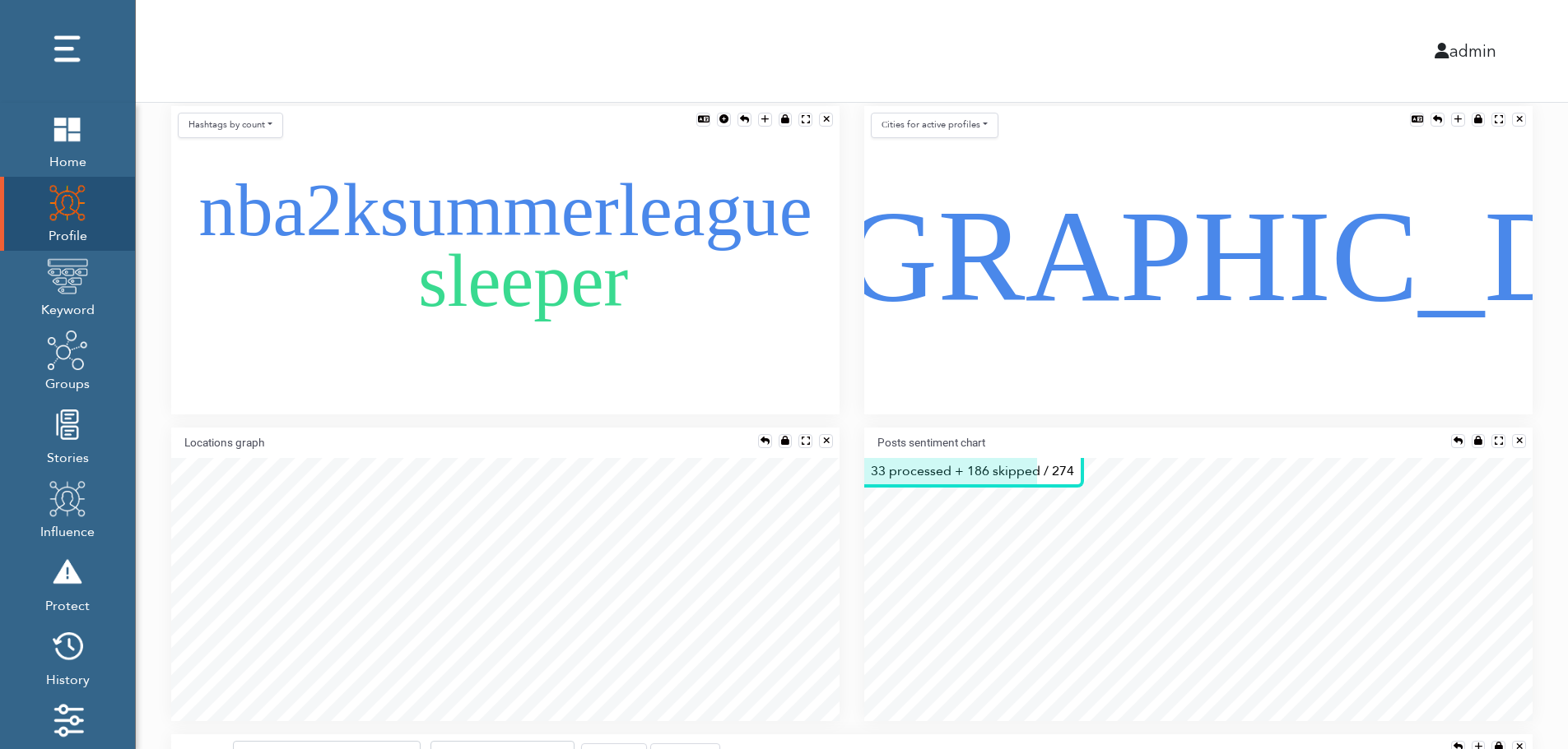
scroll to position [1053, 0]
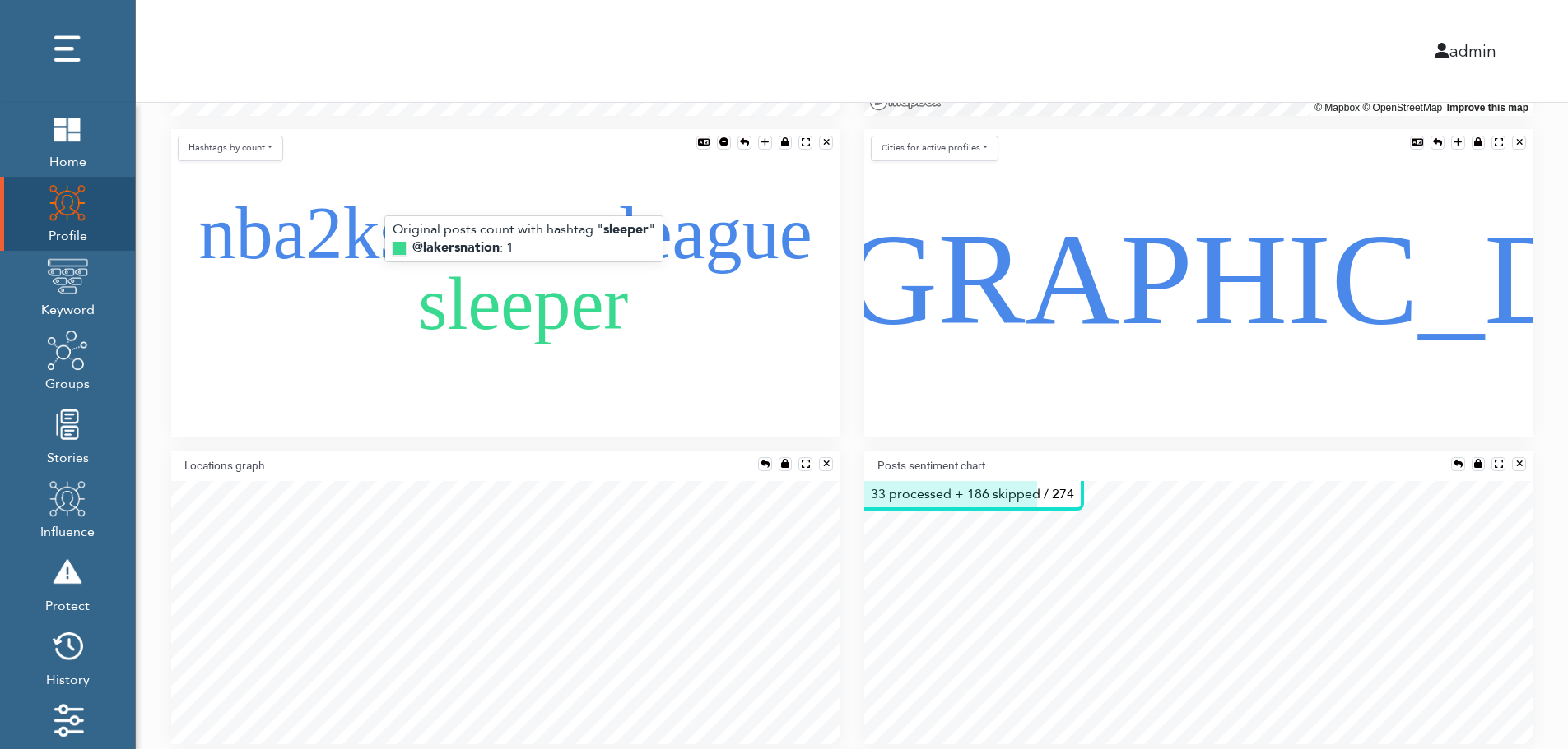
click at [491, 335] on text "sleeper" at bounding box center [523, 304] width 210 height 81
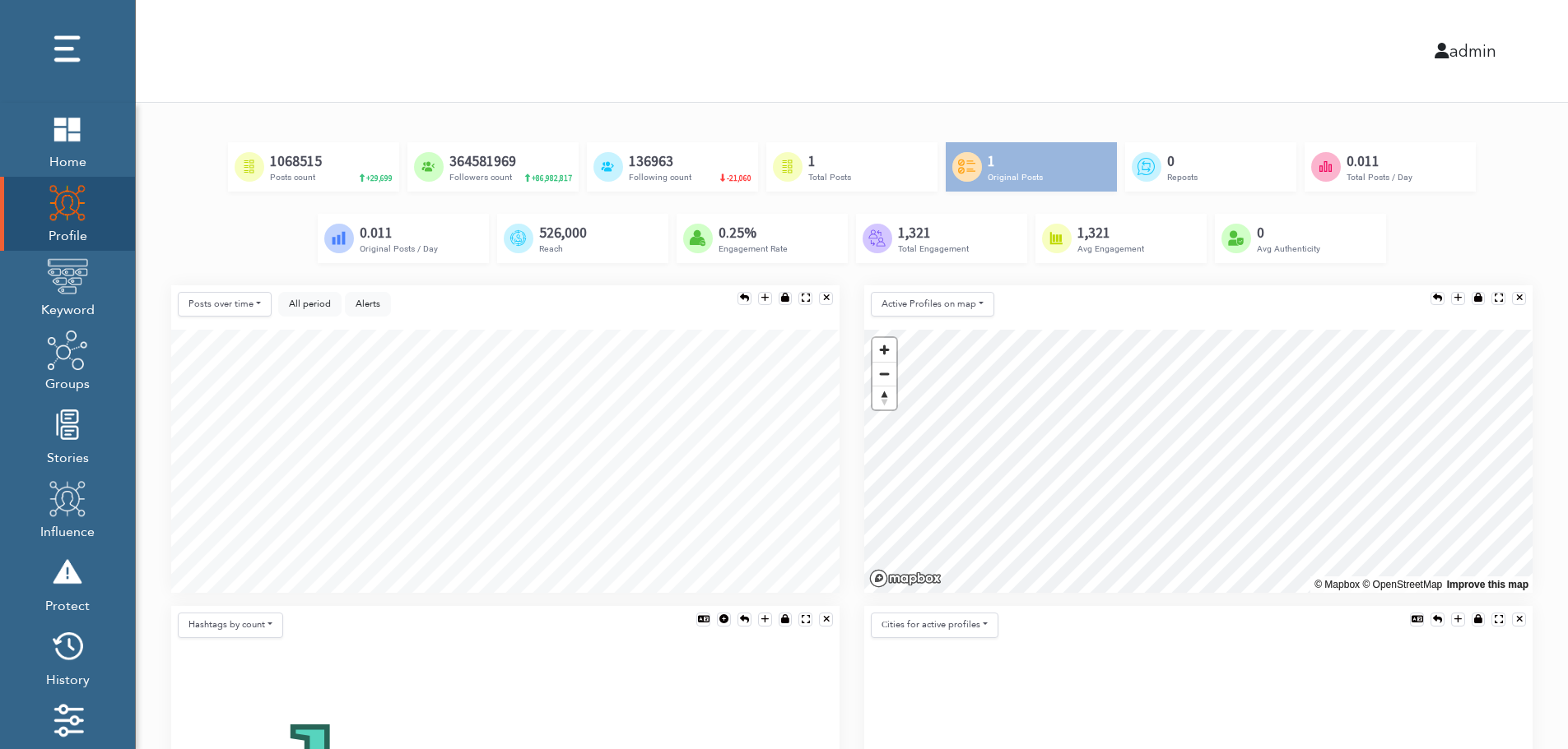
scroll to position [560, 0]
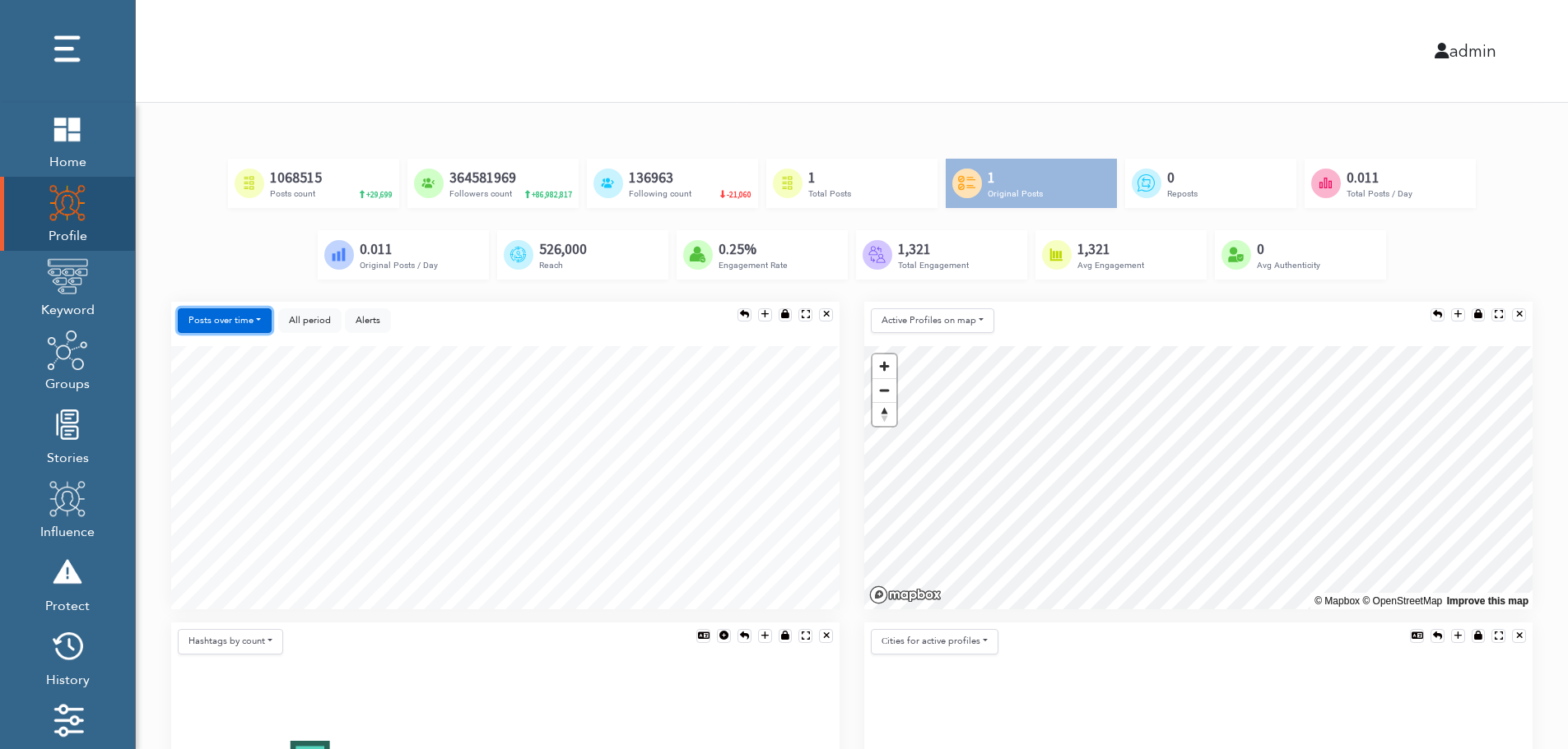
click at [202, 319] on button "Posts over time" at bounding box center [224, 321] width 93 height 25
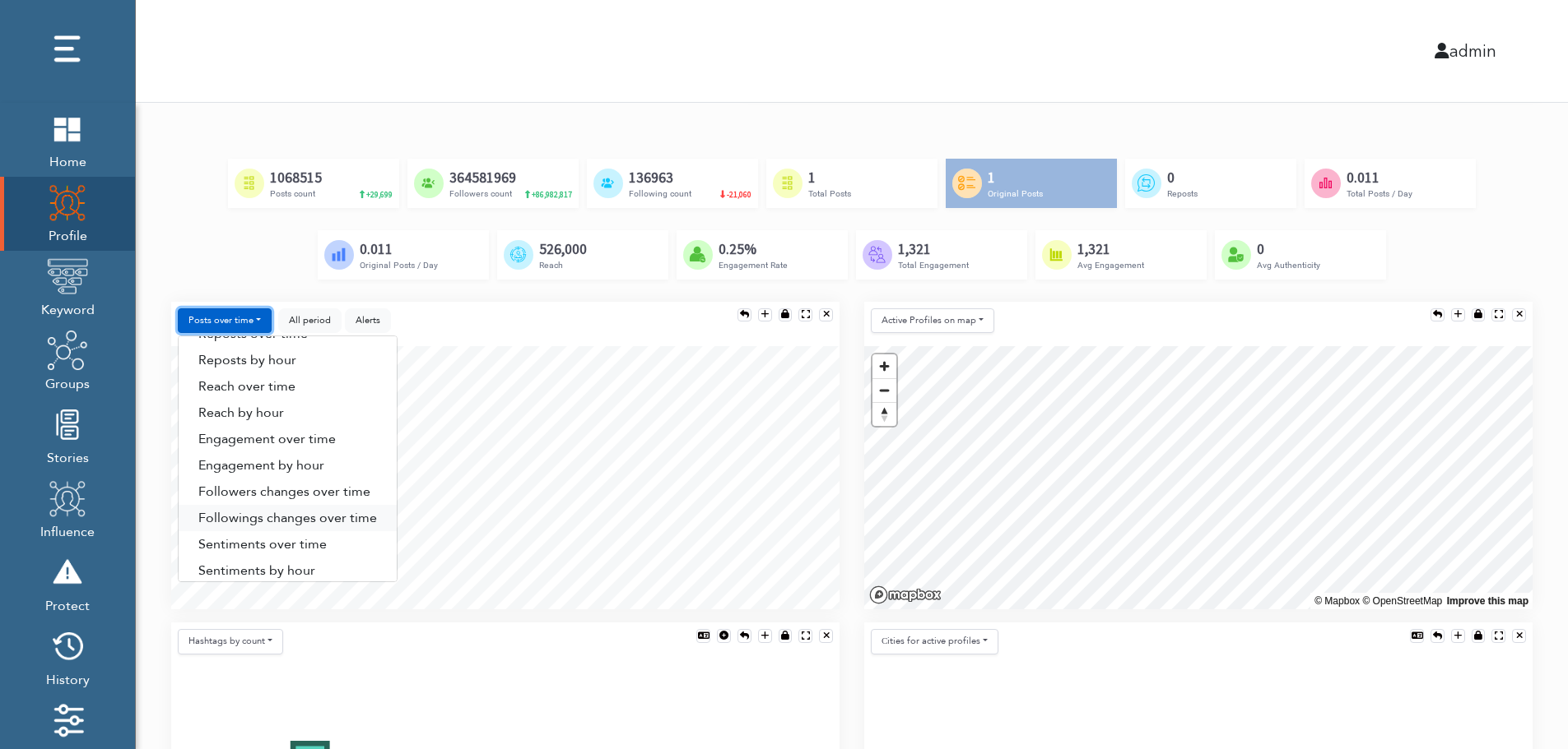
scroll to position [84, 0]
click at [303, 563] on link "Sentiments by hour" at bounding box center [287, 561] width 218 height 26
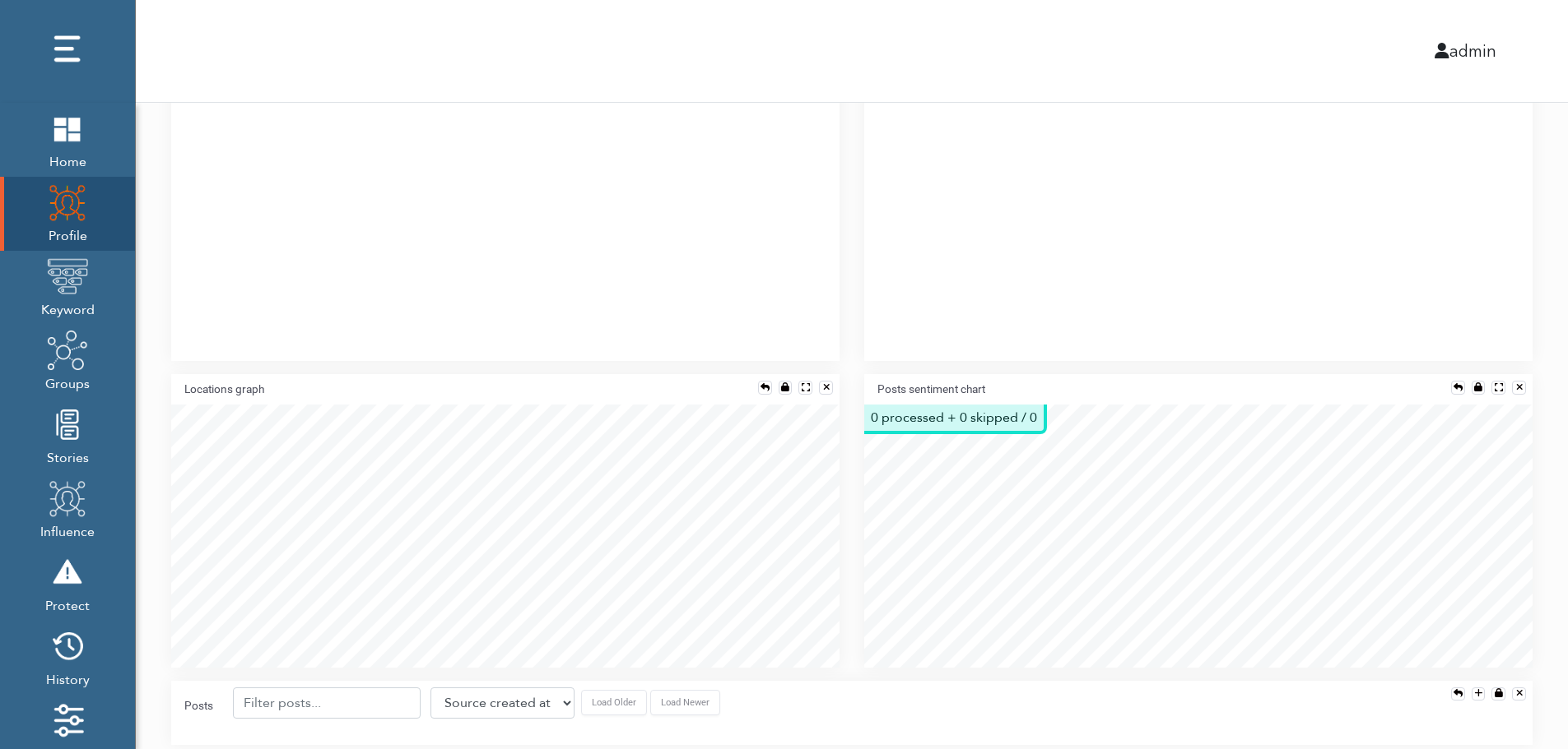
scroll to position [1195, 0]
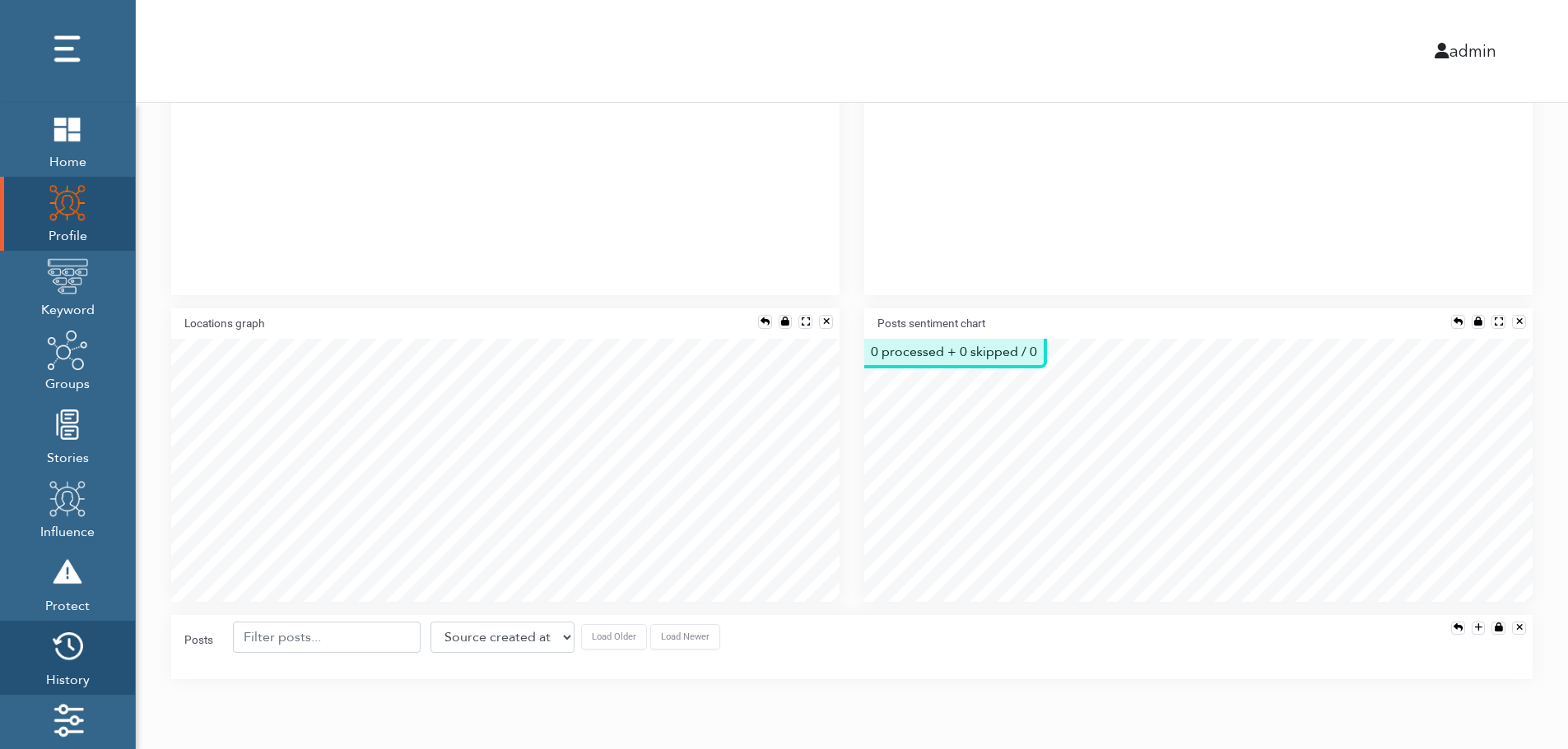
click at [63, 655] on img at bounding box center [67, 647] width 42 height 42
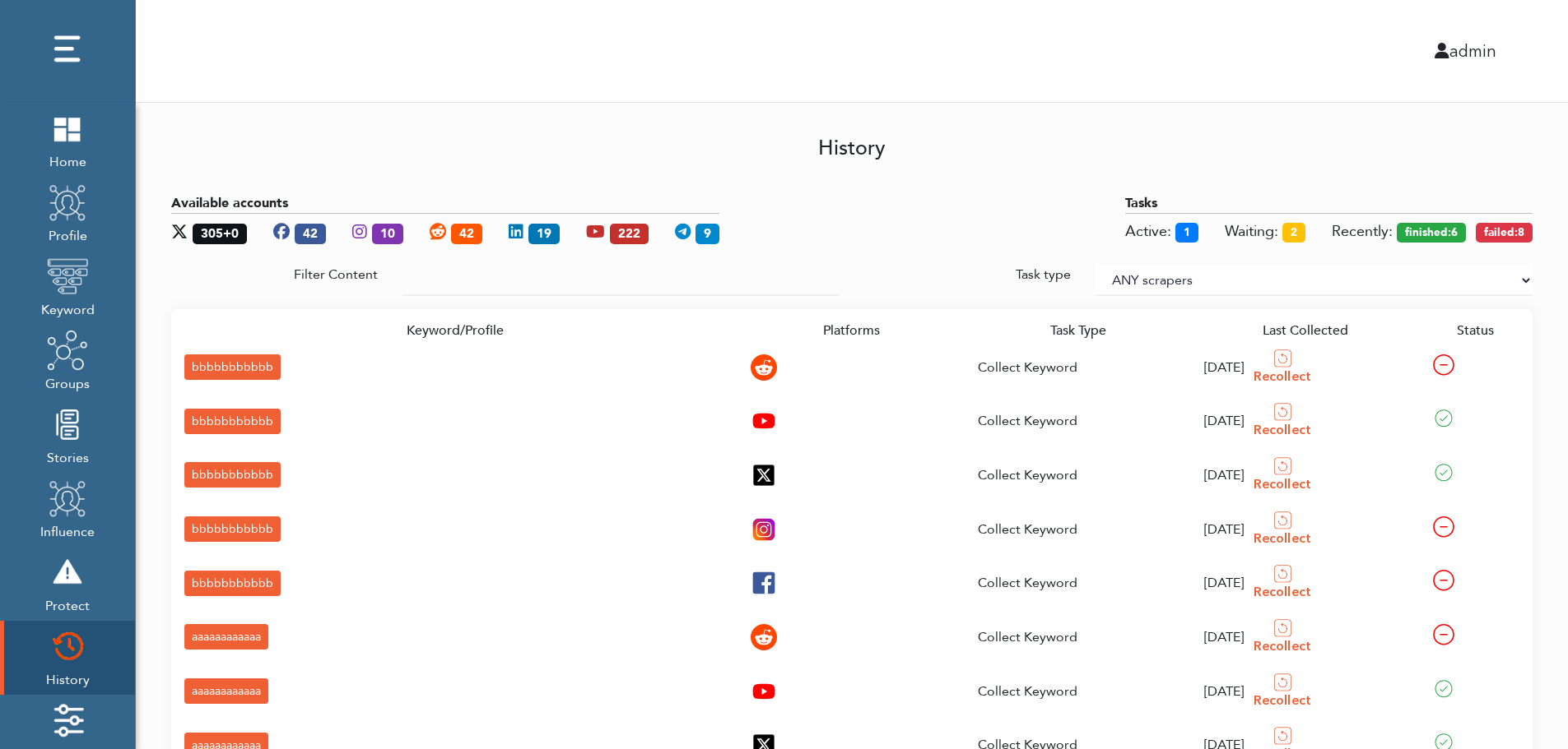
scroll to position [245, 0]
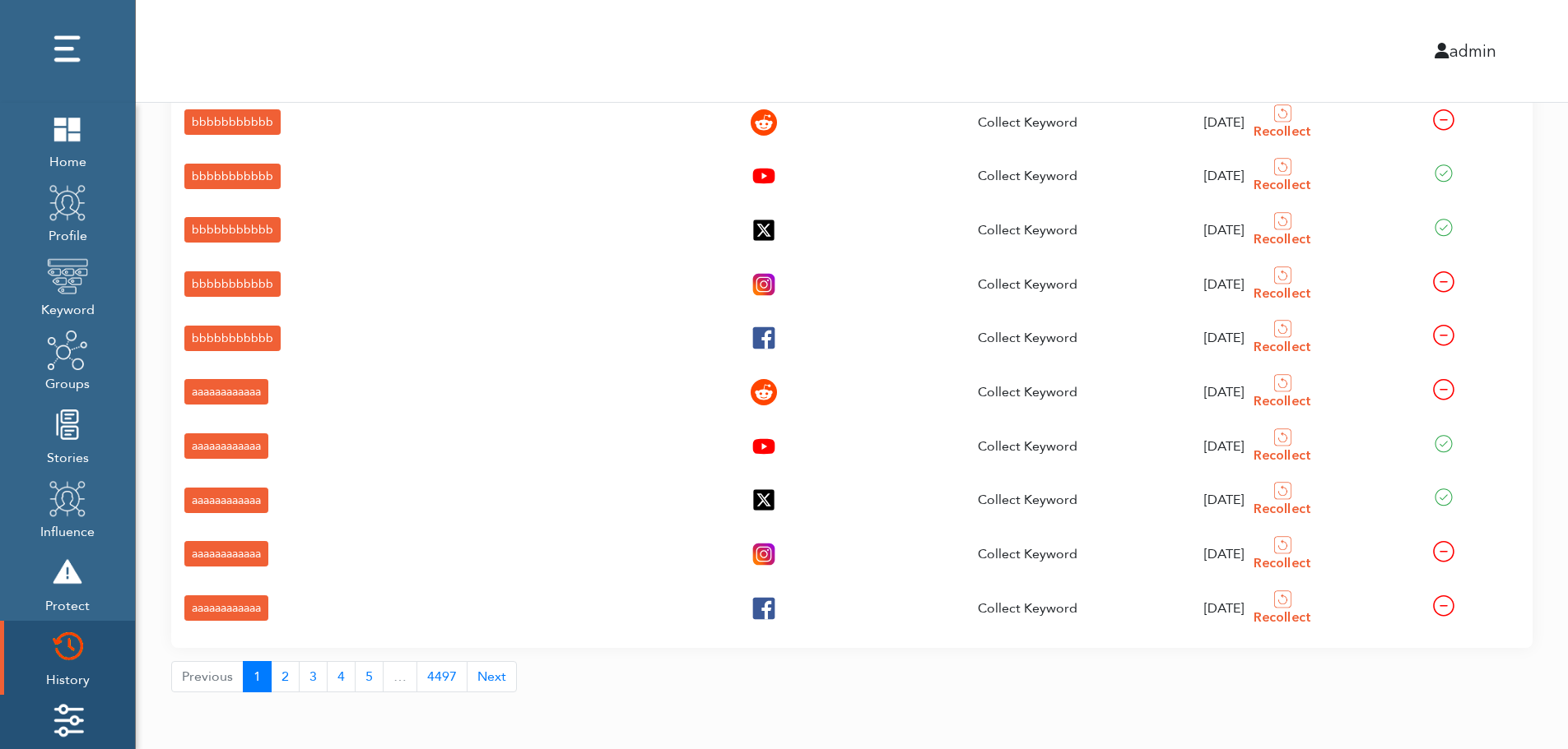
click at [53, 712] on img at bounding box center [67, 720] width 42 height 42
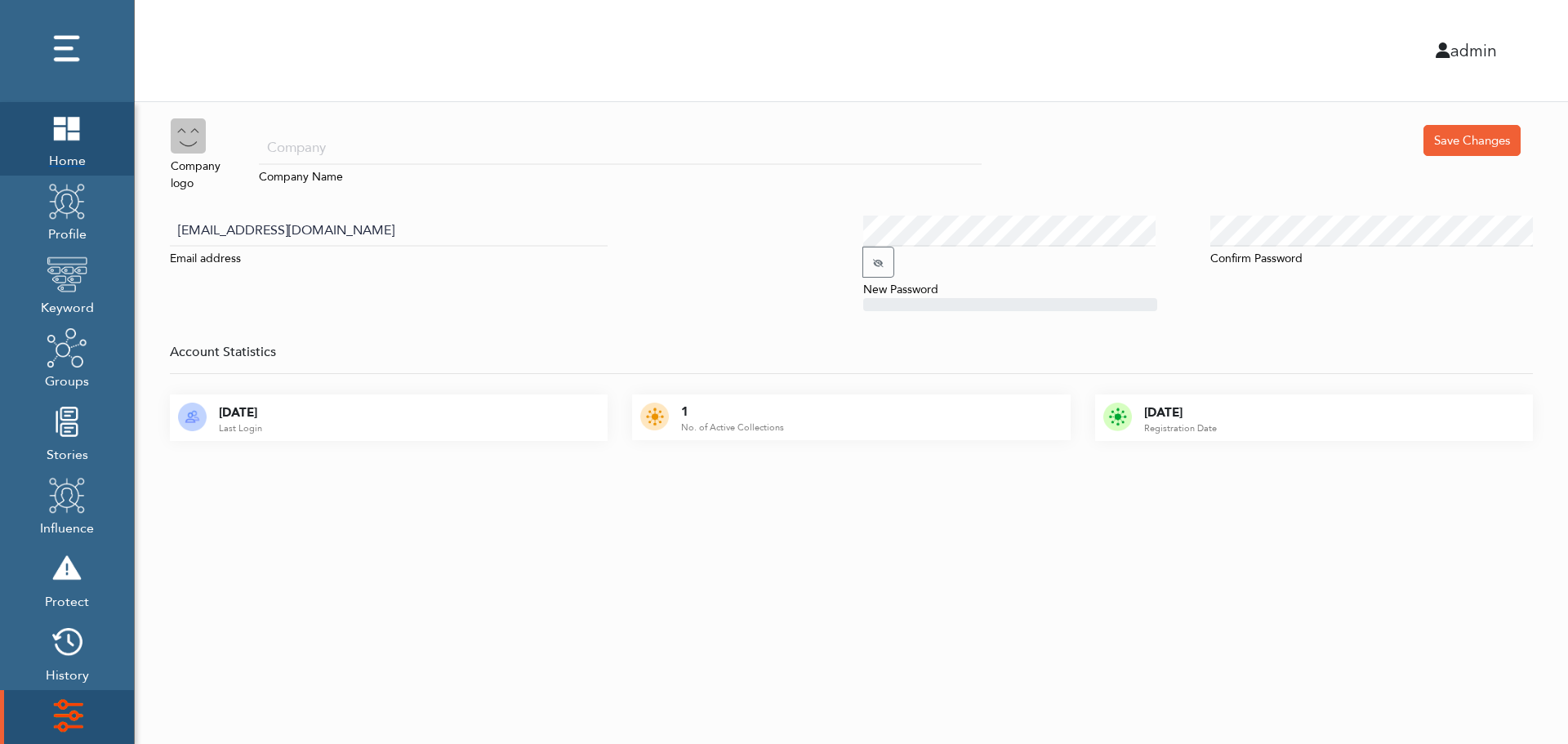
click at [59, 149] on span "Home" at bounding box center [67, 159] width 41 height 23
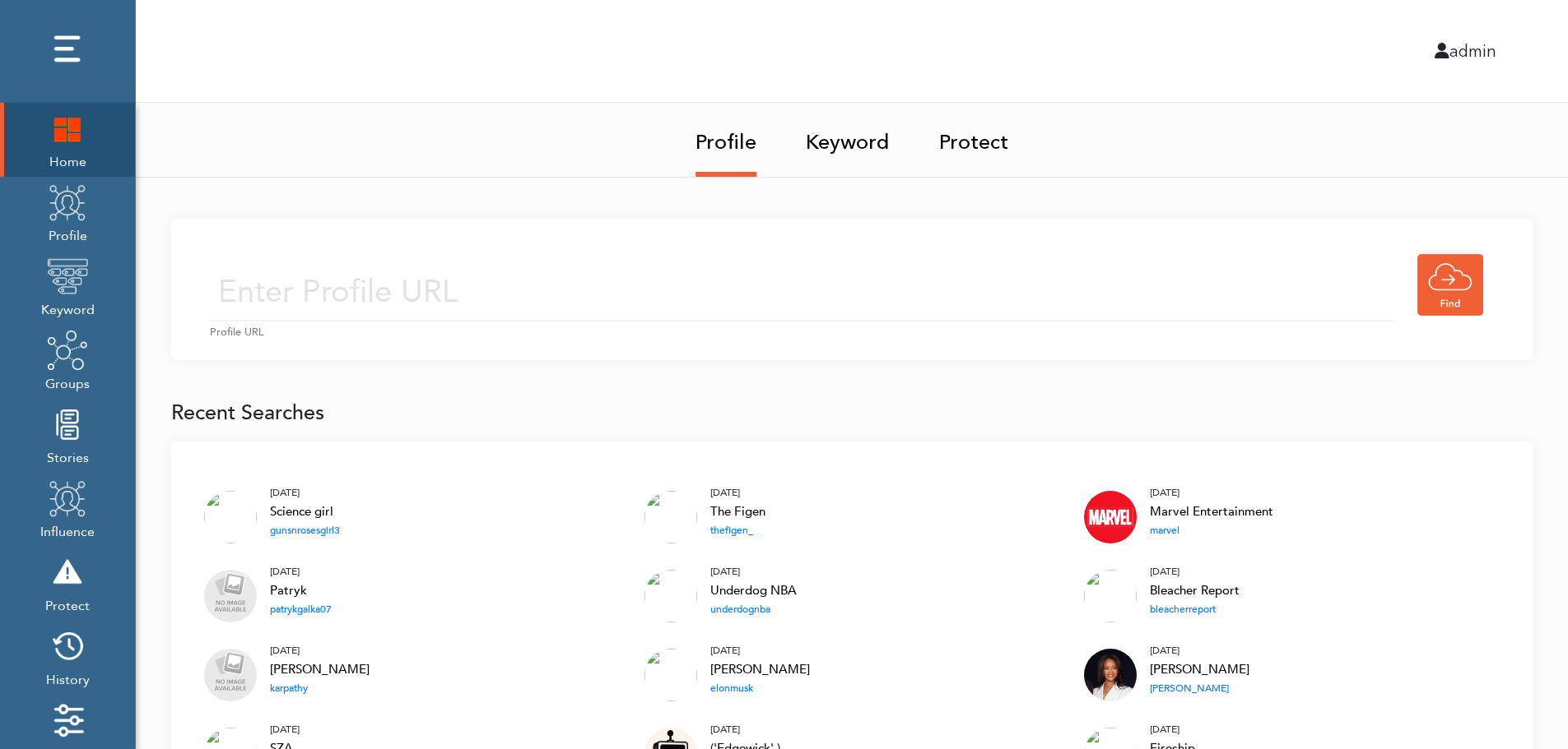
click at [57, 138] on img at bounding box center [67, 129] width 42 height 42
click at [631, 270] on input "text" at bounding box center [802, 292] width 1184 height 59
click at [609, 297] on input "text" at bounding box center [802, 292] width 1184 height 59
click at [854, 138] on link "Keyword" at bounding box center [847, 138] width 84 height 69
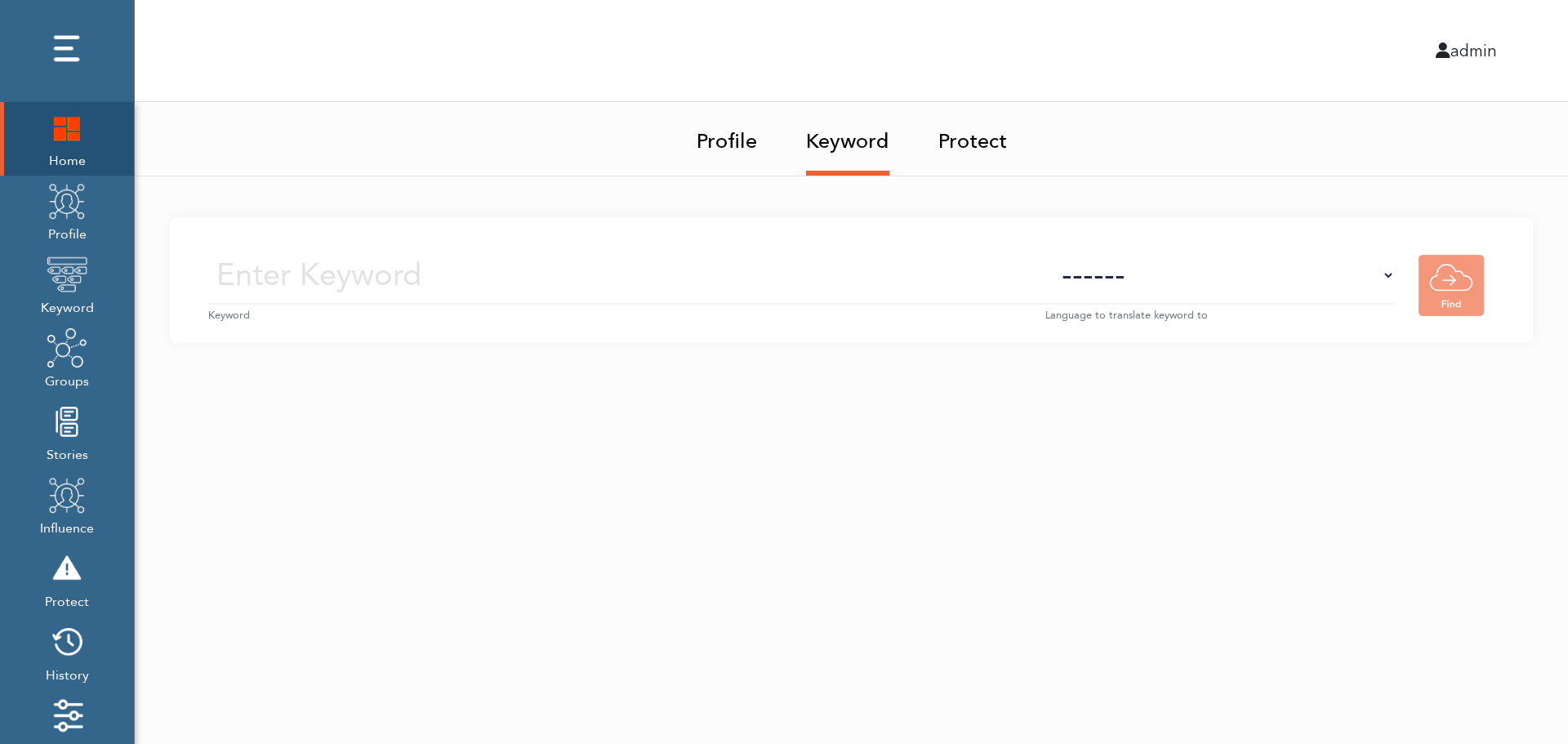
click at [659, 308] on small "Keyword" at bounding box center [627, 316] width 837 height 15
click at [678, 281] on input "text" at bounding box center [627, 276] width 837 height 58
click at [1249, 292] on select "------ Afrikaans (af) Albanian (sq) Amharic (am) Arabic (ar) Armenian (hy) Azer…" at bounding box center [1219, 276] width 349 height 58
click at [1252, 284] on select "------ Afrikaans (af) Albanian (sq) Amharic (am) Arabic (ar) Armenian (hy) Azer…" at bounding box center [1219, 276] width 349 height 58
click at [58, 219] on img at bounding box center [67, 201] width 41 height 41
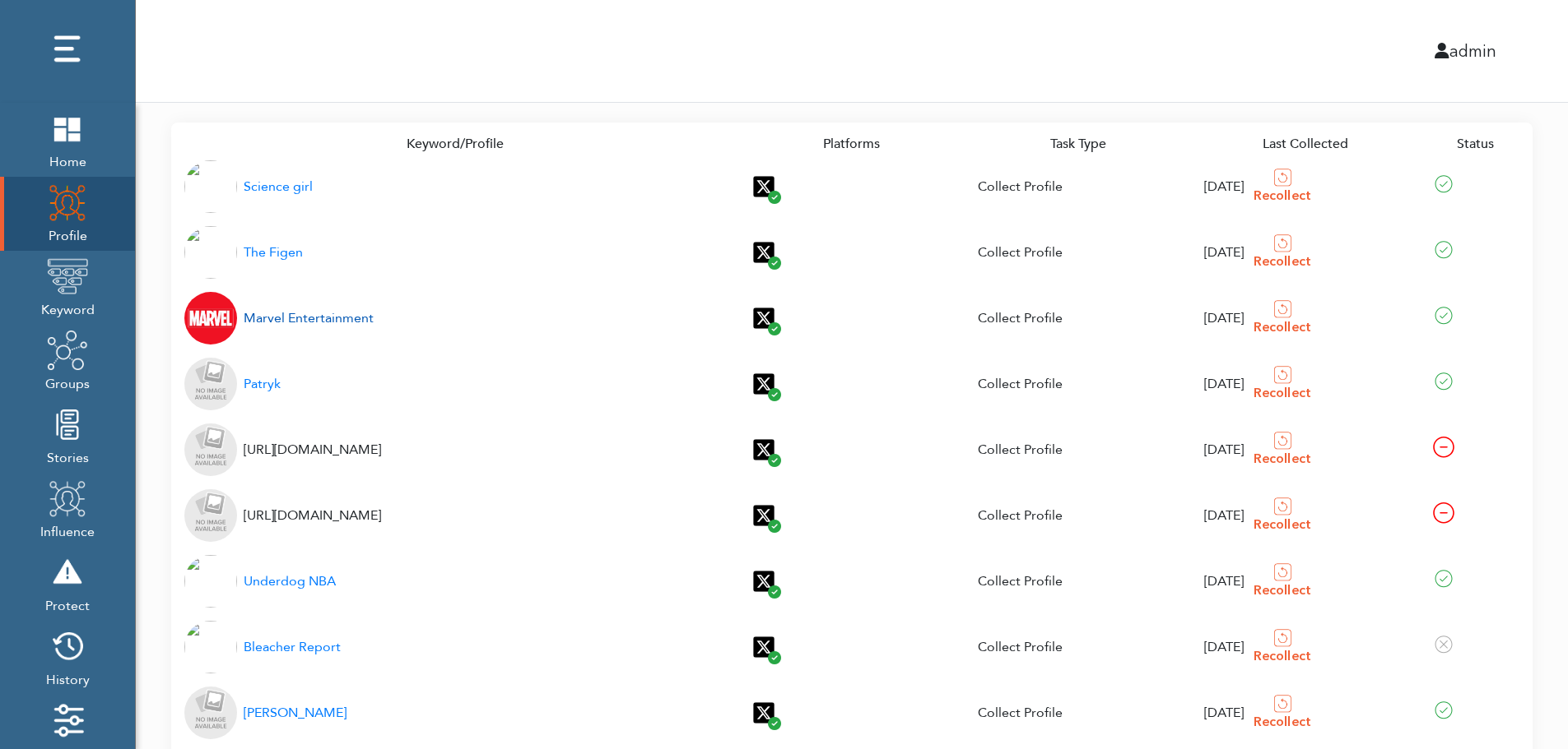
click at [288, 320] on div "Marvel Entertainment" at bounding box center [309, 318] width 130 height 20
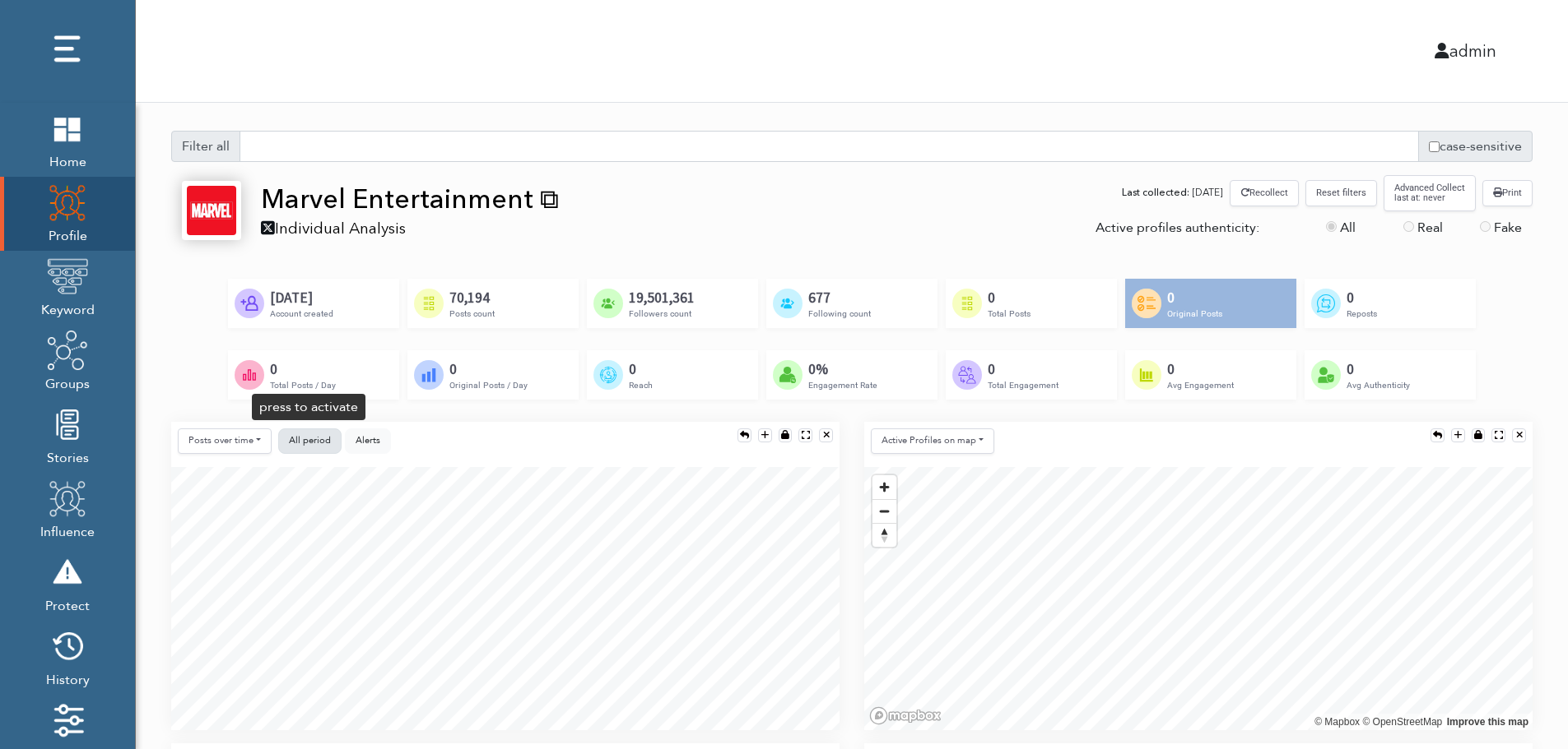
click at [309, 438] on span "All period" at bounding box center [310, 440] width 42 height 12
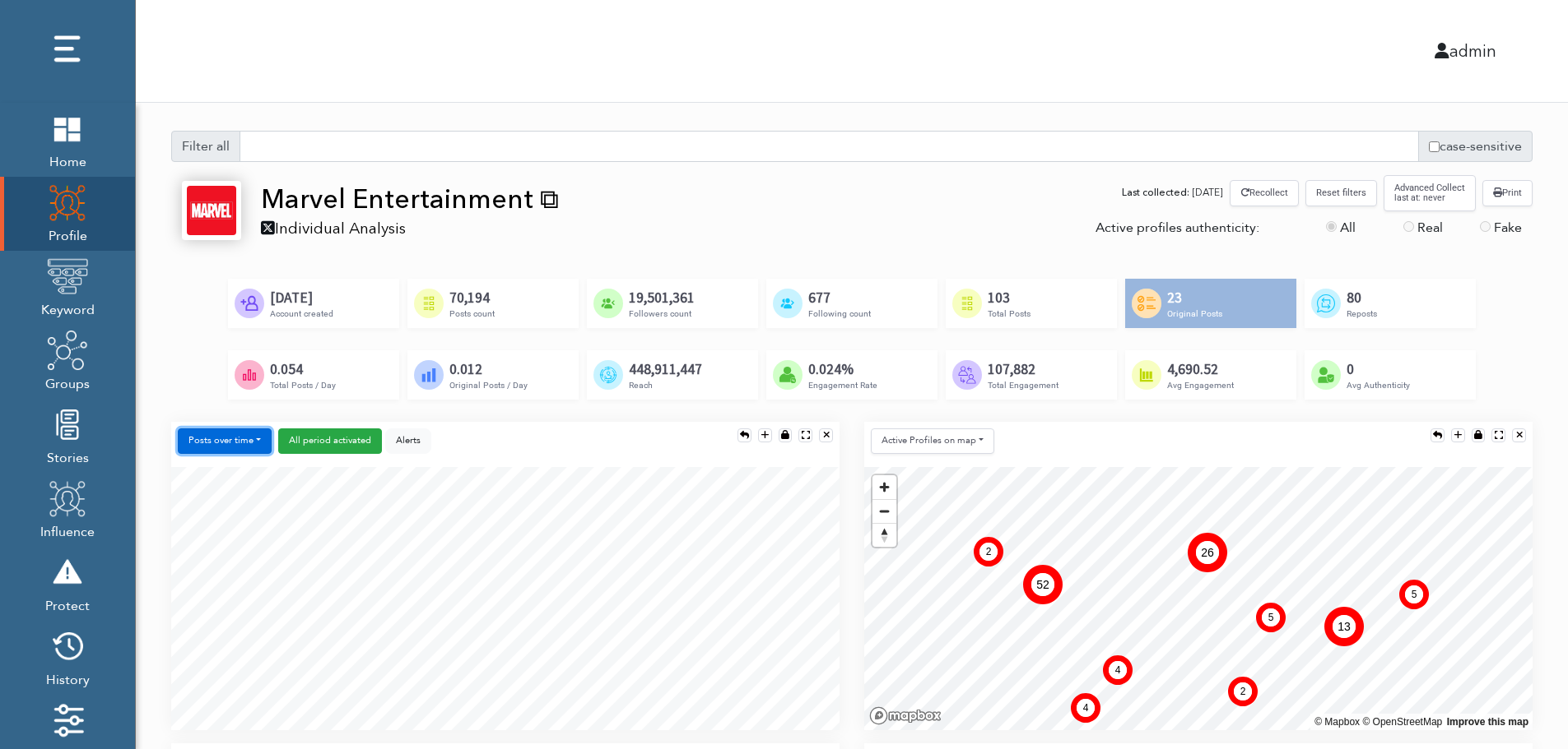
click at [239, 445] on button "Posts over time" at bounding box center [224, 441] width 93 height 25
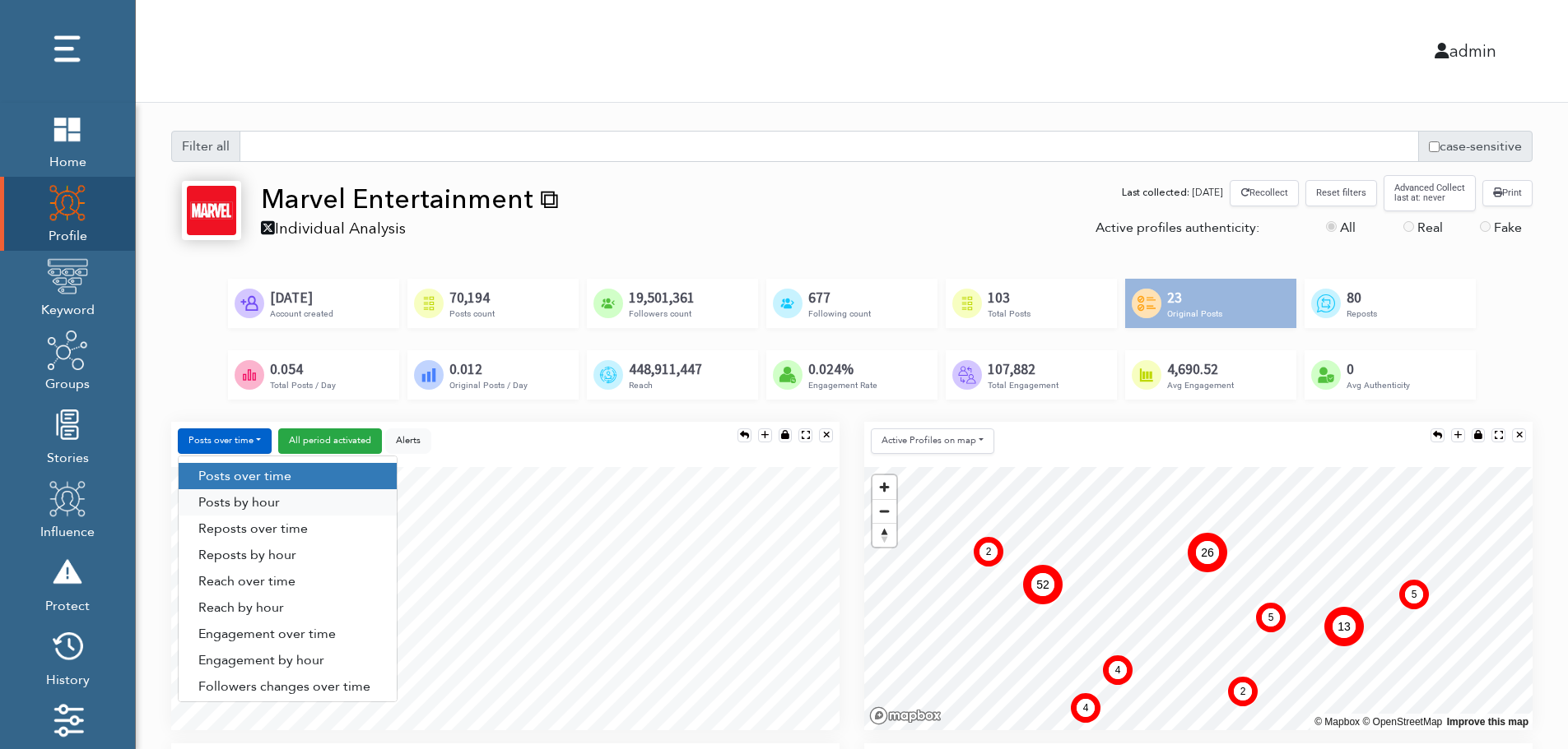
click at [285, 500] on link "Posts by hour" at bounding box center [287, 503] width 218 height 26
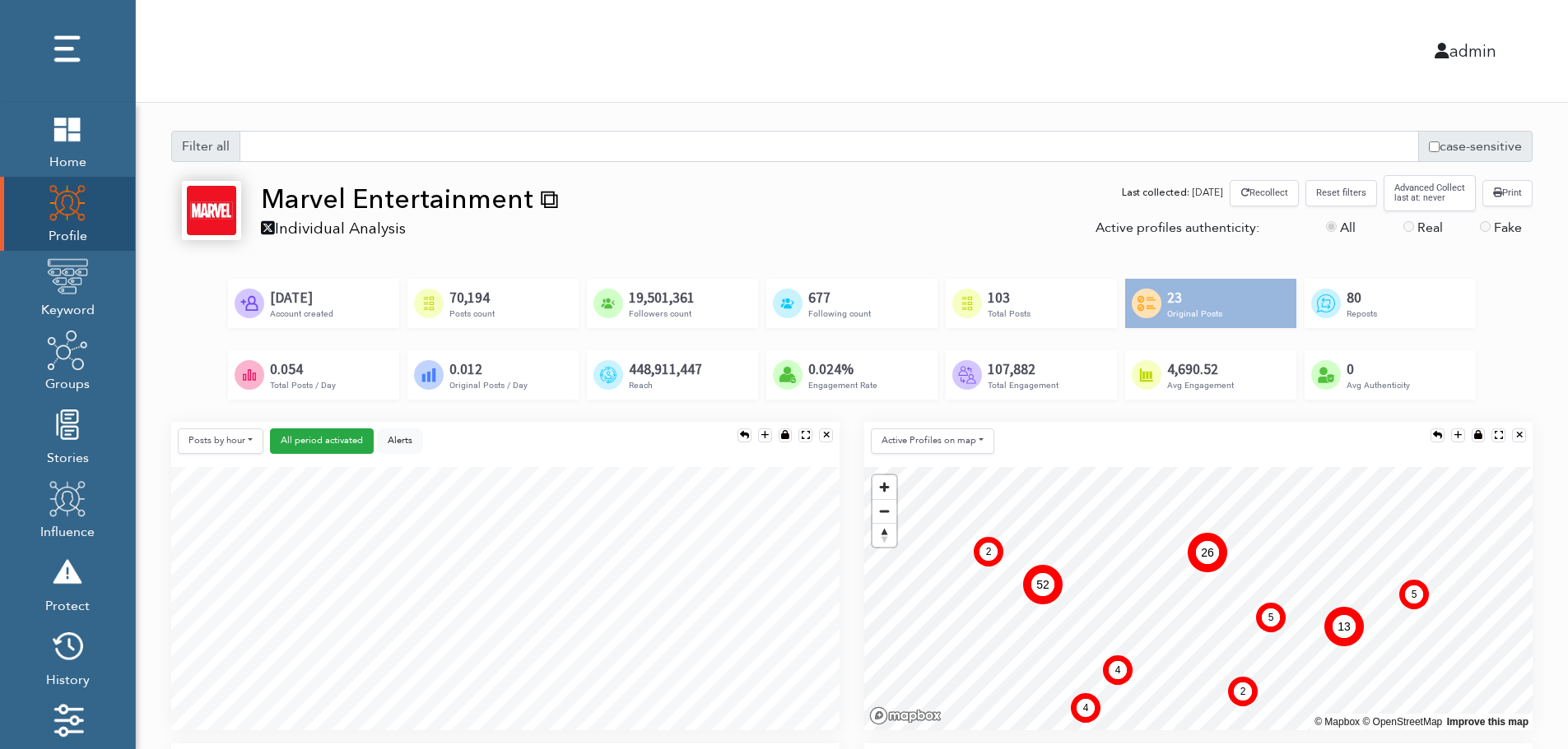
scroll to position [164, 0]
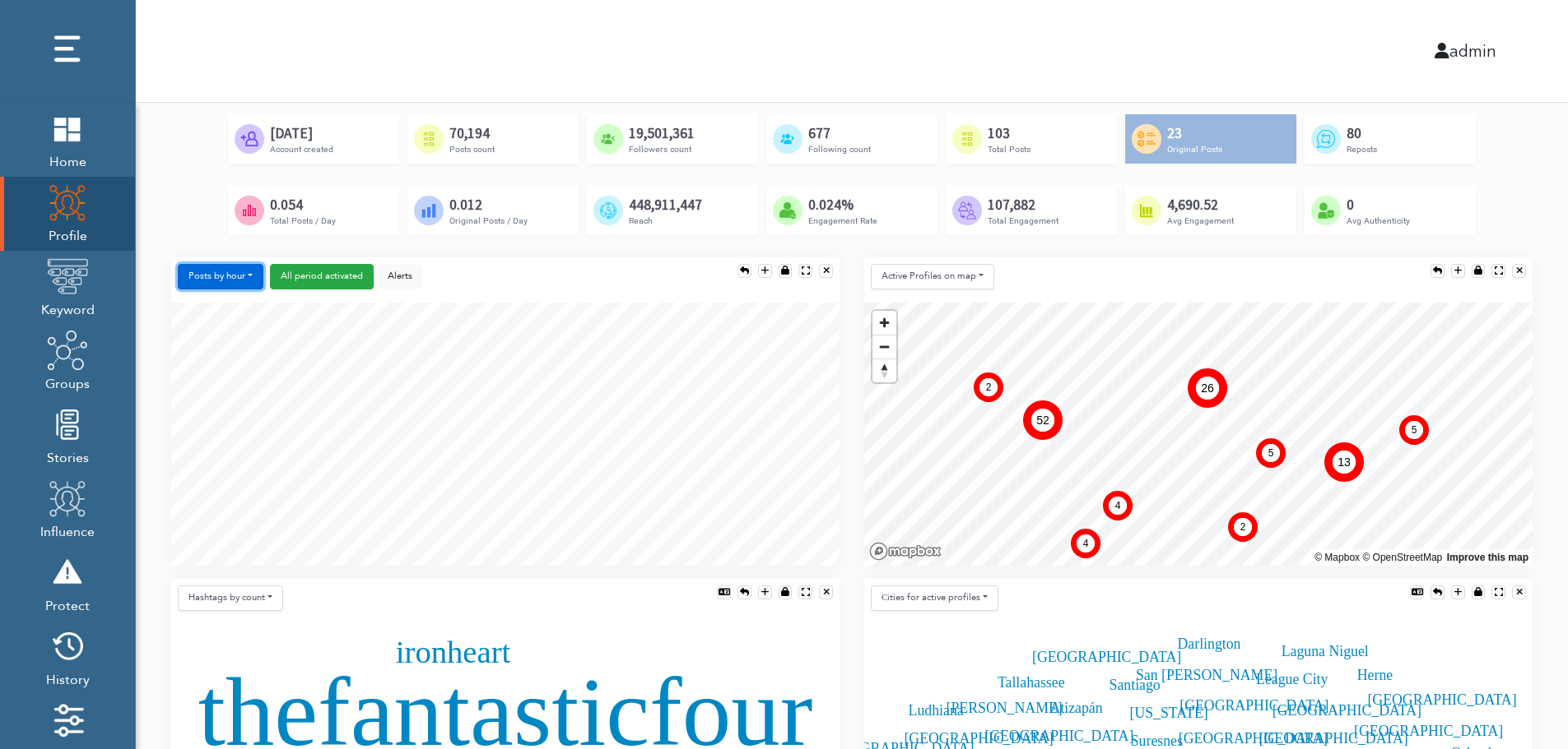
click at [222, 274] on button "Posts by hour" at bounding box center [220, 276] width 86 height 25
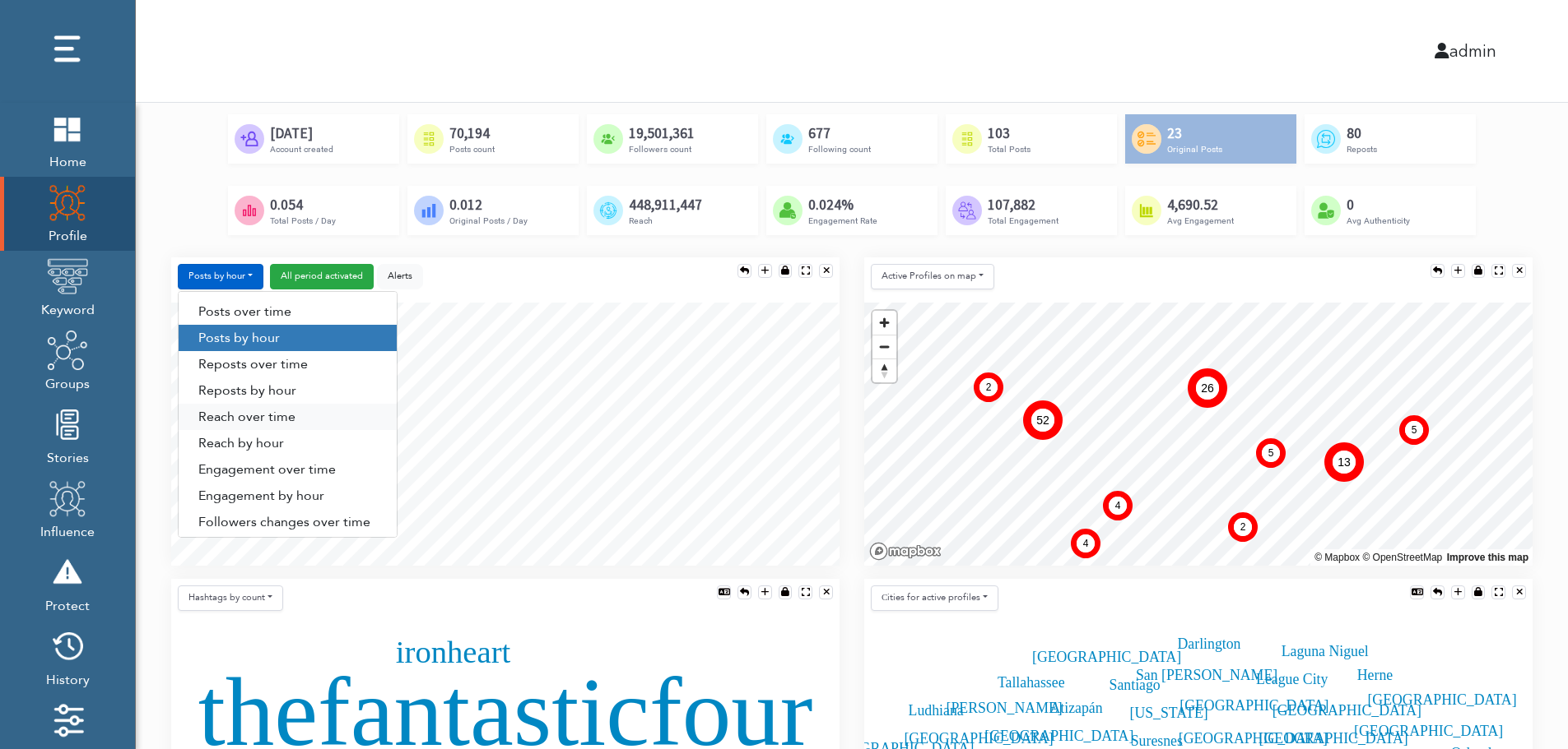
click at [226, 421] on link "Reach over time" at bounding box center [287, 417] width 218 height 26
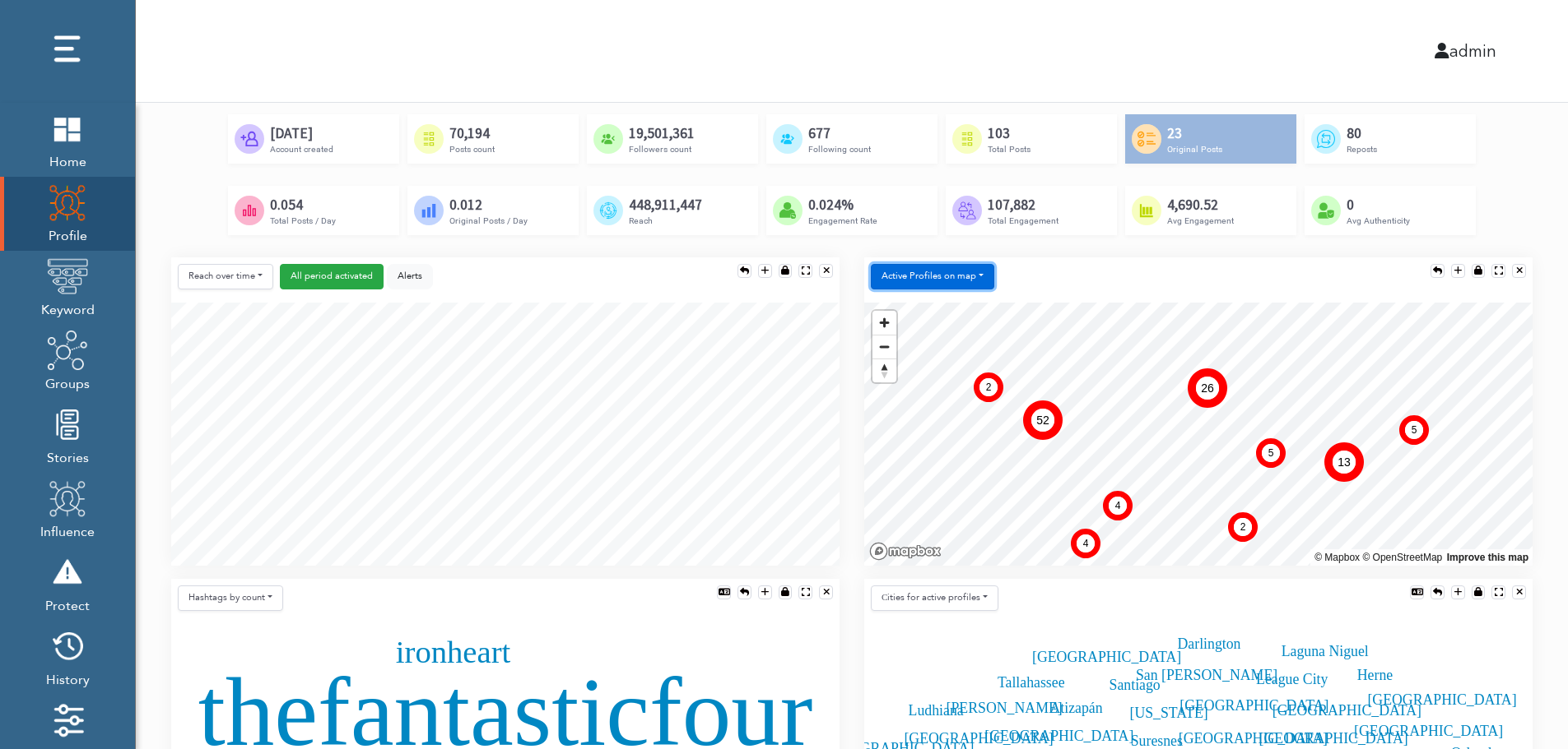
click at [926, 282] on button "Active Profiles on map" at bounding box center [932, 276] width 124 height 25
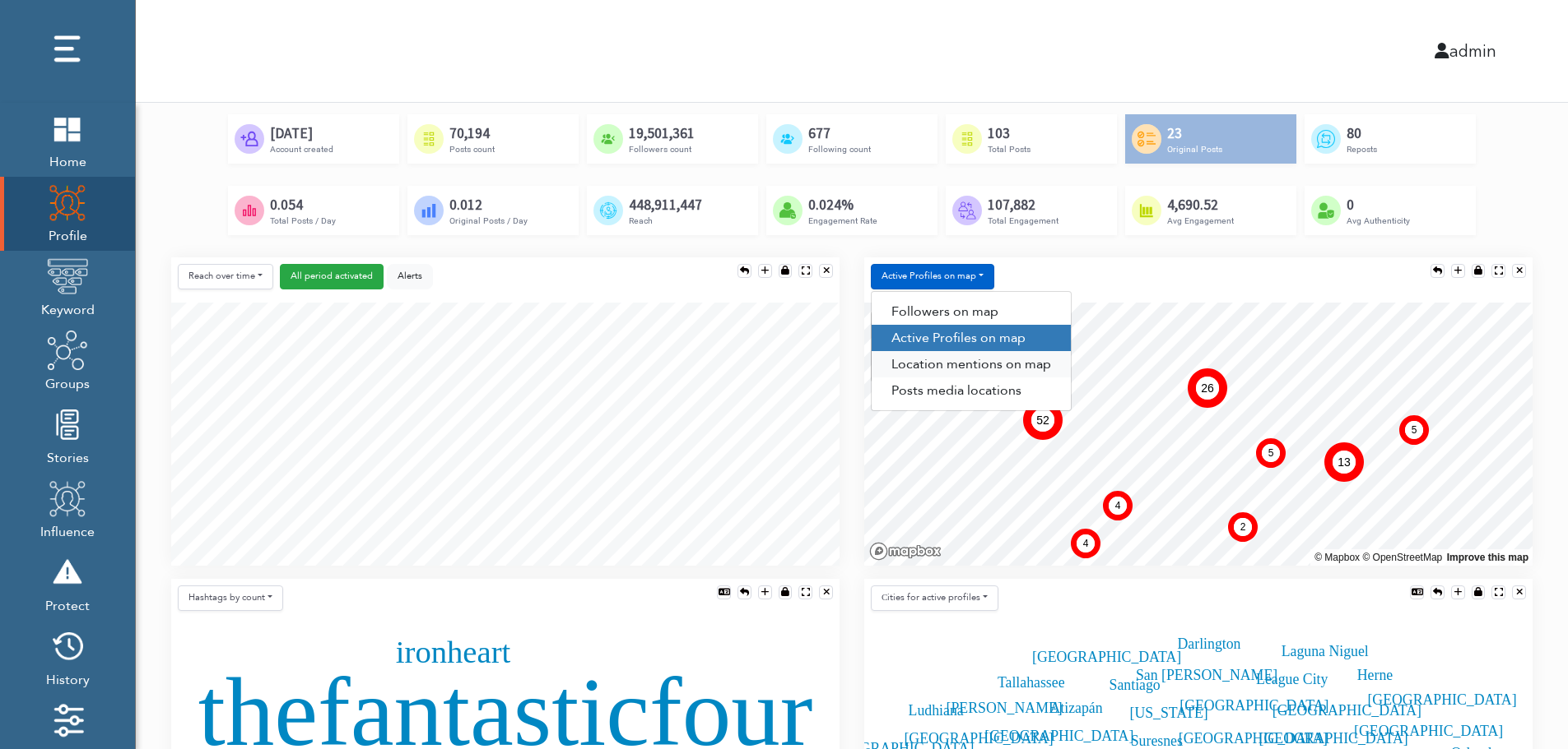
click at [1001, 366] on link "Location mentions on map" at bounding box center [971, 364] width 199 height 26
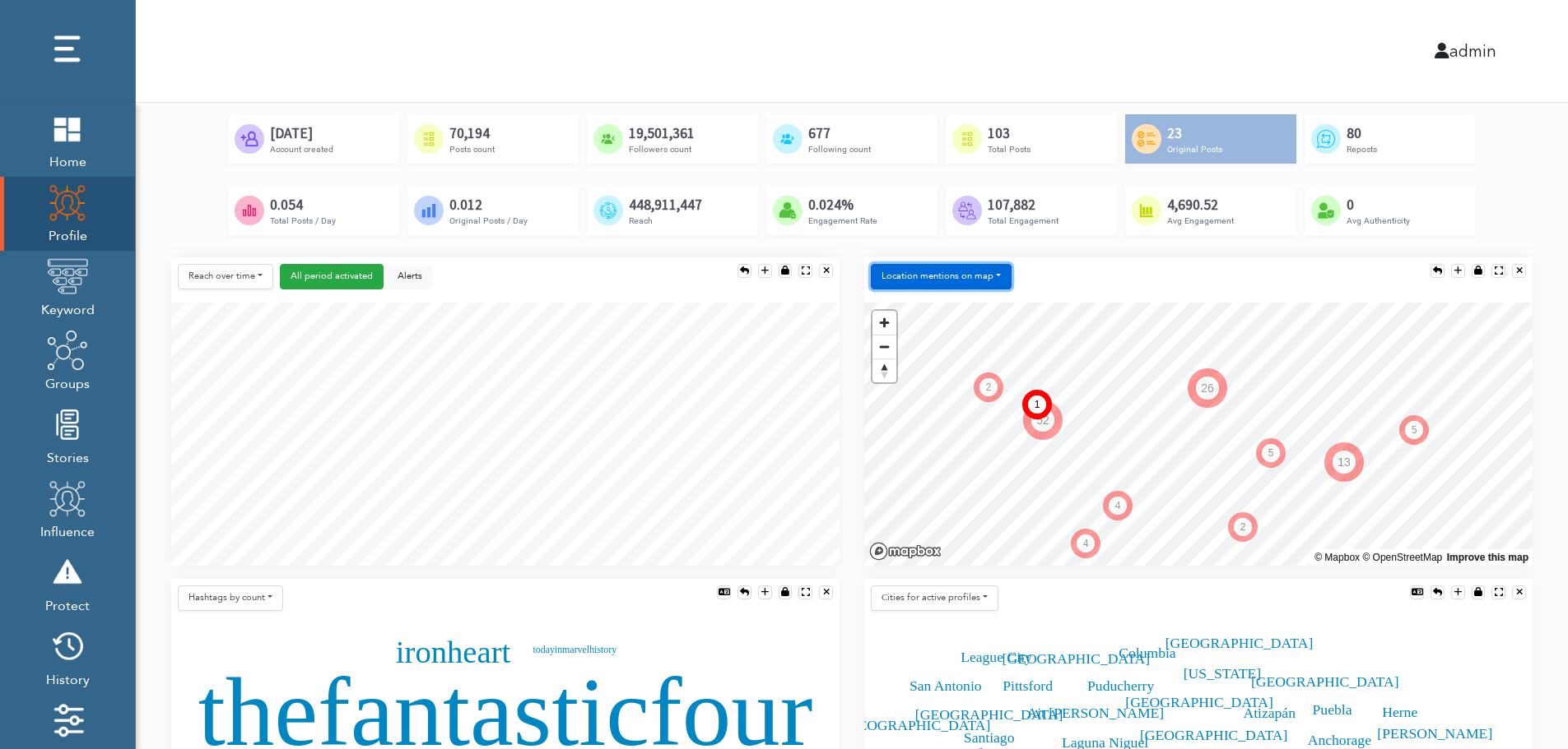
click at [993, 269] on button "Location mentions on map" at bounding box center [941, 276] width 141 height 25
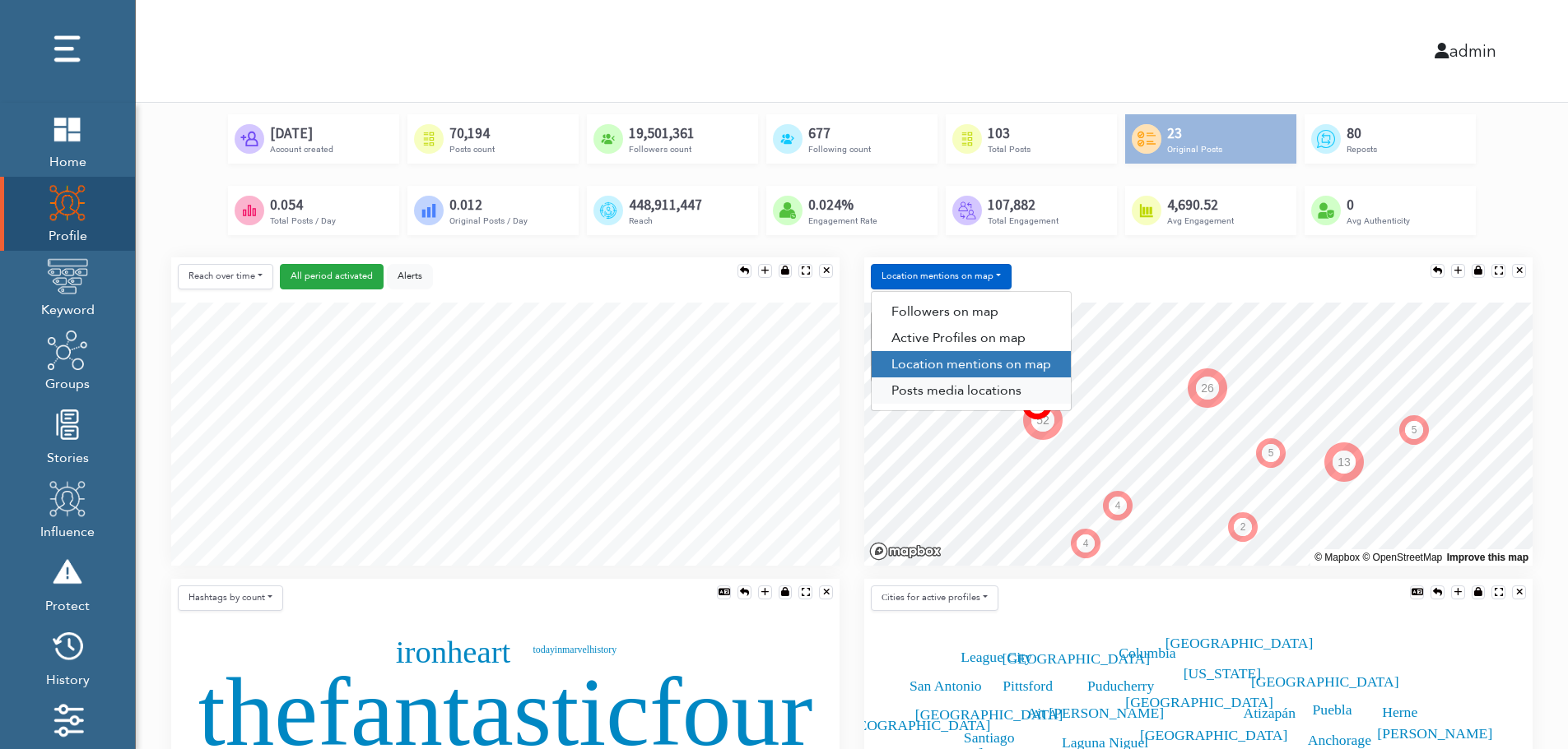
click at [960, 397] on link "Posts media locations" at bounding box center [971, 391] width 199 height 26
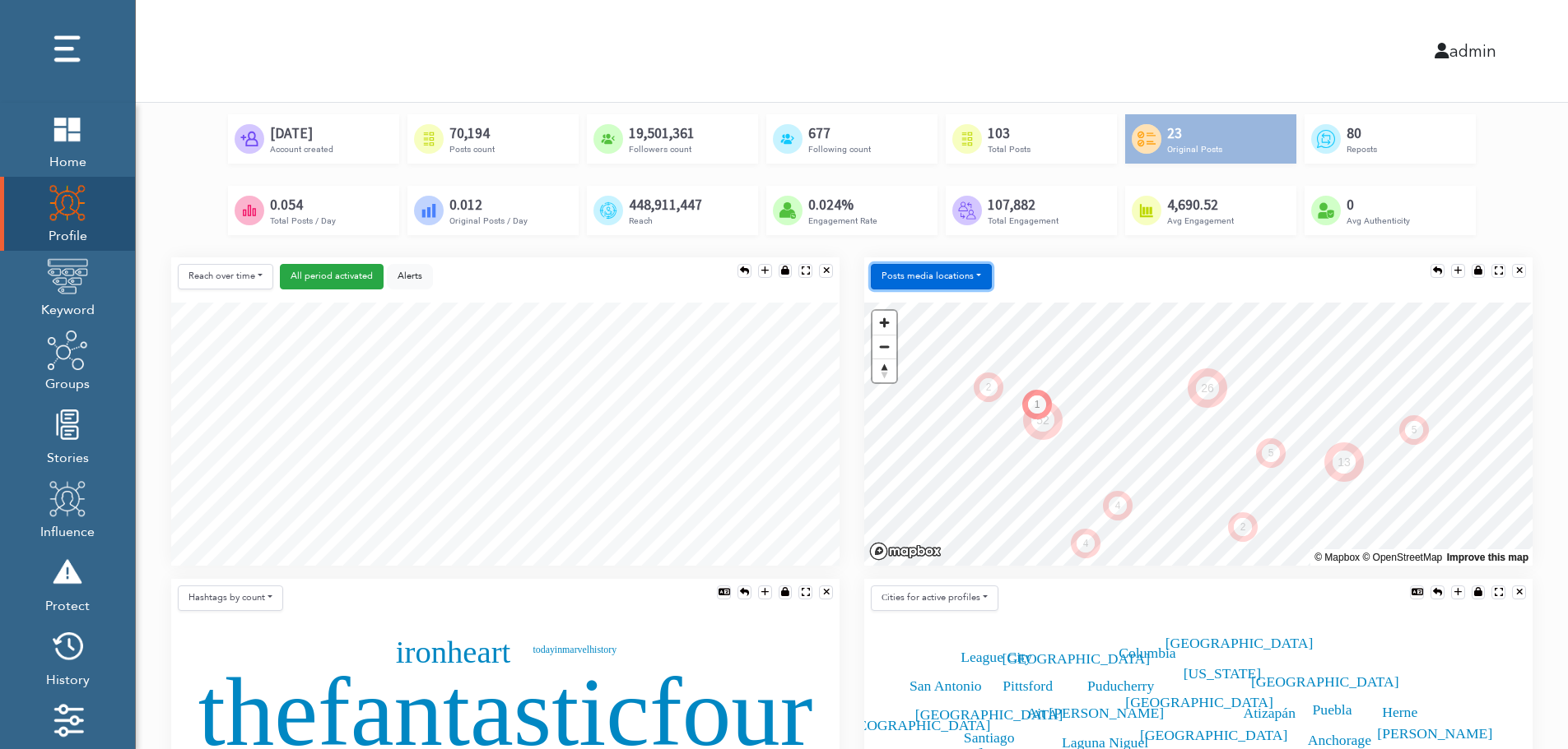
click at [956, 274] on button "Posts media locations" at bounding box center [931, 276] width 121 height 25
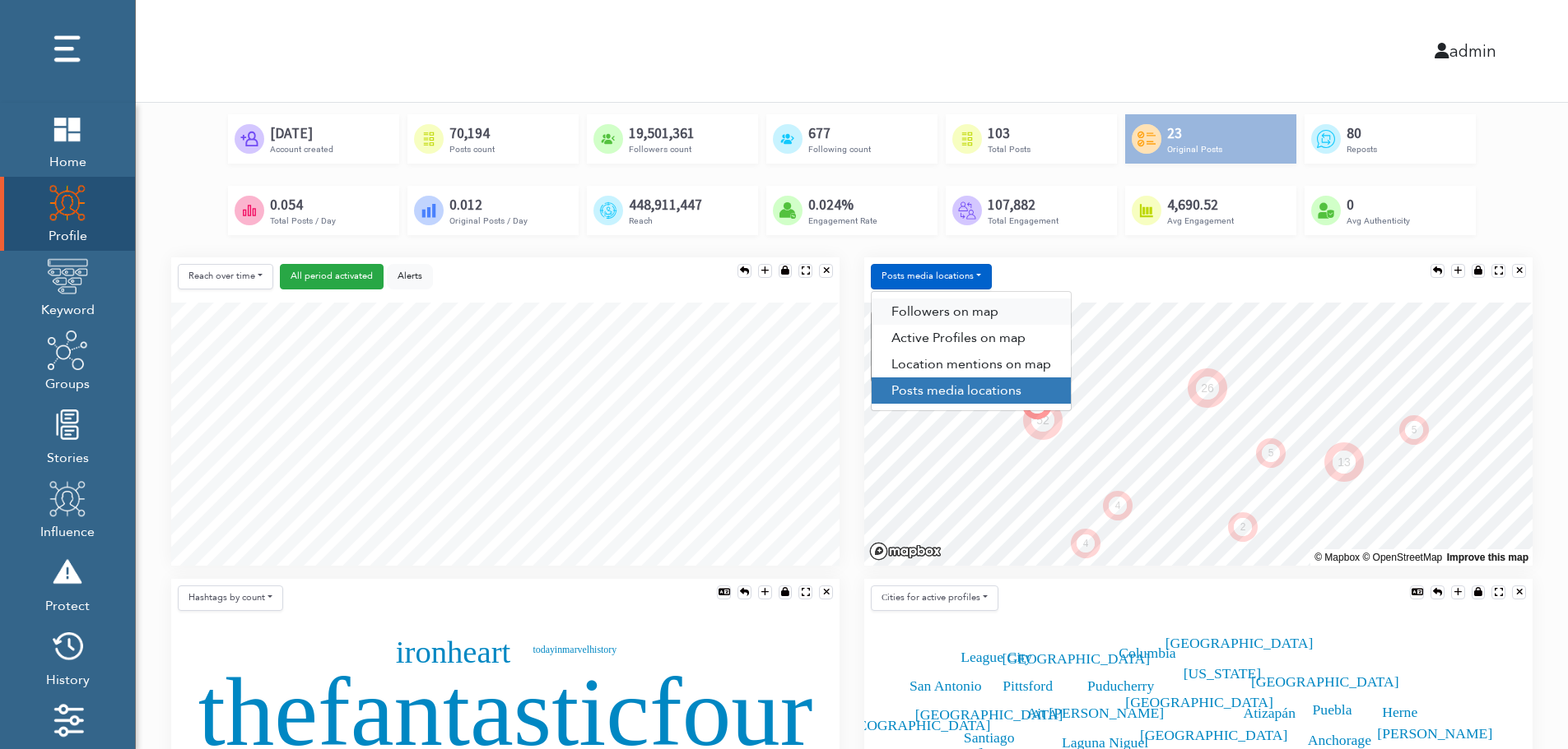
click at [954, 304] on link "Followers on map" at bounding box center [971, 311] width 199 height 26
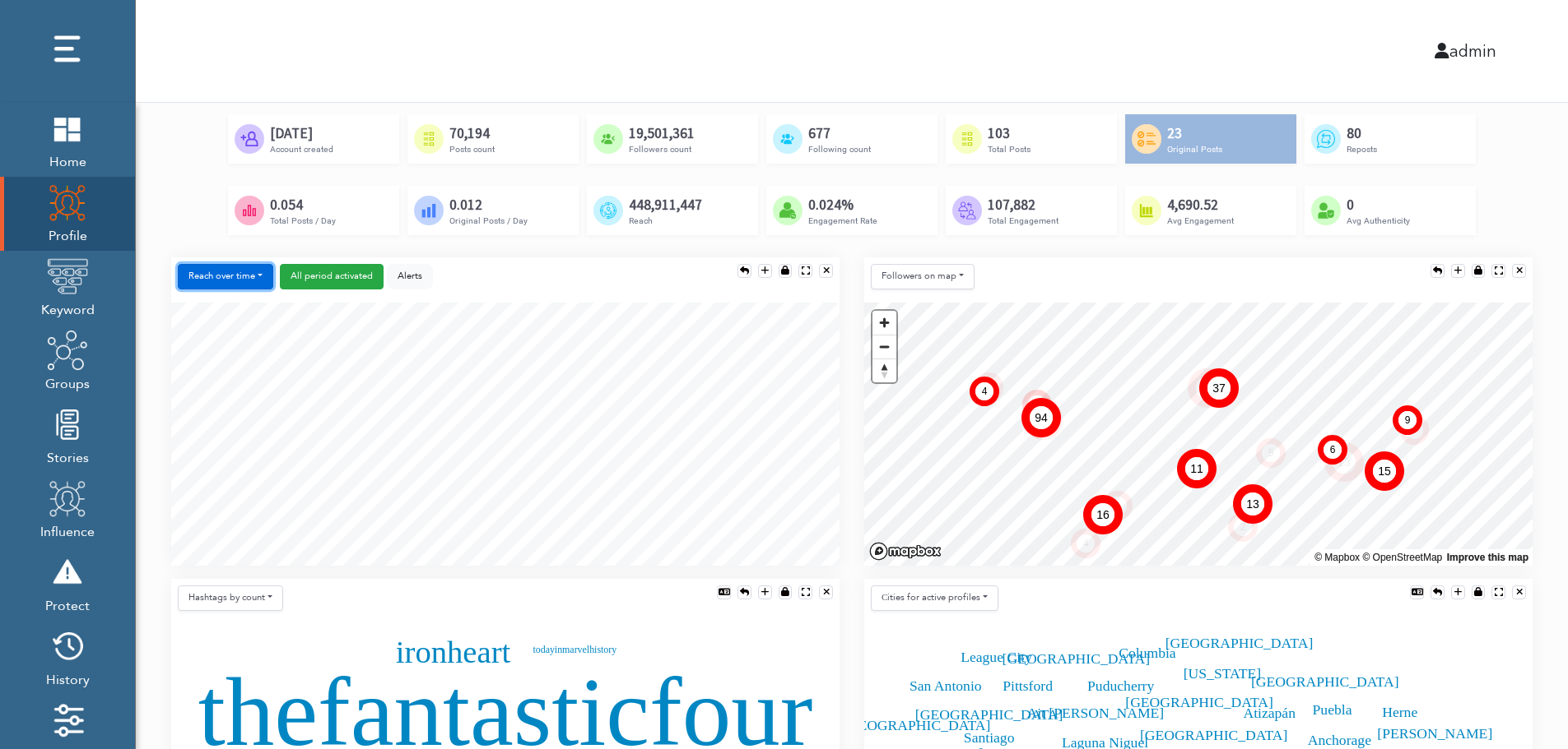
click at [196, 267] on button "Reach over time" at bounding box center [225, 276] width 95 height 25
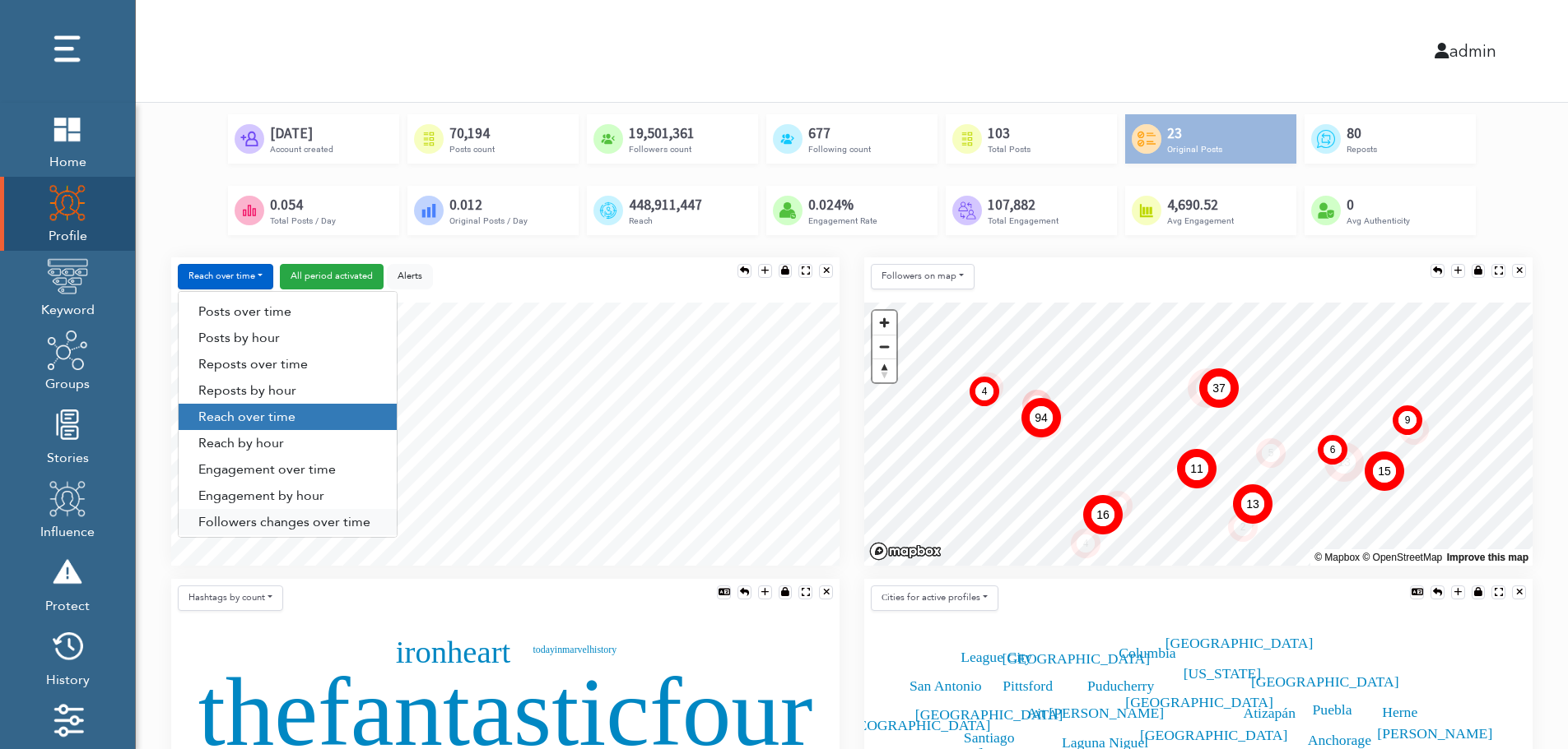
click at [245, 521] on link "Followers changes over time" at bounding box center [287, 522] width 218 height 26
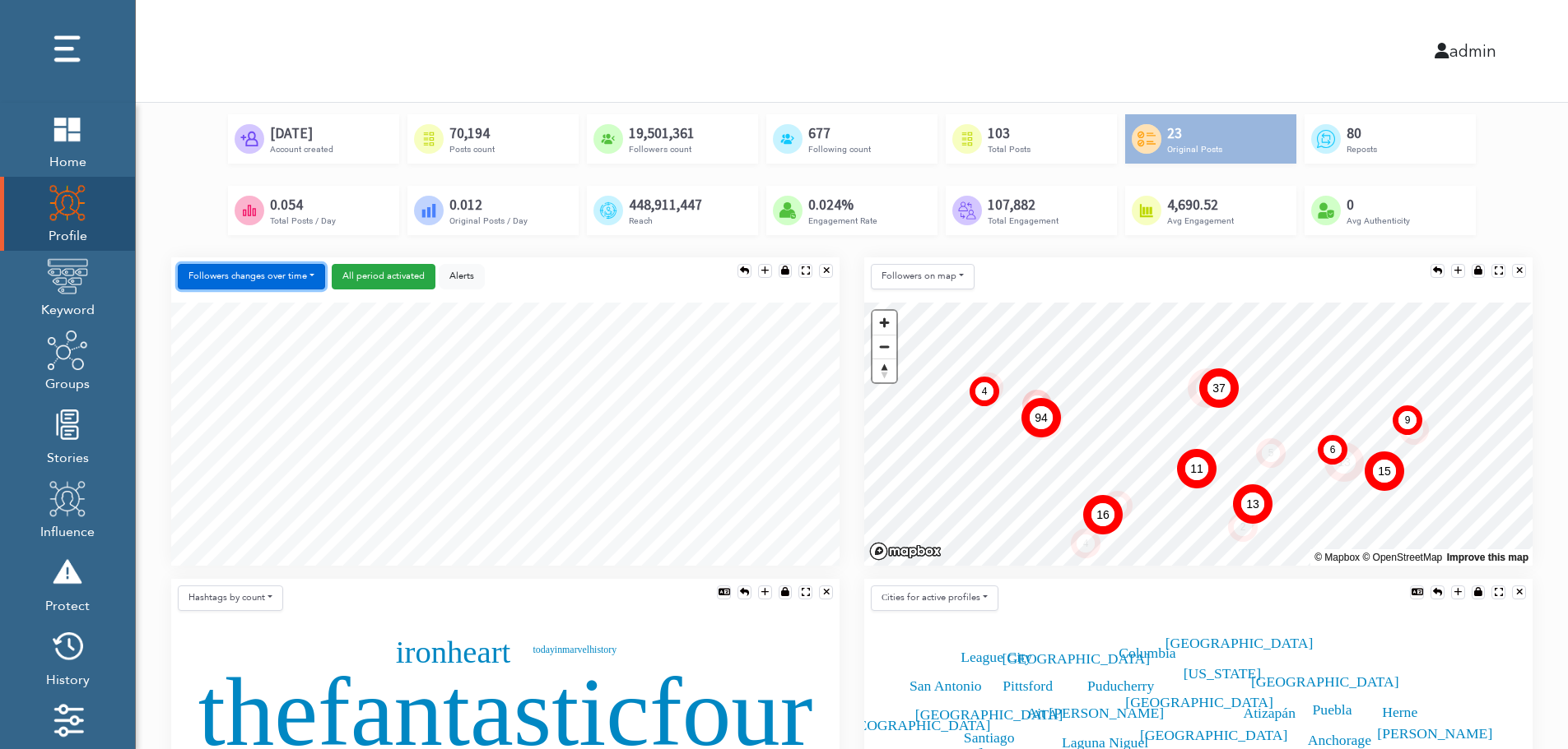
click at [276, 278] on button "Followers changes over time" at bounding box center [251, 276] width 147 height 25
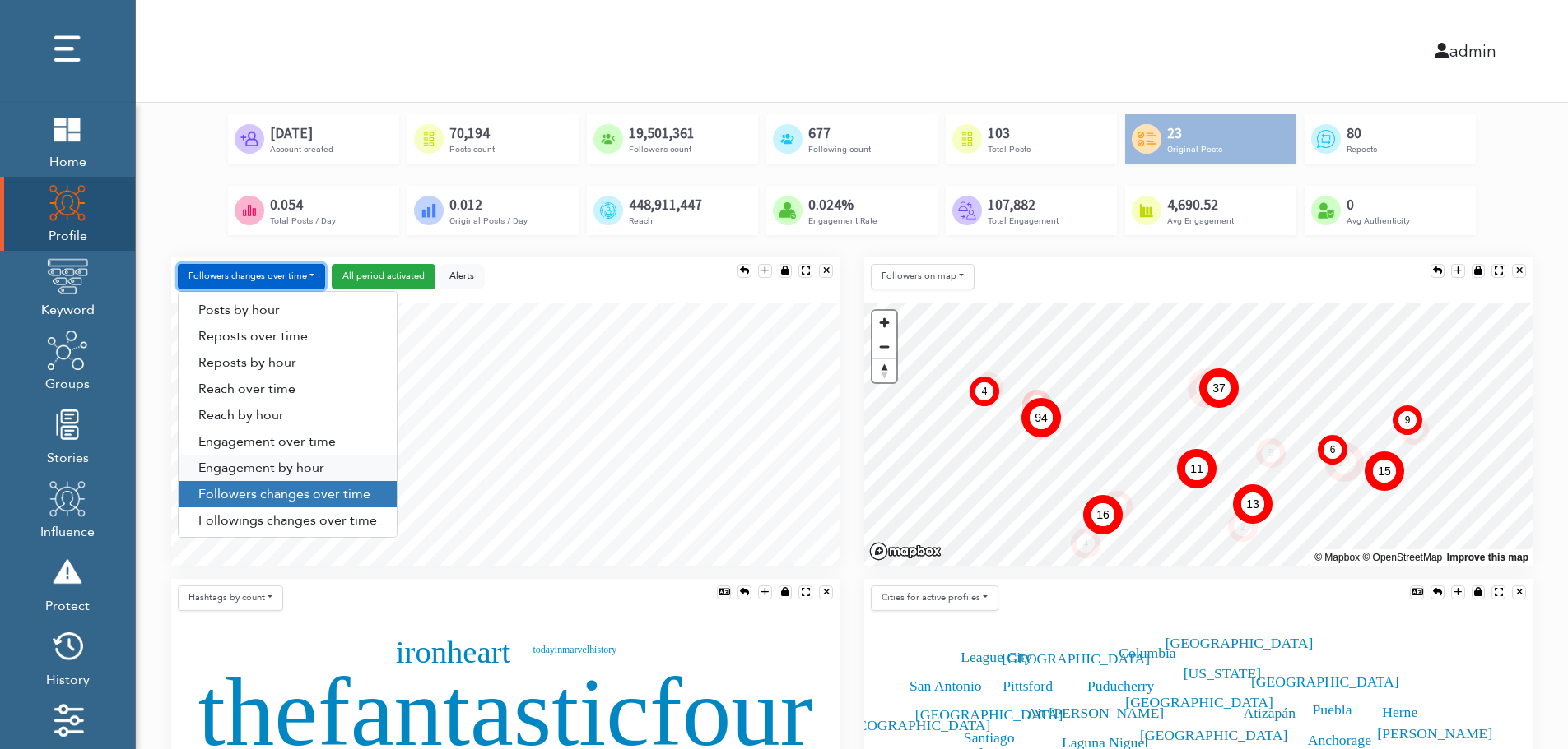
scroll to position [84, 0]
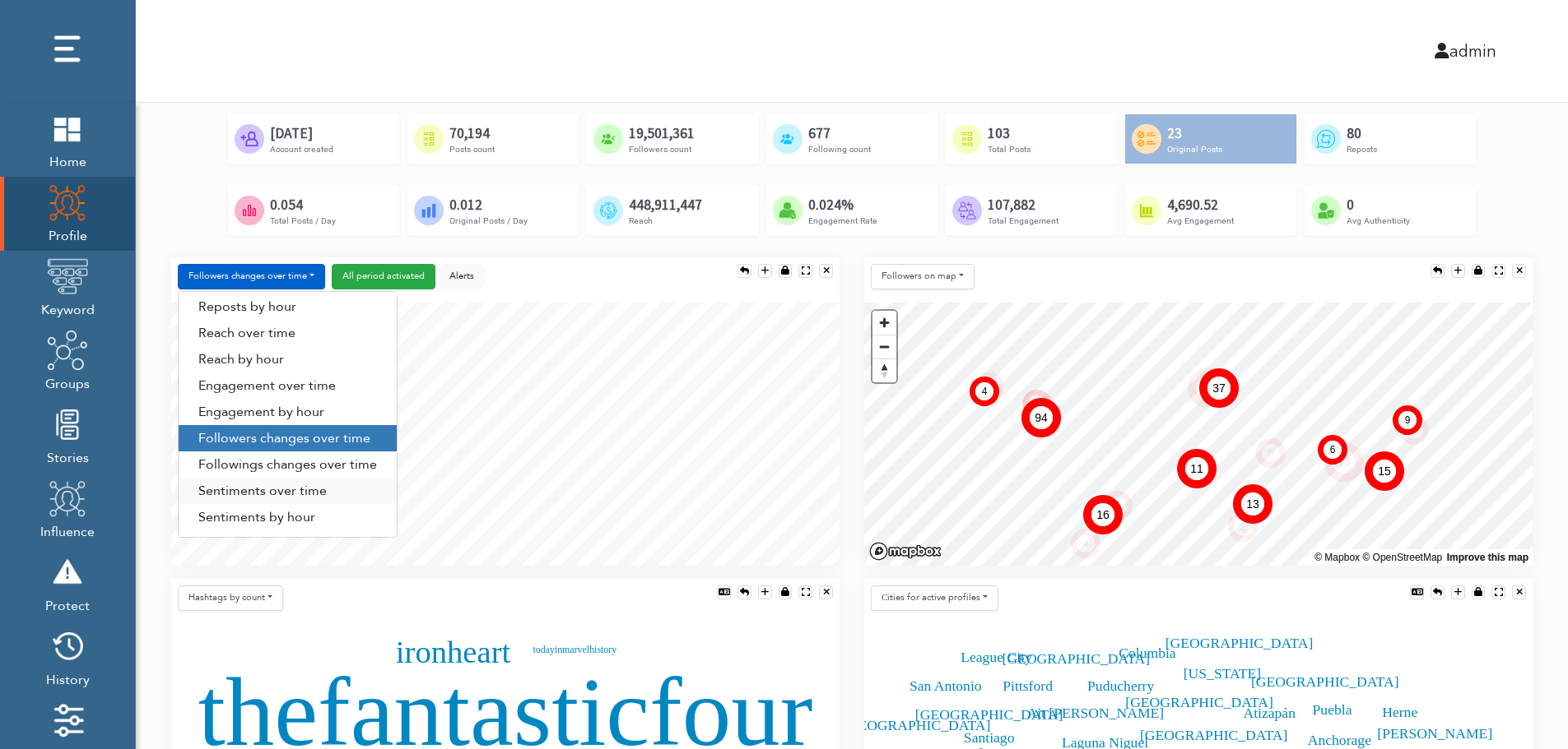
click at [269, 492] on link "Sentiments over time" at bounding box center [287, 491] width 218 height 26
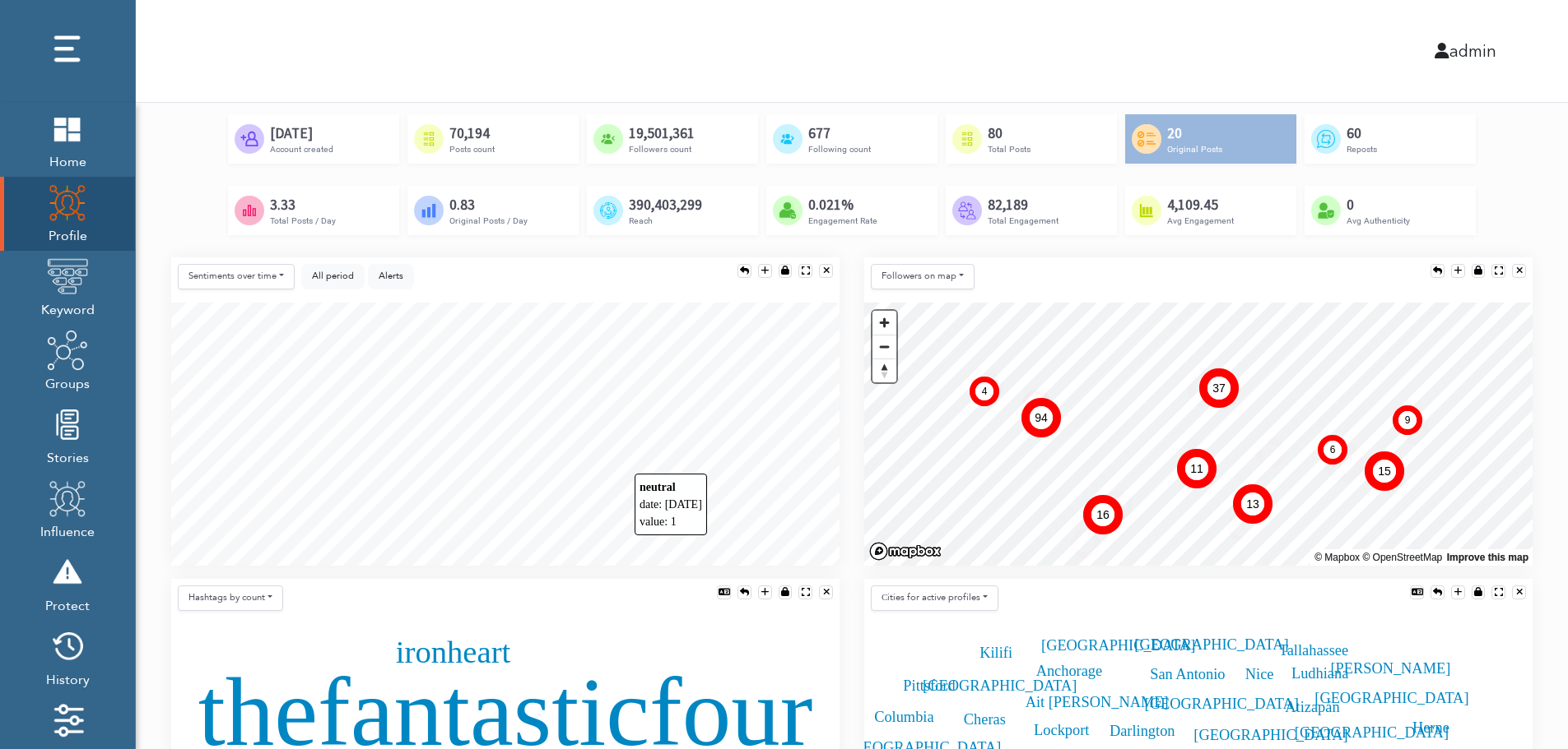
scroll to position [329, 0]
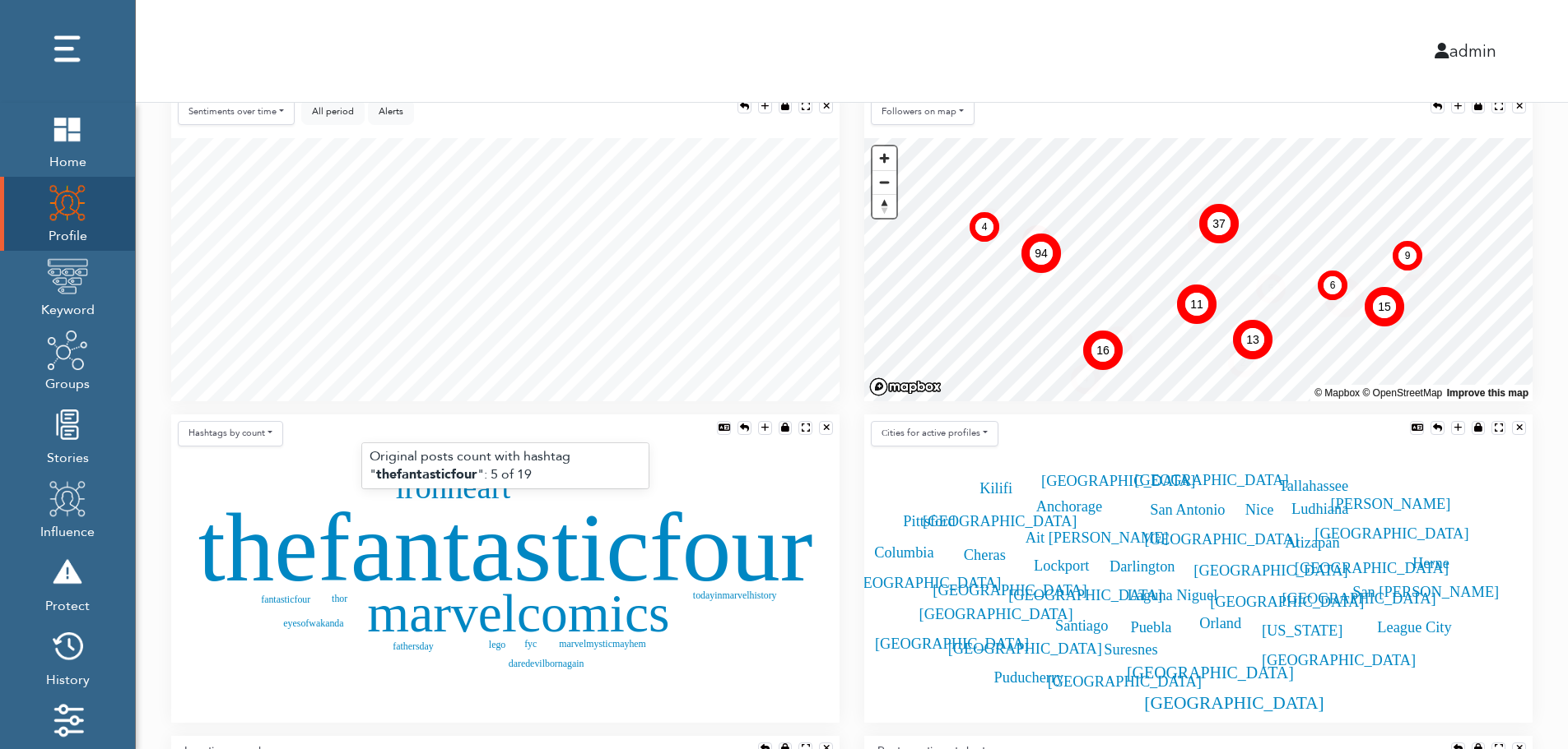
click at [459, 554] on text "thefantasticfour" at bounding box center [505, 547] width 614 height 109
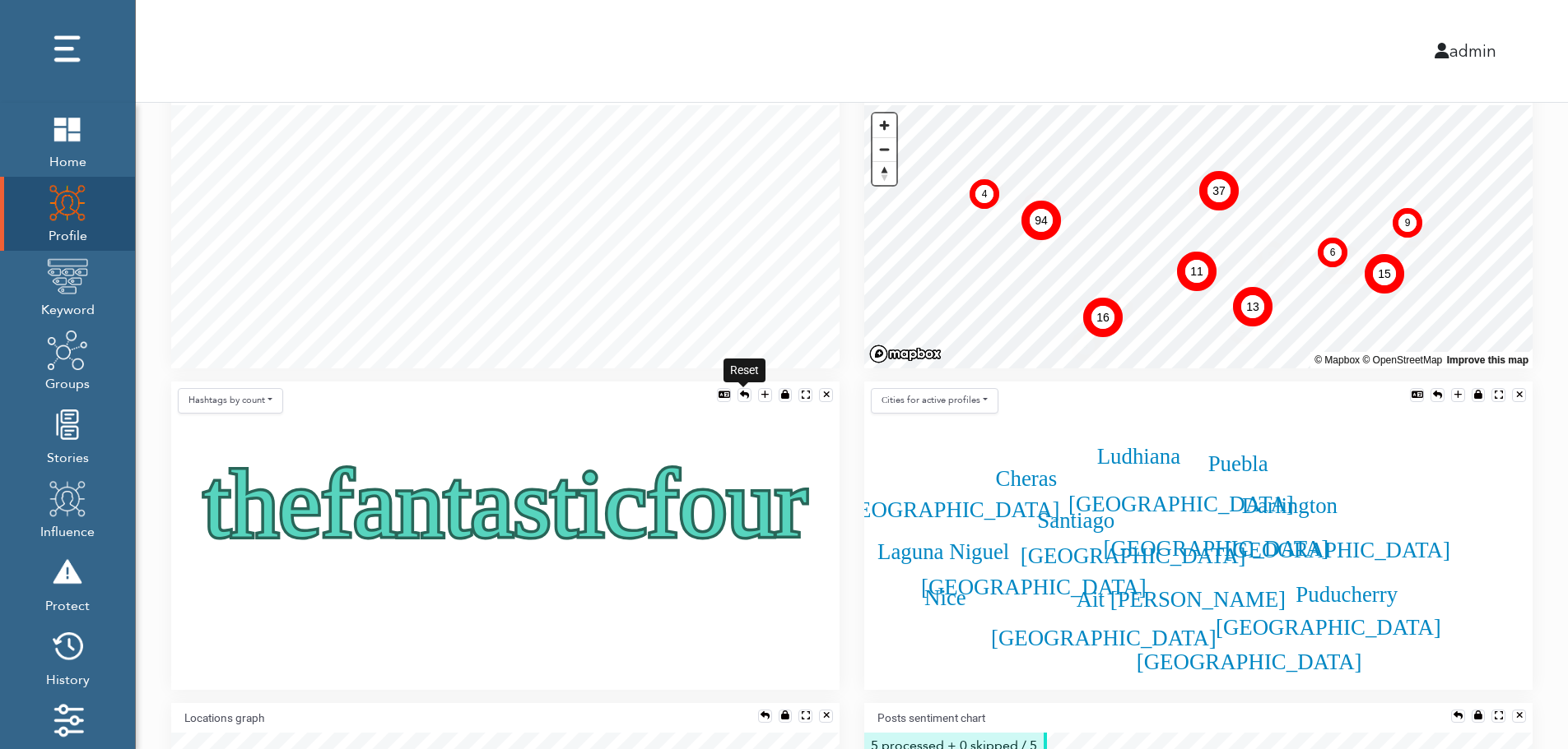
scroll to position [395, 0]
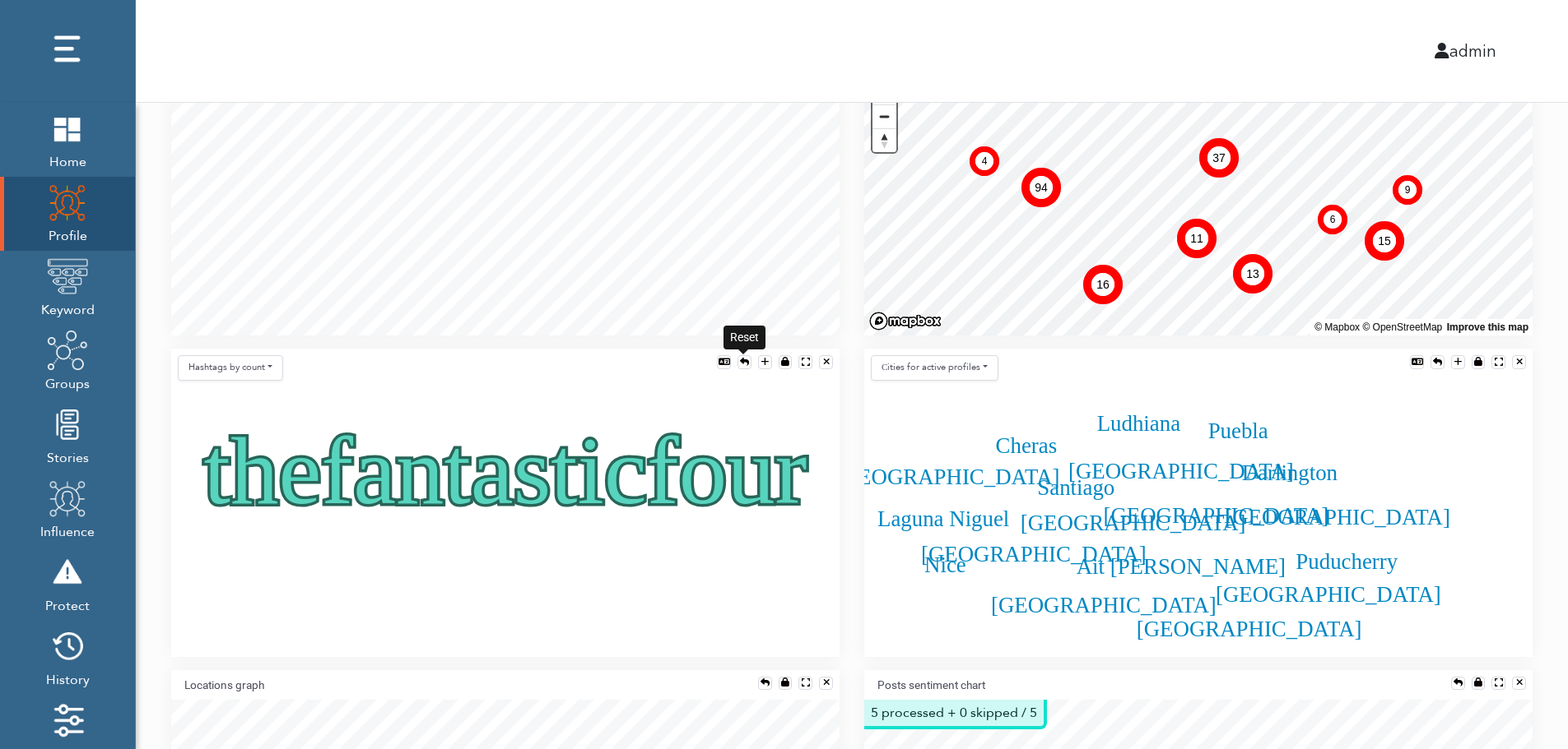
click at [742, 362] on div at bounding box center [744, 362] width 9 height 9
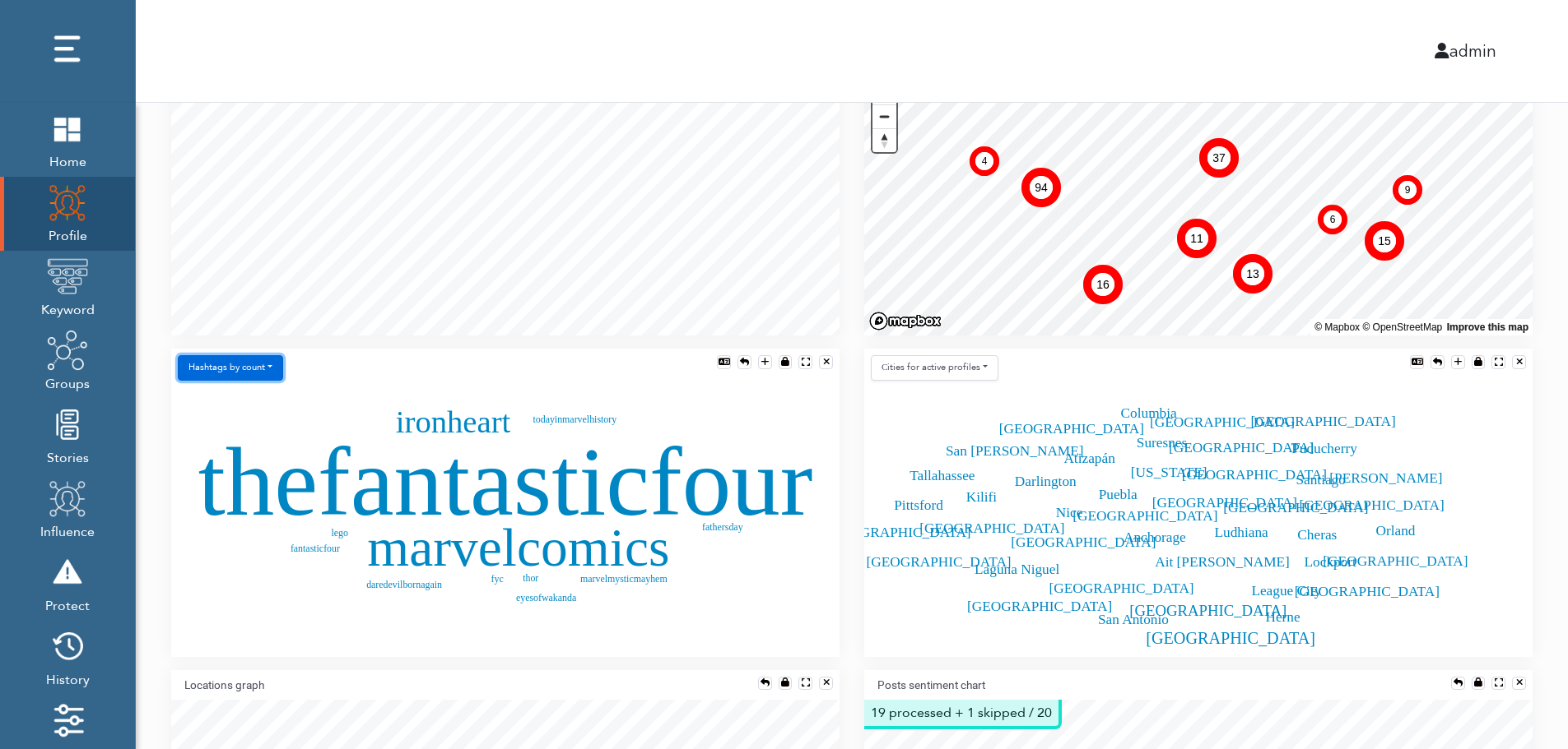
click at [248, 373] on button "Hashtags by count" at bounding box center [230, 368] width 106 height 25
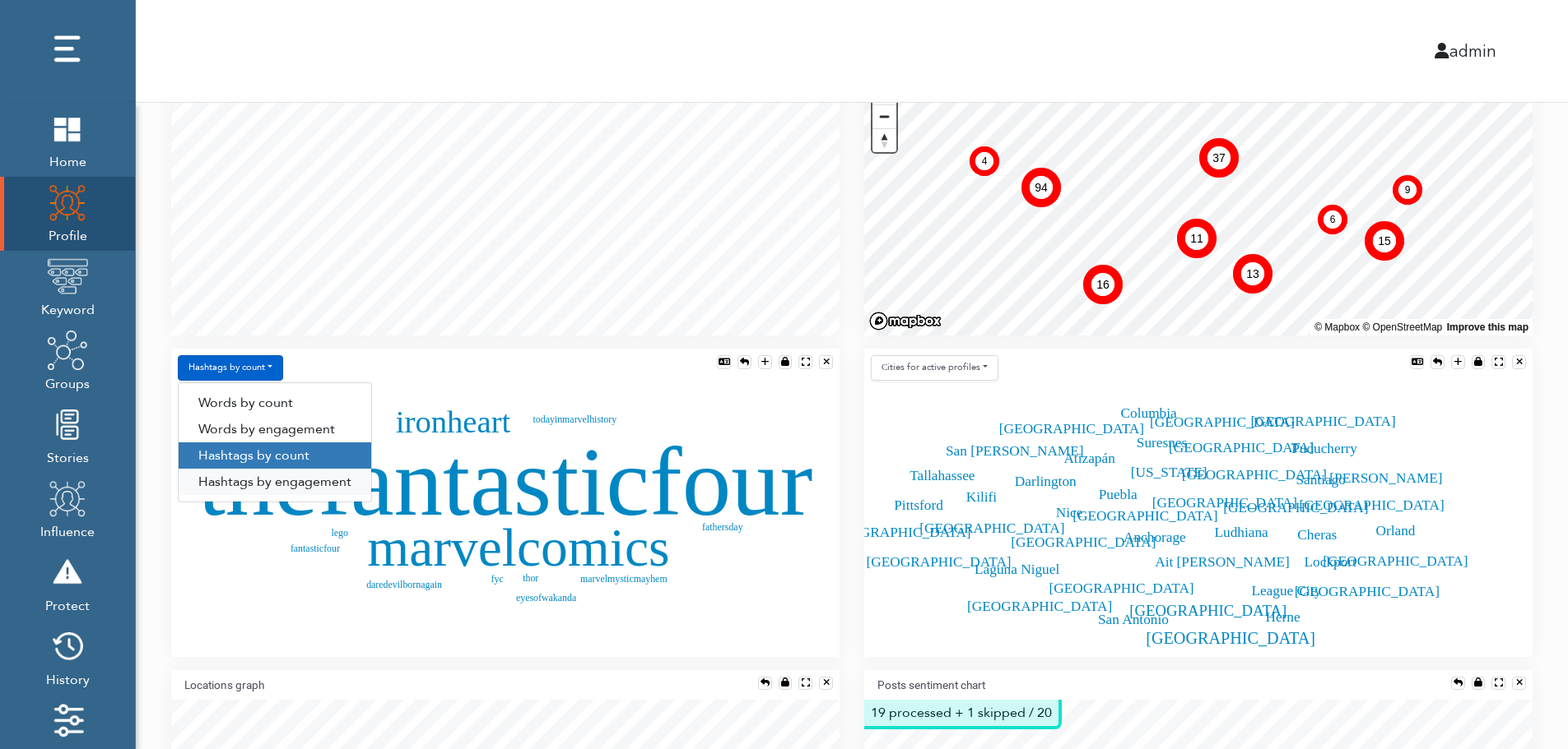
click at [248, 483] on link "Hashtags by engagement" at bounding box center [274, 482] width 193 height 26
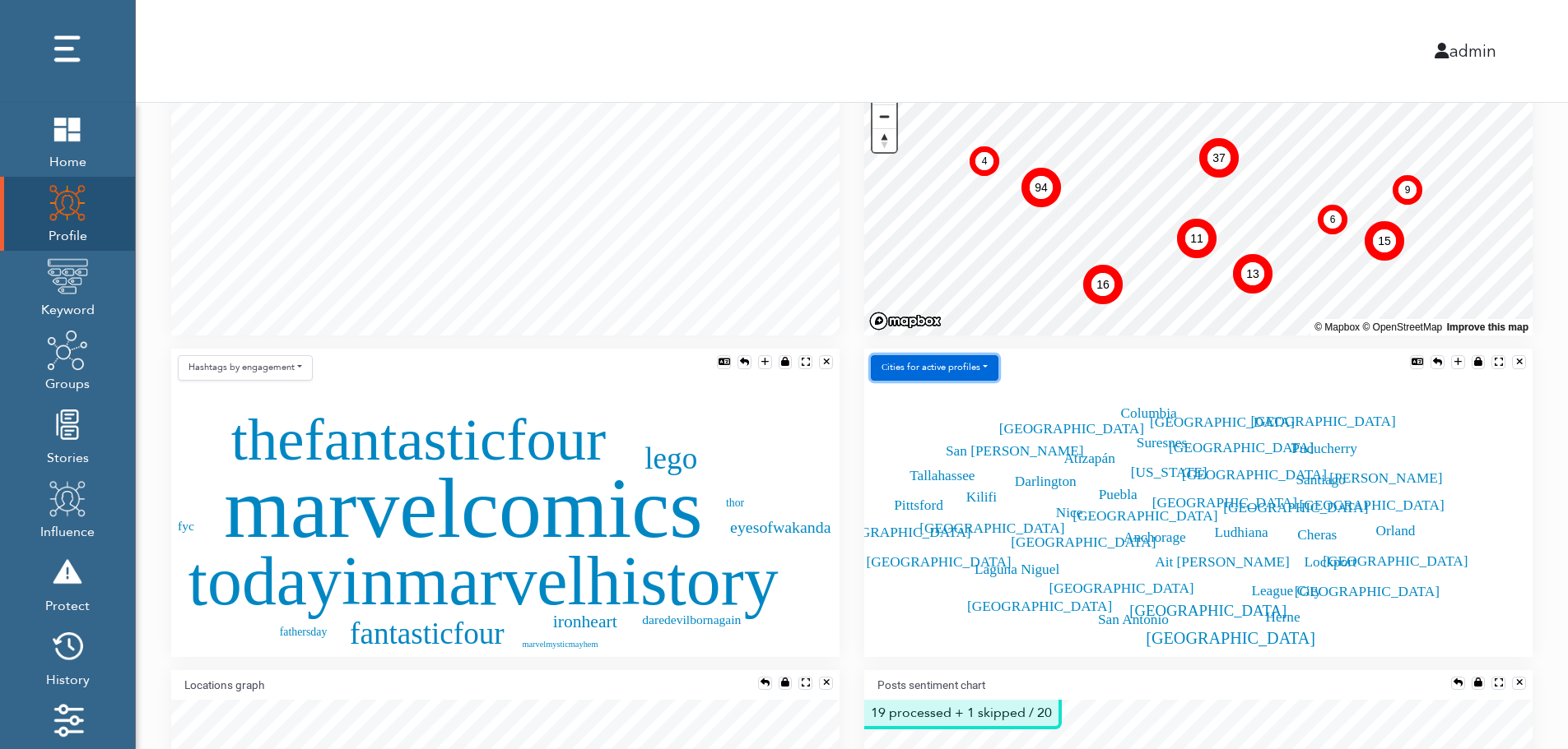
click at [972, 368] on button "Сities for active profiles" at bounding box center [934, 368] width 127 height 25
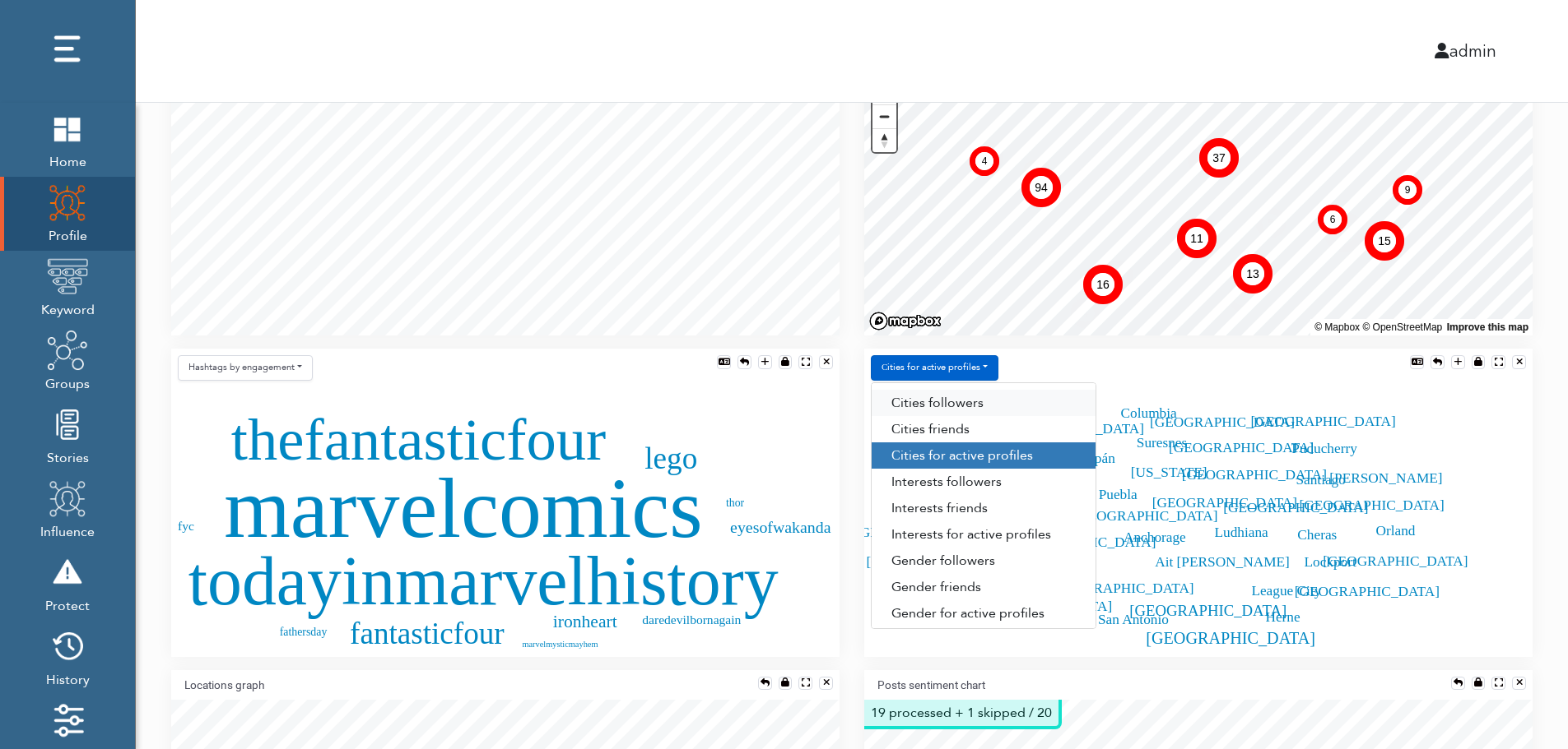
click at [984, 404] on link "Сities followers" at bounding box center [983, 403] width 224 height 26
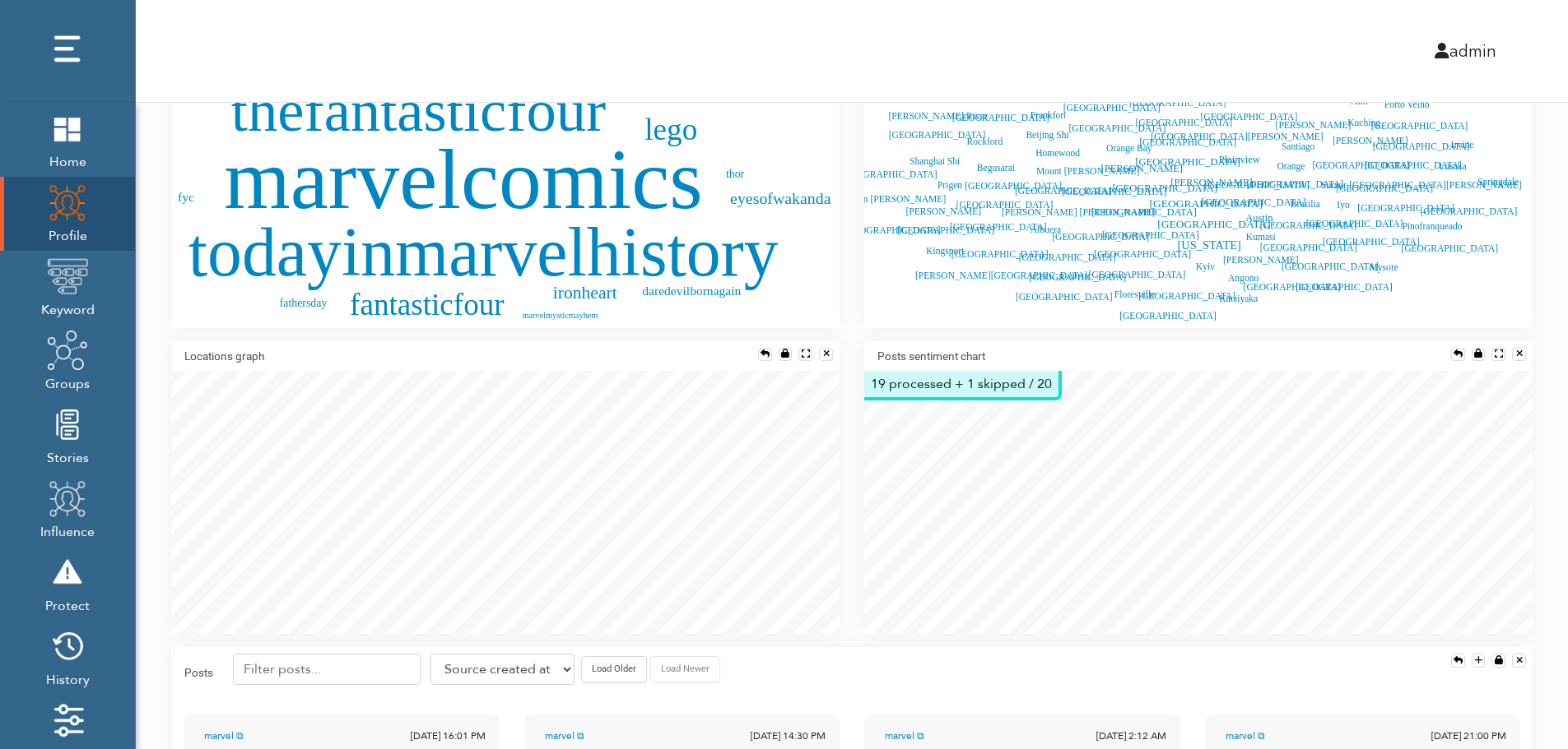
scroll to position [757, 0]
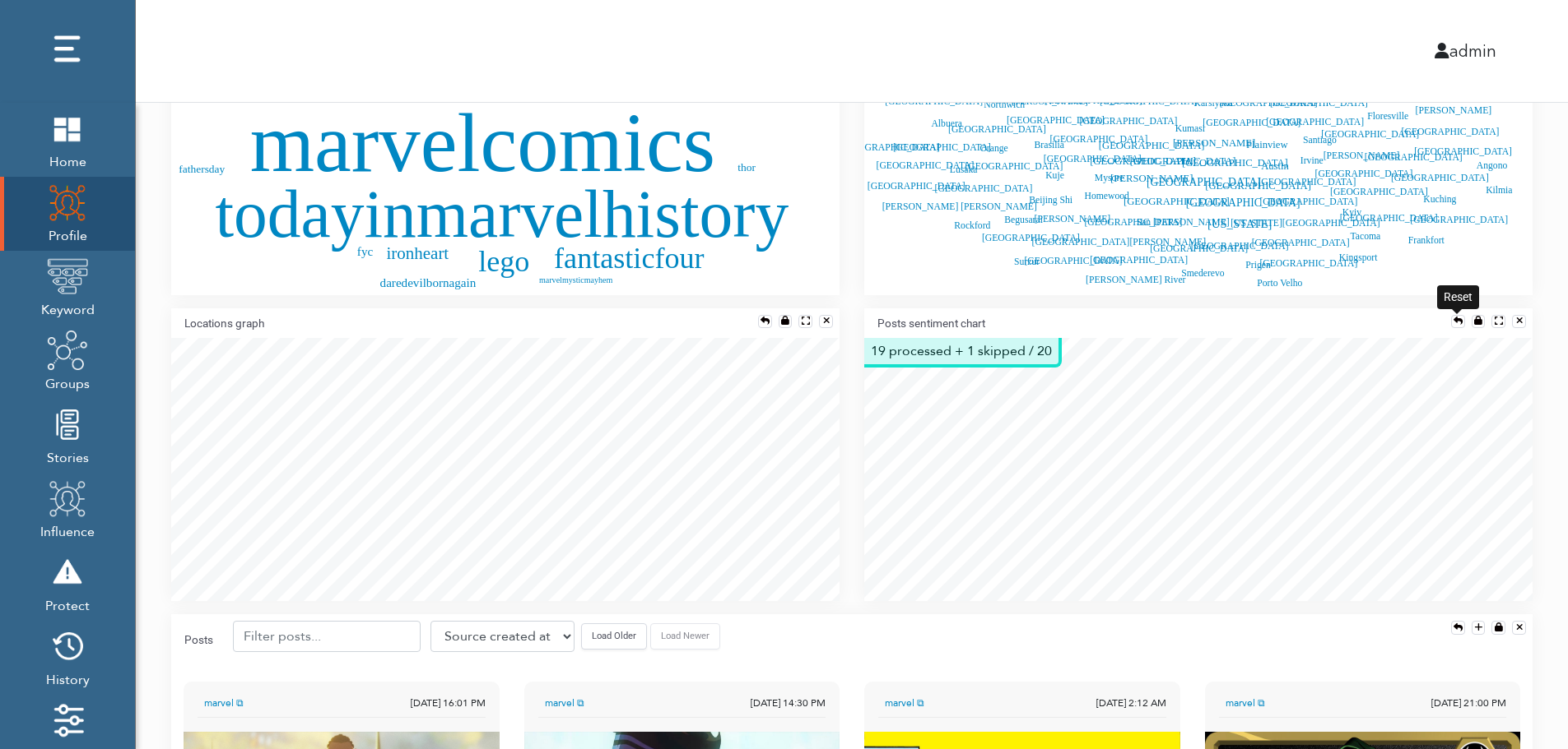
click at [1455, 317] on div at bounding box center [1458, 321] width 9 height 9
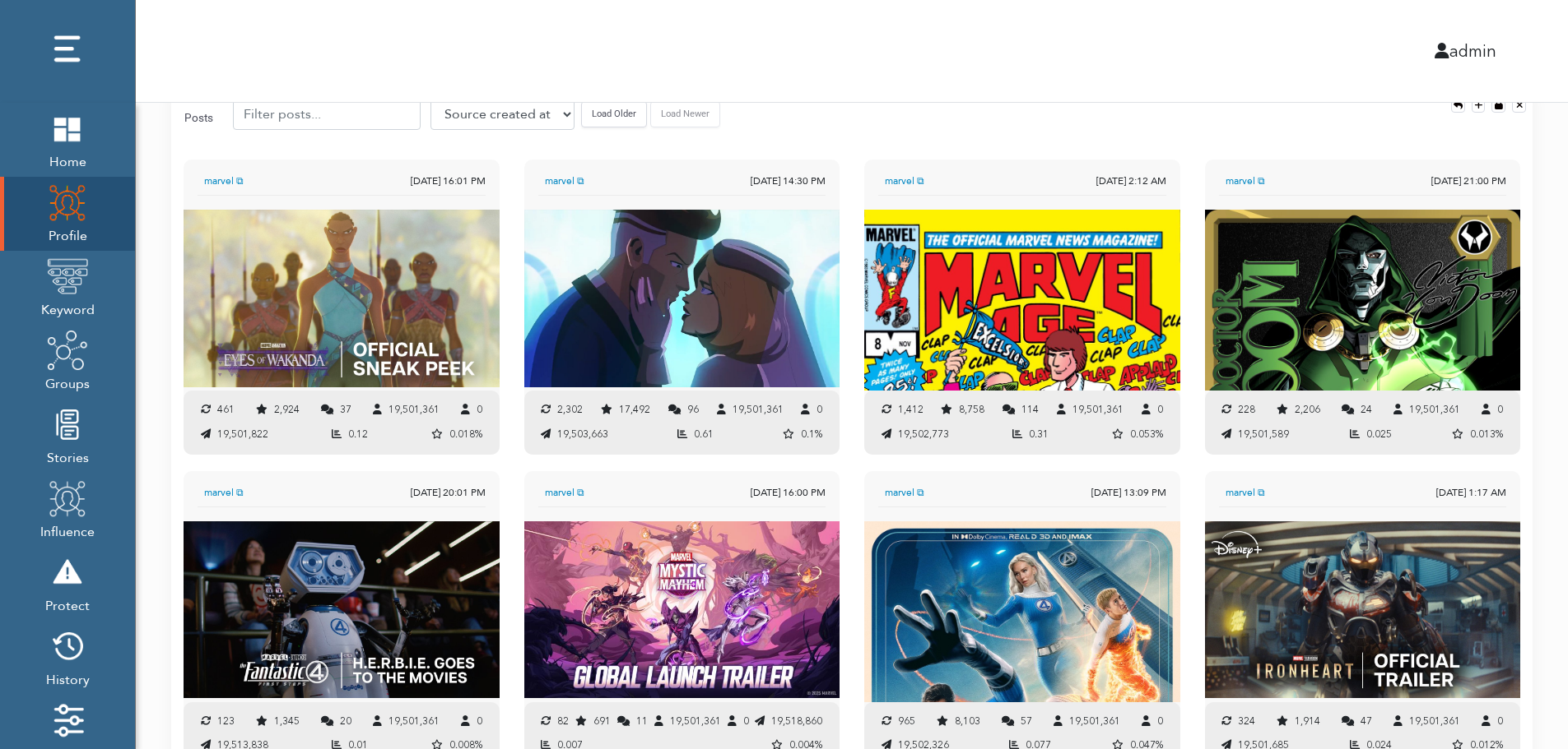
scroll to position [1263, 0]
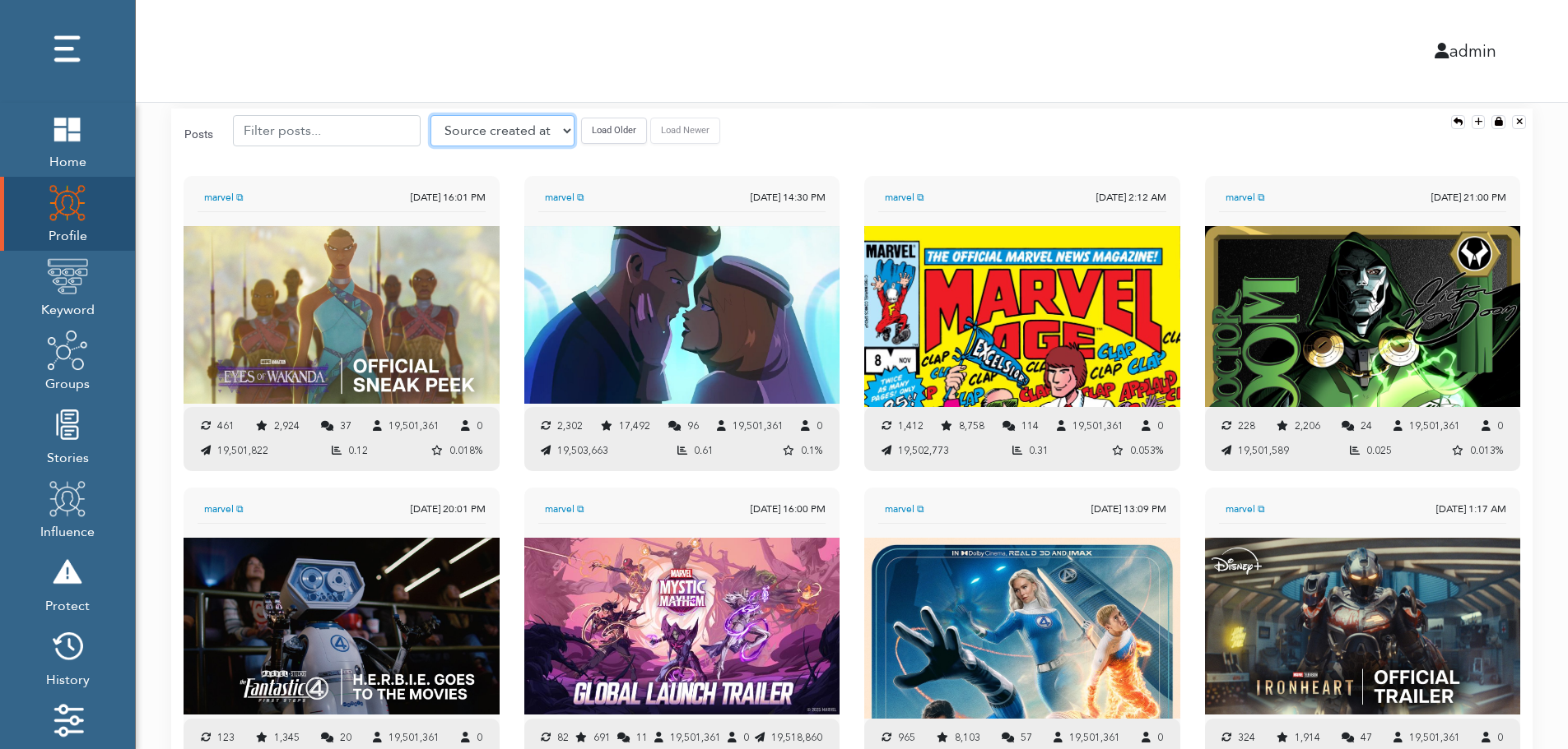
click at [473, 128] on select "Source created at Retweets Likes/favorites Followers Friends Reach Retweet rate…" at bounding box center [502, 131] width 144 height 31
click at [430, 115] on select "Source created at Retweets Likes/favorites Followers Friends Reach Retweet rate…" at bounding box center [502, 131] width 144 height 31
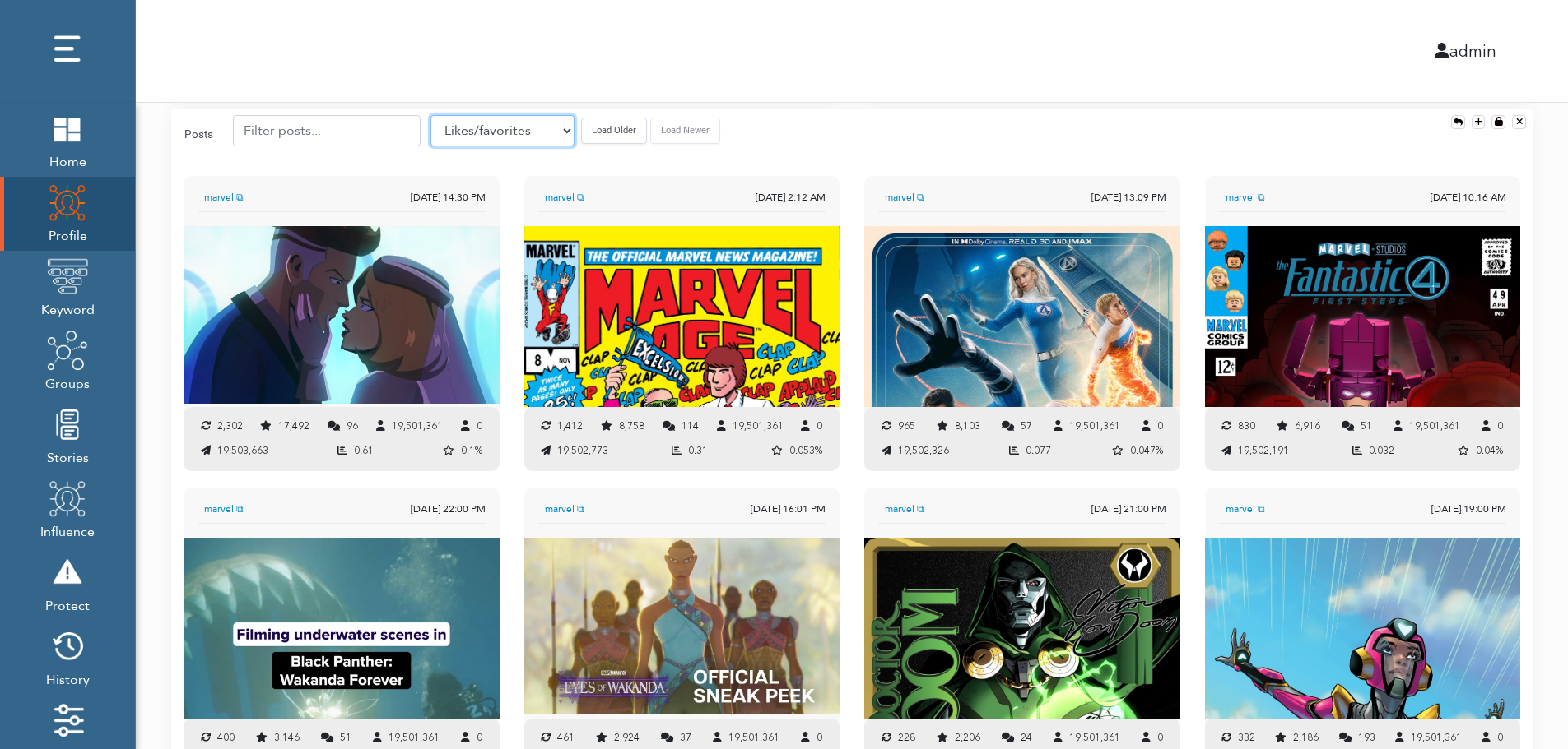
click at [479, 136] on select "Source created at Retweets Likes/favorites Followers Friends Reach Retweet rate…" at bounding box center [502, 131] width 144 height 31
select select "authenticity"
click at [430, 115] on select "Source created at Retweets Likes/favorites Followers Friends Reach Retweet rate…" at bounding box center [502, 131] width 144 height 31
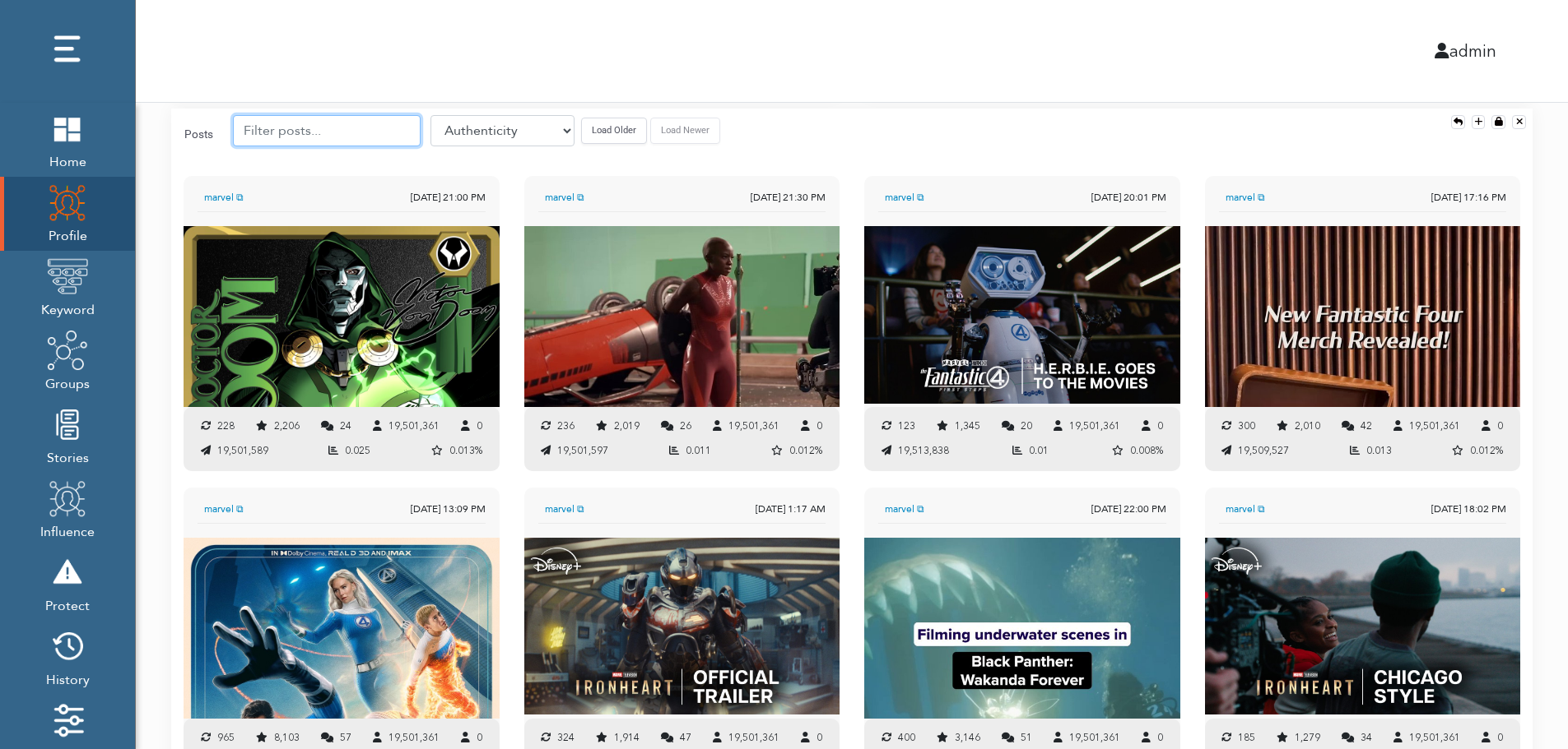
click at [322, 130] on input "text" at bounding box center [326, 131] width 188 height 31
click at [582, 126] on button "Load Older" at bounding box center [614, 130] width 66 height 25
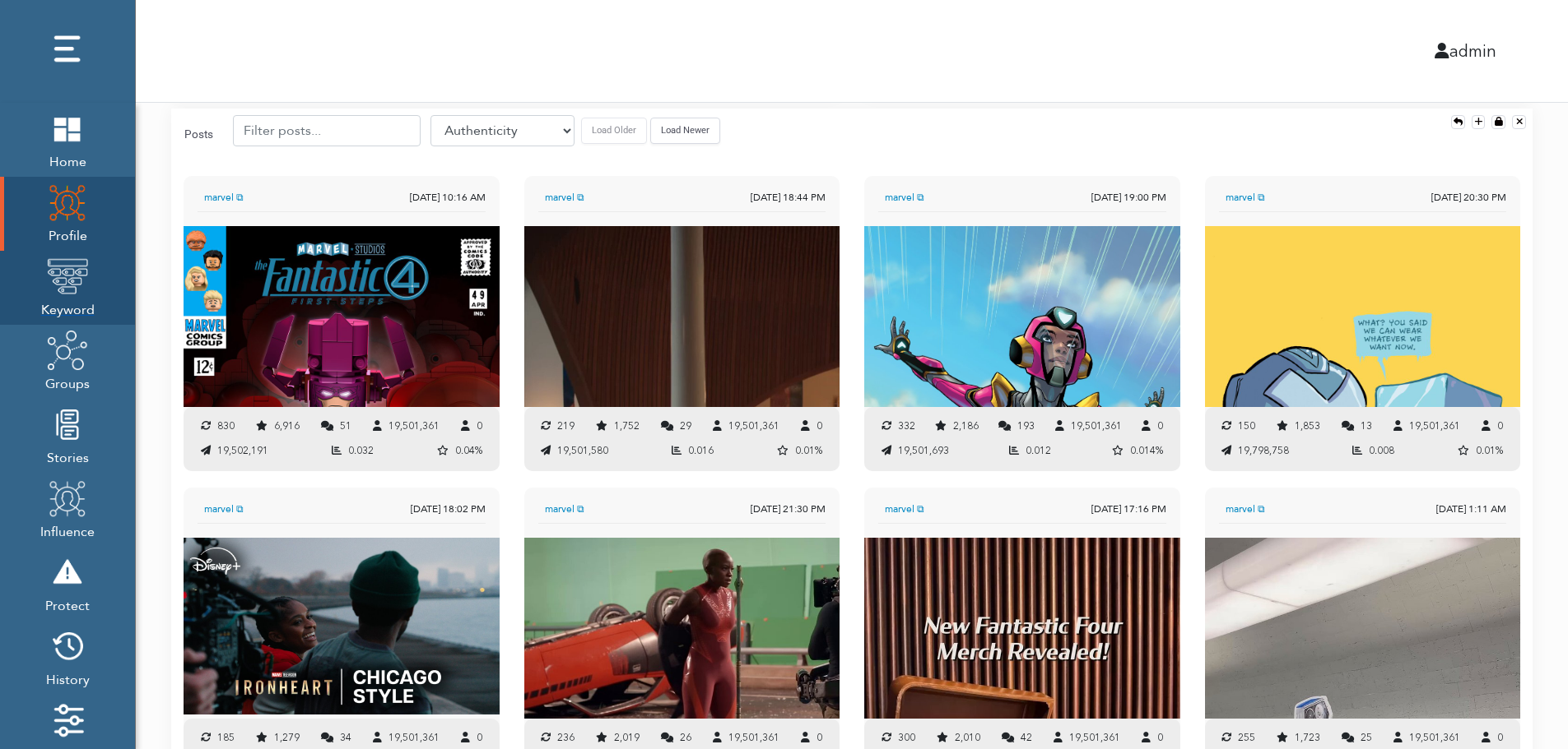
click at [72, 279] on img at bounding box center [67, 277] width 42 height 42
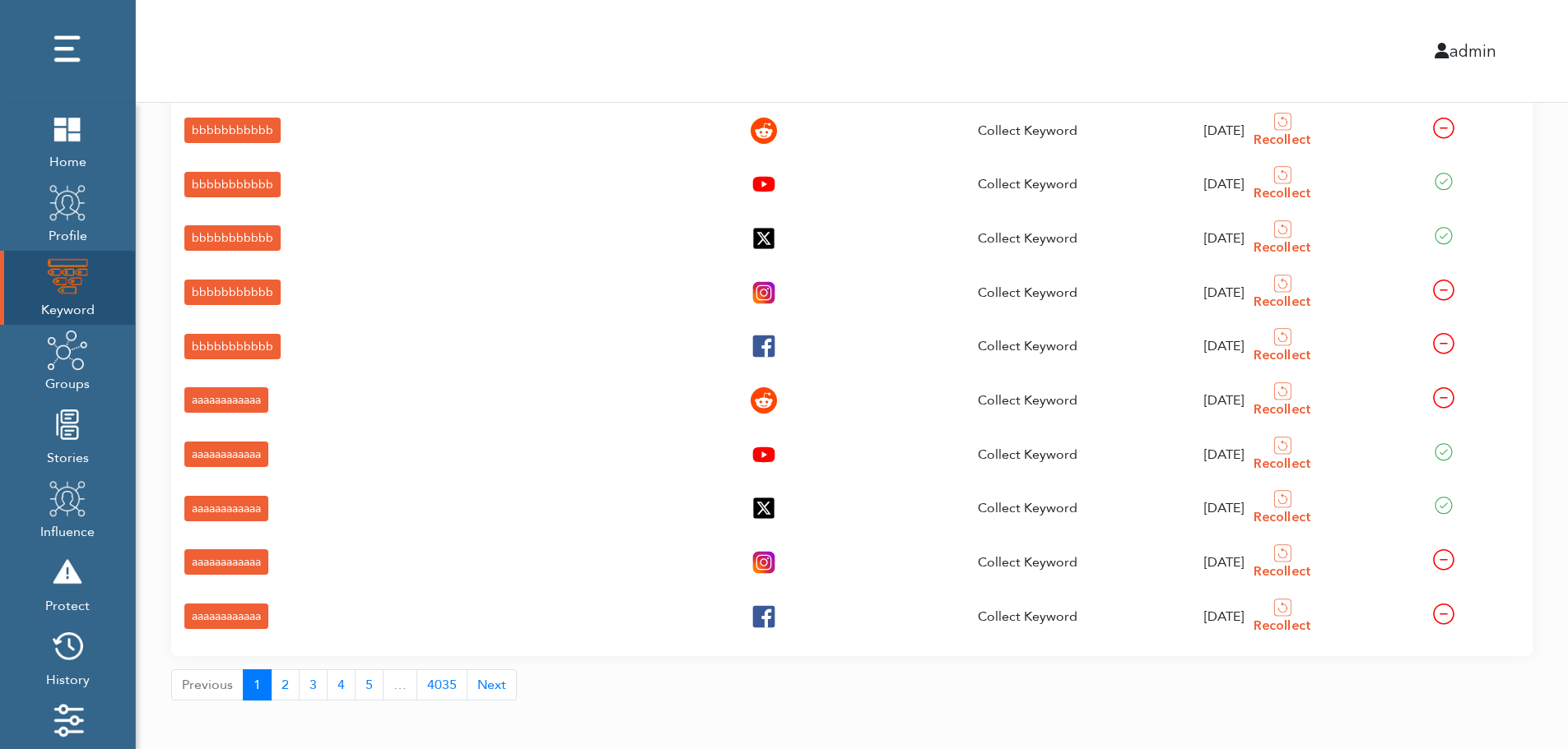
scroll to position [59, 0]
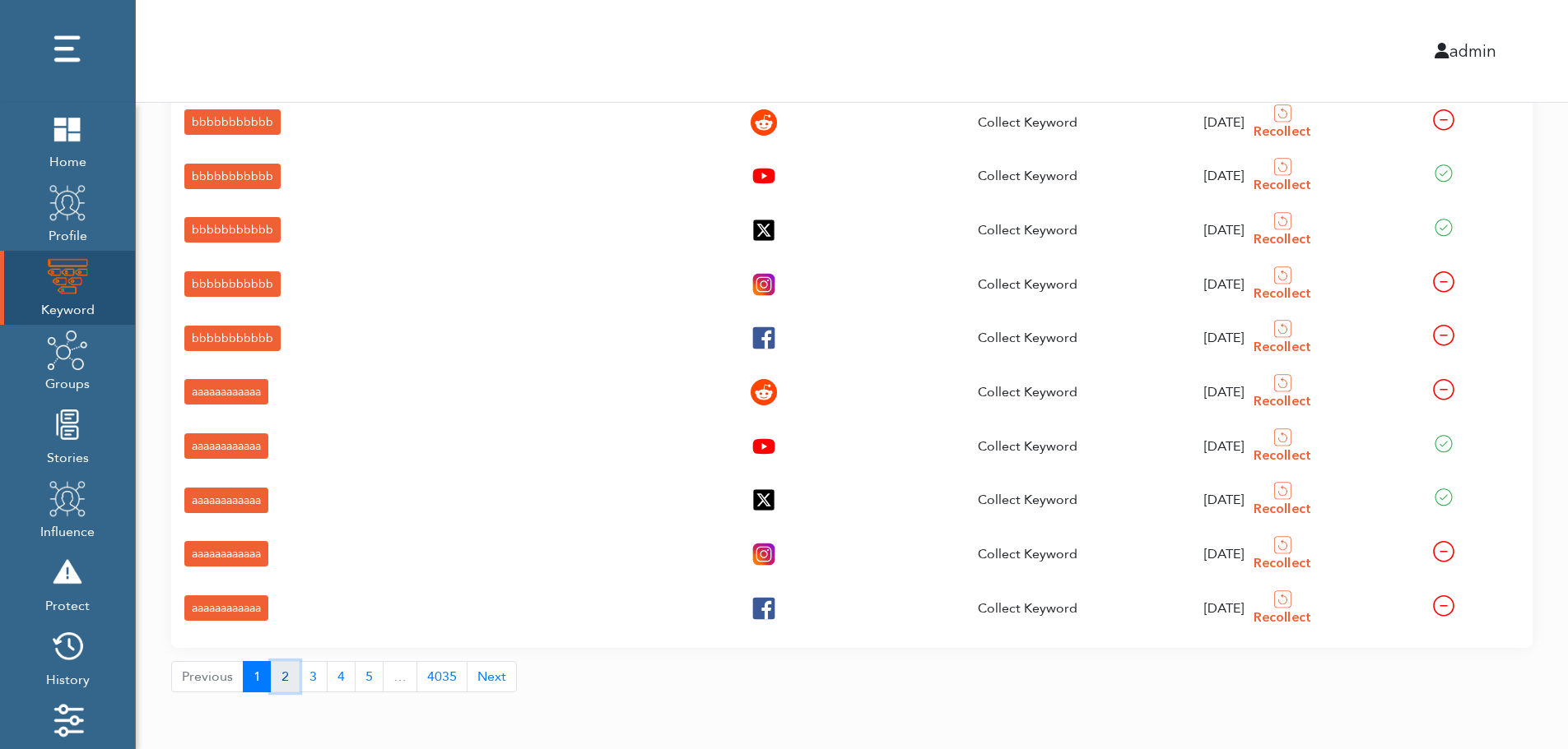
click at [280, 681] on button "2" at bounding box center [285, 677] width 29 height 31
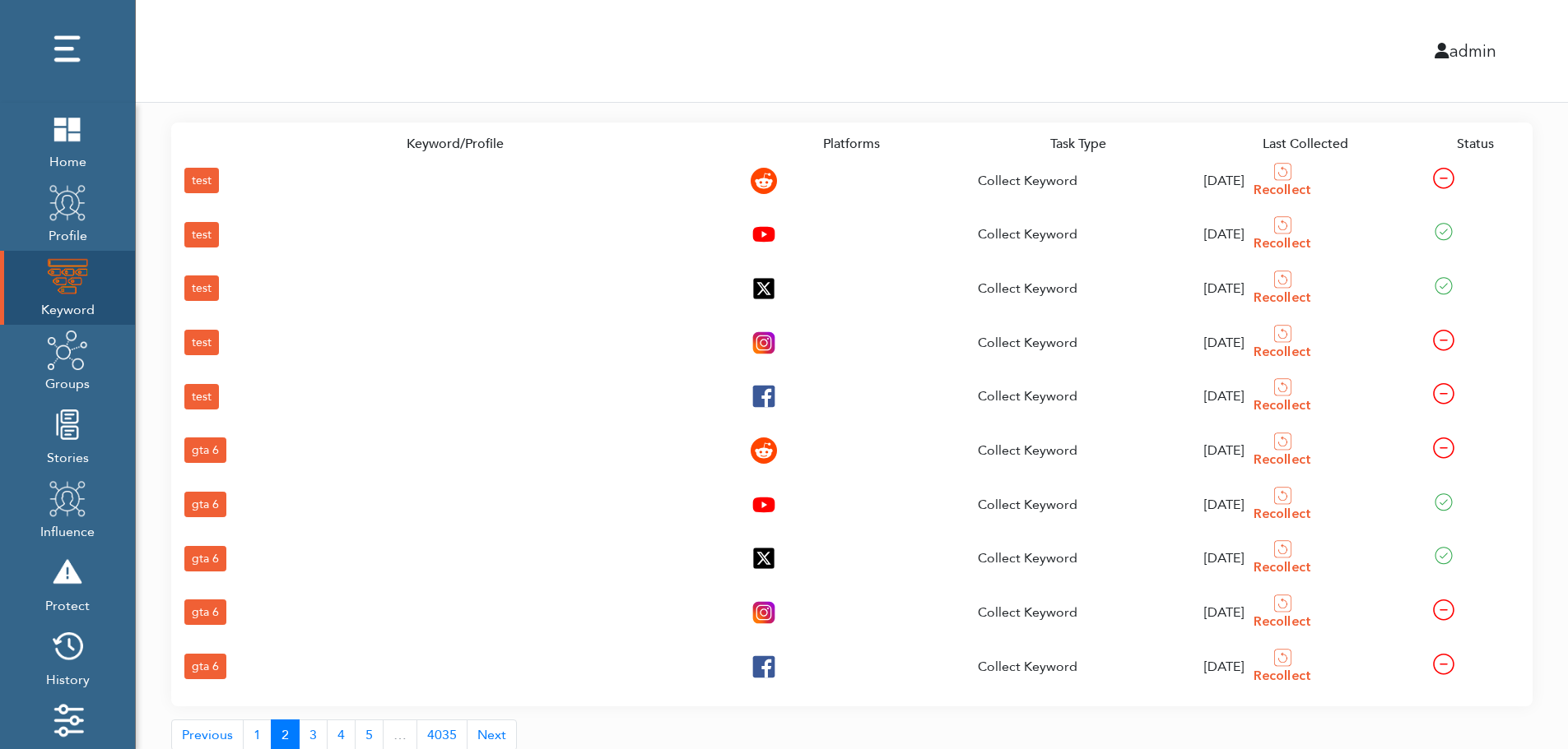
click at [204, 662] on div "gta 6" at bounding box center [205, 666] width 42 height 25
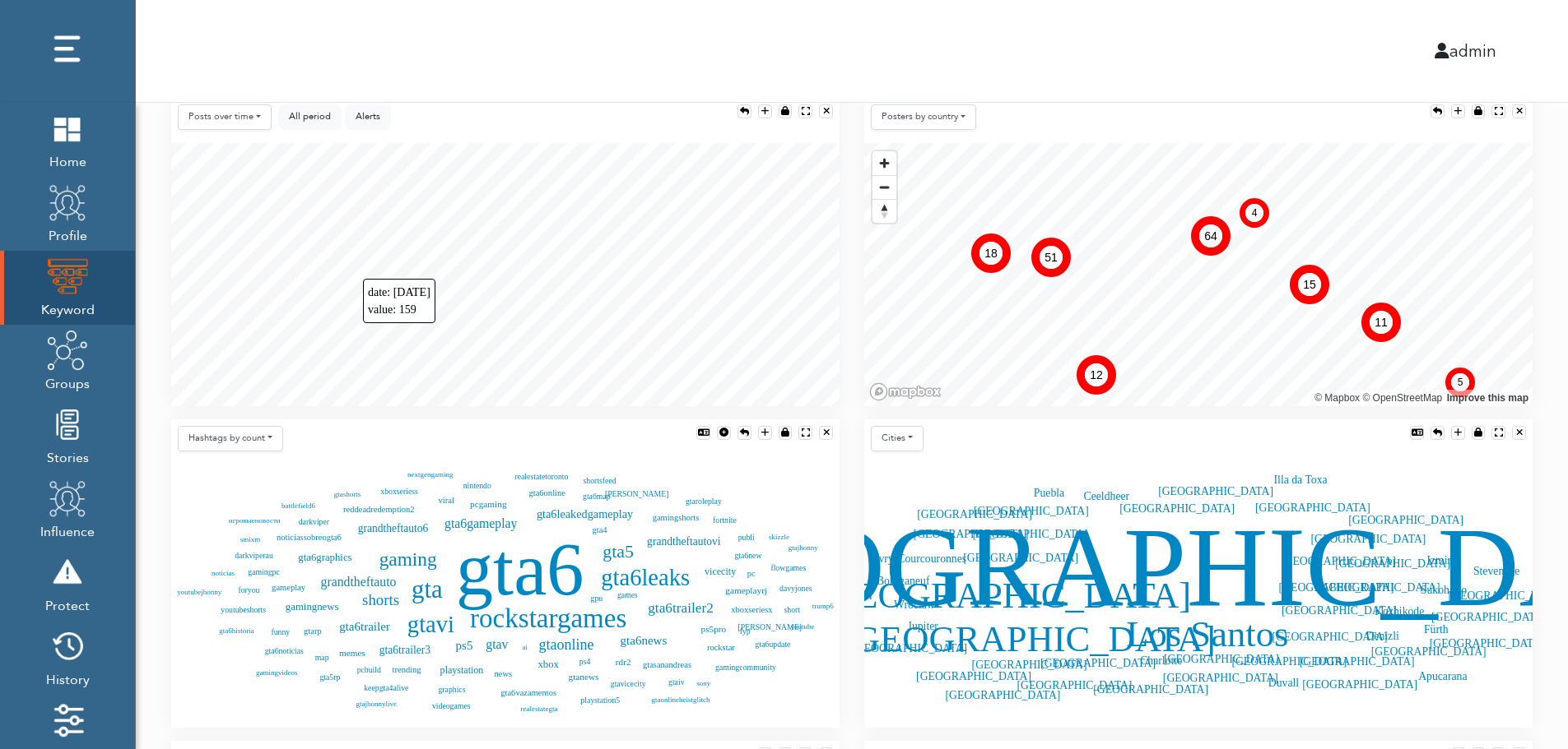
scroll to position [366, 0]
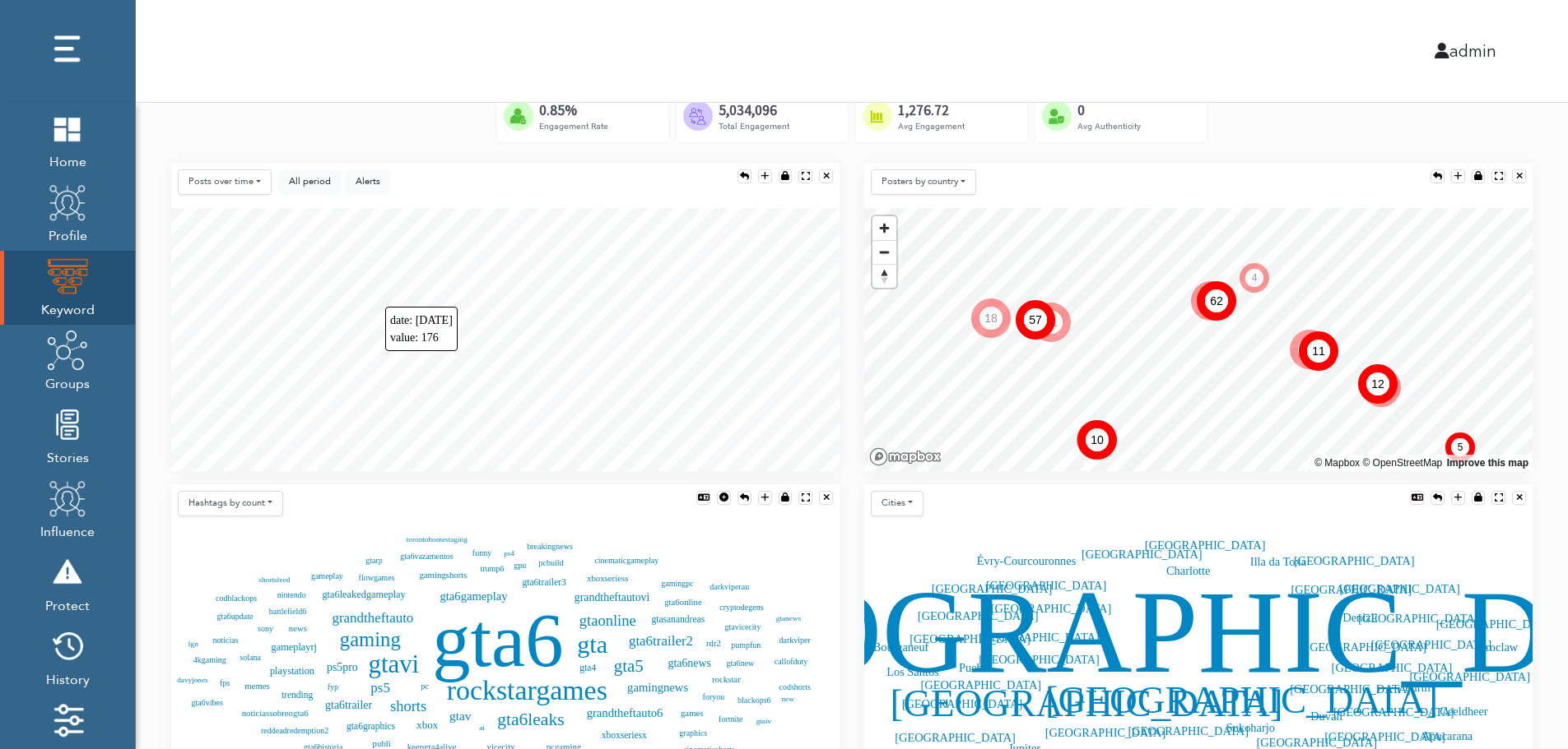
scroll to position [300, 0]
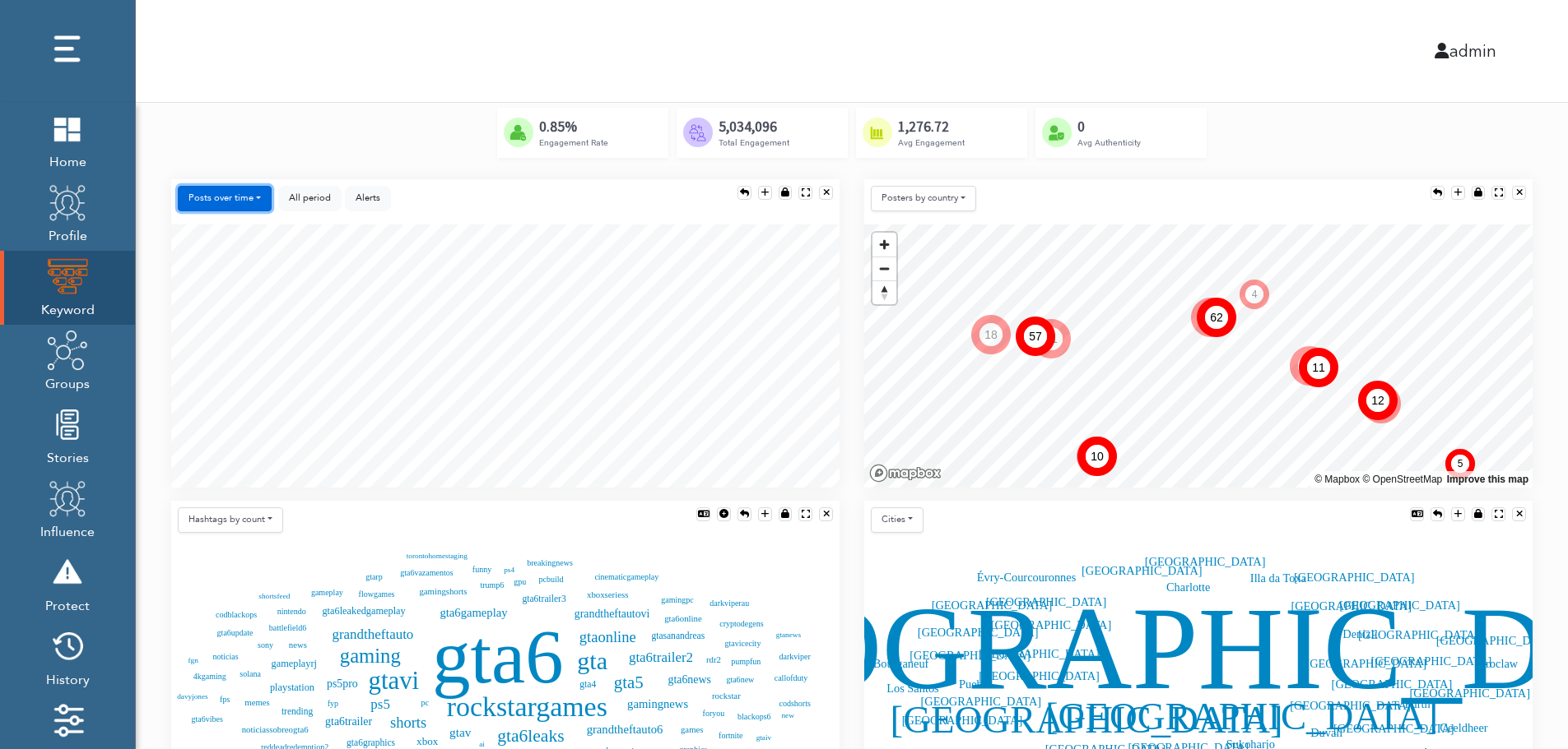
click at [240, 195] on button "Posts over time" at bounding box center [224, 198] width 93 height 25
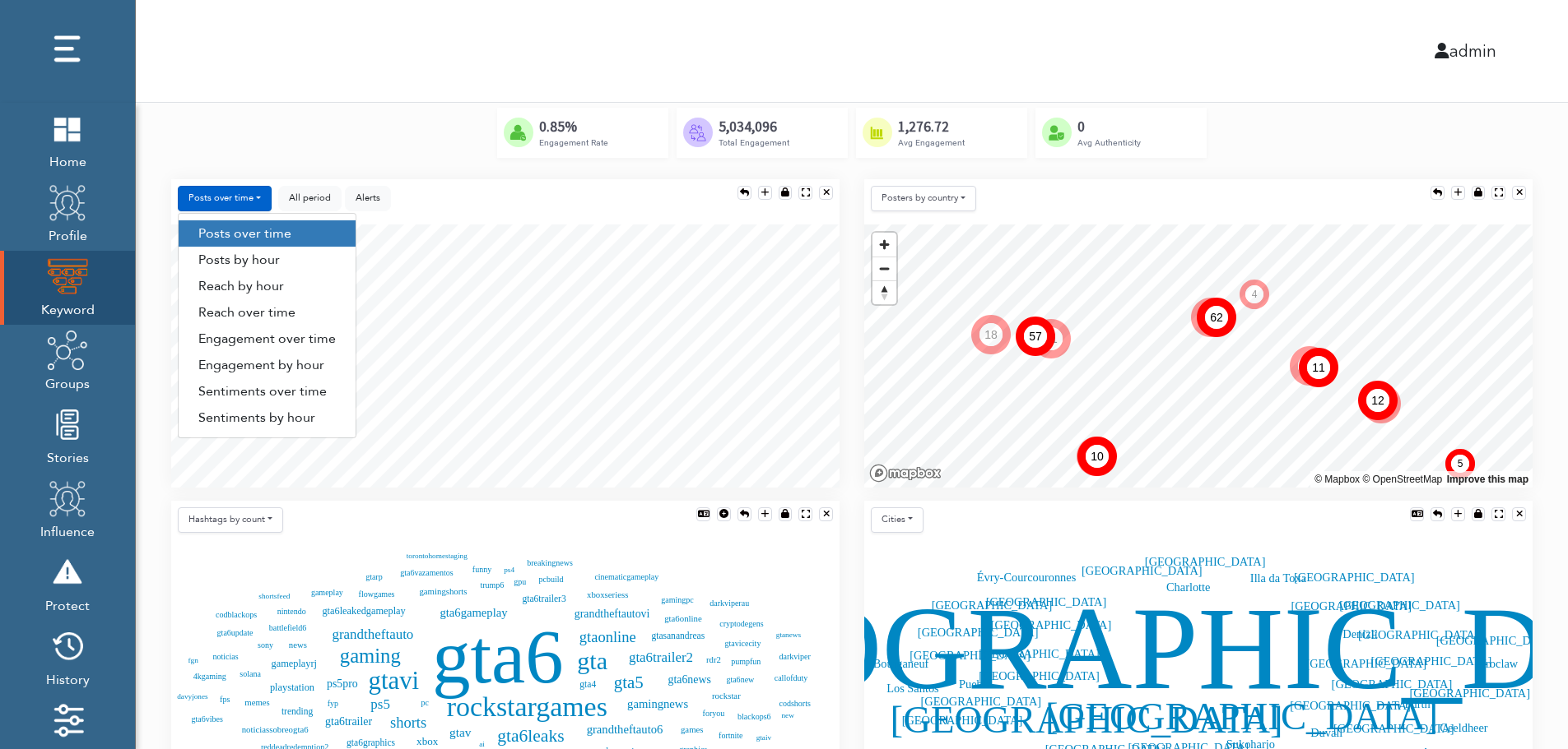
click at [315, 370] on link "Engagement by hour" at bounding box center [267, 365] width 177 height 26
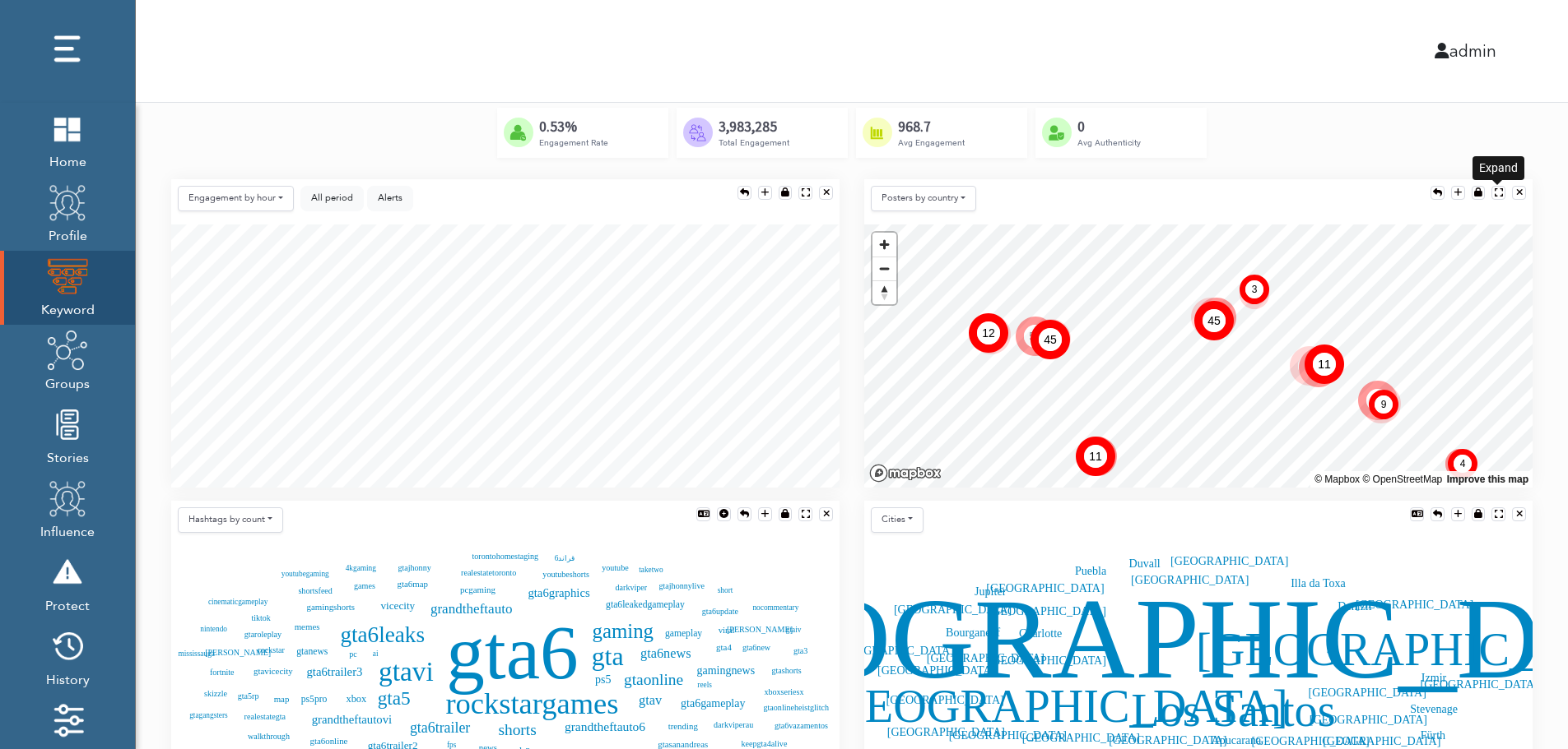
click at [1497, 189] on div at bounding box center [1499, 193] width 9 height 9
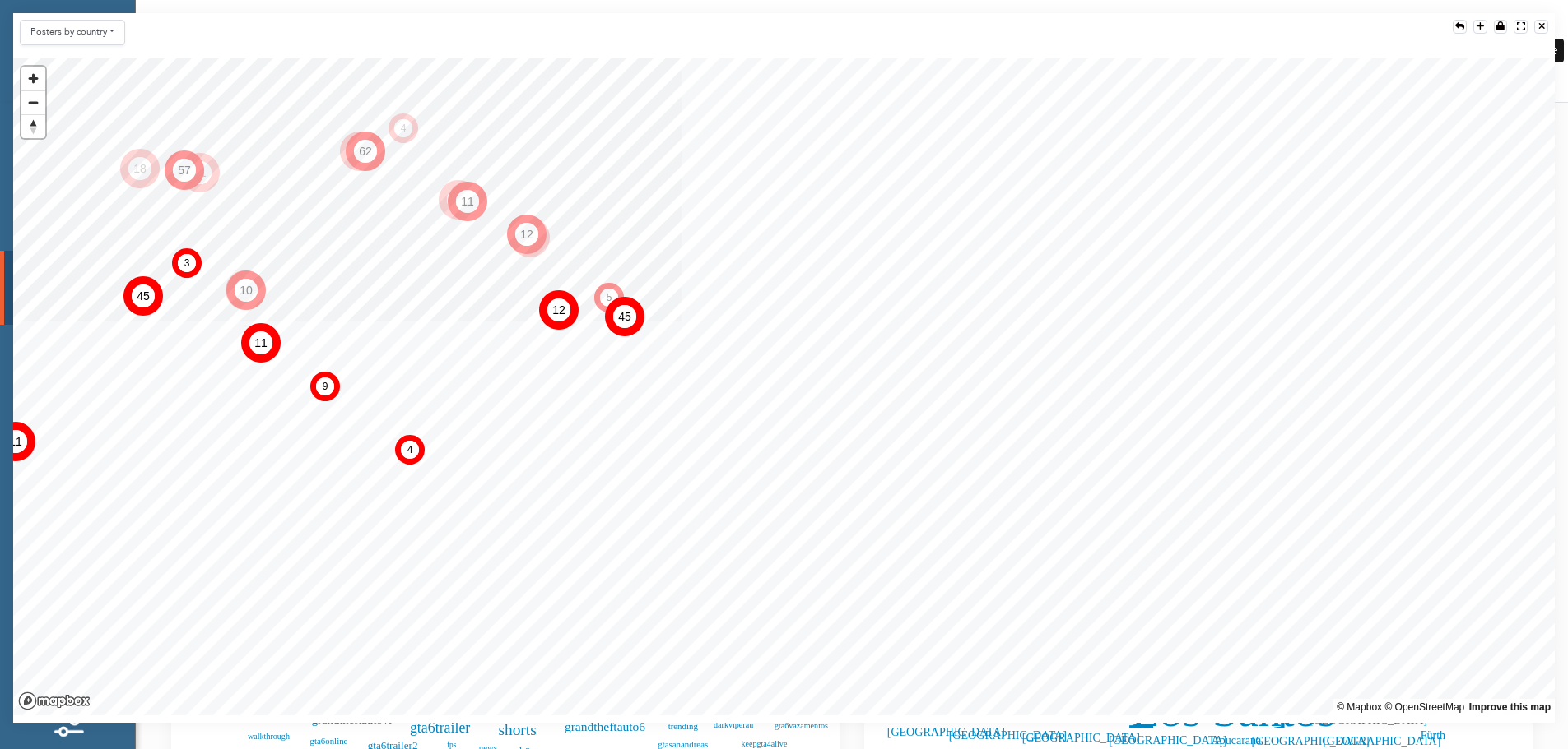
click at [1543, 25] on div at bounding box center [1542, 27] width 7 height 9
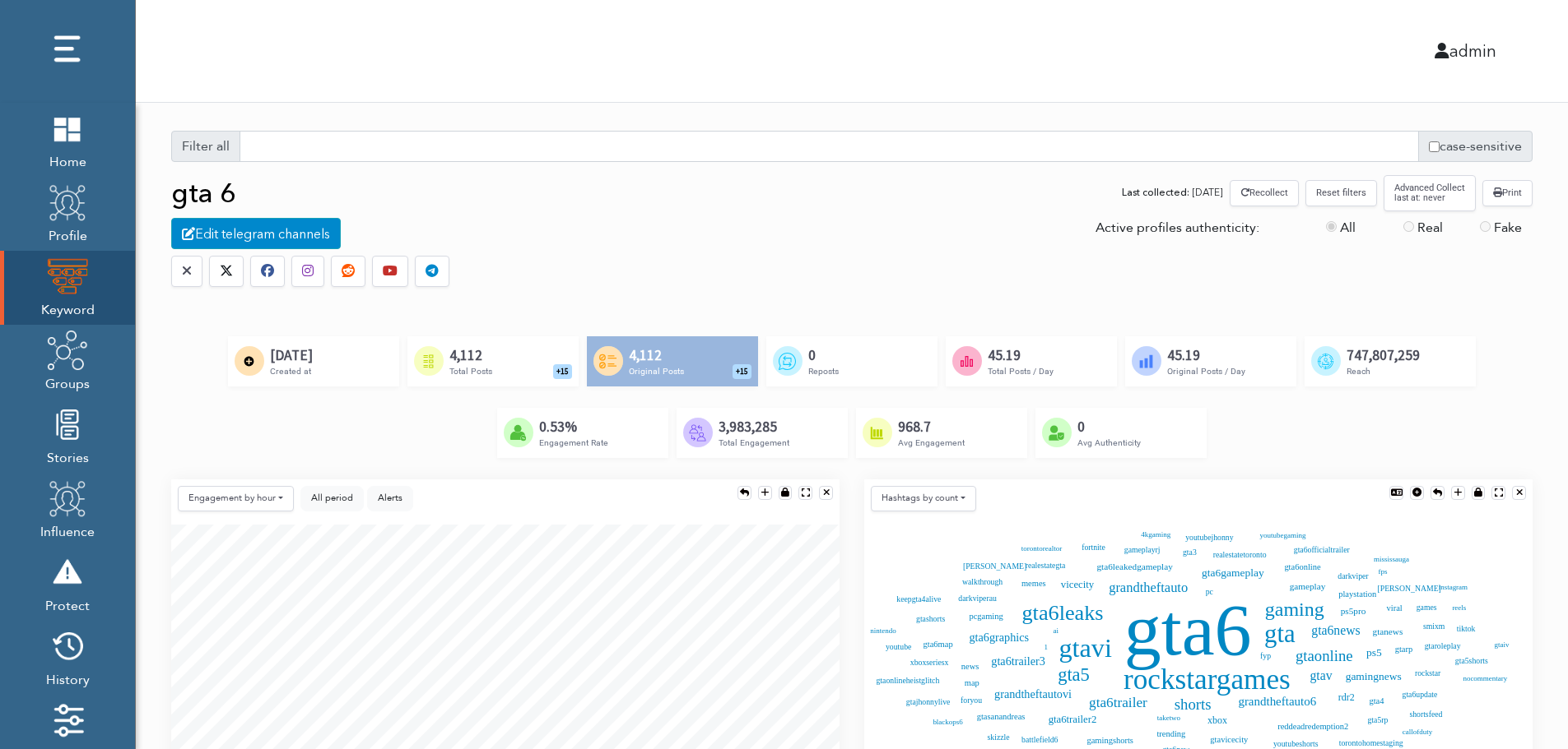
click at [517, 359] on div "Created by [PERSON_NAME] @ [DOMAIN_NAME] from the Noun Project 4,112 Total Post…" at bounding box center [493, 361] width 171 height 49
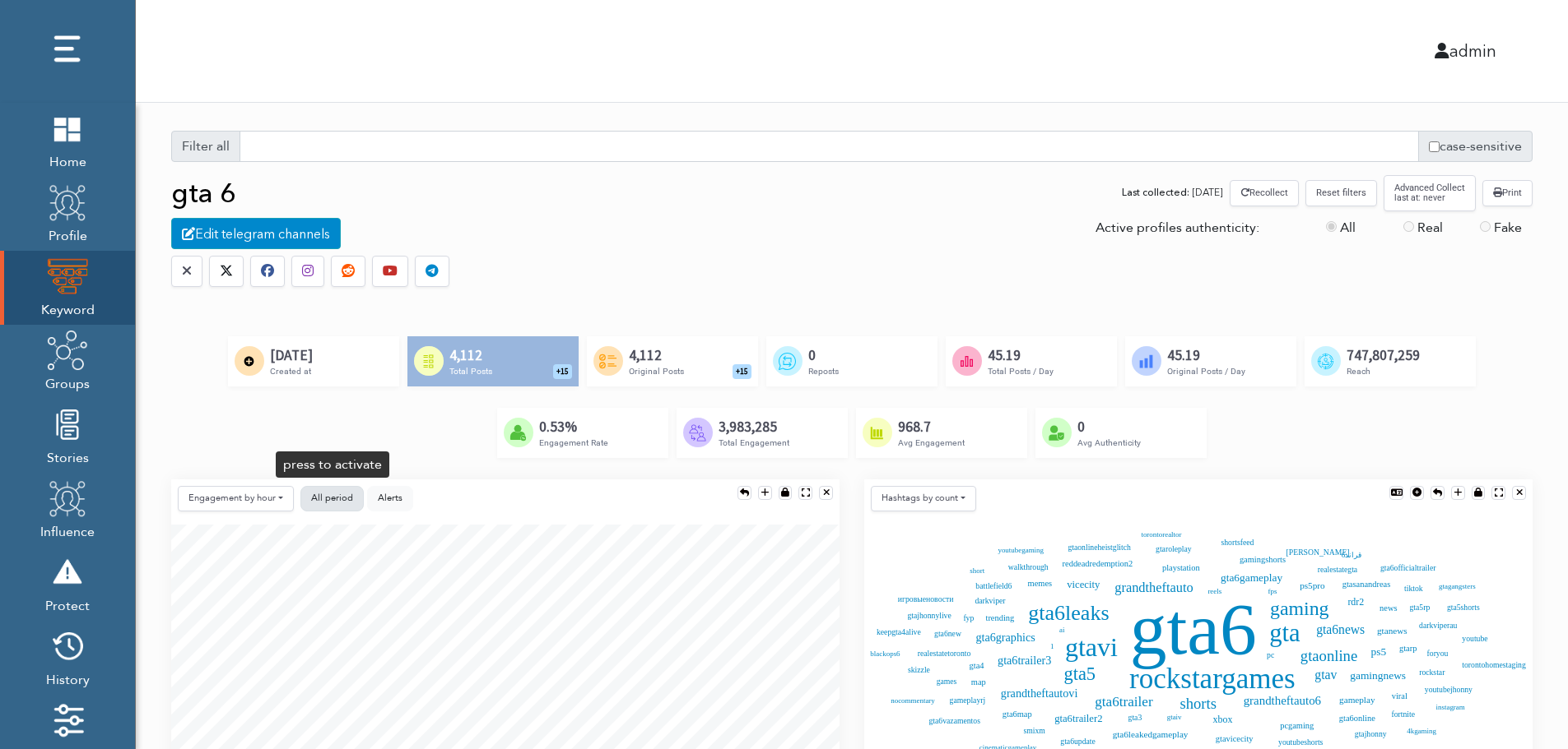
click at [341, 490] on button "All period" at bounding box center [331, 498] width 63 height 25
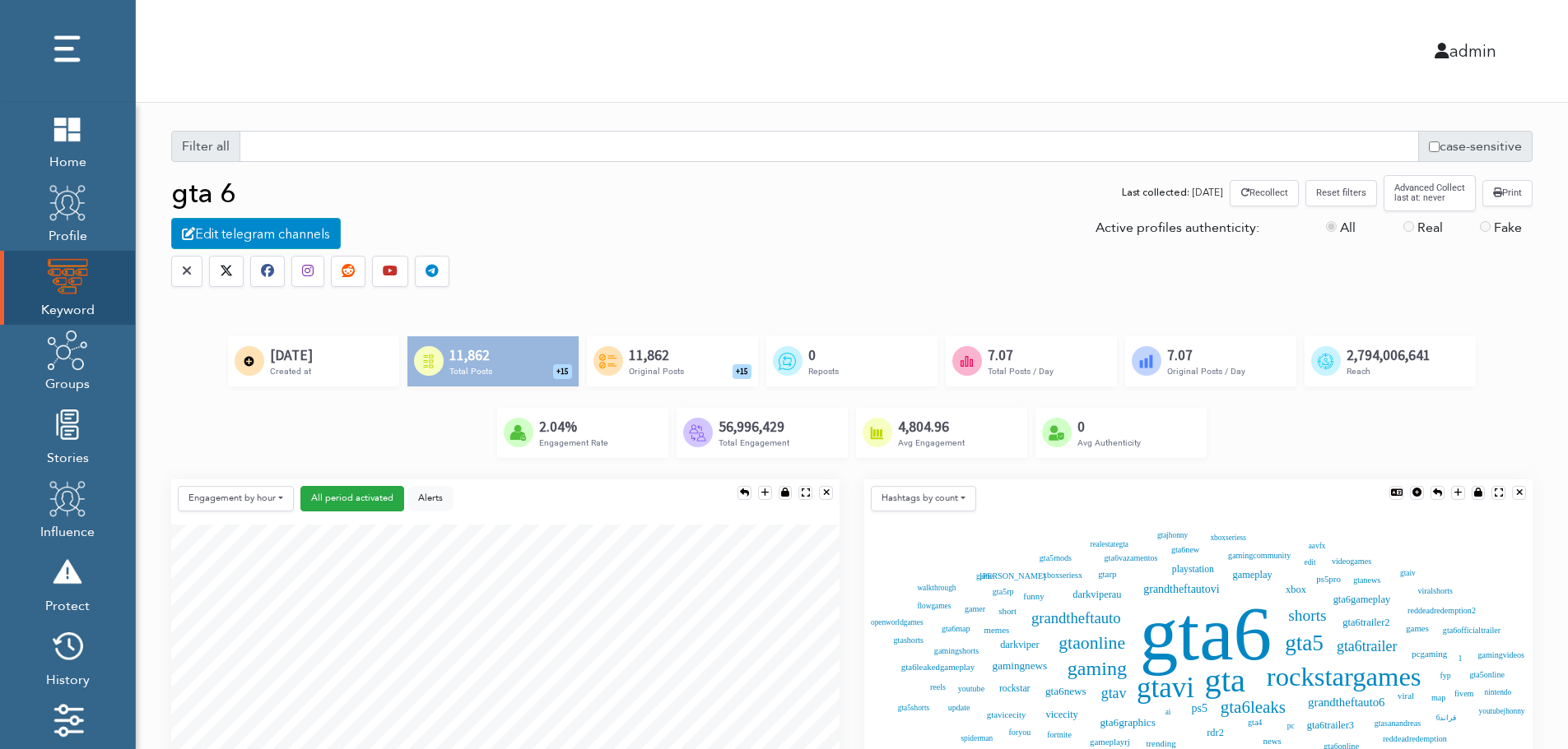
click at [1344, 196] on button "Reset filters" at bounding box center [1340, 192] width 72 height 25
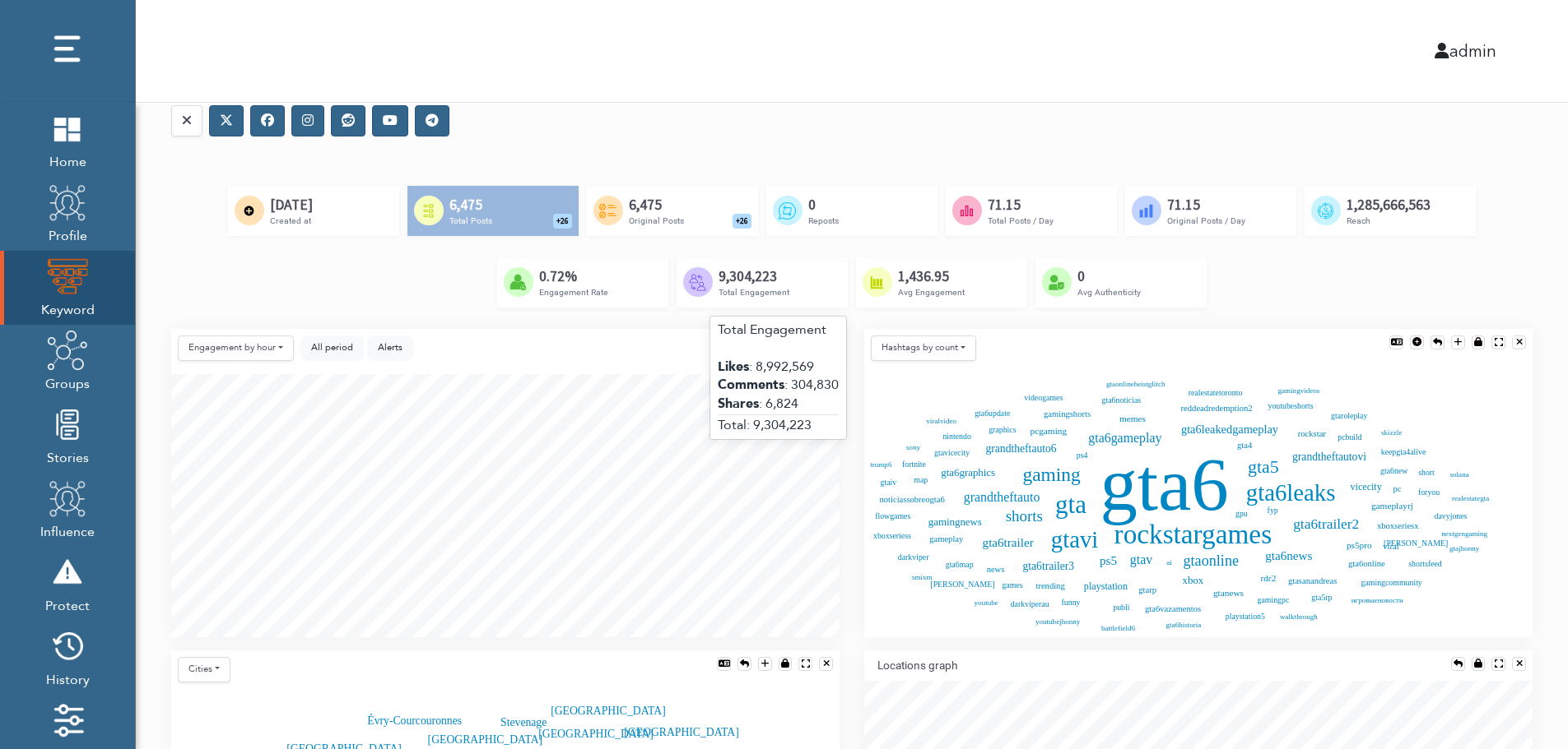
scroll to position [164, 0]
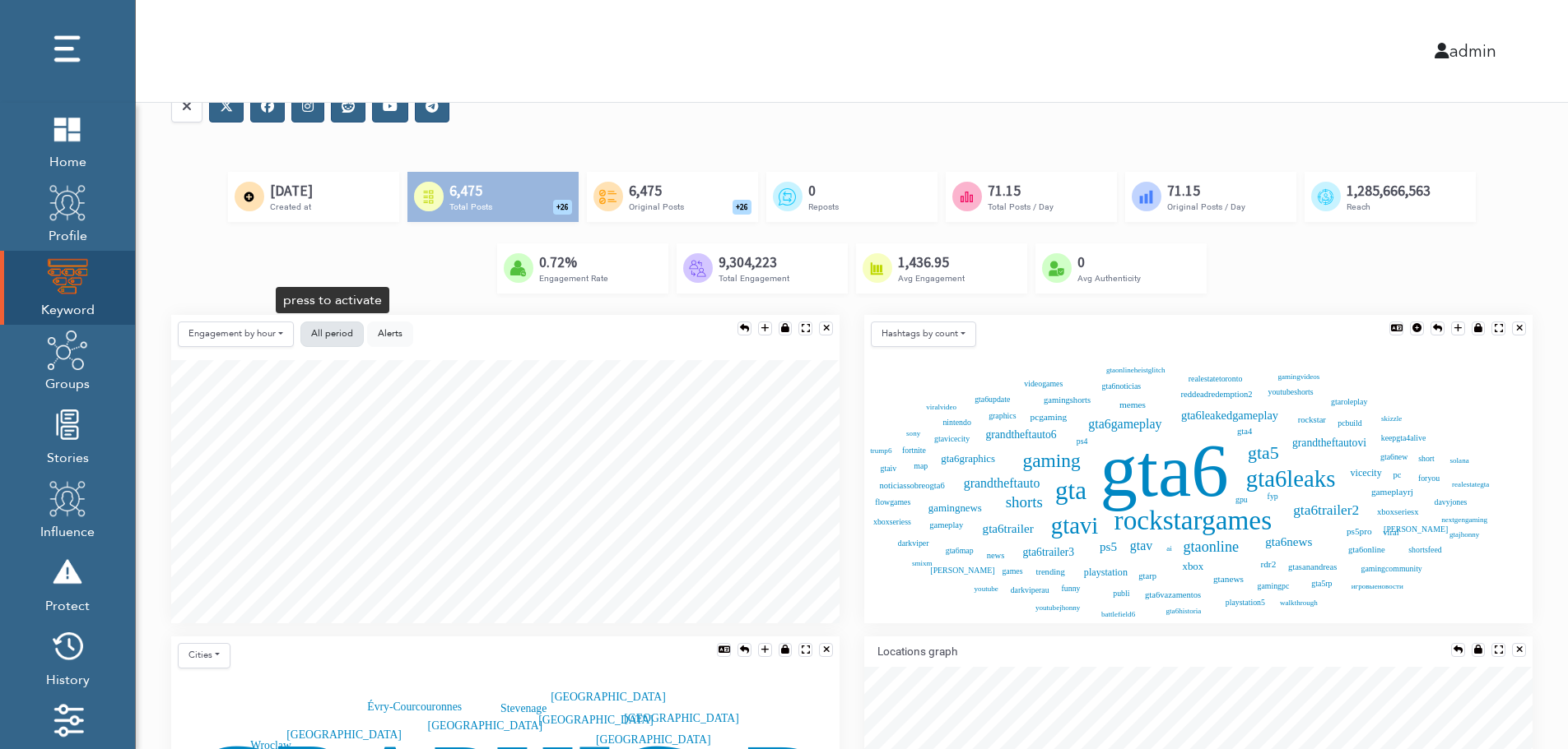
click at [307, 333] on button "All period" at bounding box center [331, 334] width 63 height 25
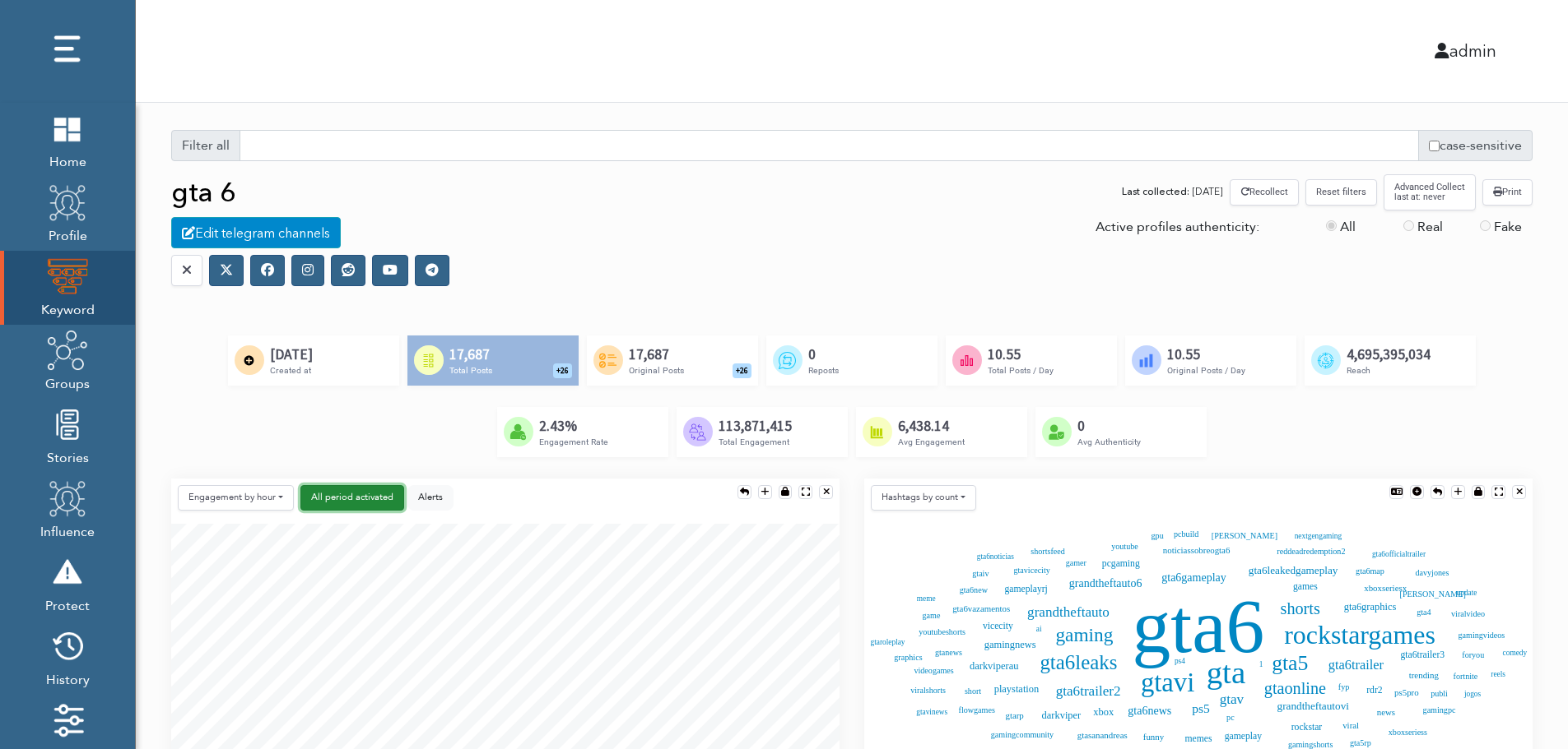
scroll to position [0, 0]
click at [273, 235] on div "Edit telegram channels" at bounding box center [256, 234] width 170 height 31
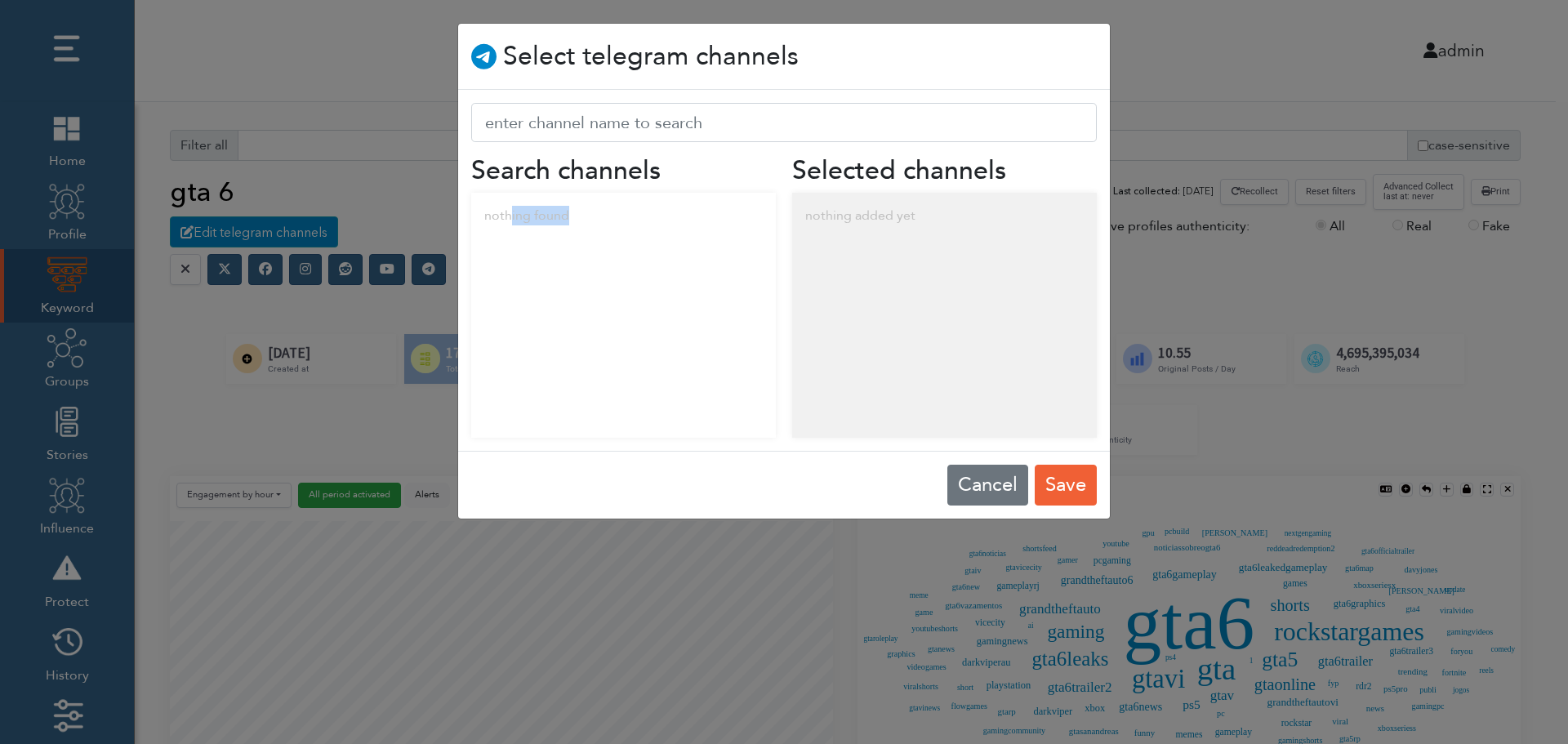
drag, startPoint x: 509, startPoint y: 219, endPoint x: 646, endPoint y: 234, distance: 137.8
click at [646, 234] on div "nothing found" at bounding box center [623, 215] width 305 height 46
click at [911, 214] on div "nothing added yet" at bounding box center [945, 215] width 305 height 46
click at [976, 481] on button "Cancel" at bounding box center [988, 485] width 81 height 41
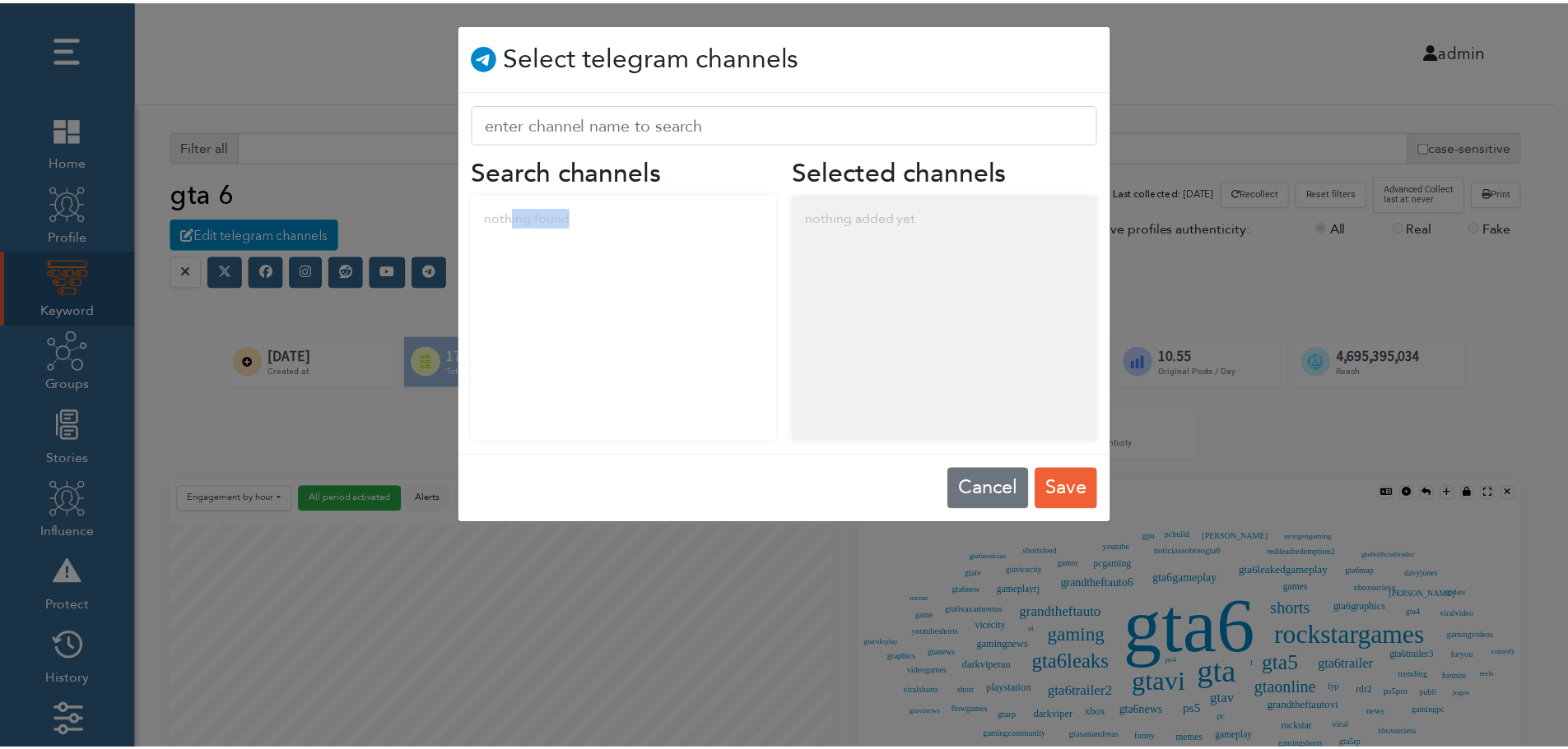
scroll to position [9, 9]
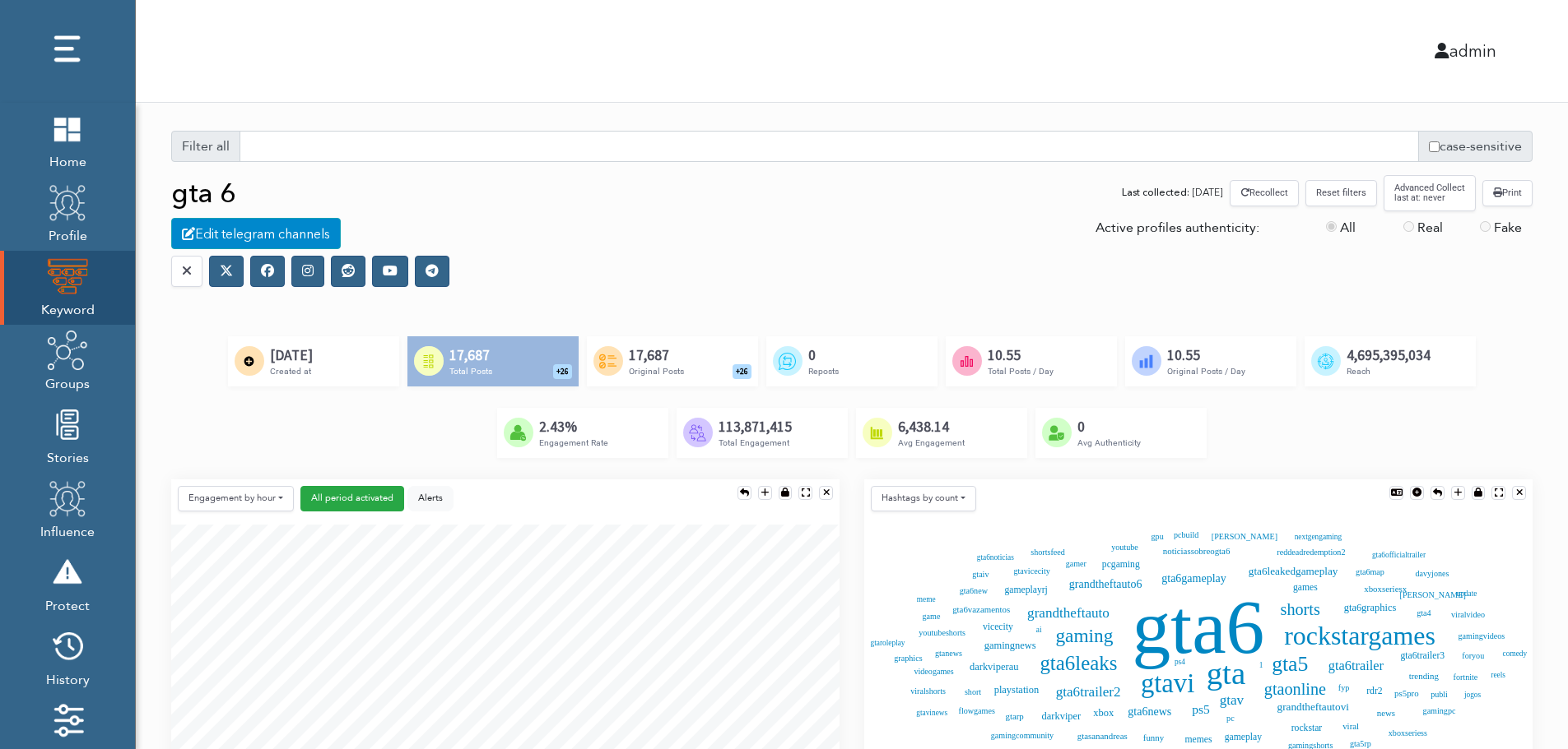
click at [267, 276] on icon at bounding box center [267, 270] width 13 height 13
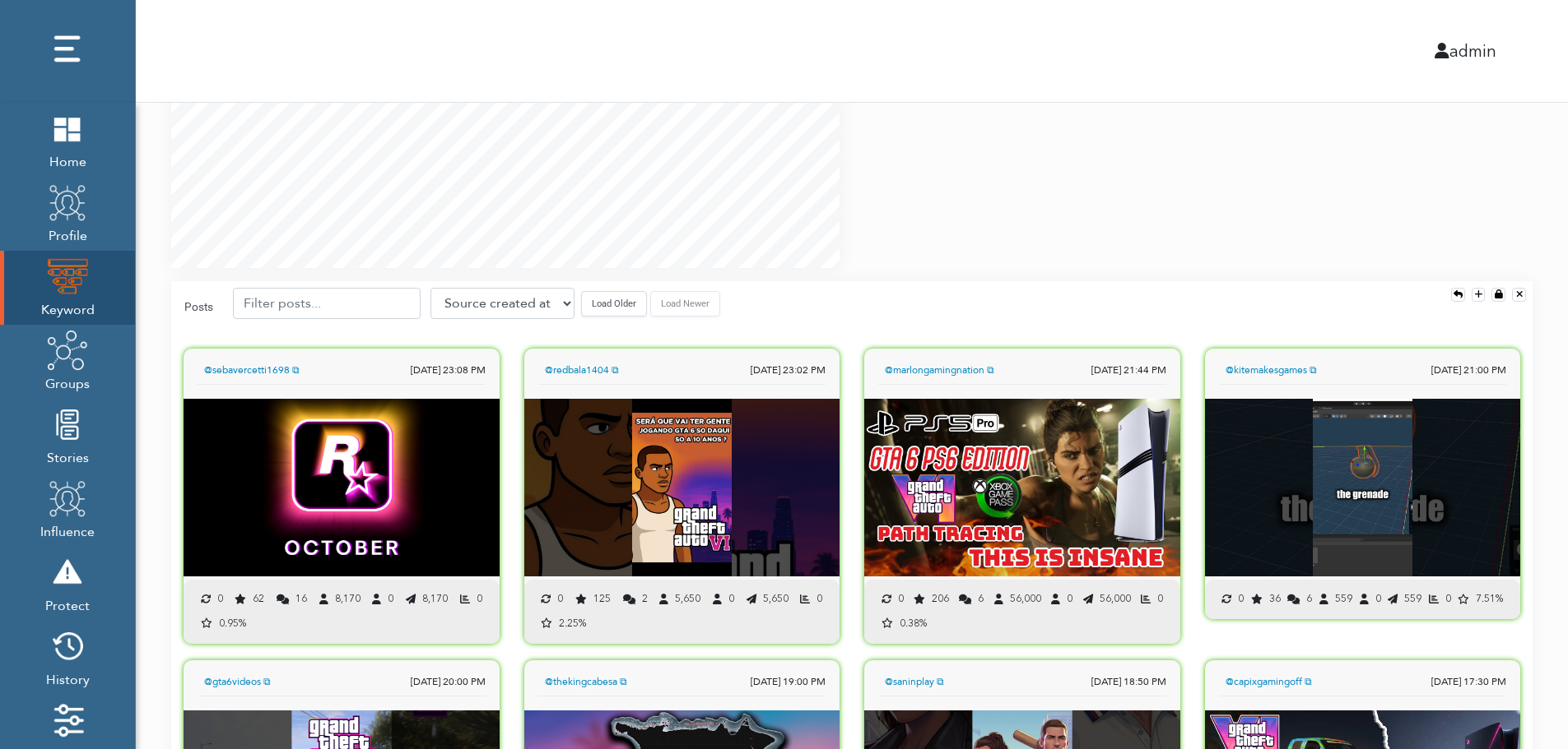
scroll to position [1151, 0]
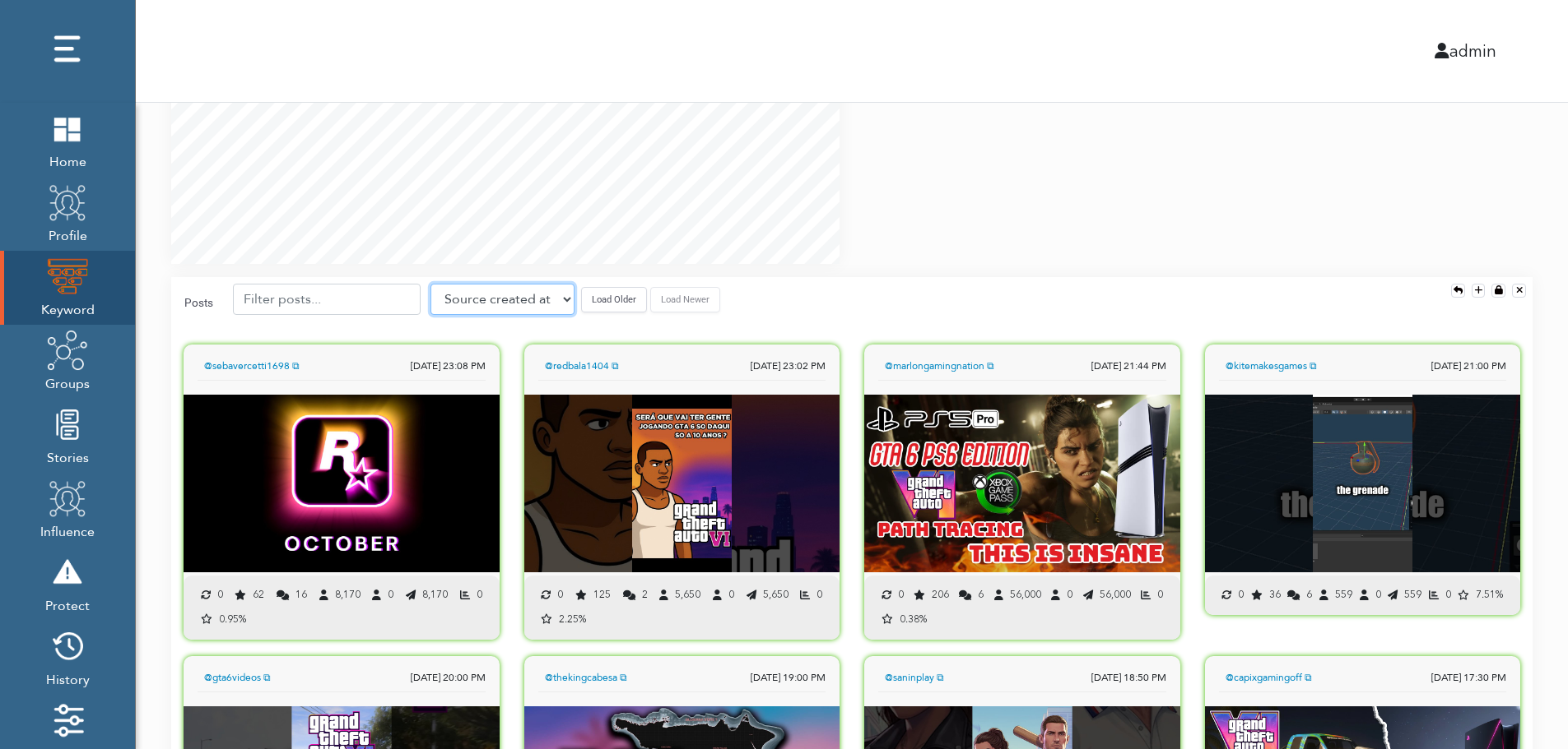
click at [498, 303] on select "Source created at Retweets Likes/favorites Followers Friends Reach Retweet rate…" at bounding box center [502, 299] width 144 height 31
click at [430, 284] on select "Source created at Retweets Likes/favorites Followers Friends Reach Retweet rate…" at bounding box center [502, 299] width 144 height 31
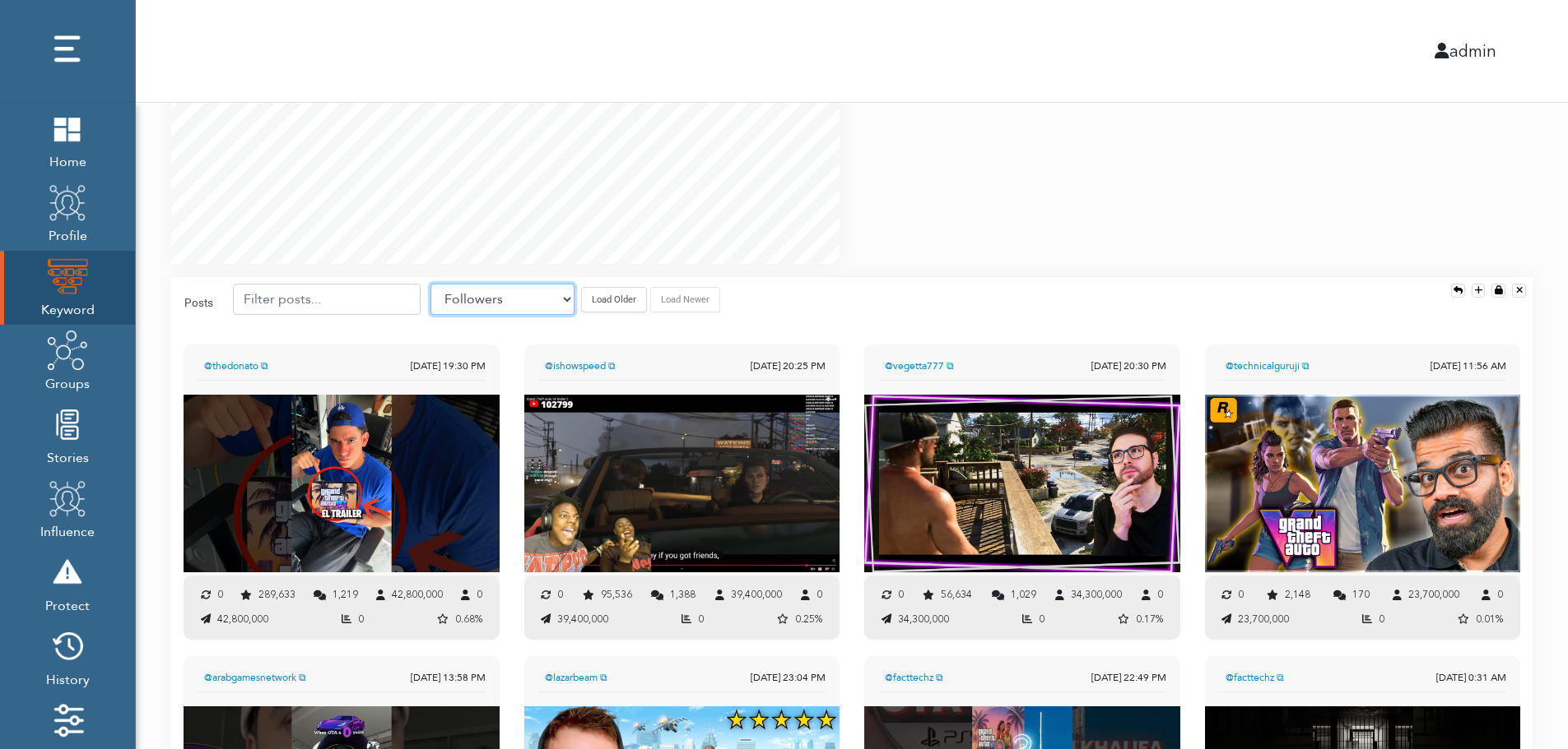
click at [525, 294] on select "Source created at Retweets Likes/favorites Followers Friends Reach Retweet rate…" at bounding box center [502, 299] width 144 height 31
select select "share_rate"
click at [430, 284] on select "Source created at Retweets Likes/favorites Followers Friends Reach Retweet rate…" at bounding box center [502, 299] width 144 height 31
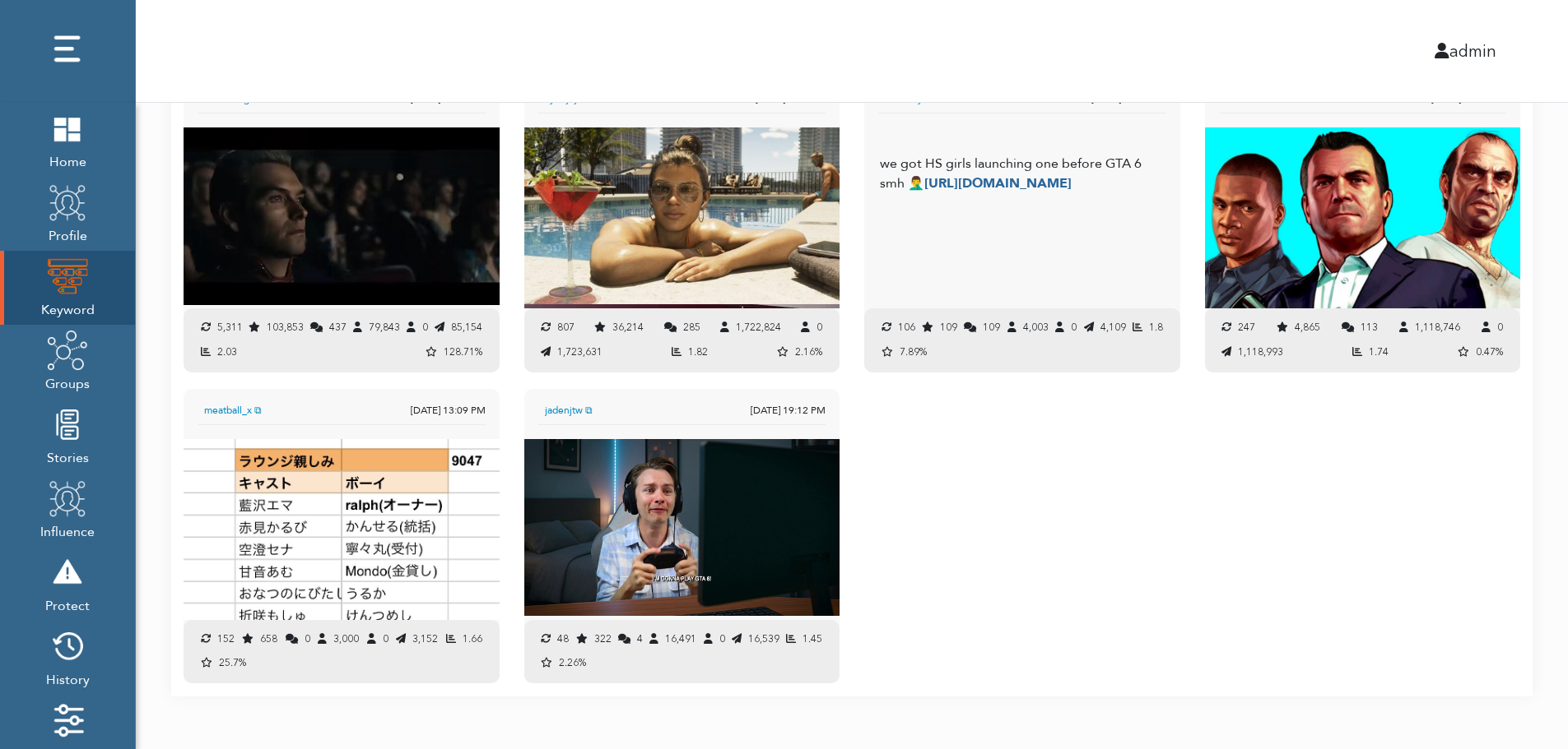
scroll to position [1748, 0]
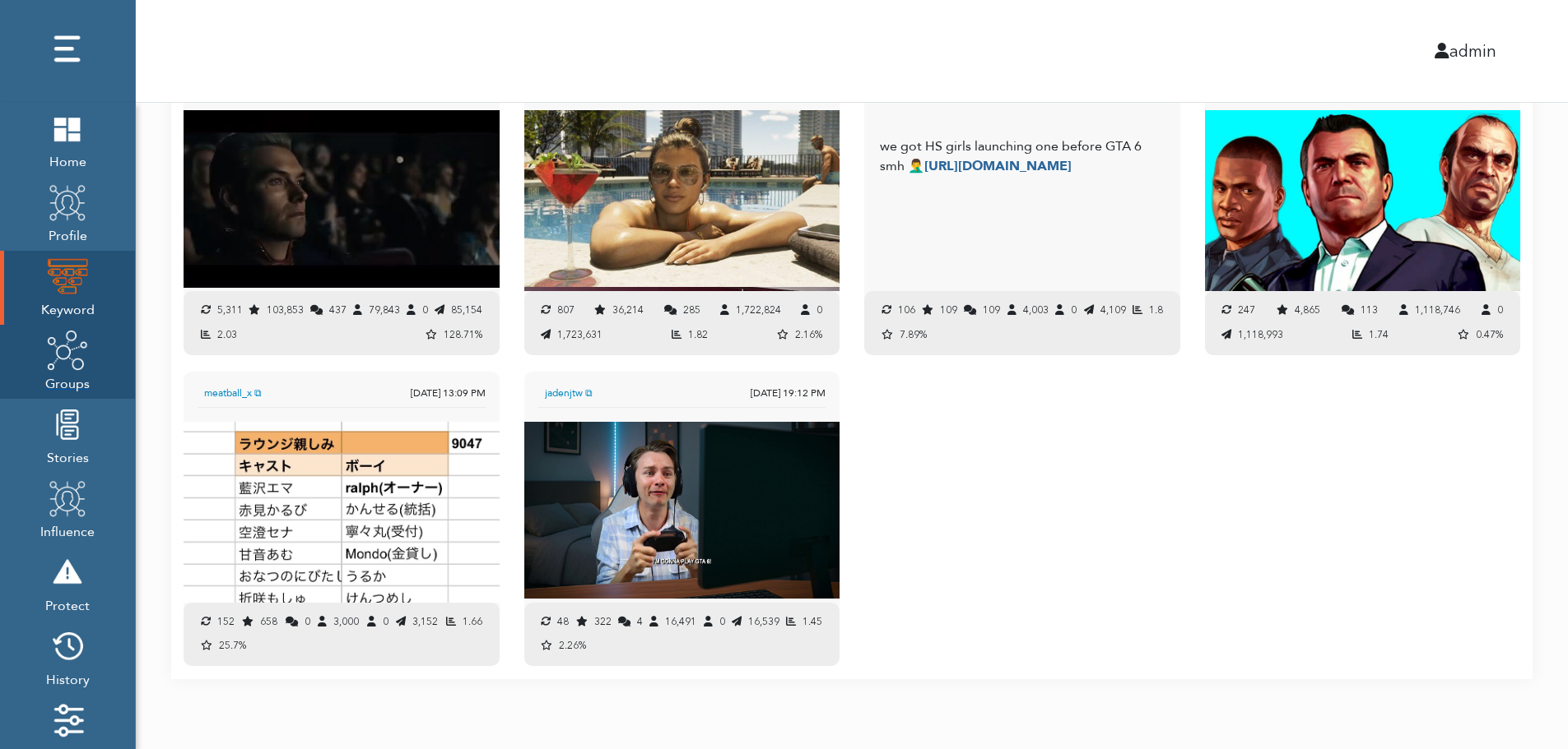
click at [67, 374] on span "Groups" at bounding box center [67, 382] width 44 height 23
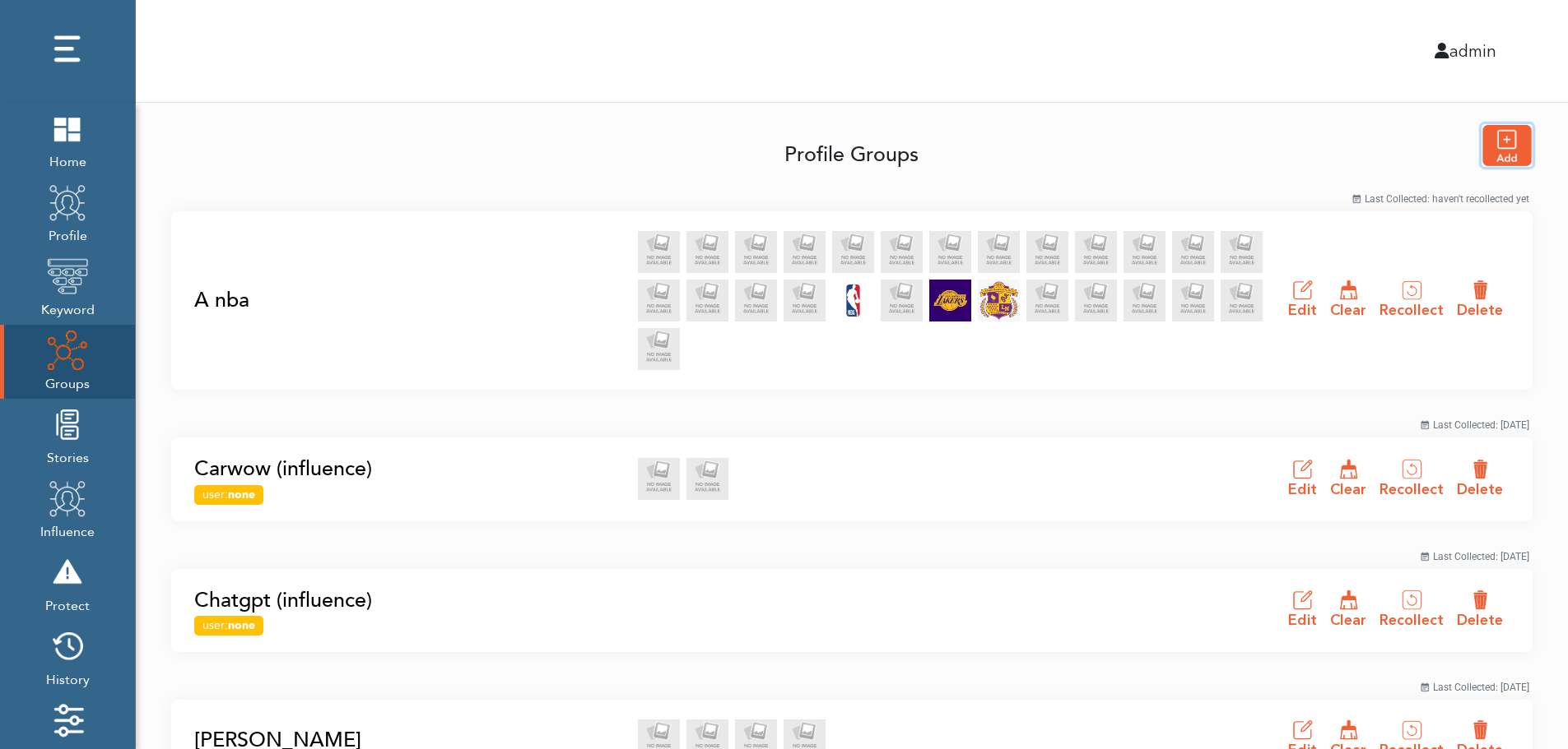
click at [1512, 144] on img "button" at bounding box center [1507, 146] width 49 height 42
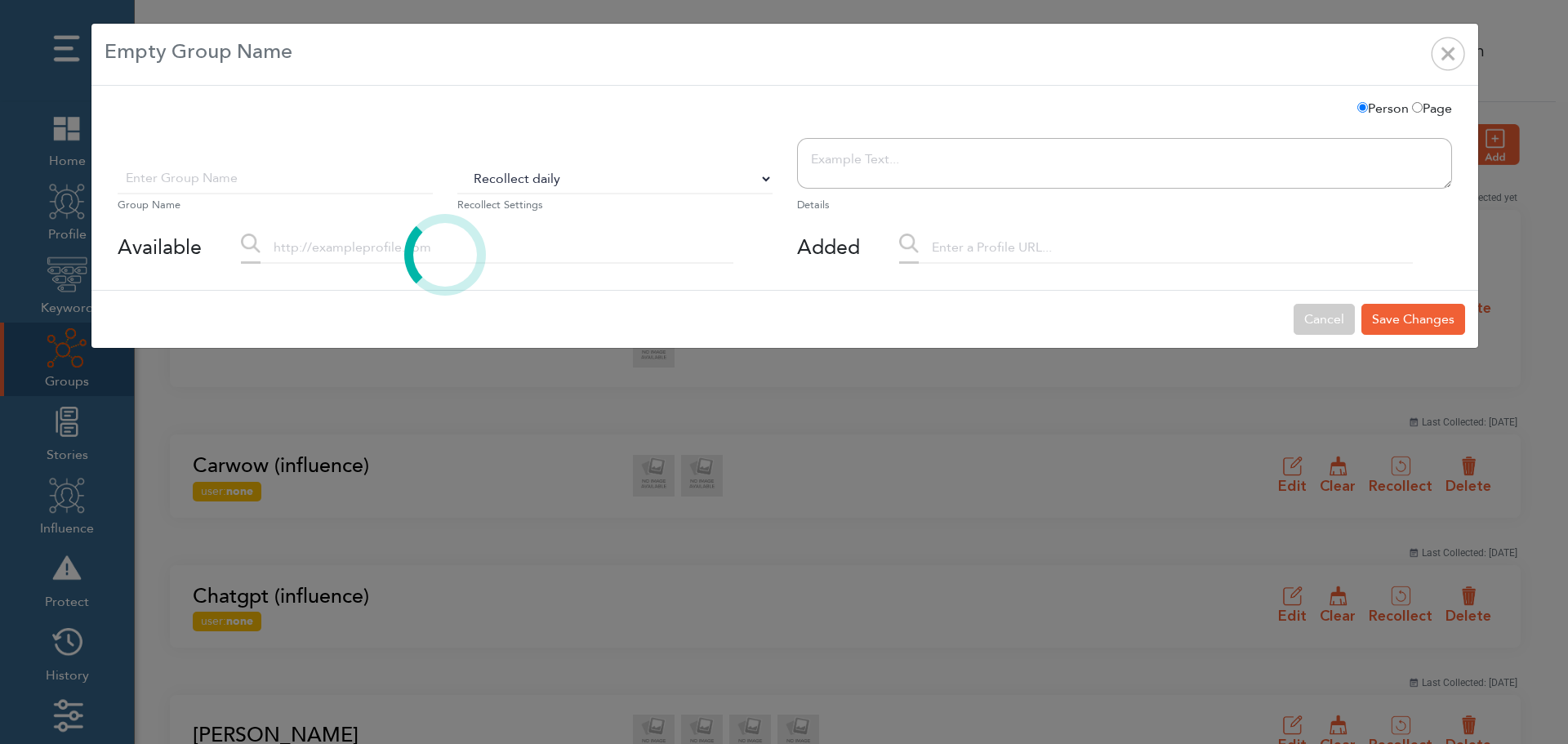
click at [515, 181] on select "Do Not Recollect Recollect every 3 hours Recollect every 6 hours Recollect ever…" at bounding box center [615, 179] width 315 height 31
select select "0"
click at [458, 163] on select "Do Not Recollect Recollect every 3 hours Recollect every 6 hours Recollect ever…" at bounding box center [615, 179] width 315 height 31
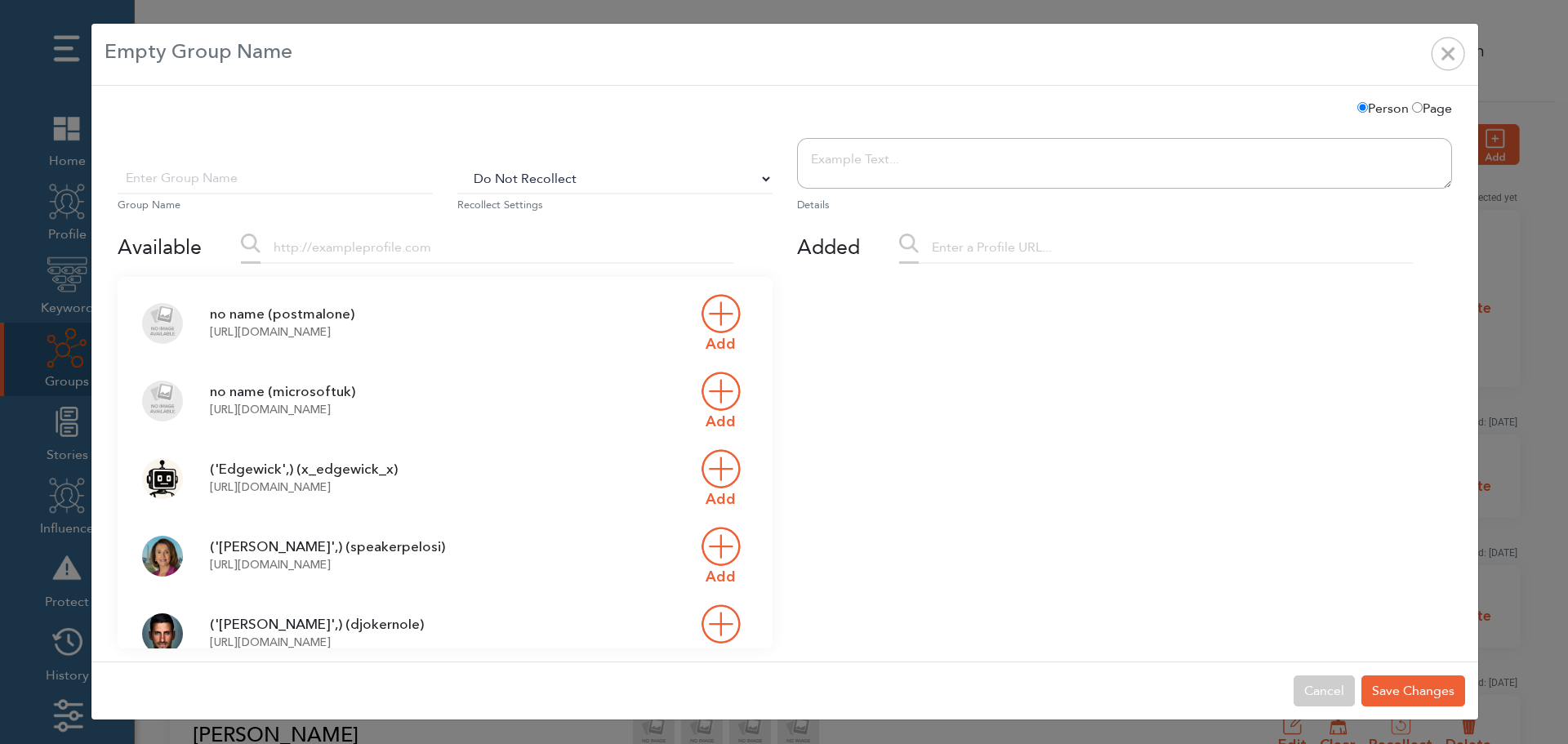
click at [364, 257] on input "text" at bounding box center [496, 248] width 473 height 31
click at [308, 186] on input "text" at bounding box center [275, 179] width 315 height 31
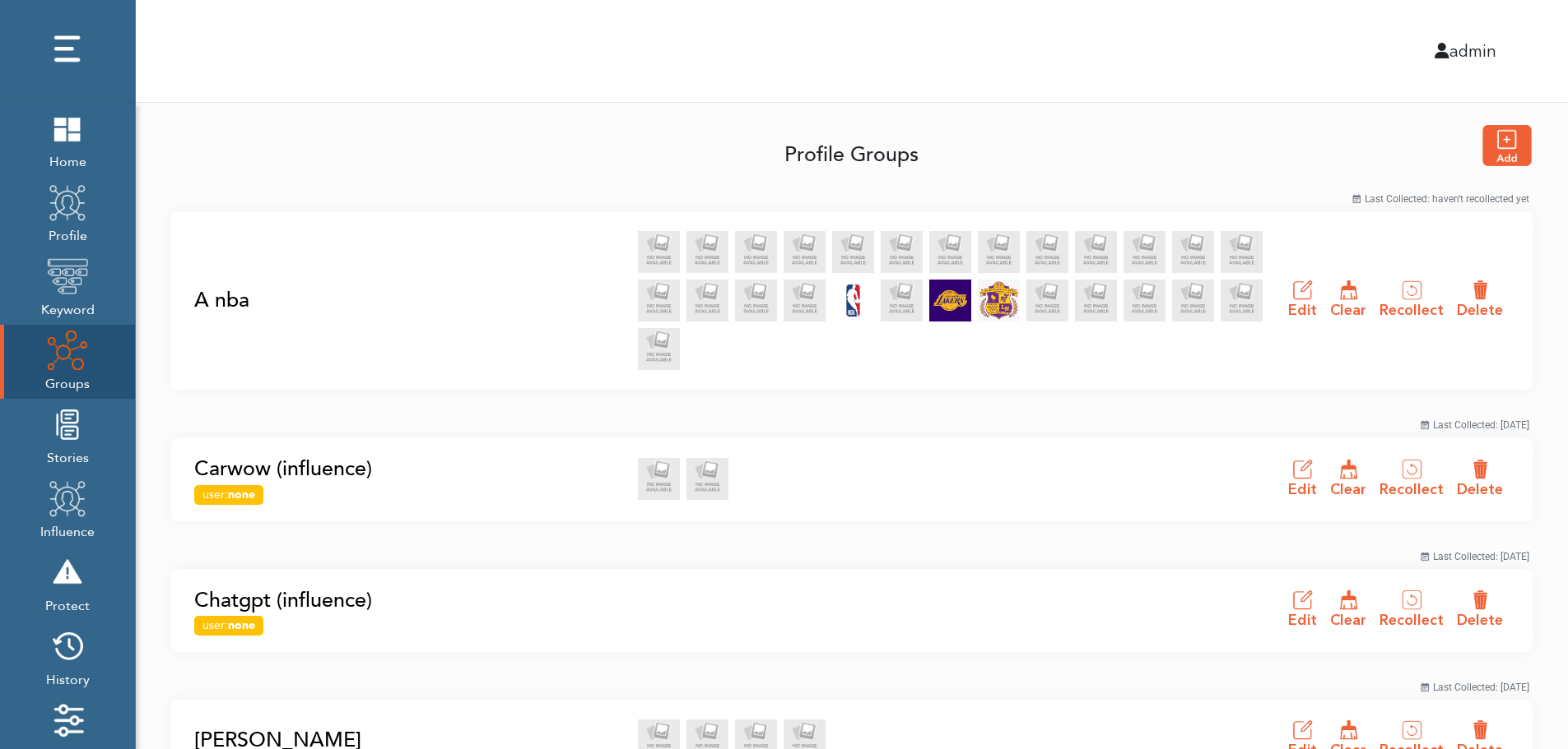
click at [217, 299] on link "A nba" at bounding box center [410, 301] width 434 height 31
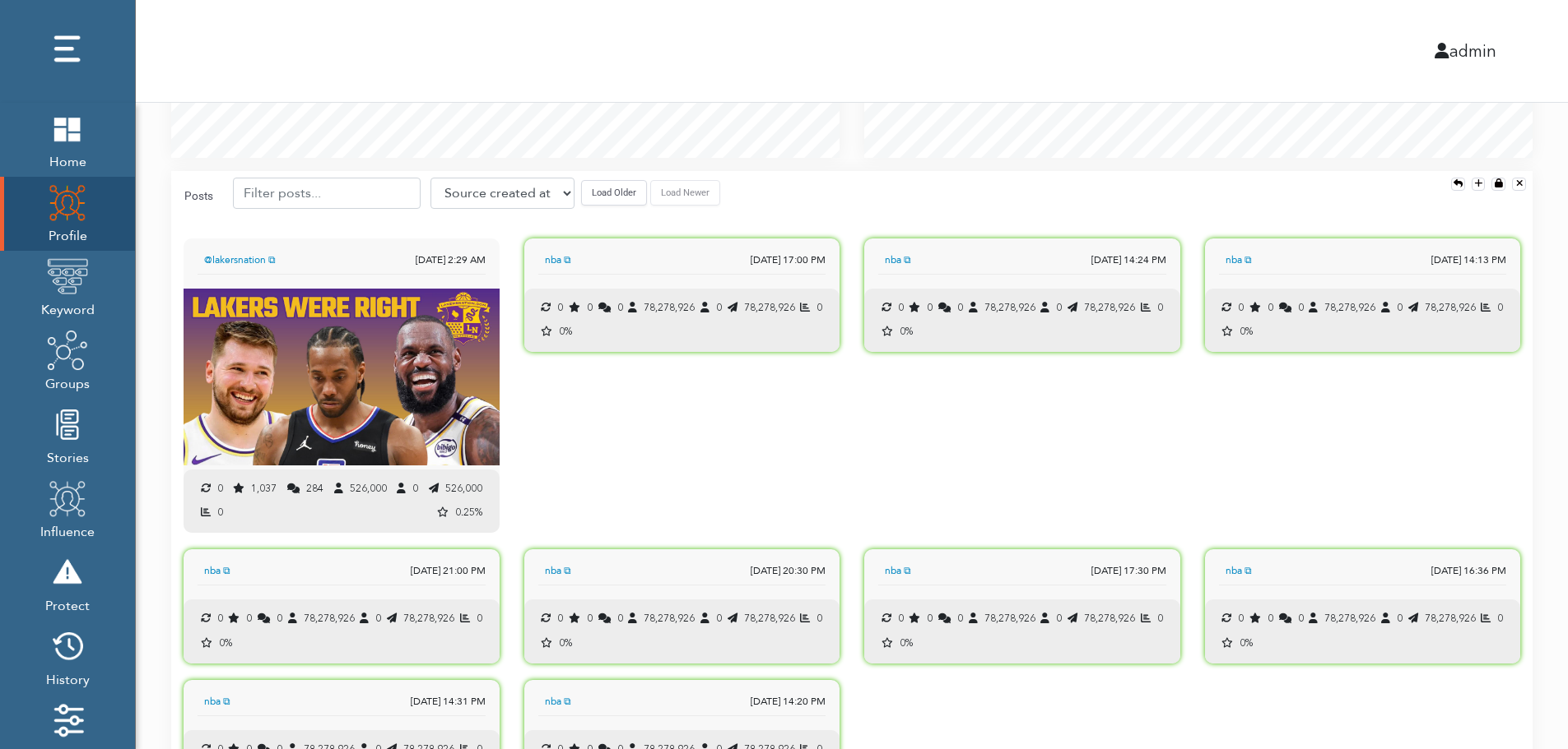
scroll to position [1636, 0]
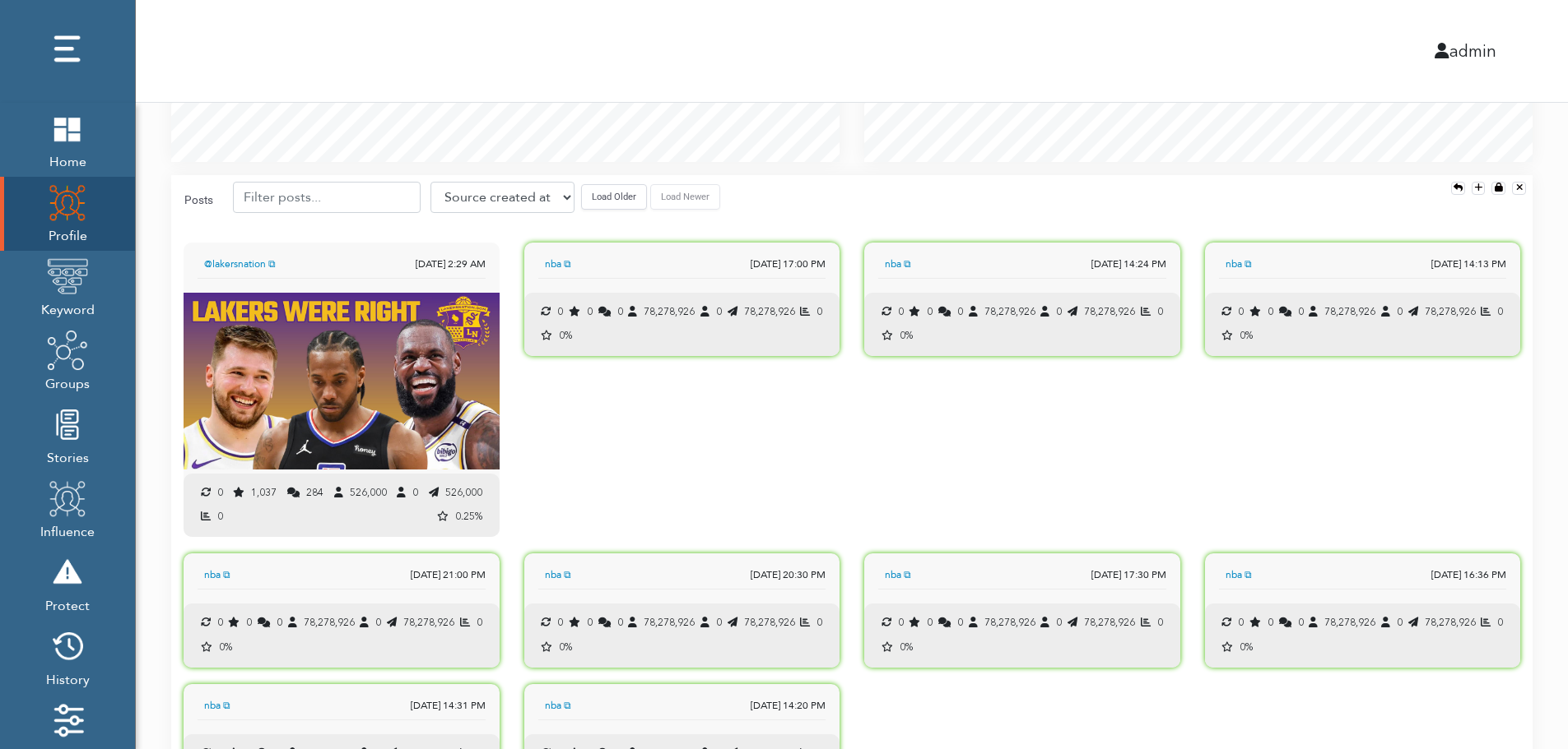
click at [601, 206] on button "Load Older" at bounding box center [614, 196] width 66 height 25
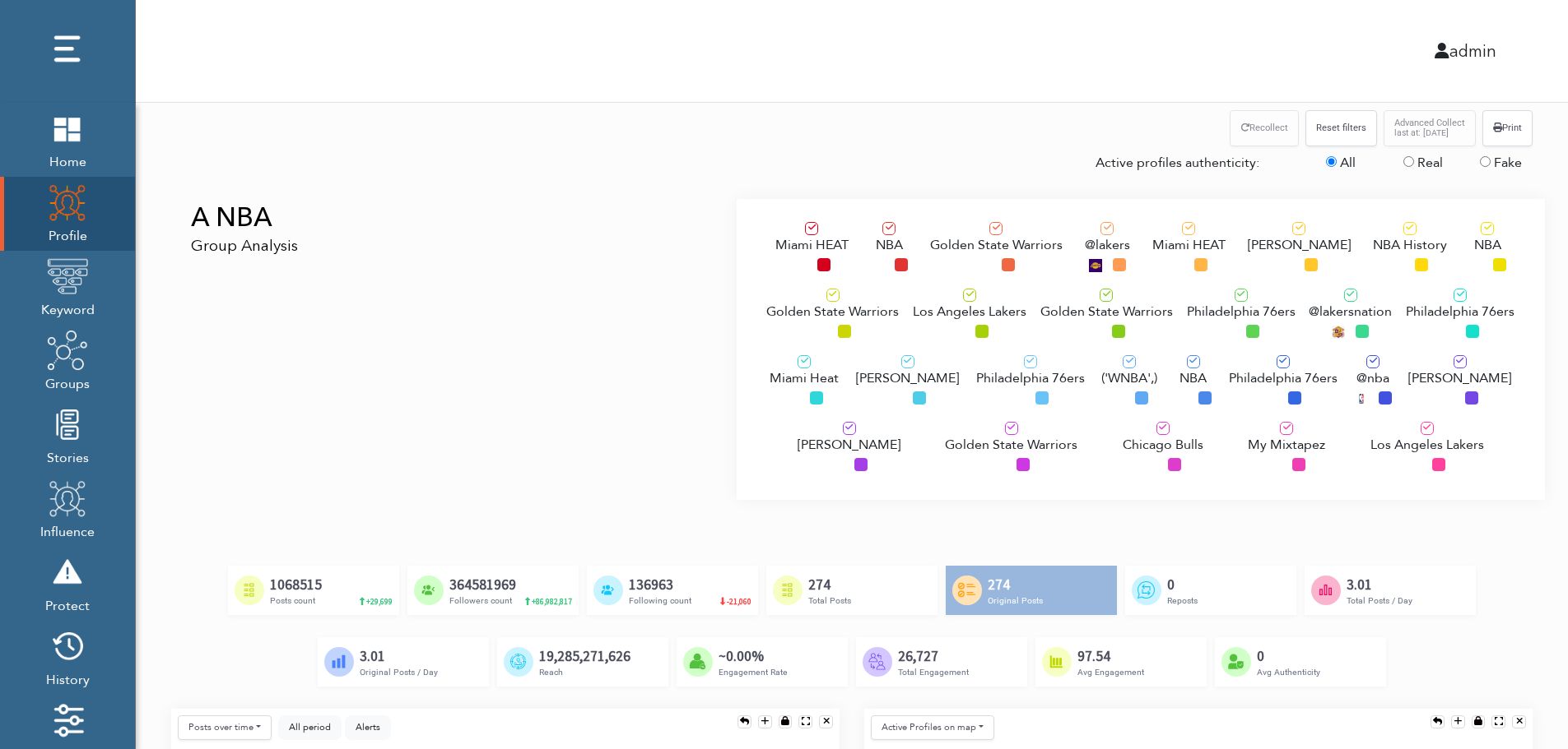
scroll to position [0, 0]
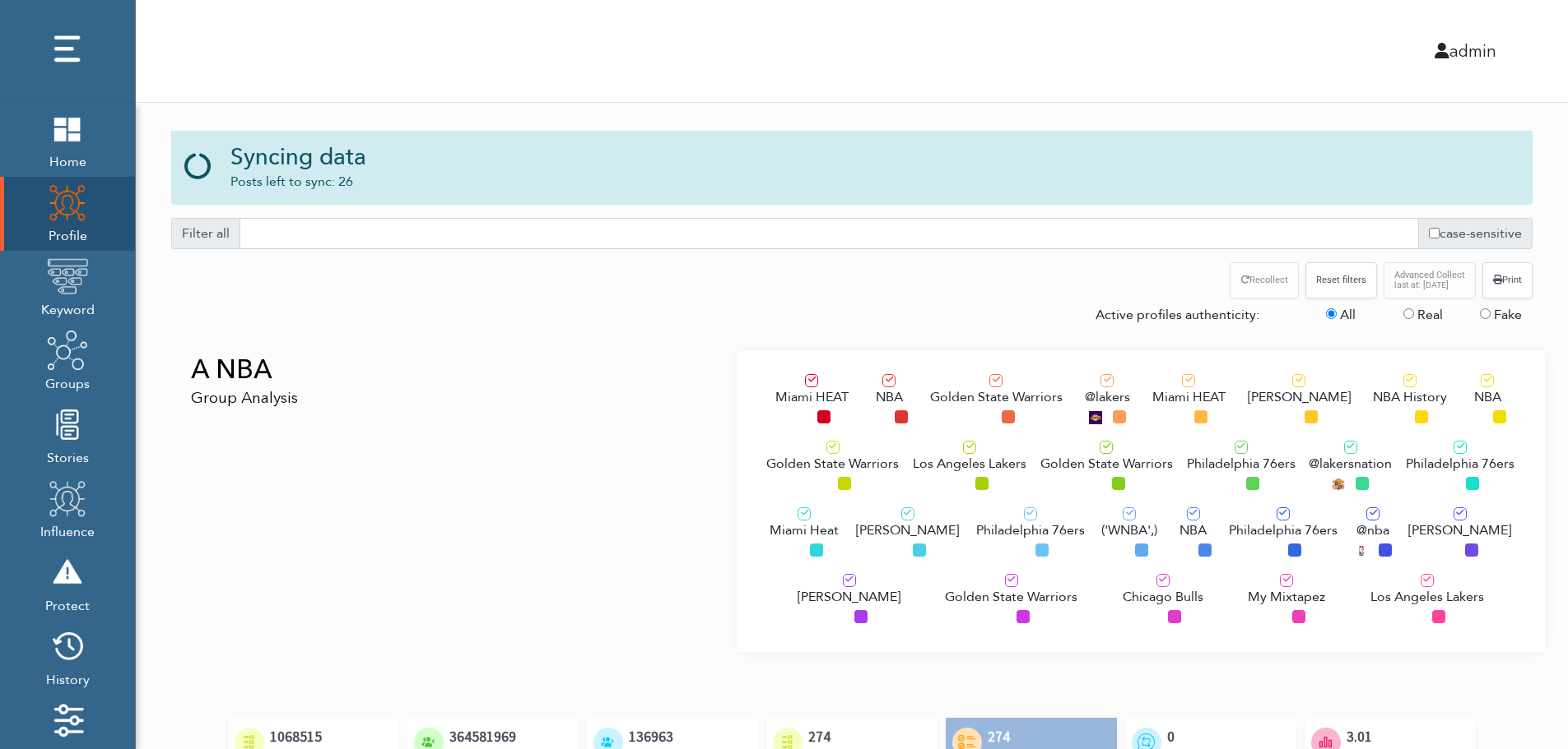
click at [305, 447] on div "A NBA Group Analysis" at bounding box center [448, 502] width 578 height 301
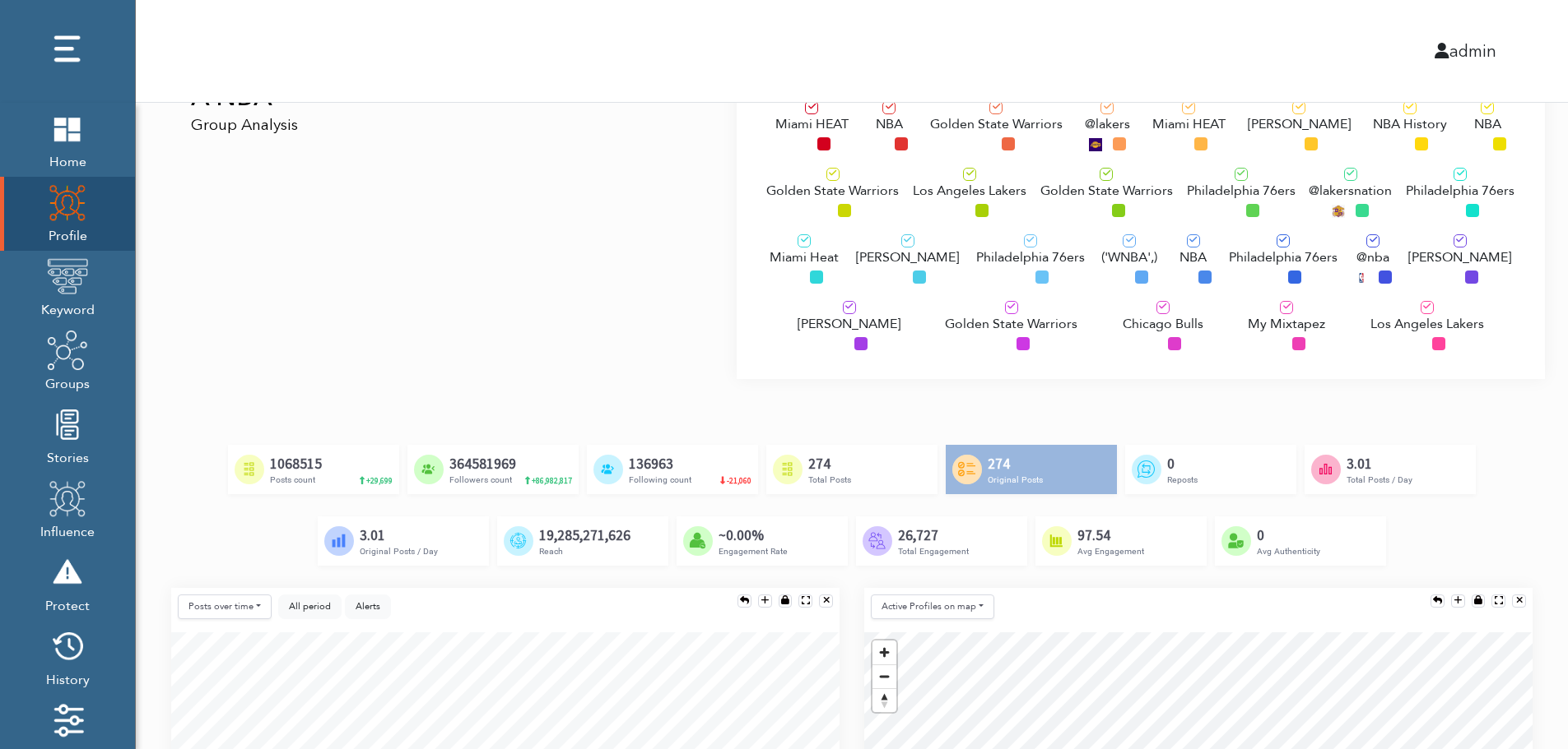
scroll to position [164, 0]
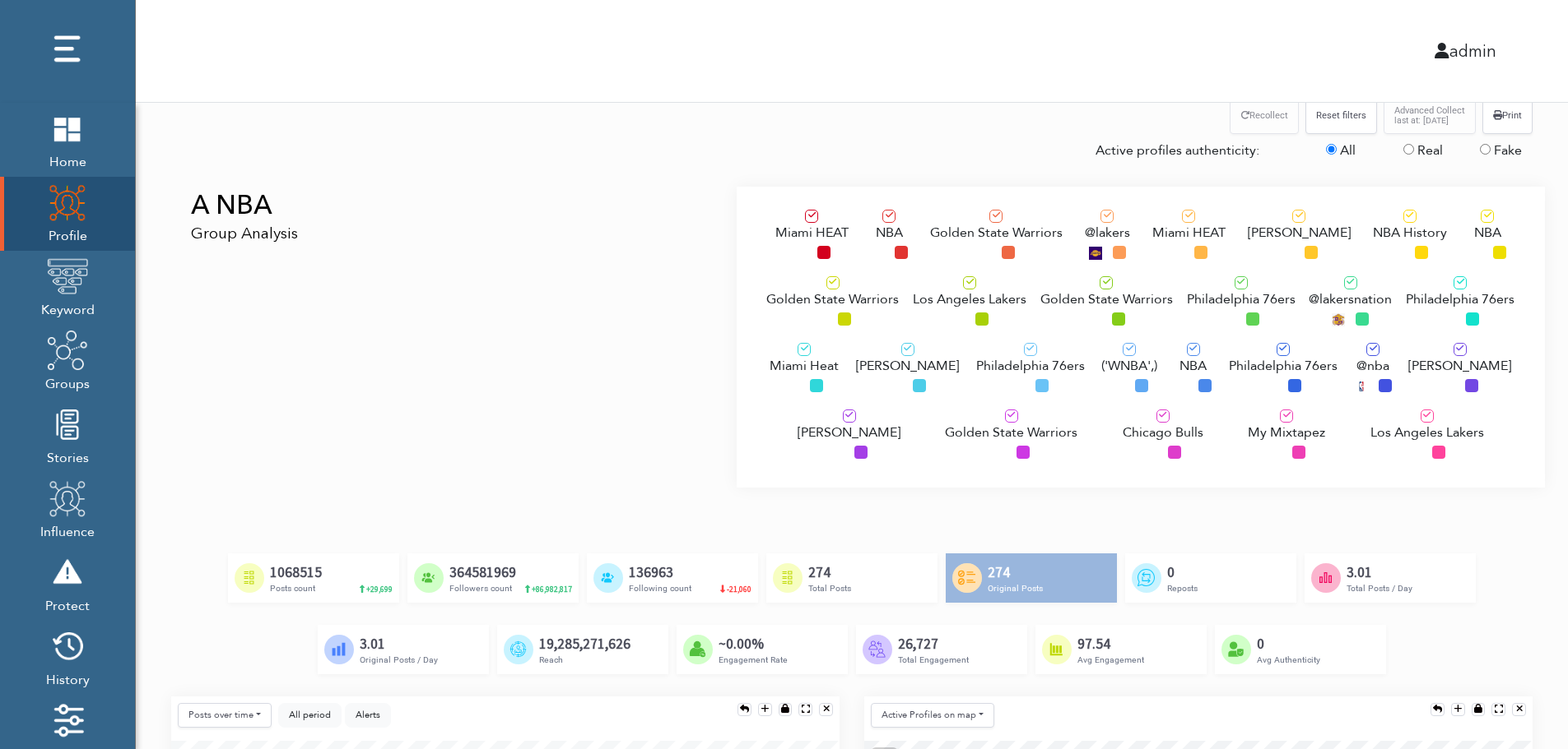
click at [947, 297] on span "Los Angeles Lakers" at bounding box center [969, 299] width 113 height 20
click at [984, 382] on div "Philadelphia 76ers" at bounding box center [1031, 371] width 109 height 55
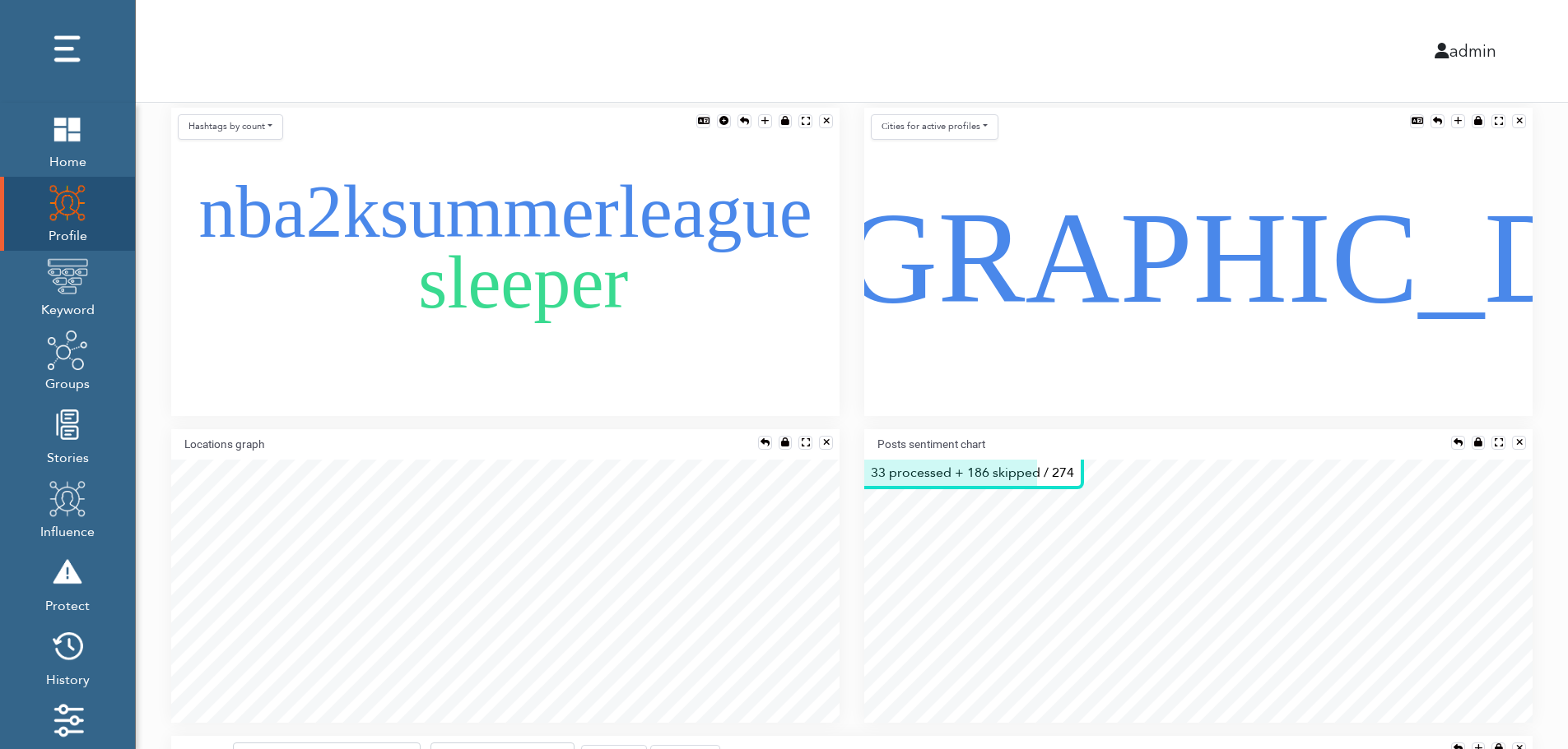
scroll to position [1053, 0]
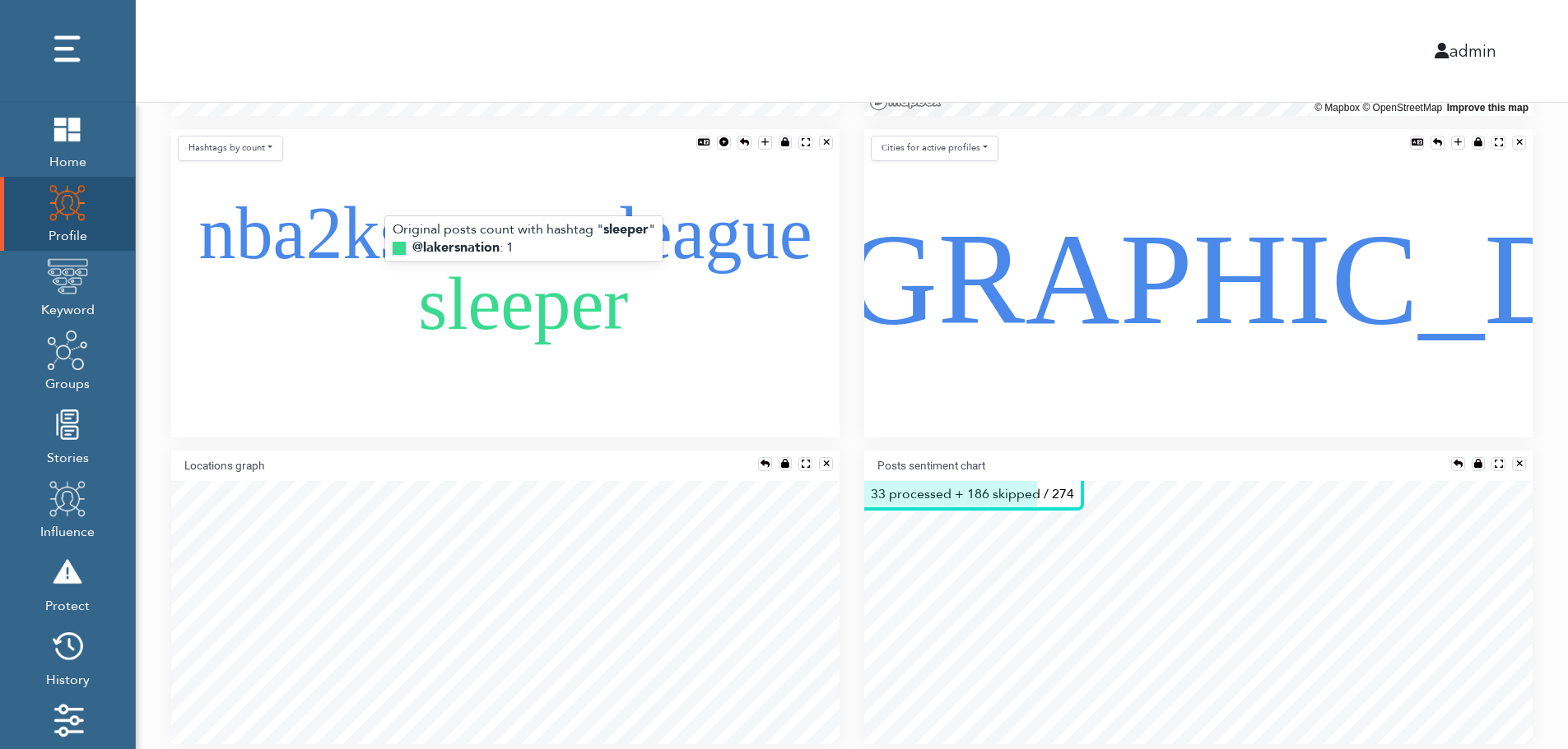
click at [491, 335] on text "sleeper" at bounding box center [523, 304] width 210 height 81
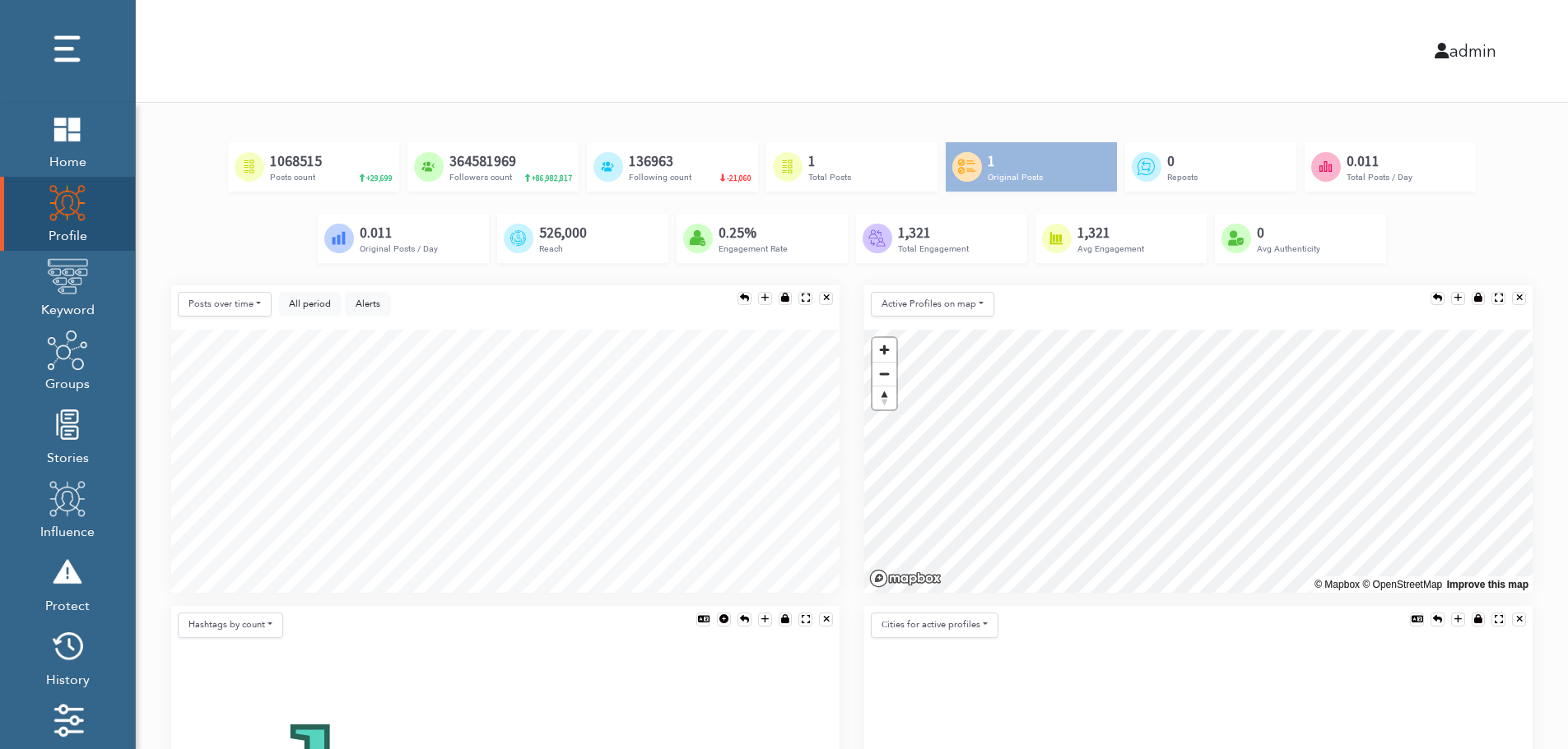
scroll to position [560, 0]
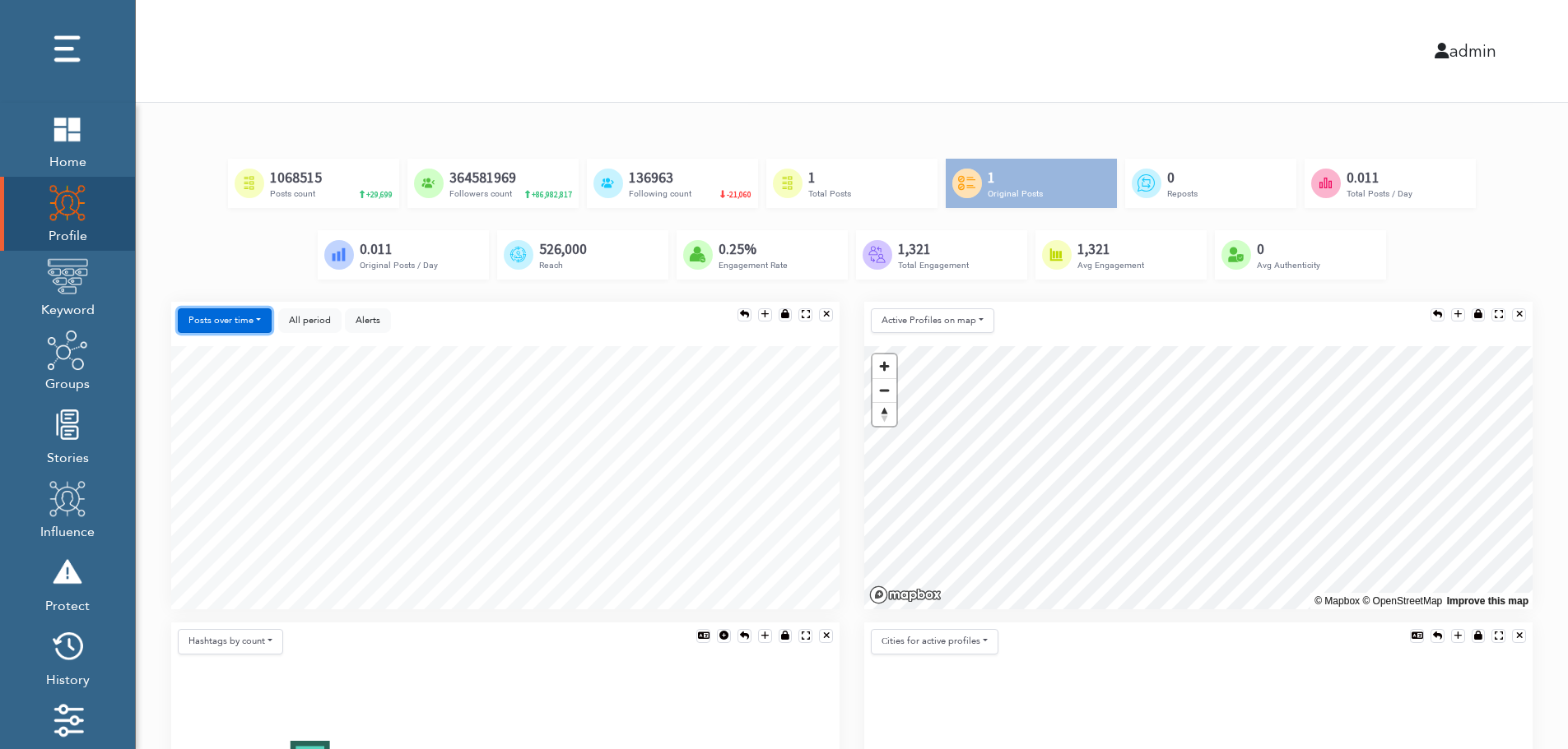
click at [202, 319] on button "Posts over time" at bounding box center [224, 321] width 93 height 25
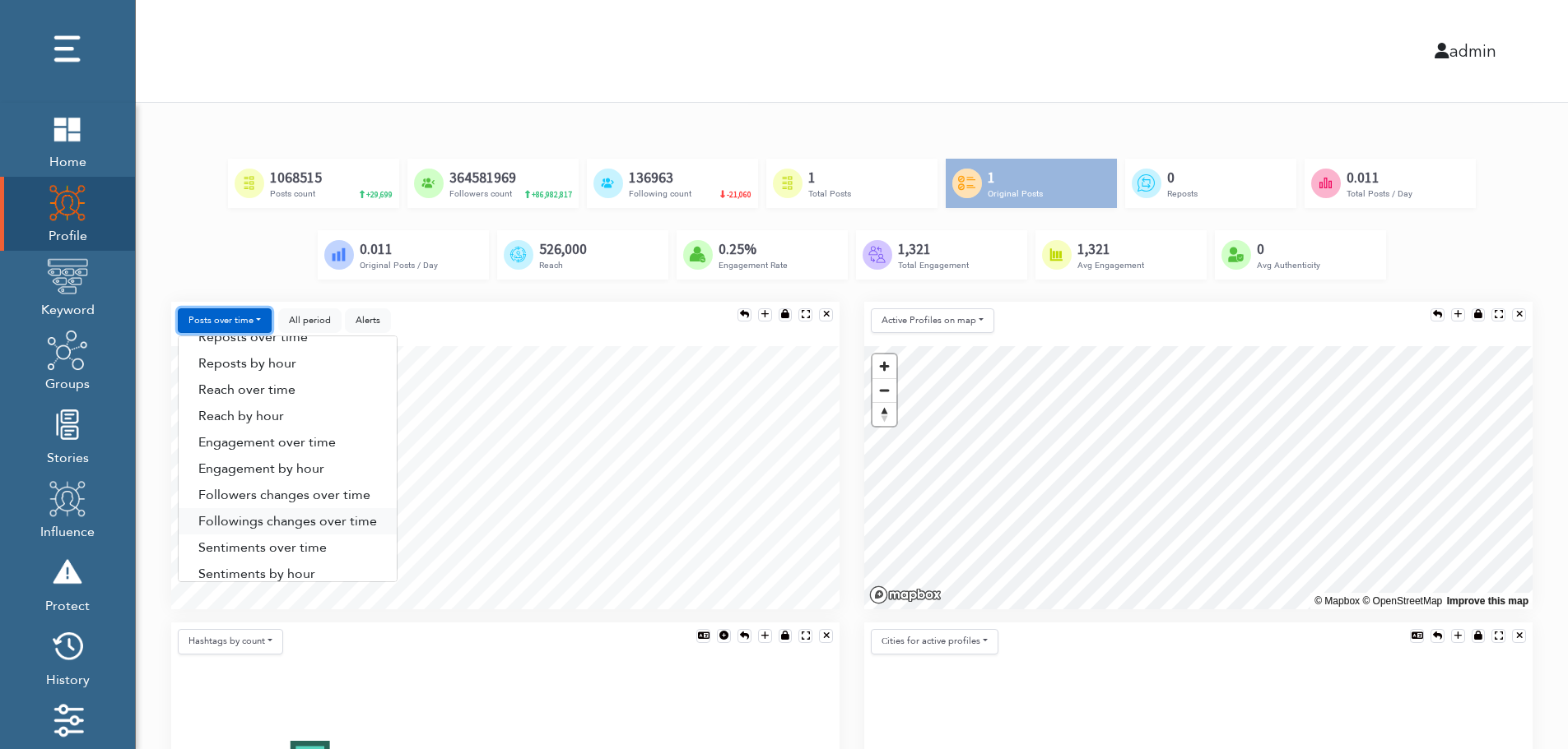
scroll to position [84, 0]
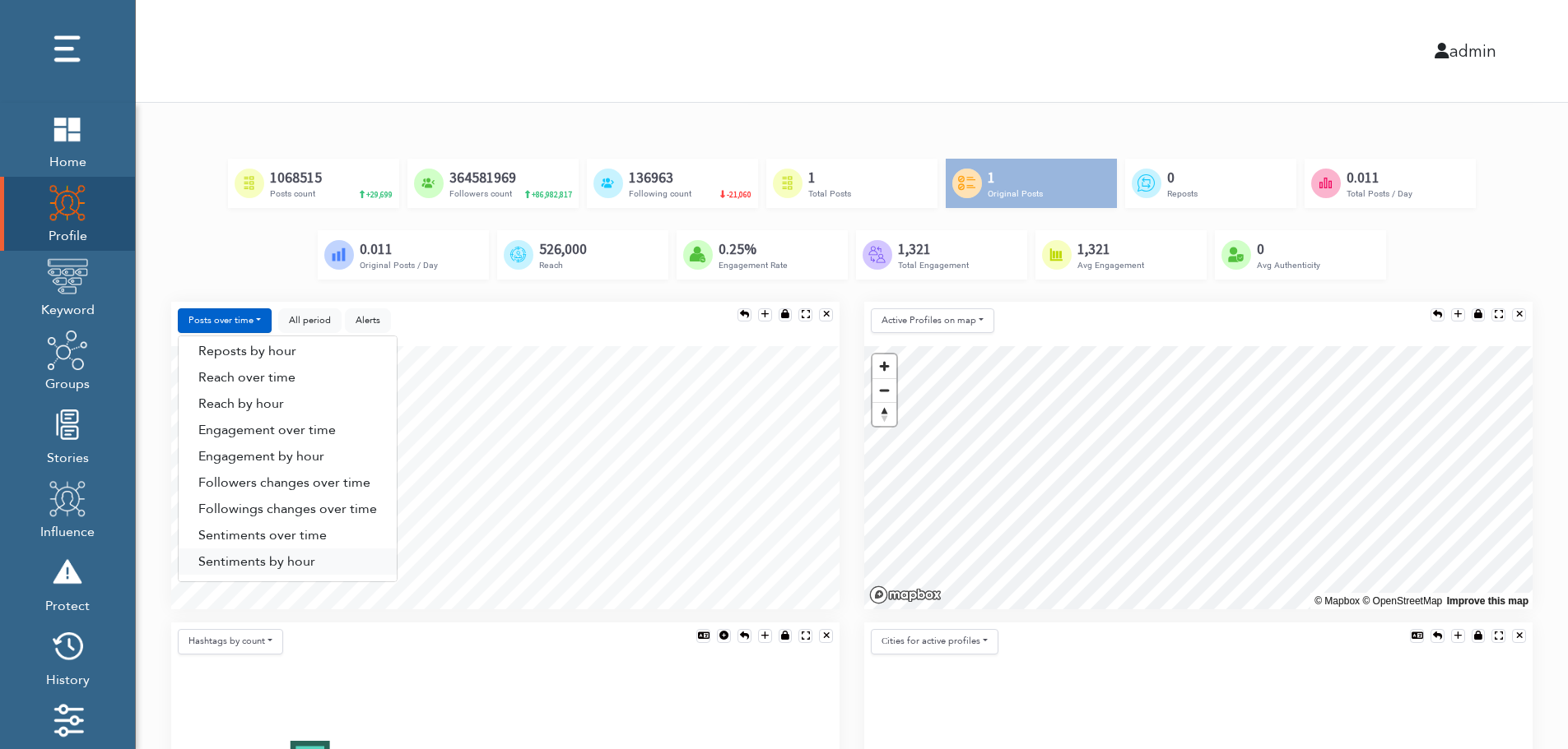
click at [303, 563] on link "Sentiments by hour" at bounding box center [287, 561] width 218 height 26
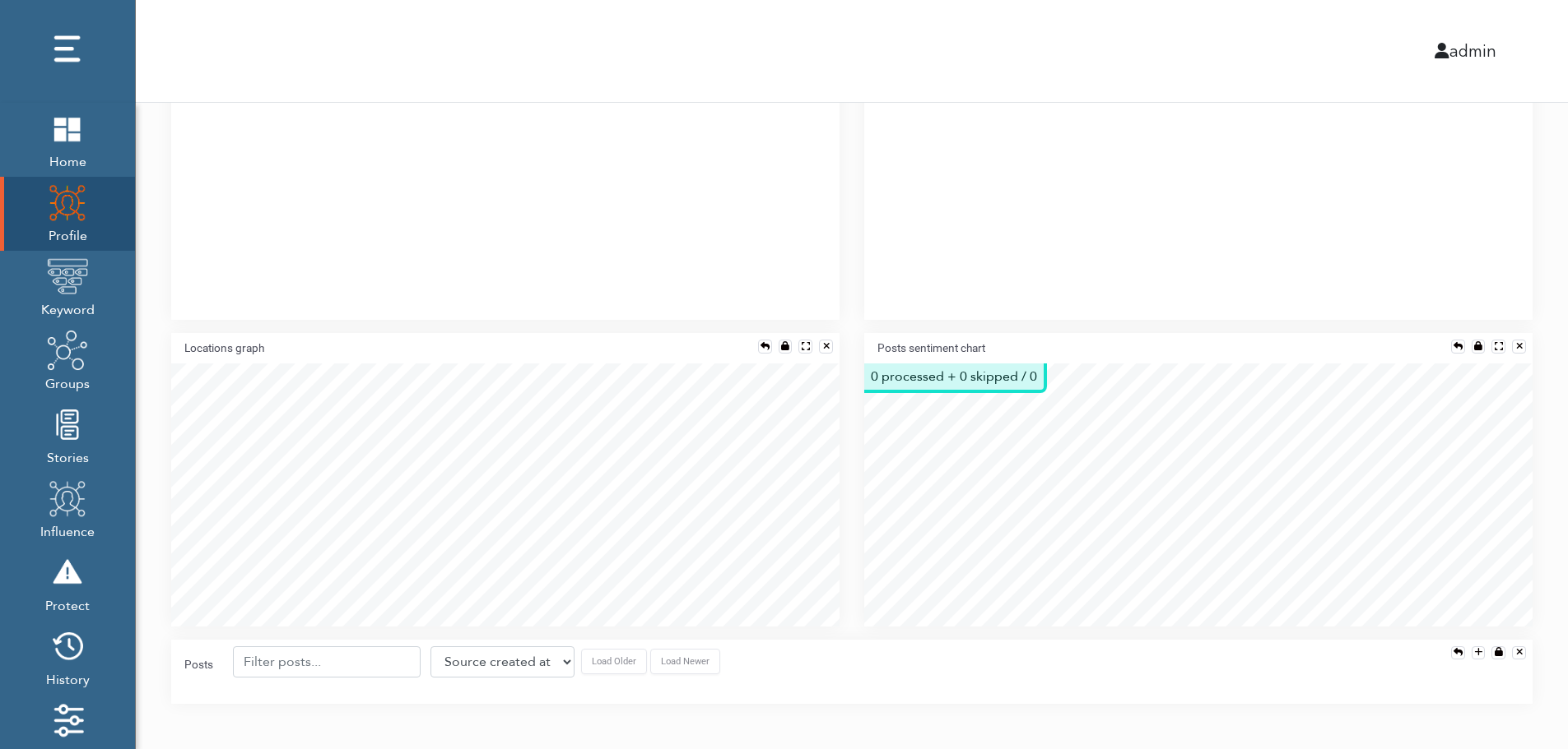
scroll to position [1195, 0]
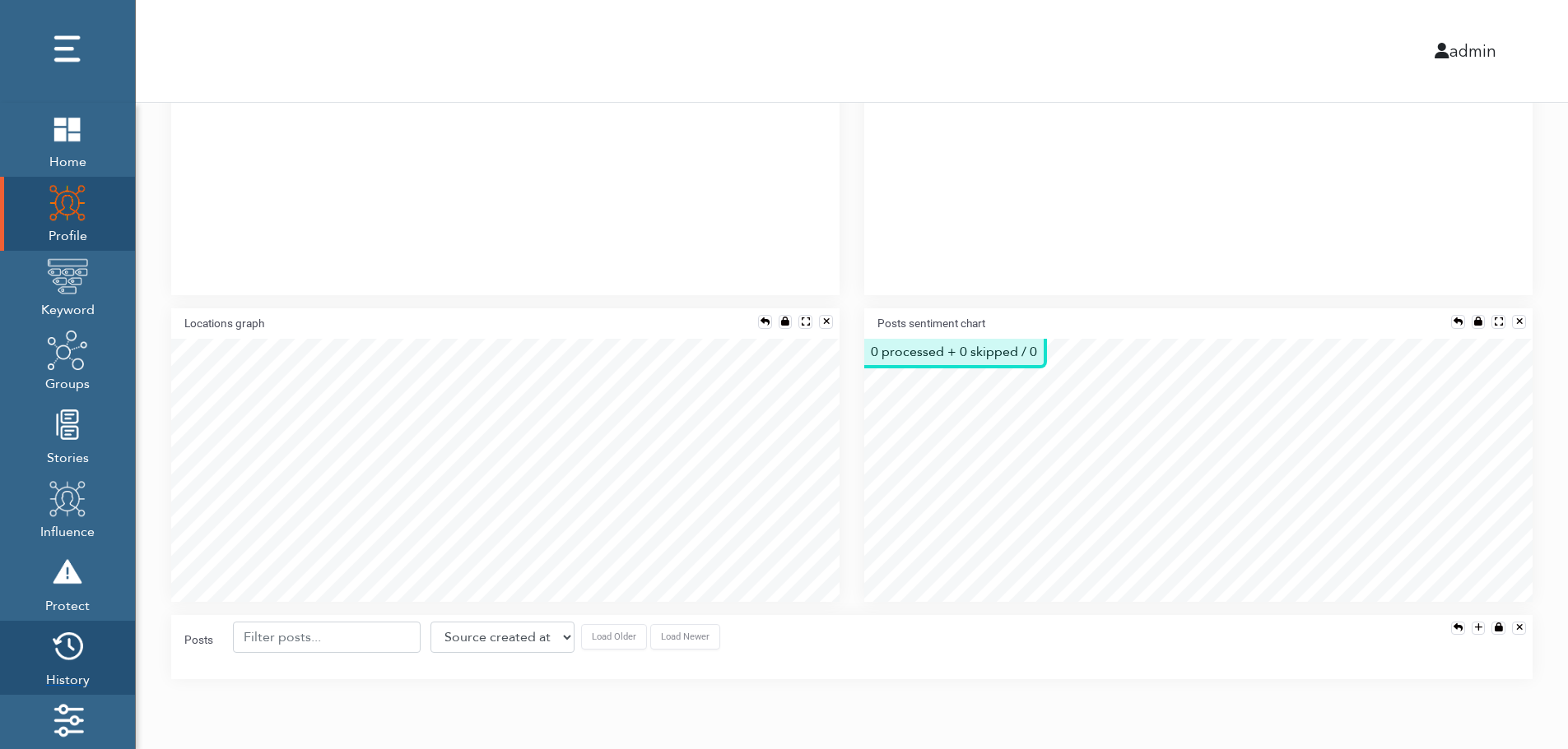
click at [63, 655] on img at bounding box center [67, 647] width 42 height 42
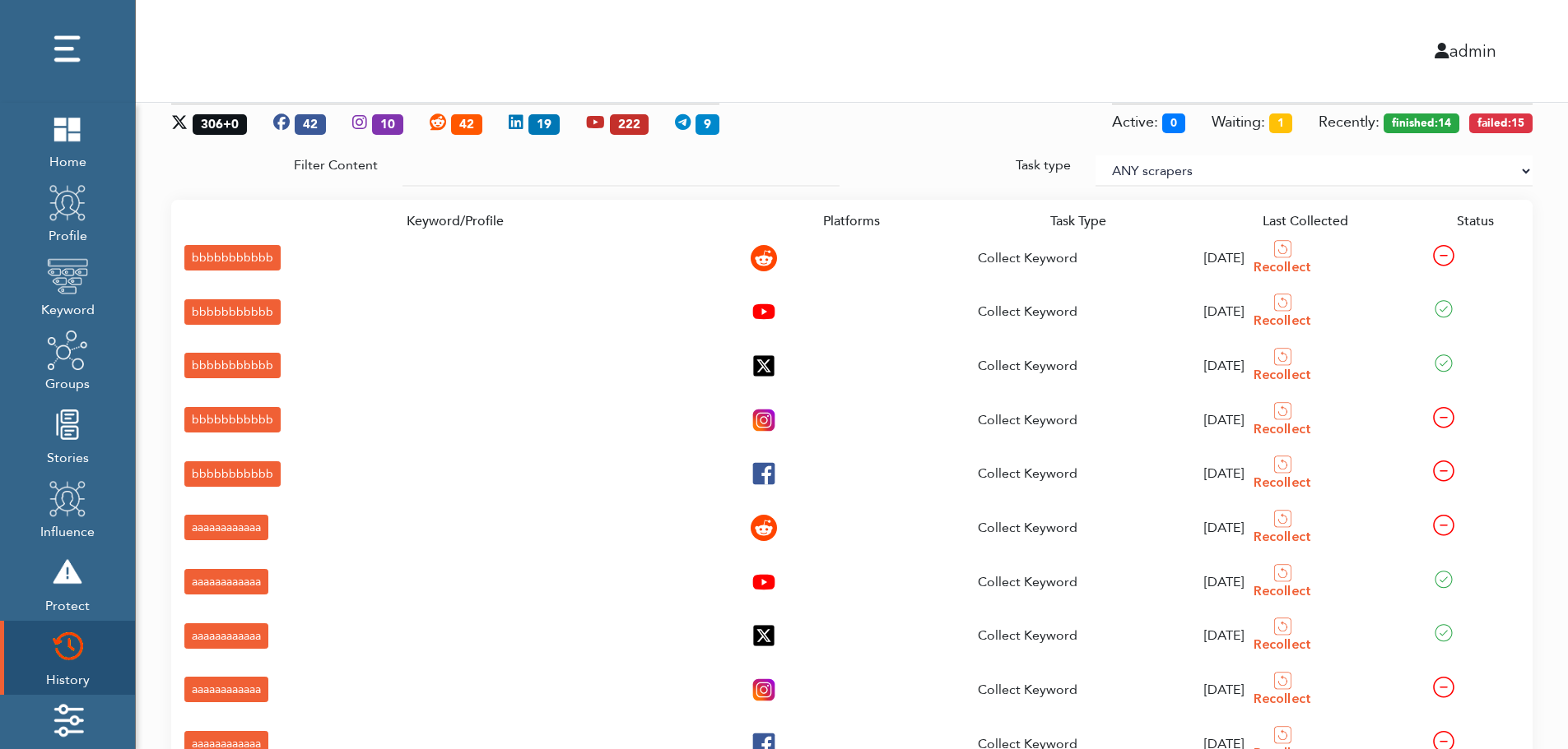
scroll to position [245, 0]
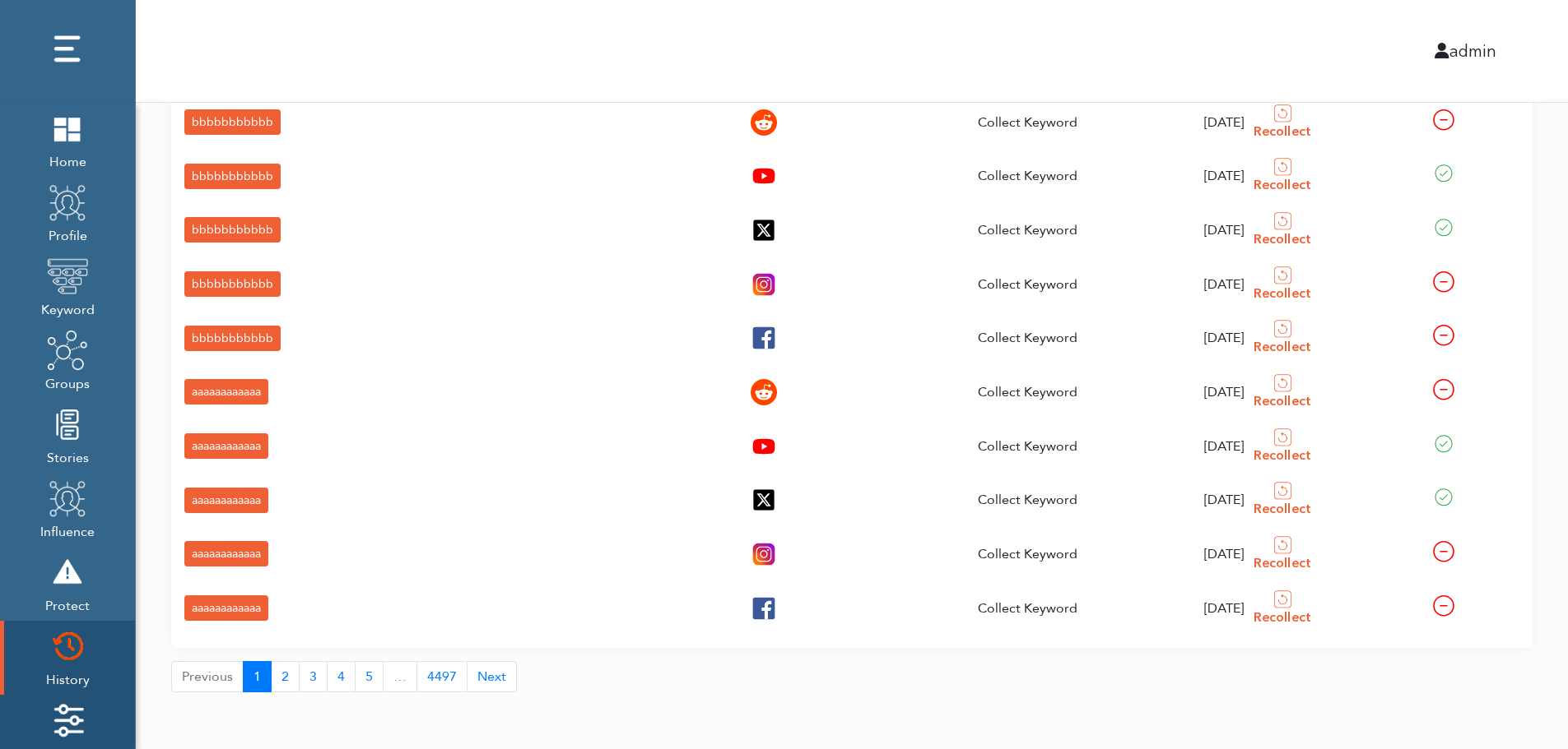
click at [53, 712] on img at bounding box center [67, 720] width 42 height 42
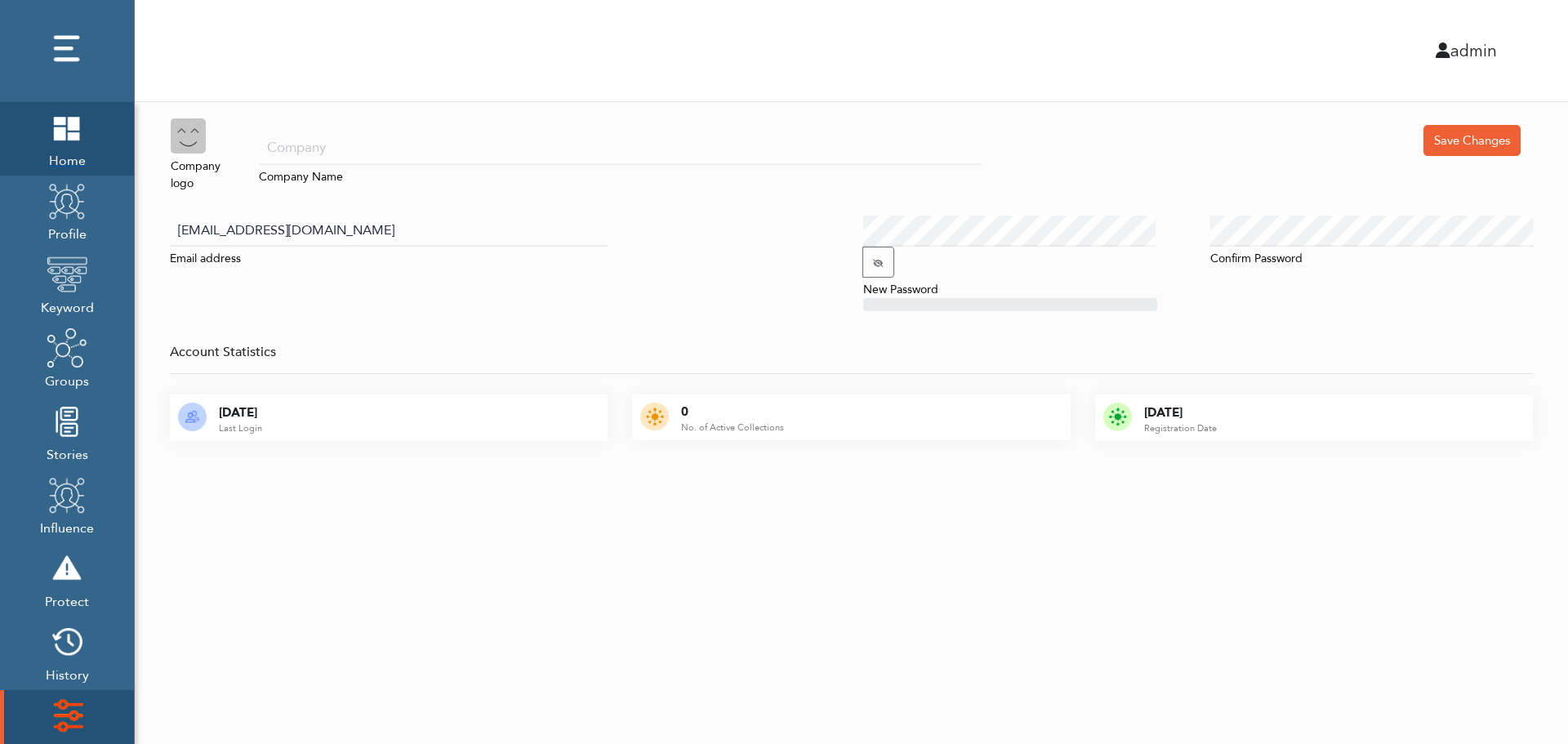
click at [59, 149] on span "Home" at bounding box center [67, 159] width 41 height 23
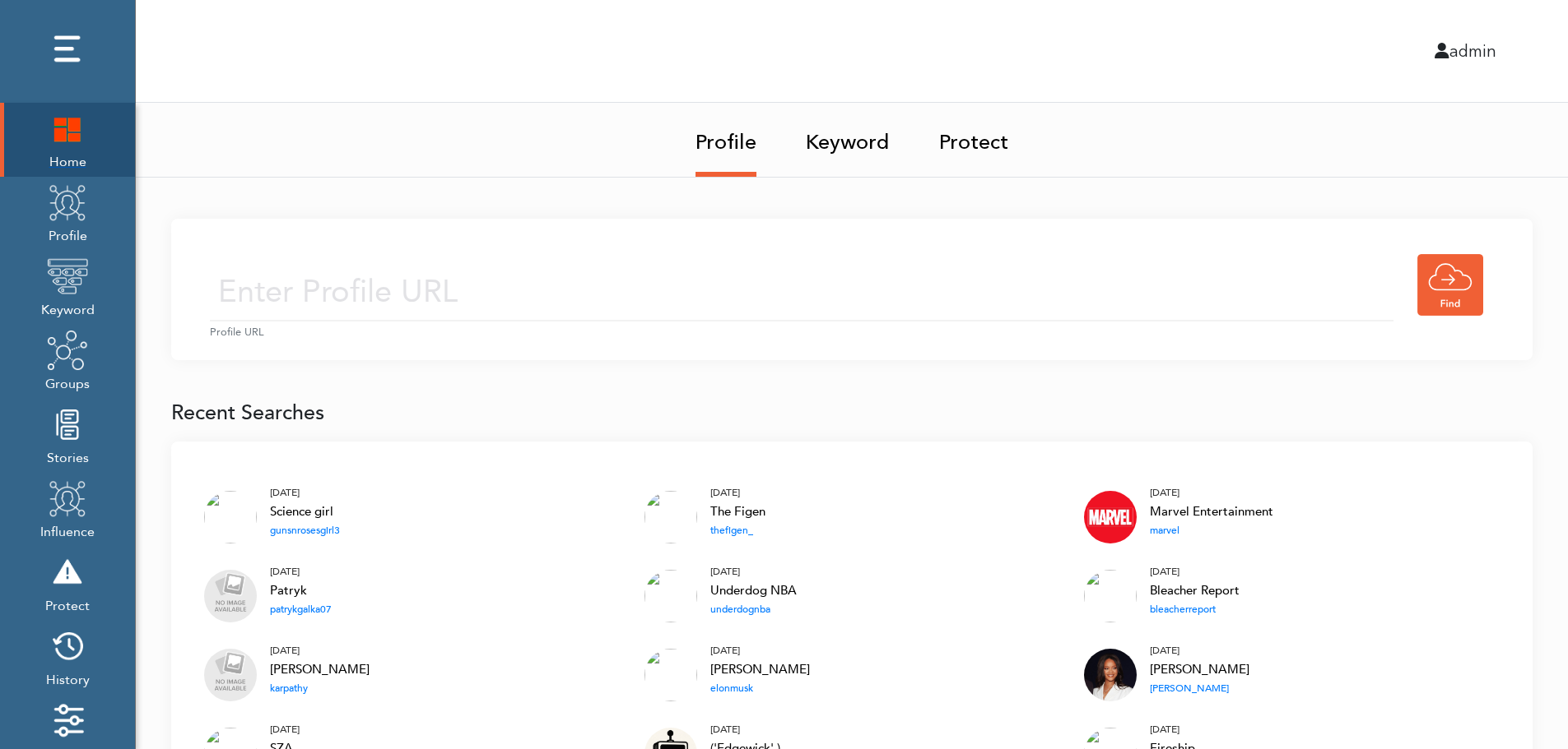
click at [57, 138] on img at bounding box center [67, 129] width 42 height 42
click at [631, 270] on input "text" at bounding box center [802, 292] width 1184 height 59
click at [609, 297] on input "text" at bounding box center [802, 292] width 1184 height 59
click at [854, 138] on link "Keyword" at bounding box center [847, 138] width 84 height 69
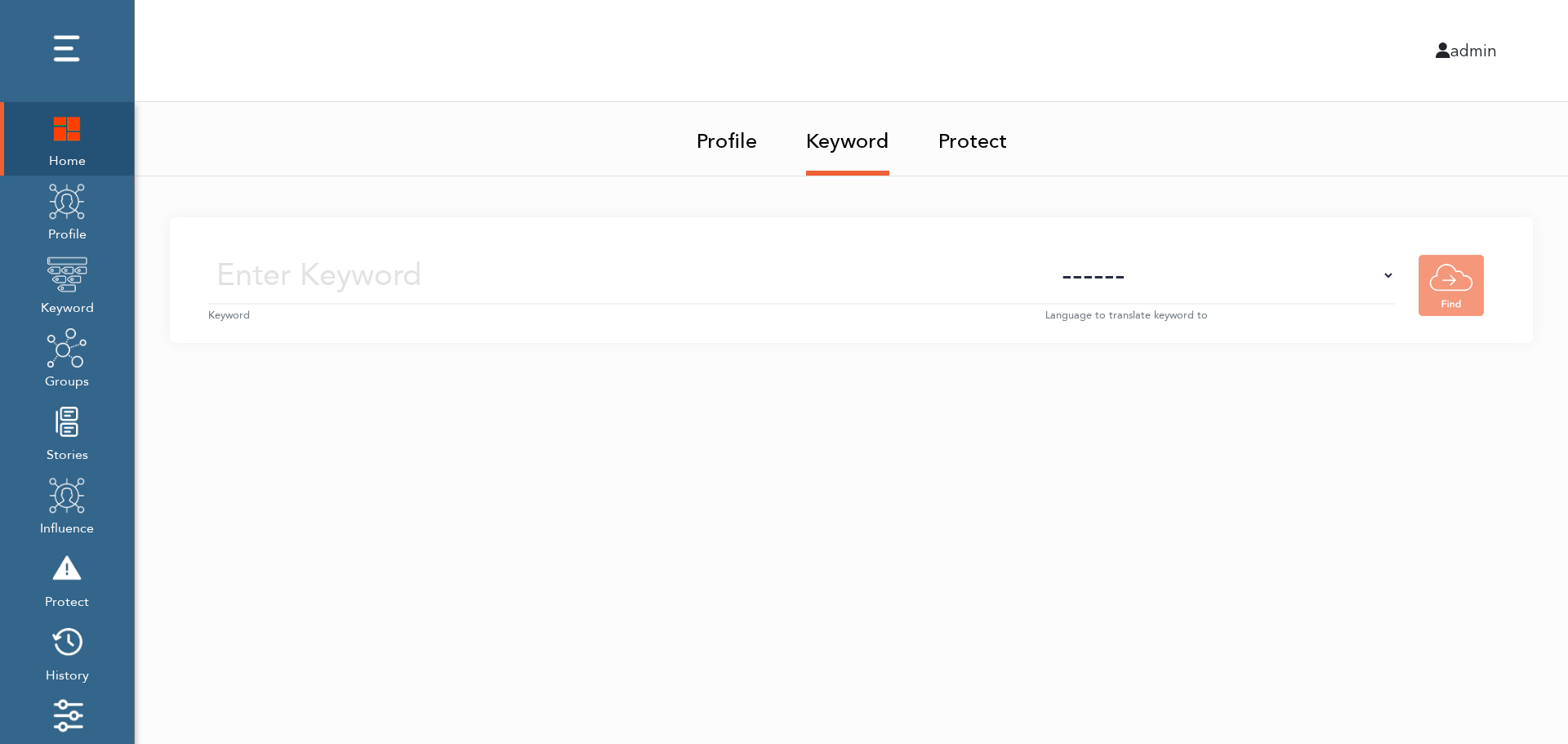
click at [659, 308] on small "Keyword" at bounding box center [627, 316] width 837 height 15
click at [678, 281] on input "text" at bounding box center [627, 276] width 837 height 58
click at [1249, 292] on select "------ Afrikaans (af) Albanian (sq) Amharic (am) Arabic (ar) Armenian (hy) Azer…" at bounding box center [1219, 276] width 349 height 58
click at [1252, 284] on select "------ Afrikaans (af) Albanian (sq) Amharic (am) Arabic (ar) Armenian (hy) Azer…" at bounding box center [1219, 276] width 349 height 58
click at [58, 219] on img at bounding box center [67, 201] width 41 height 41
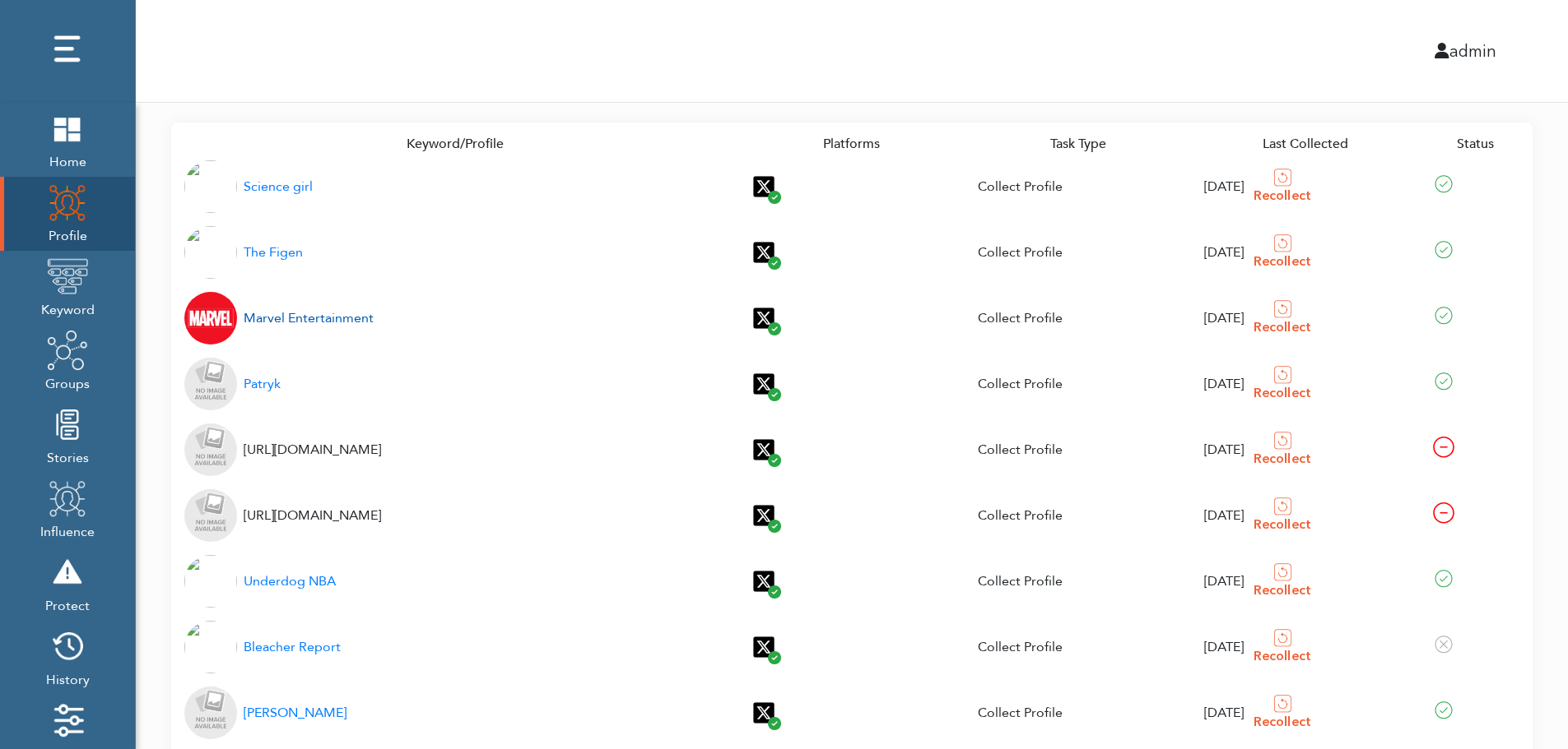
click at [288, 320] on div "Marvel Entertainment" at bounding box center [309, 318] width 130 height 20
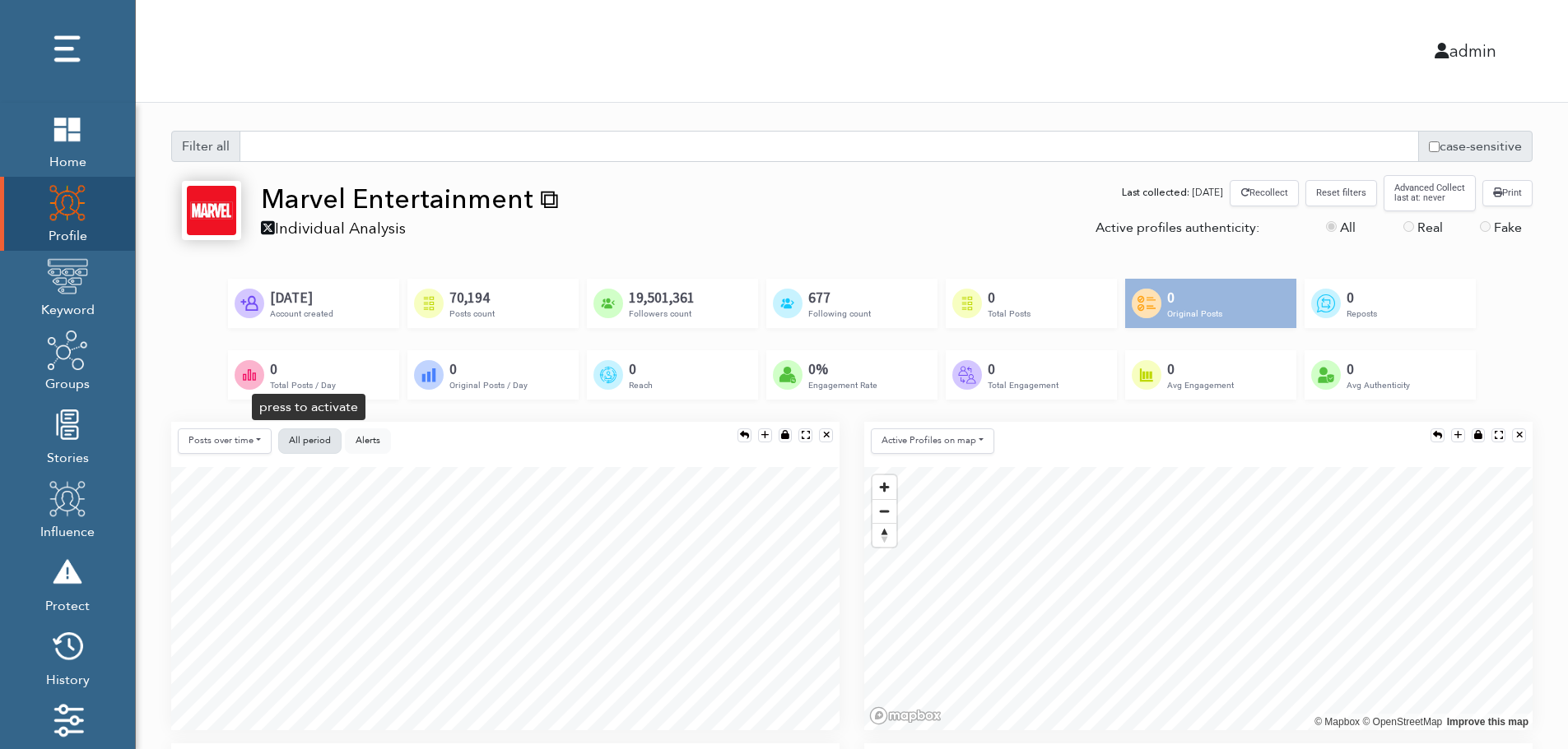
click at [309, 438] on span "All period" at bounding box center [310, 440] width 42 height 12
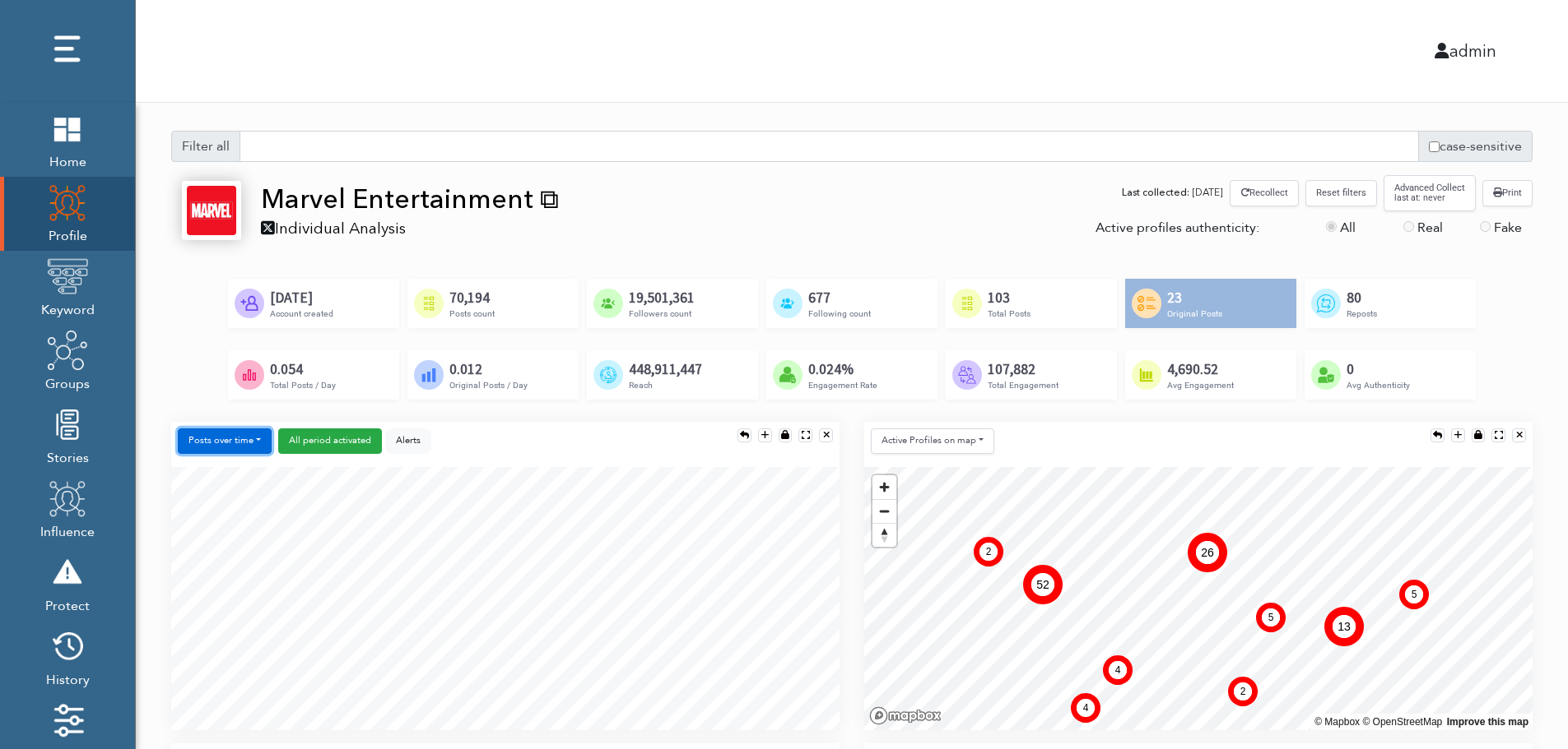
click at [239, 445] on button "Posts over time" at bounding box center [224, 441] width 93 height 25
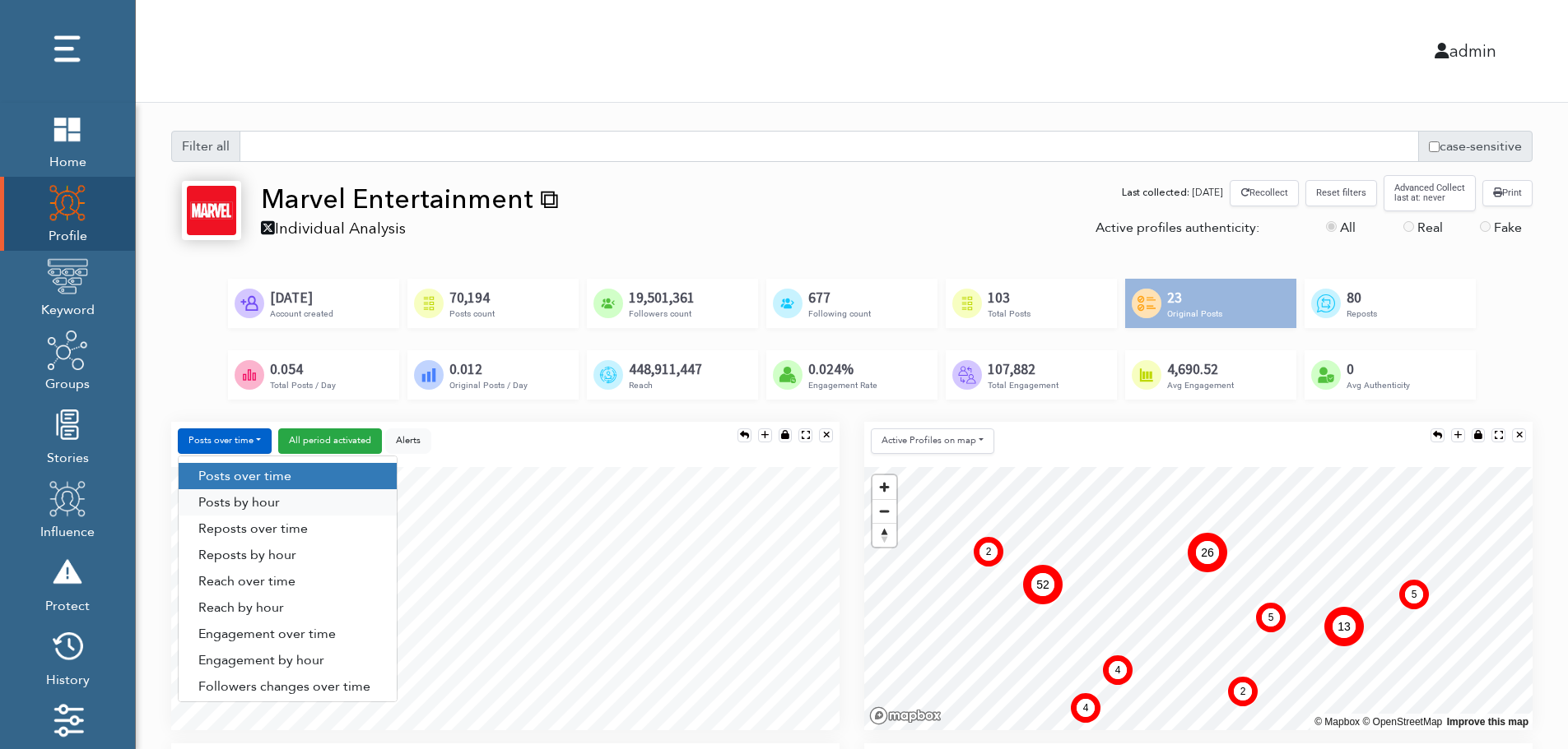
click at [285, 500] on link "Posts by hour" at bounding box center [287, 503] width 218 height 26
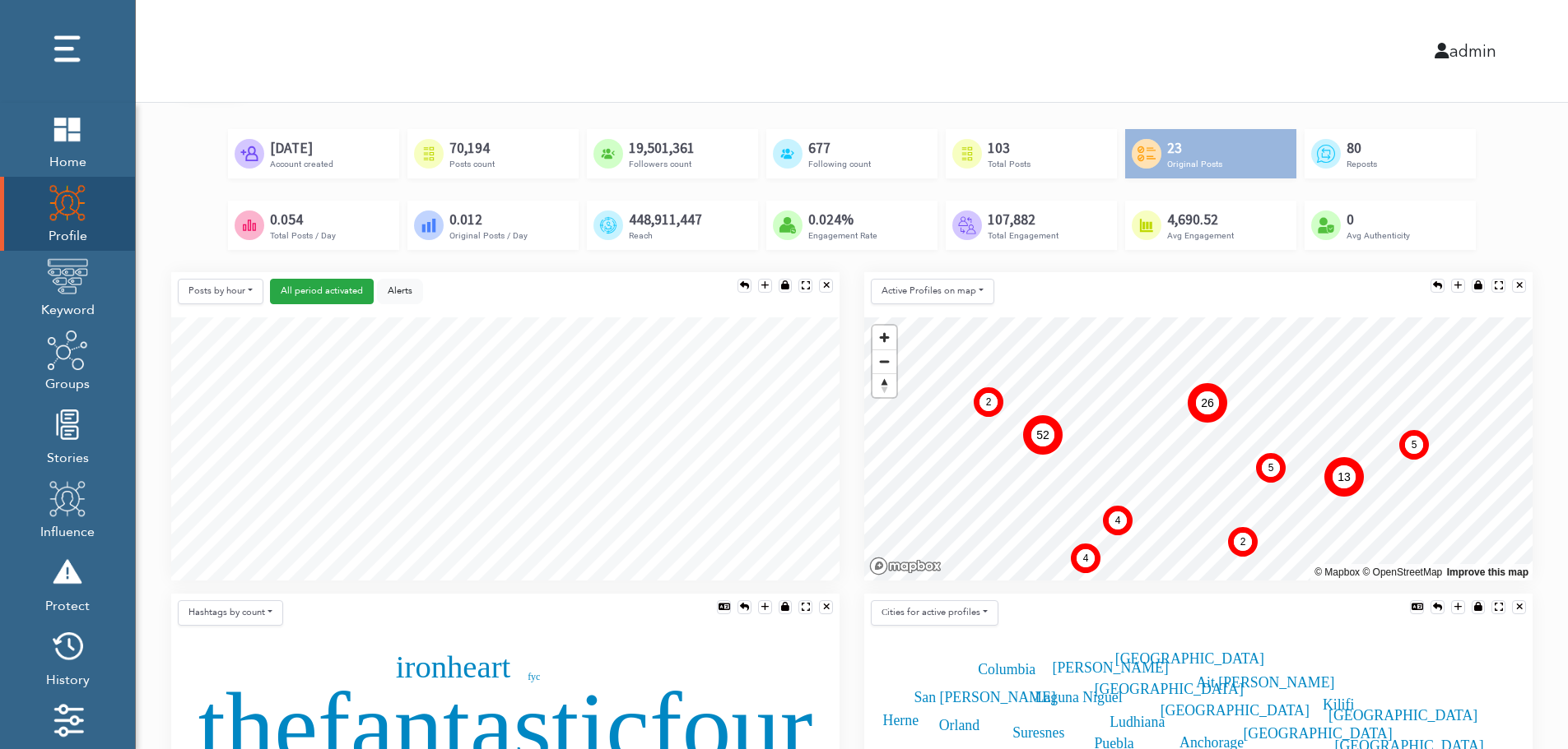
scroll to position [164, 0]
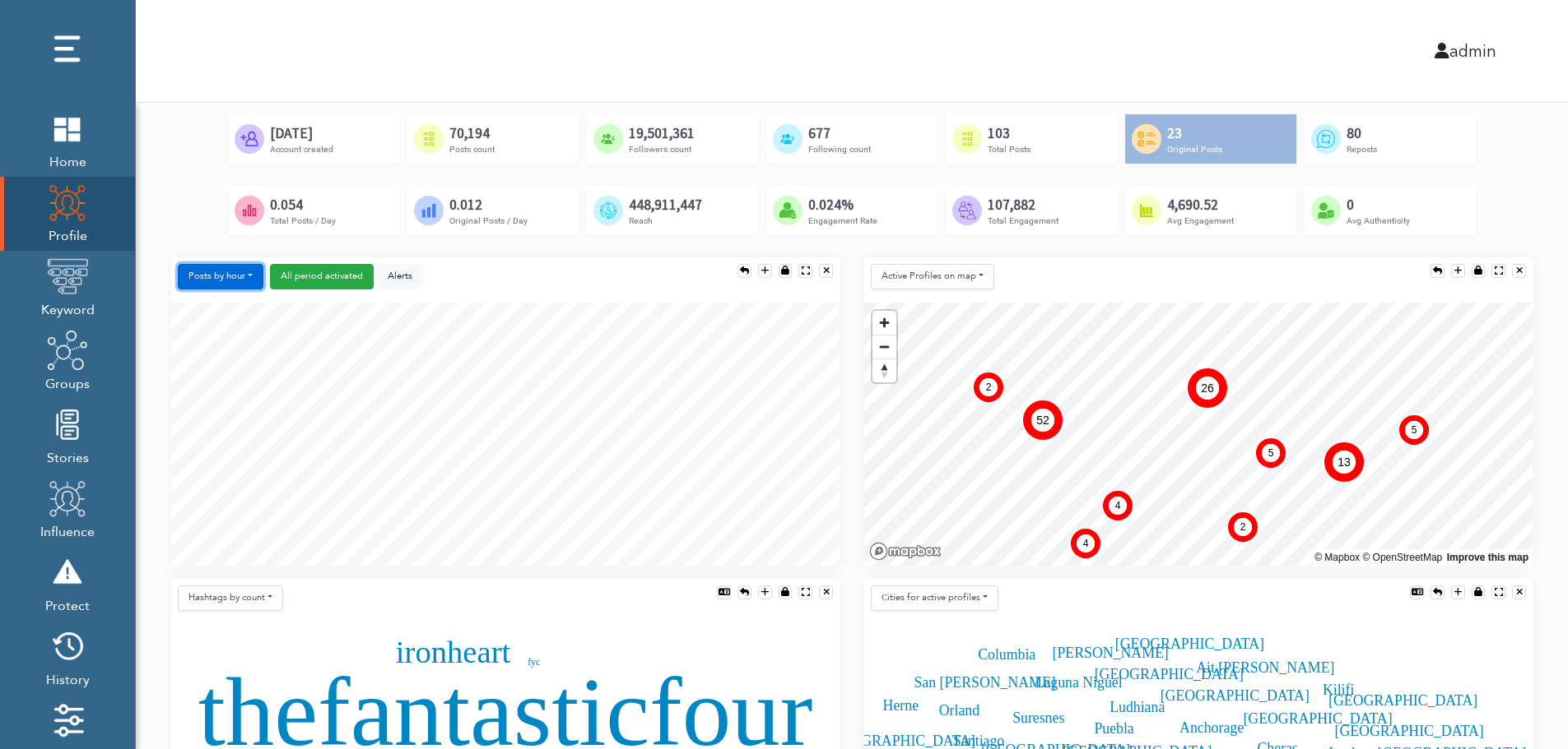
click at [222, 274] on button "Posts by hour" at bounding box center [220, 276] width 86 height 25
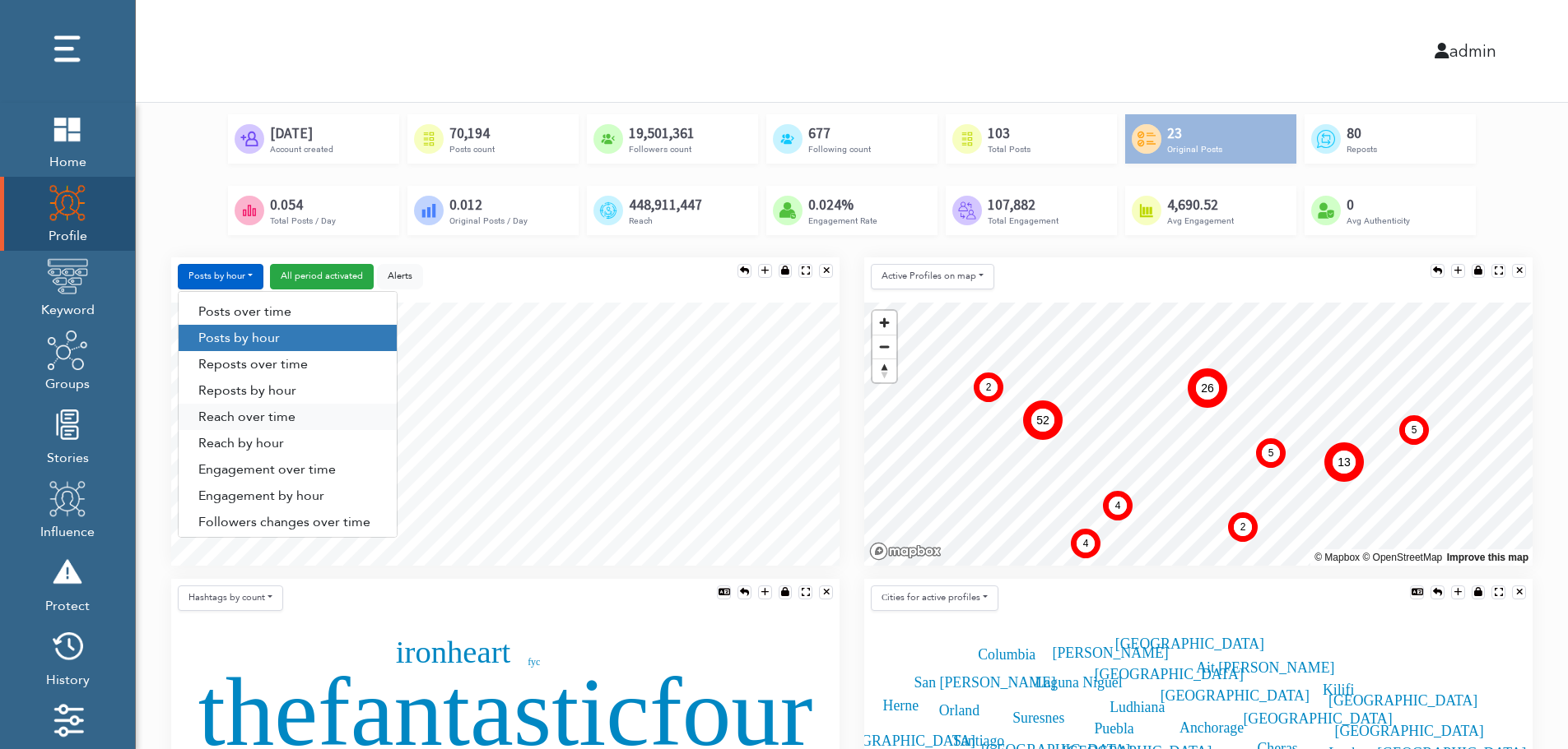
click at [226, 421] on link "Reach over time" at bounding box center [287, 417] width 218 height 26
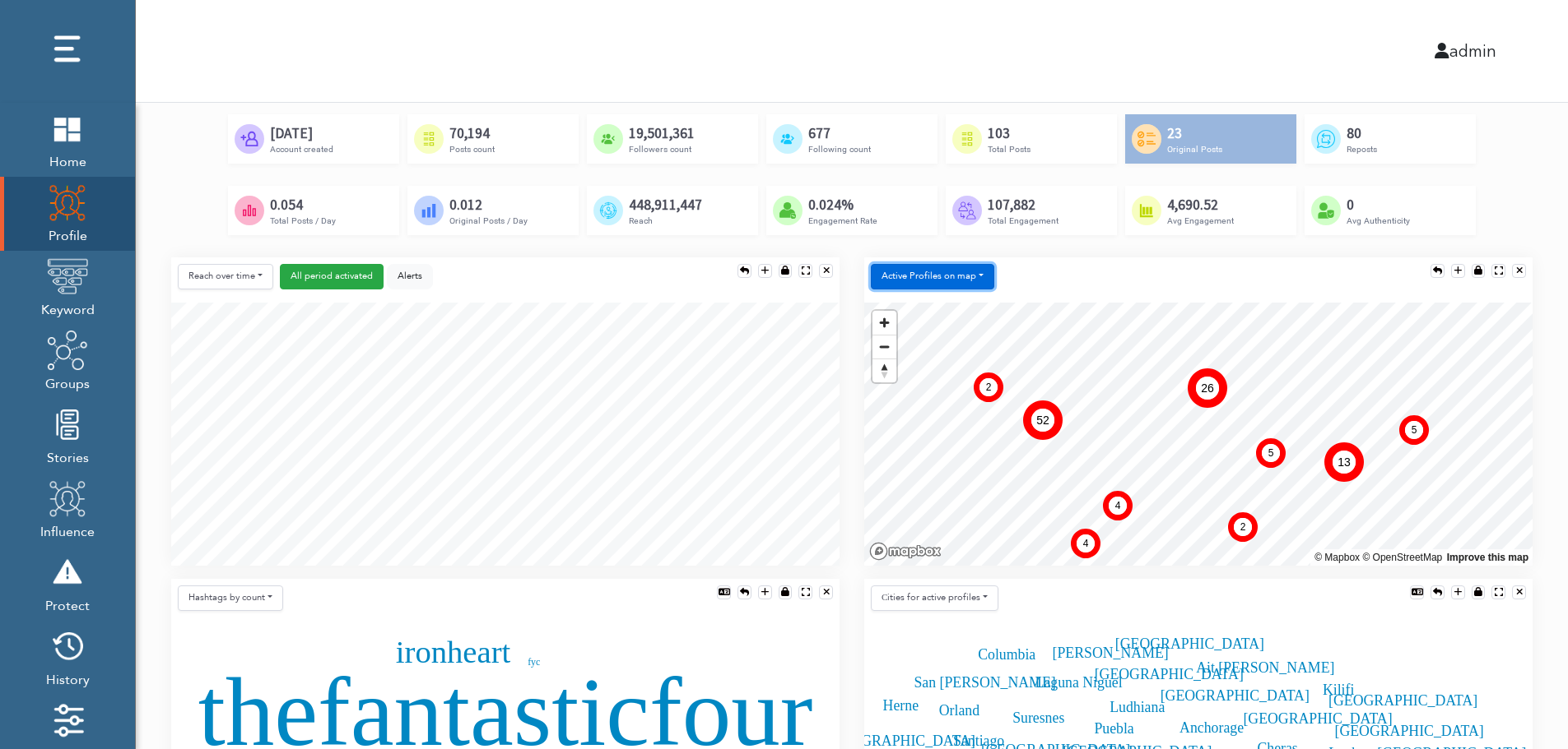
click at [926, 282] on button "Active Profiles on map" at bounding box center [932, 276] width 124 height 25
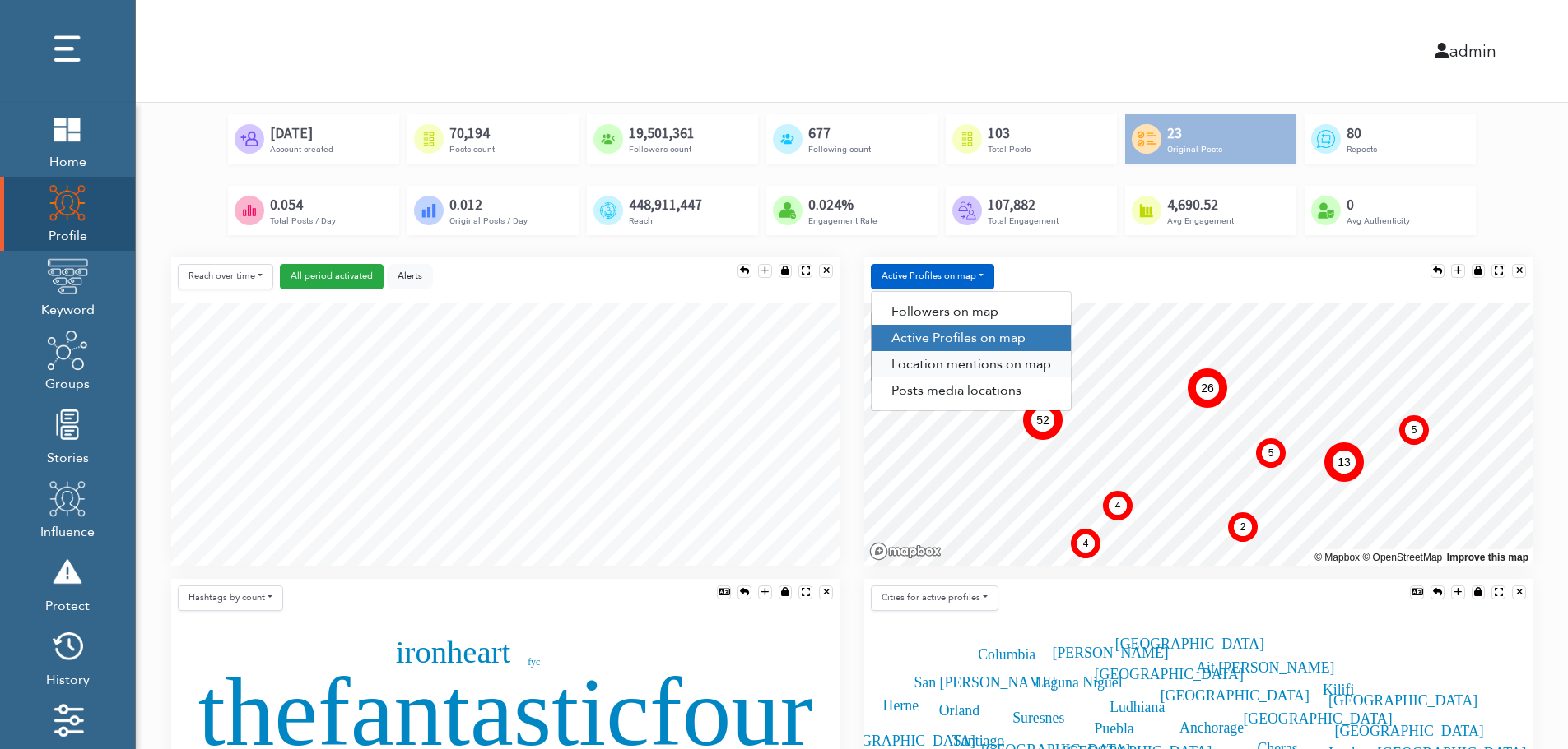
click at [1001, 366] on link "Location mentions on map" at bounding box center [971, 364] width 199 height 26
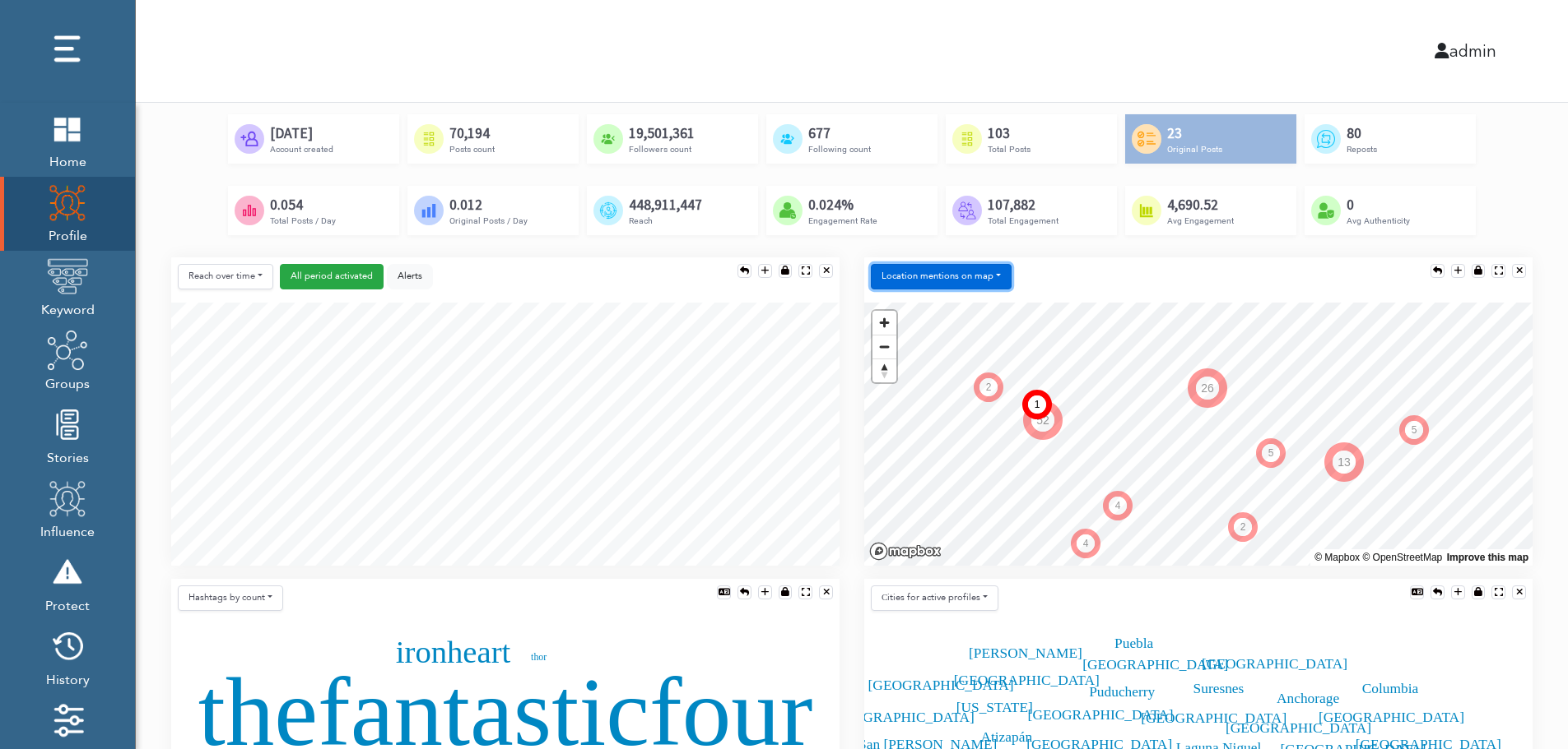
click at [993, 269] on button "Location mentions on map" at bounding box center [941, 276] width 141 height 25
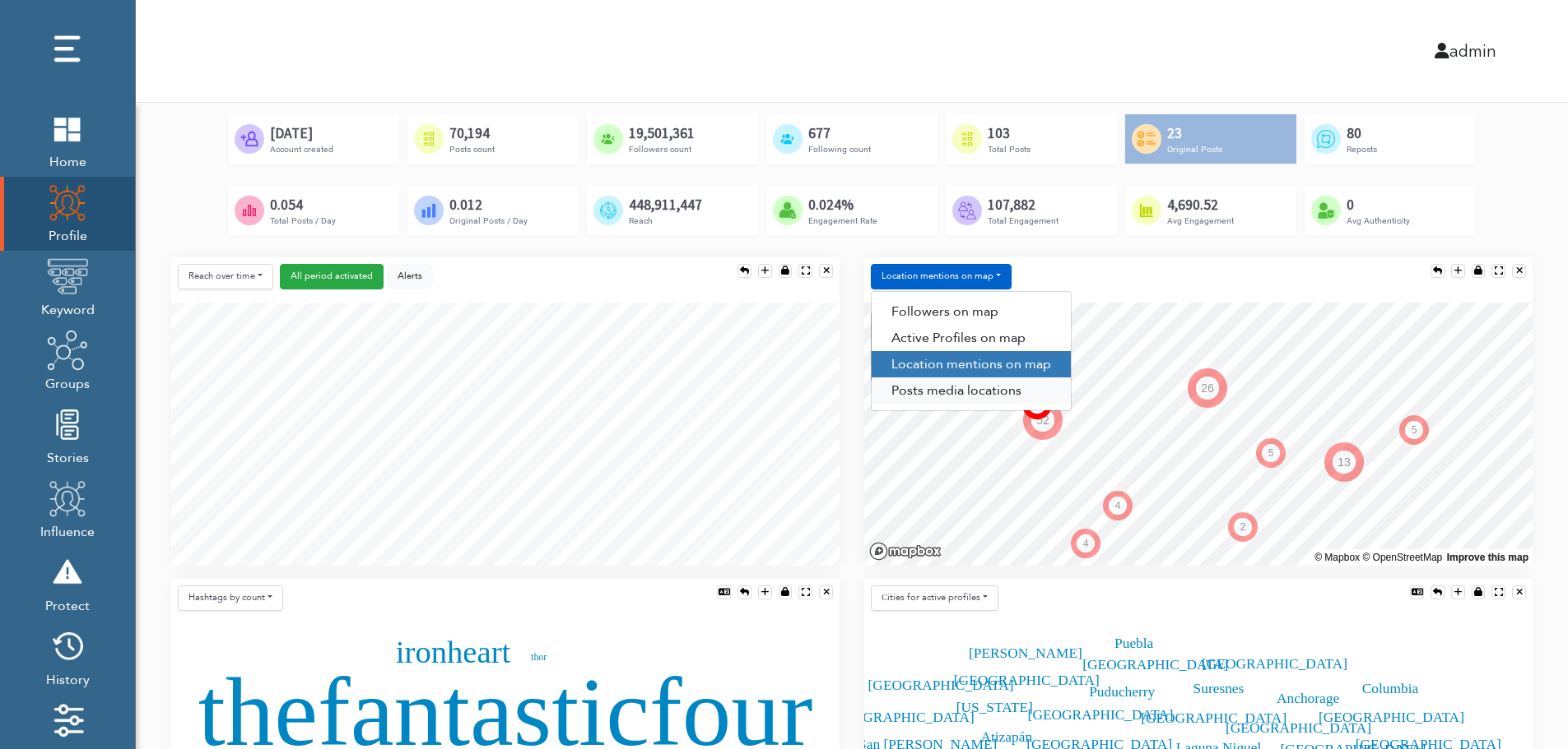
click at [960, 397] on link "Posts media locations" at bounding box center [971, 391] width 199 height 26
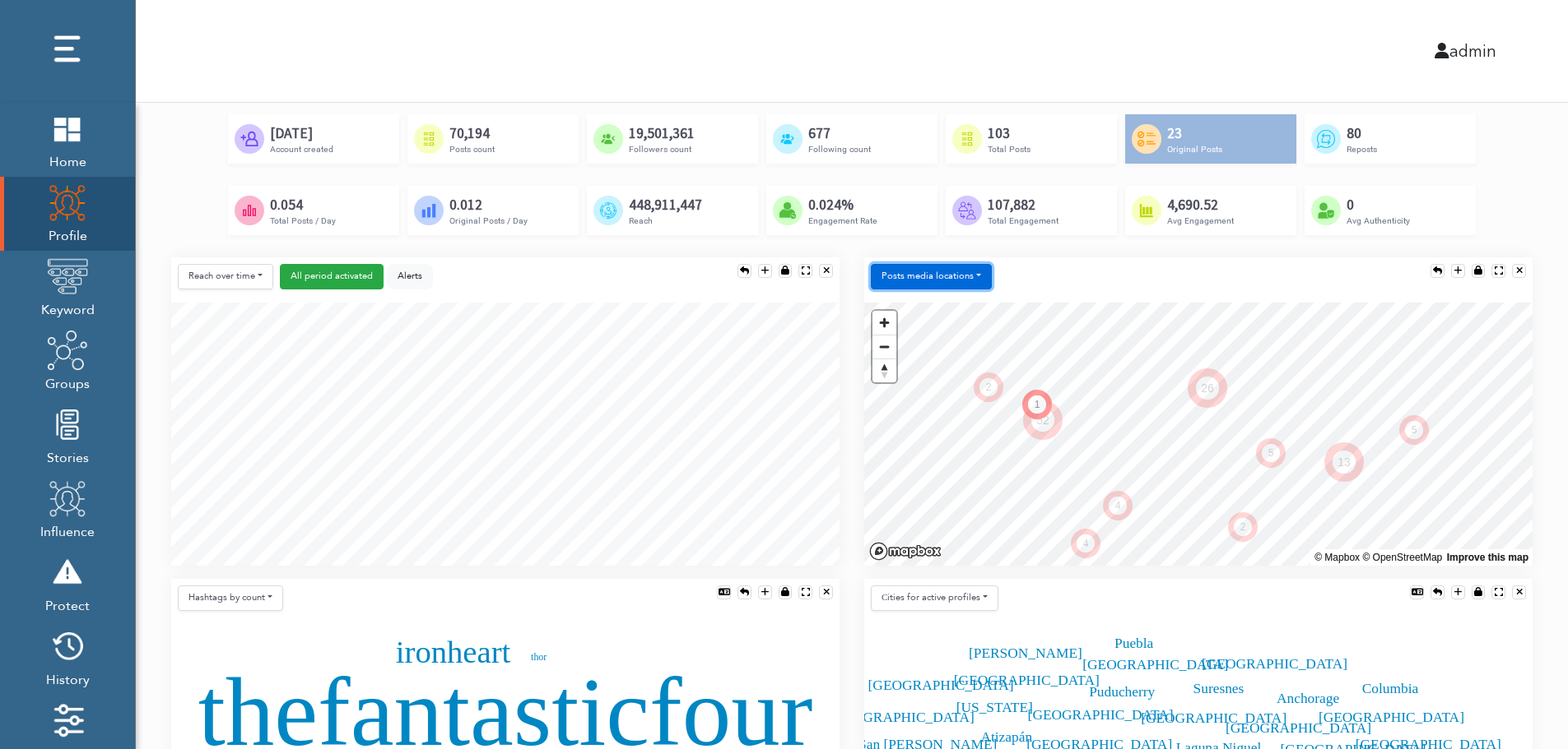
click at [956, 274] on button "Posts media locations" at bounding box center [931, 276] width 121 height 25
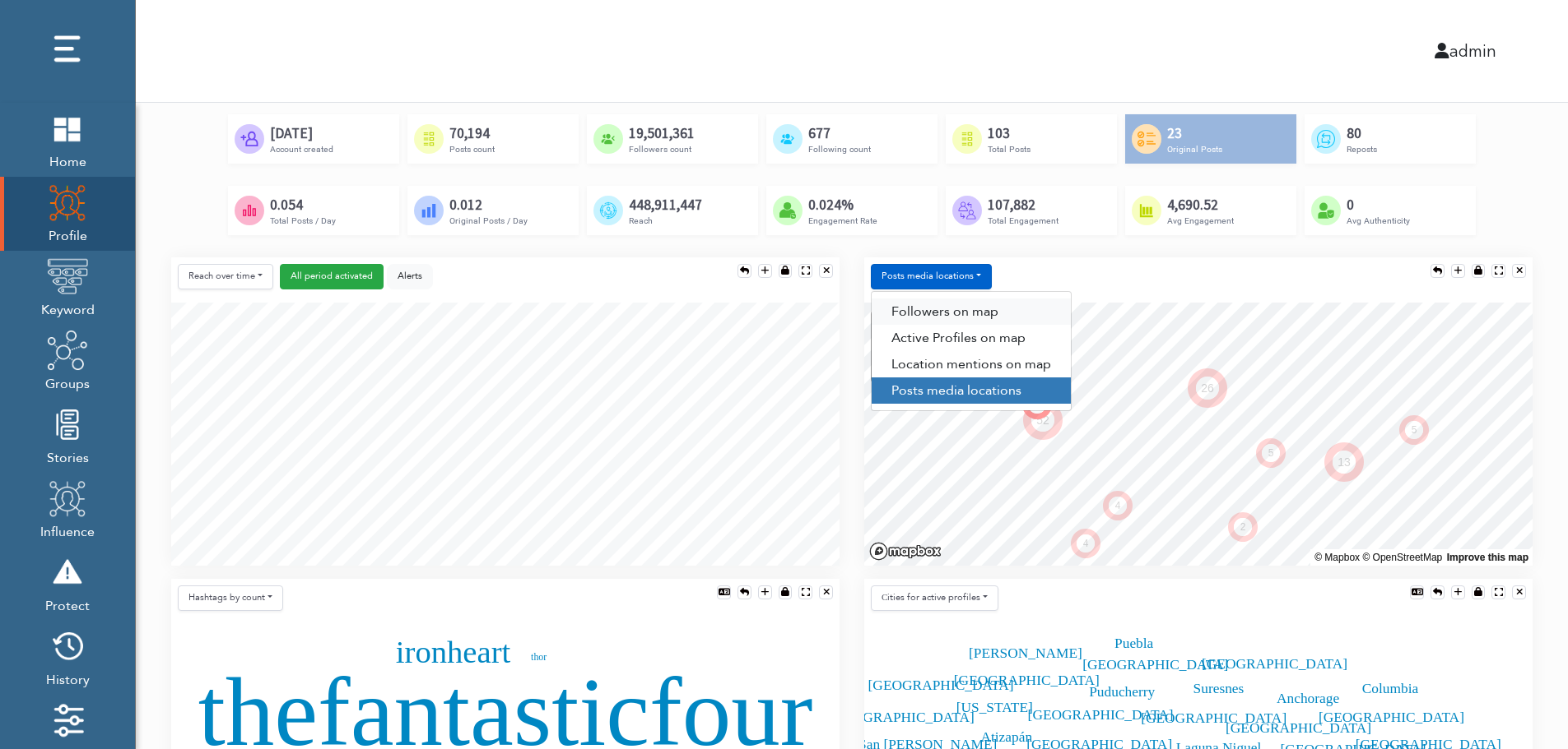
click at [954, 304] on link "Followers on map" at bounding box center [971, 311] width 199 height 26
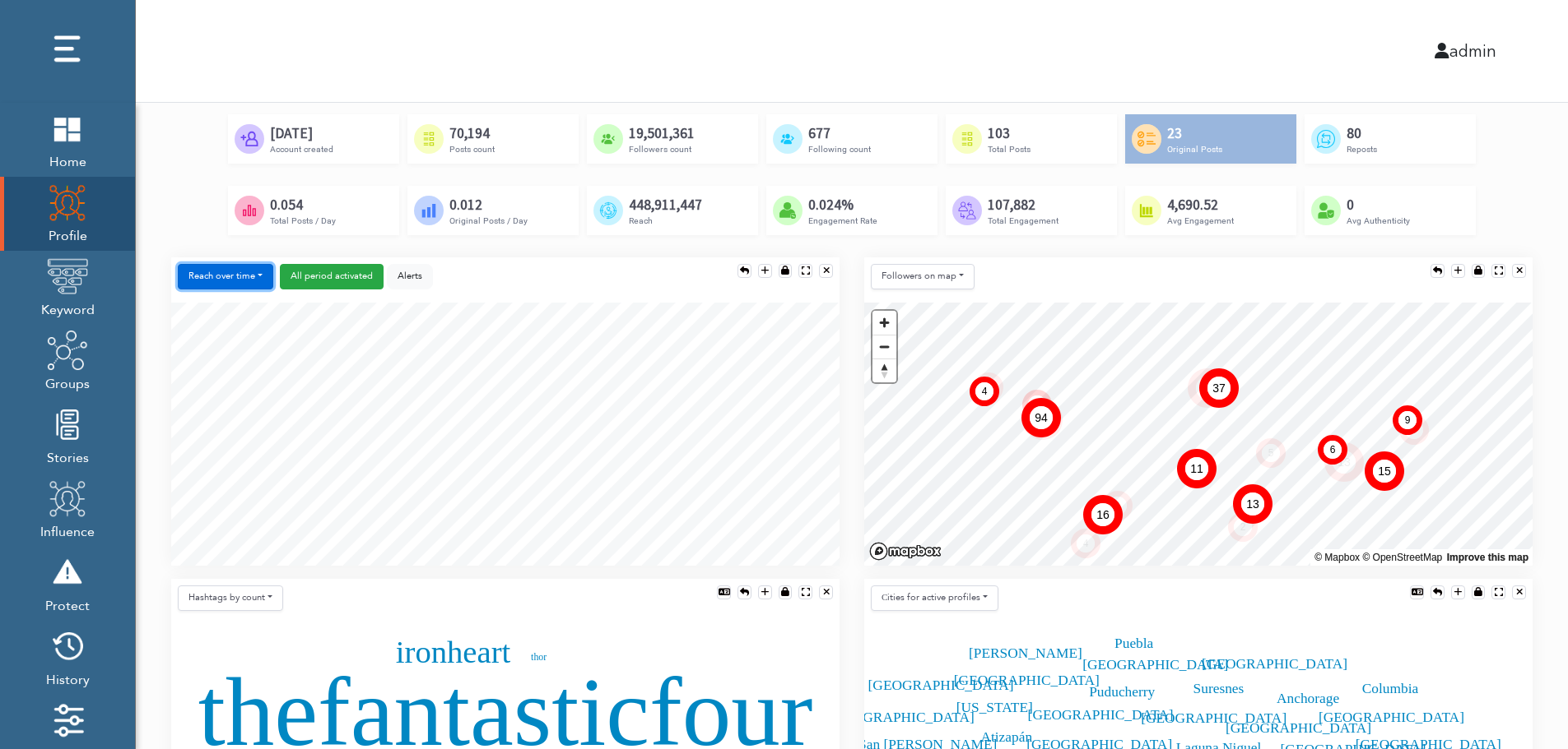
click at [196, 267] on button "Reach over time" at bounding box center [225, 276] width 95 height 25
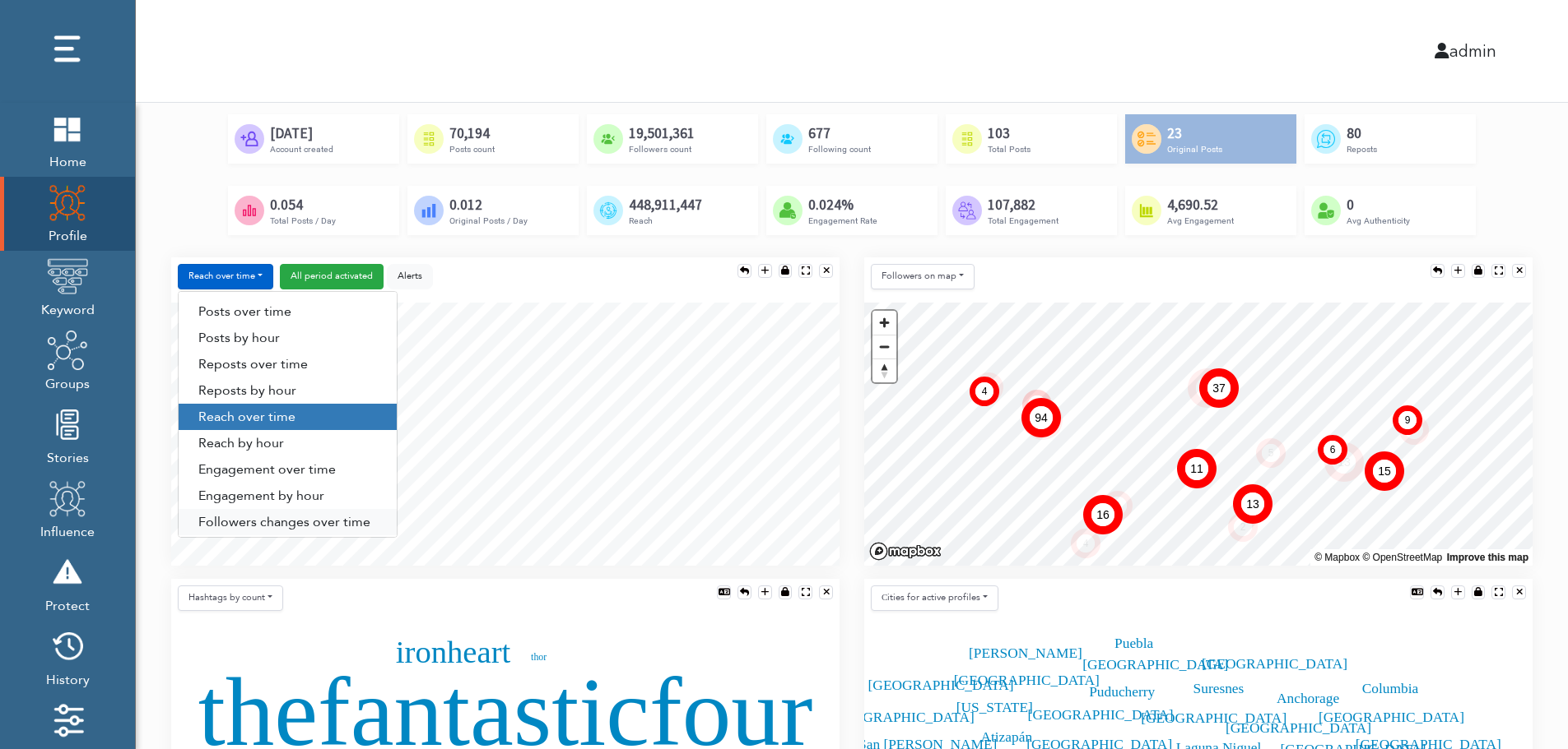
click at [245, 521] on link "Followers changes over time" at bounding box center [287, 522] width 218 height 26
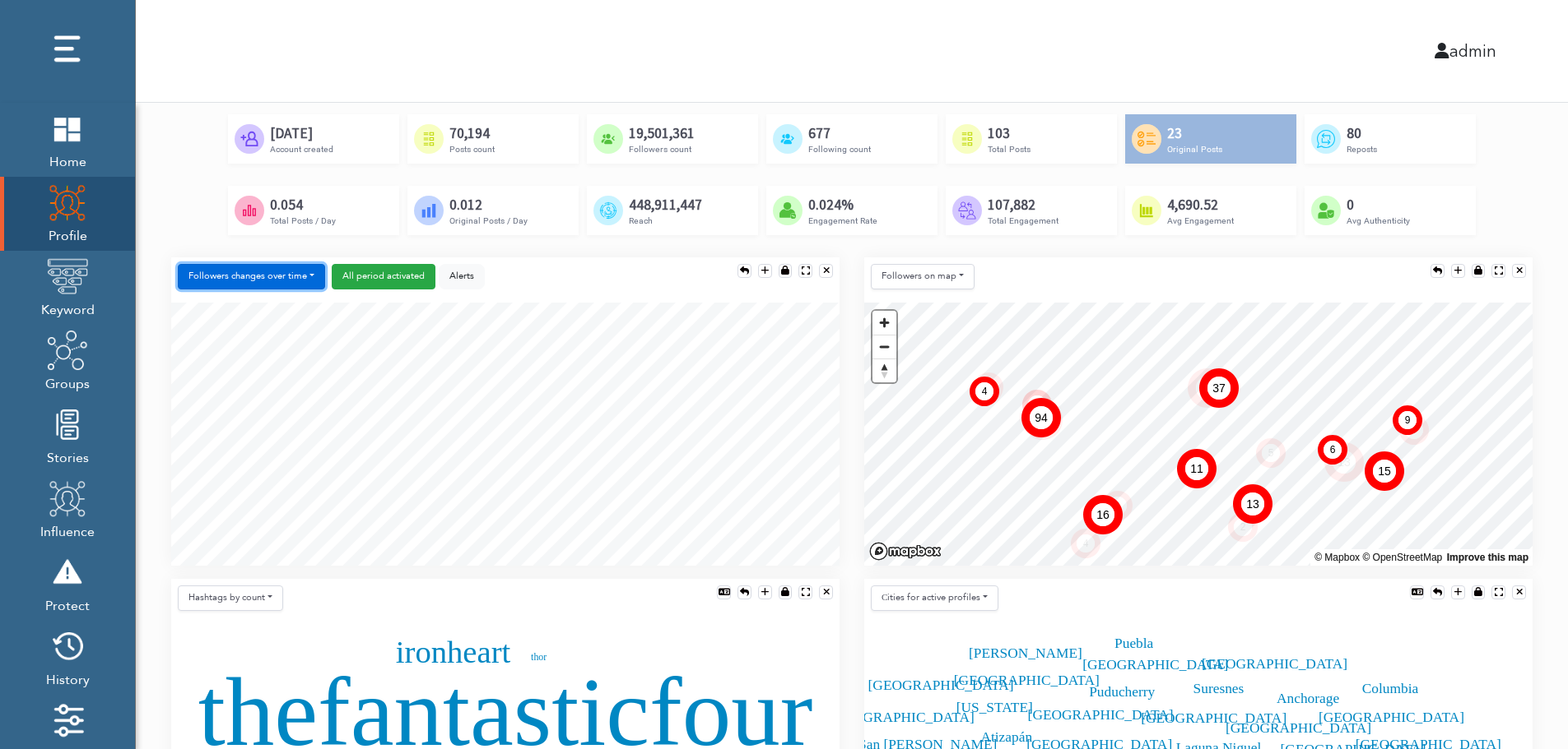
click at [276, 278] on button "Followers changes over time" at bounding box center [251, 276] width 147 height 25
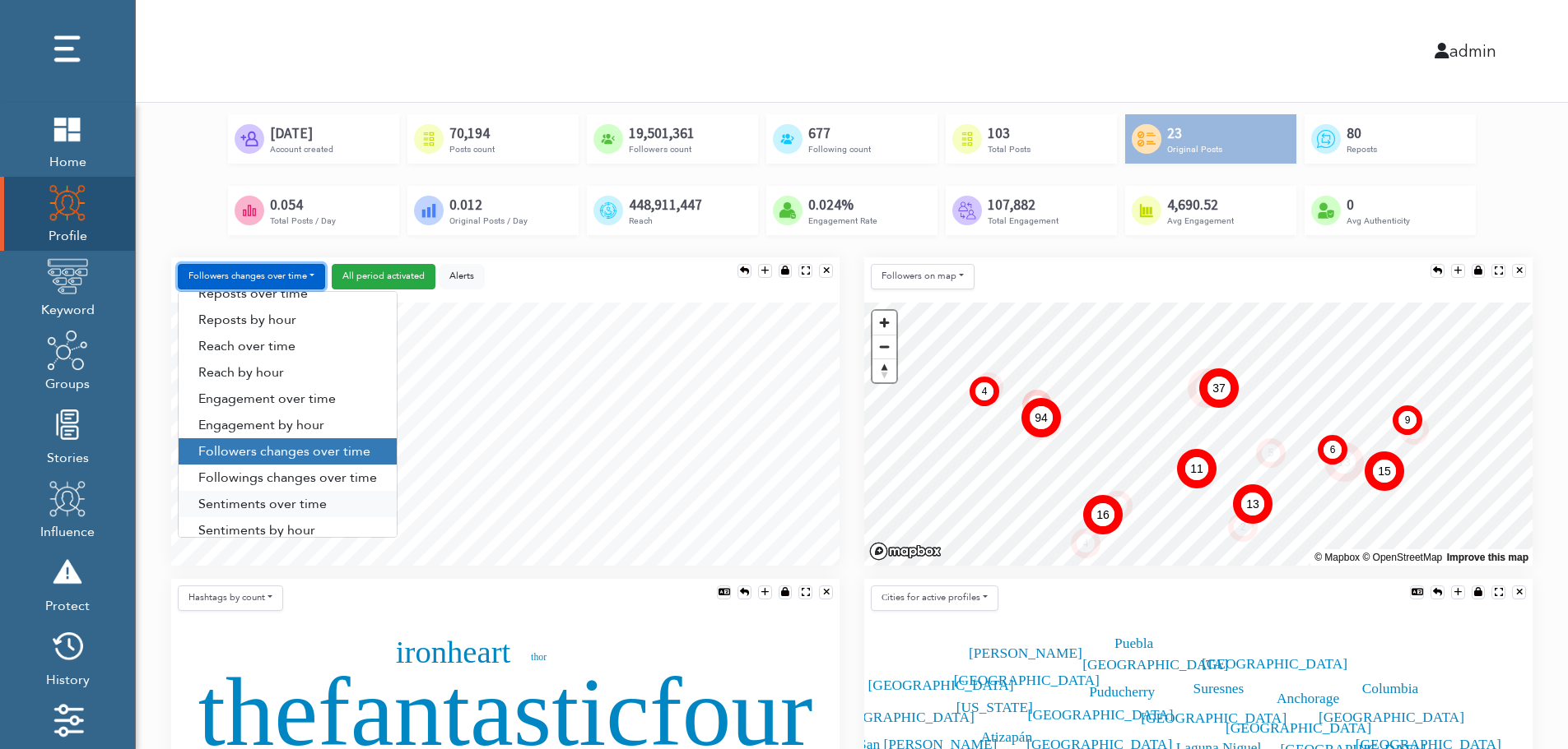
scroll to position [84, 0]
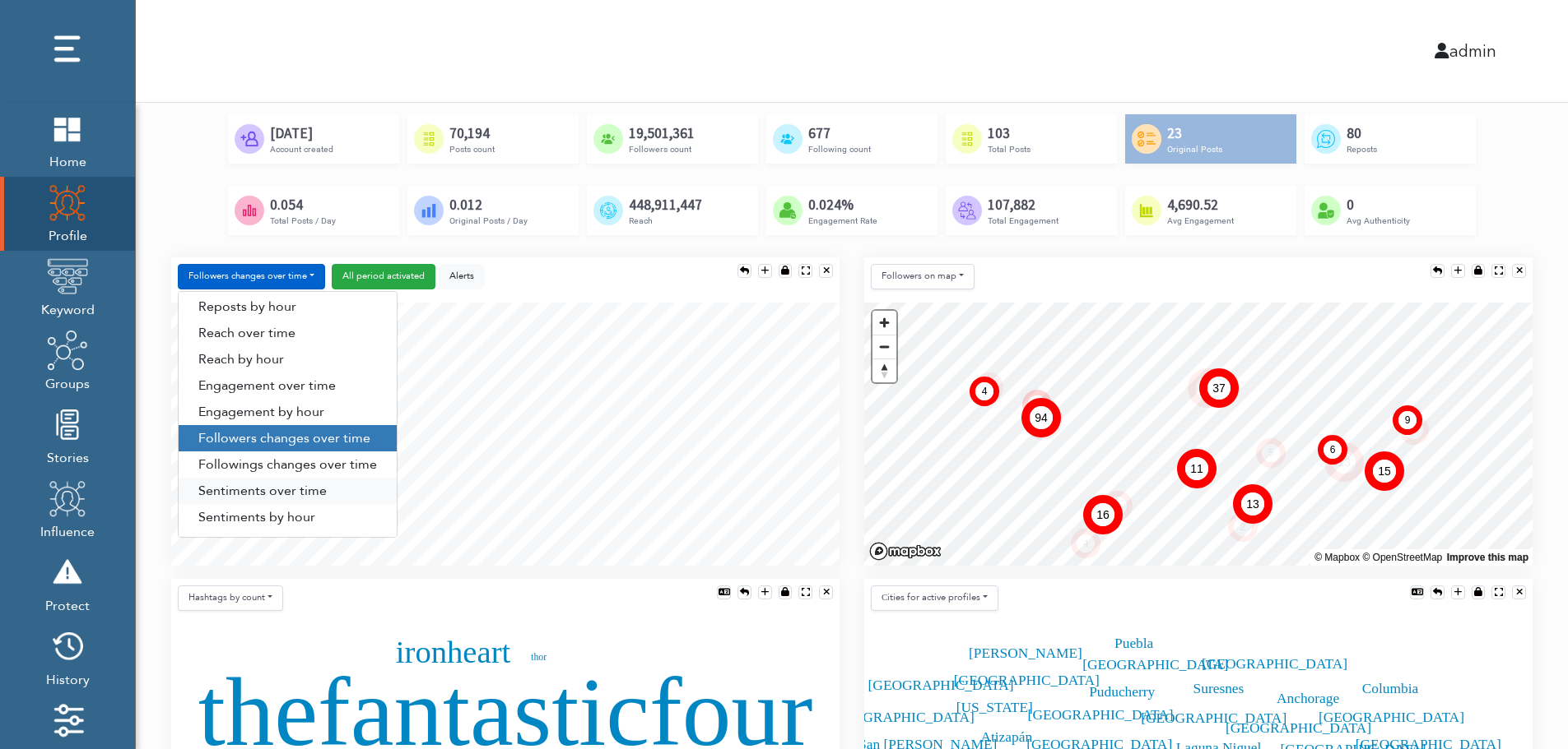
click at [269, 492] on link "Sentiments over time" at bounding box center [287, 491] width 218 height 26
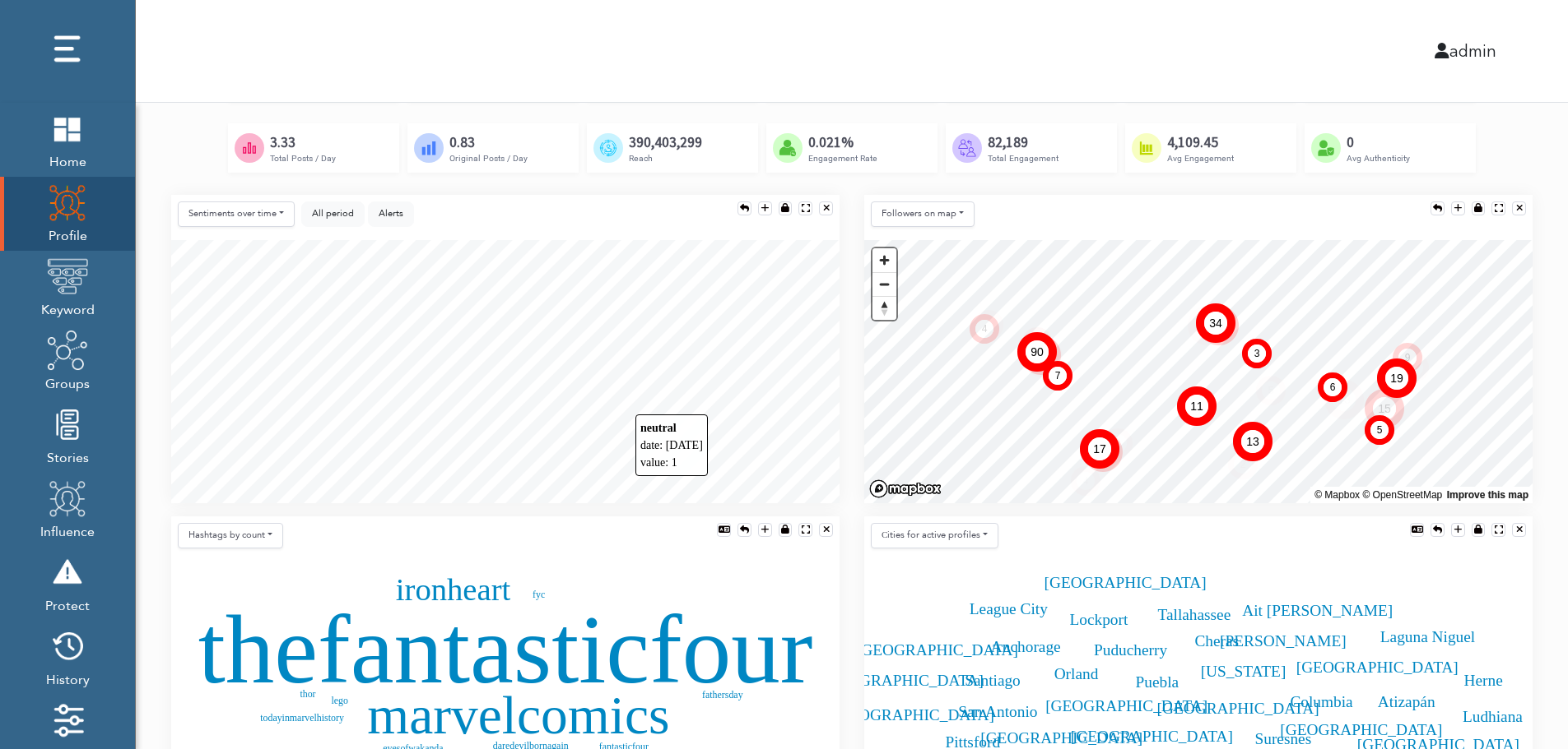
scroll to position [329, 0]
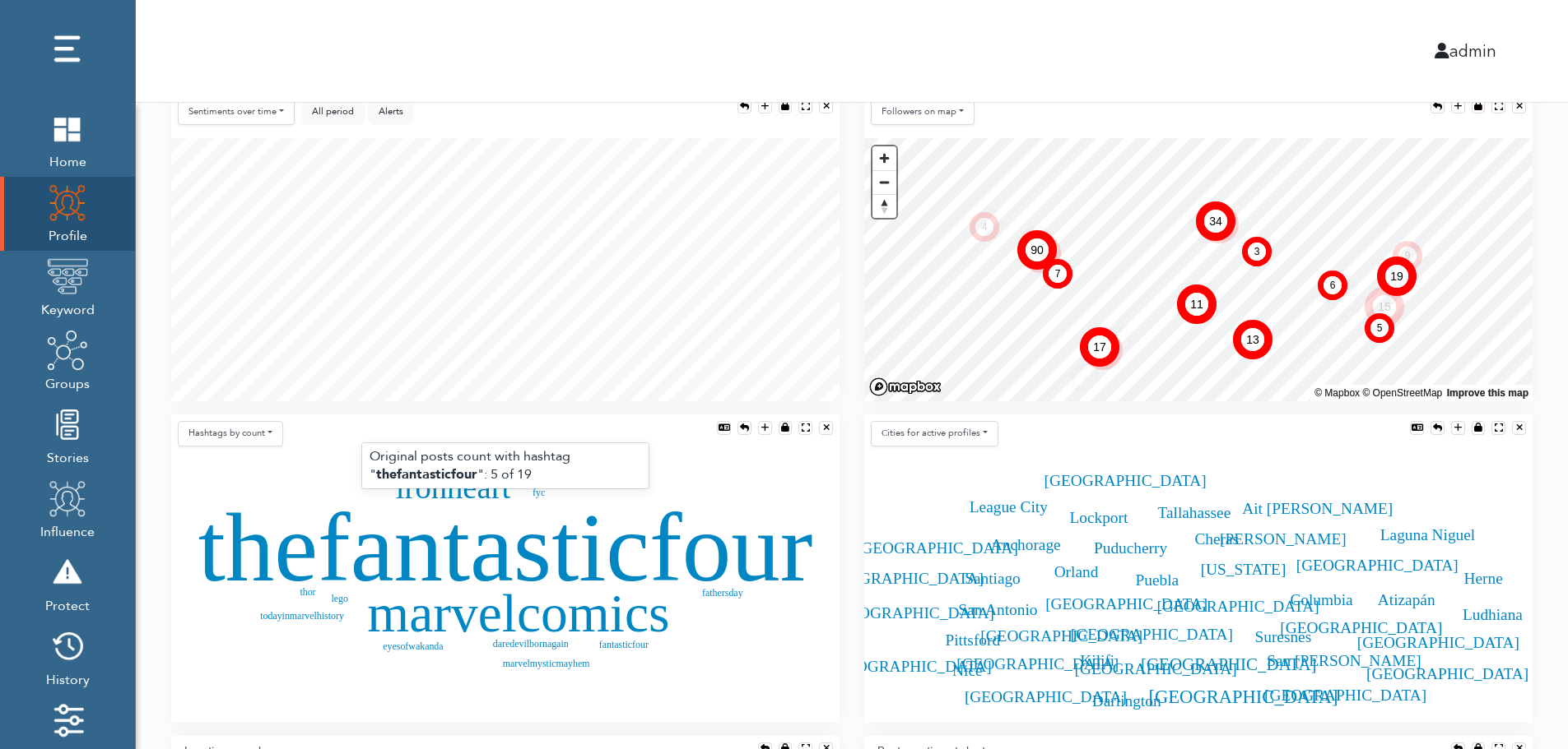
click at [459, 554] on text "thefantasticfour" at bounding box center [505, 547] width 614 height 109
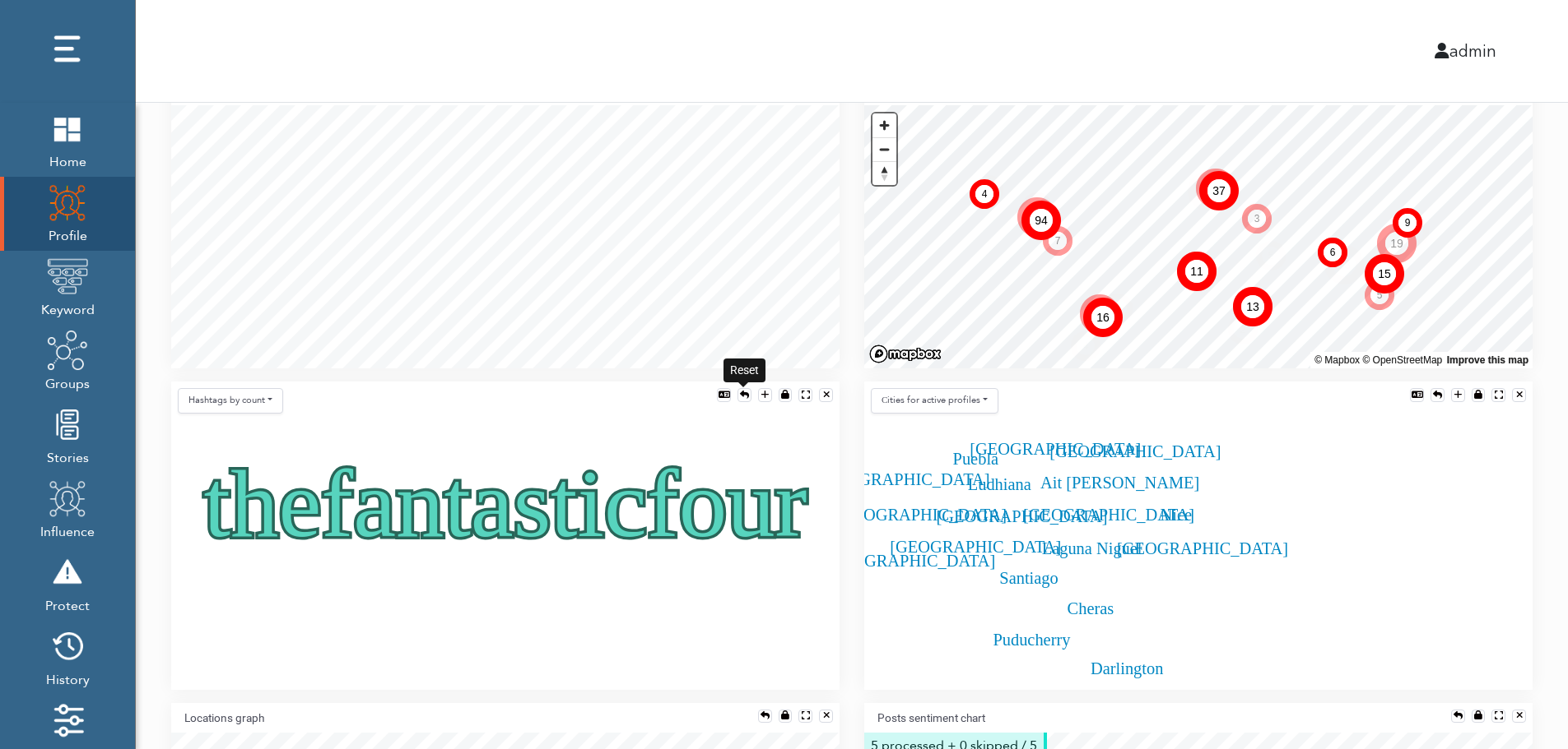
scroll to position [395, 0]
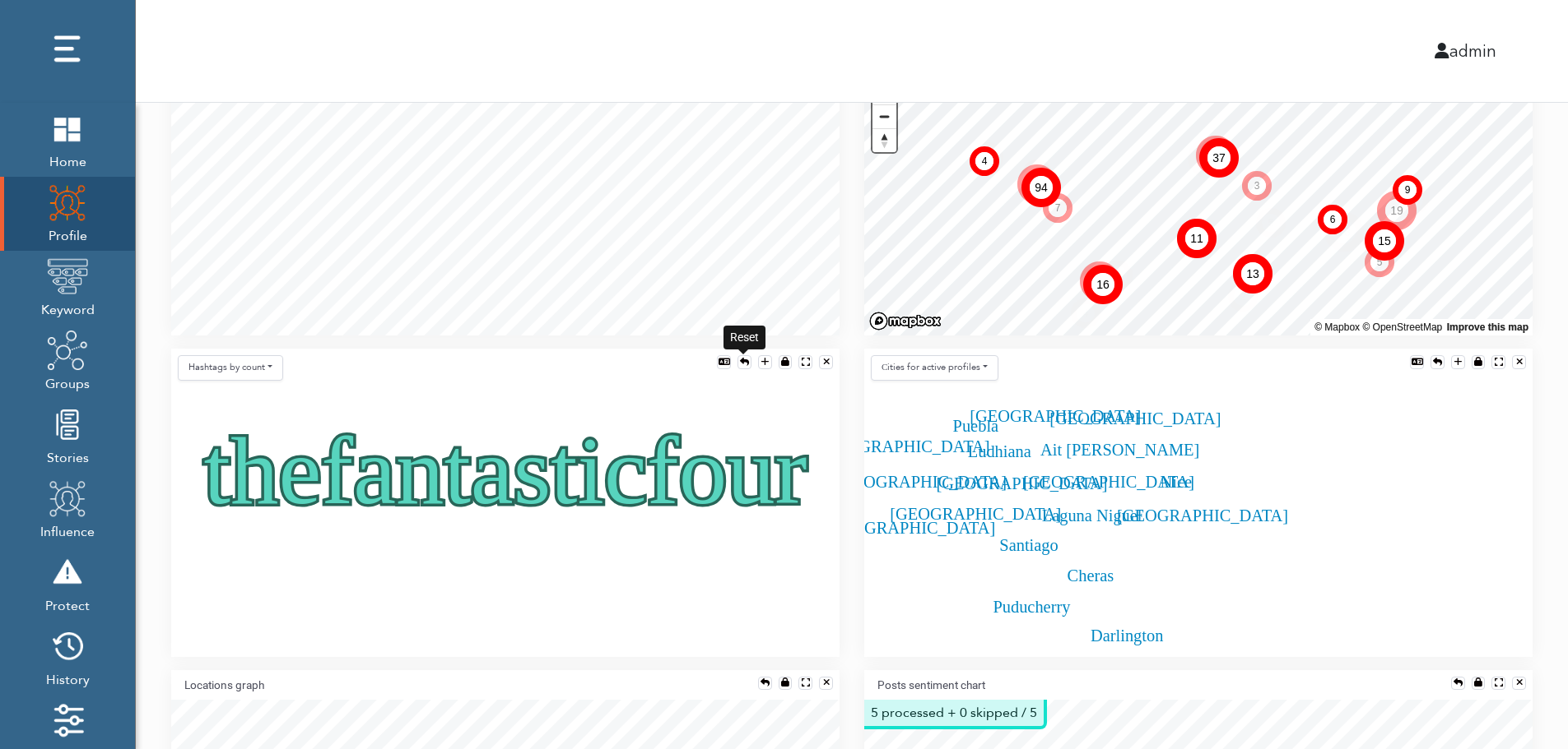
click at [742, 362] on div at bounding box center [744, 362] width 9 height 9
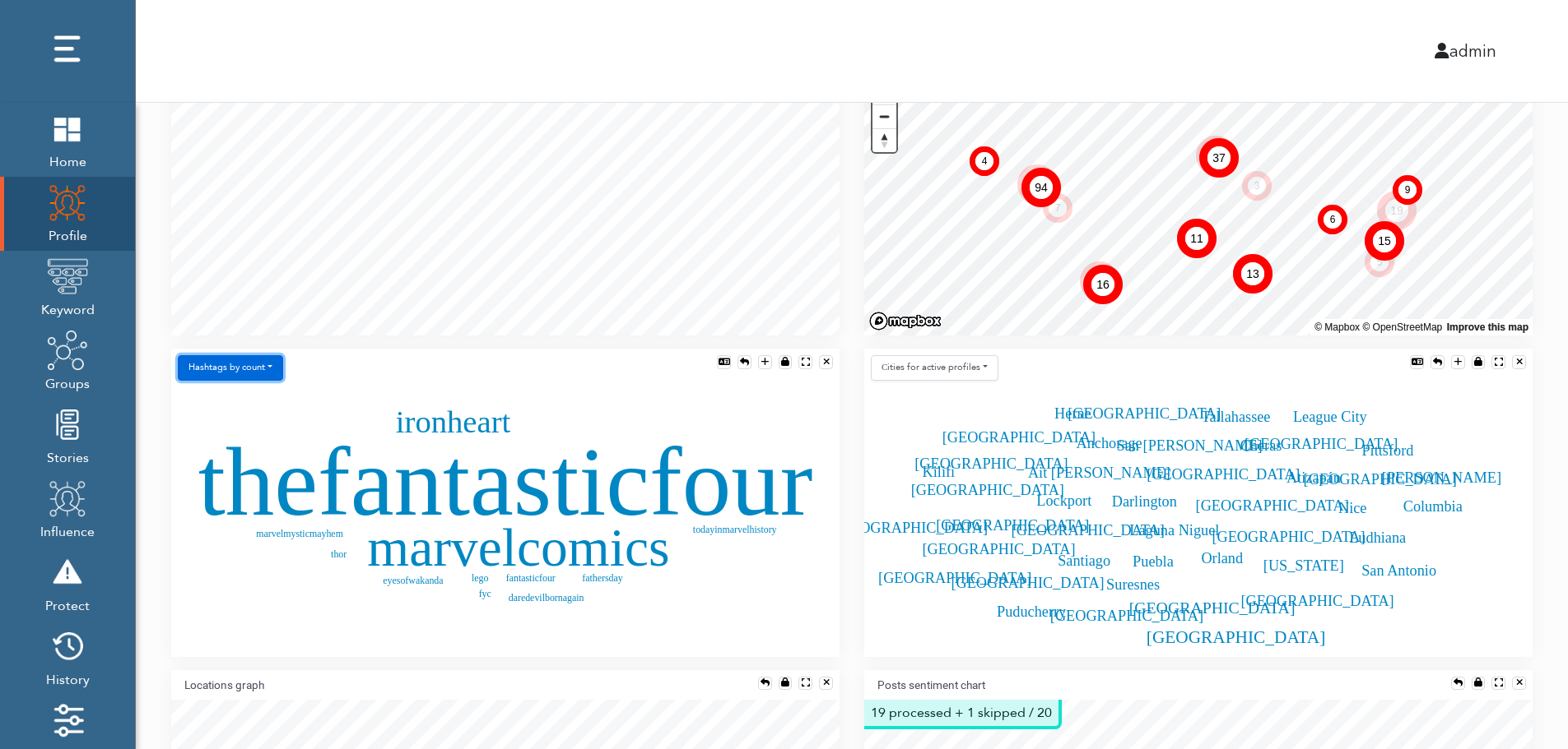
click at [248, 373] on button "Hashtags by count" at bounding box center [230, 368] width 106 height 25
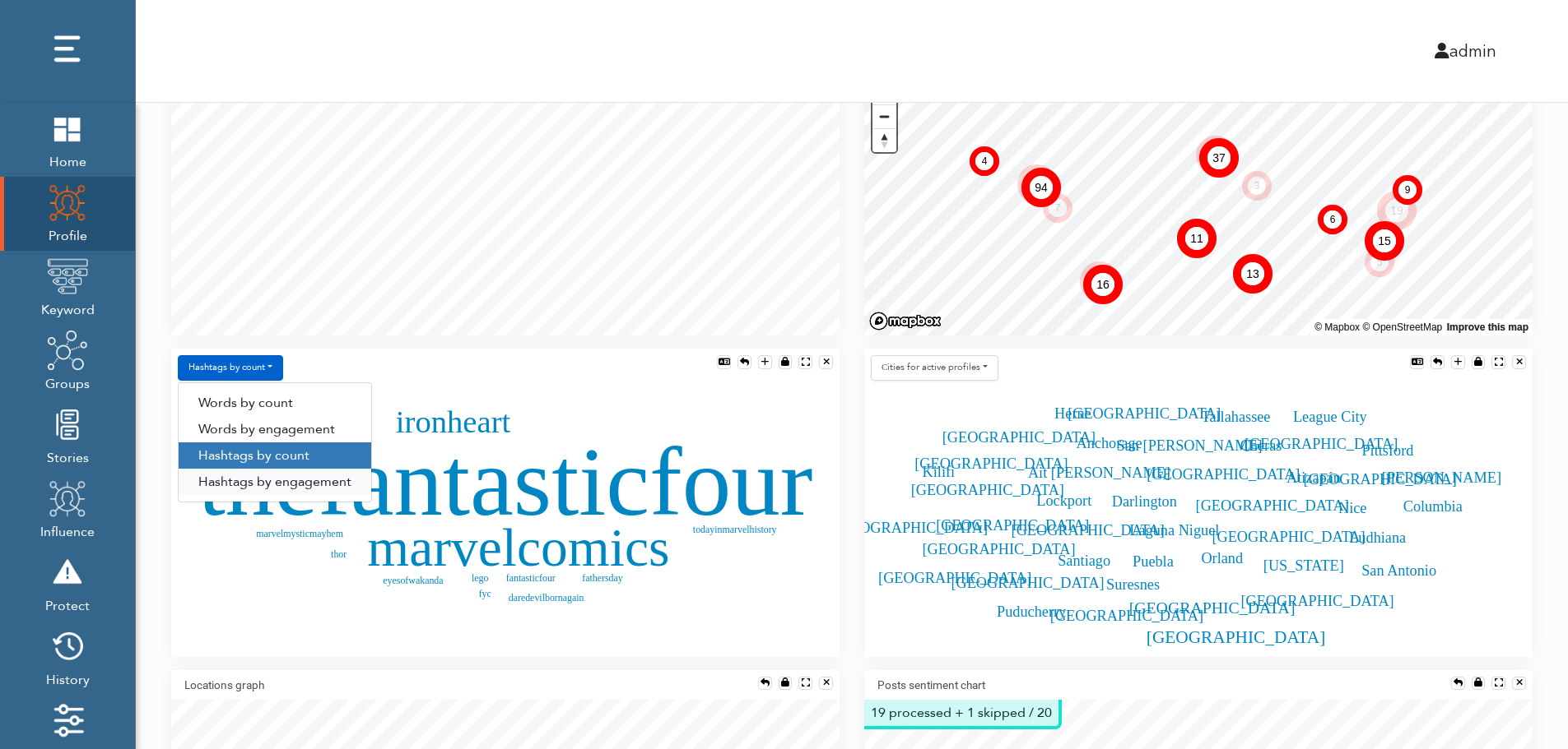
click at [248, 483] on link "Hashtags by engagement" at bounding box center [274, 482] width 193 height 26
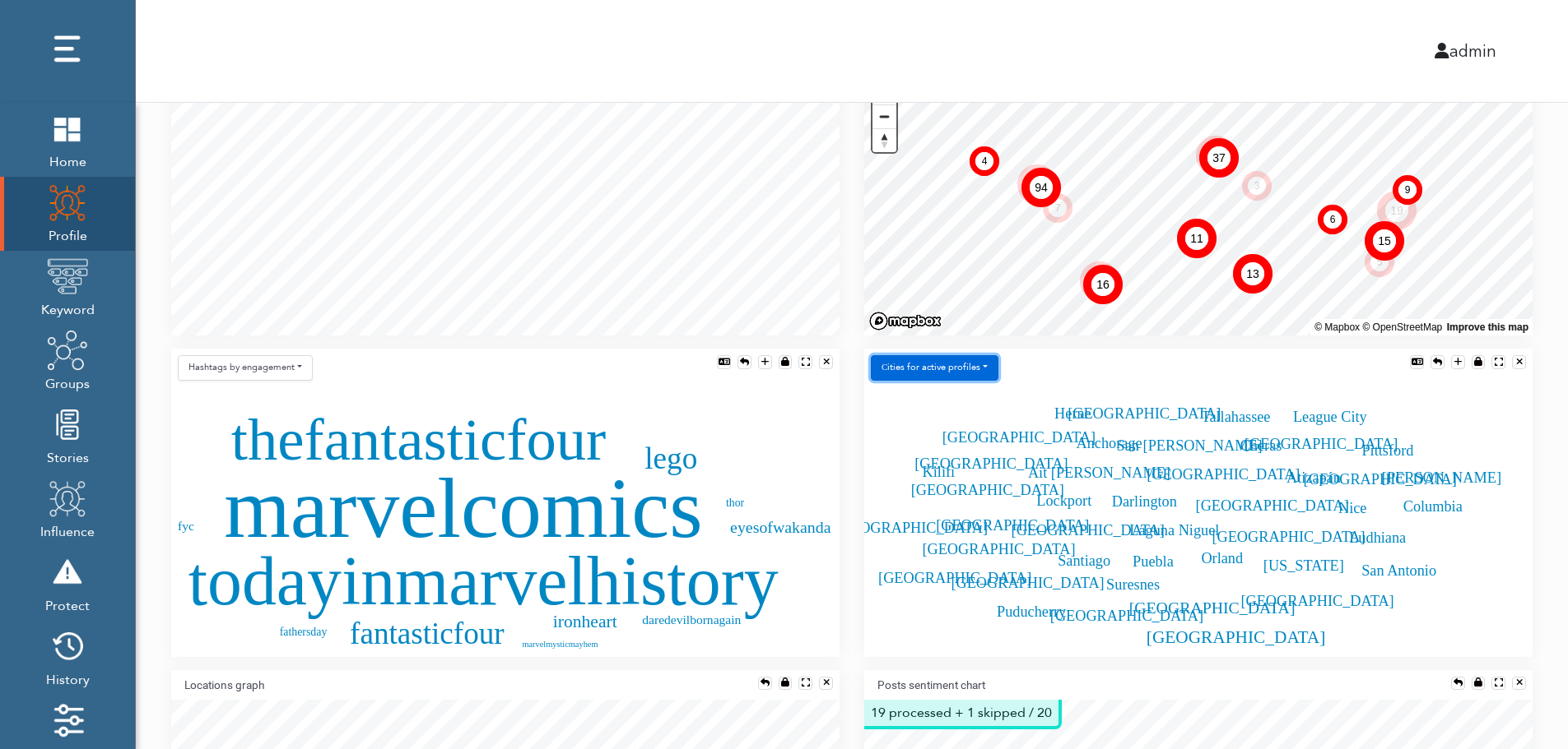
click at [972, 368] on button "Сities for active profiles" at bounding box center [934, 368] width 127 height 25
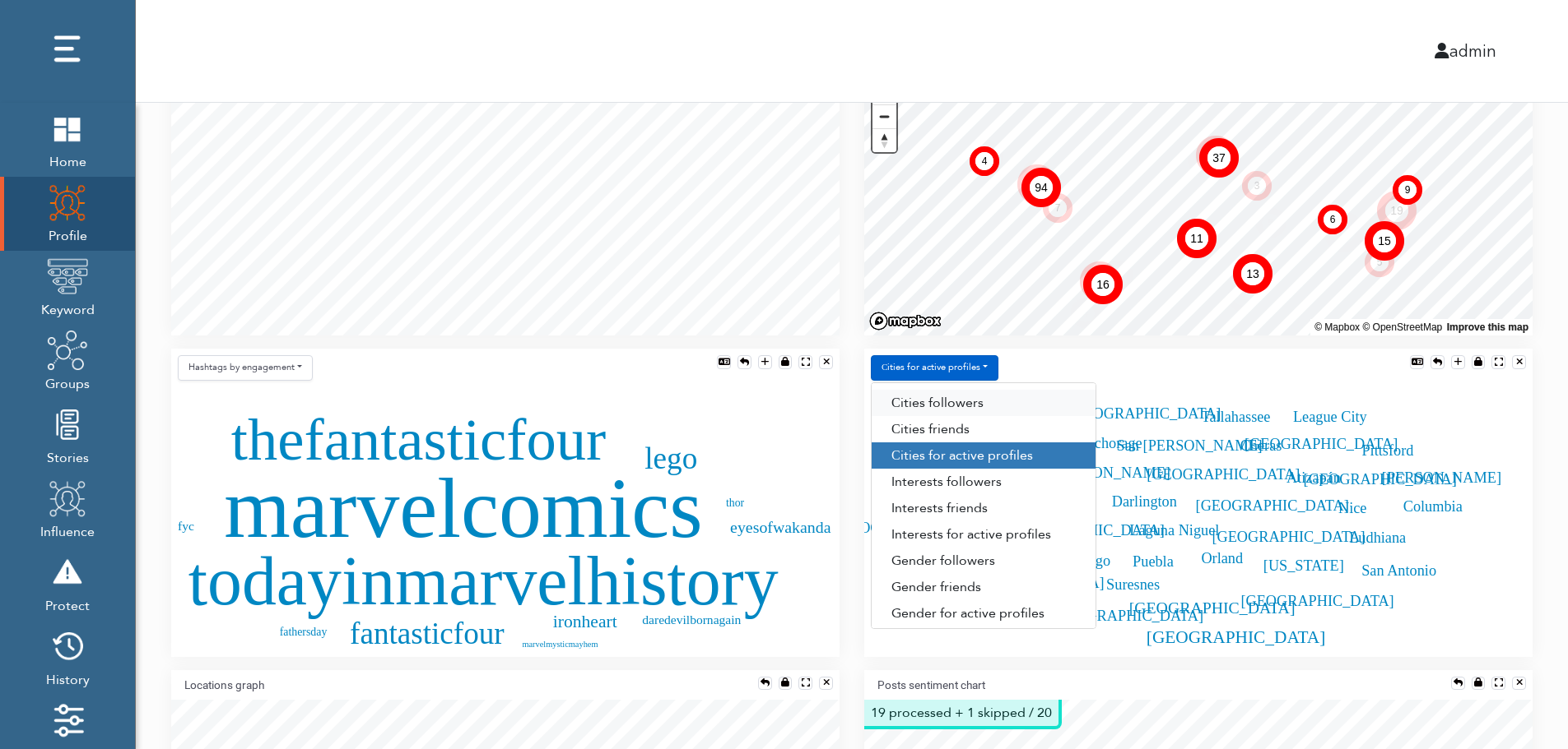
click at [984, 404] on link "Сities followers" at bounding box center [983, 403] width 224 height 26
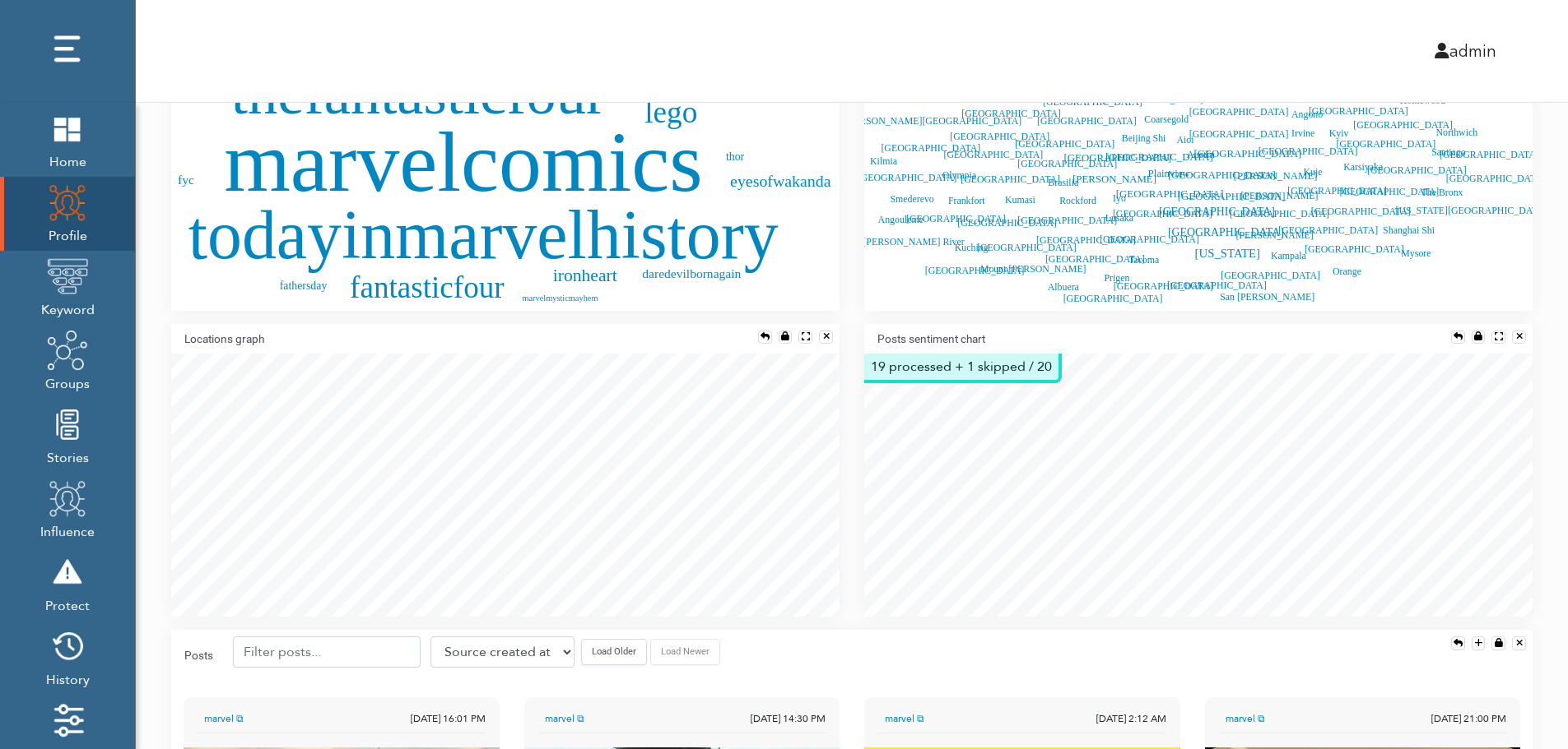
scroll to position [757, 0]
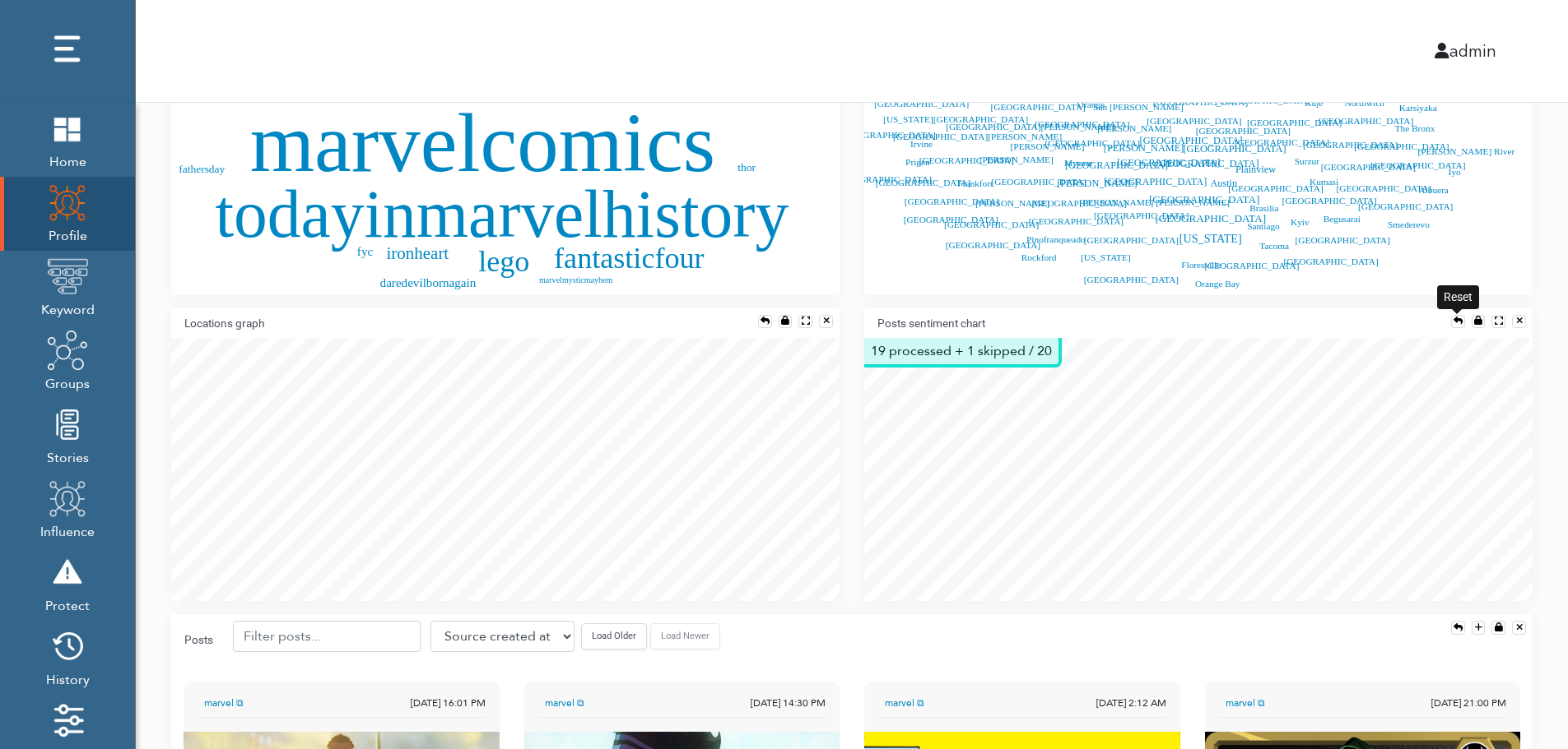
click at [1455, 317] on div at bounding box center [1458, 321] width 9 height 9
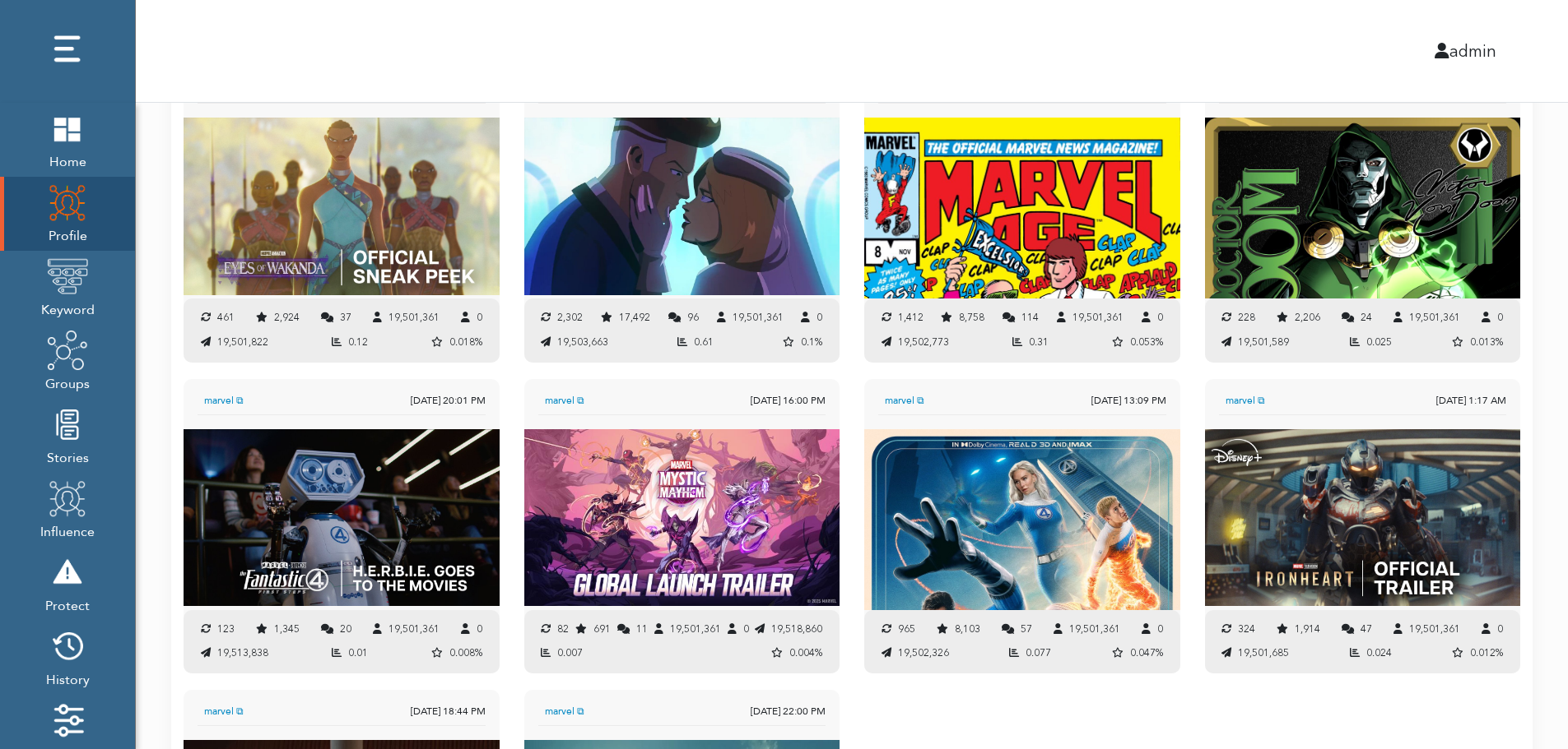
scroll to position [1263, 0]
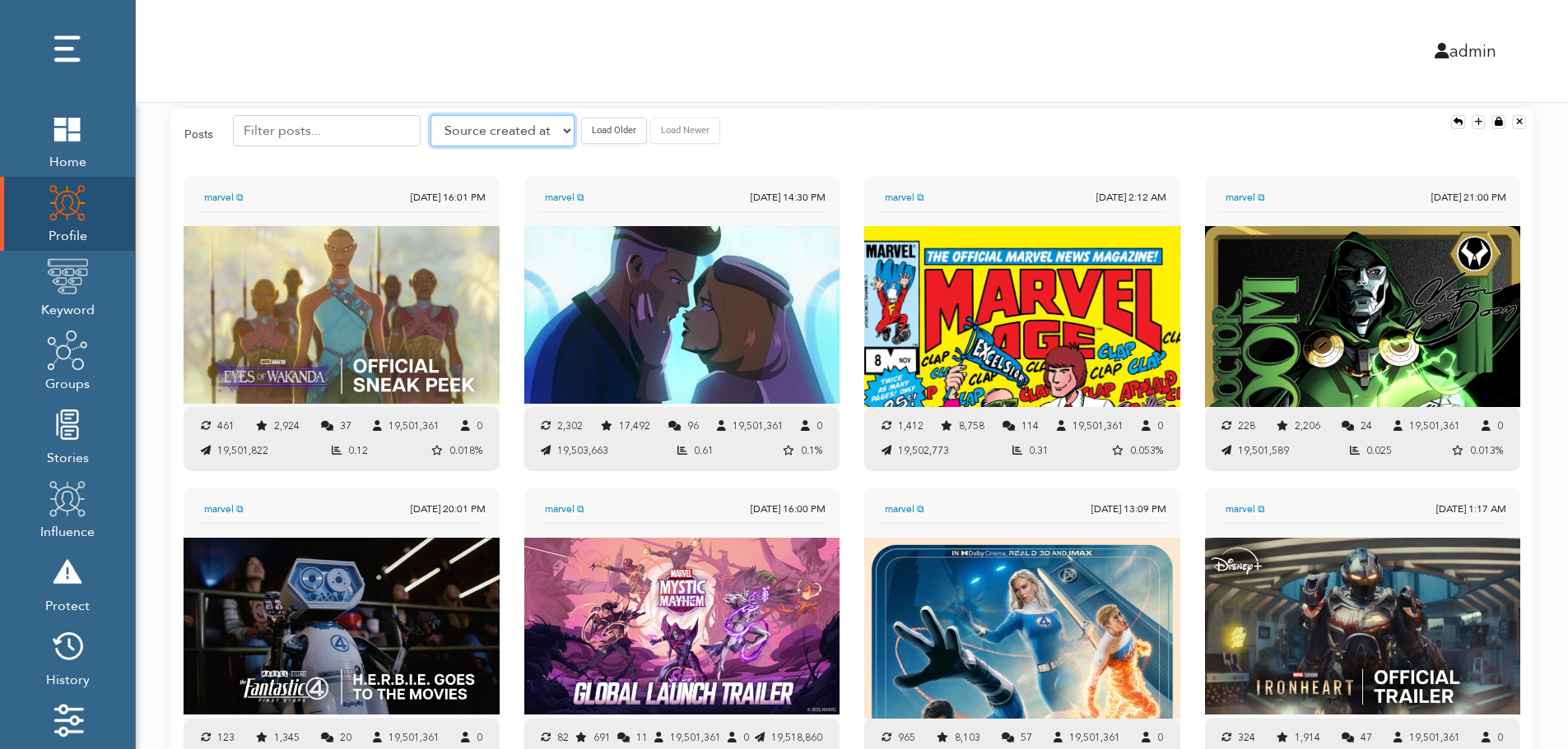
click at [473, 128] on select "Source created at Retweets Likes/favorites Followers Friends Reach Retweet rate…" at bounding box center [502, 131] width 144 height 31
click at [430, 115] on select "Source created at Retweets Likes/favorites Followers Friends Reach Retweet rate…" at bounding box center [502, 131] width 144 height 31
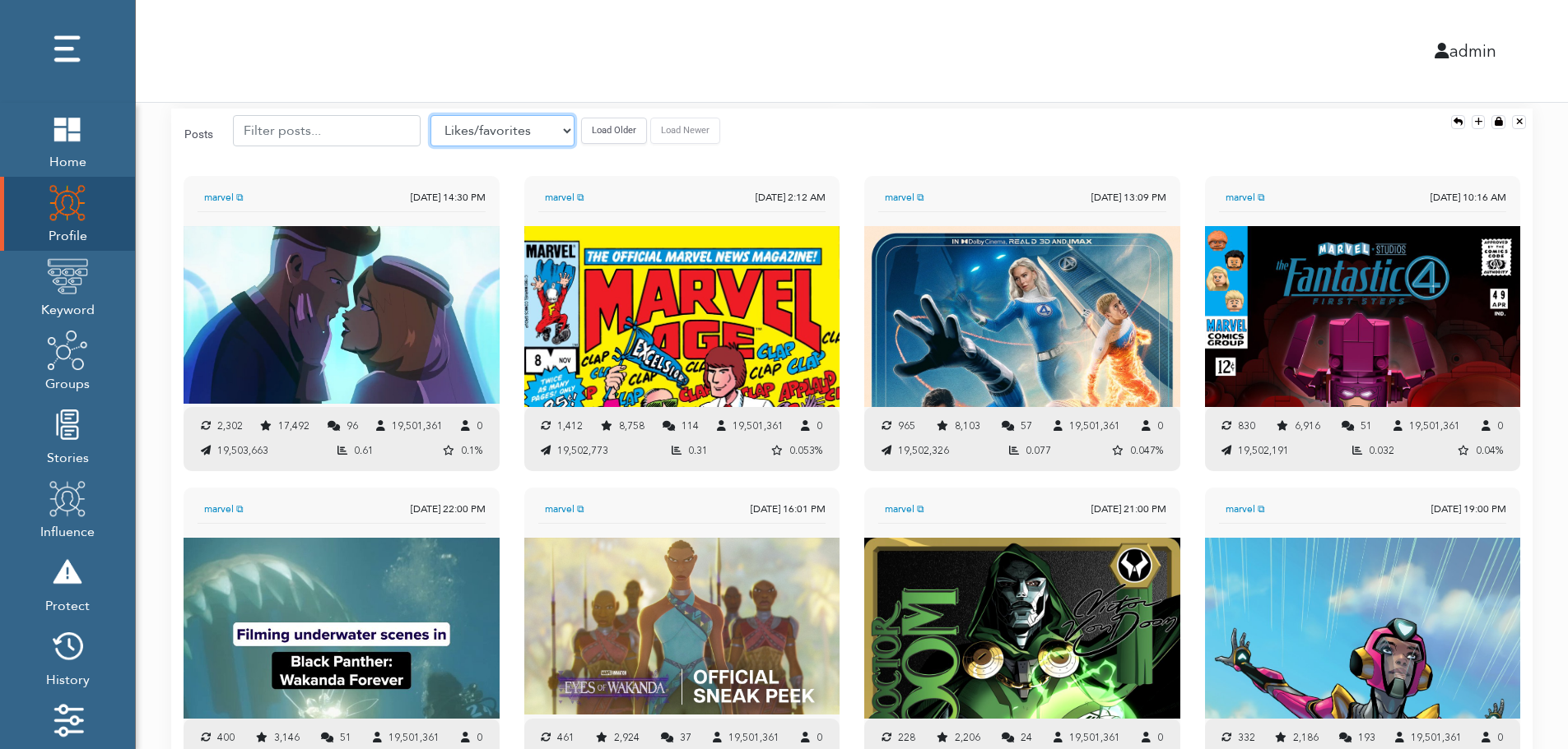
click at [479, 136] on select "Source created at Retweets Likes/favorites Followers Friends Reach Retweet rate…" at bounding box center [502, 131] width 144 height 31
select select "authenticity"
click at [430, 115] on select "Source created at Retweets Likes/favorites Followers Friends Reach Retweet rate…" at bounding box center [502, 131] width 144 height 31
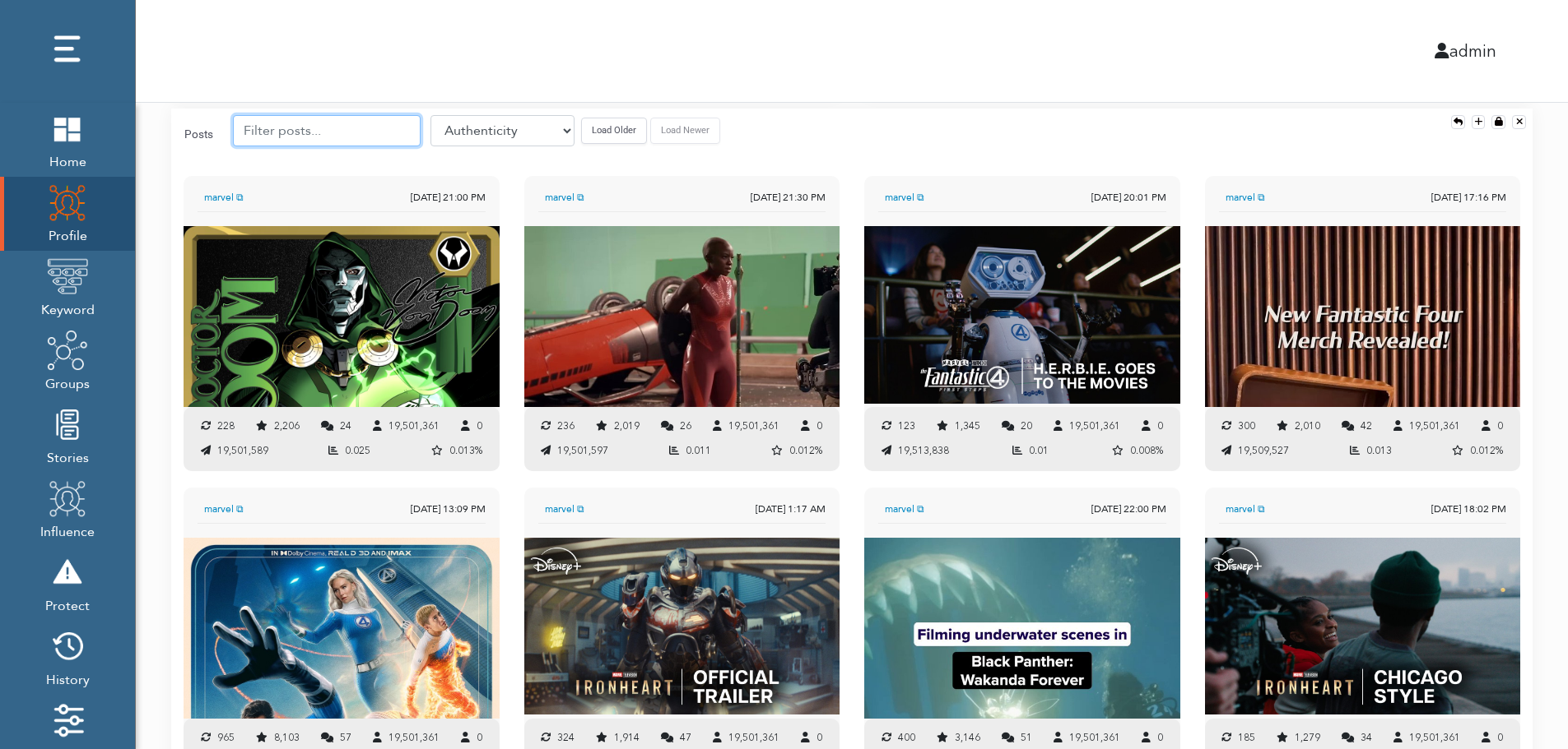
click at [322, 130] on input "text" at bounding box center [326, 131] width 188 height 31
click at [582, 126] on button "Load Older" at bounding box center [614, 130] width 66 height 25
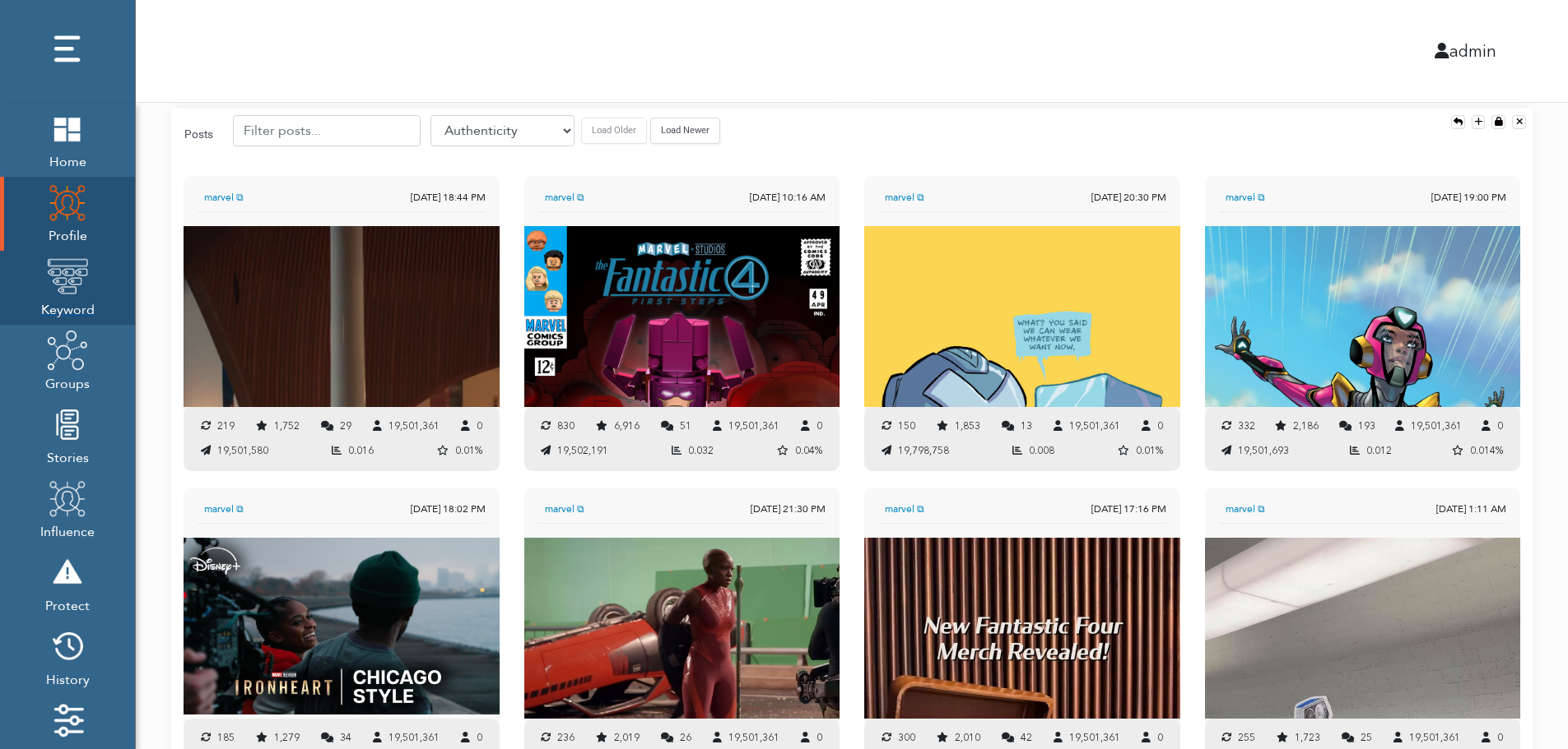
click at [72, 279] on img at bounding box center [67, 277] width 42 height 42
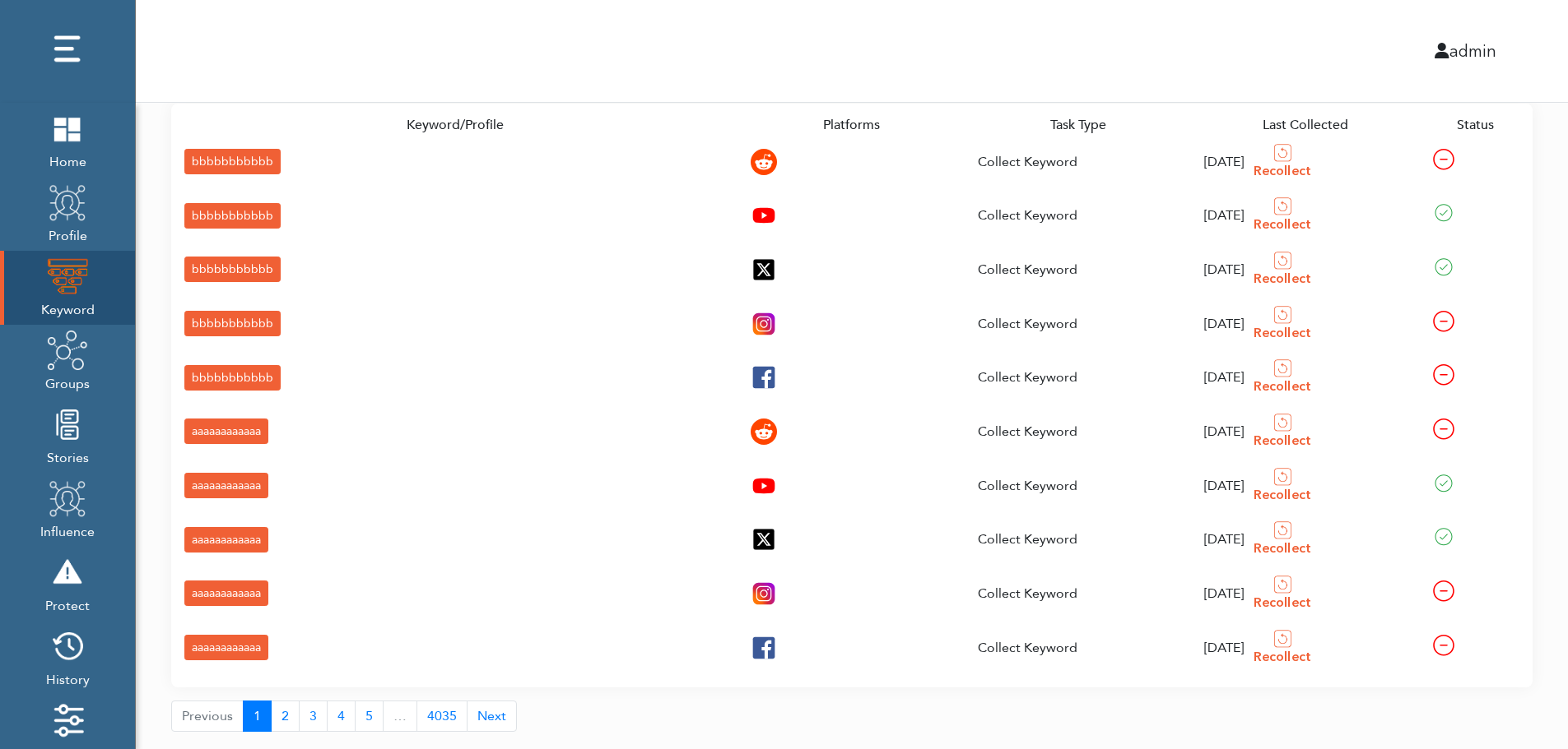
scroll to position [59, 0]
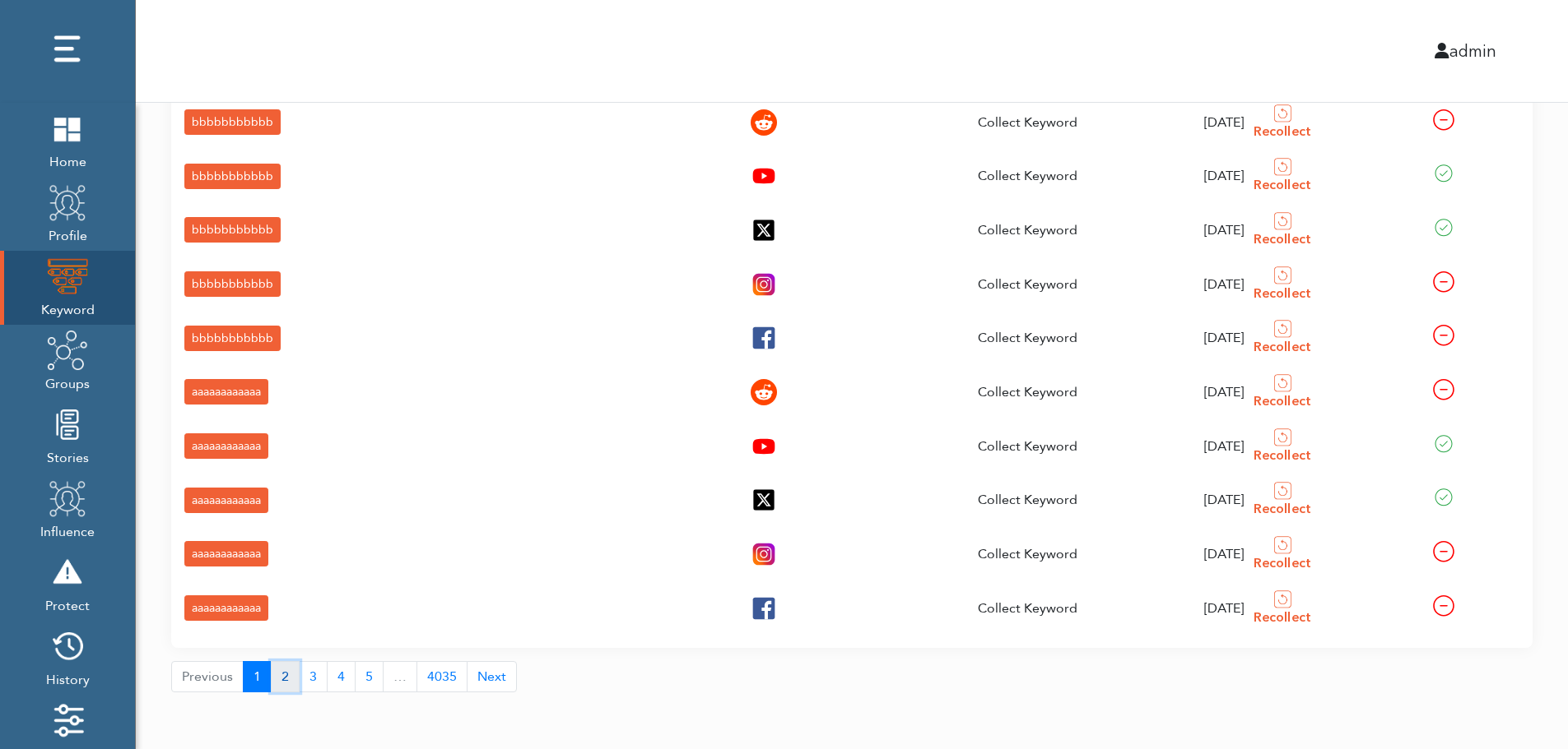
click at [280, 681] on button "2" at bounding box center [285, 677] width 29 height 31
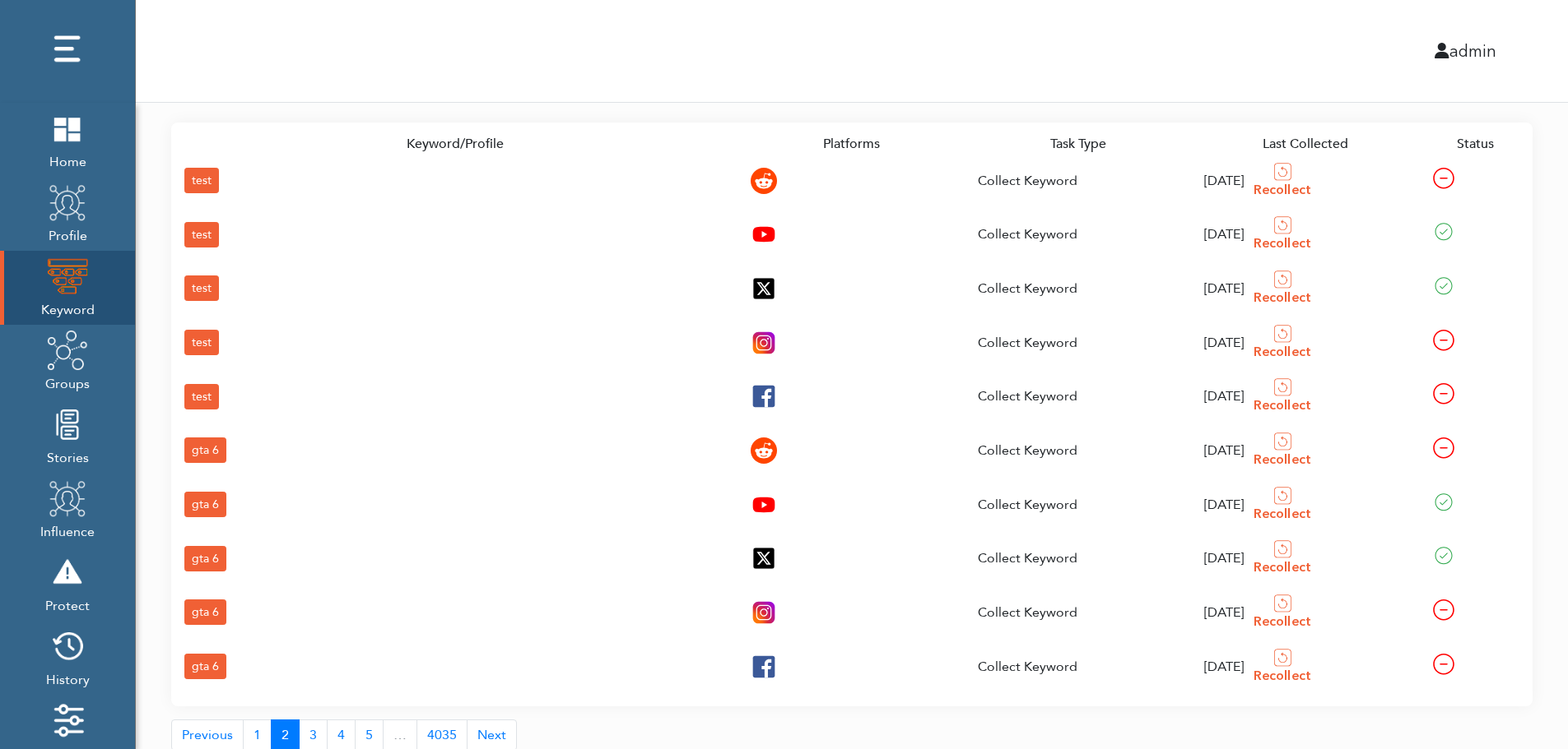
click at [204, 662] on div "gta 6" at bounding box center [205, 666] width 42 height 25
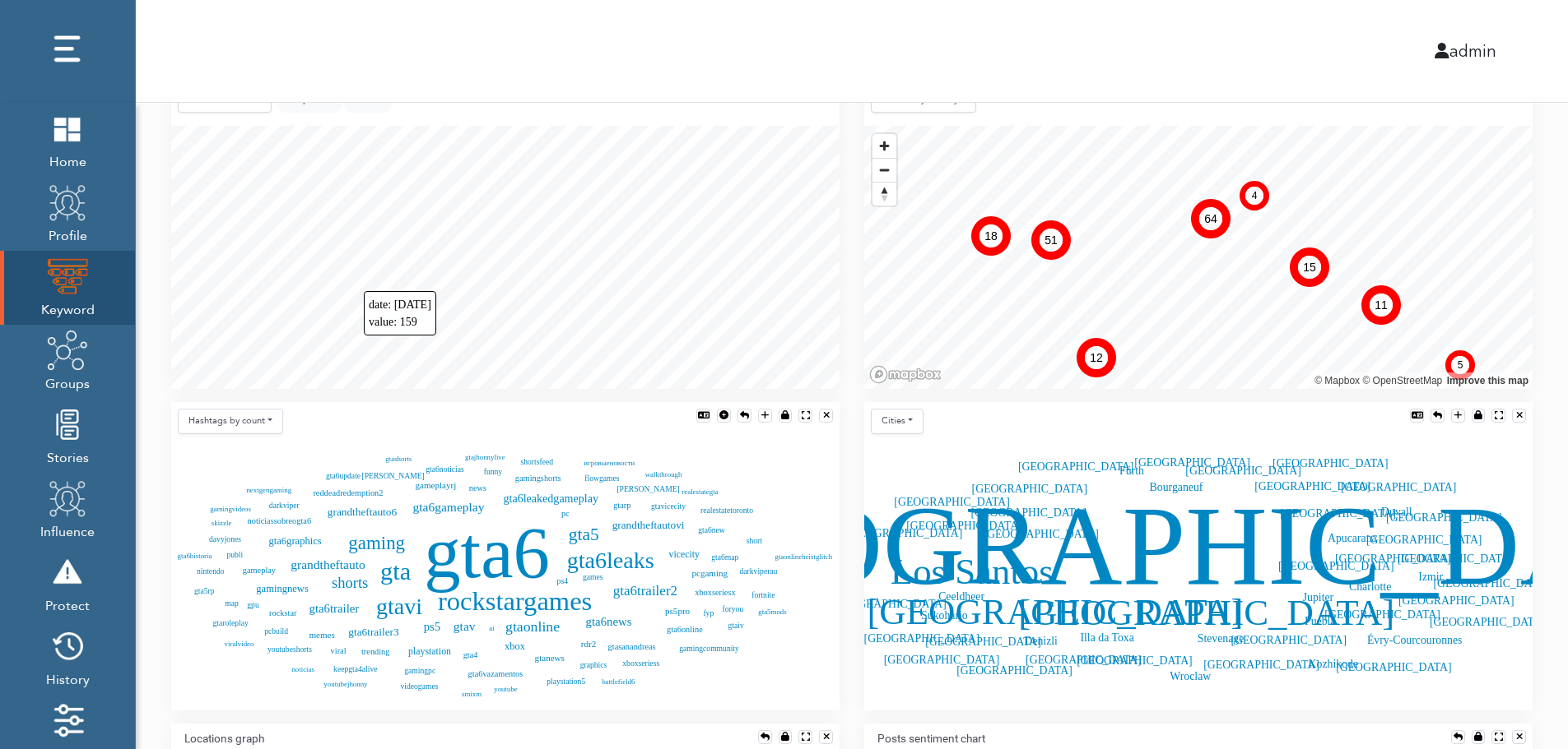
scroll to position [366, 0]
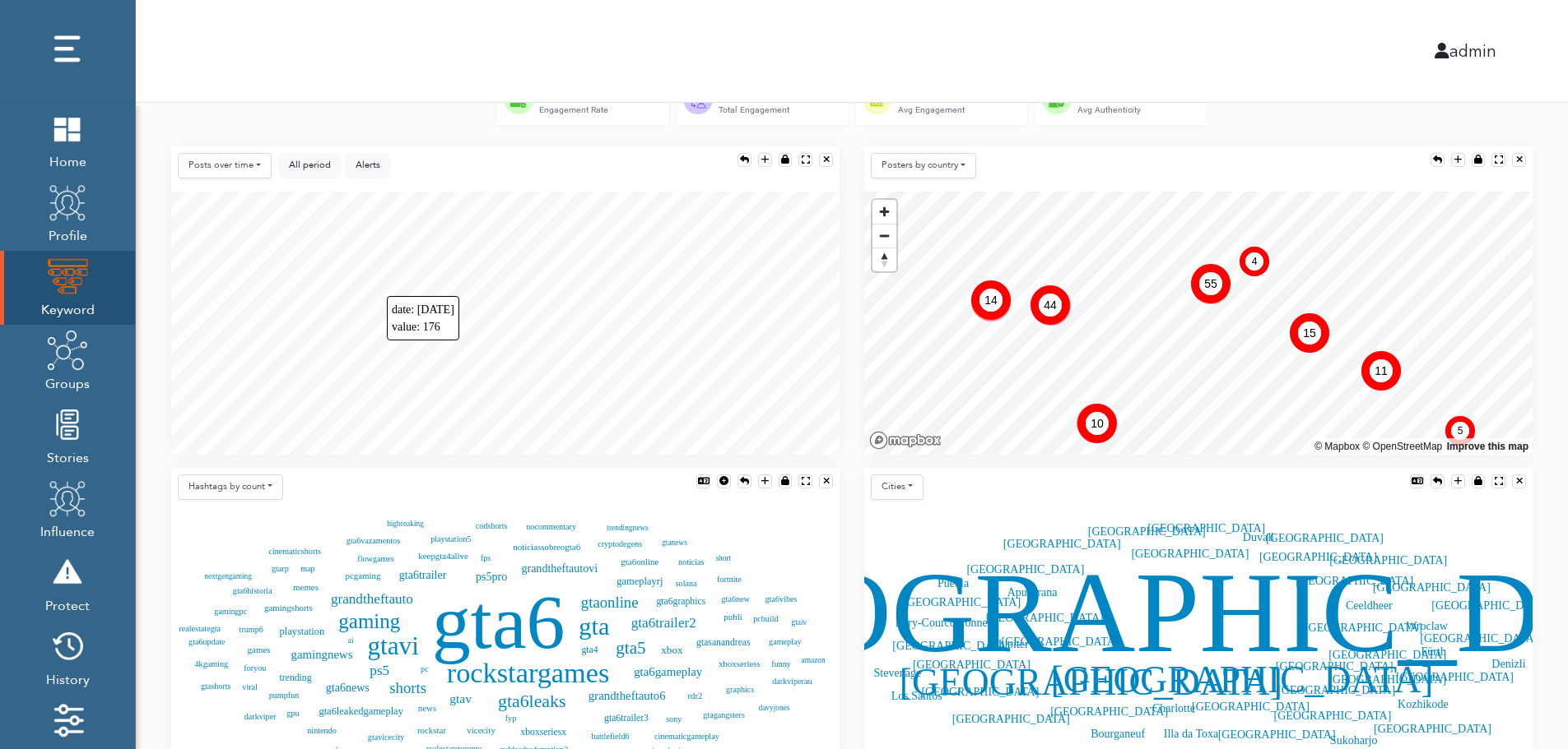
scroll to position [300, 0]
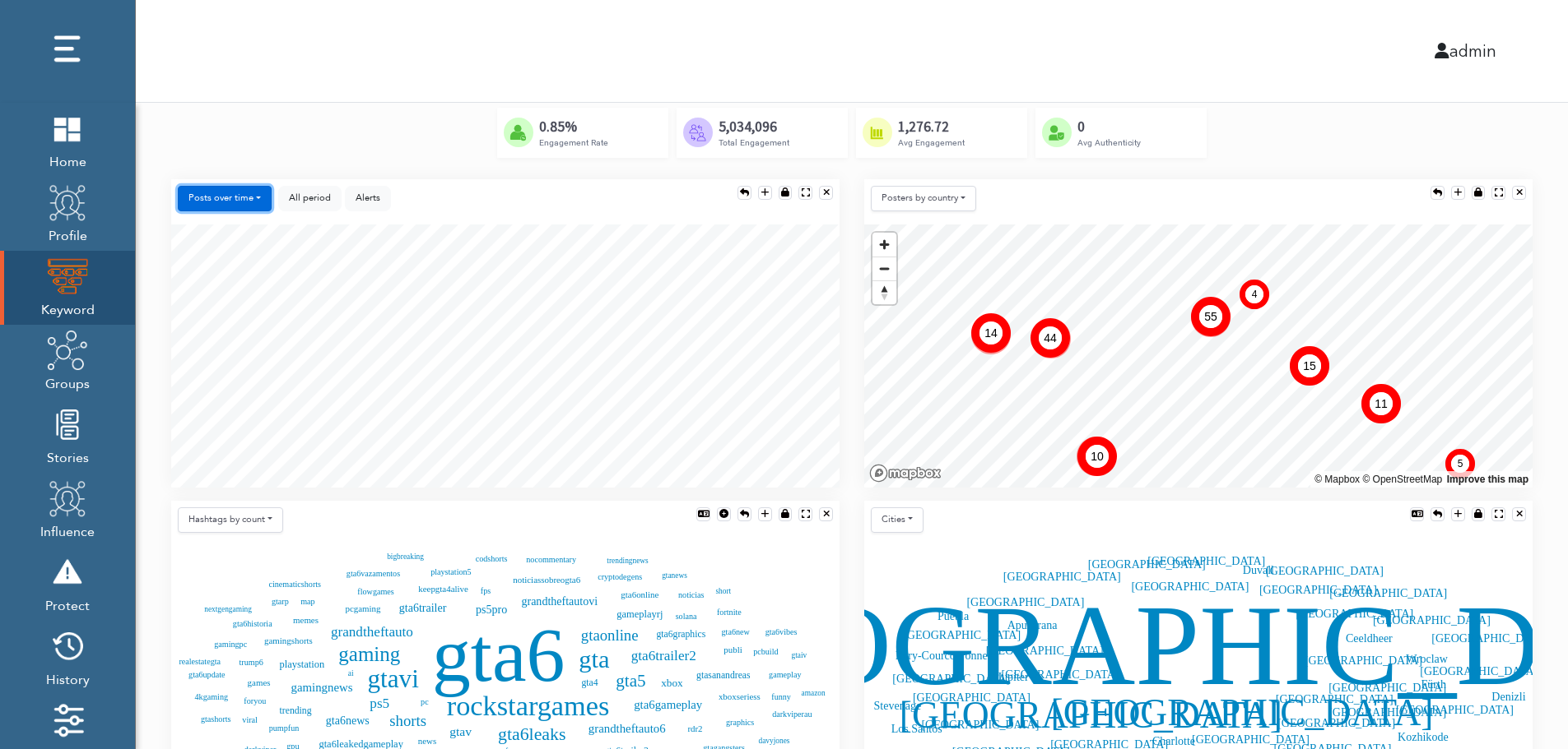
click at [240, 195] on button "Posts over time" at bounding box center [224, 198] width 93 height 25
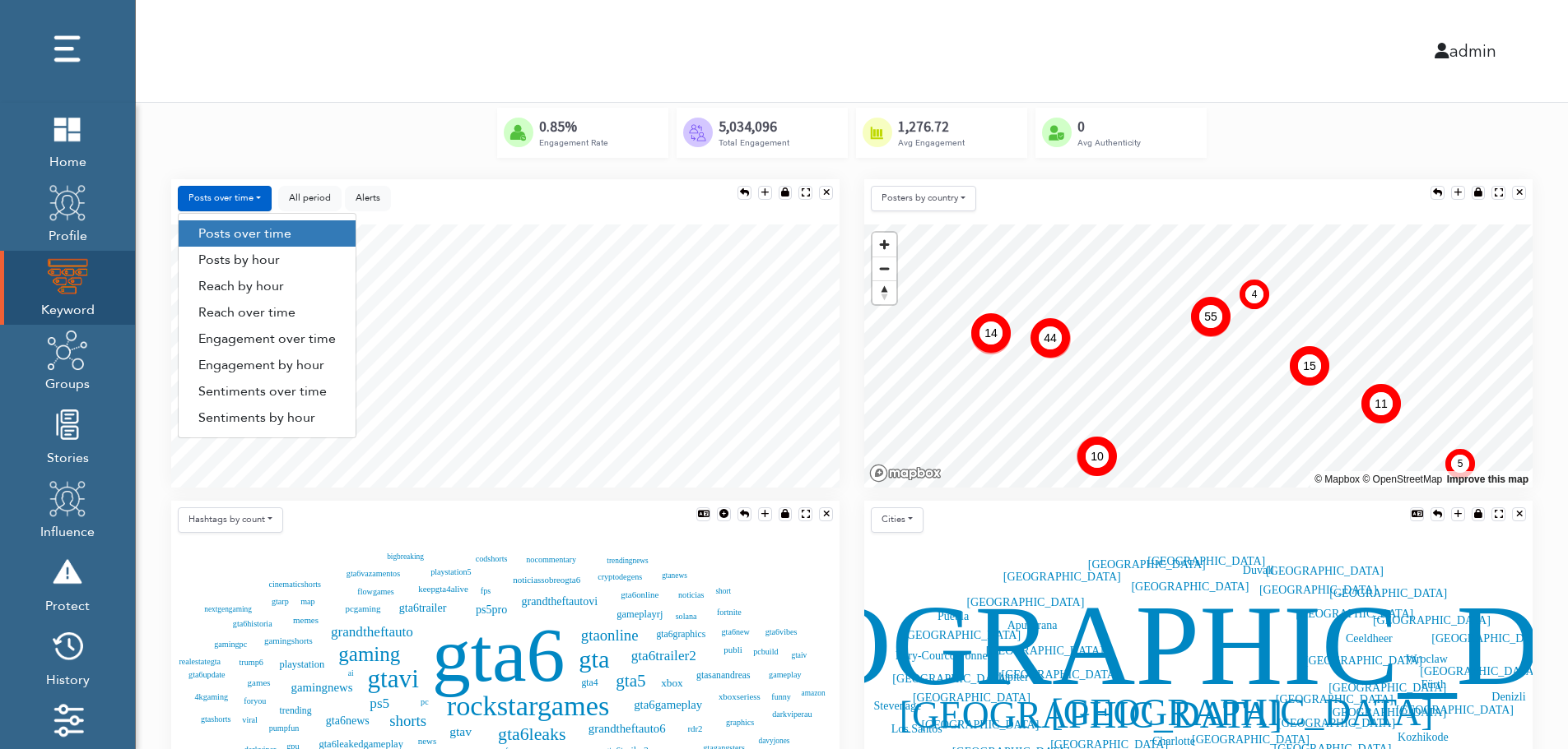
click at [315, 370] on link "Engagement by hour" at bounding box center [267, 365] width 177 height 26
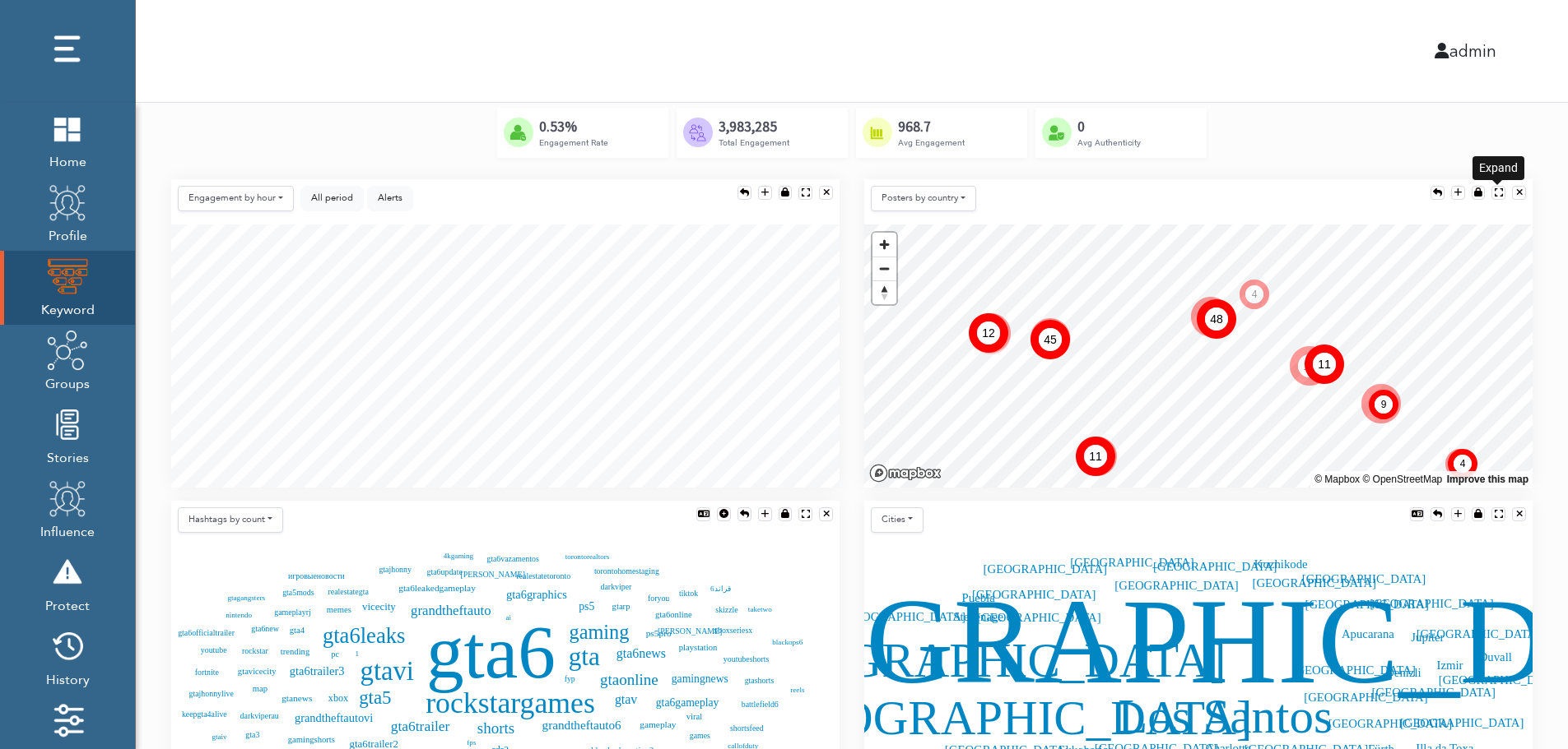
click at [1497, 189] on div at bounding box center [1499, 193] width 9 height 9
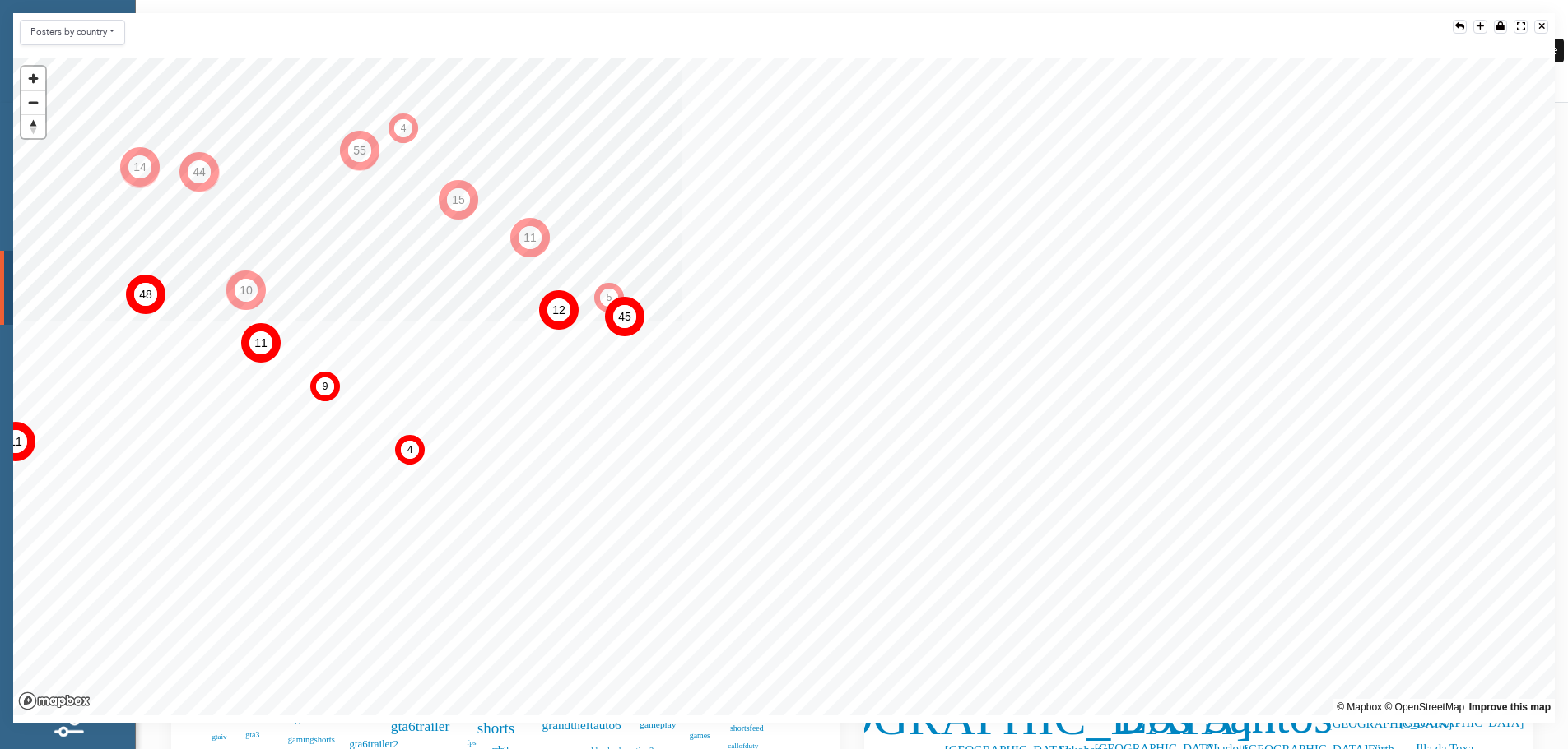
click at [1543, 25] on div at bounding box center [1542, 27] width 7 height 9
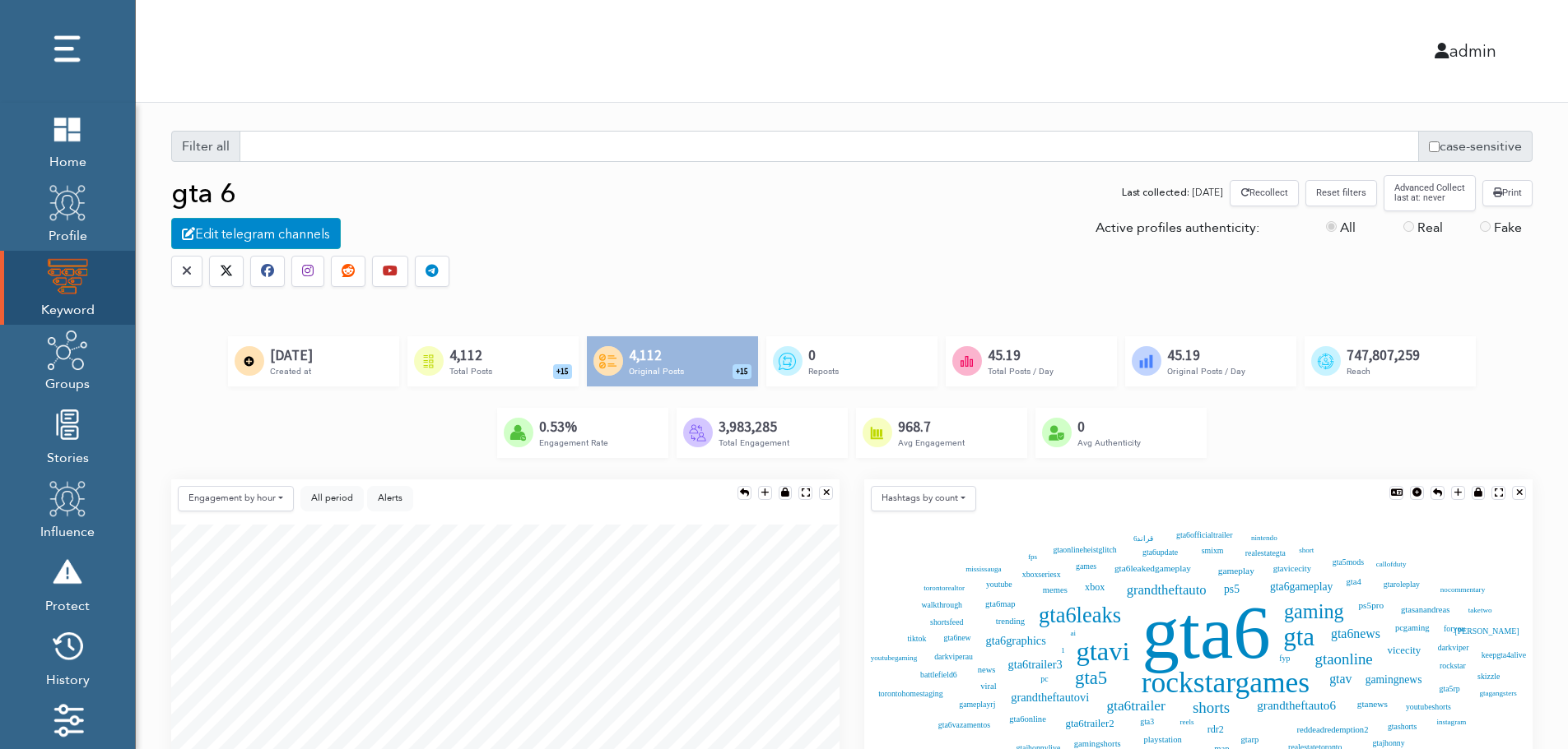
click at [517, 359] on div "Created by Alfredo @ IconsAlfredo.com from the Noun Project 4,112 Total Posts +…" at bounding box center [493, 361] width 171 height 49
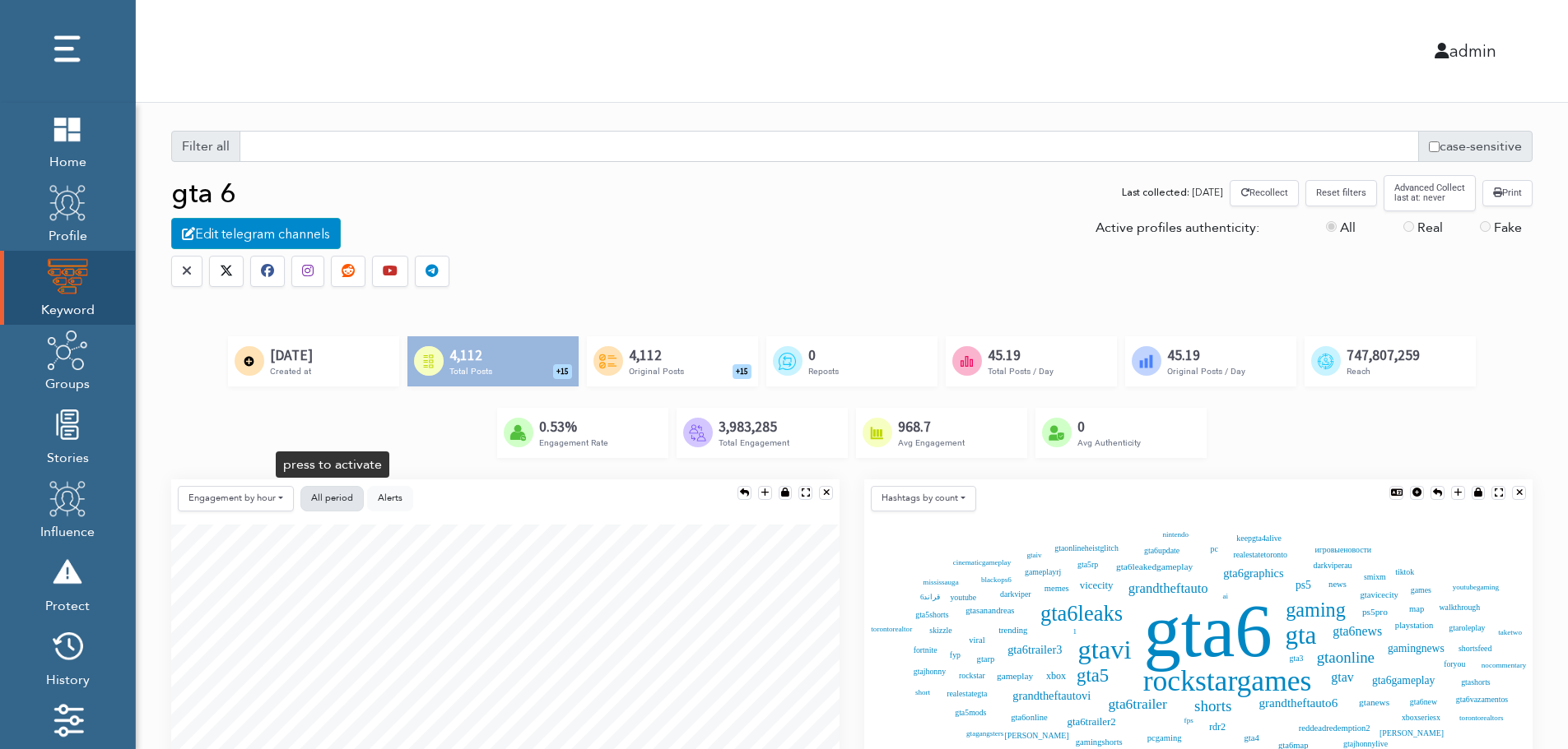
click at [341, 490] on button "All period" at bounding box center [331, 498] width 63 height 25
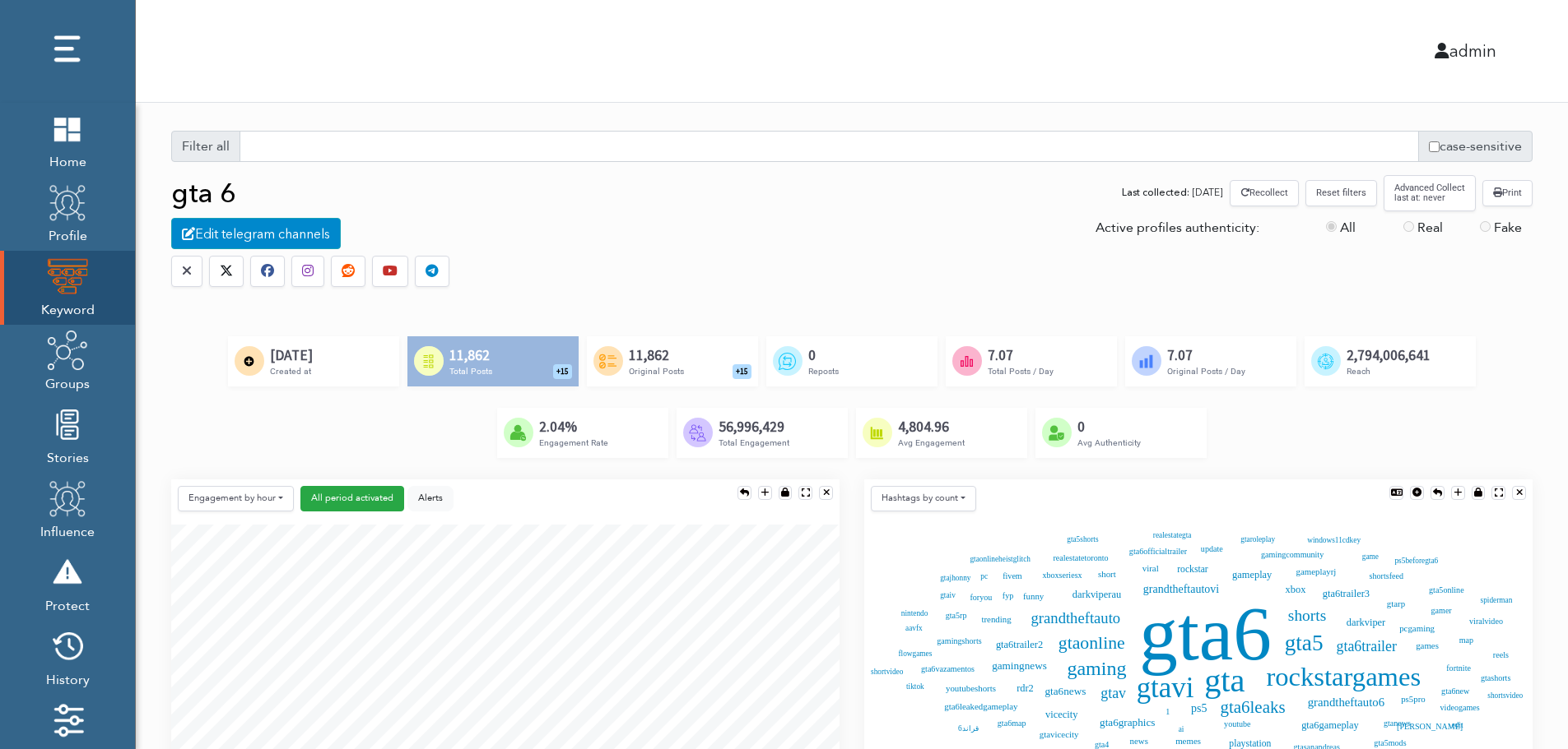
click at [1344, 196] on button "Reset filters" at bounding box center [1340, 192] width 72 height 25
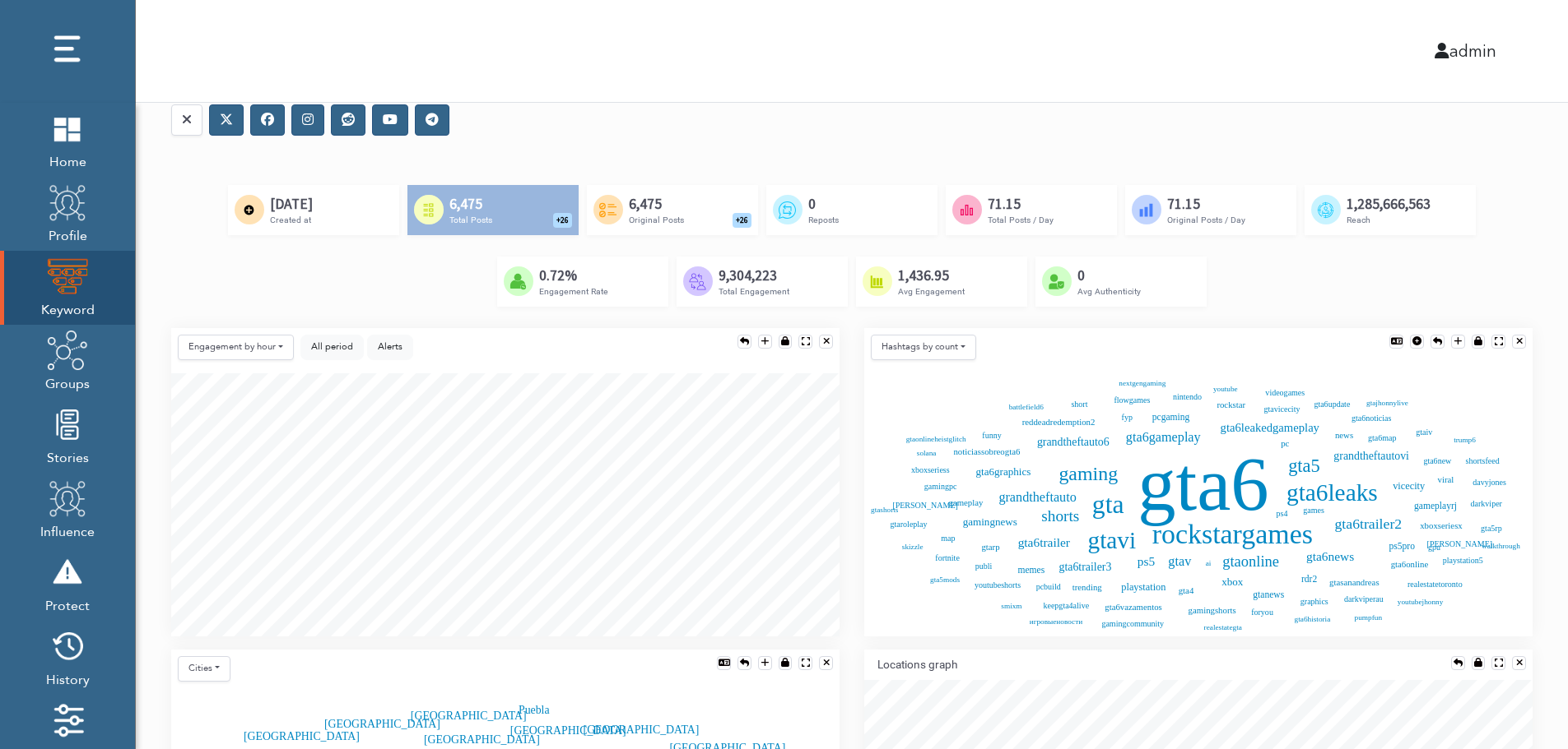
scroll to position [164, 0]
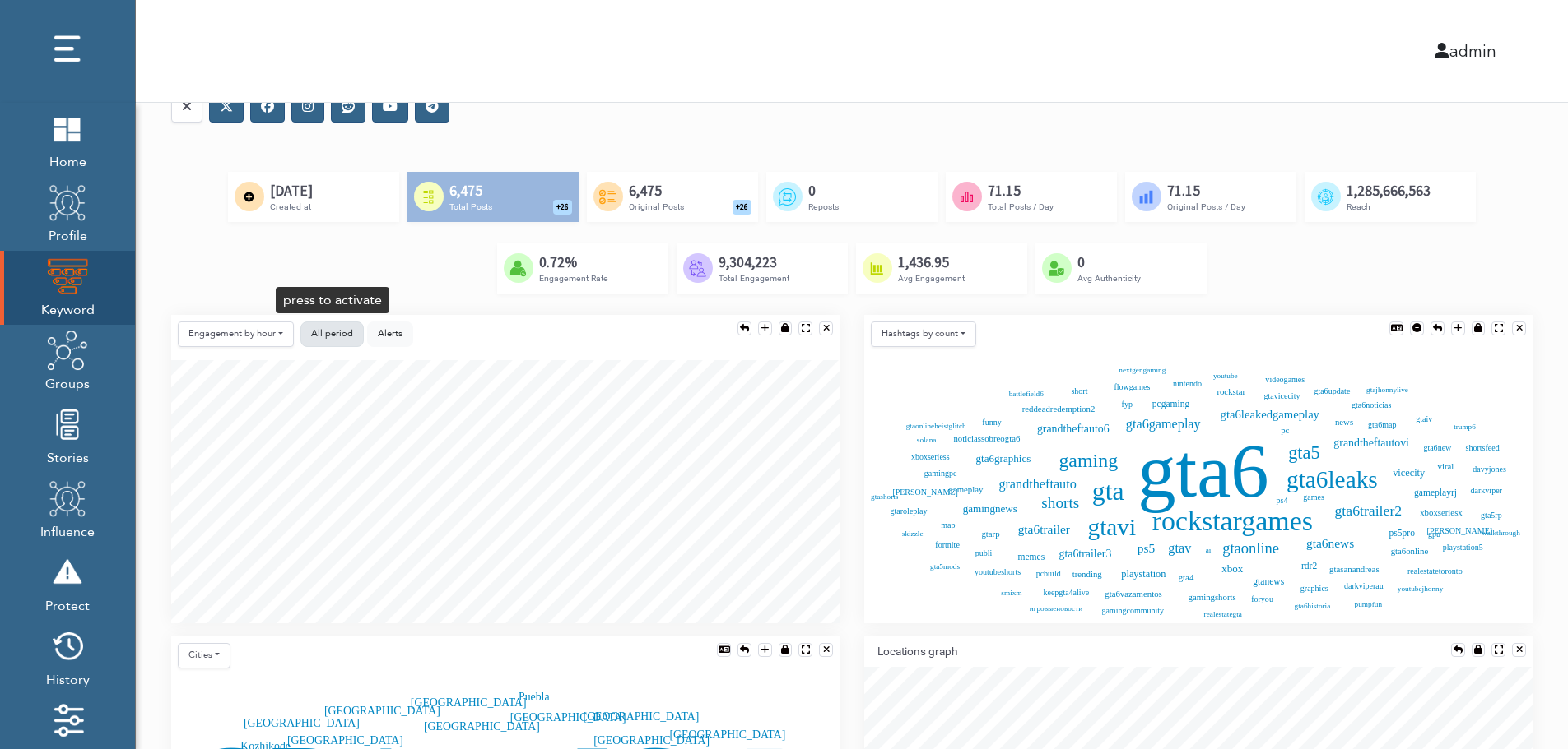
click at [307, 333] on button "All period" at bounding box center [331, 334] width 63 height 25
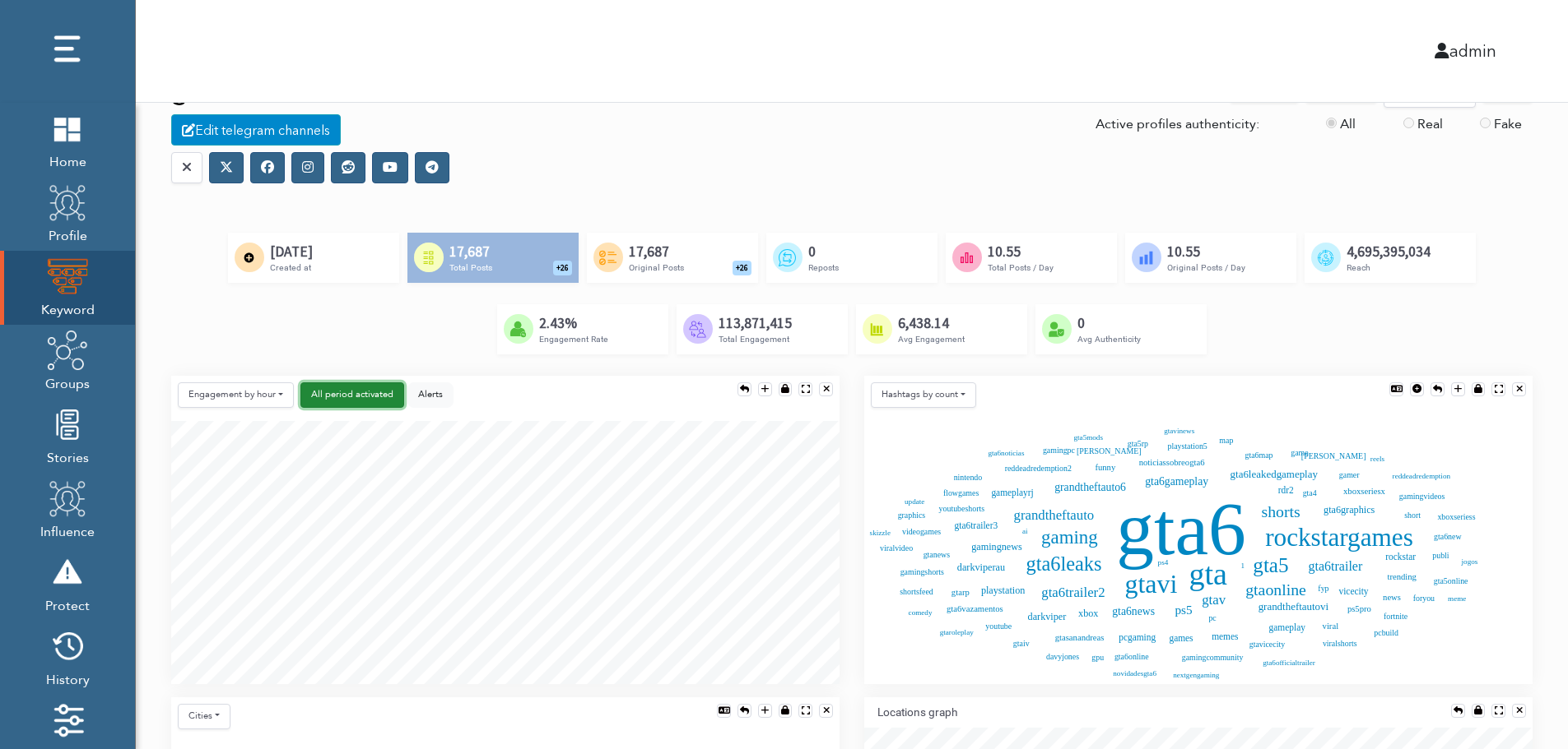
scroll to position [0, 0]
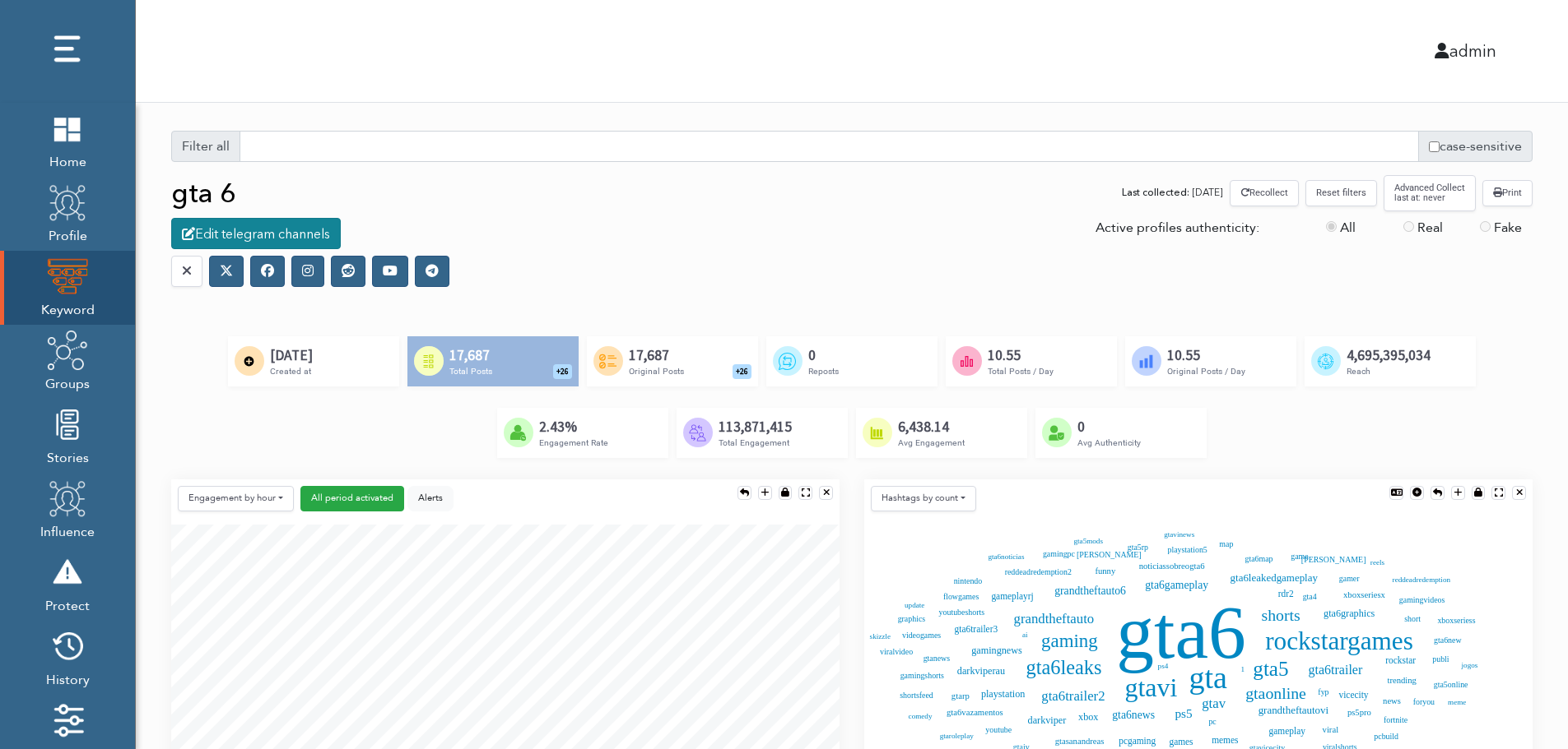
click at [273, 235] on div "Edit telegram channels" at bounding box center [256, 234] width 170 height 31
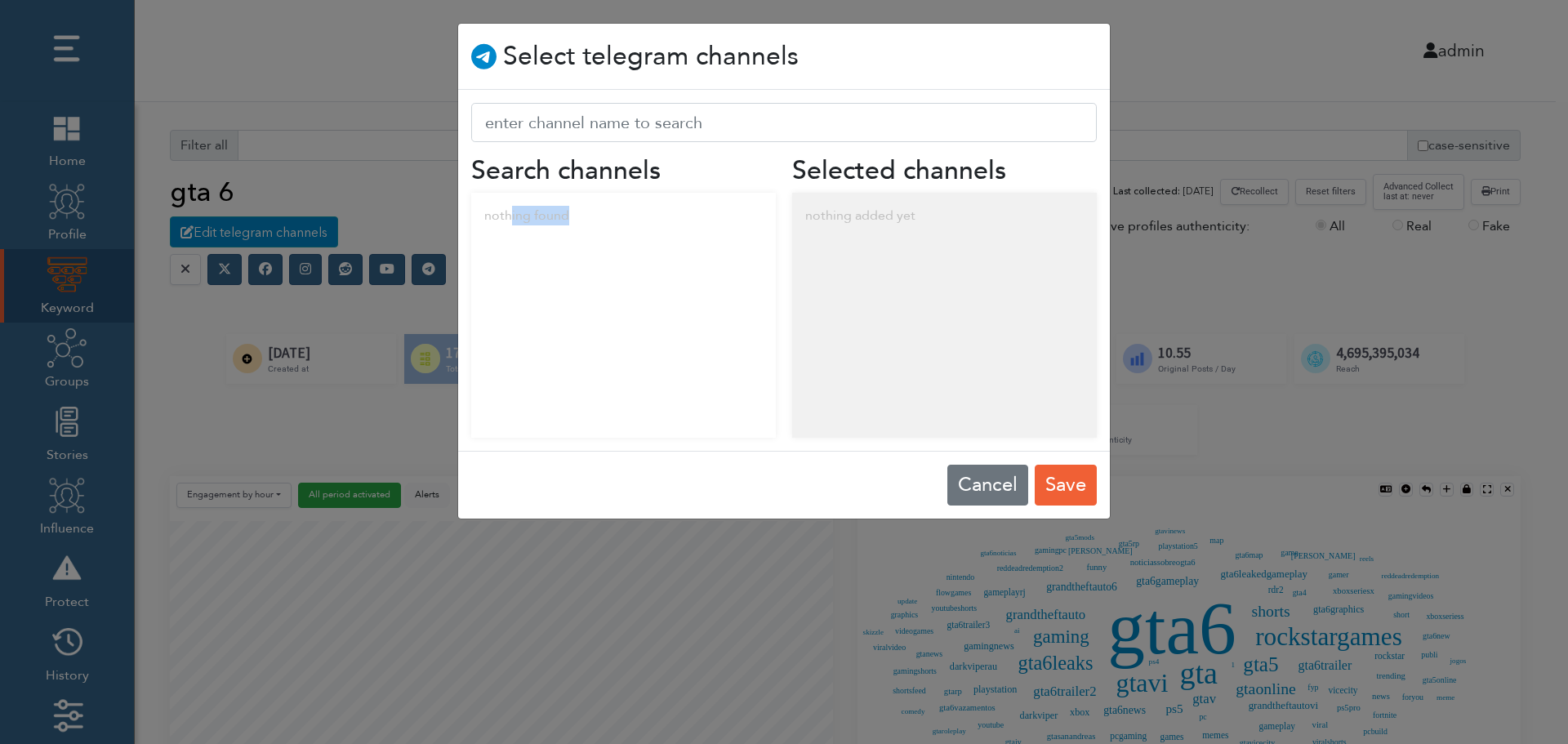
drag, startPoint x: 509, startPoint y: 219, endPoint x: 646, endPoint y: 234, distance: 137.8
click at [646, 234] on div "nothing found" at bounding box center [623, 215] width 305 height 46
click at [911, 214] on div "nothing added yet" at bounding box center [945, 215] width 305 height 46
click at [976, 481] on button "Cancel" at bounding box center [988, 485] width 81 height 41
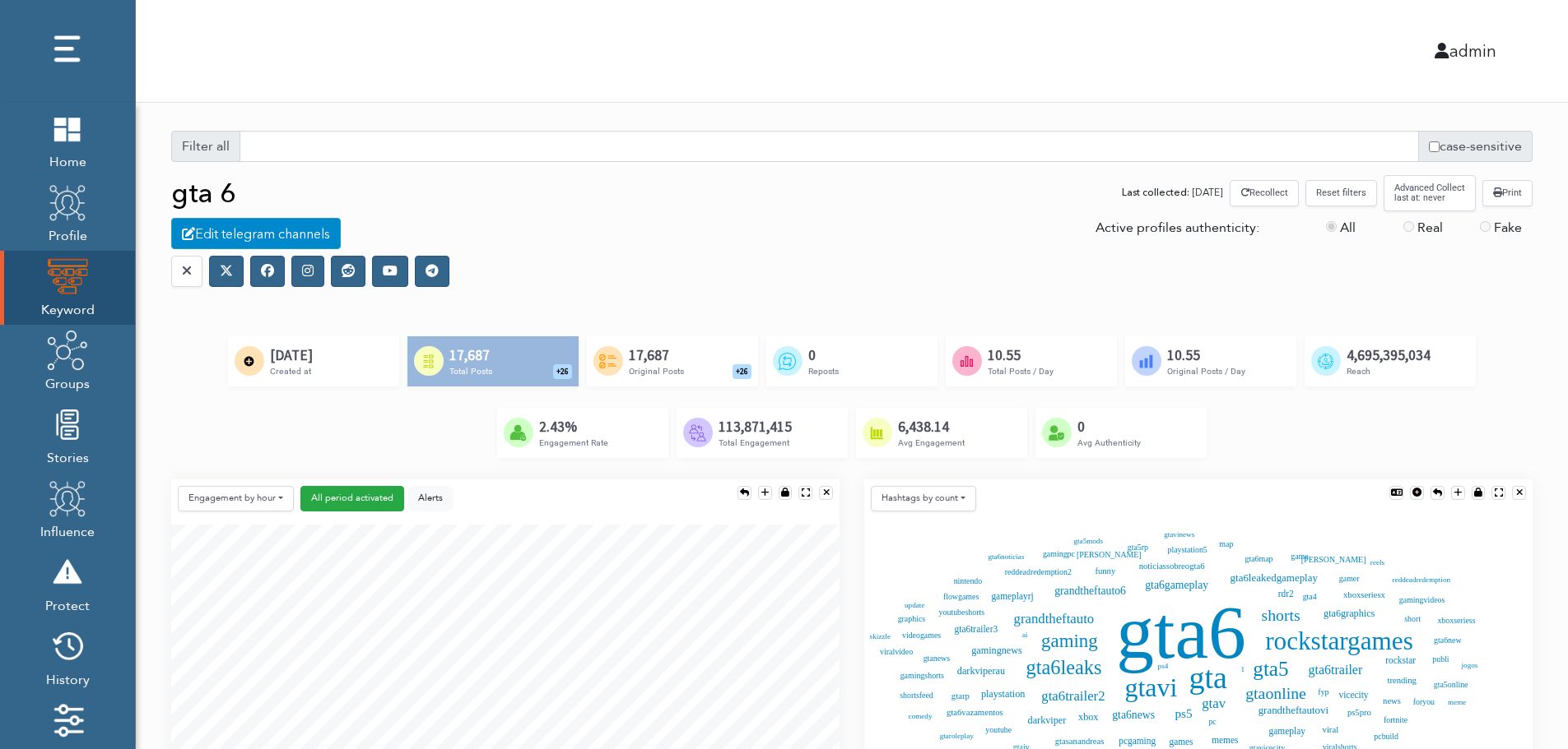
scroll to position [9, 9]
click at [267, 276] on icon at bounding box center [267, 270] width 13 height 13
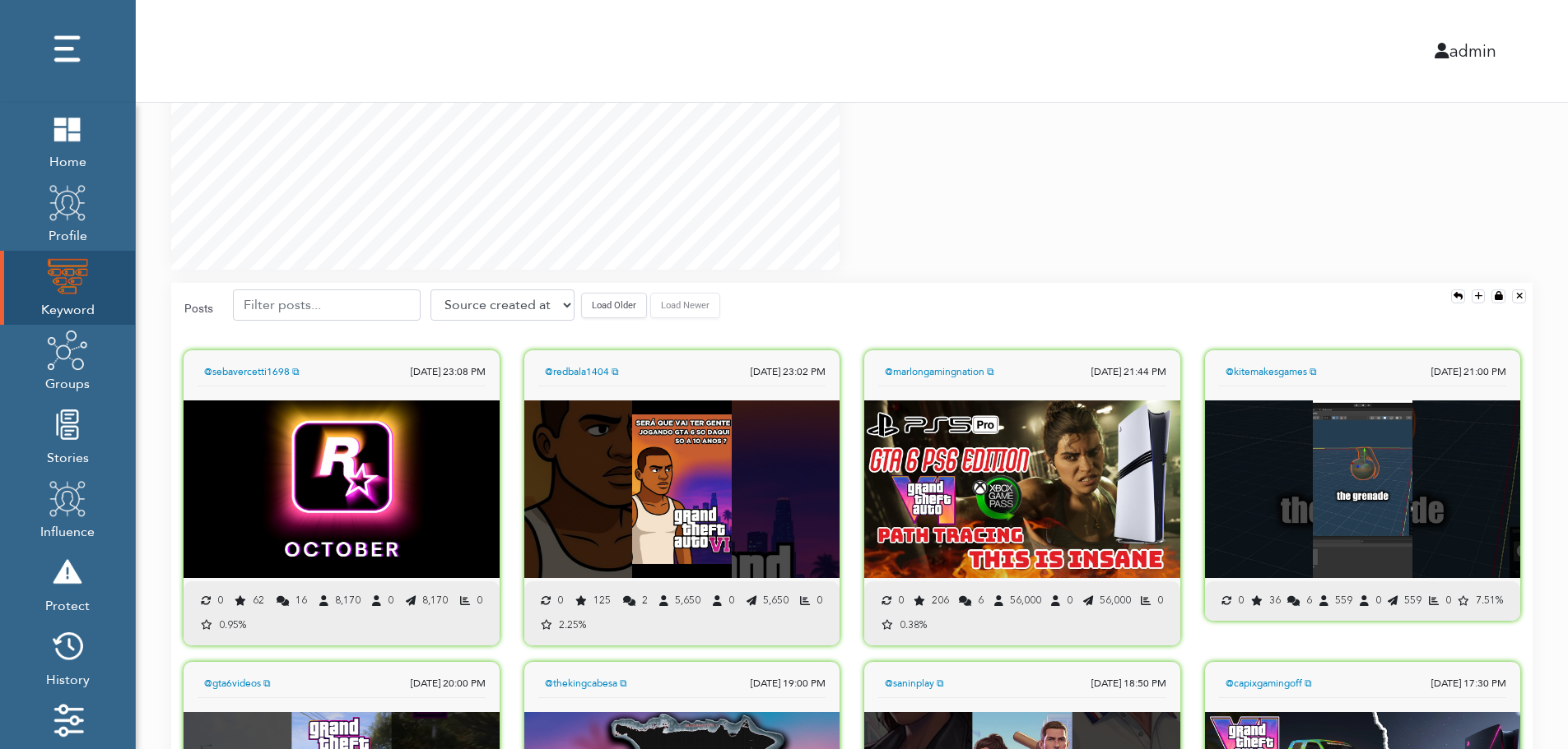
scroll to position [1151, 0]
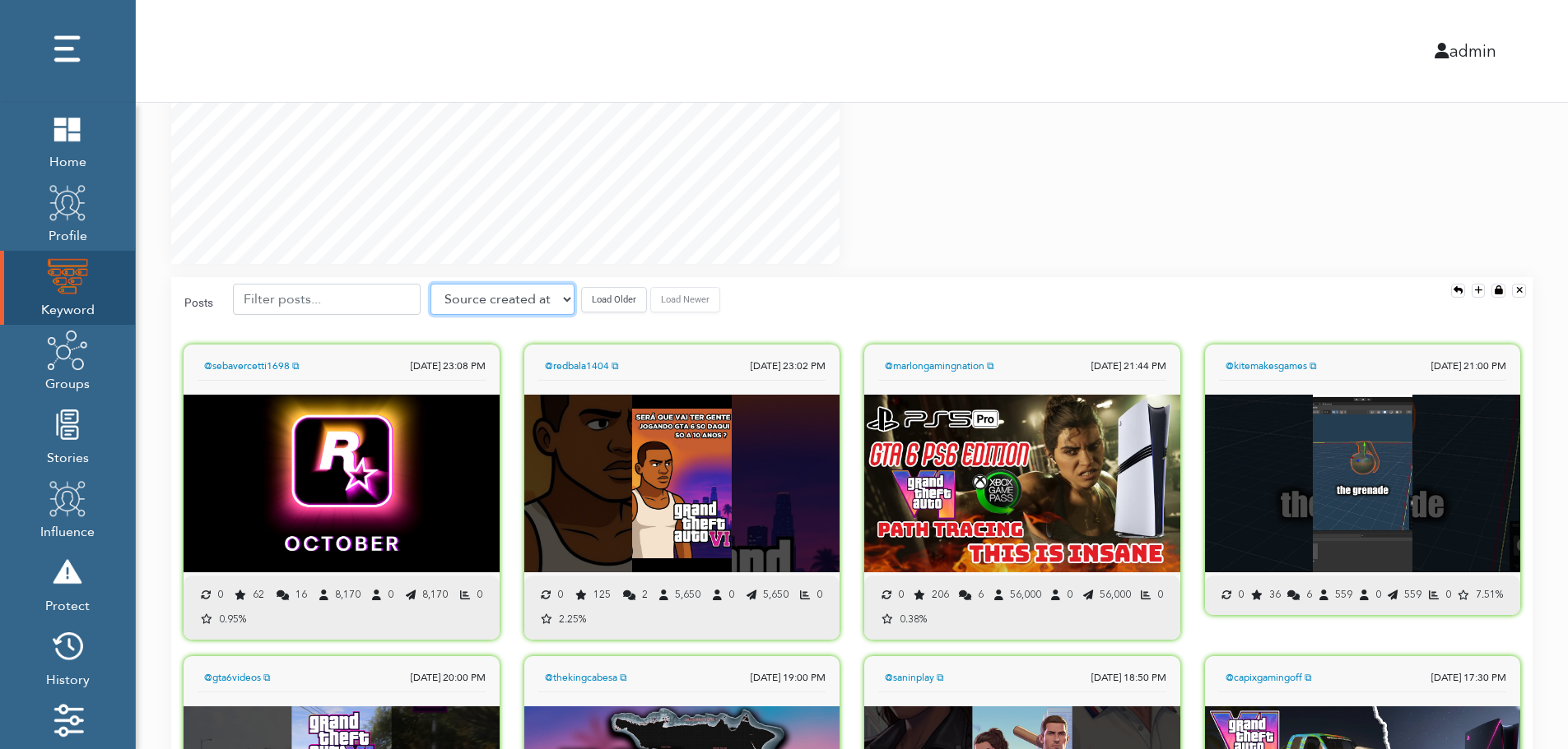
click at [498, 303] on select "Source created at Retweets Likes/favorites Followers Friends Reach Retweet rate…" at bounding box center [502, 299] width 144 height 31
select select "author__followers_count"
click at [430, 284] on select "Source created at Retweets Likes/favorites Followers Friends Reach Retweet rate…" at bounding box center [502, 299] width 144 height 31
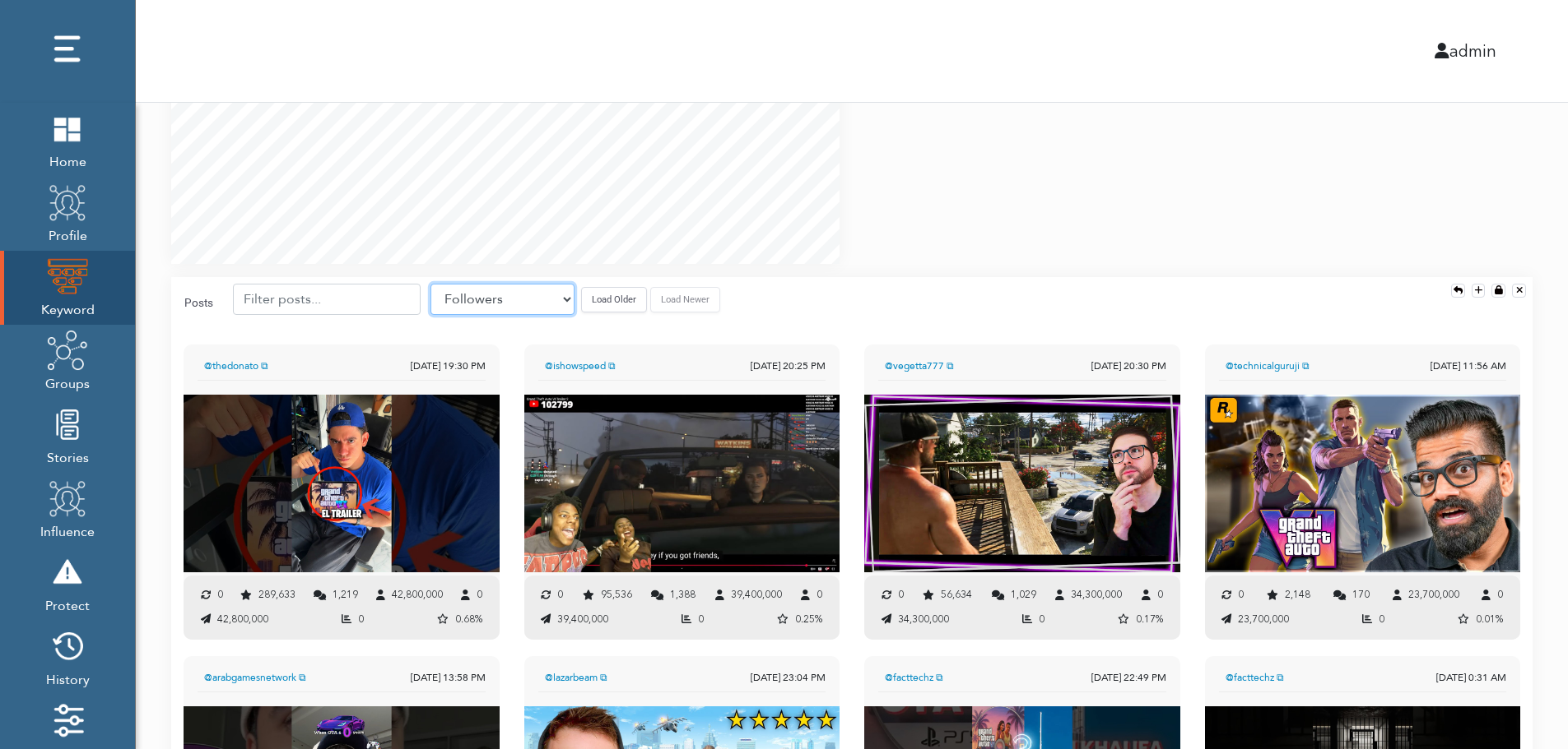
click at [525, 294] on select "Source created at Retweets Likes/favorites Followers Friends Reach Retweet rate…" at bounding box center [502, 299] width 144 height 31
click at [502, 477] on div "@thedonato ⧉ Nov. 8, 2023 19:30 PM EL TRÁILER DE GTA 6 !! translate 0 289,633 1…" at bounding box center [342, 497] width 341 height 311
click at [45, 139] on link "Home" at bounding box center [67, 140] width 135 height 74
